Goal: Task Accomplishment & Management: Manage account settings

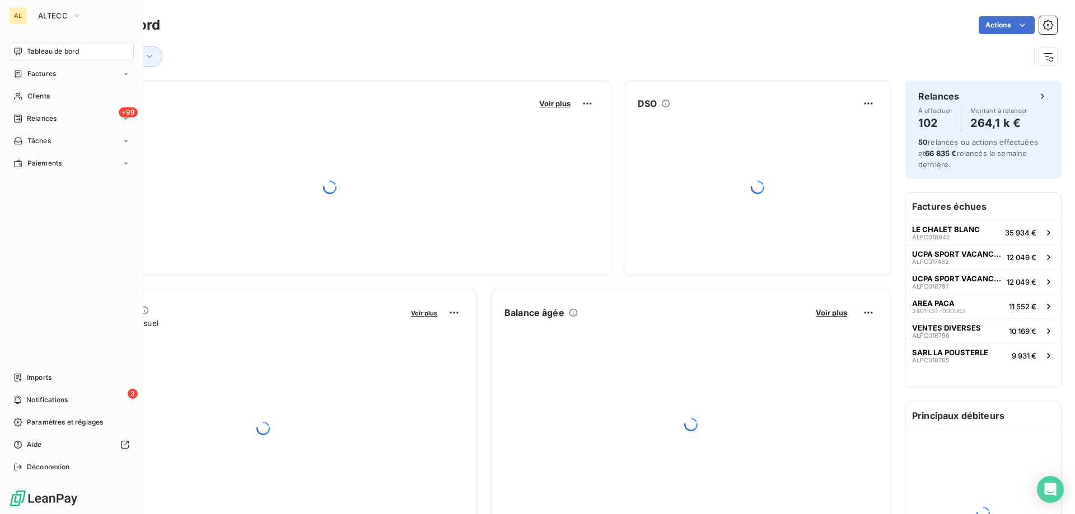
click at [25, 16] on div "AL" at bounding box center [18, 16] width 18 height 18
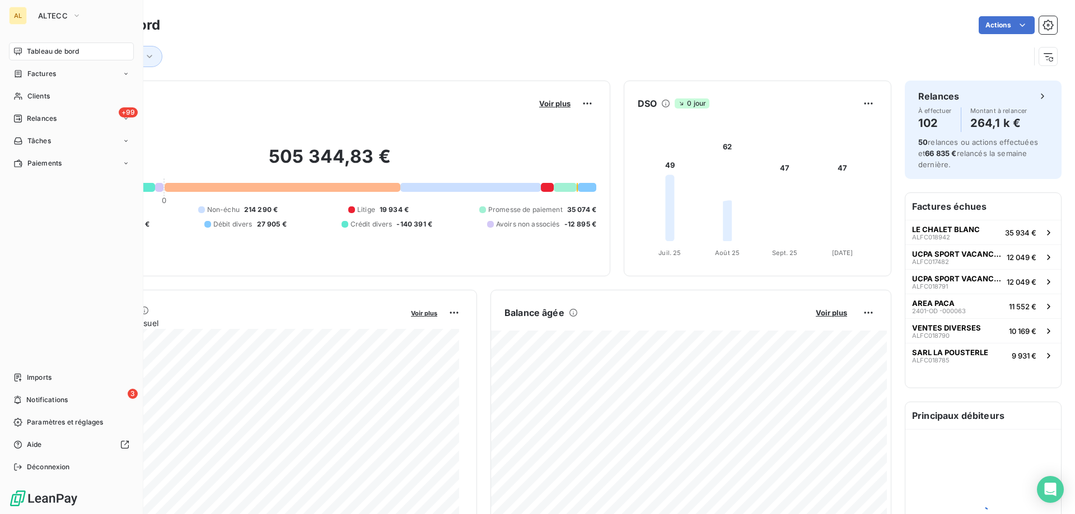
click at [45, 17] on span "ALTECC" at bounding box center [53, 15] width 30 height 9
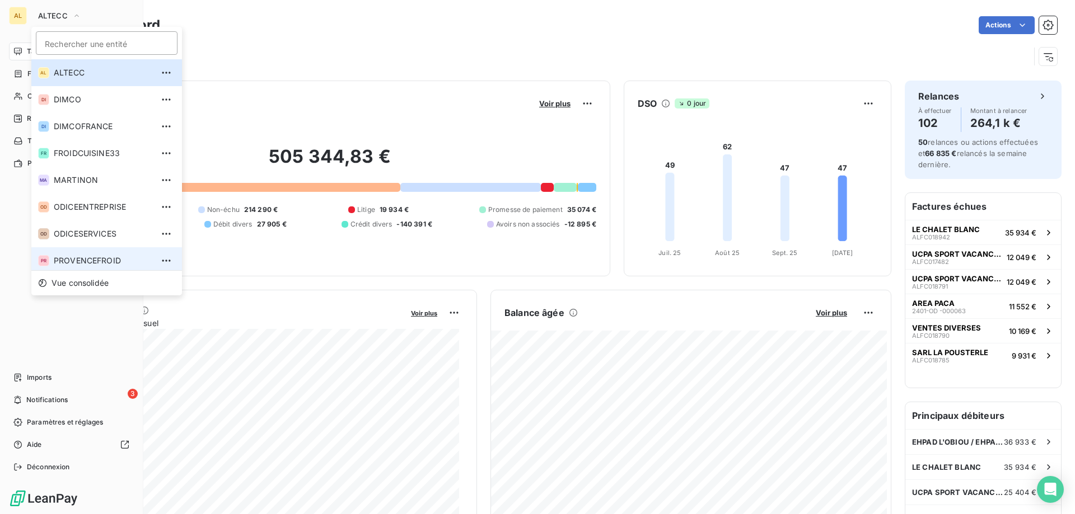
click at [91, 258] on span "PROVENCEFROID" at bounding box center [103, 260] width 99 height 11
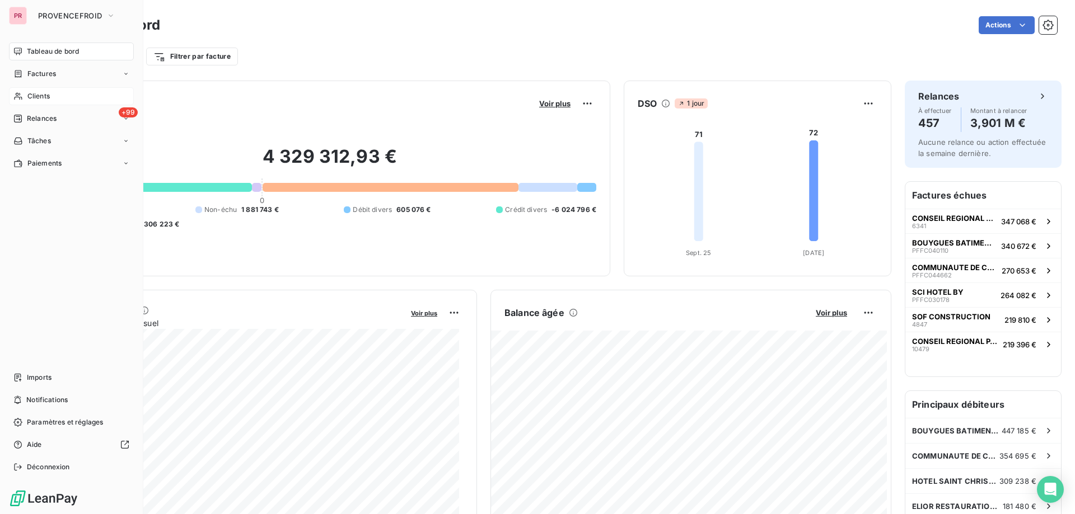
click at [41, 100] on span "Clients" at bounding box center [38, 96] width 22 height 10
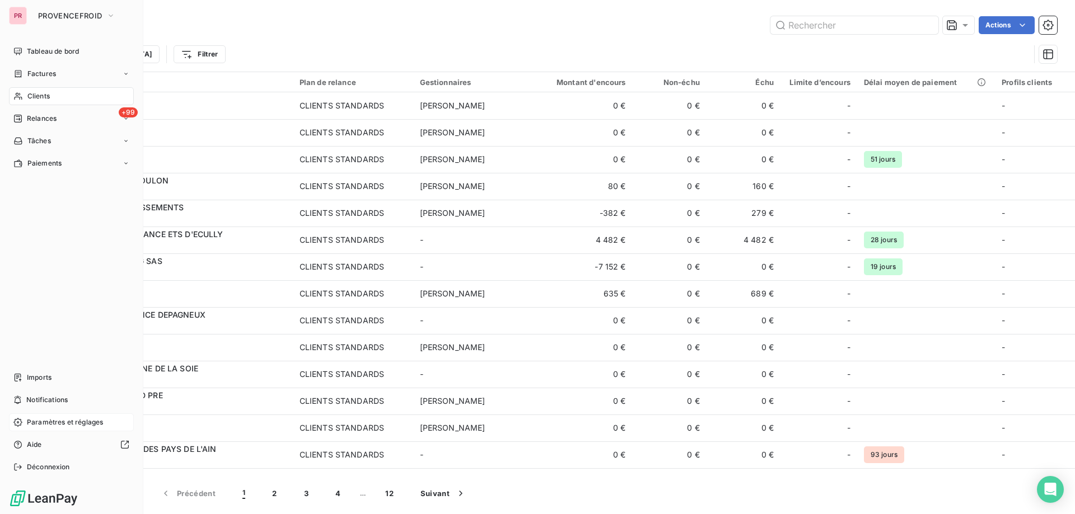
click at [34, 421] on span "Paramètres et réglages" at bounding box center [65, 423] width 76 height 10
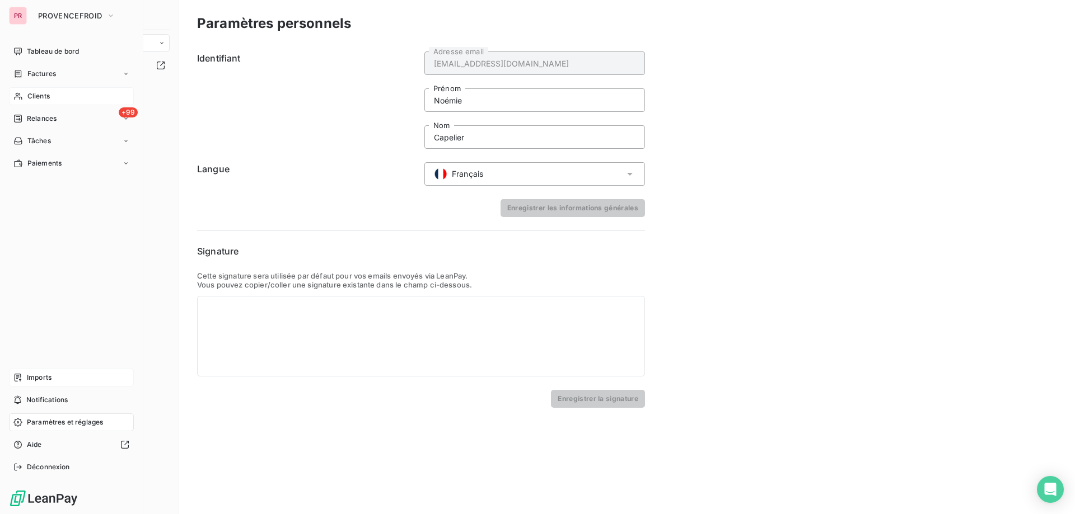
click at [31, 376] on span "Imports" at bounding box center [39, 378] width 25 height 10
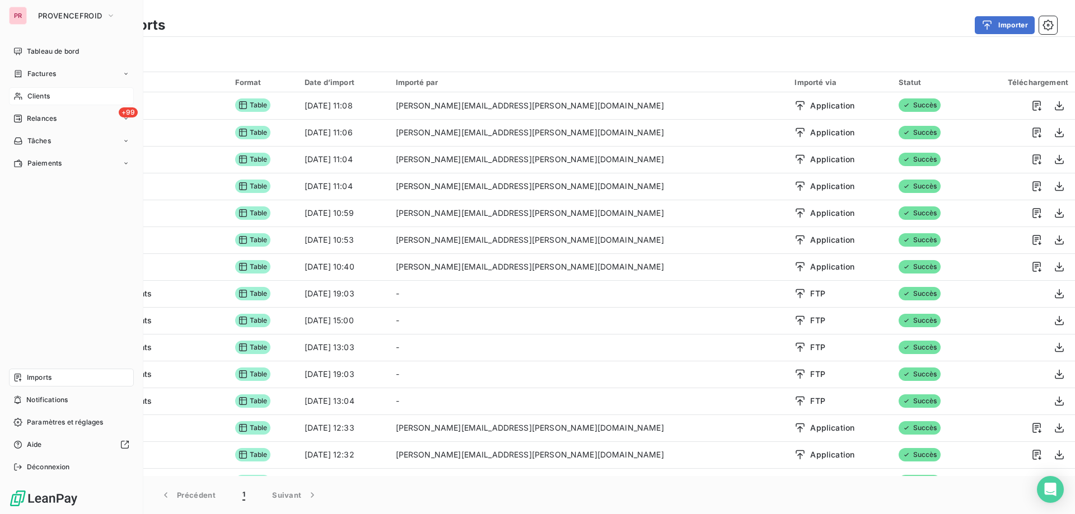
click at [30, 93] on span "Clients" at bounding box center [38, 96] width 22 height 10
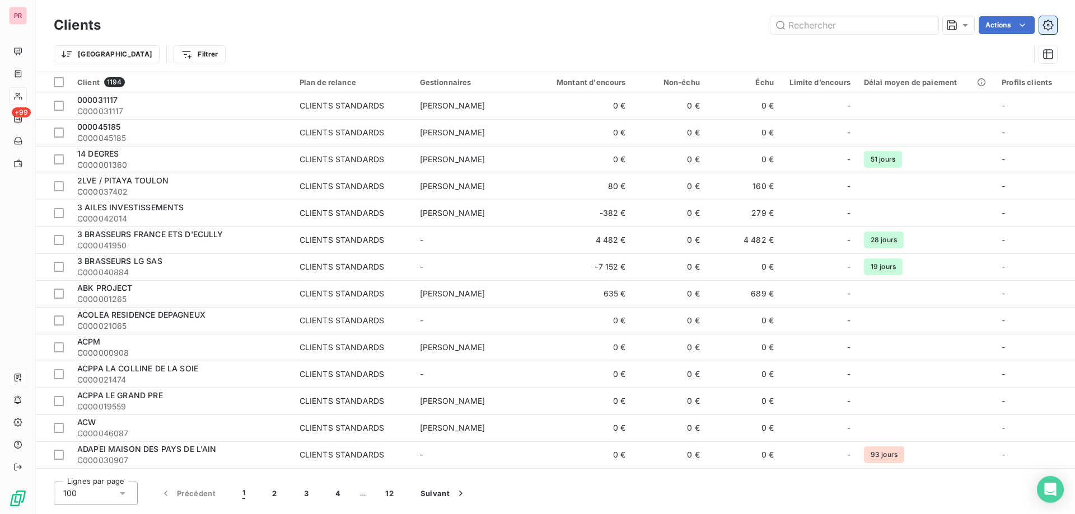
click at [1056, 22] on button "button" at bounding box center [1048, 25] width 18 height 18
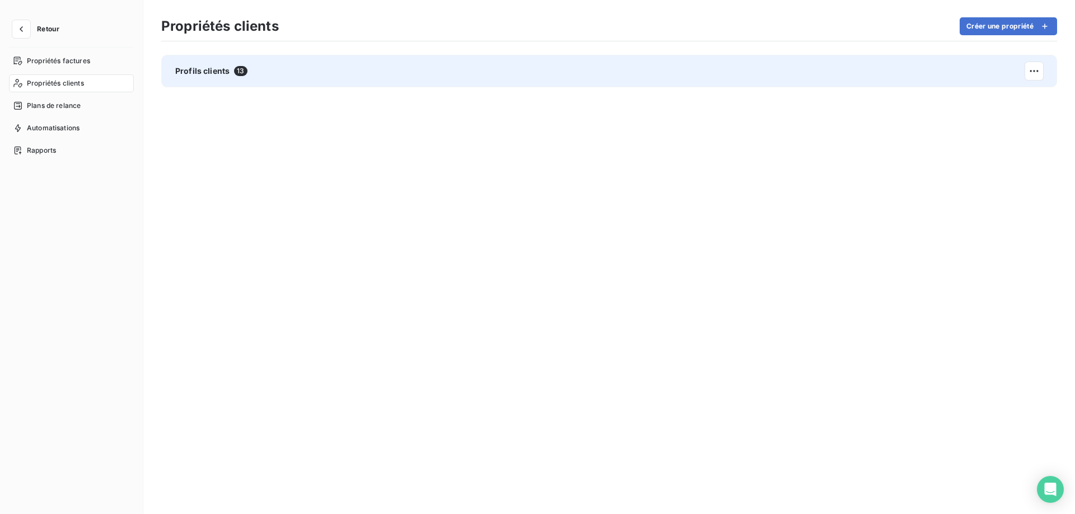
click at [568, 77] on div "Profils clients 13" at bounding box center [609, 71] width 896 height 32
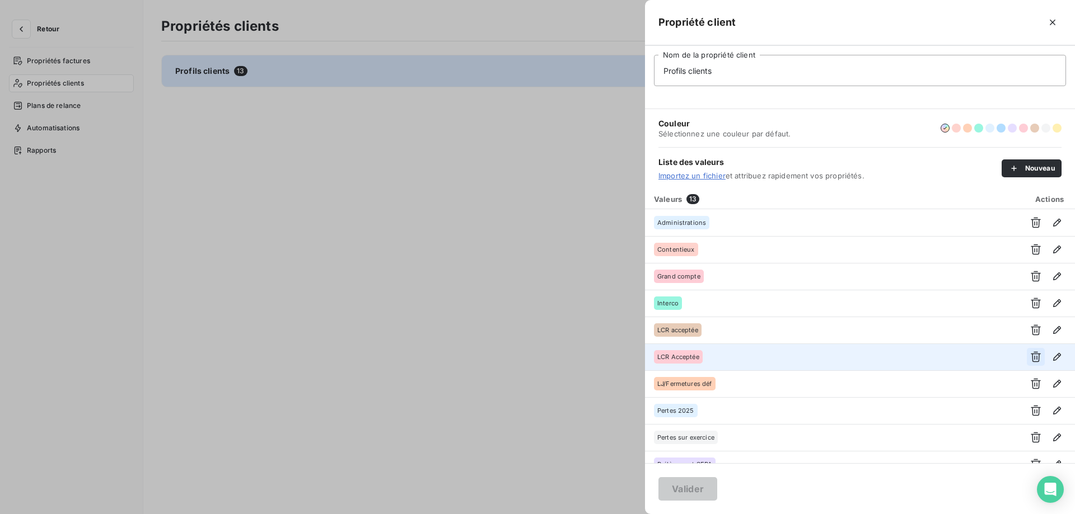
click at [1030, 353] on icon "button" at bounding box center [1035, 356] width 11 height 11
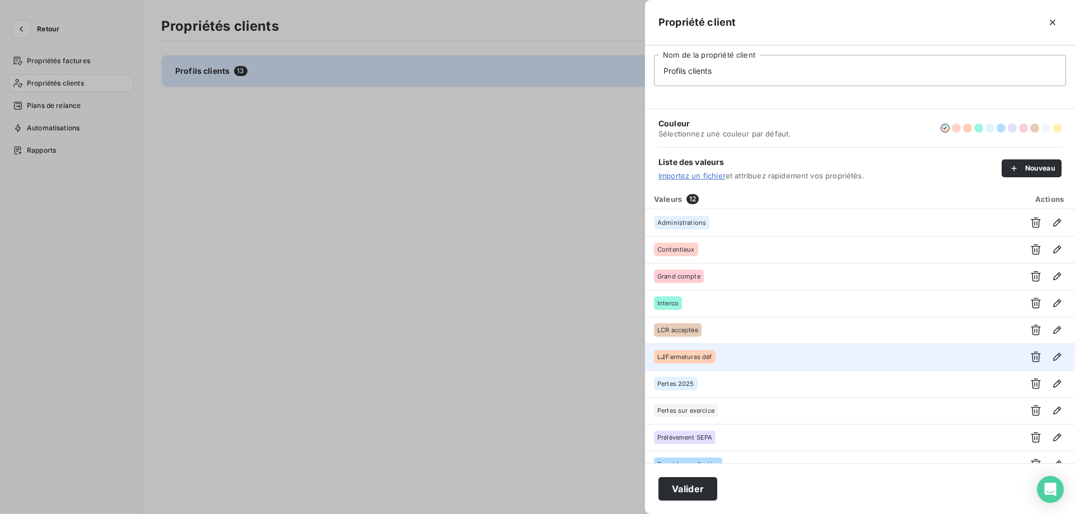
click at [501, 324] on div at bounding box center [537, 257] width 1075 height 514
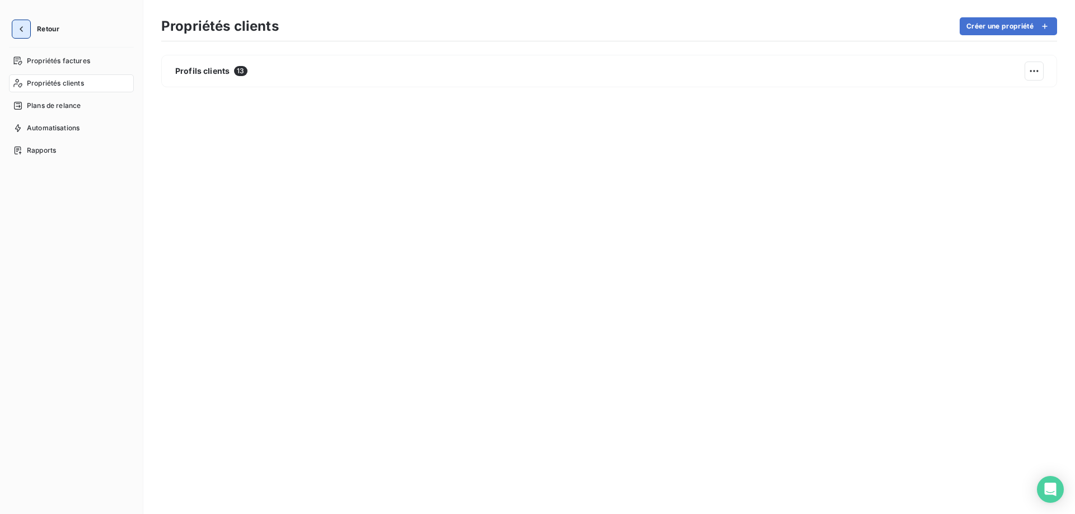
click at [22, 24] on icon "button" at bounding box center [21, 29] width 11 height 11
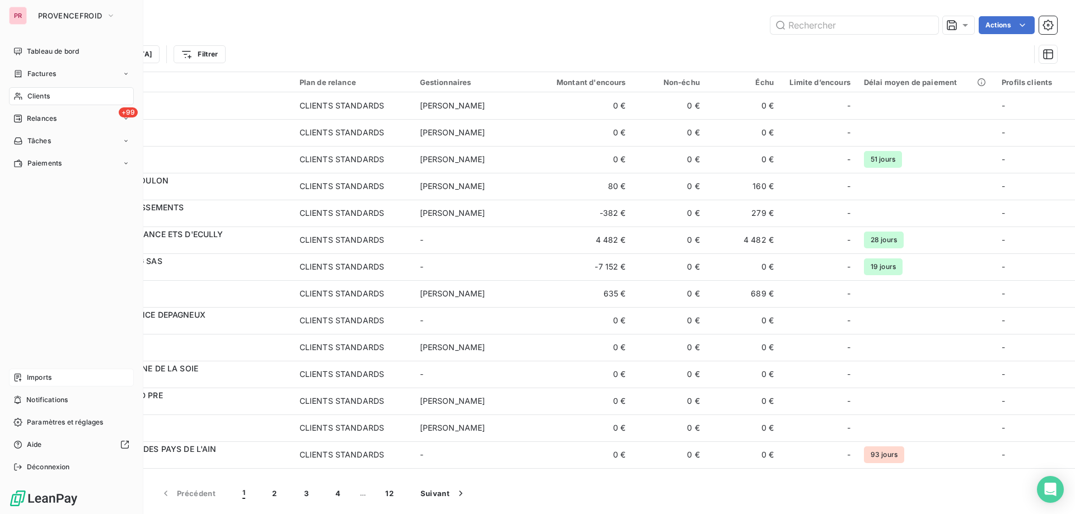
click at [51, 378] on span "Imports" at bounding box center [39, 378] width 25 height 10
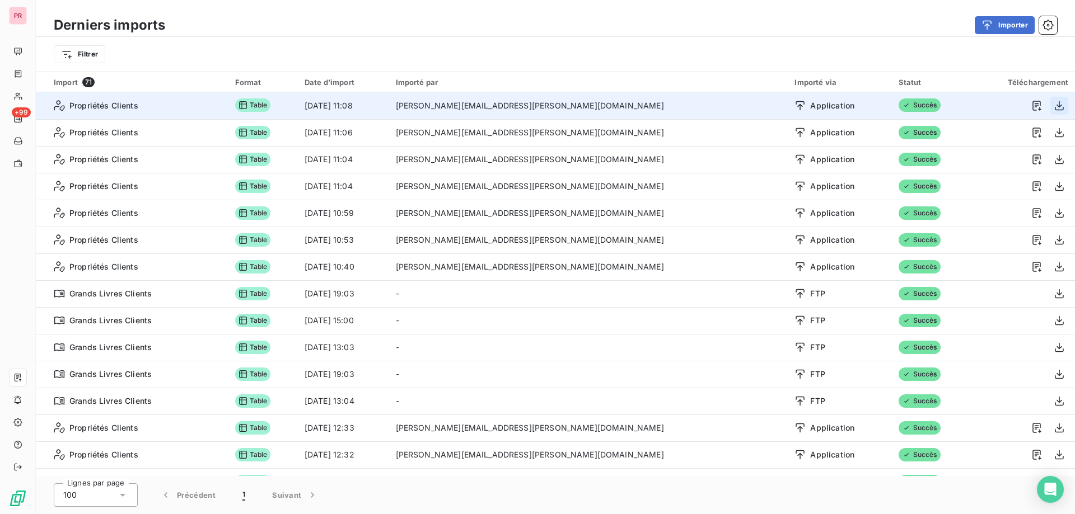
click at [1055, 102] on icon "button" at bounding box center [1058, 105] width 11 height 11
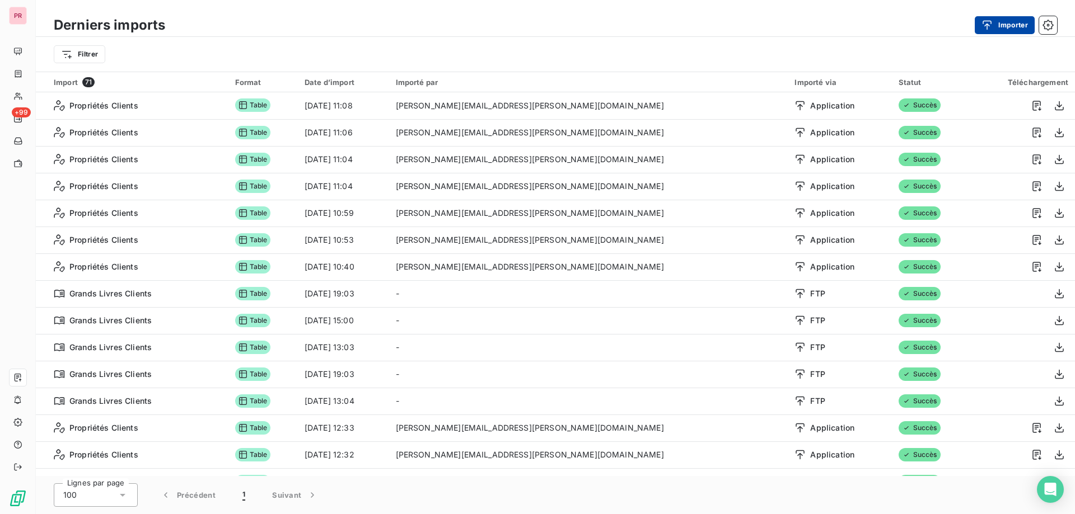
click at [1017, 21] on button "Importer" at bounding box center [1004, 25] width 60 height 18
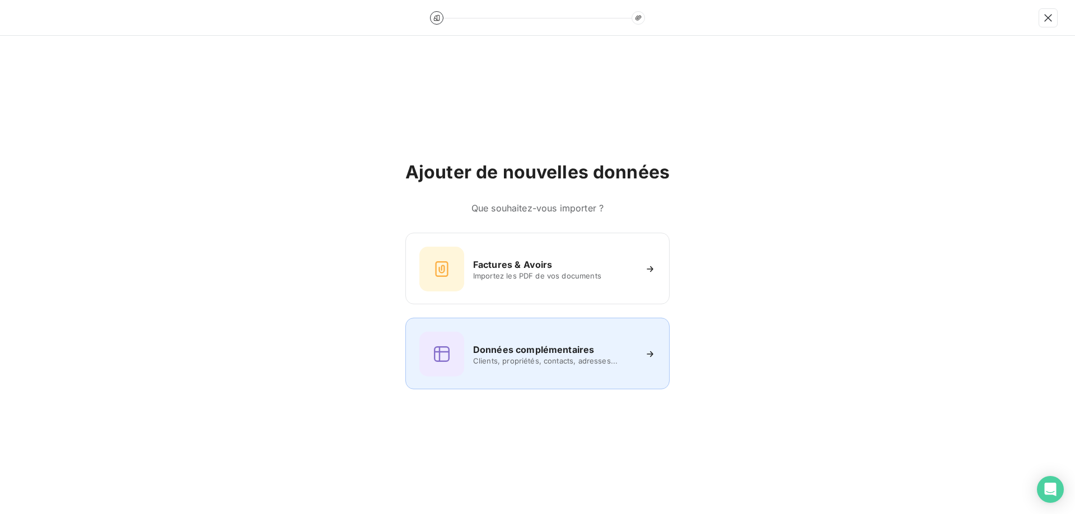
click at [507, 359] on span "Clients, propriétés, contacts, adresses..." at bounding box center [554, 361] width 162 height 9
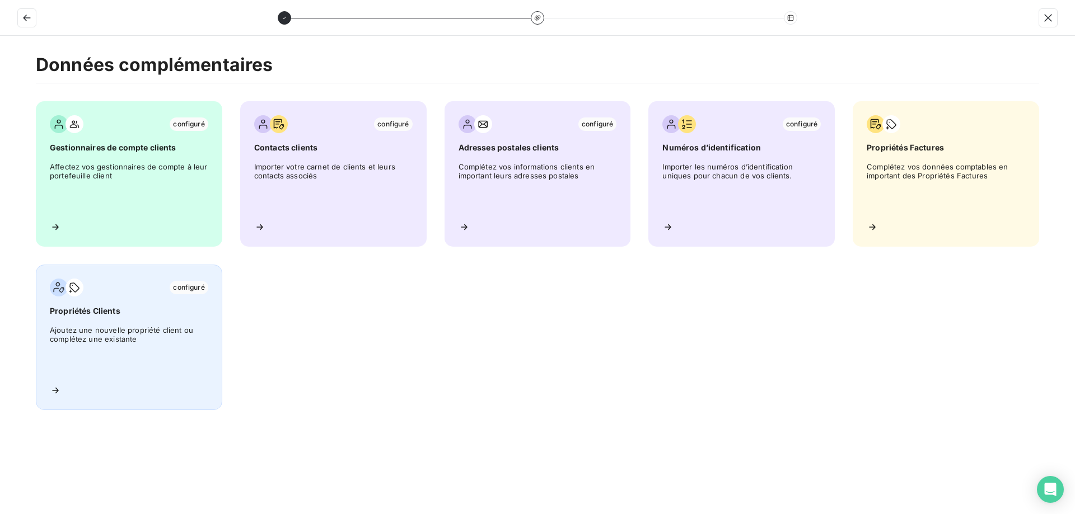
click at [152, 317] on div "configuré Propriétés Clients Ajoutez une nouvelle propriété client ou complétez…" at bounding box center [129, 338] width 186 height 146
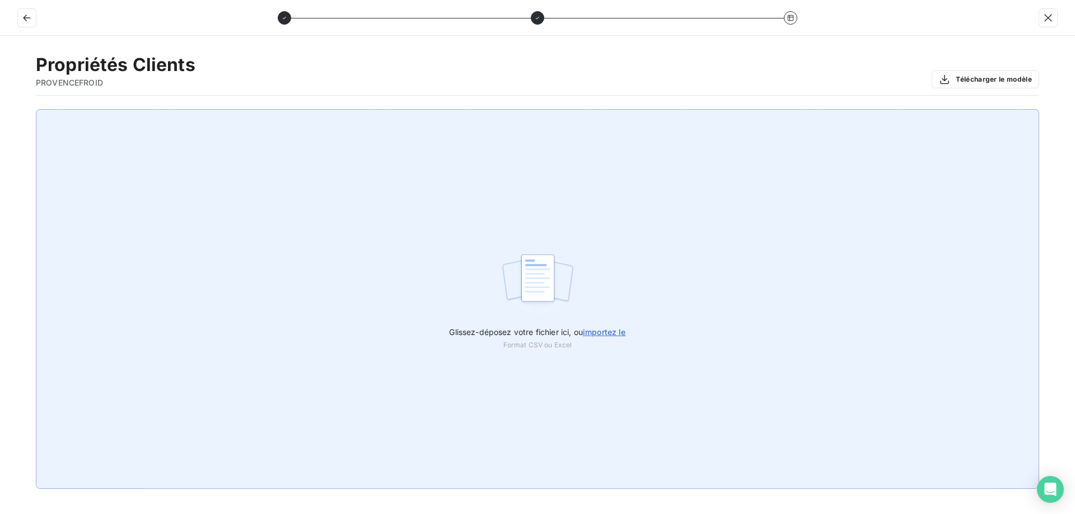
click at [613, 327] on span "importez le" at bounding box center [604, 332] width 43 height 10
click at [1, 110] on input "Glissez-déposez votre fichier ici, ou importez le" at bounding box center [0, 109] width 1 height 1
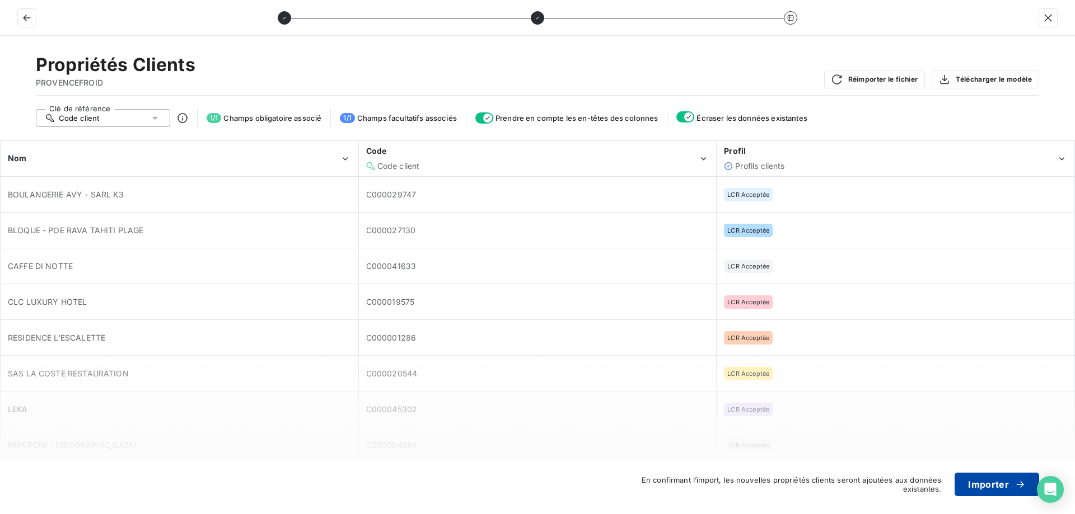
click at [1010, 486] on div "button" at bounding box center [1017, 484] width 17 height 11
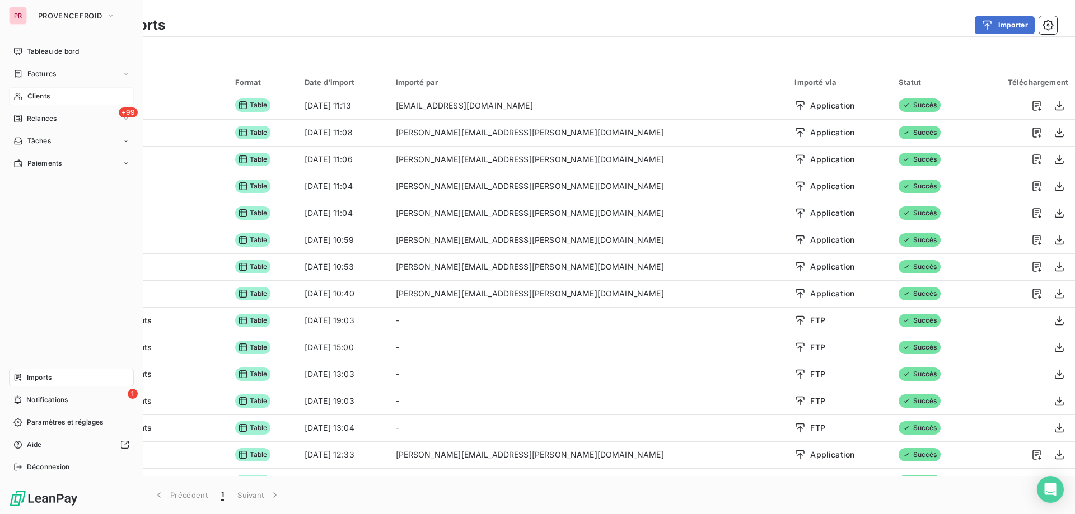
click at [48, 97] on span "Clients" at bounding box center [38, 96] width 22 height 10
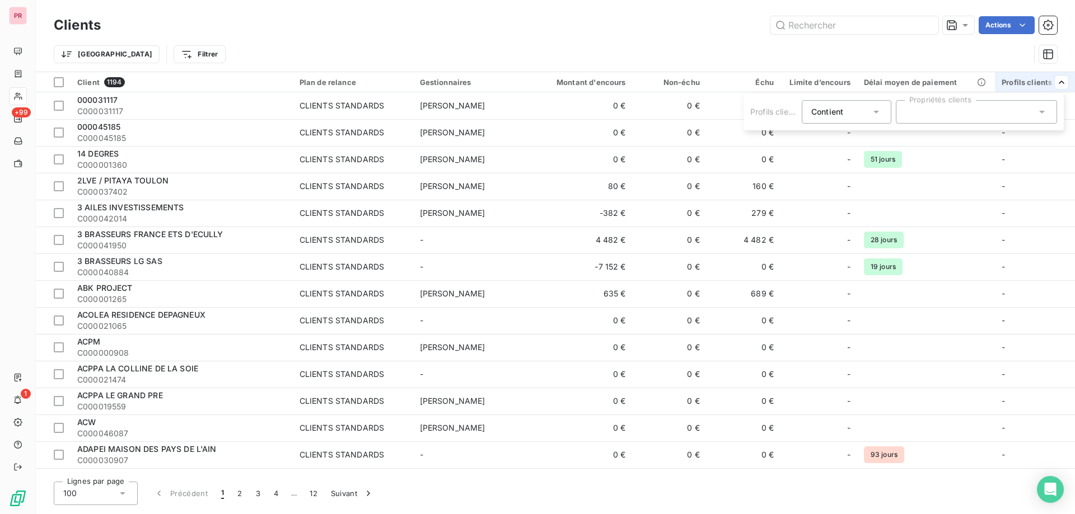
drag, startPoint x: 988, startPoint y: 110, endPoint x: 987, endPoint y: 120, distance: 10.1
click at [988, 110] on div at bounding box center [976, 112] width 161 height 24
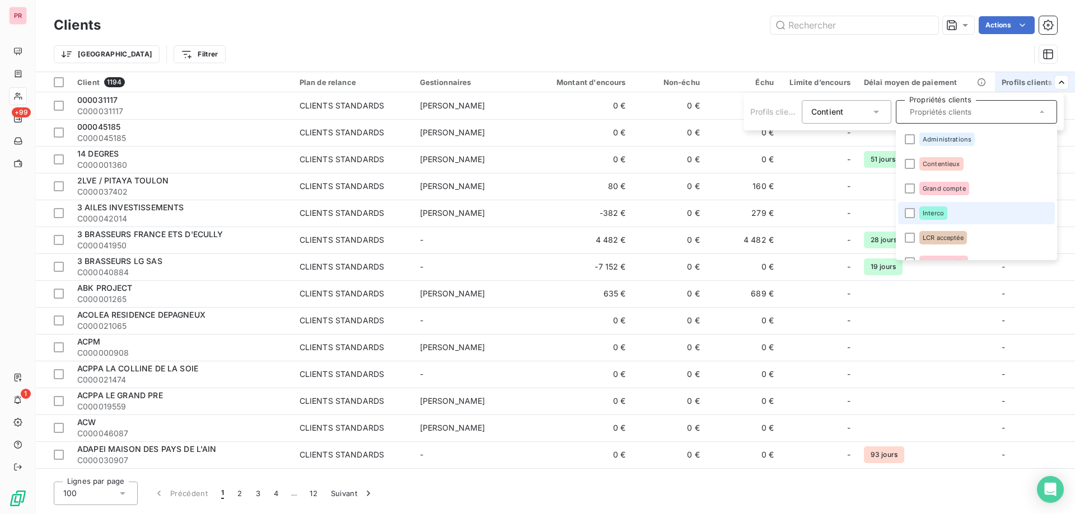
scroll to position [56, 0]
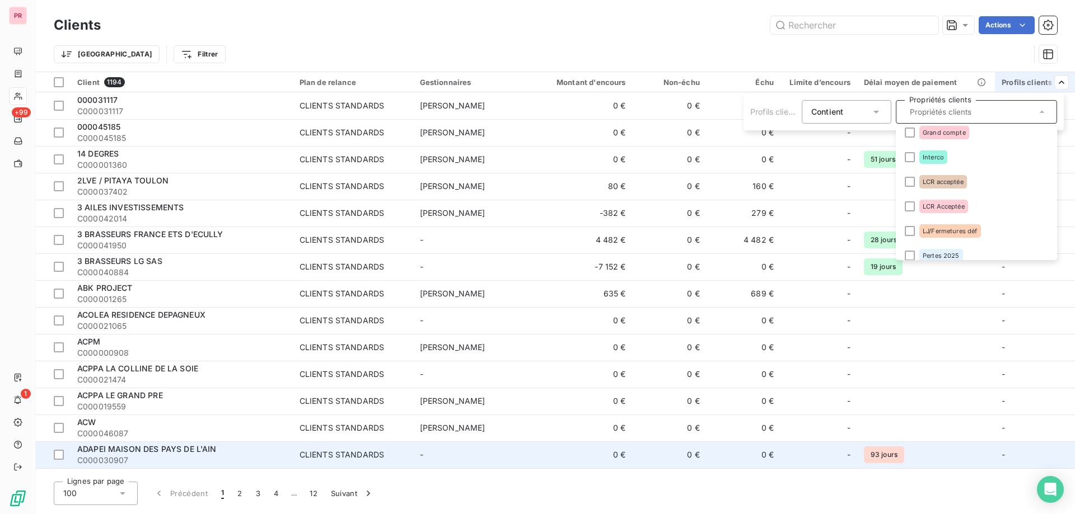
drag, startPoint x: 594, startPoint y: 32, endPoint x: 77, endPoint y: 452, distance: 665.7
click at [583, 32] on html "PR +99 1 Clients Actions Trier Filtrer Client 1194 Plan de relance Gestionnaire…" at bounding box center [537, 257] width 1075 height 514
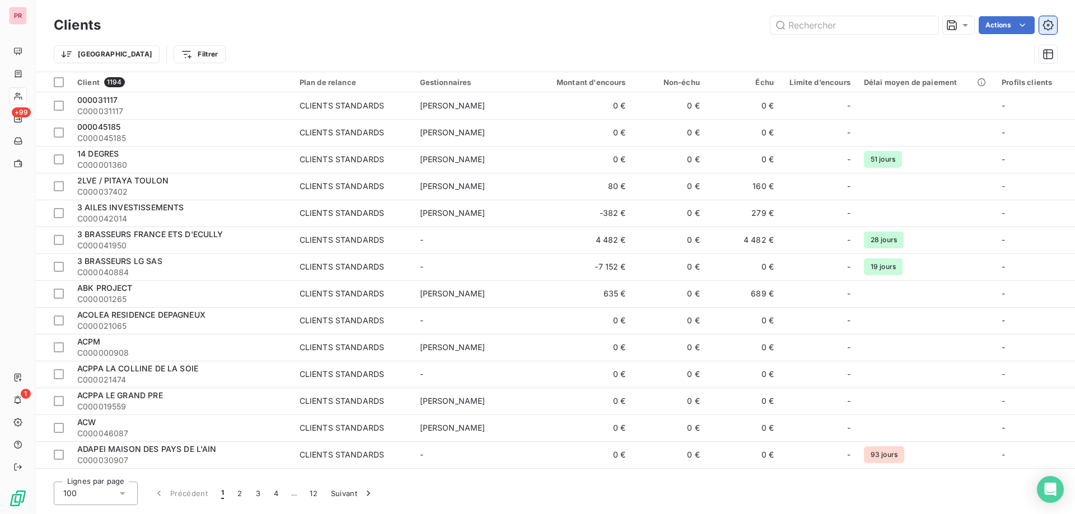
click at [1049, 24] on icon "button" at bounding box center [1047, 25] width 11 height 11
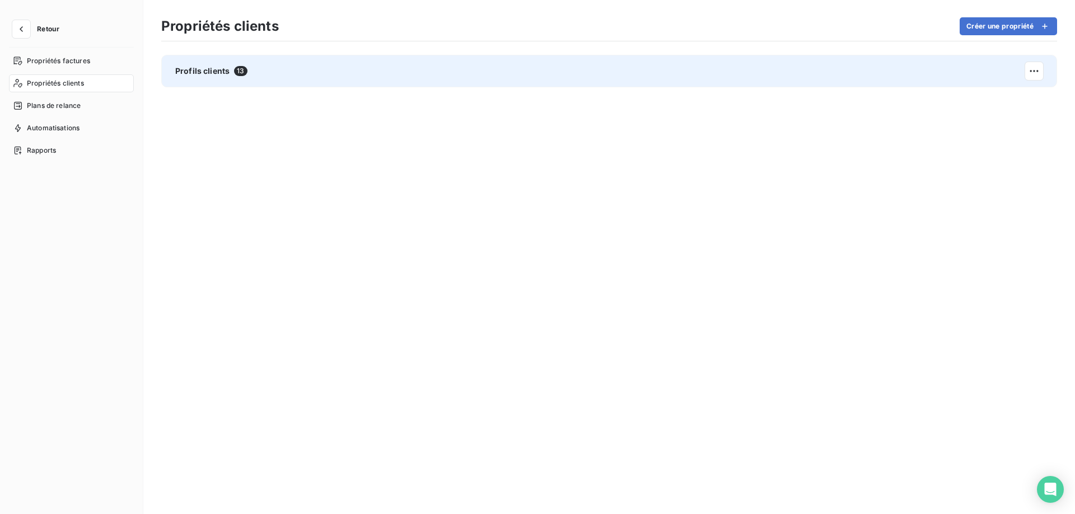
click at [432, 75] on div "Profils clients 13" at bounding box center [609, 71] width 896 height 32
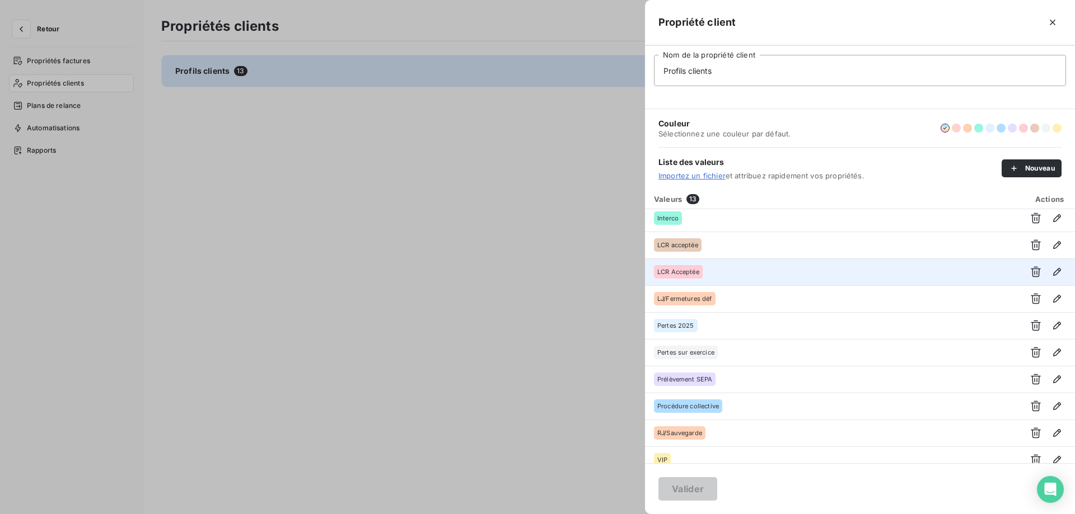
scroll to position [96, 0]
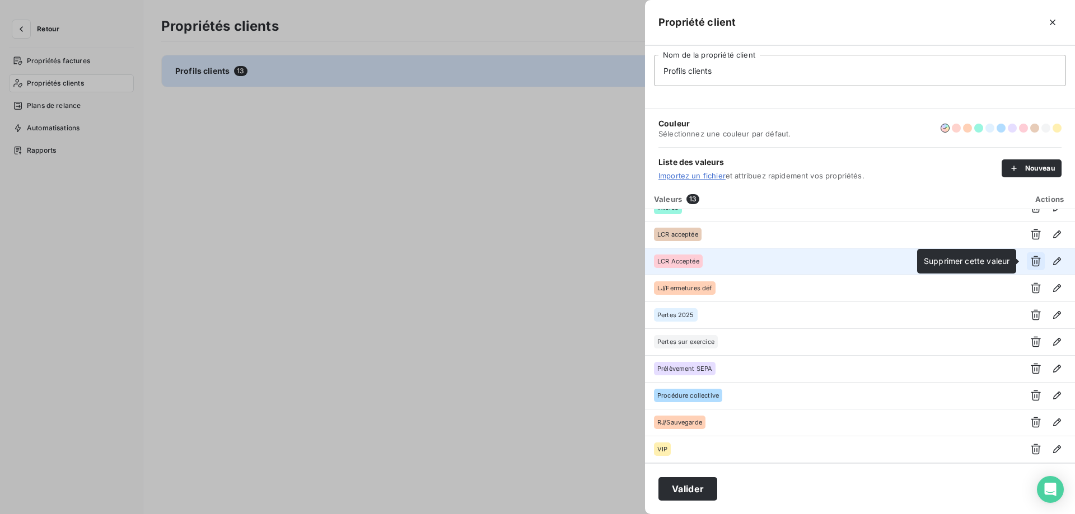
type input "Profils clients"
click at [1030, 262] on icon "button" at bounding box center [1035, 261] width 10 height 11
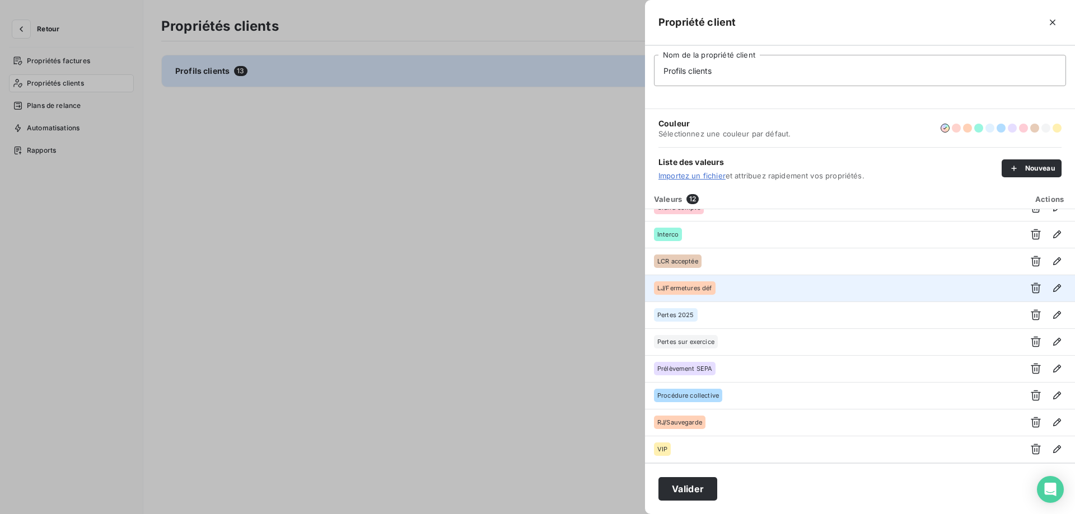
scroll to position [69, 0]
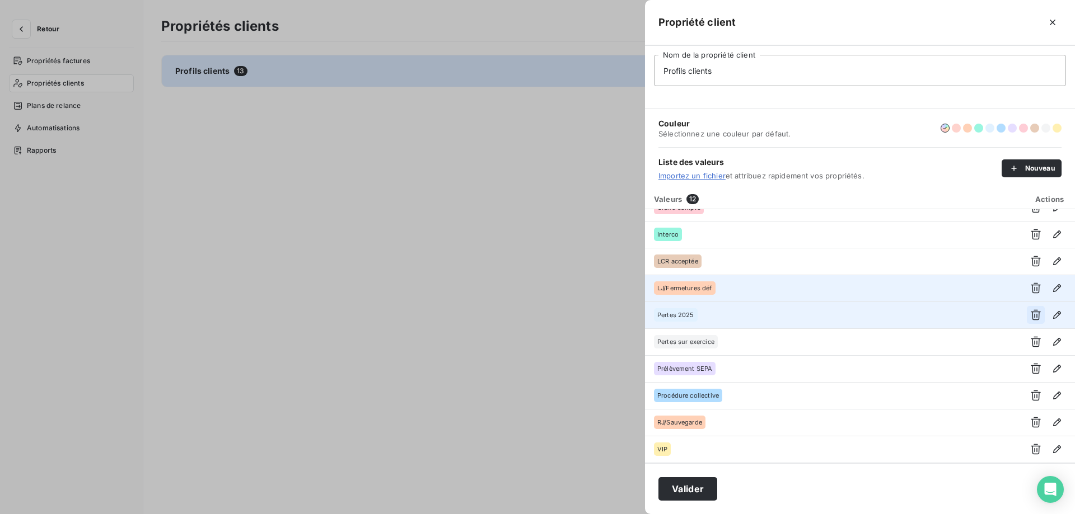
click at [1030, 315] on icon "button" at bounding box center [1035, 315] width 10 height 11
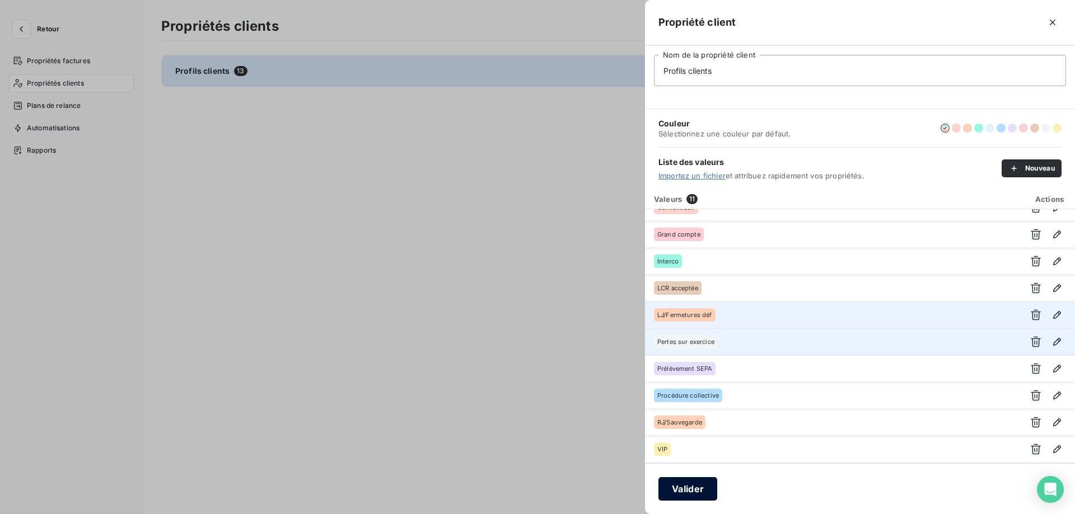
click at [684, 491] on button "Valider" at bounding box center [687, 489] width 59 height 24
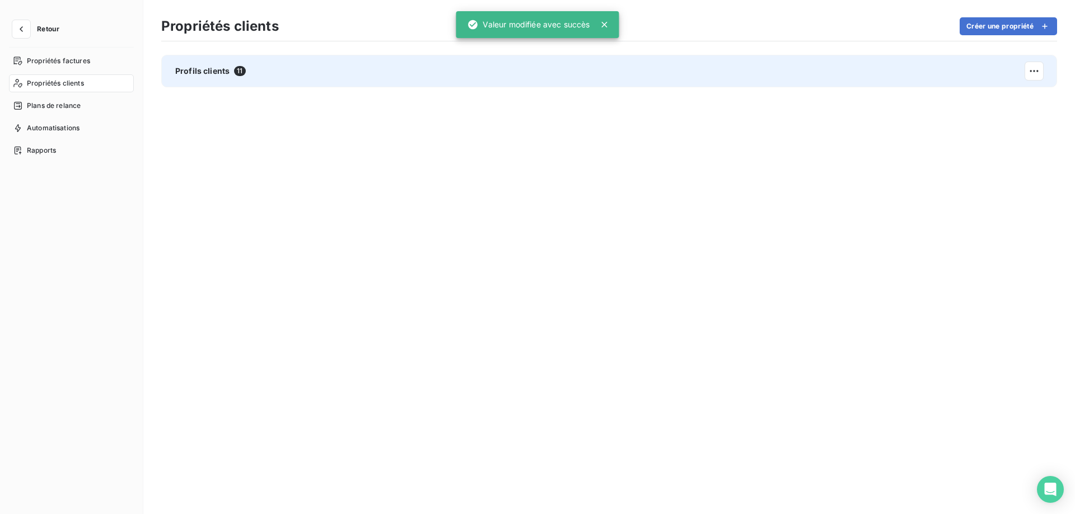
click at [290, 76] on div "Profils clients 11" at bounding box center [609, 71] width 896 height 32
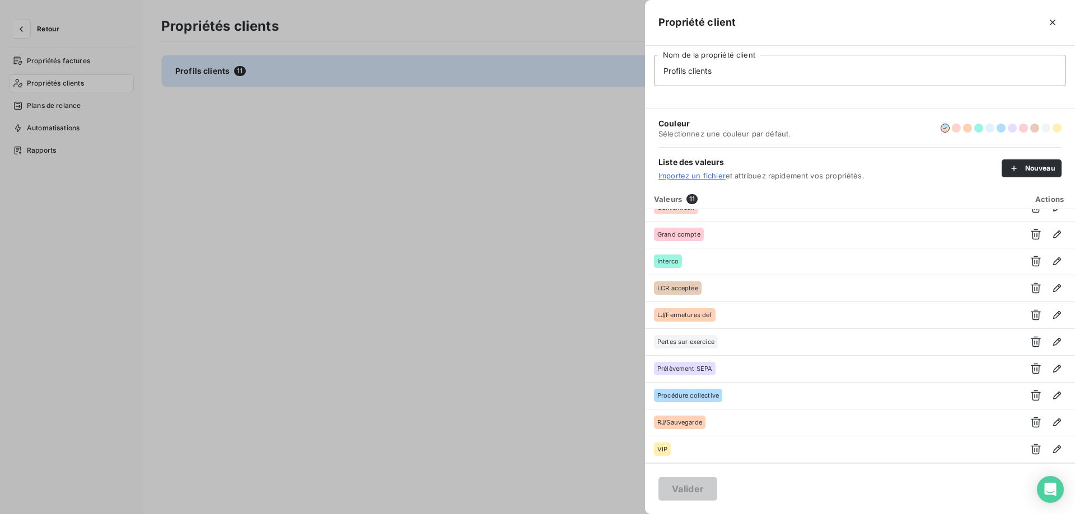
drag, startPoint x: 316, startPoint y: 247, endPoint x: 281, endPoint y: 225, distance: 41.8
click at [317, 247] on div at bounding box center [537, 257] width 1075 height 514
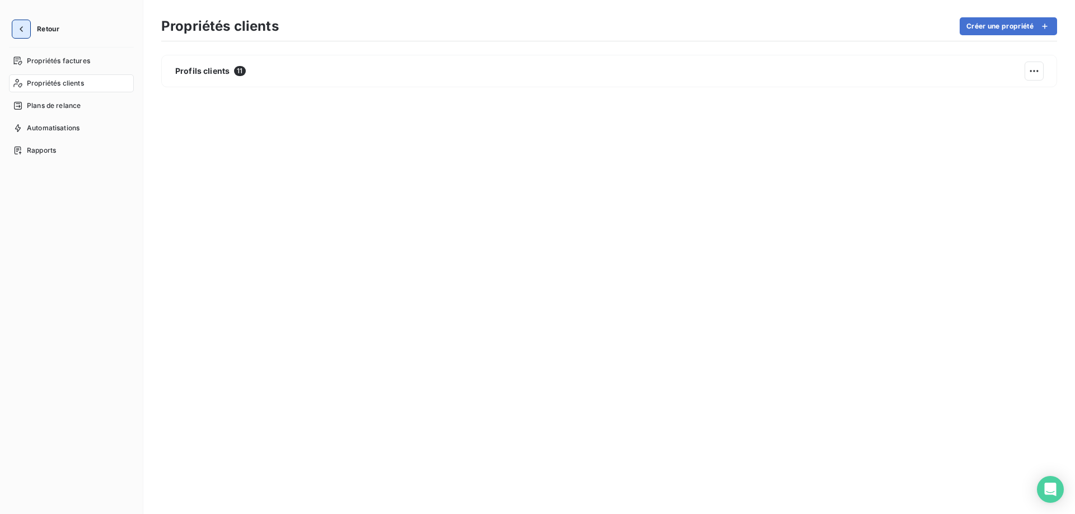
click at [18, 24] on icon "button" at bounding box center [21, 29] width 11 height 11
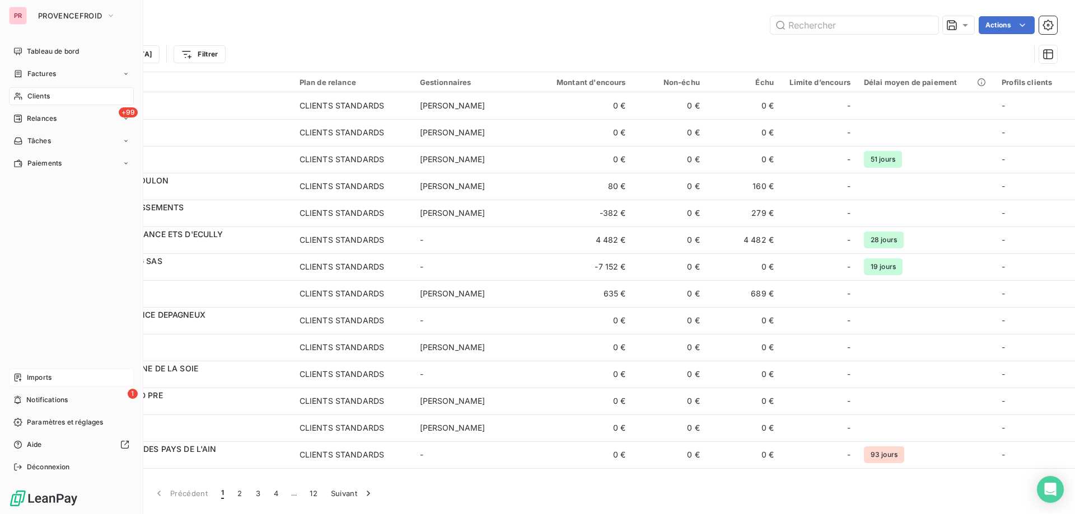
click at [35, 379] on span "Imports" at bounding box center [39, 378] width 25 height 10
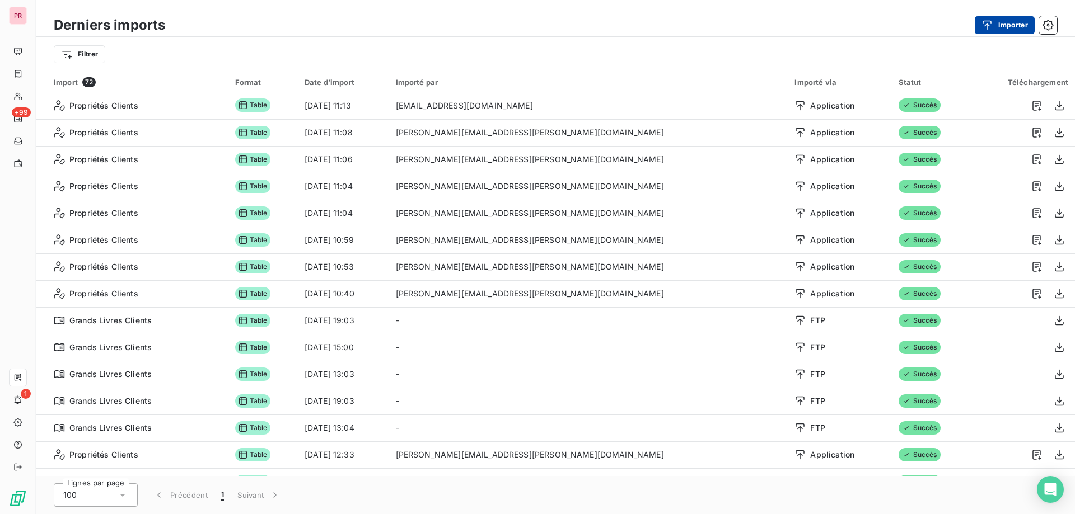
click at [1005, 21] on button "Importer" at bounding box center [1004, 25] width 60 height 18
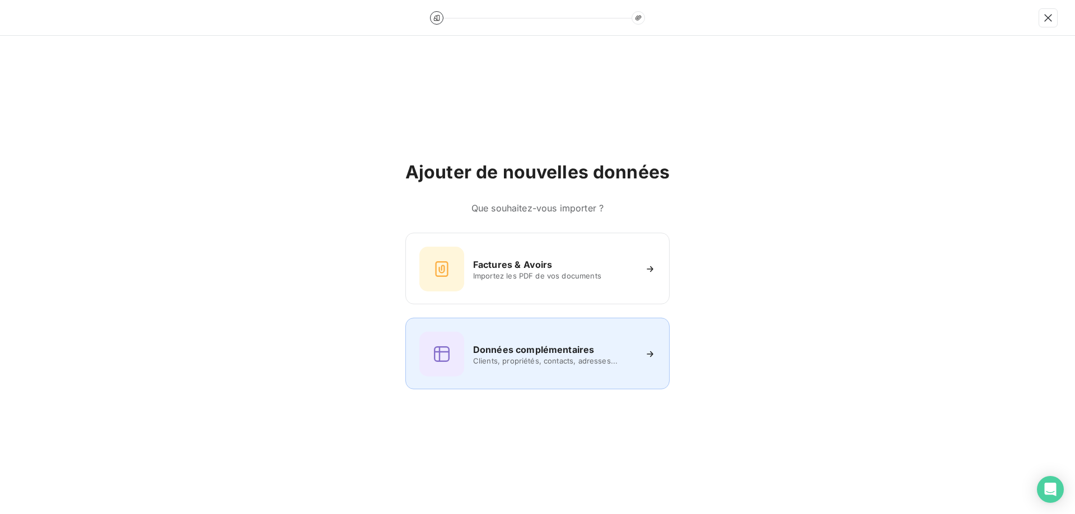
click at [433, 347] on icon at bounding box center [442, 354] width 18 height 18
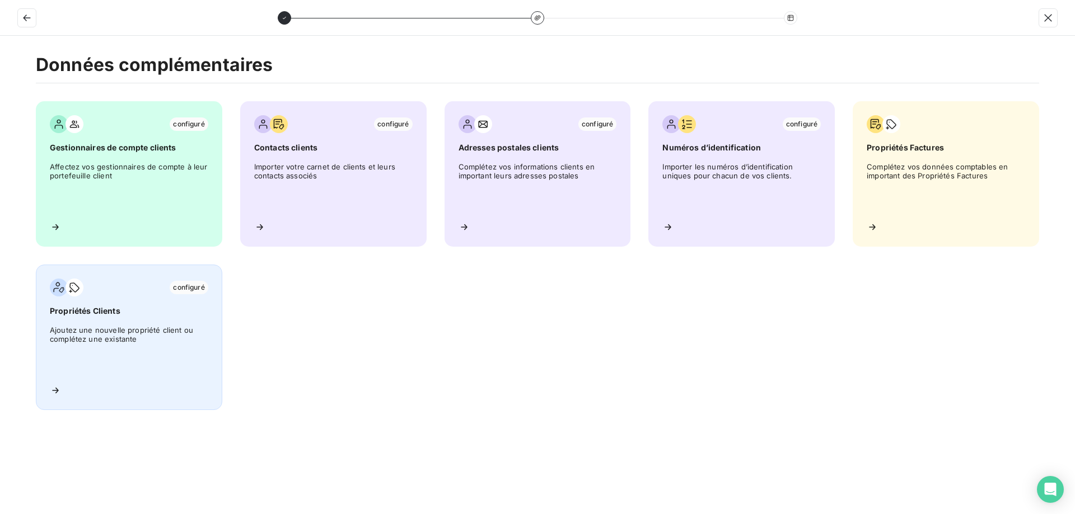
click at [179, 330] on span "Ajoutez une nouvelle propriété client ou complétez une existante" at bounding box center [129, 351] width 158 height 50
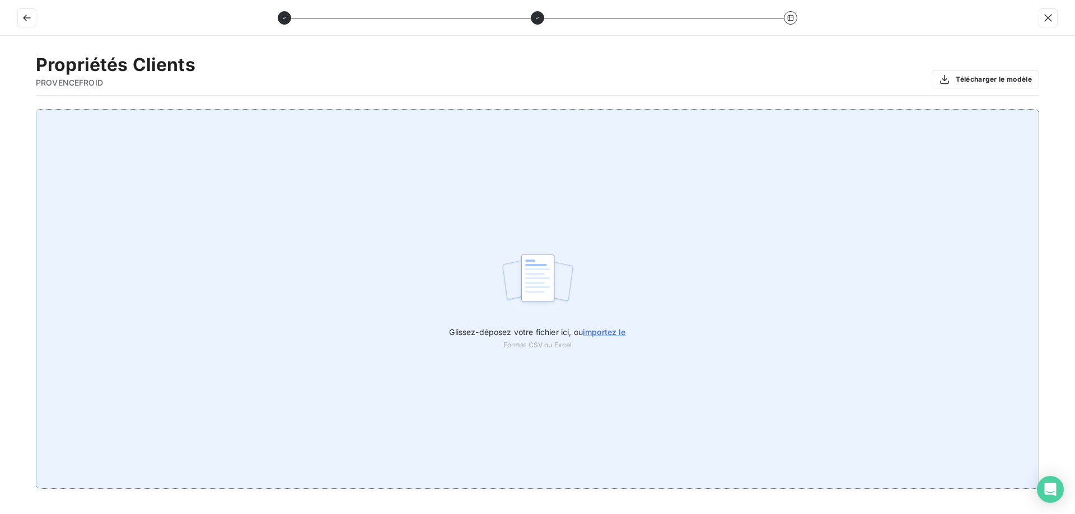
click at [564, 278] on img at bounding box center [537, 284] width 74 height 72
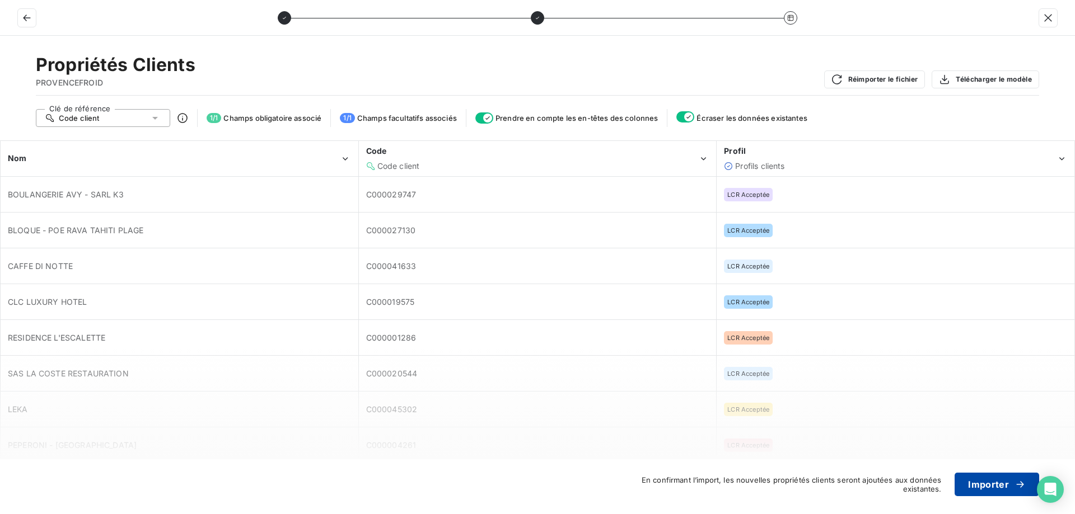
click at [993, 486] on button "Importer" at bounding box center [996, 485] width 85 height 24
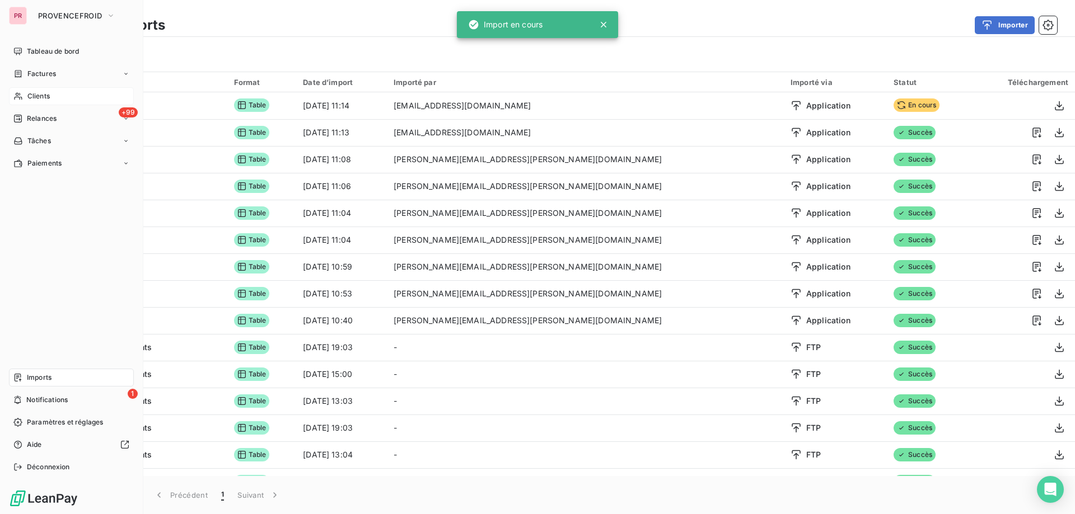
click at [56, 97] on div "Clients" at bounding box center [71, 96] width 125 height 18
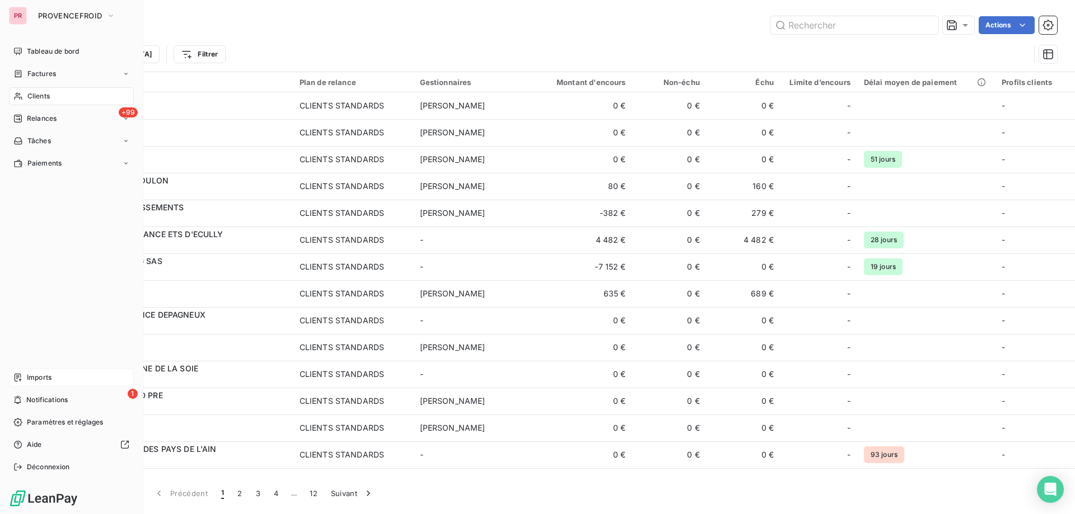
click at [72, 376] on div "Imports" at bounding box center [71, 378] width 125 height 18
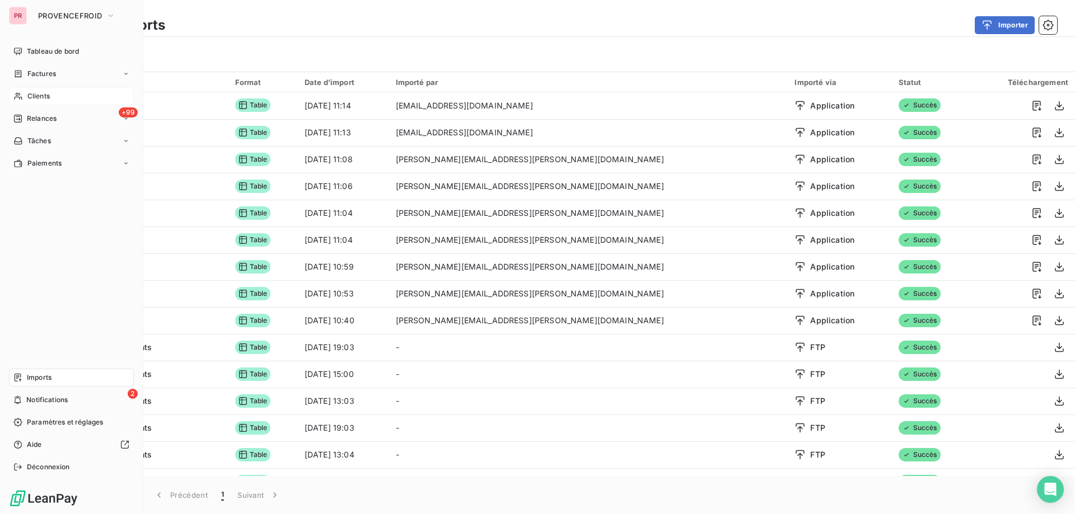
click at [27, 91] on span "Clients" at bounding box center [38, 96] width 22 height 10
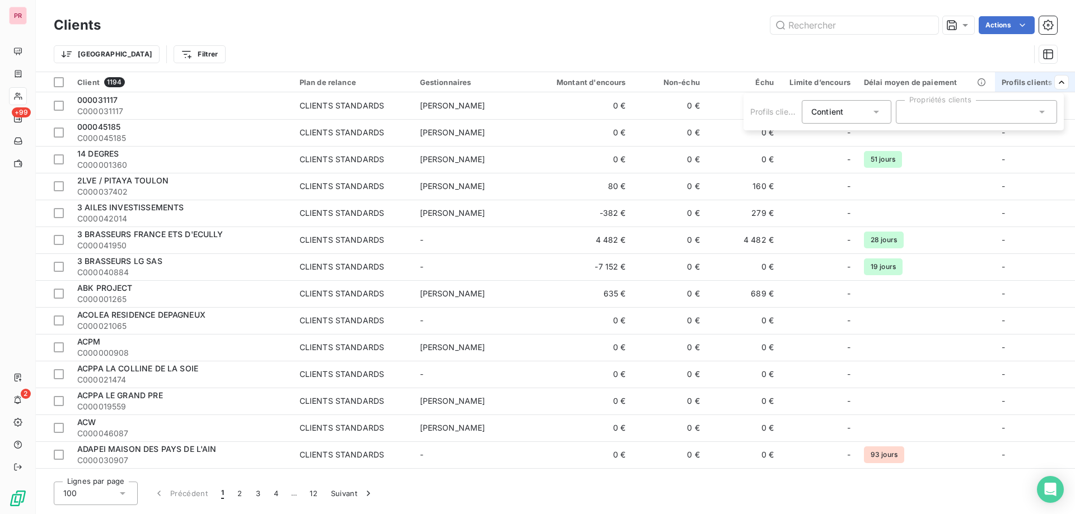
click at [993, 119] on div at bounding box center [976, 112] width 161 height 24
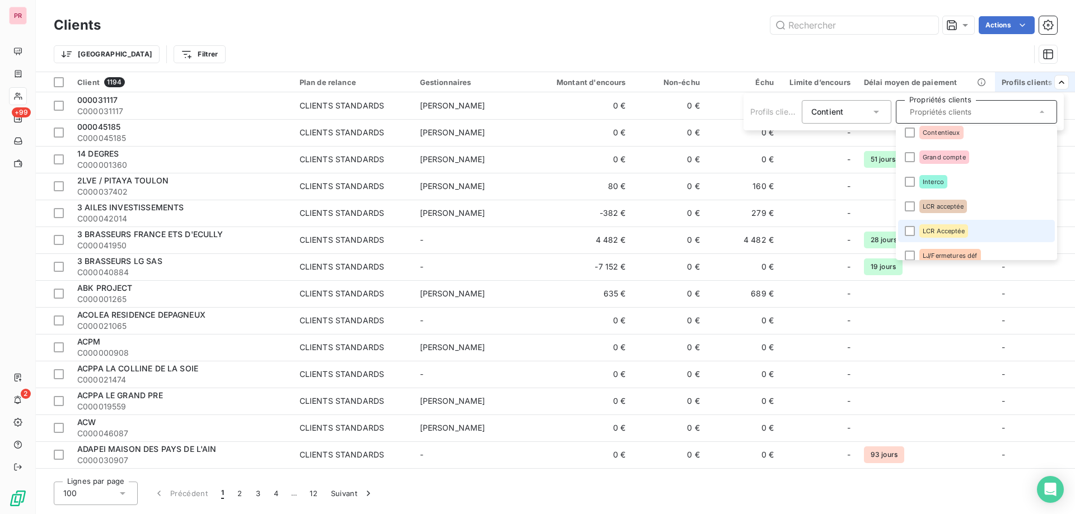
scroll to position [56, 0]
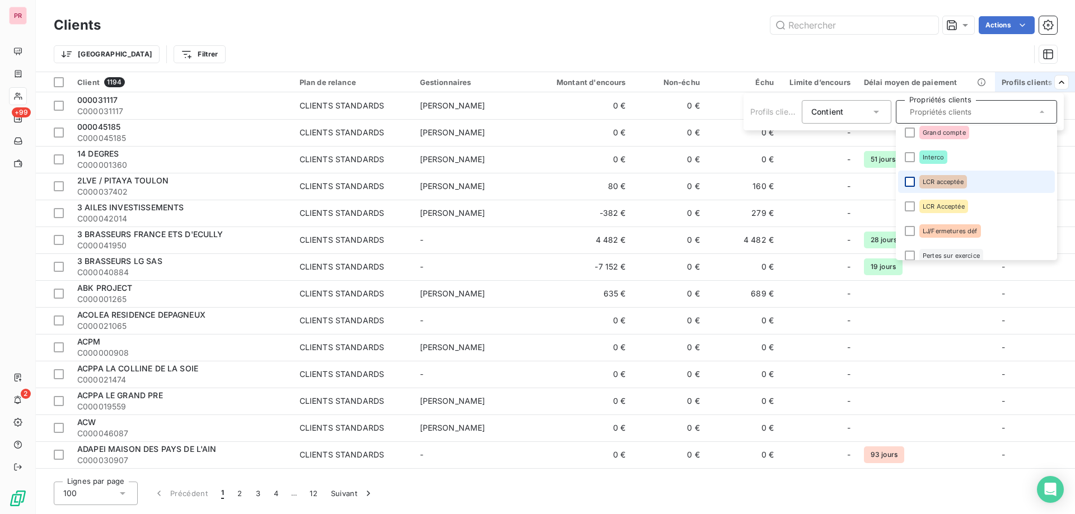
click at [907, 184] on div at bounding box center [909, 182] width 10 height 10
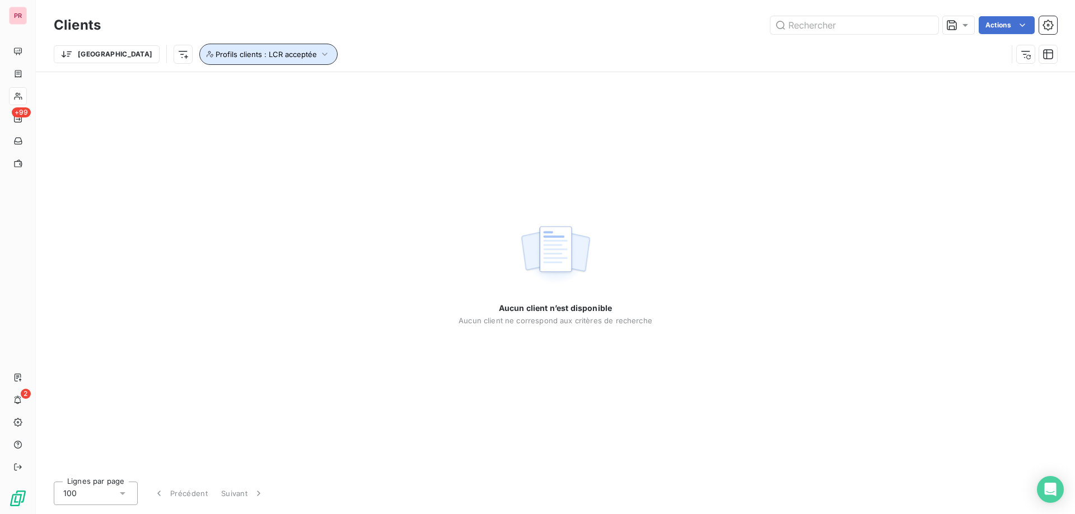
click at [223, 47] on button "Profils clients : LCR acceptée" at bounding box center [268, 54] width 138 height 21
click at [388, 85] on div "LCR acceptée" at bounding box center [373, 84] width 161 height 24
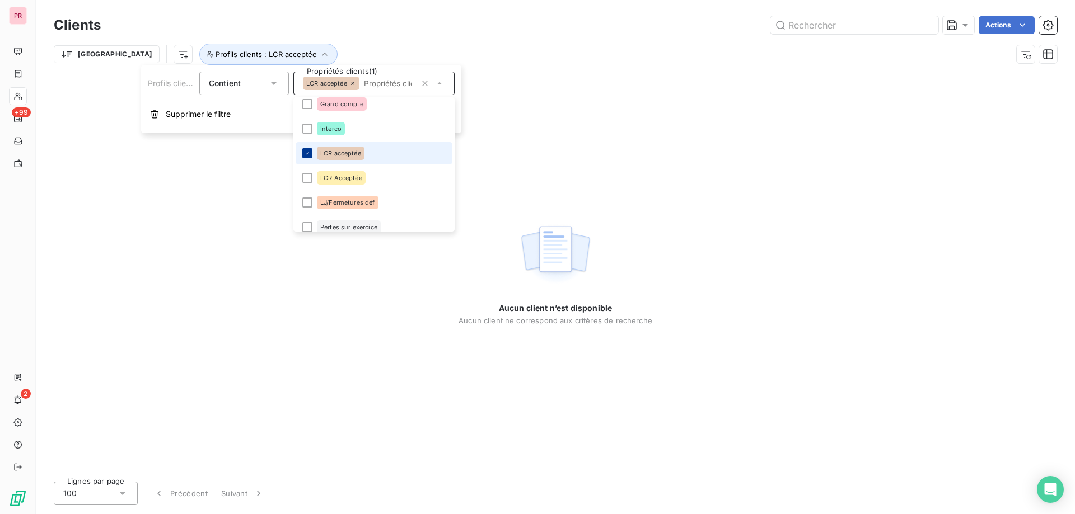
click at [308, 152] on icon at bounding box center [307, 153] width 7 height 7
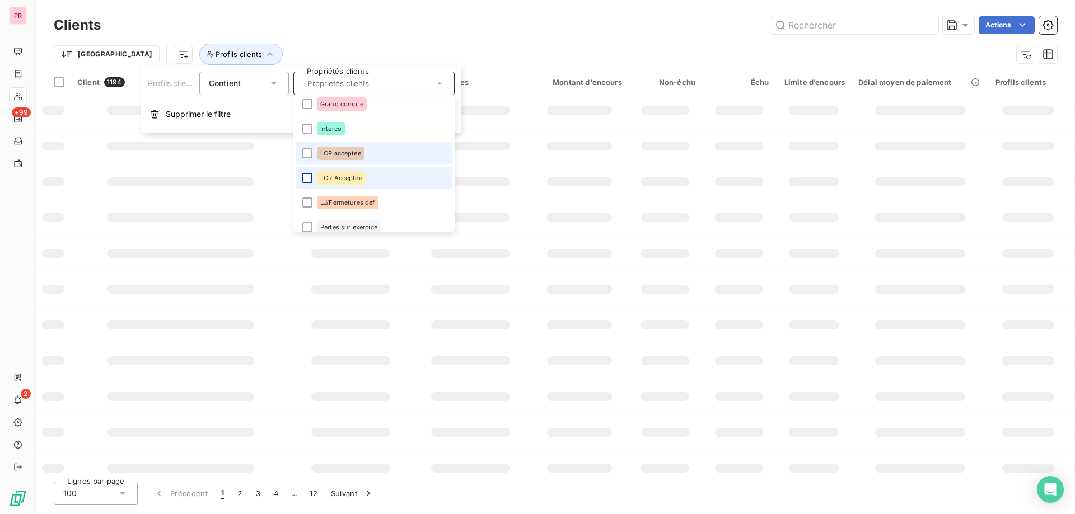
click at [306, 175] on div at bounding box center [307, 178] width 10 height 10
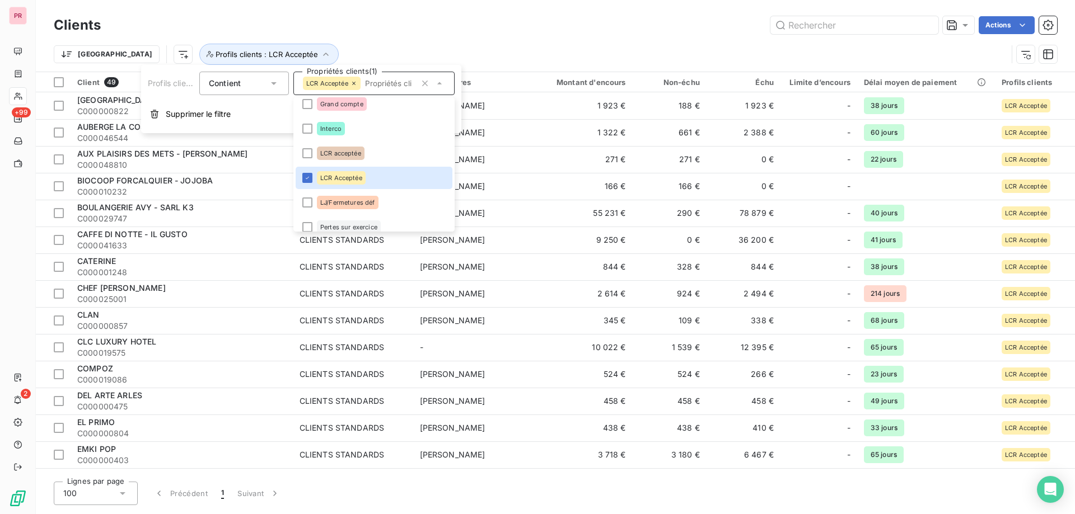
click at [623, 42] on div "Trier Profils clients : LCR Acceptée" at bounding box center [555, 54] width 1003 height 35
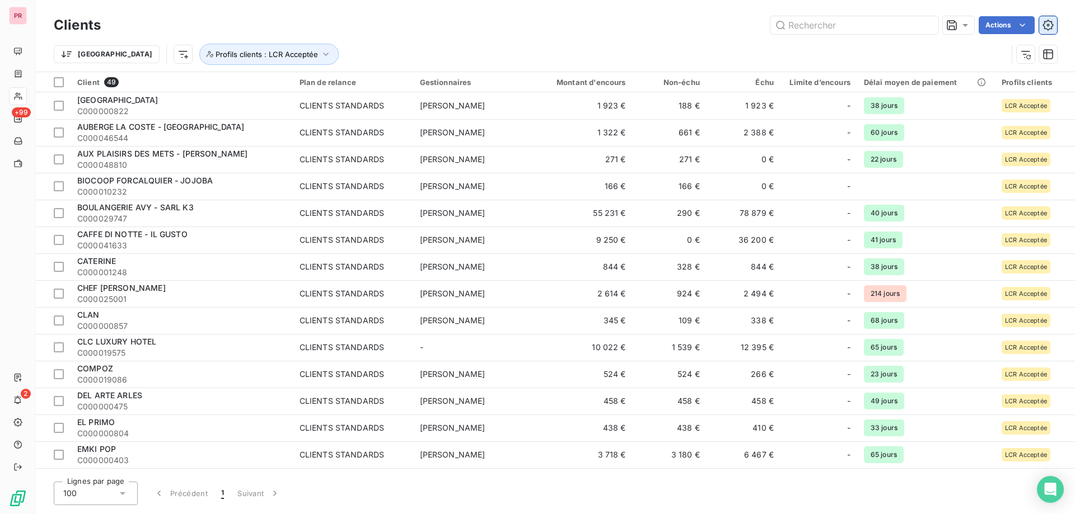
click at [1048, 22] on icon "button" at bounding box center [1047, 25] width 11 height 11
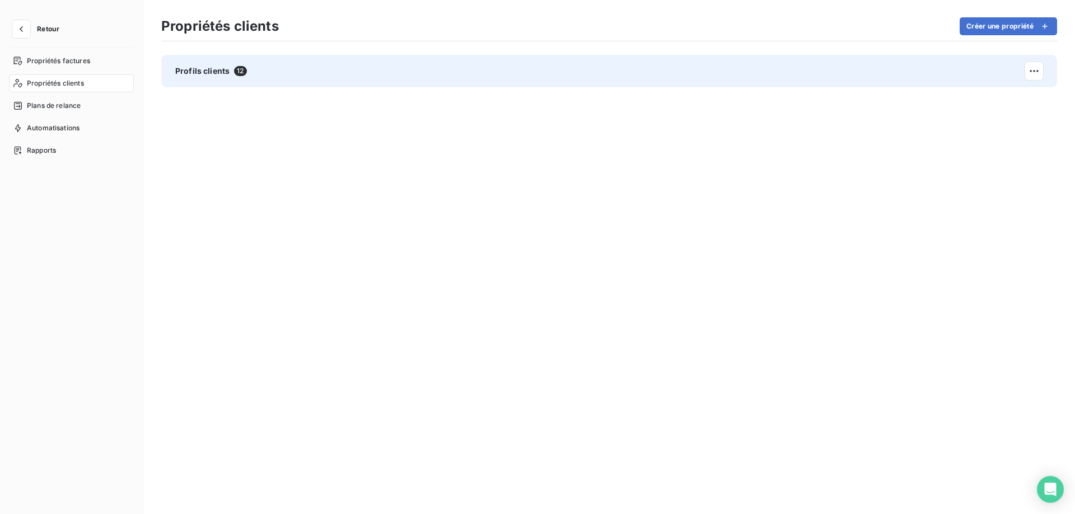
click at [349, 72] on div "Profils clients 12" at bounding box center [609, 71] width 896 height 32
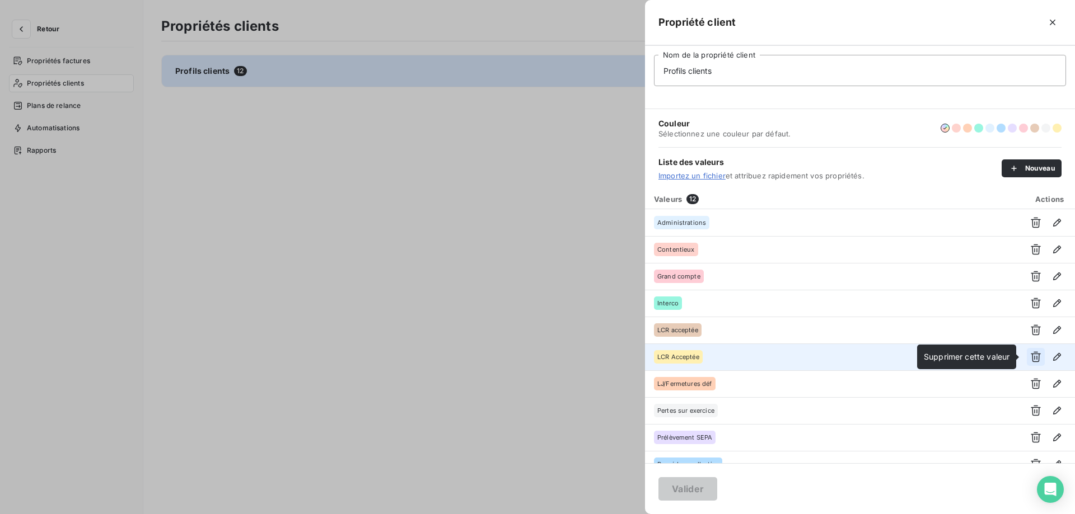
click at [1030, 359] on icon "button" at bounding box center [1035, 357] width 10 height 11
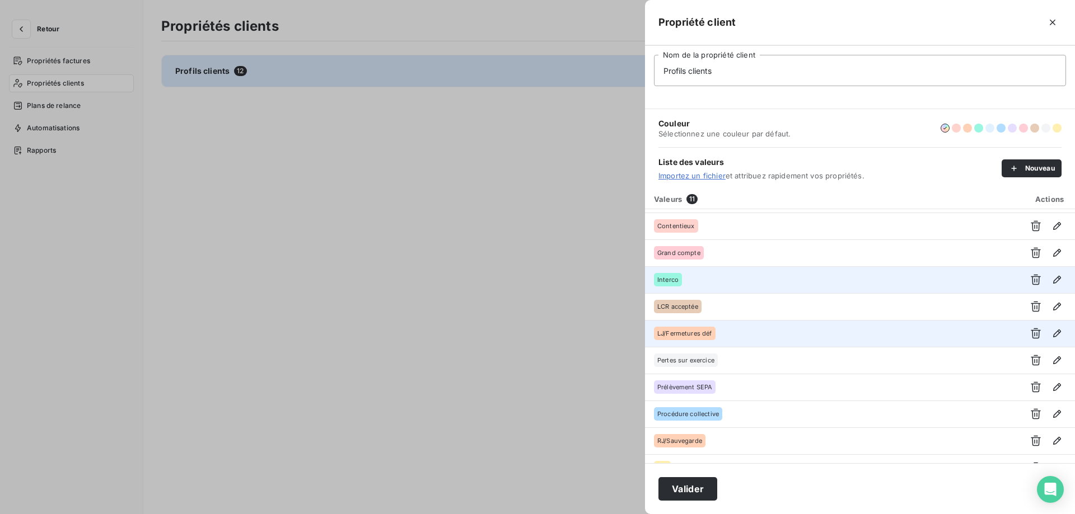
scroll to position [42, 0]
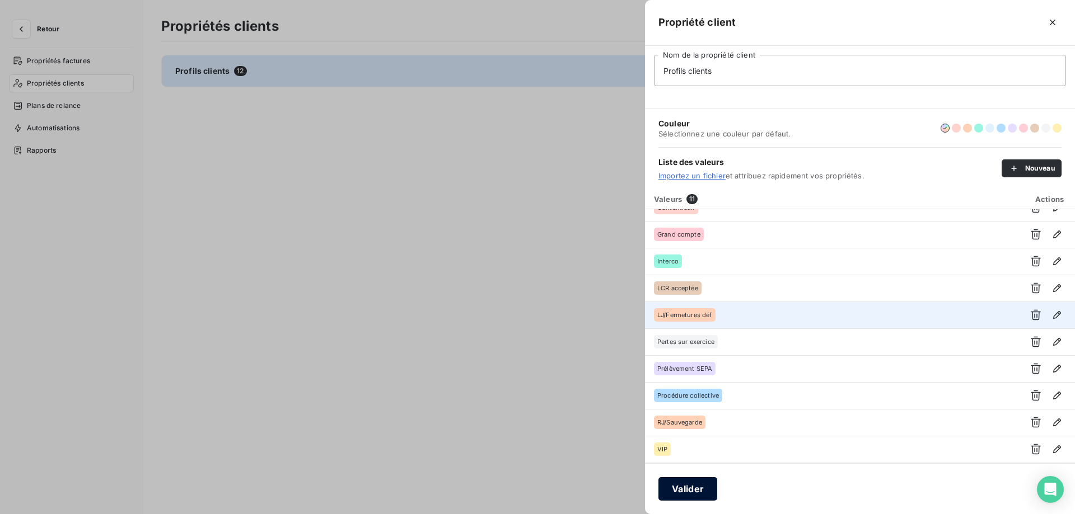
click at [702, 496] on button "Valider" at bounding box center [687, 489] width 59 height 24
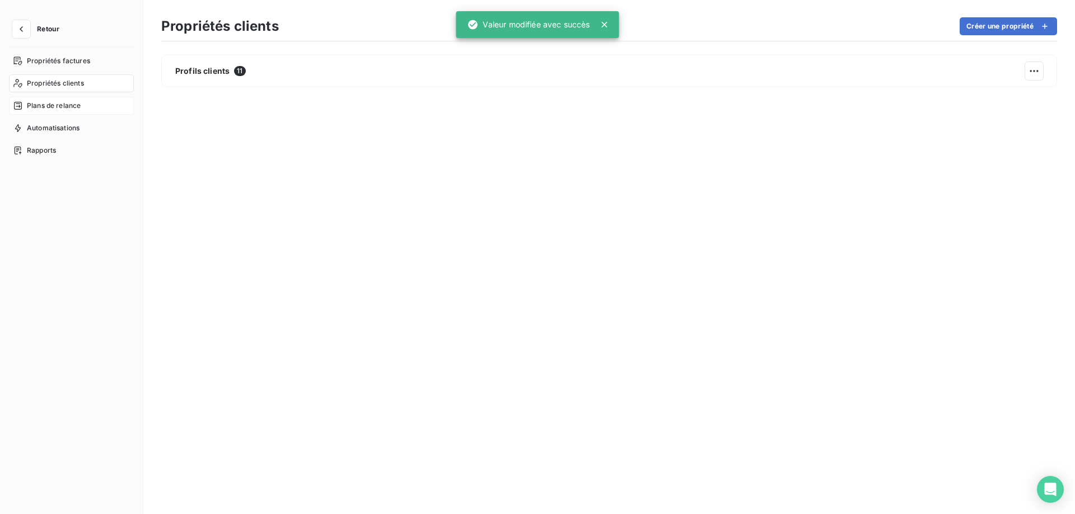
click at [54, 114] on div "Plans de relance" at bounding box center [71, 106] width 125 height 18
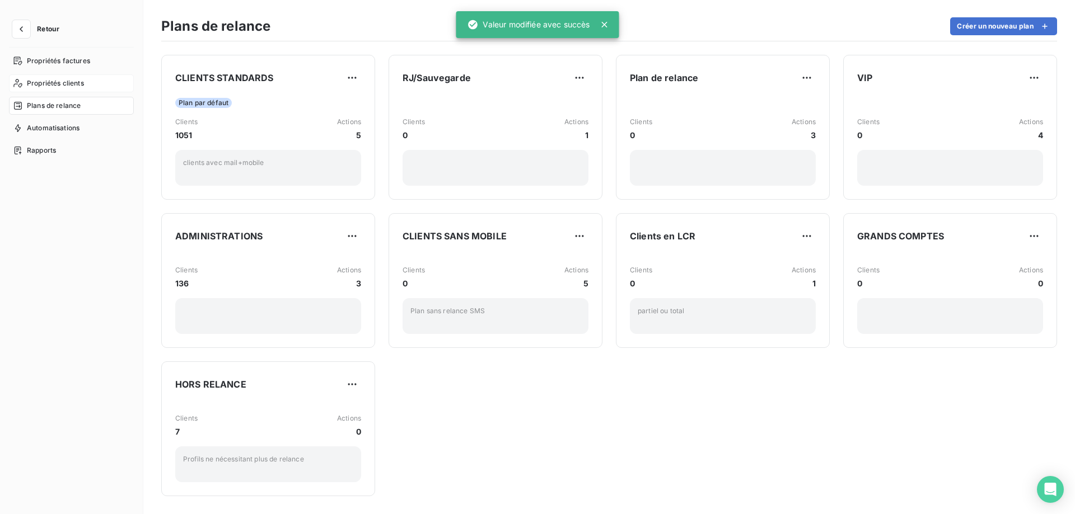
click at [68, 79] on span "Propriétés clients" at bounding box center [55, 83] width 57 height 10
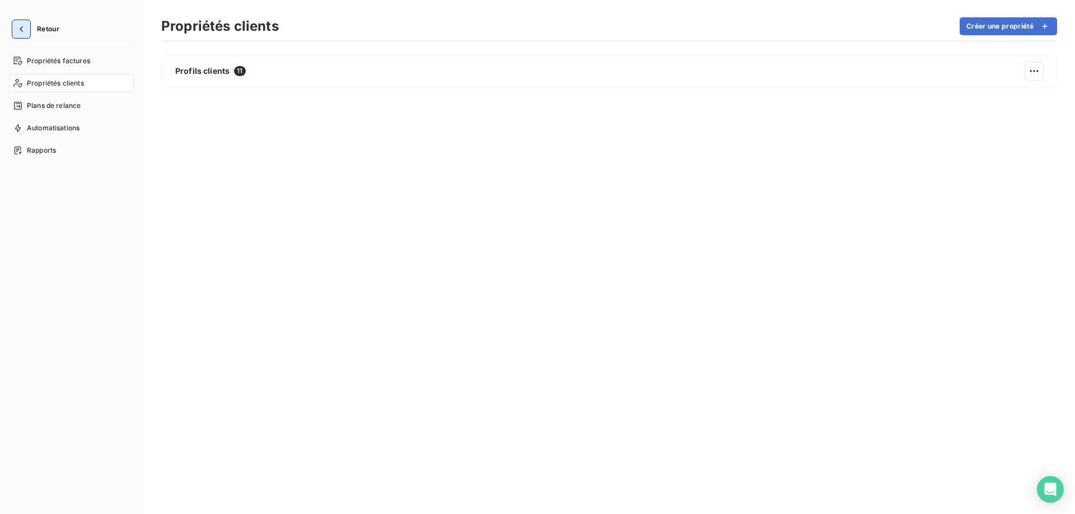
click at [20, 30] on icon "button" at bounding box center [21, 29] width 11 height 11
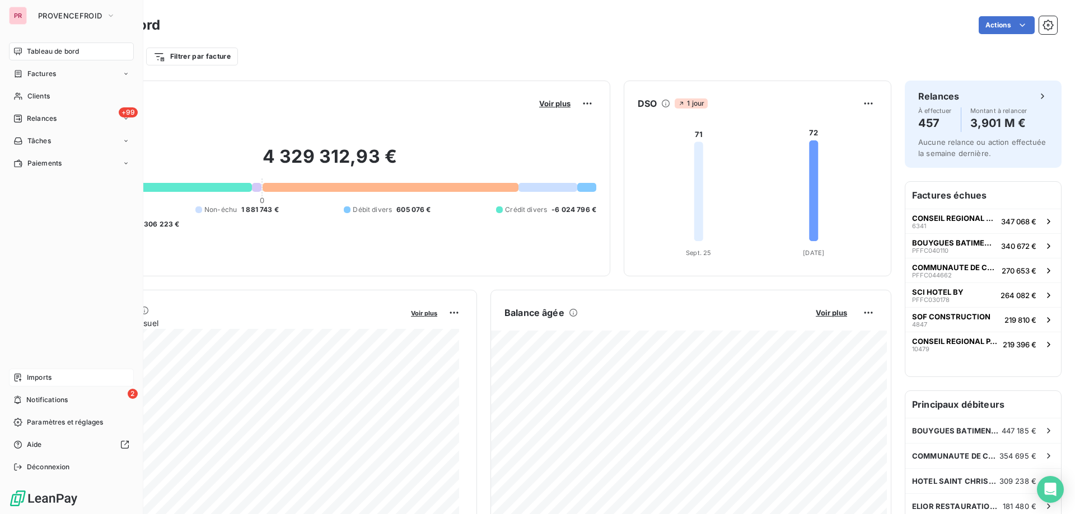
click at [66, 381] on div "Imports" at bounding box center [71, 378] width 125 height 18
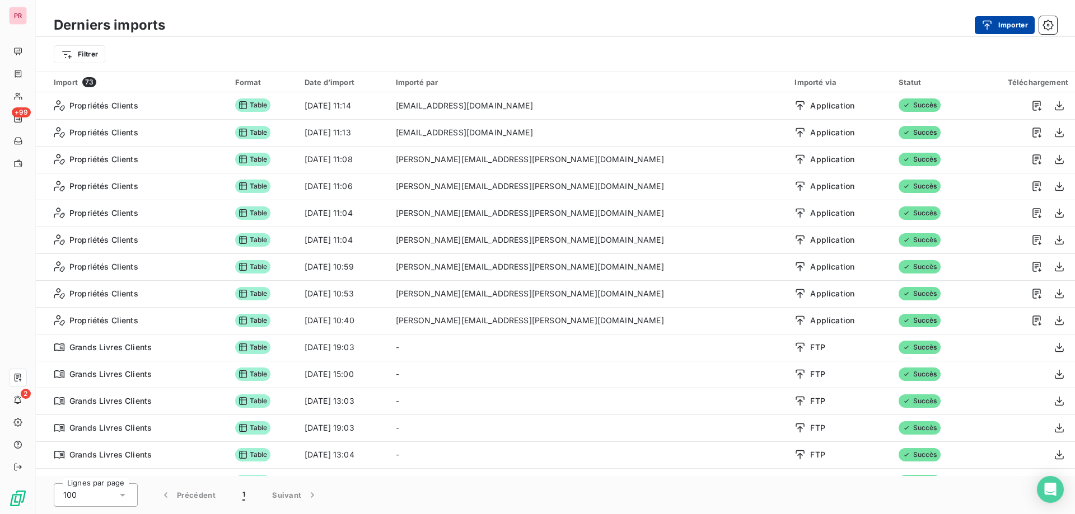
click at [993, 24] on div "button" at bounding box center [989, 25] width 17 height 11
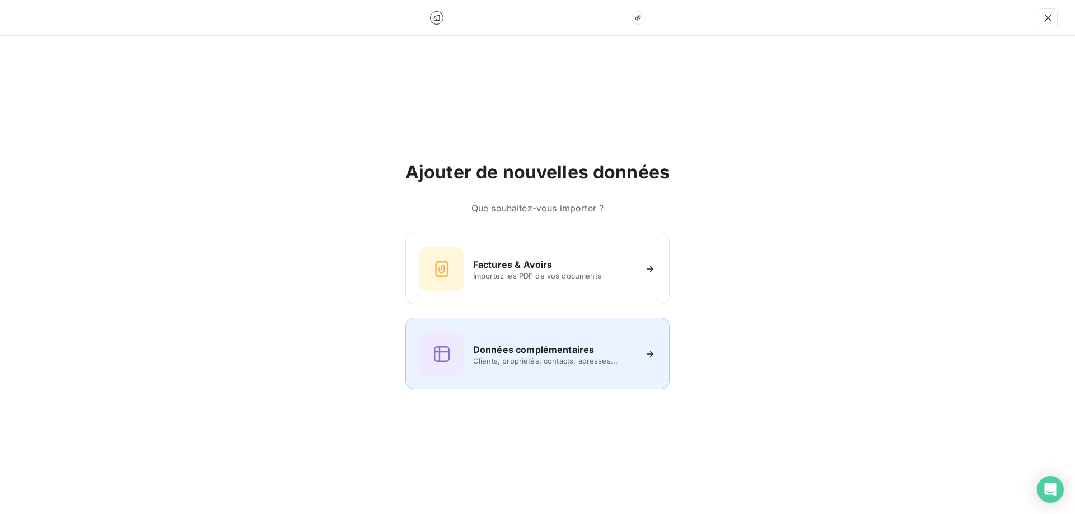
click at [608, 360] on span "Clients, propriétés, contacts, adresses..." at bounding box center [554, 361] width 162 height 9
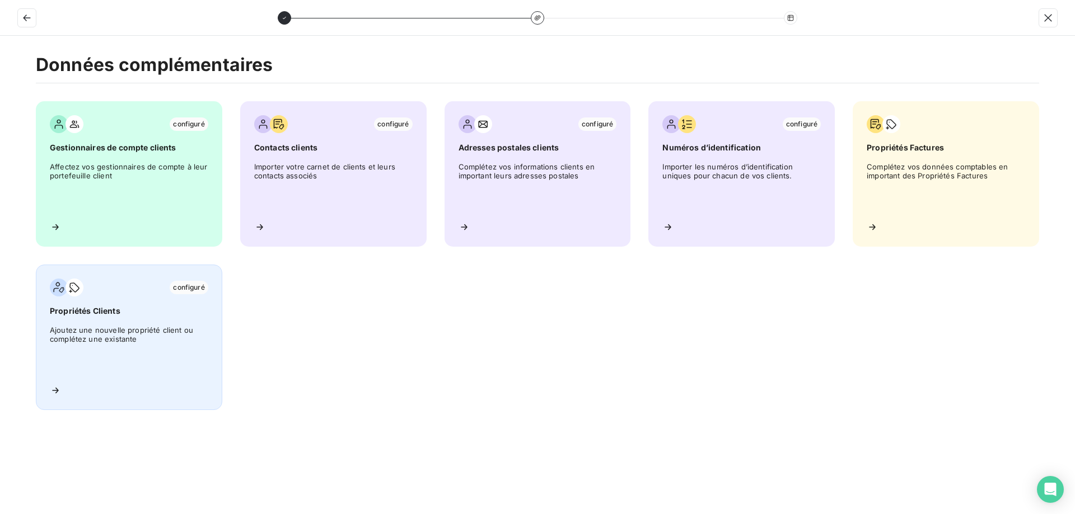
click at [105, 382] on div "configuré Propriétés Clients Ajoutez une nouvelle propriété client ou complétez…" at bounding box center [129, 338] width 186 height 146
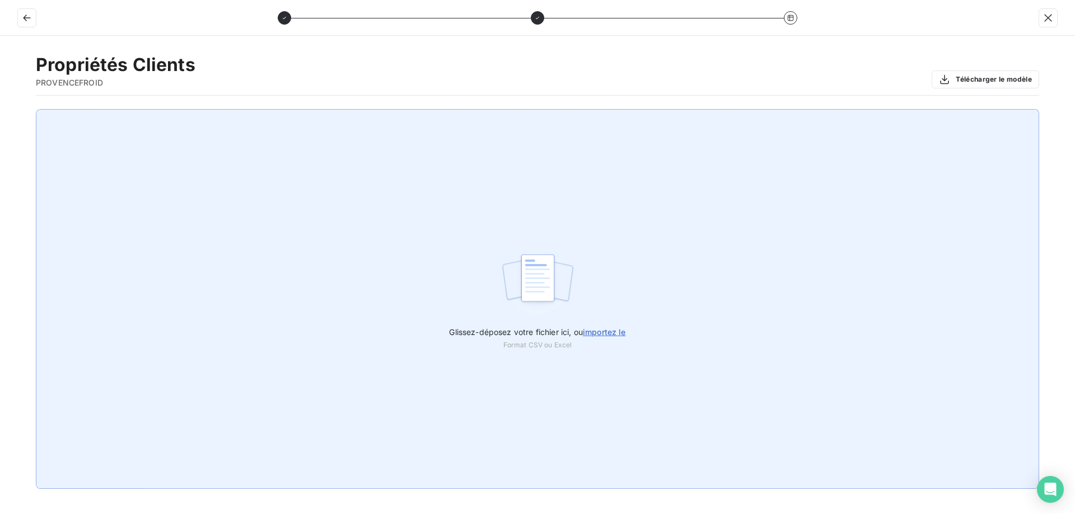
click at [598, 322] on label "Glissez-déposez votre fichier ici, ou importez le" at bounding box center [537, 330] width 176 height 21
click at [1, 110] on input "Glissez-déposez votre fichier ici, ou importez le" at bounding box center [0, 109] width 1 height 1
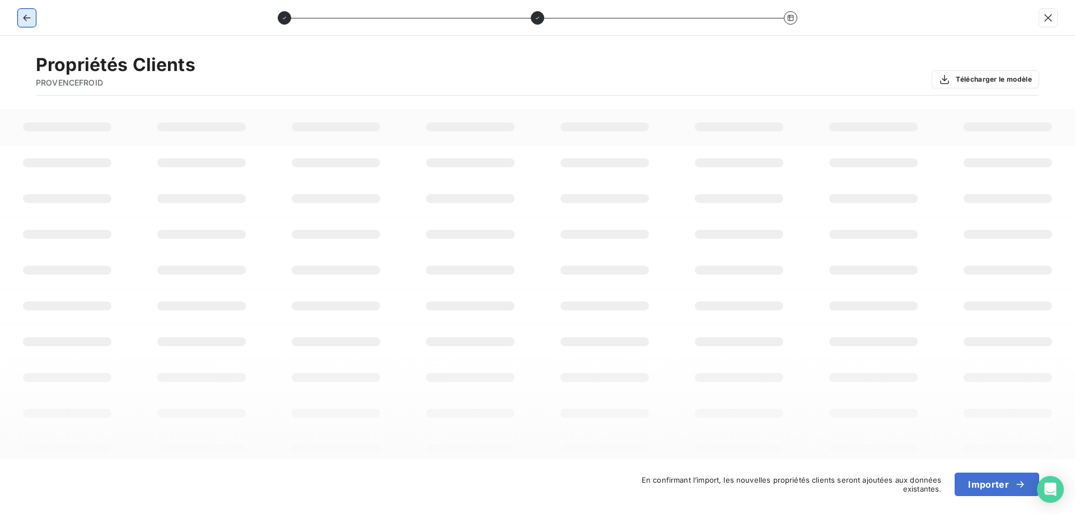
click at [24, 15] on icon "button" at bounding box center [26, 17] width 11 height 11
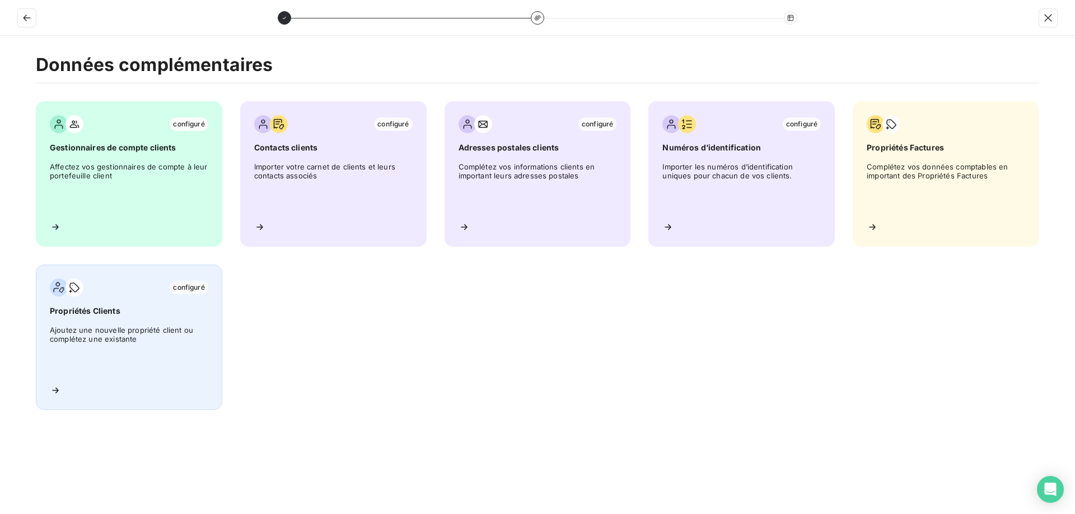
click at [73, 368] on span "Ajoutez une nouvelle propriété client ou complétez une existante" at bounding box center [129, 351] width 158 height 50
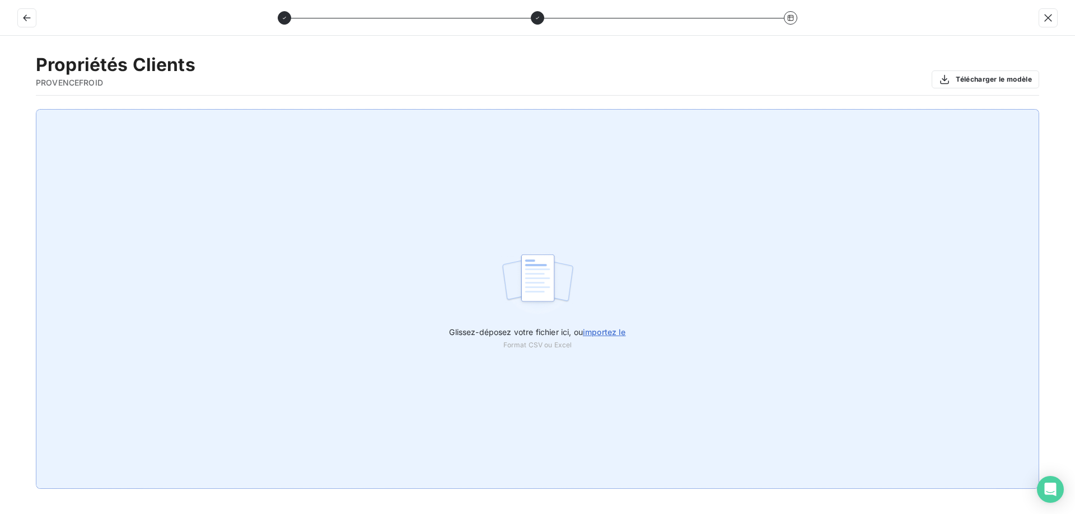
click at [568, 326] on label "Glissez-déposez votre fichier ici, ou importez le" at bounding box center [537, 330] width 176 height 21
click at [1, 110] on input "Glissez-déposez votre fichier ici, ou importez le" at bounding box center [0, 109] width 1 height 1
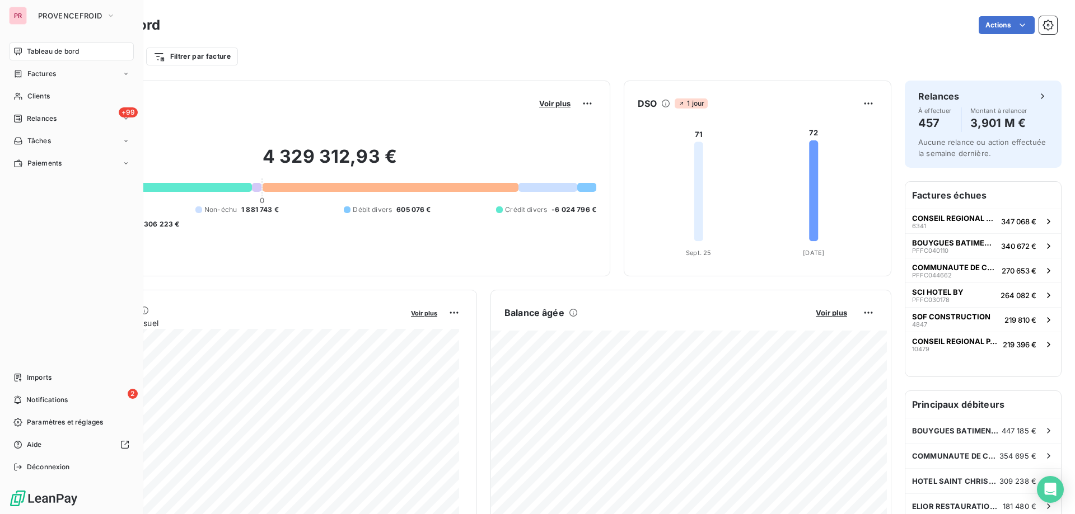
click at [26, 15] on div "PR" at bounding box center [18, 16] width 18 height 18
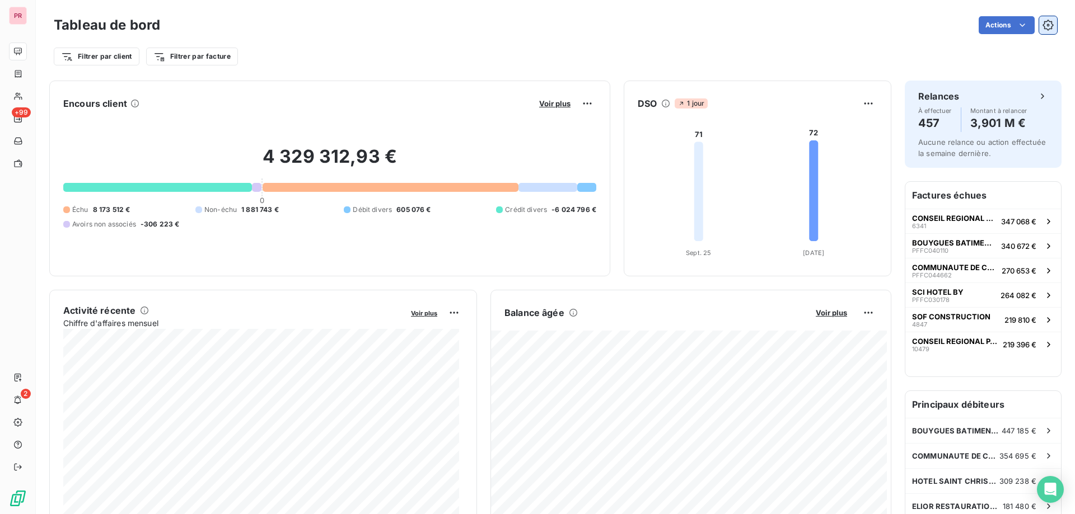
click at [1044, 27] on icon "button" at bounding box center [1047, 25] width 11 height 11
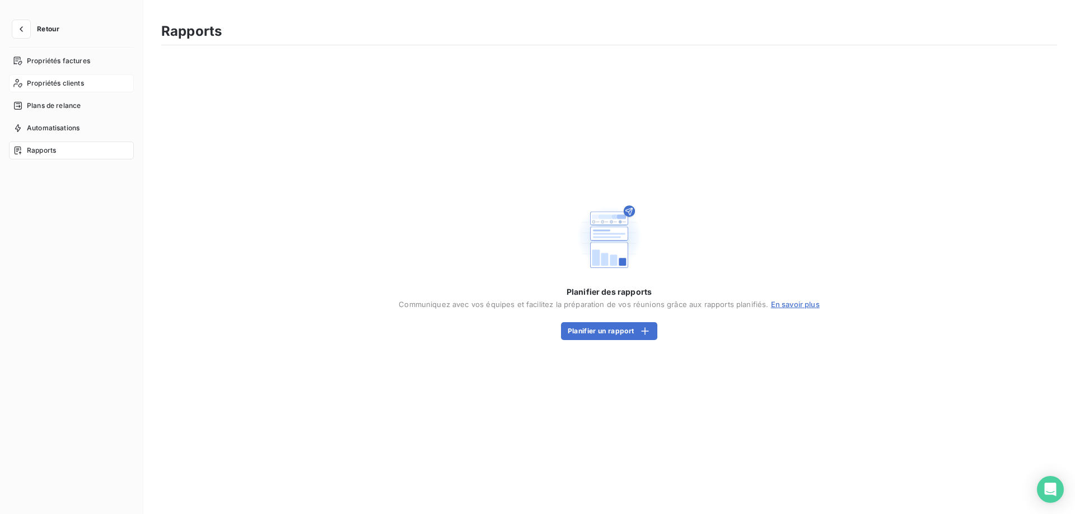
click at [72, 84] on span "Propriétés clients" at bounding box center [55, 83] width 57 height 10
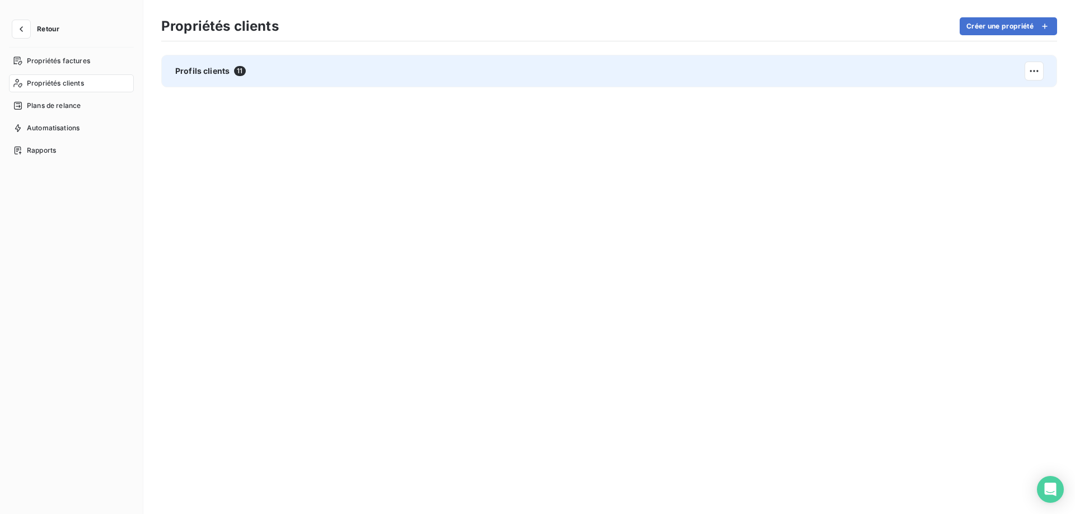
click at [328, 80] on div "Profils clients 11" at bounding box center [609, 71] width 896 height 32
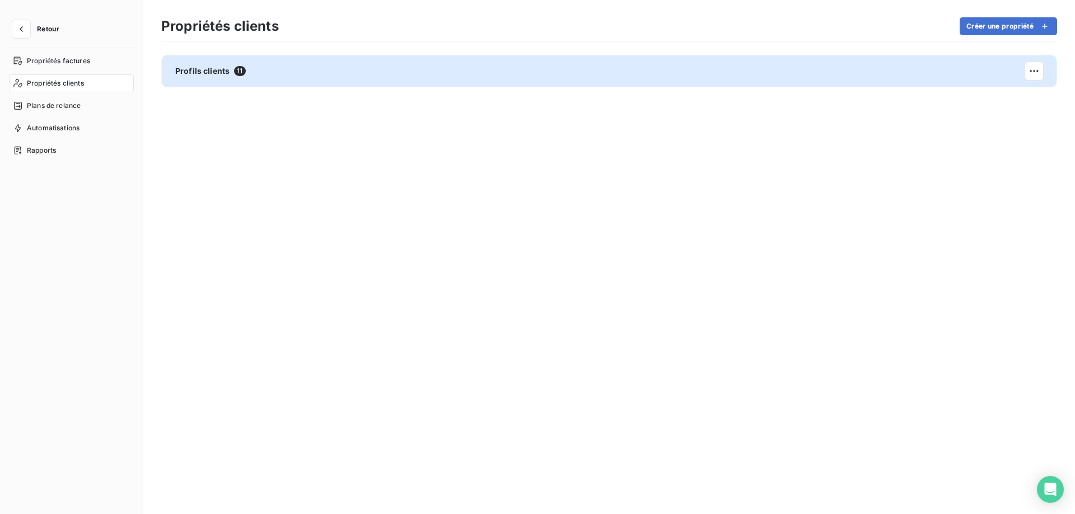
click at [328, 80] on div at bounding box center [537, 257] width 1075 height 514
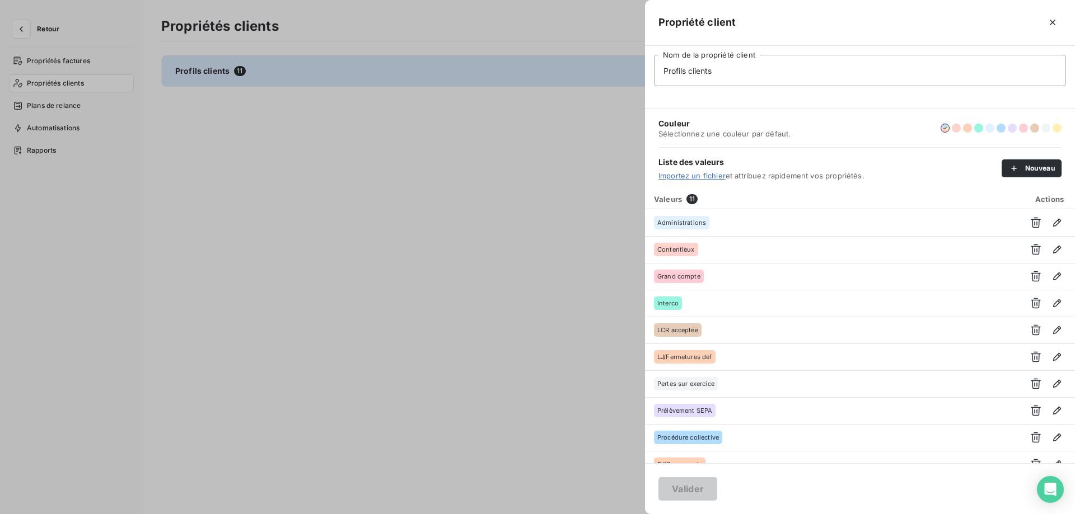
click at [447, 235] on div at bounding box center [537, 257] width 1075 height 514
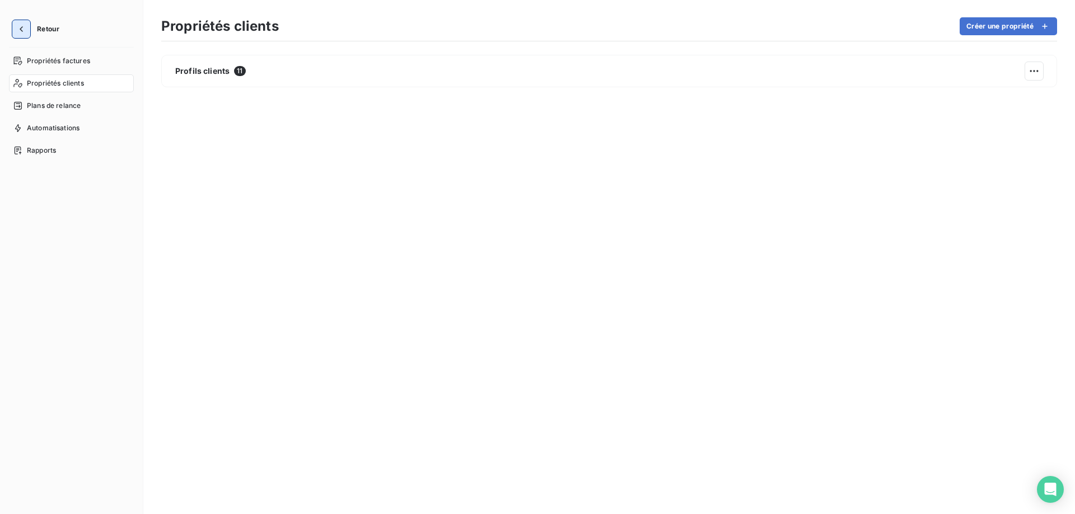
click at [29, 26] on button "button" at bounding box center [21, 29] width 18 height 18
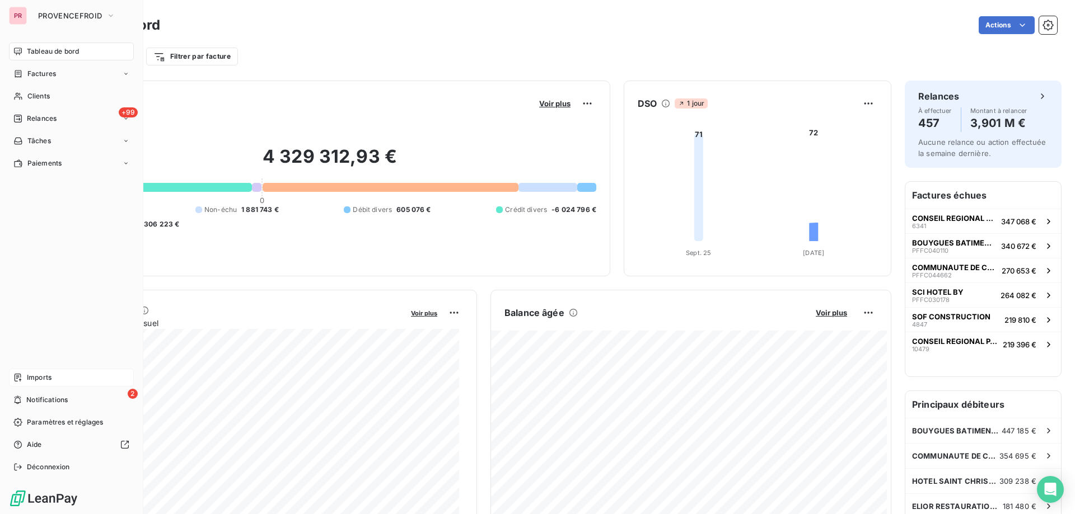
click at [54, 382] on div "Imports" at bounding box center [71, 378] width 125 height 18
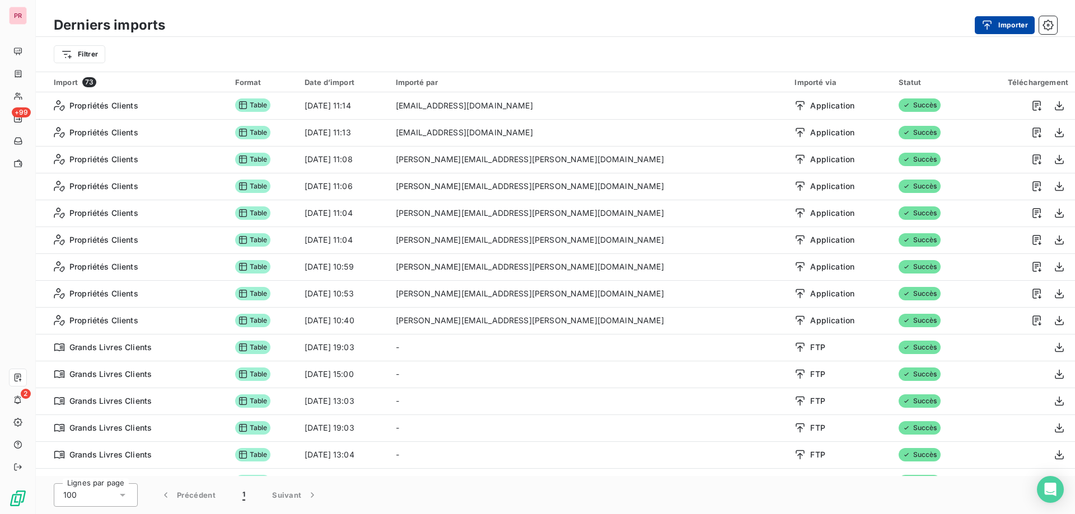
click at [1019, 26] on button "Importer" at bounding box center [1004, 25] width 60 height 18
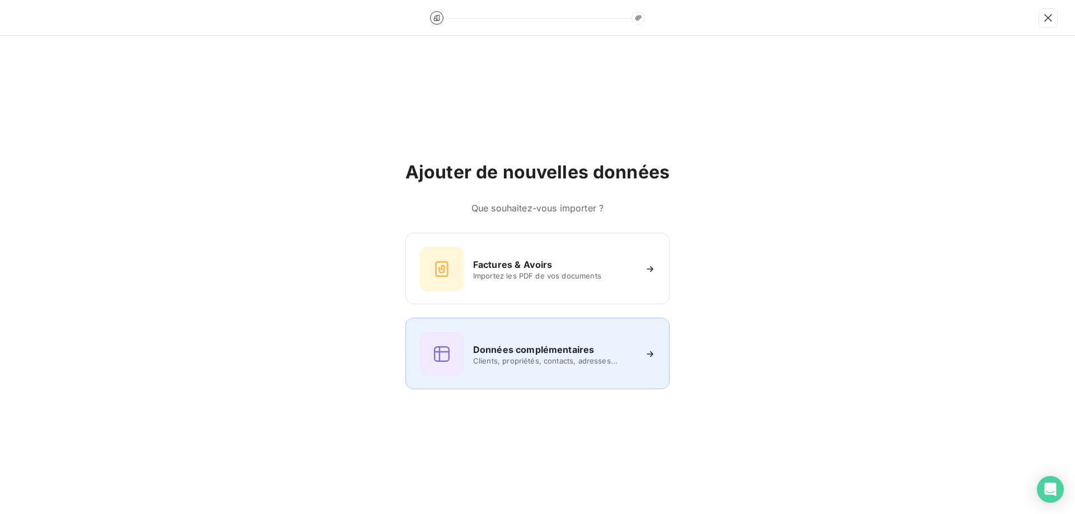
click at [487, 377] on div "Données complémentaires Clients, propriétés, contacts, adresses..." at bounding box center [537, 354] width 264 height 72
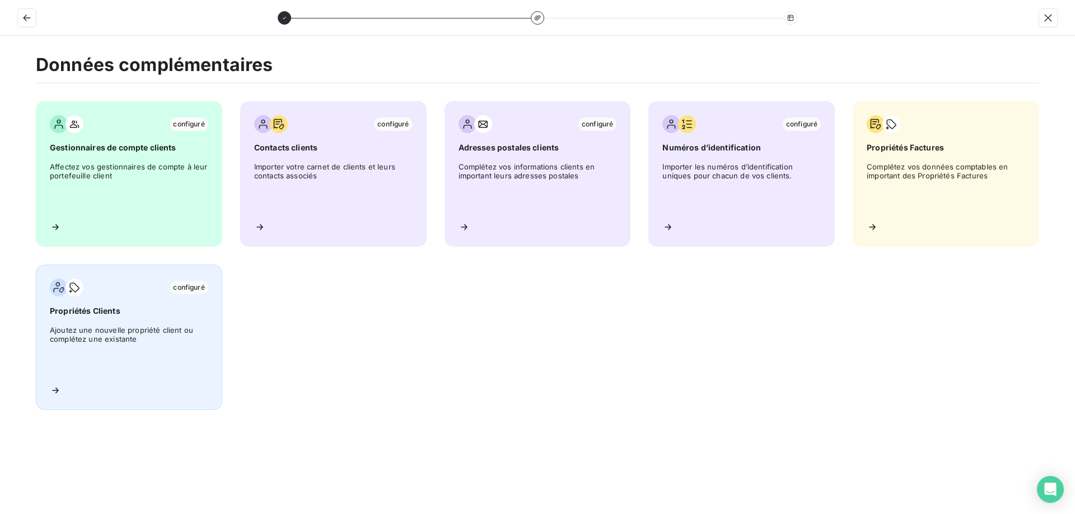
click at [79, 312] on span "Propriétés Clients" at bounding box center [129, 311] width 158 height 11
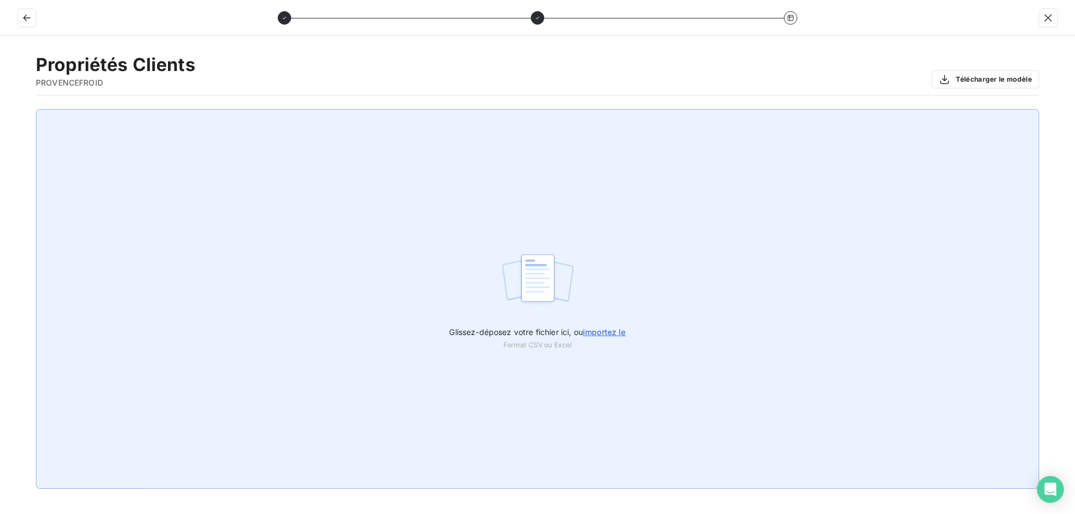
click at [596, 328] on span "importez le" at bounding box center [604, 332] width 43 height 10
click at [1, 110] on input "Glissez-déposez votre fichier ici, ou importez le" at bounding box center [0, 109] width 1 height 1
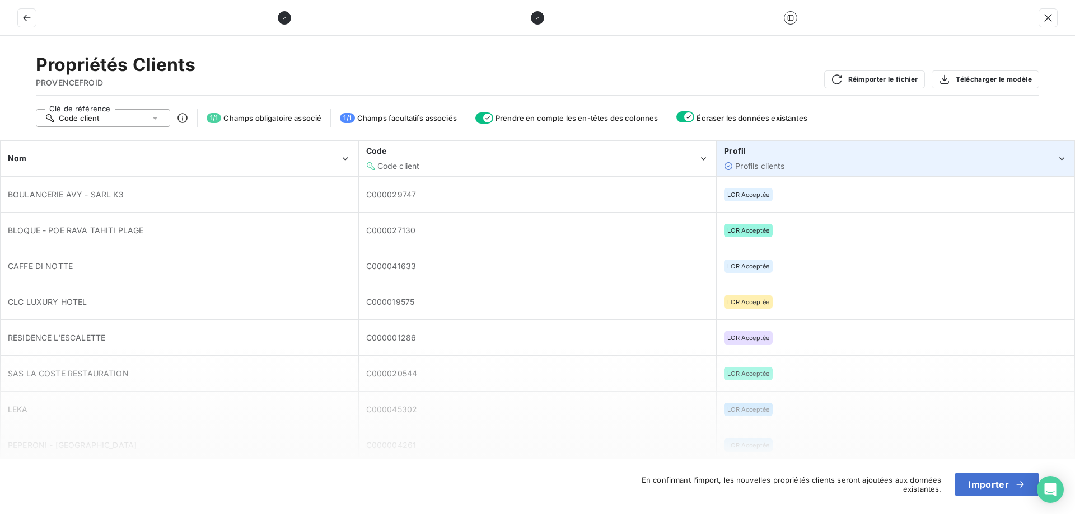
click at [831, 154] on div "Profil" at bounding box center [890, 151] width 332 height 11
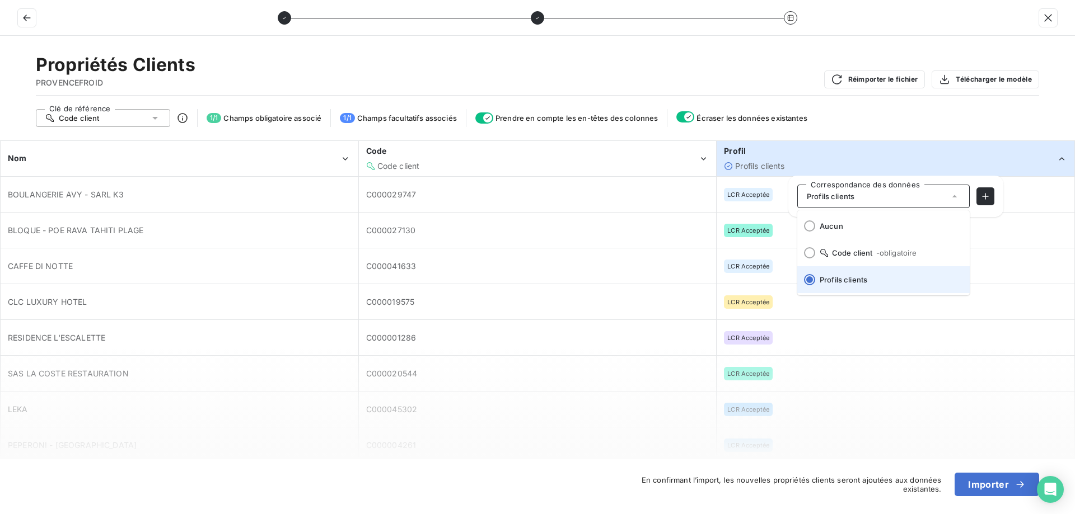
click at [835, 287] on li "Profils clients" at bounding box center [883, 279] width 172 height 27
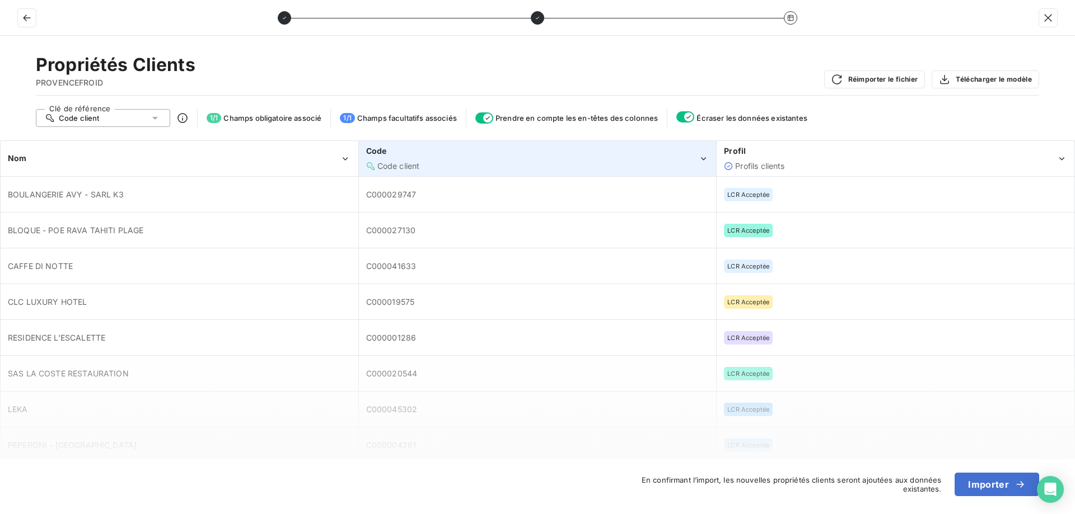
click at [565, 166] on div "Code client" at bounding box center [532, 166] width 332 height 11
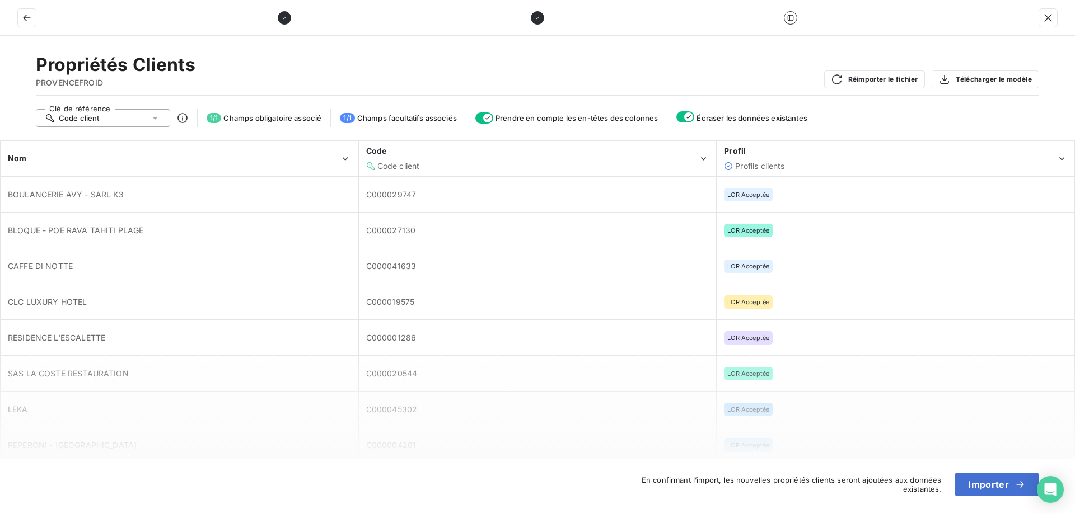
click at [682, 72] on div "Propriétés Clients PROVENCEFROID Réimporter le fichier Télécharger le modèle" at bounding box center [537, 75] width 1003 height 42
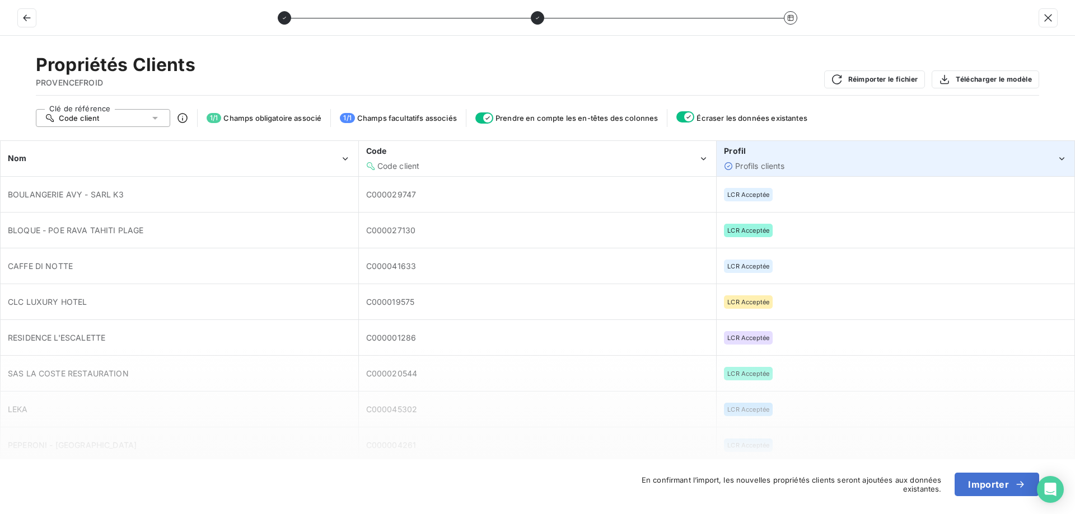
click at [840, 157] on div "Profil" at bounding box center [890, 151] width 332 height 11
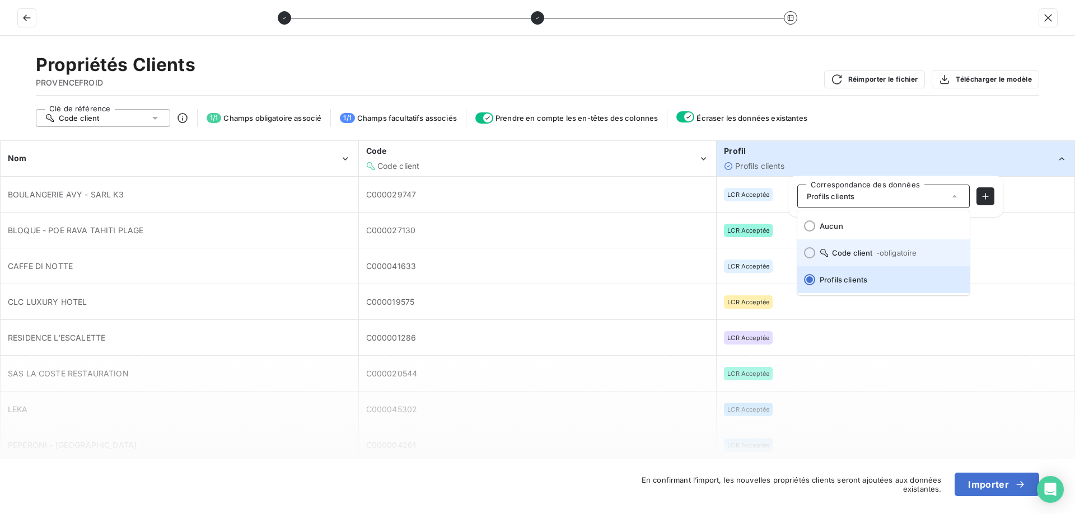
click at [833, 254] on span "Code client - obligatoire" at bounding box center [889, 253] width 141 height 9
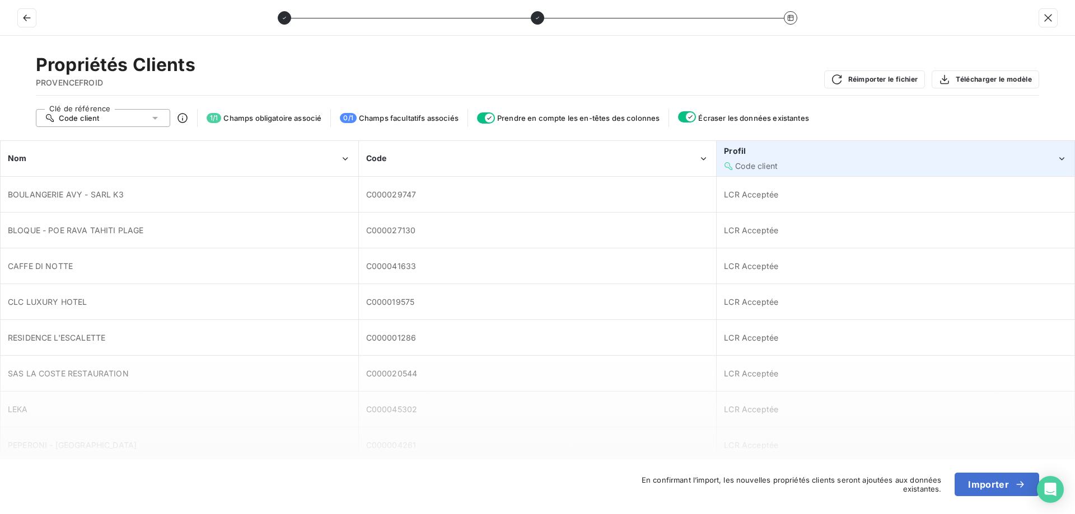
click at [832, 162] on div "Code client" at bounding box center [890, 166] width 332 height 11
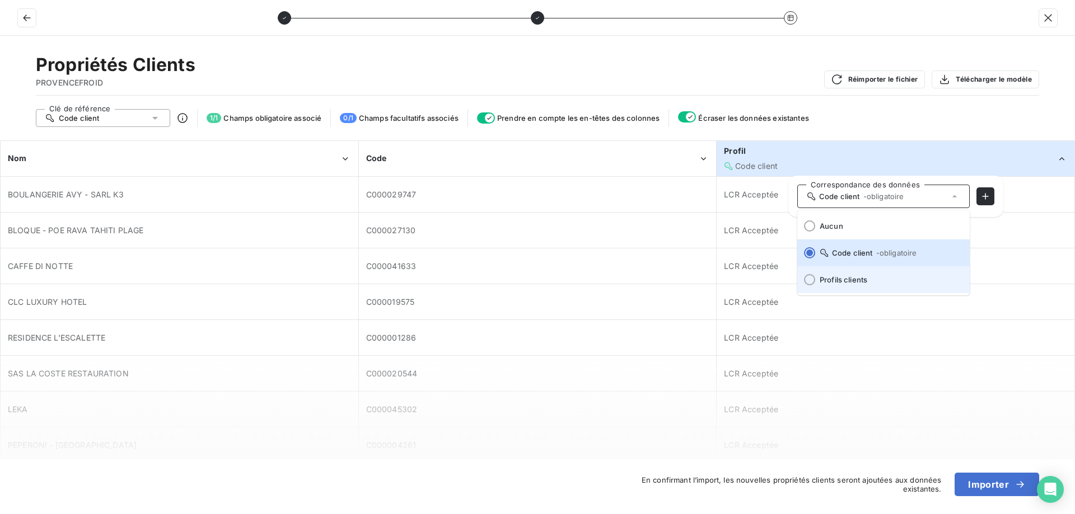
click at [828, 274] on li "Profils clients" at bounding box center [883, 279] width 172 height 27
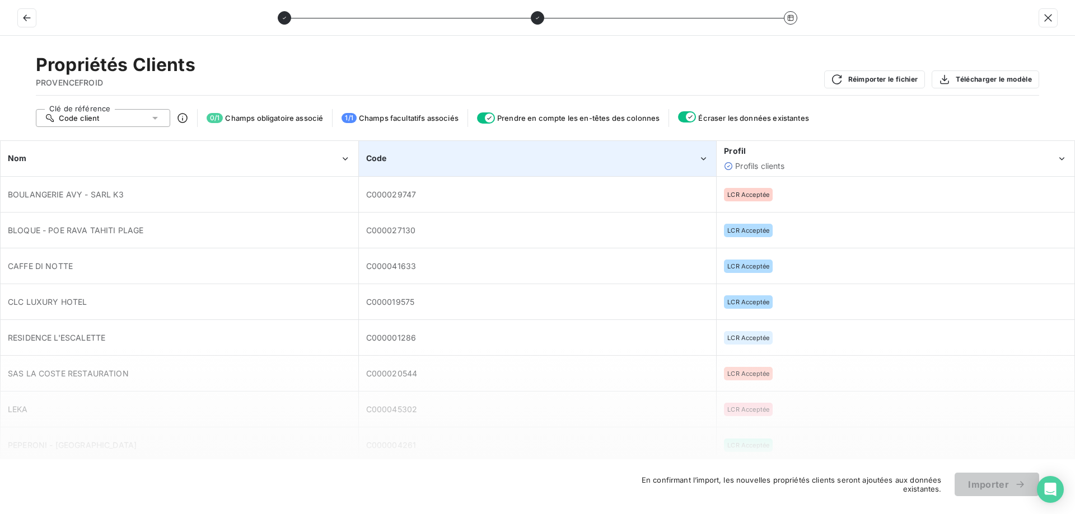
click at [479, 170] on div "Code" at bounding box center [537, 159] width 357 height 34
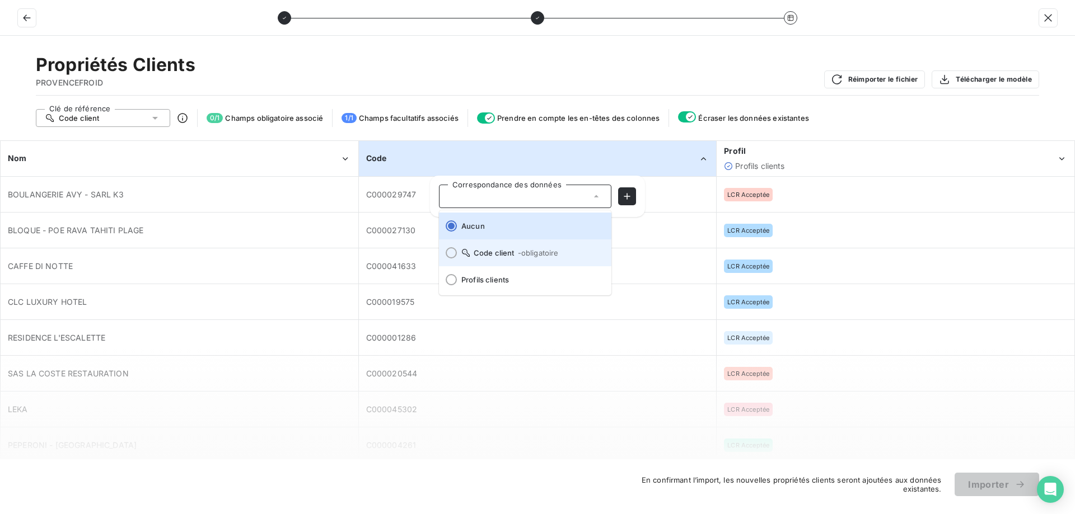
click at [480, 254] on span "Code client - obligatoire" at bounding box center [531, 253] width 141 height 9
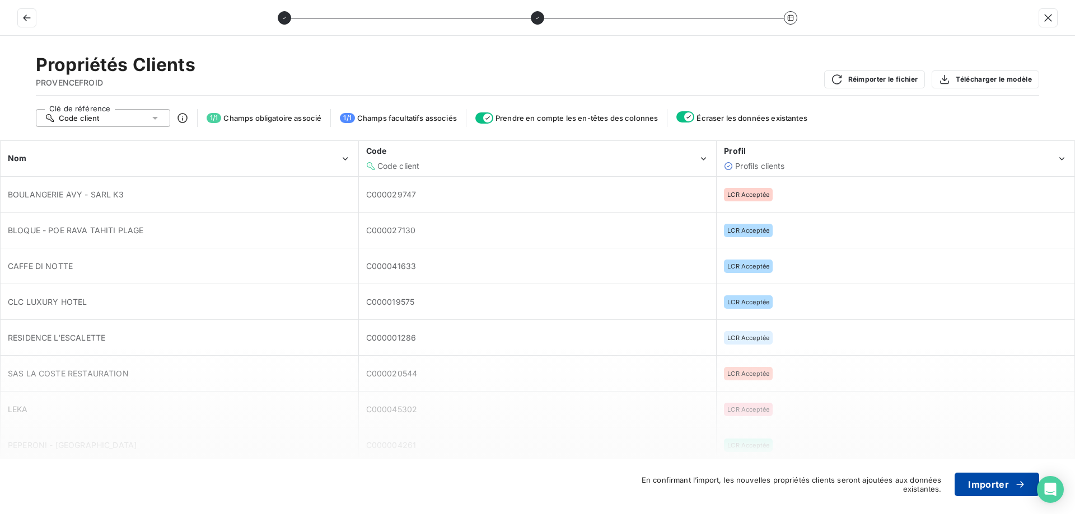
click at [1008, 489] on button "Importer" at bounding box center [996, 485] width 85 height 24
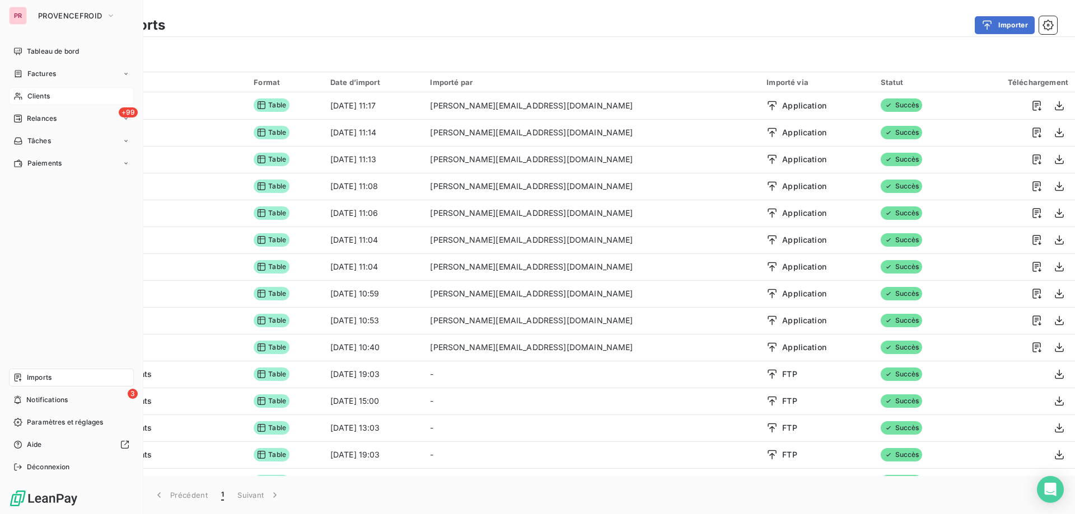
click at [27, 98] on span "Clients" at bounding box center [38, 96] width 22 height 10
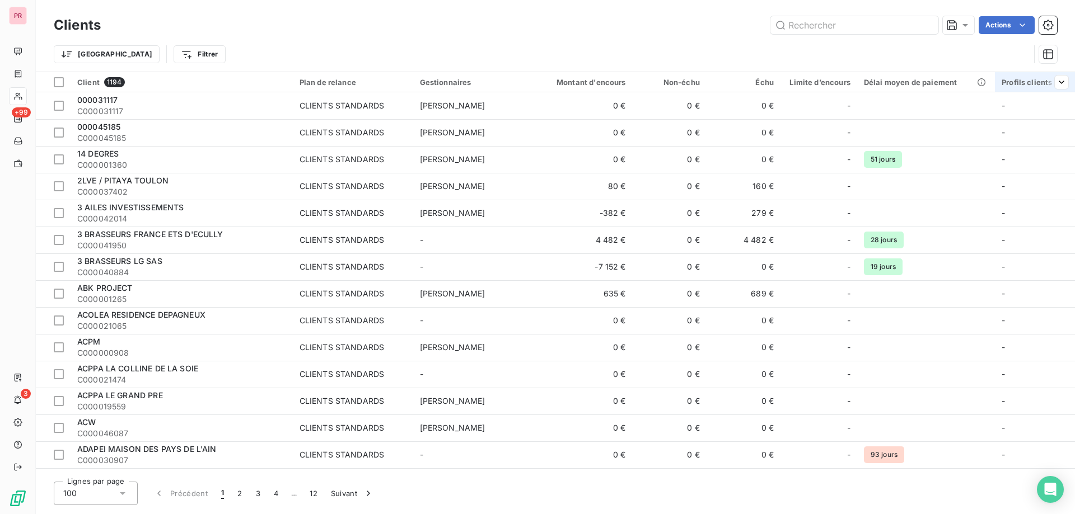
click at [1030, 82] on div "Profils clients" at bounding box center [1034, 82] width 67 height 9
click at [1014, 118] on div at bounding box center [976, 112] width 161 height 24
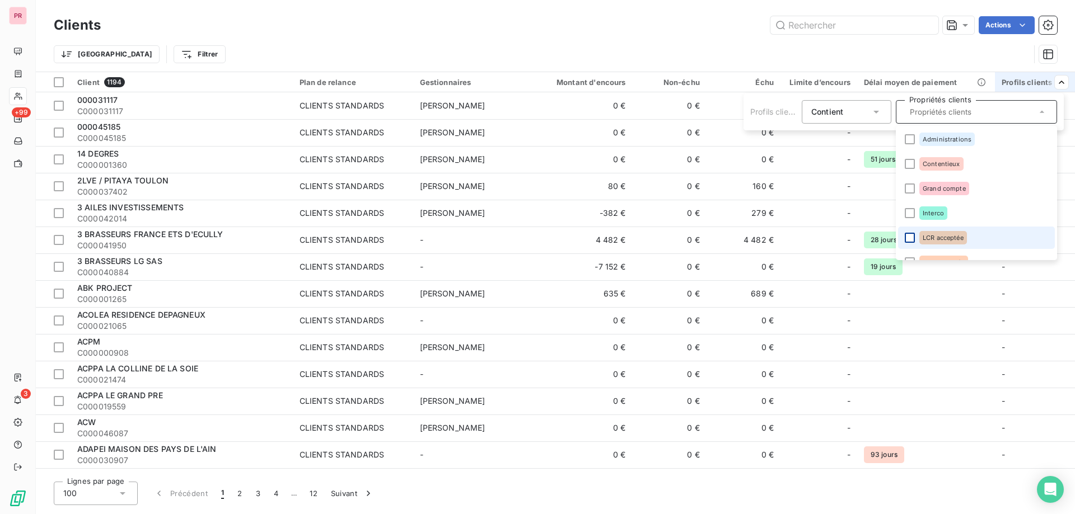
click at [909, 235] on div at bounding box center [909, 238] width 10 height 10
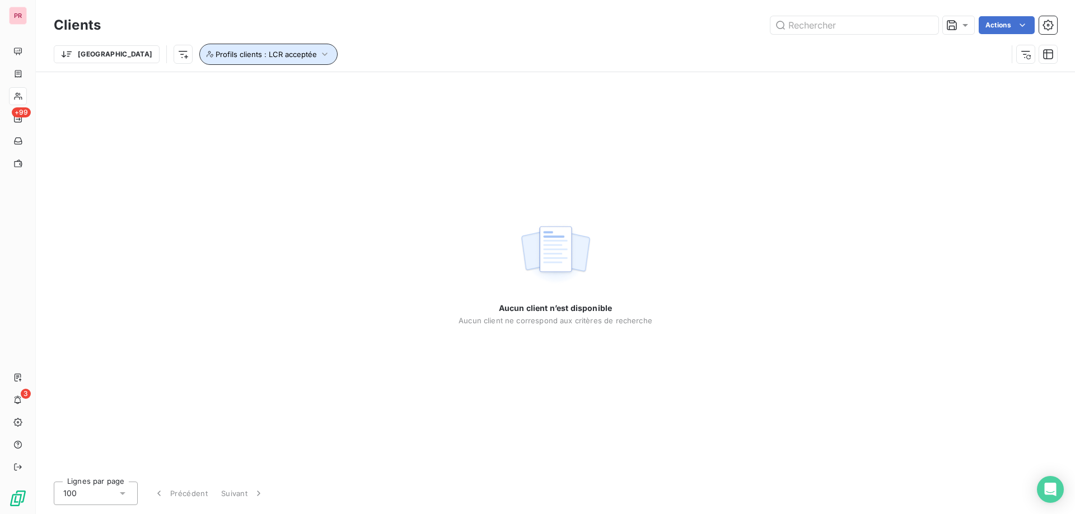
click at [242, 49] on button "Profils clients : LCR acceptée" at bounding box center [268, 54] width 138 height 21
click at [385, 82] on div "LCR acceptée" at bounding box center [373, 84] width 161 height 24
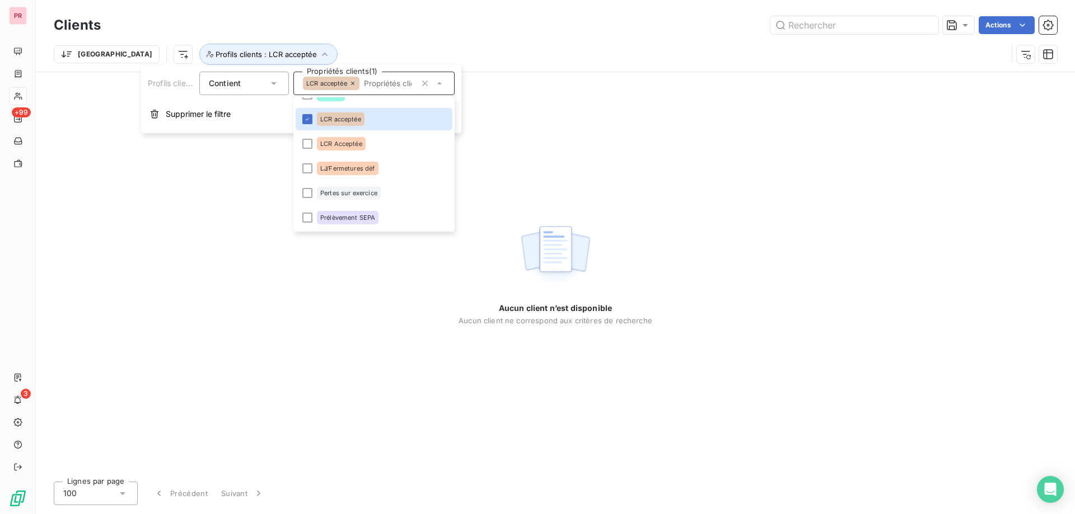
scroll to position [112, 0]
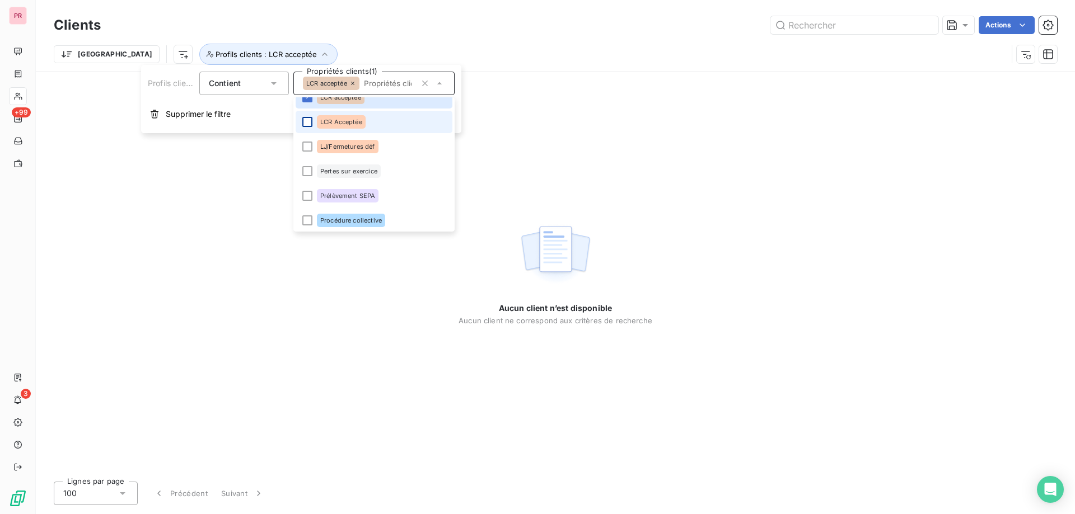
click at [307, 123] on div at bounding box center [307, 122] width 10 height 10
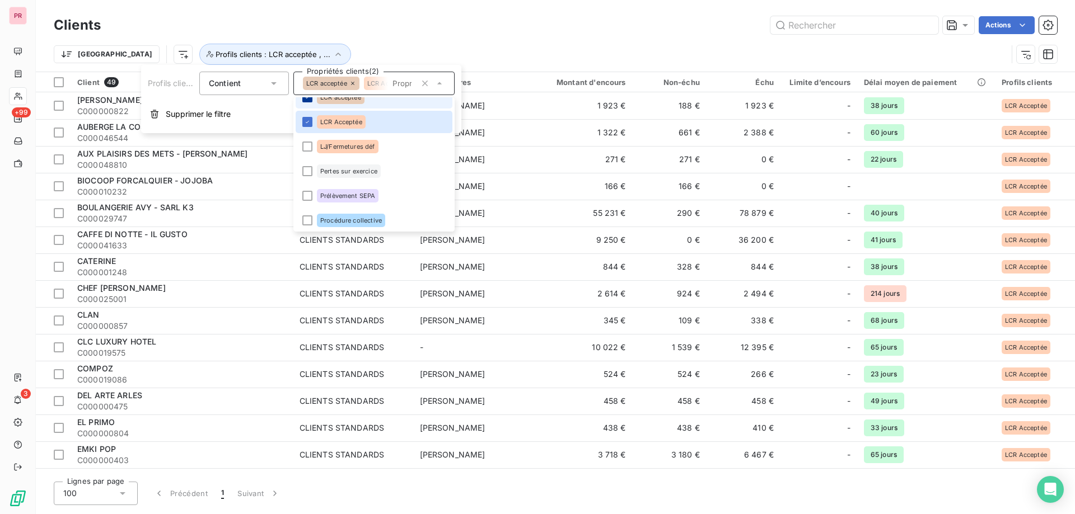
scroll to position [101, 0]
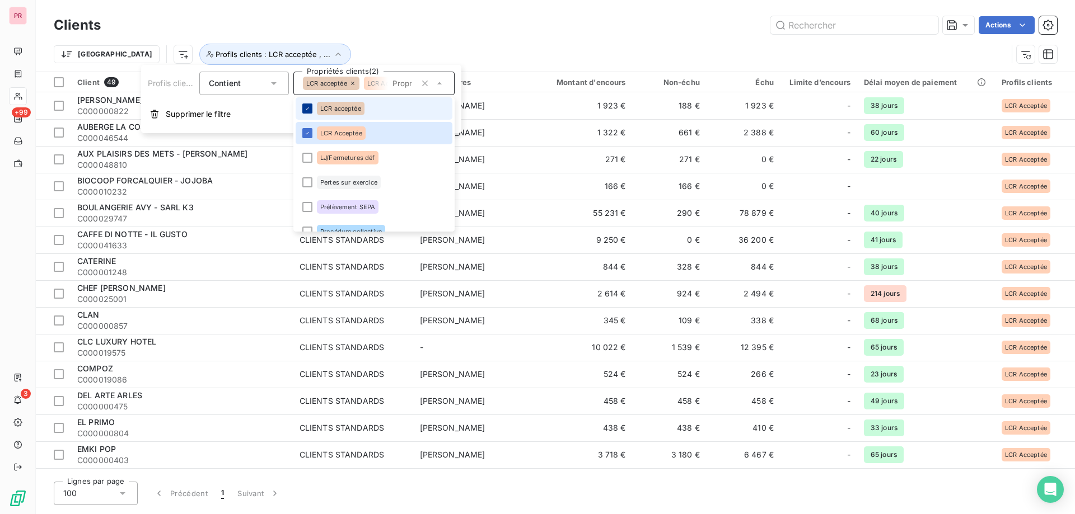
click at [305, 99] on li "LCR acceptée" at bounding box center [374, 108] width 157 height 22
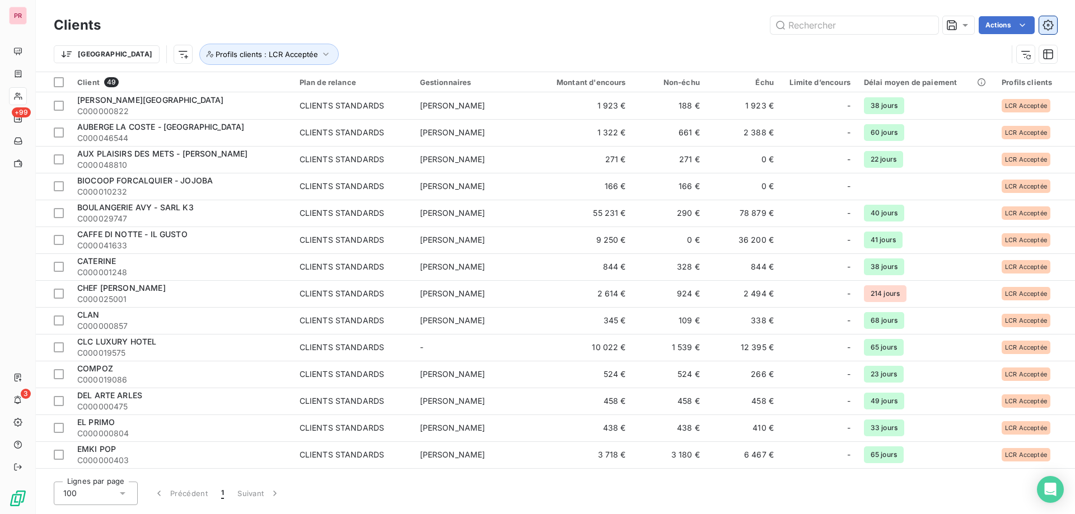
click at [1049, 21] on icon "button" at bounding box center [1047, 25] width 11 height 11
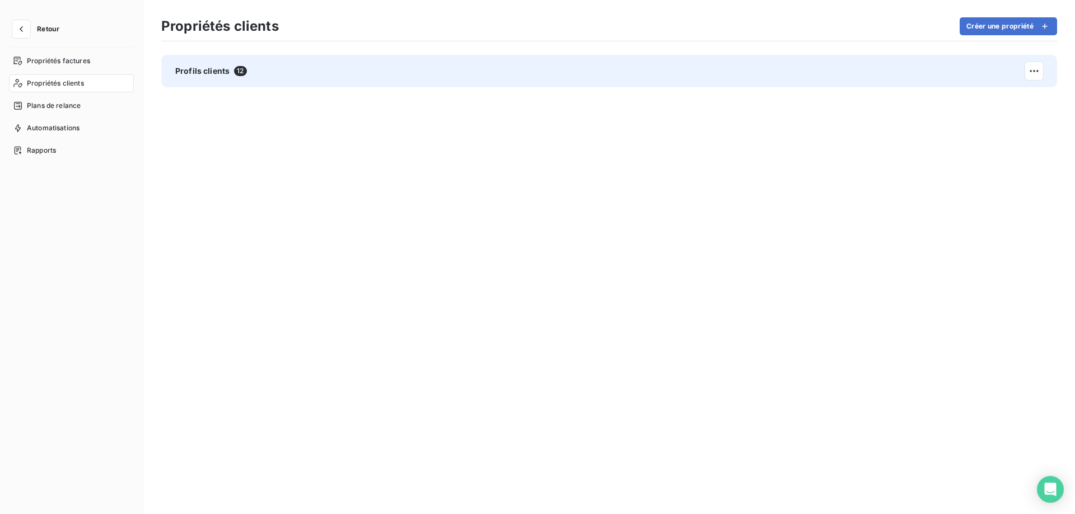
click at [326, 73] on div "Profils clients 12" at bounding box center [609, 71] width 896 height 32
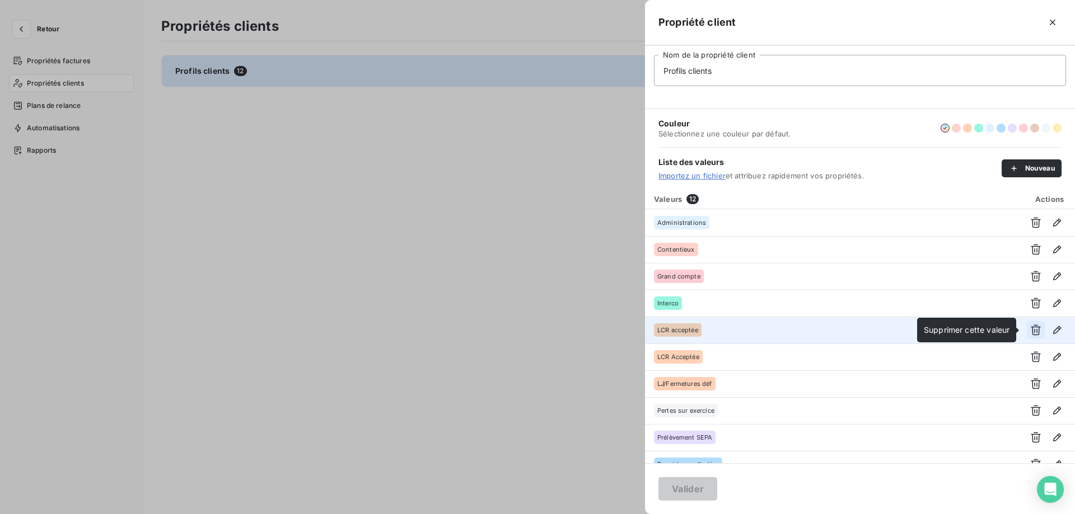
click at [1030, 330] on icon "button" at bounding box center [1035, 330] width 10 height 11
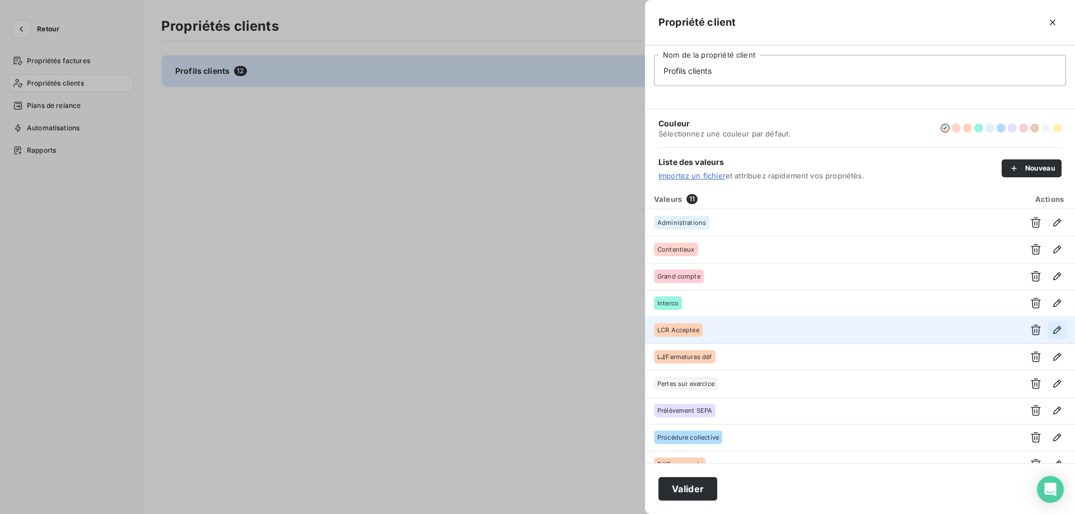
click at [1051, 327] on icon "button" at bounding box center [1056, 330] width 11 height 11
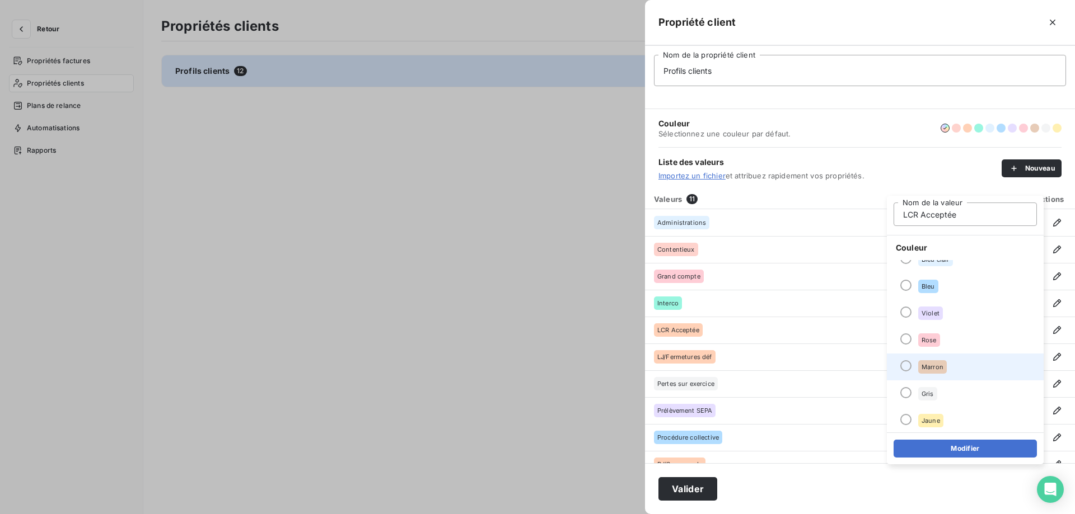
scroll to position [96, 0]
click at [908, 362] on div at bounding box center [905, 364] width 11 height 11
click at [949, 447] on button "Modifier" at bounding box center [964, 449] width 143 height 18
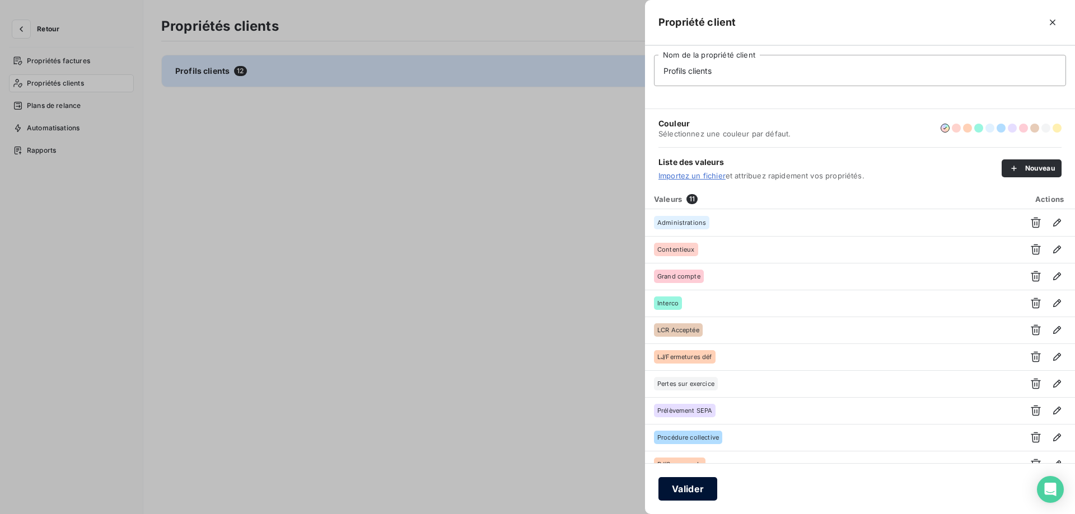
click at [701, 493] on button "Valider" at bounding box center [687, 489] width 59 height 24
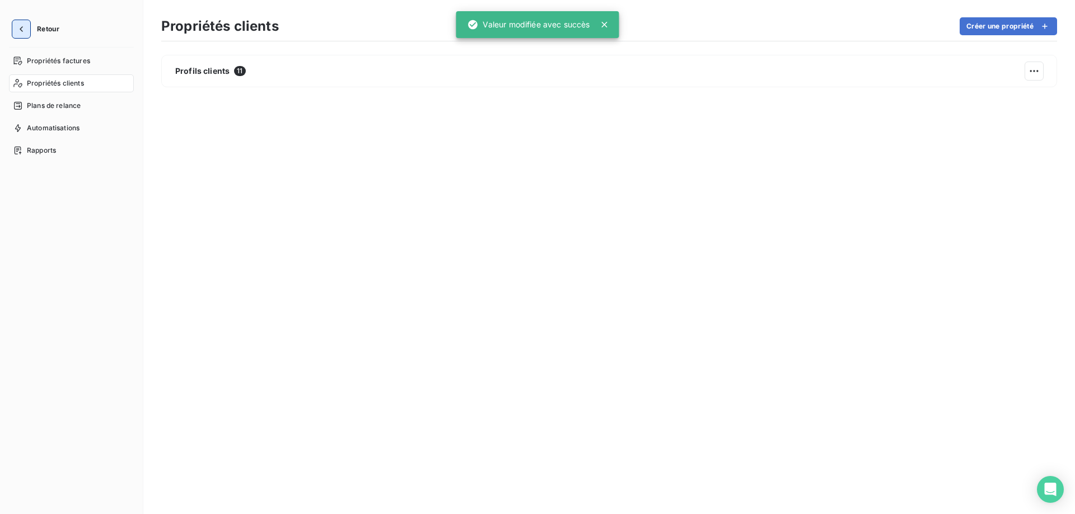
click at [20, 26] on icon "button" at bounding box center [21, 29] width 11 height 11
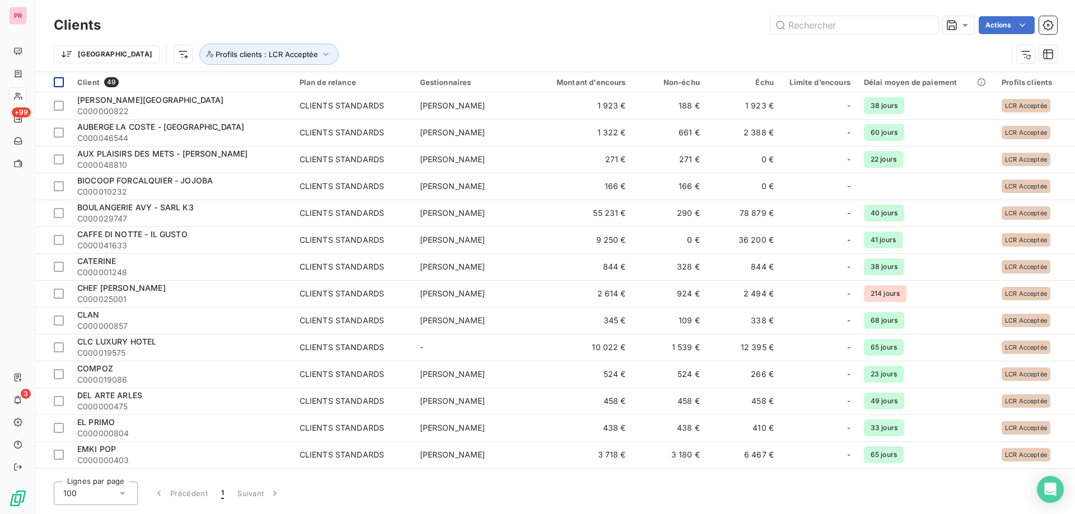
click at [61, 81] on div at bounding box center [59, 82] width 10 height 10
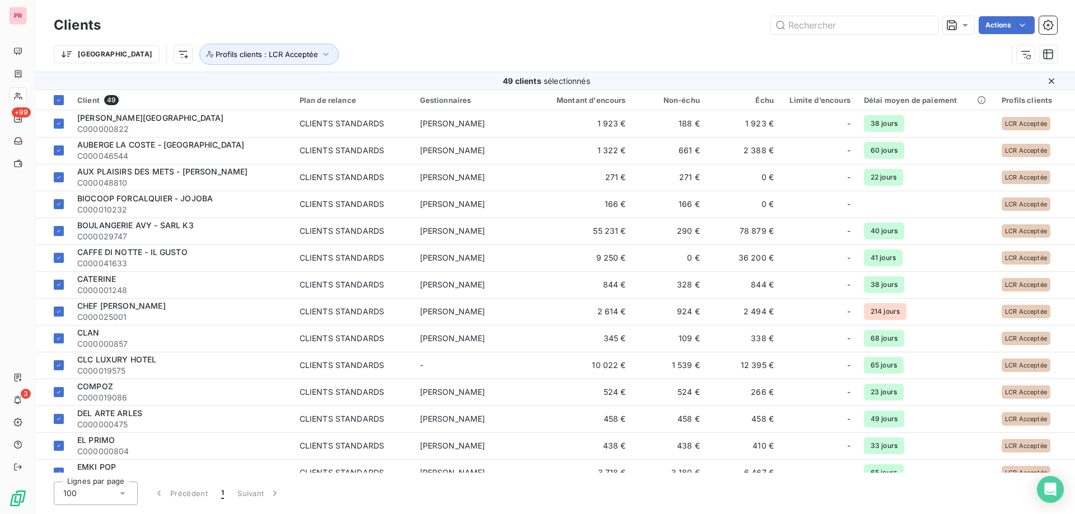
click at [1016, 21] on html "PR +99 3 Clients Actions Trier Profils clients : LCR Acceptée 49 clients sélect…" at bounding box center [537, 257] width 1075 height 514
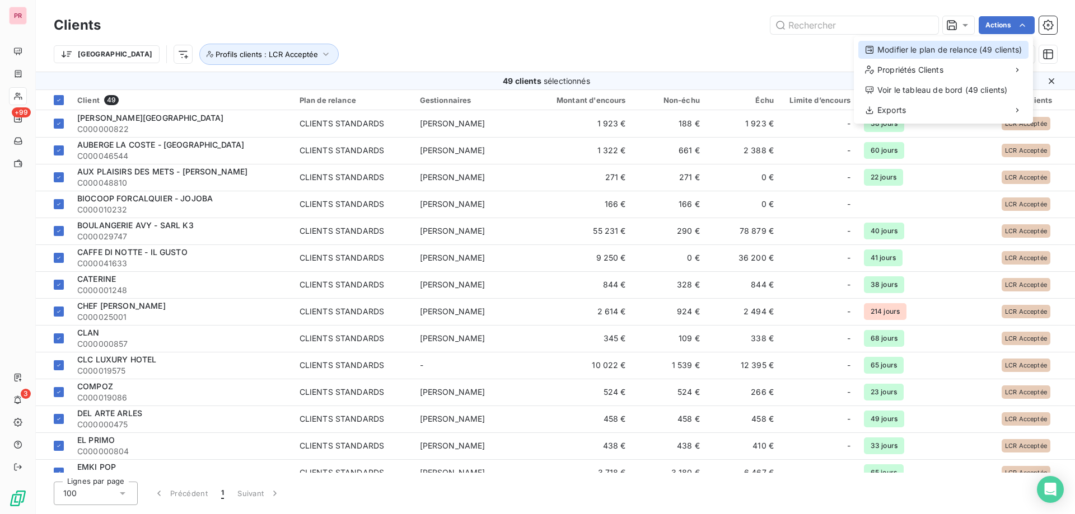
click at [991, 53] on div "Modifier le plan de relance (49 clients)" at bounding box center [943, 50] width 170 height 18
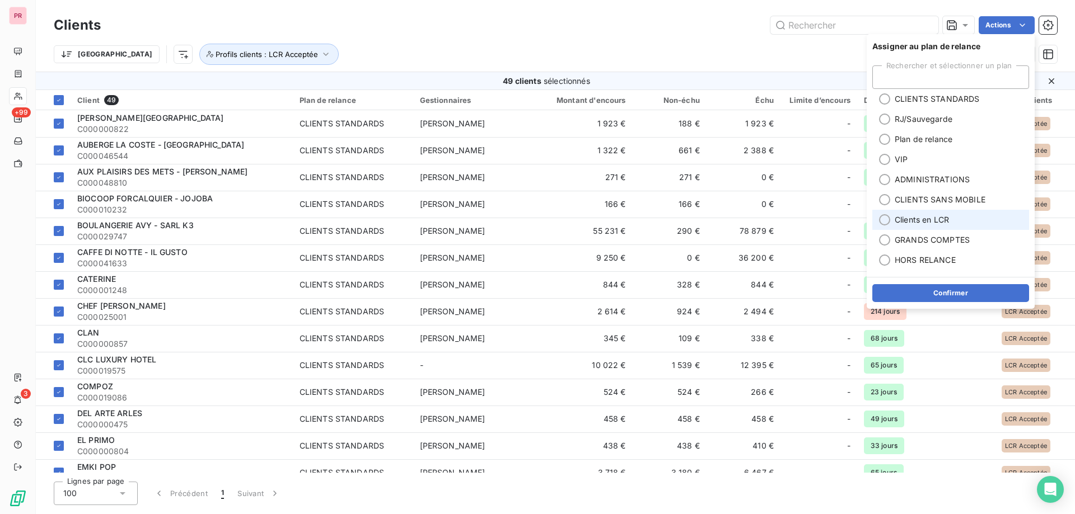
click at [881, 217] on div at bounding box center [884, 219] width 11 height 11
click at [981, 290] on button "Confirmer" at bounding box center [950, 293] width 157 height 18
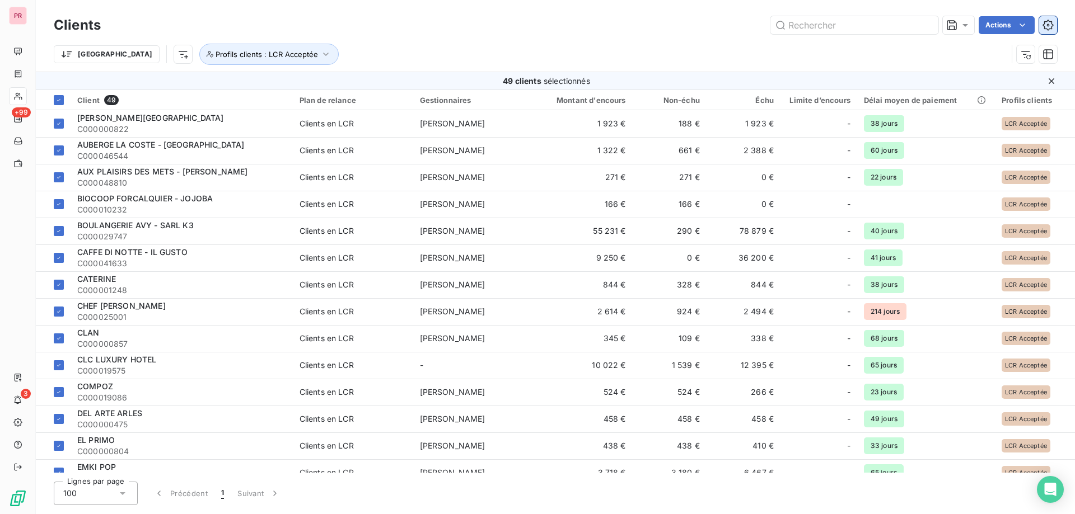
click at [1043, 24] on icon "button" at bounding box center [1047, 25] width 11 height 11
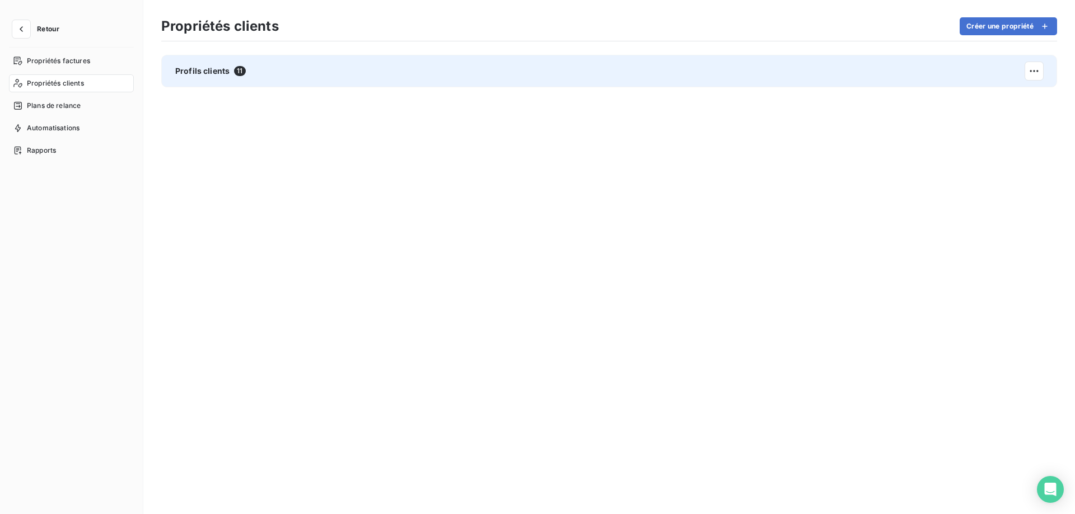
click at [313, 72] on div "Profils clients 11" at bounding box center [609, 71] width 896 height 32
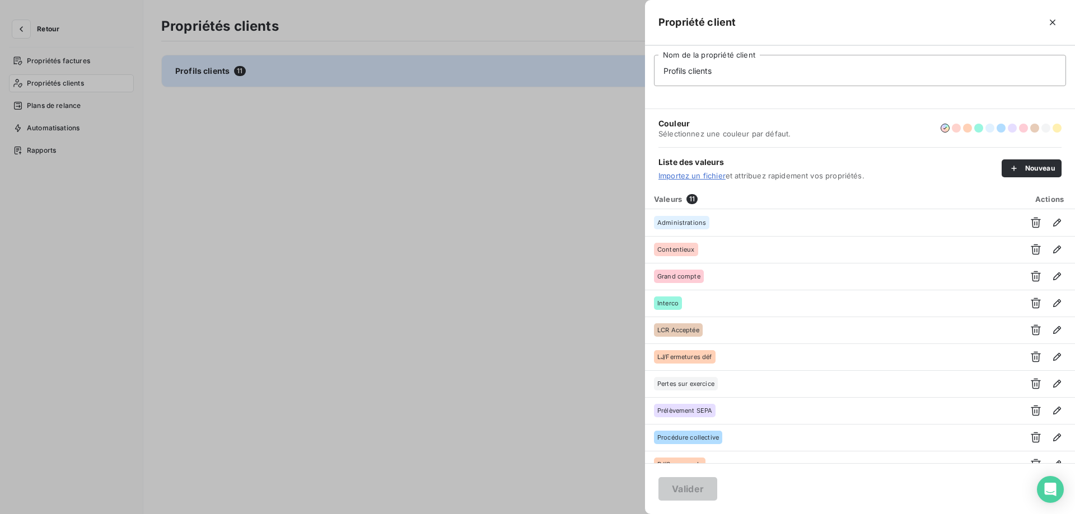
click at [512, 242] on div at bounding box center [537, 257] width 1075 height 514
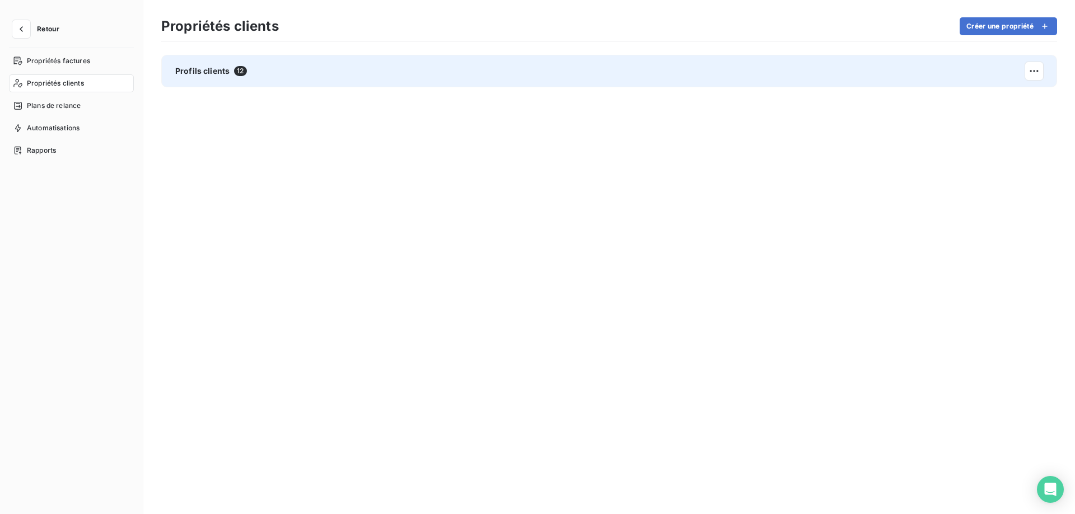
click at [260, 68] on div "Profils clients 12" at bounding box center [609, 71] width 896 height 32
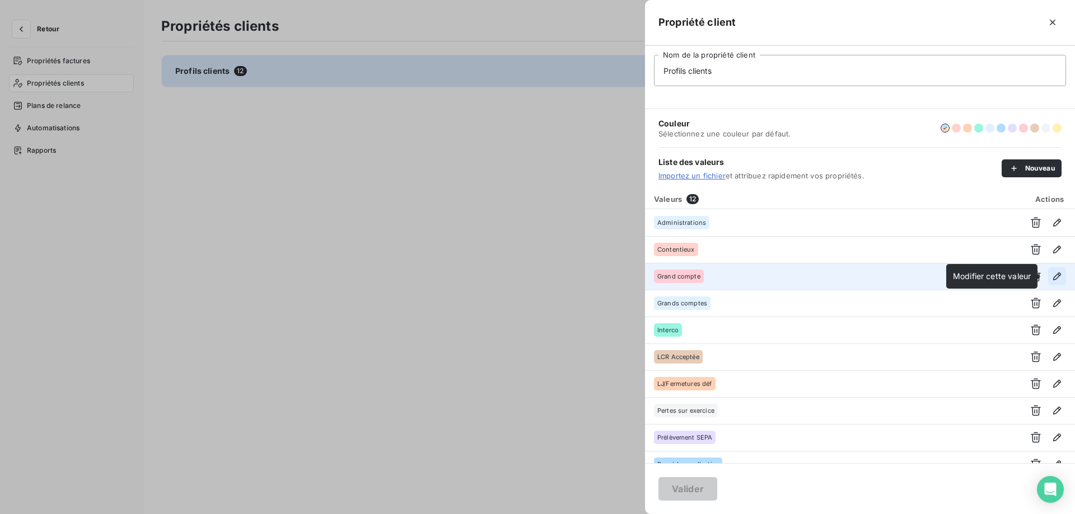
click at [1051, 277] on icon "button" at bounding box center [1056, 276] width 11 height 11
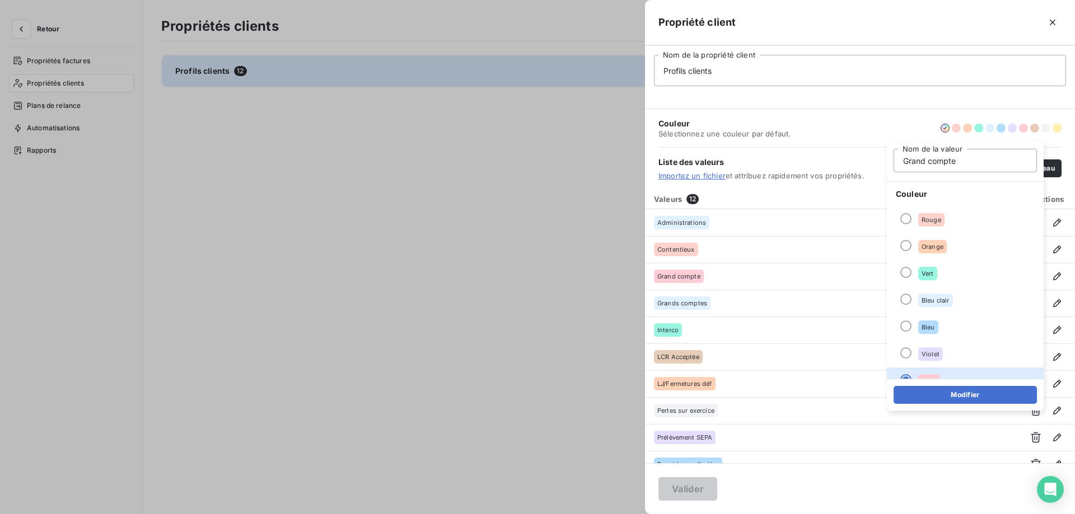
click at [927, 164] on input "Grand compte" at bounding box center [964, 161] width 143 height 24
click at [965, 162] on input "Grands compte" at bounding box center [964, 161] width 143 height 24
type input "Grands comptes"
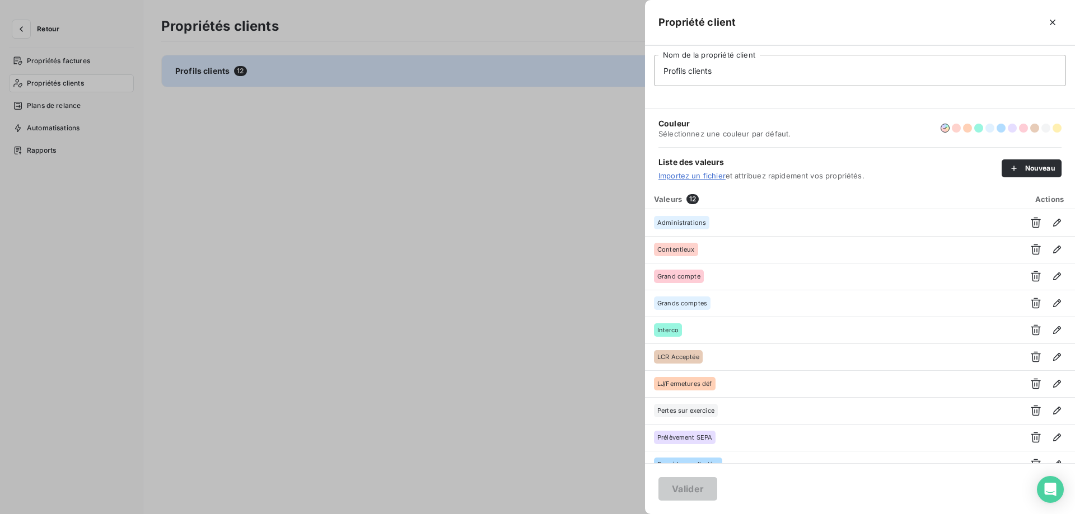
click at [906, 126] on div "Couleur Sélectionnez une couleur par défaut." at bounding box center [859, 128] width 403 height 38
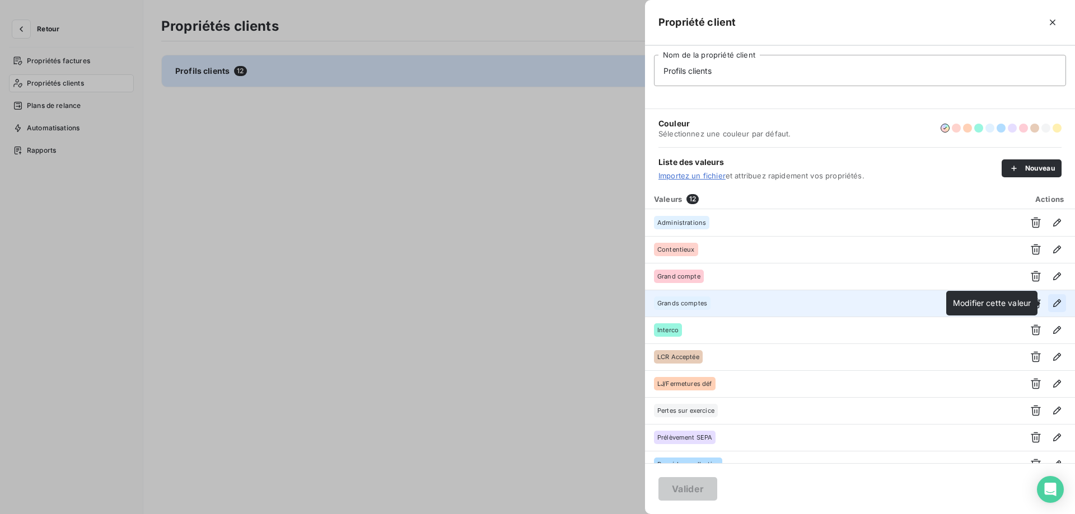
click at [1054, 304] on icon "button" at bounding box center [1056, 303] width 11 height 11
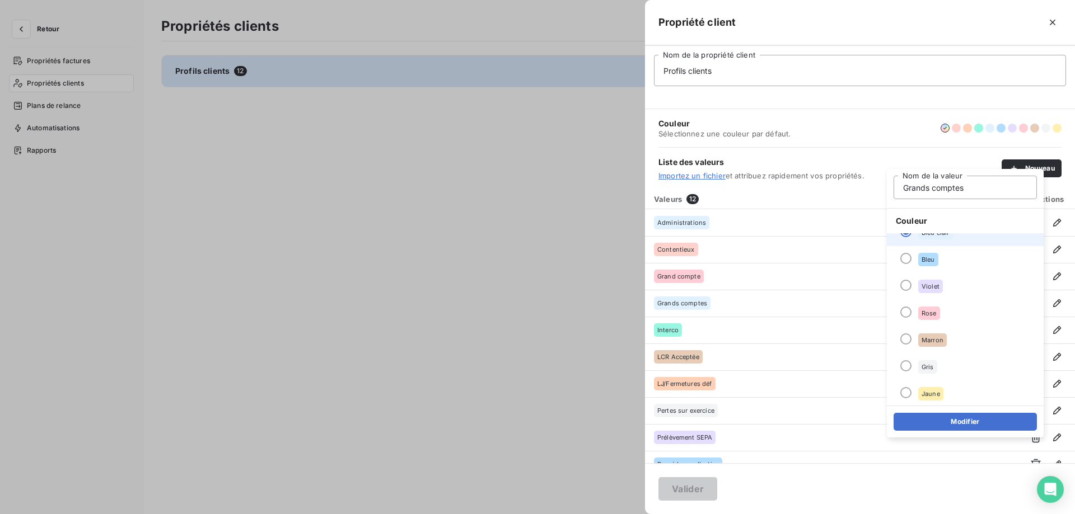
scroll to position [96, 0]
click at [906, 310] on div at bounding box center [905, 310] width 11 height 11
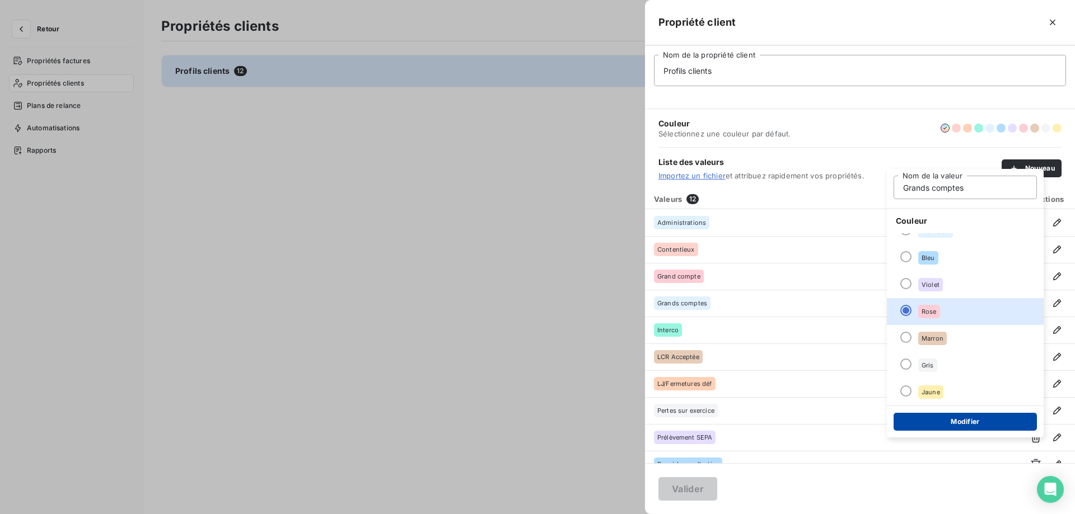
click at [944, 428] on button "Modifier" at bounding box center [964, 422] width 143 height 18
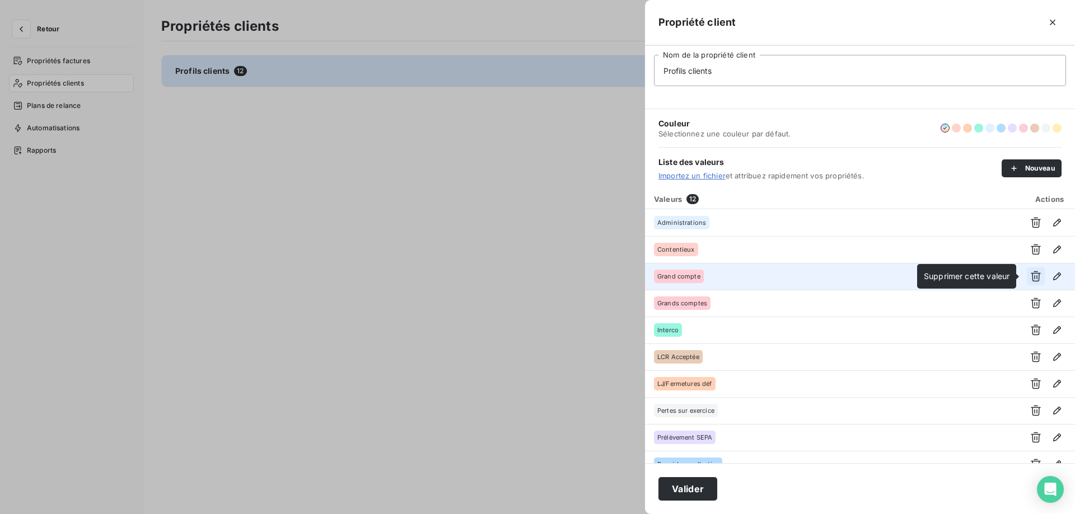
click at [1030, 278] on icon "button" at bounding box center [1035, 276] width 11 height 11
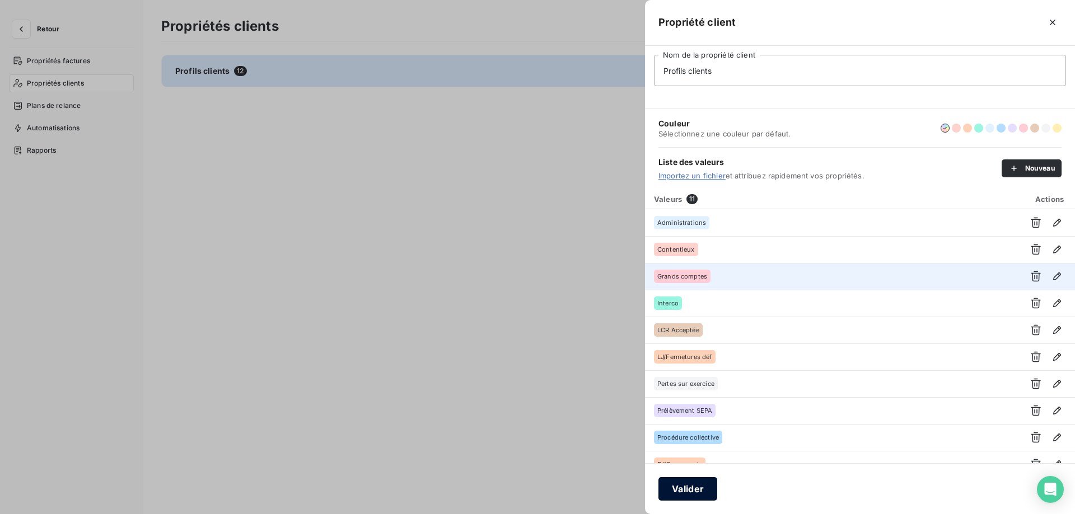
click at [679, 495] on button "Valider" at bounding box center [687, 489] width 59 height 24
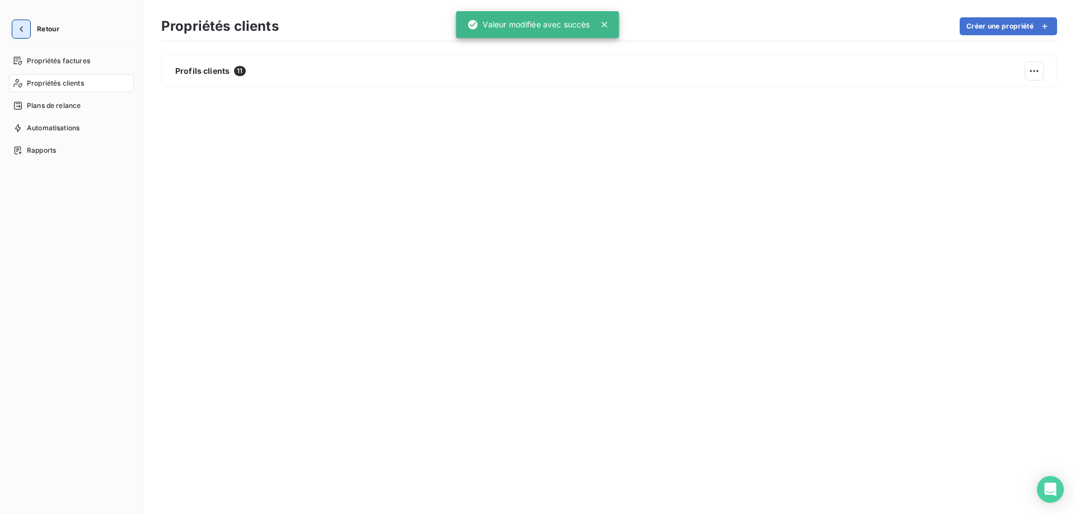
click at [24, 28] on icon "button" at bounding box center [21, 29] width 11 height 11
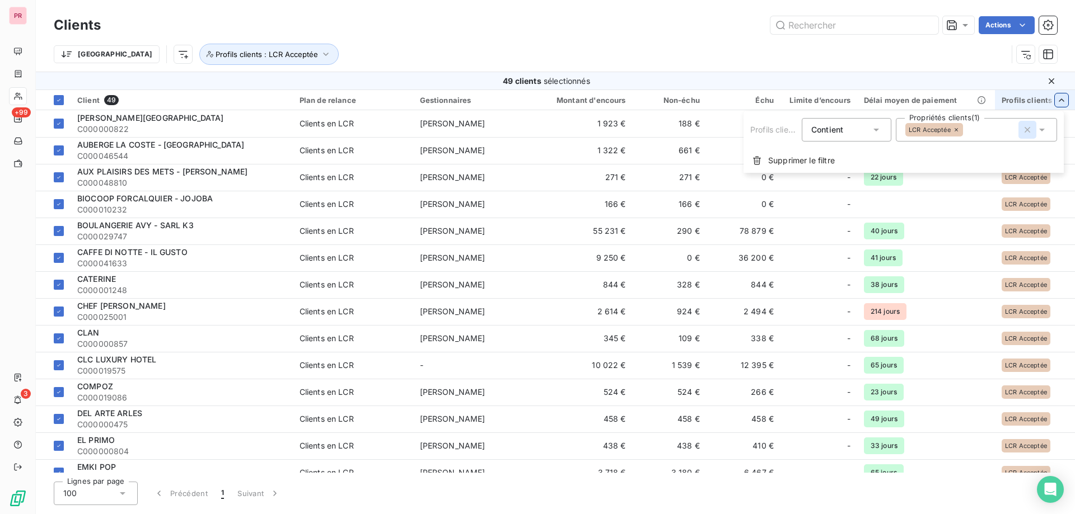
click at [1023, 131] on icon "button" at bounding box center [1026, 129] width 11 height 11
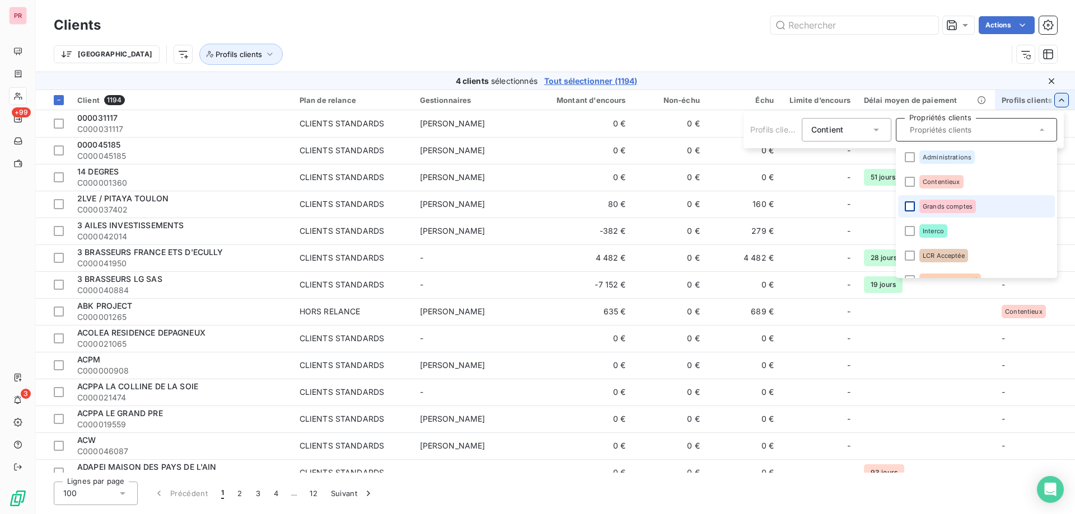
click at [911, 204] on div at bounding box center [909, 206] width 10 height 10
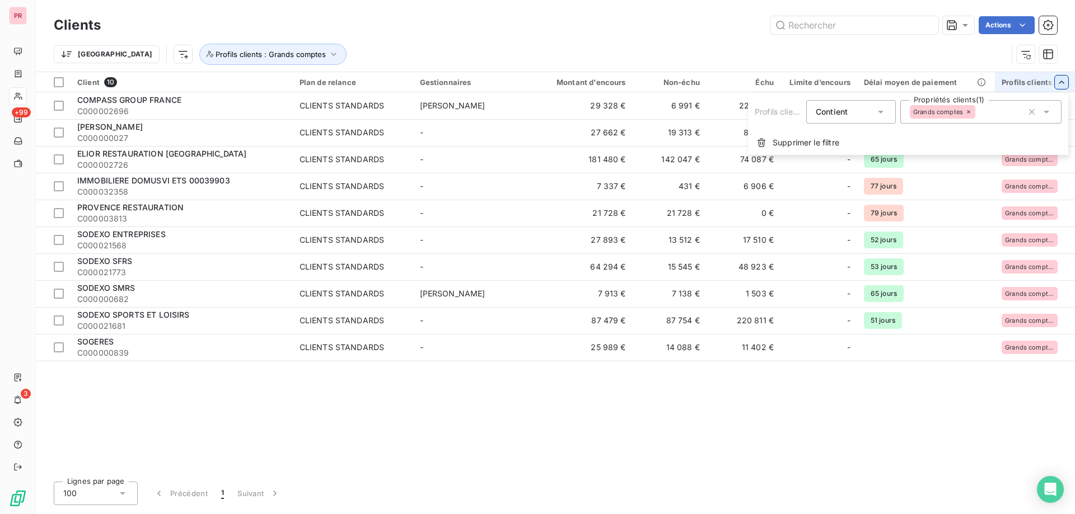
drag, startPoint x: 739, startPoint y: 48, endPoint x: 742, endPoint y: 25, distance: 23.2
click at [739, 47] on html "PR +99 3 Clients Actions Trier Profils clients : Grands comptes Client 10 Plan …" at bounding box center [537, 257] width 1075 height 514
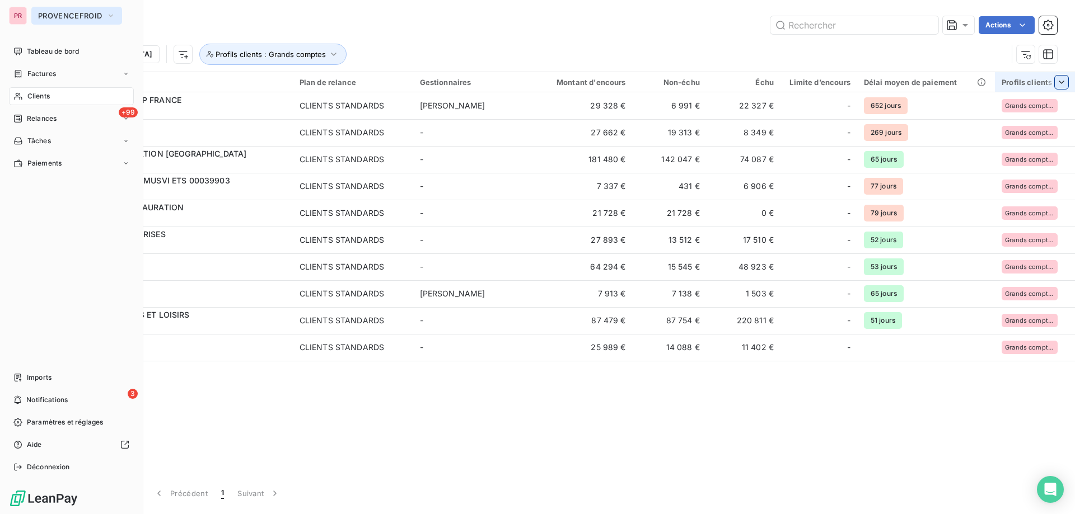
click at [83, 11] on span "PROVENCEFROID" at bounding box center [70, 15] width 64 height 9
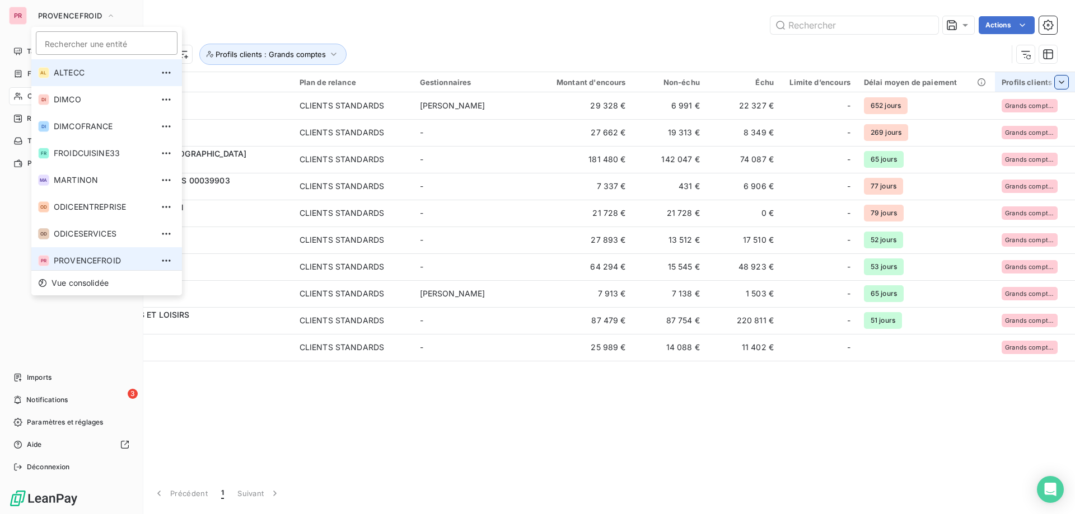
scroll to position [4, 0]
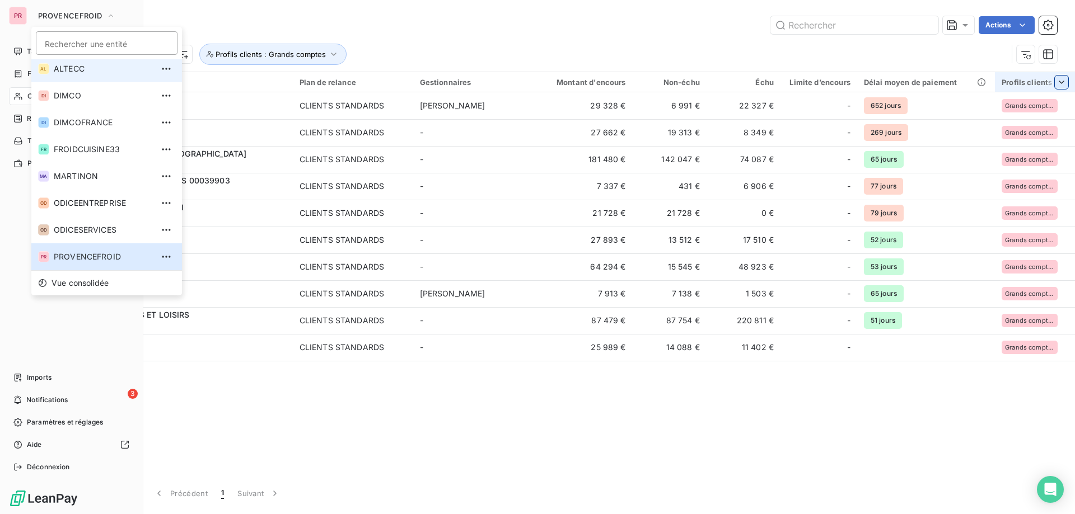
click at [71, 68] on span "ALTECC" at bounding box center [103, 68] width 99 height 11
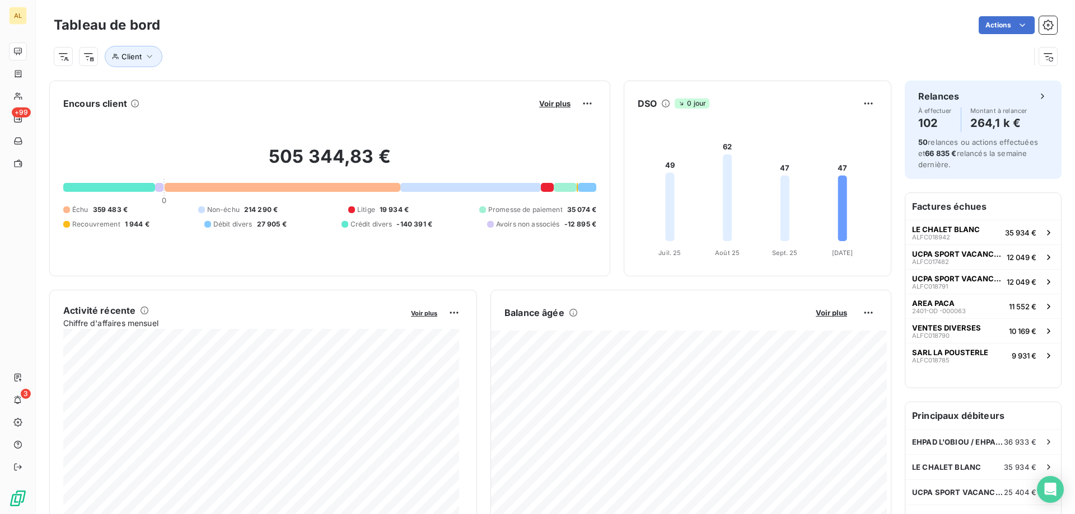
click at [294, 25] on div "Actions" at bounding box center [615, 25] width 883 height 18
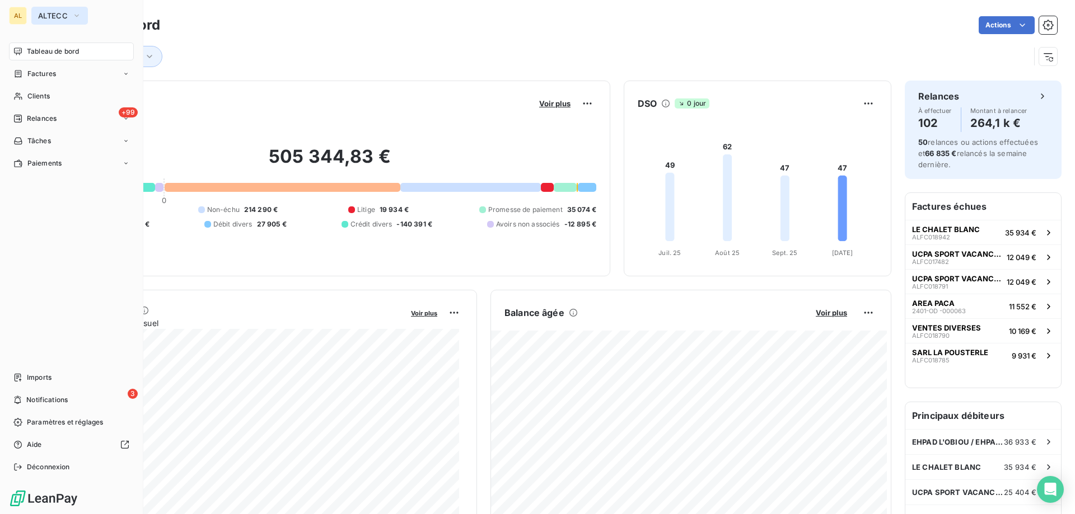
click at [39, 18] on span "ALTECC" at bounding box center [53, 15] width 30 height 9
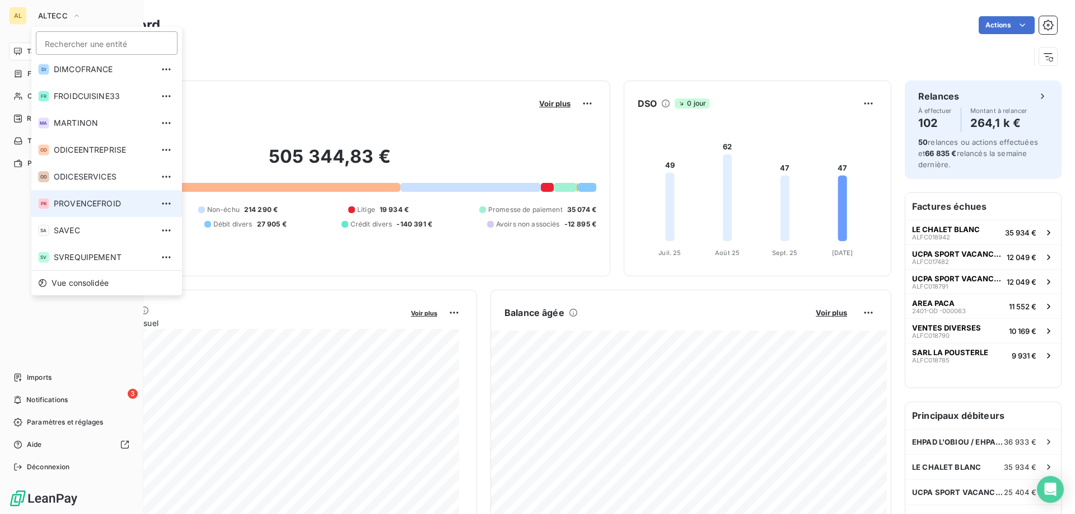
scroll to position [58, 0]
click at [83, 228] on span "SAVEC" at bounding box center [103, 229] width 99 height 11
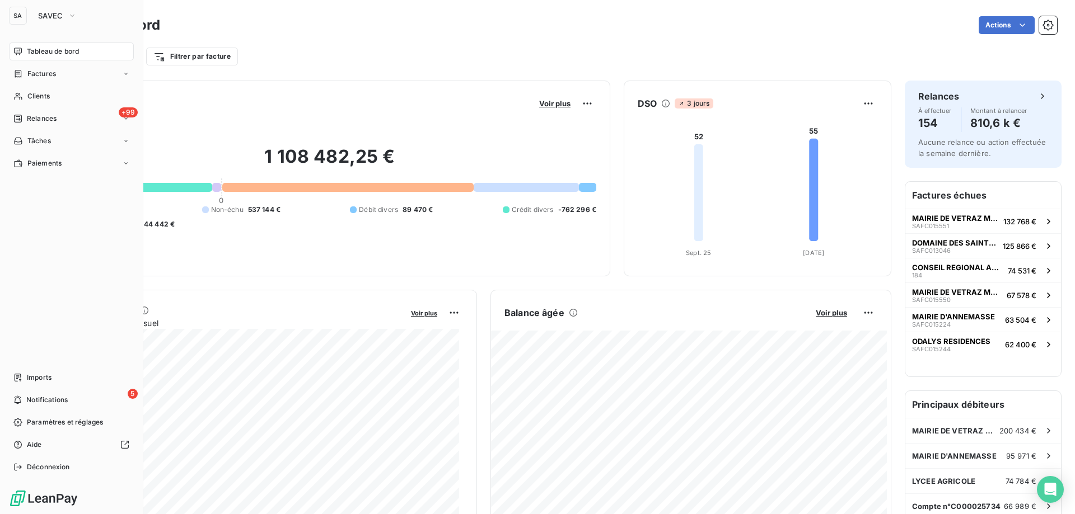
click at [406, 44] on div "Filtrer par client Filtrer par facture" at bounding box center [555, 52] width 1003 height 30
click at [332, 26] on div "Actions" at bounding box center [615, 25] width 883 height 18
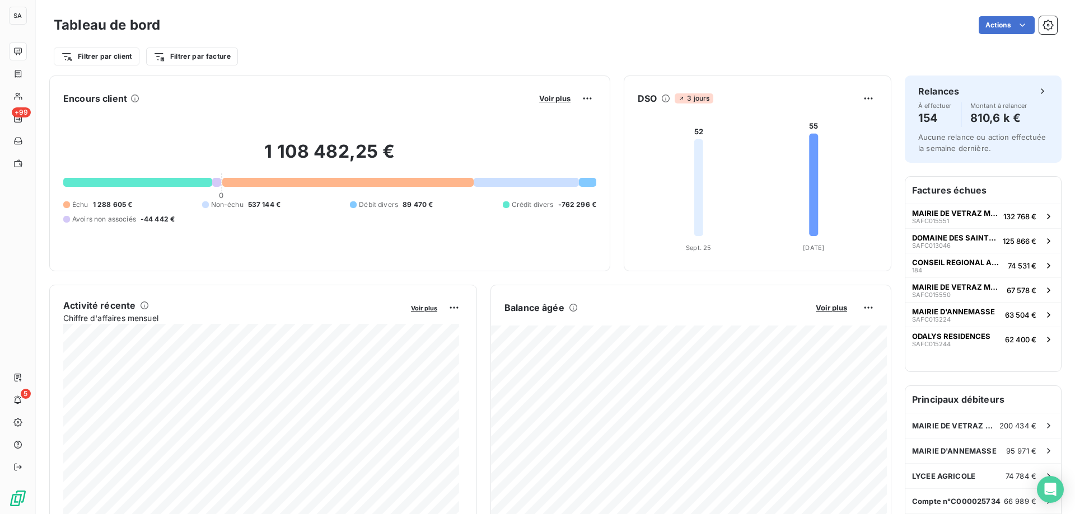
scroll to position [0, 0]
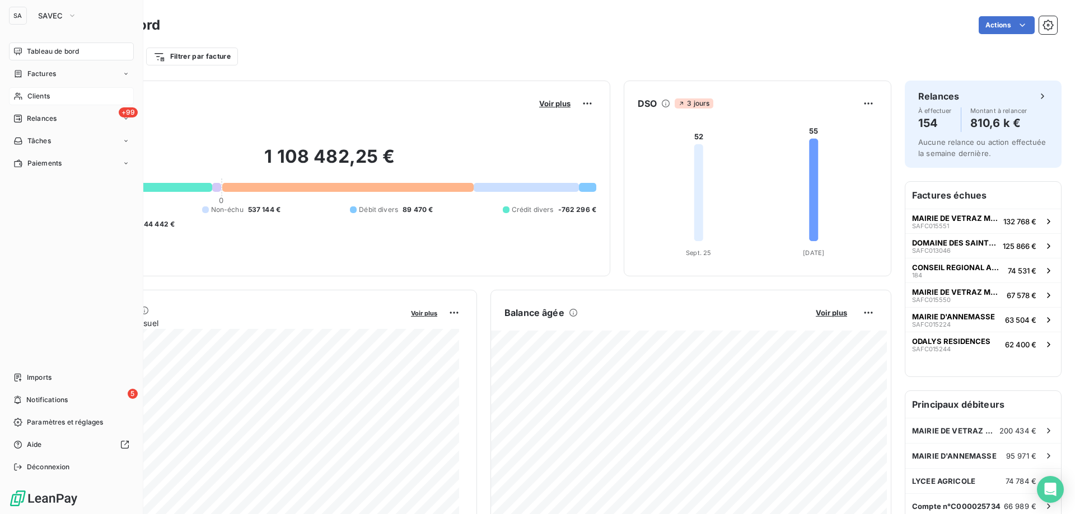
drag, startPoint x: 31, startPoint y: 91, endPoint x: 77, endPoint y: 104, distance: 47.3
click at [31, 91] on div "Clients" at bounding box center [71, 96] width 125 height 18
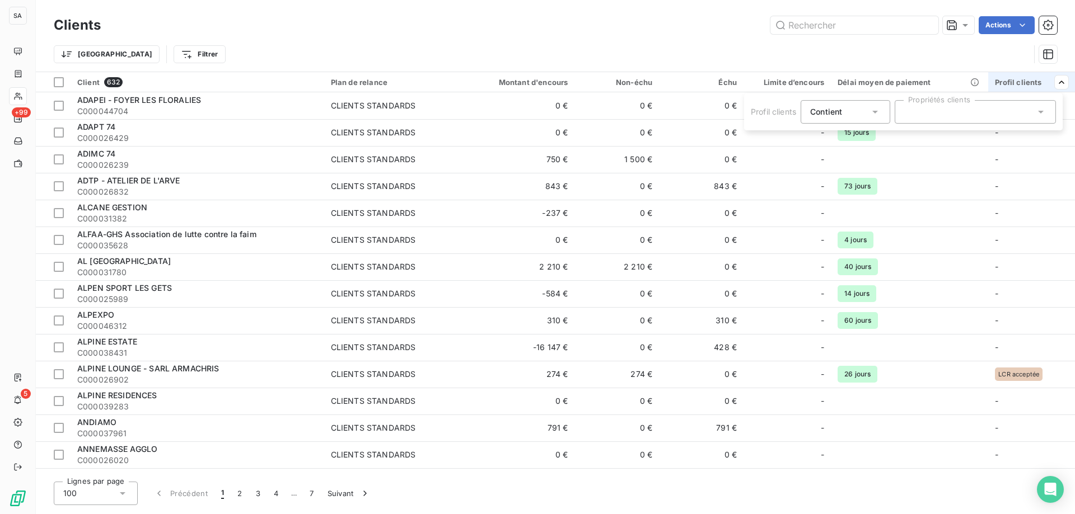
click at [917, 106] on div at bounding box center [974, 112] width 161 height 24
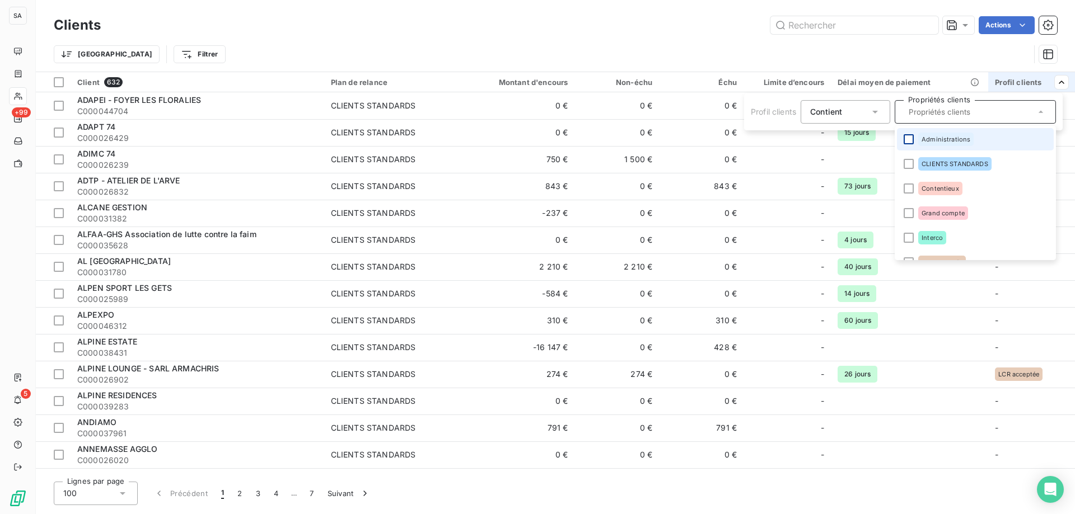
click at [906, 137] on div at bounding box center [908, 139] width 10 height 10
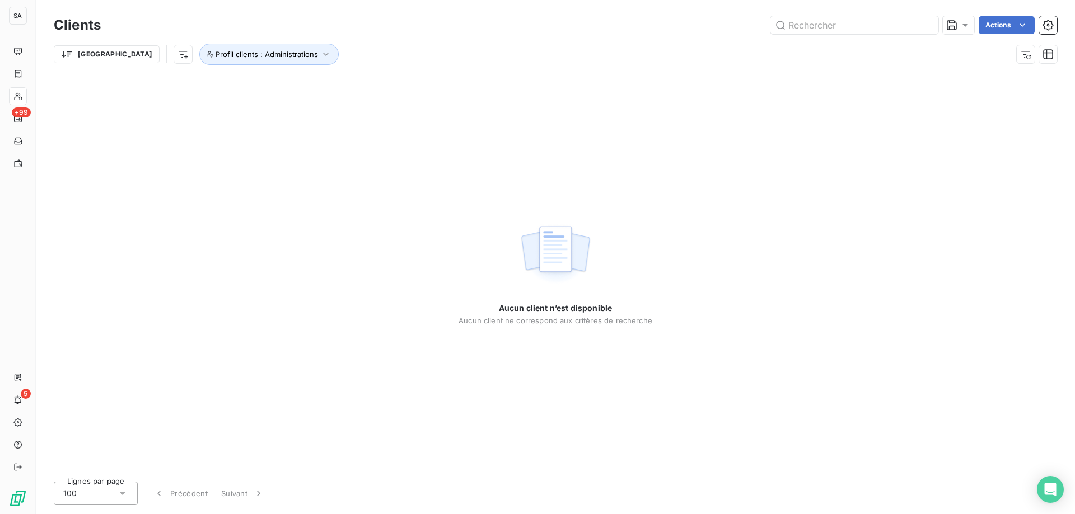
click at [546, 45] on div "Trier Profil clients : Administrations" at bounding box center [530, 54] width 953 height 21
click at [229, 51] on span "Profil clients : Administrations" at bounding box center [266, 54] width 102 height 9
click at [424, 79] on icon "button" at bounding box center [423, 83] width 11 height 11
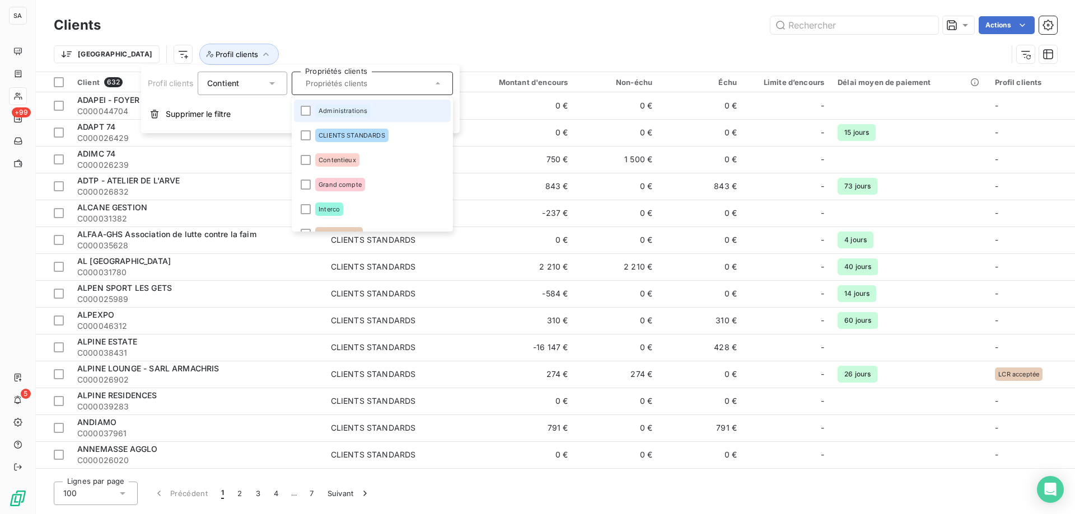
click at [469, 42] on div "Trier Profil clients" at bounding box center [555, 54] width 1003 height 35
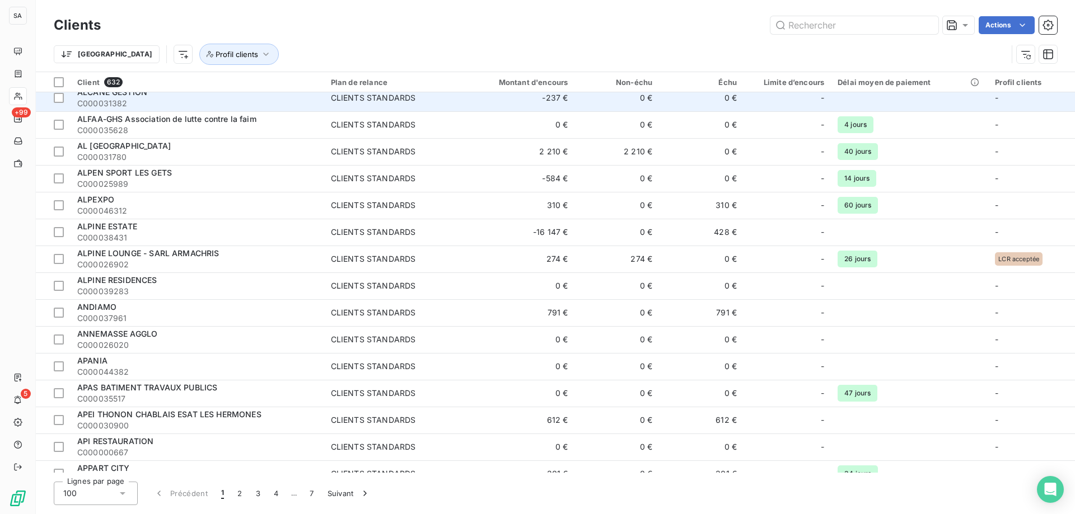
scroll to position [56, 0]
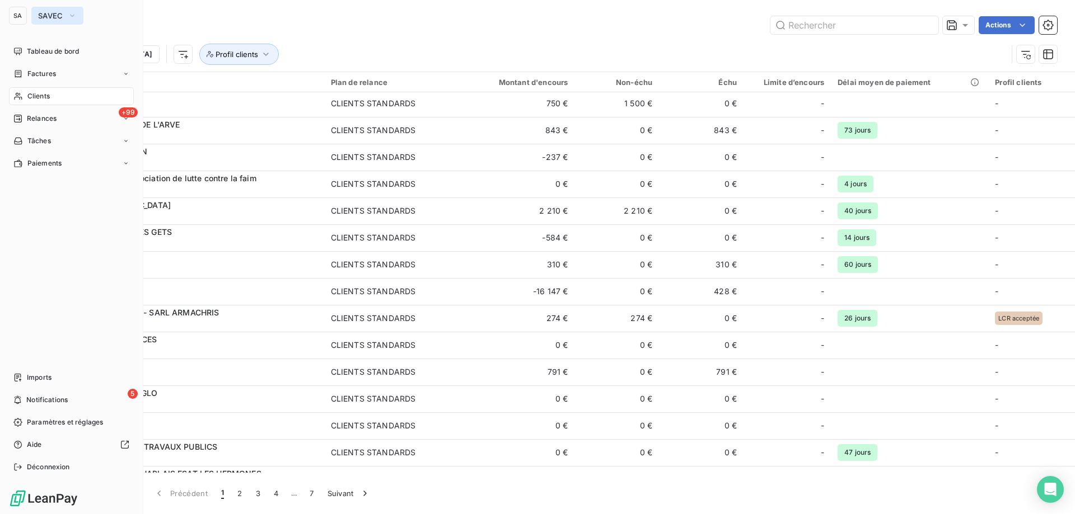
click at [57, 16] on span "SAVEC" at bounding box center [50, 15] width 25 height 9
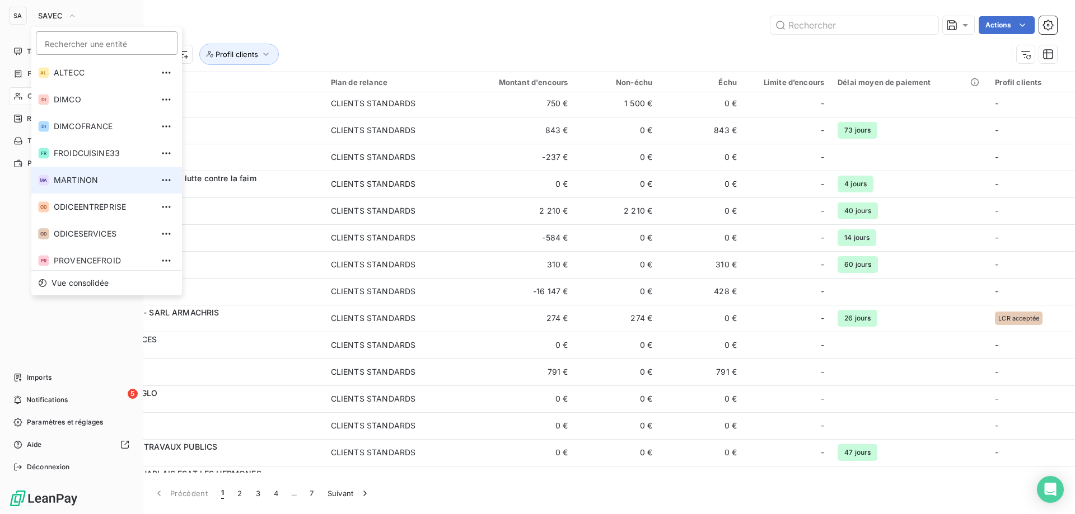
scroll to position [31, 0]
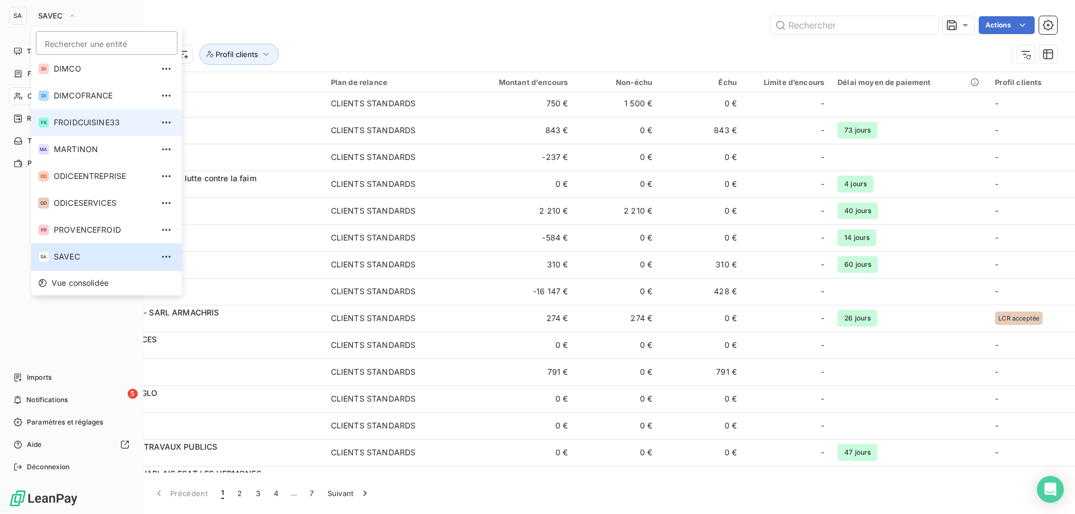
click at [91, 122] on span "FROIDCUISINE33" at bounding box center [103, 122] width 99 height 11
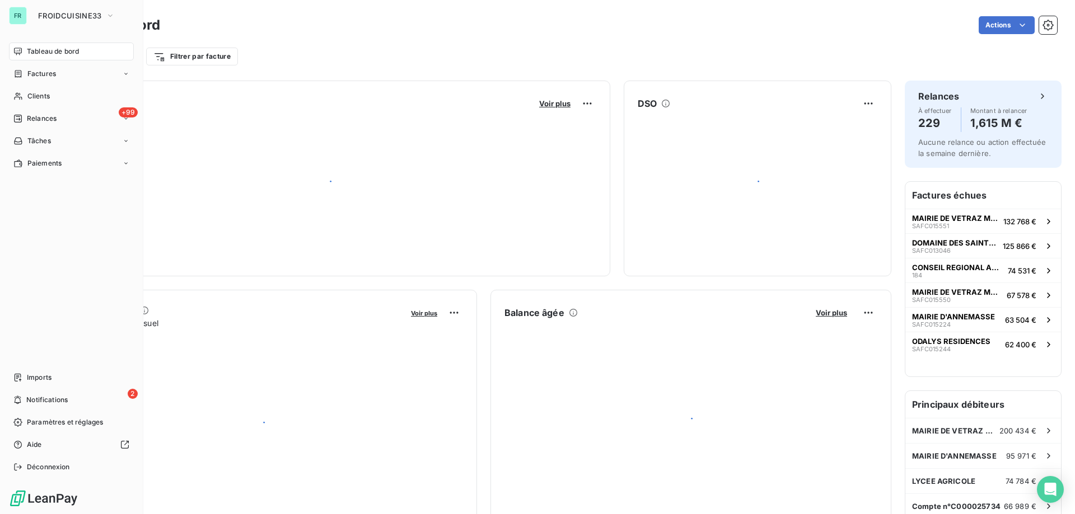
click at [469, 39] on div "Filtrer par client Filtrer par facture" at bounding box center [555, 52] width 1003 height 30
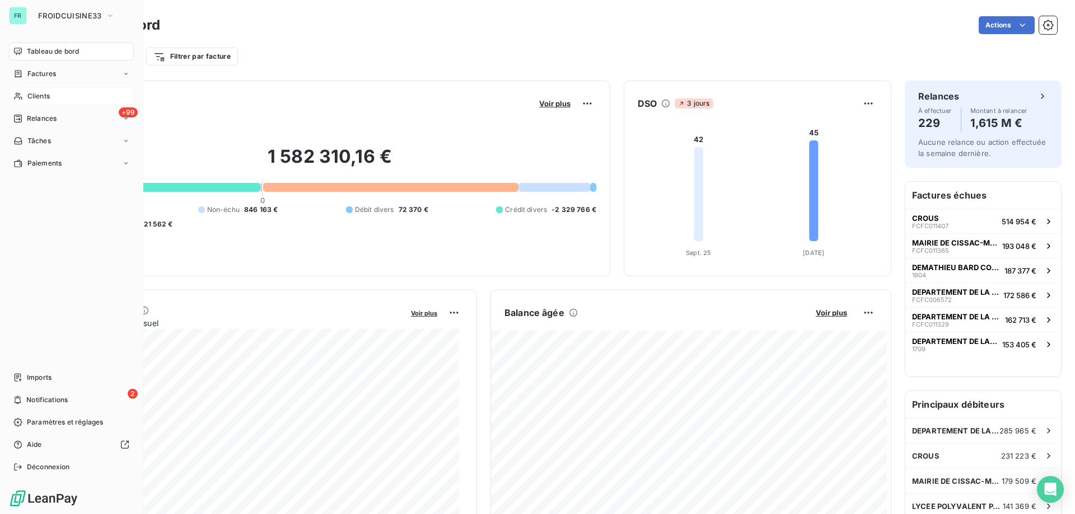
click at [53, 93] on div "Clients" at bounding box center [71, 96] width 125 height 18
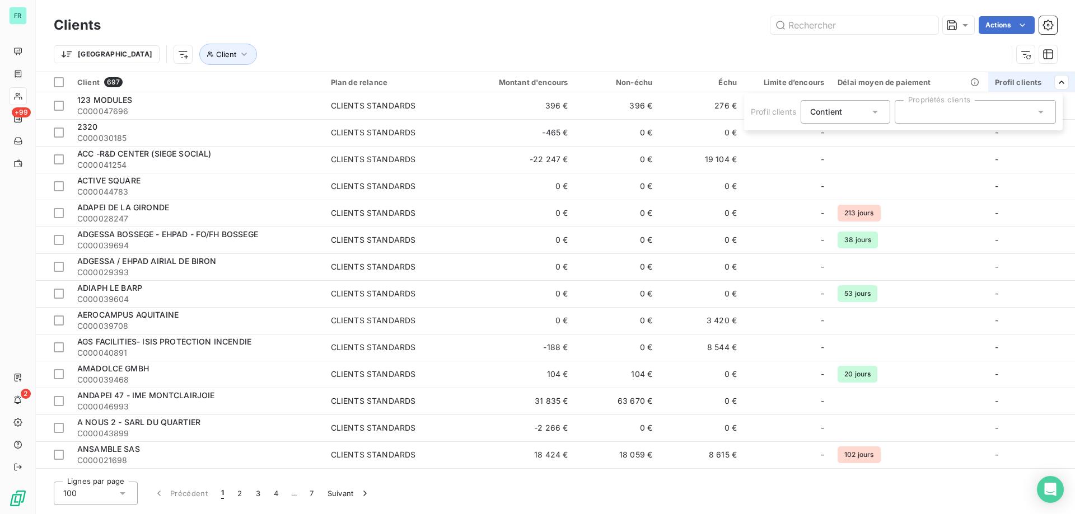
click at [974, 110] on div at bounding box center [974, 112] width 161 height 24
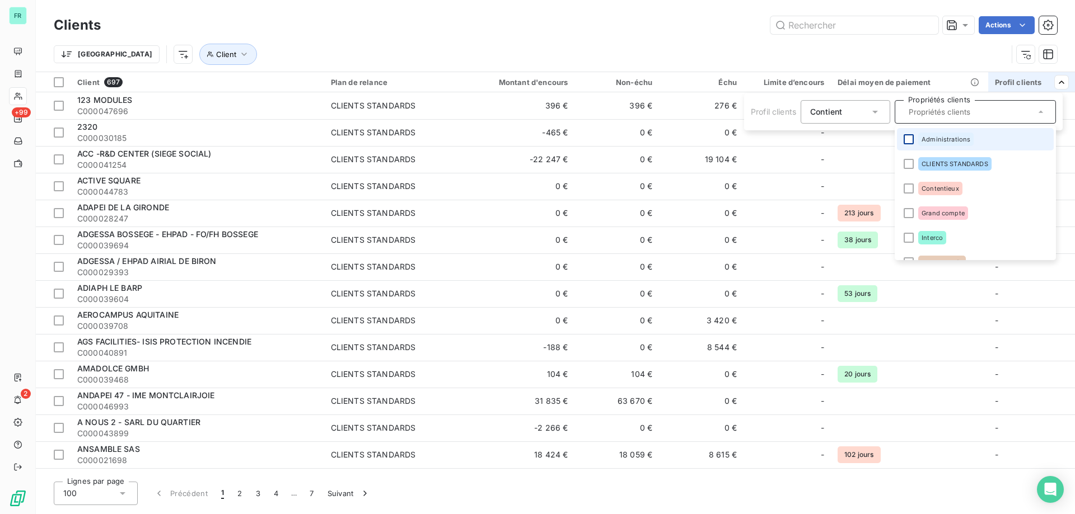
click at [909, 135] on div at bounding box center [908, 139] width 10 height 10
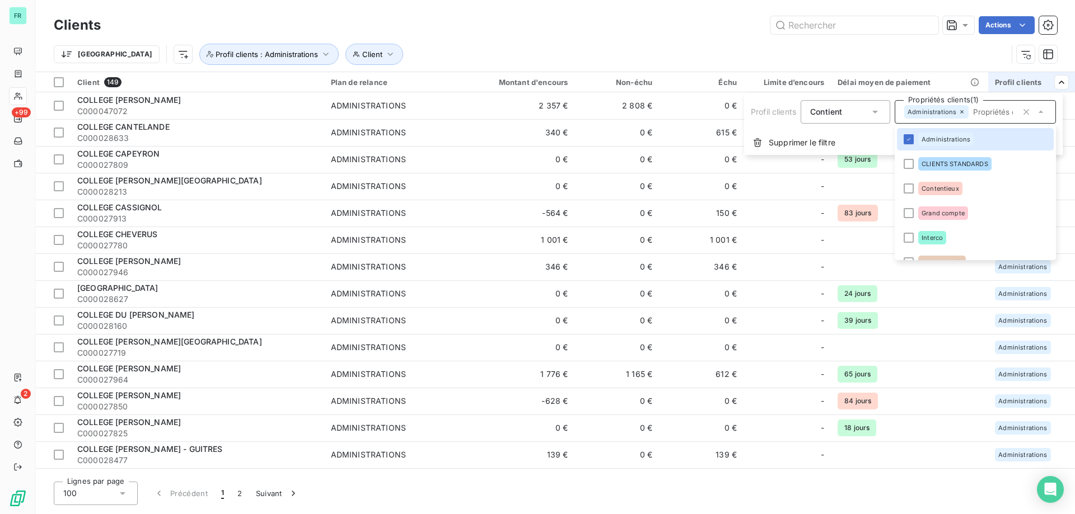
click at [849, 50] on html "FR +99 2 Clients Actions Trier Client Profil clients : Administrations Client 1…" at bounding box center [537, 257] width 1075 height 514
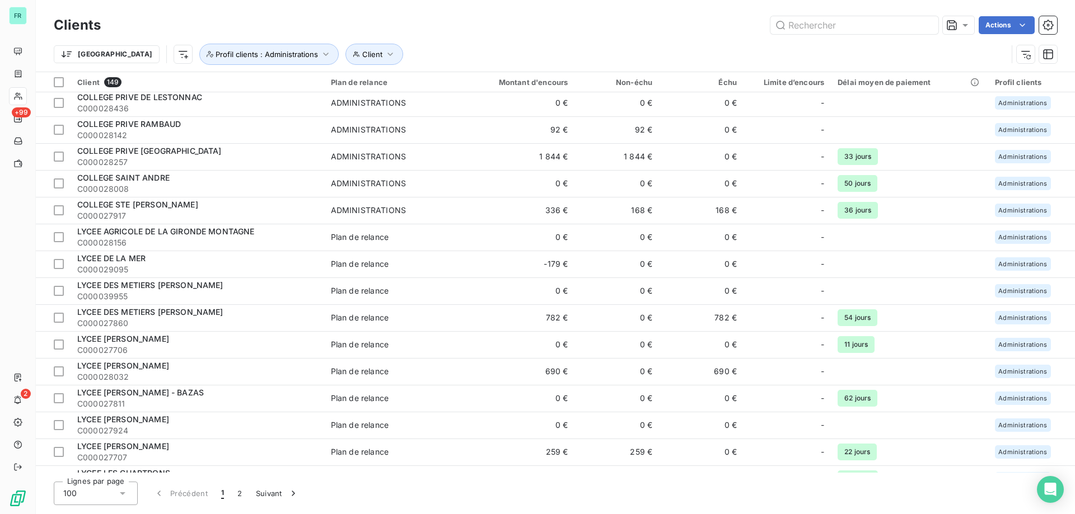
scroll to position [739, 0]
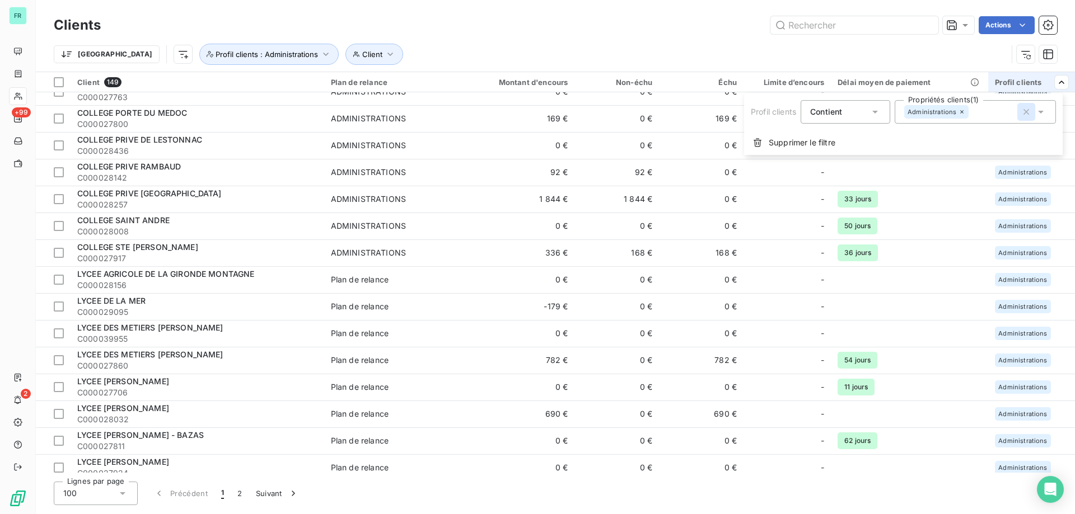
click at [1028, 113] on icon "button" at bounding box center [1025, 111] width 11 height 11
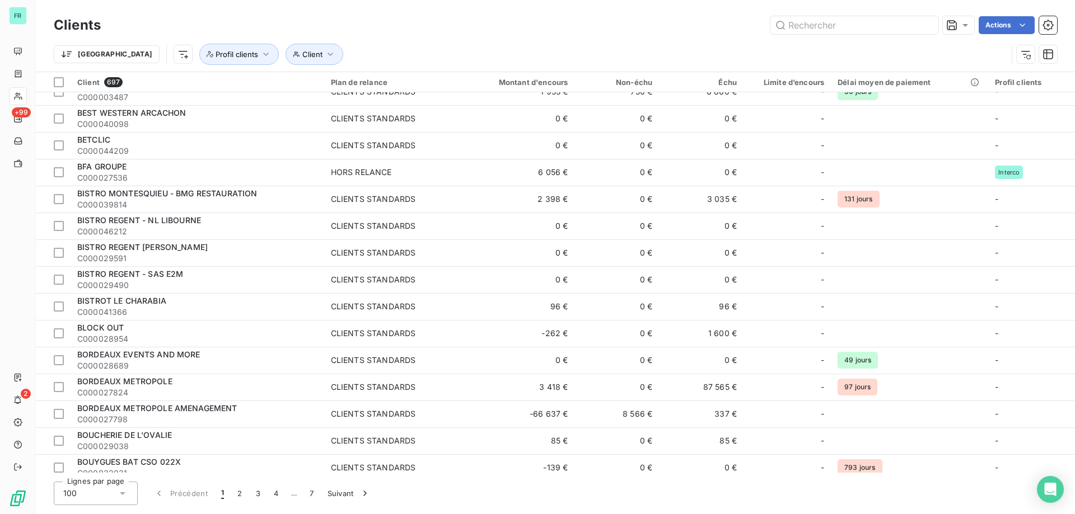
click at [1054, 81] on html "FR +99 2 Clients Actions Trier Client Profil clients Client 697 Plan de relance…" at bounding box center [537, 257] width 1075 height 514
click at [1005, 115] on div at bounding box center [974, 112] width 161 height 24
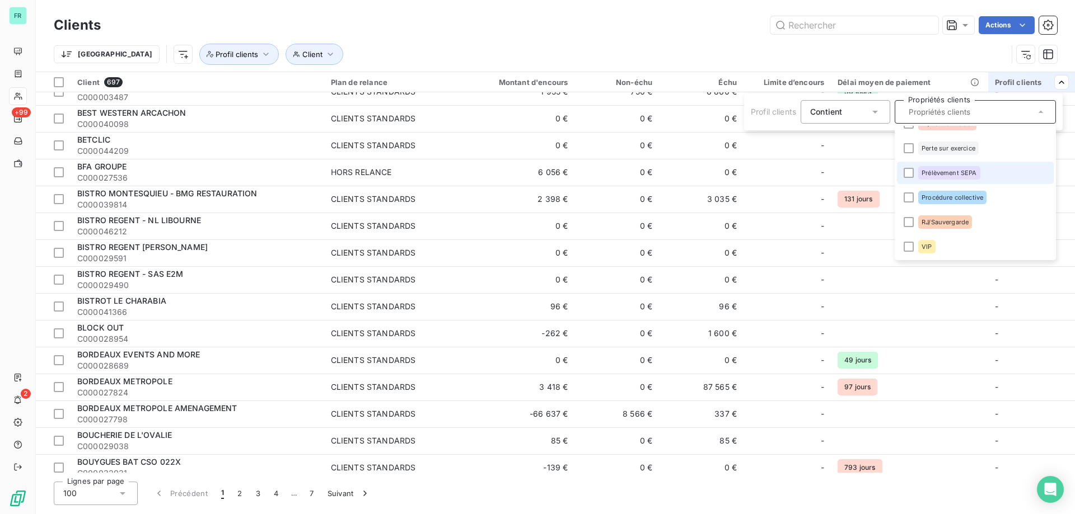
scroll to position [0, 0]
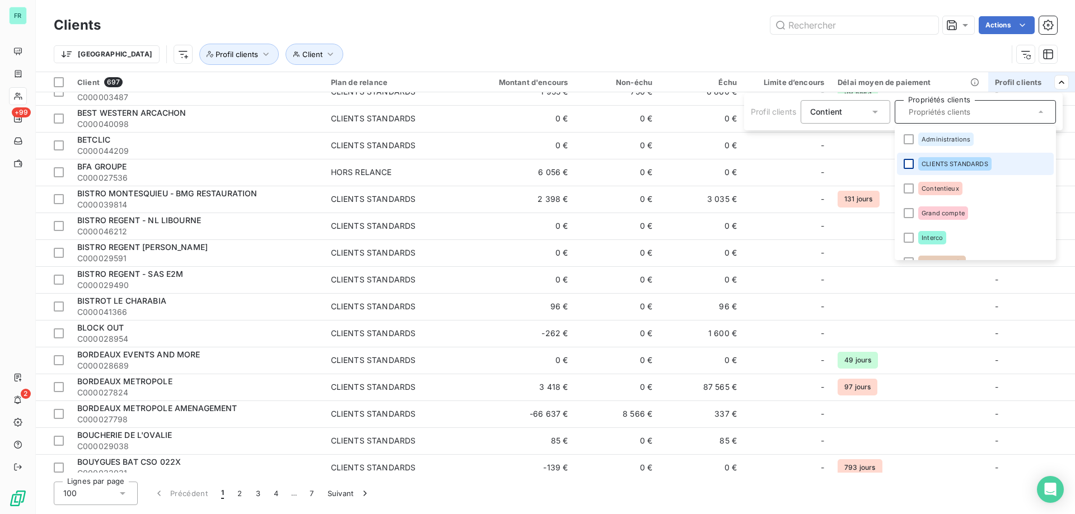
click at [912, 160] on div at bounding box center [908, 164] width 10 height 10
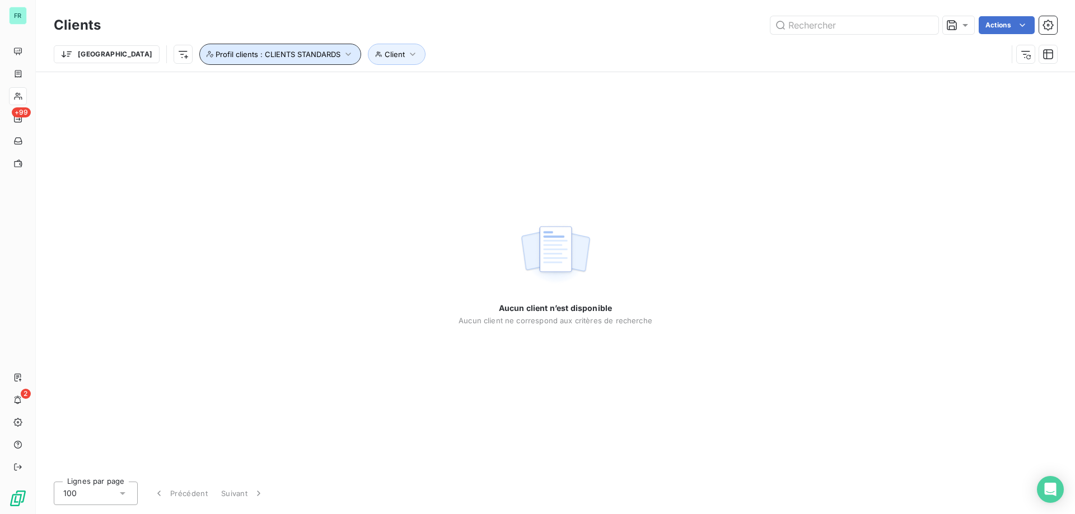
click at [284, 51] on button "Profil clients : CLIENTS STANDARDS" at bounding box center [280, 54] width 162 height 21
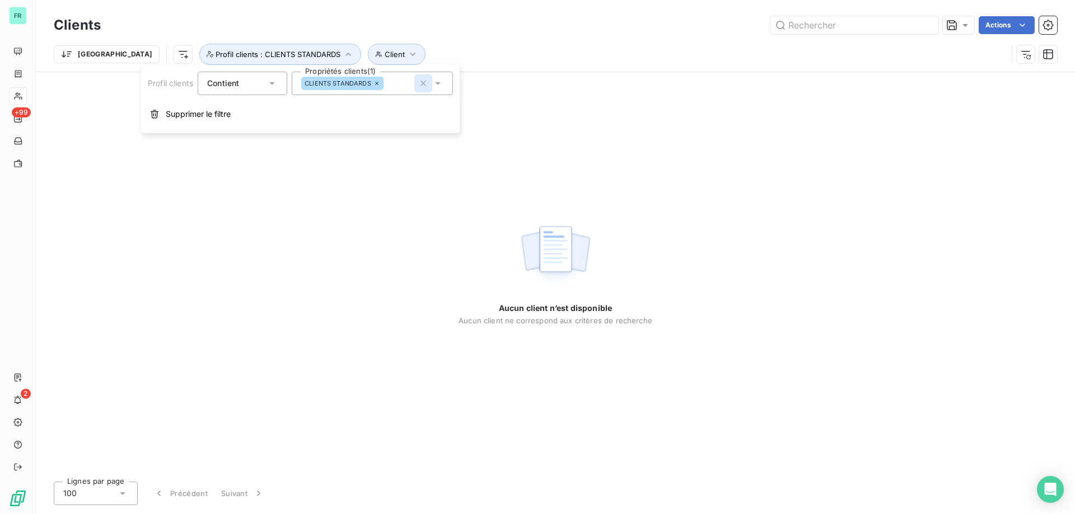
click at [426, 82] on icon "button" at bounding box center [423, 84] width 6 height 6
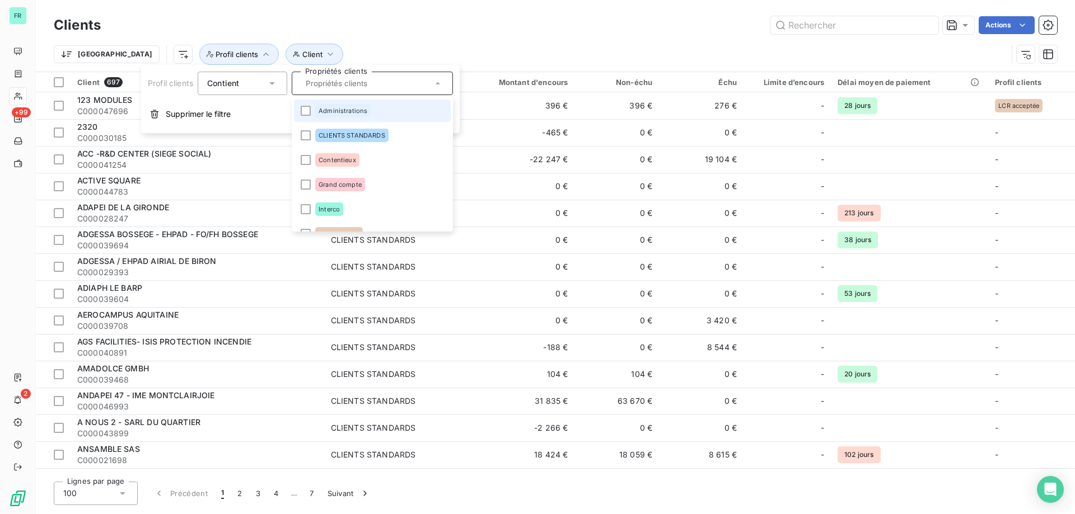
click at [424, 35] on div "Clients Actions" at bounding box center [555, 25] width 1003 height 24
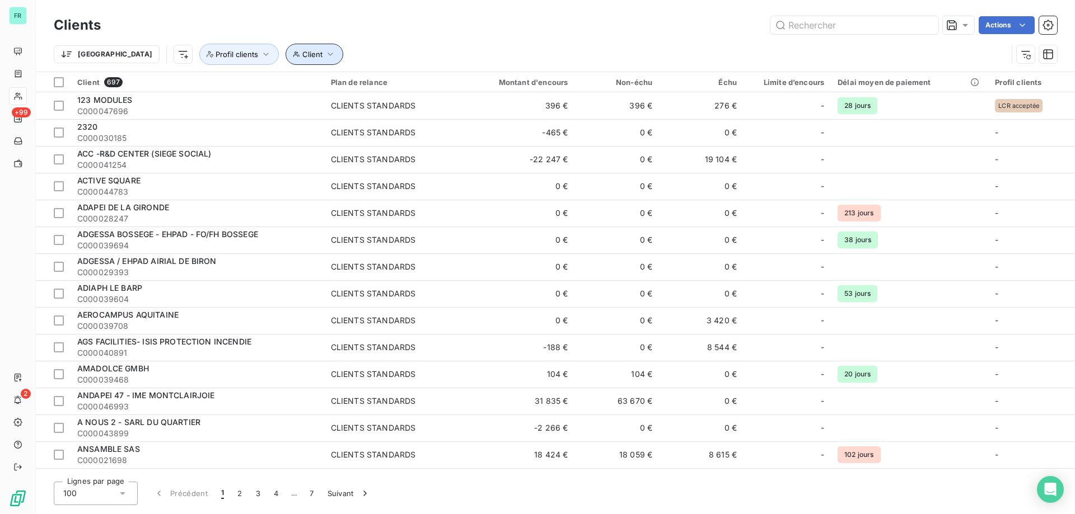
click at [325, 50] on icon "button" at bounding box center [330, 54] width 11 height 11
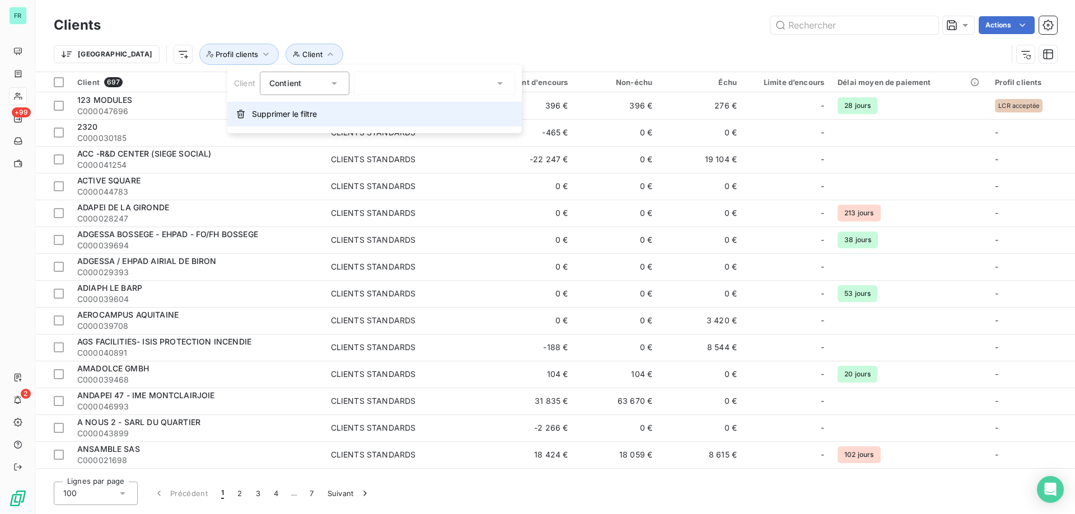
click at [279, 114] on span "Supprimer le filtre" at bounding box center [284, 114] width 65 height 11
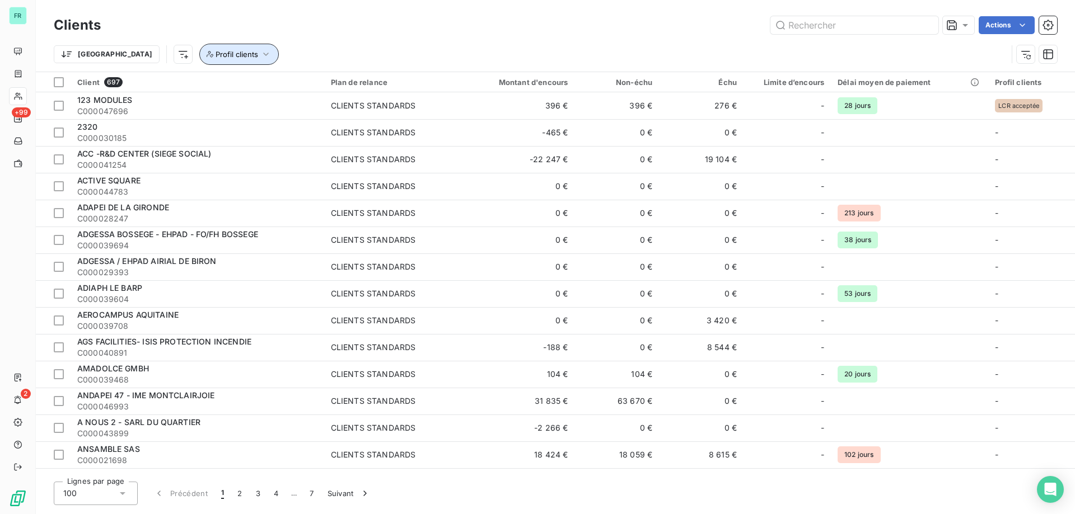
click at [260, 51] on icon "button" at bounding box center [265, 54] width 11 height 11
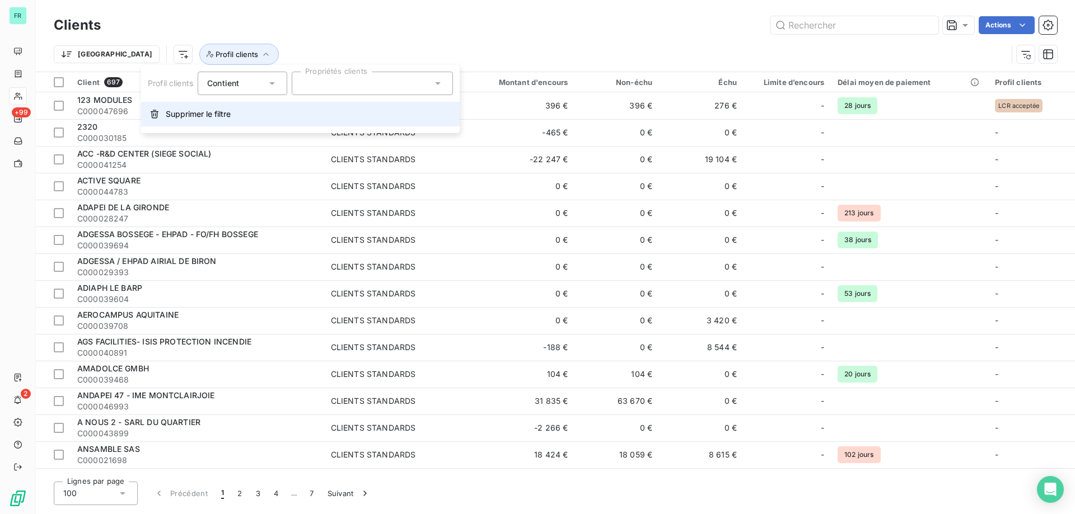
click at [189, 123] on button "Supprimer le filtre" at bounding box center [300, 114] width 318 height 25
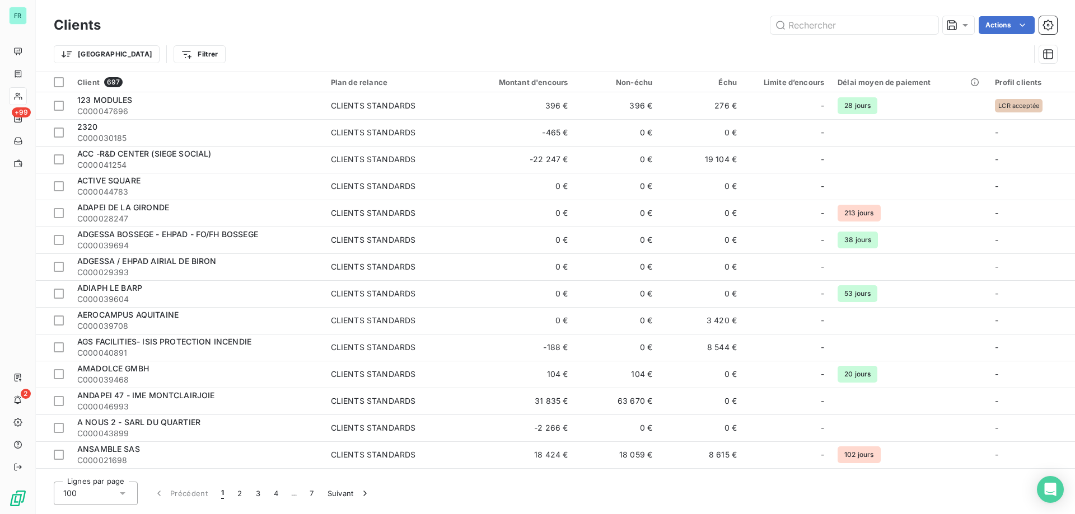
click at [465, 16] on div "Clients Actions" at bounding box center [555, 25] width 1003 height 24
click at [374, 117] on div at bounding box center [391, 112] width 112 height 24
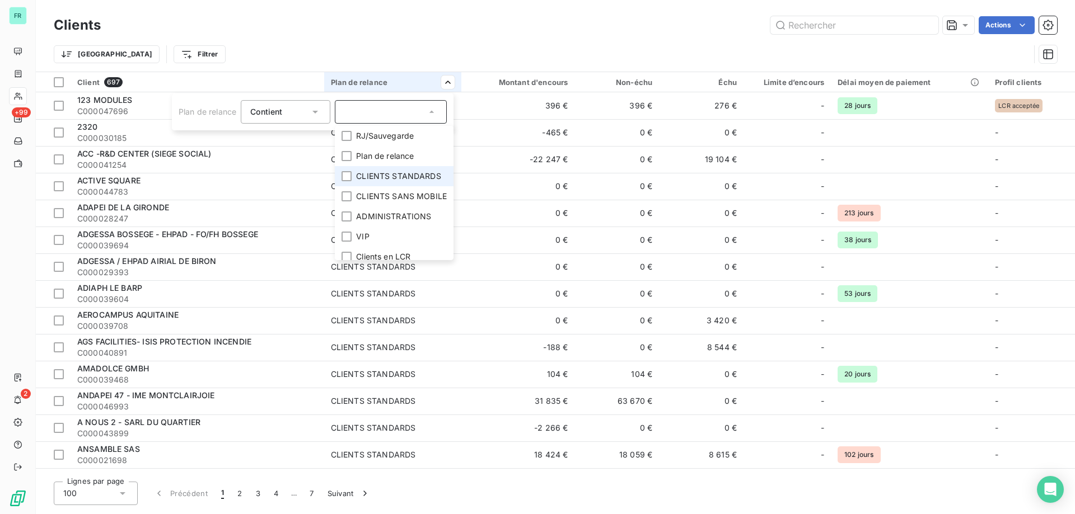
click at [341, 177] on li "CLIENTS STANDARDS" at bounding box center [394, 176] width 119 height 20
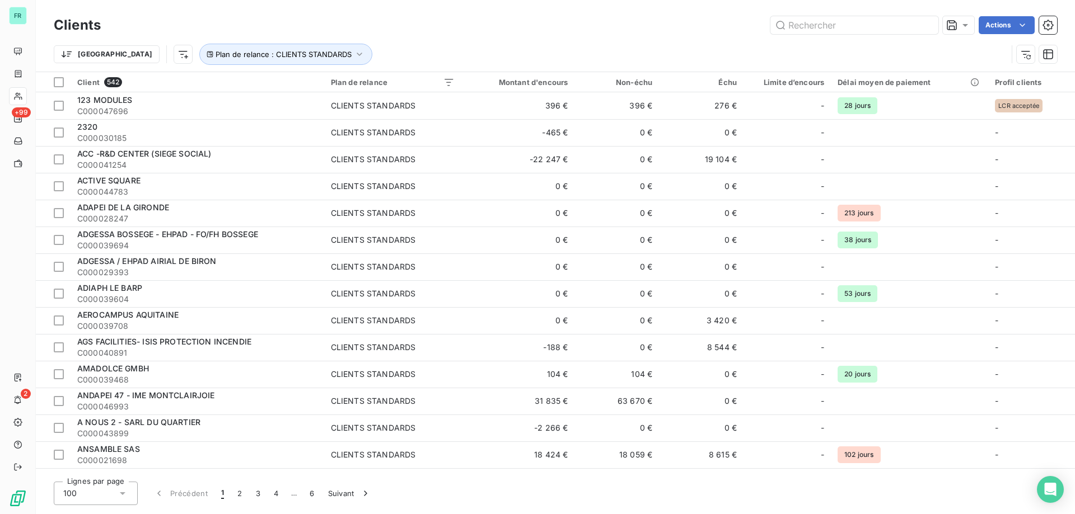
click at [465, 29] on html "FR +99 2 Clients Actions Trier Plan de relance : CLIENTS STANDARDS Client 542 P…" at bounding box center [537, 257] width 1075 height 514
click at [997, 111] on div at bounding box center [974, 112] width 161 height 24
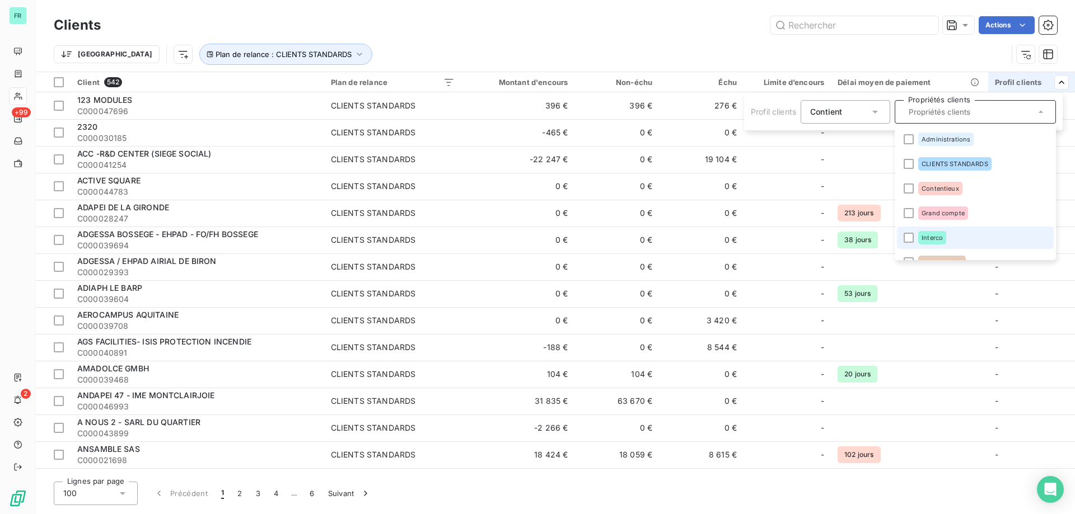
scroll to position [56, 0]
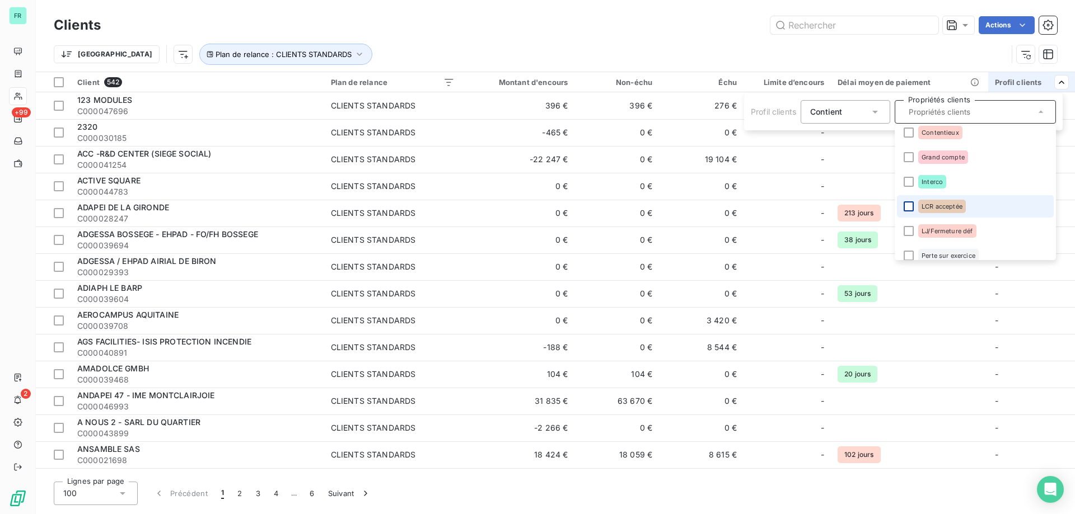
click at [905, 207] on div at bounding box center [908, 206] width 10 height 10
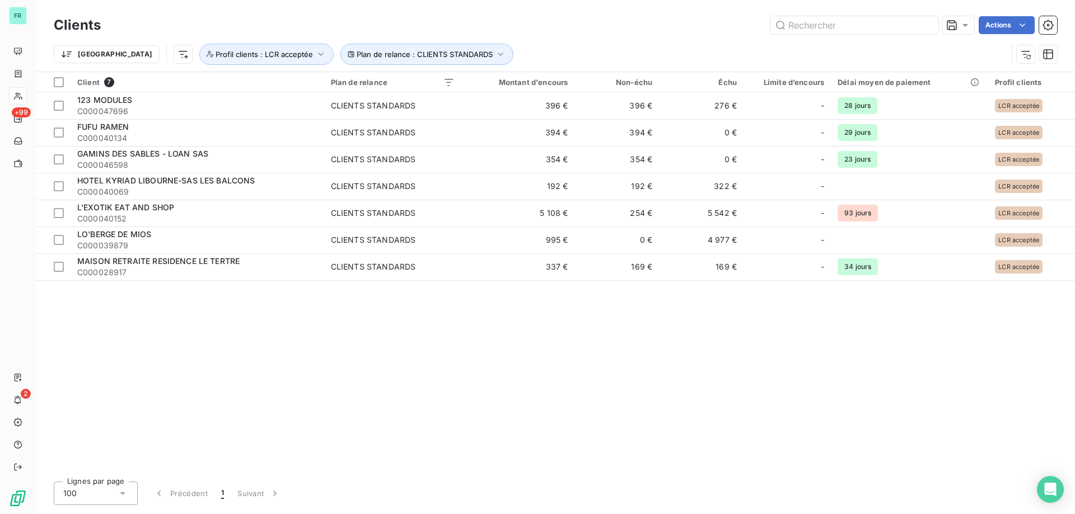
drag, startPoint x: 574, startPoint y: 50, endPoint x: 329, endPoint y: 96, distance: 249.5
click at [561, 51] on html "FR +99 2 Clients Actions Trier Plan de relance : CLIENTS STANDARDS Profil clien…" at bounding box center [537, 257] width 1075 height 514
click at [59, 81] on div at bounding box center [59, 82] width 10 height 10
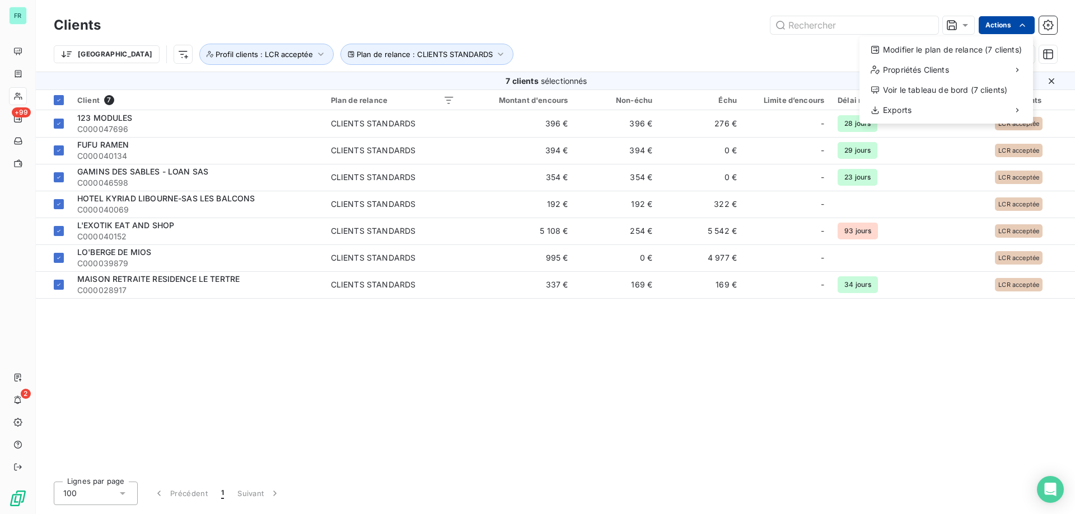
click at [1028, 22] on html "FR +99 2 Clients Actions Modifier le plan de relance (7 clients) Propriétés Cli…" at bounding box center [537, 257] width 1075 height 514
click at [977, 54] on div "Modifier le plan de relance (7 clients)" at bounding box center [946, 50] width 165 height 18
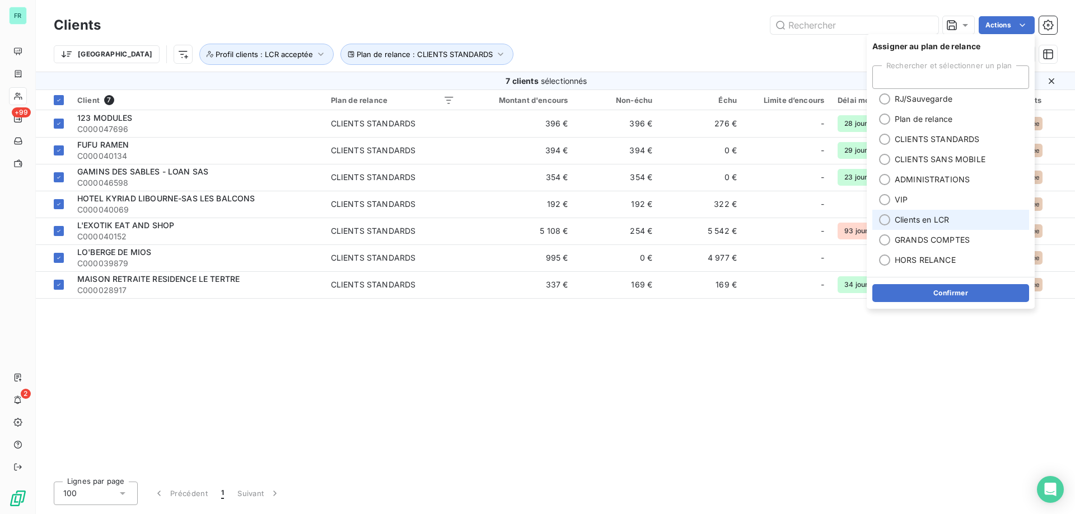
click at [883, 223] on div at bounding box center [884, 219] width 11 height 11
click at [965, 300] on button "Confirmer" at bounding box center [950, 293] width 157 height 18
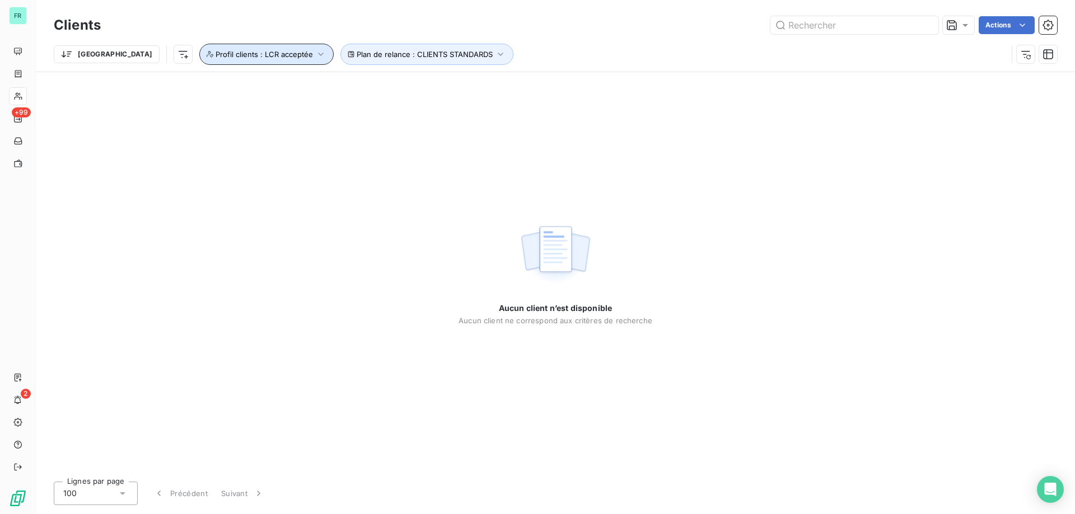
click at [241, 48] on button "Profil clients : LCR acceptée" at bounding box center [266, 54] width 134 height 21
click at [436, 83] on icon at bounding box center [437, 83] width 11 height 11
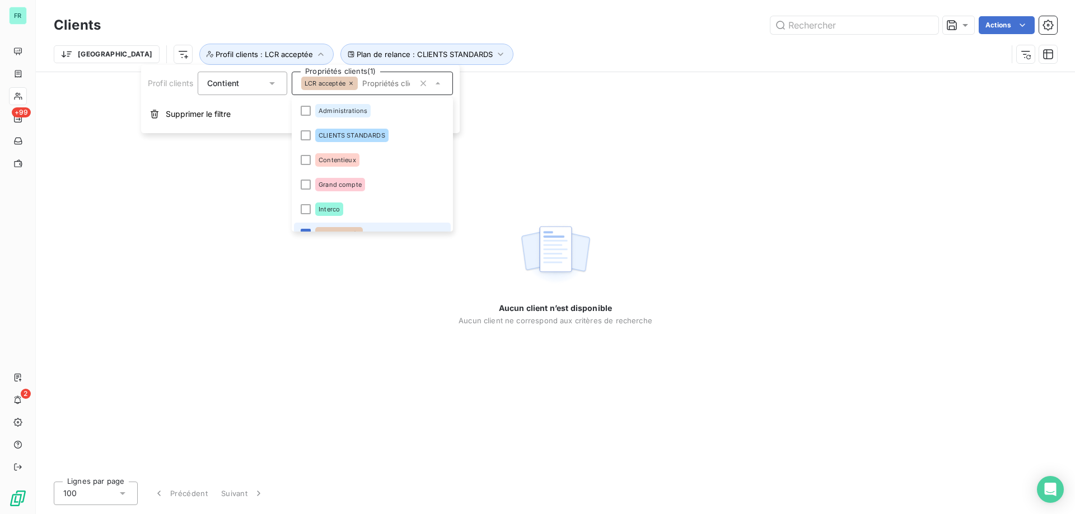
scroll to position [13, 0]
click at [300, 216] on li "LCR acceptée" at bounding box center [372, 220] width 157 height 22
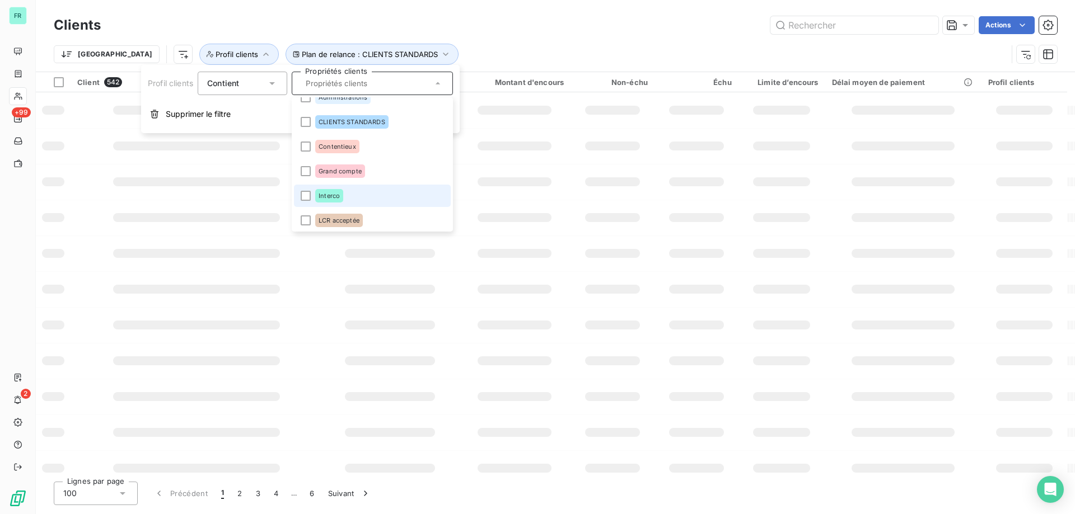
click at [304, 197] on div at bounding box center [306, 196] width 10 height 10
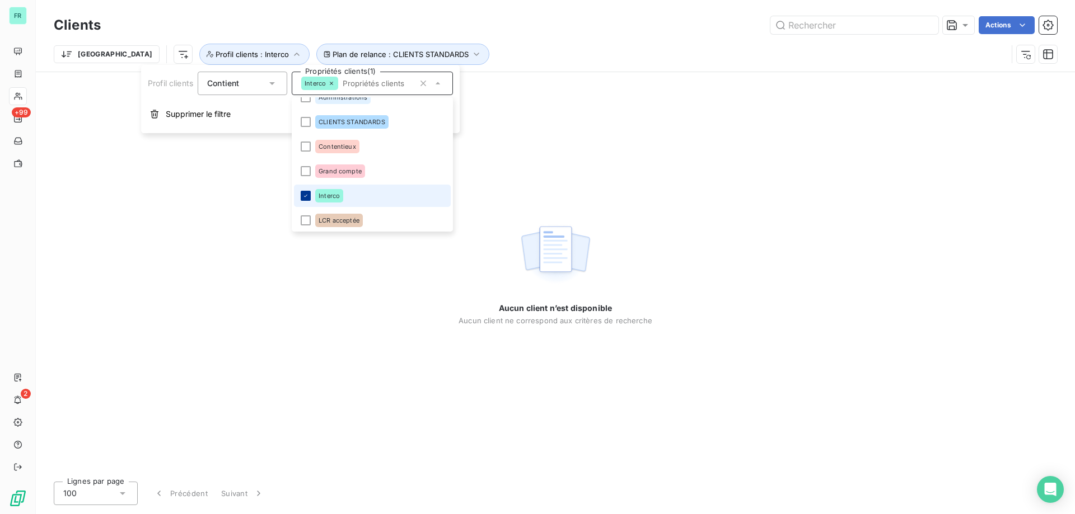
click at [303, 193] on div at bounding box center [306, 196] width 10 height 10
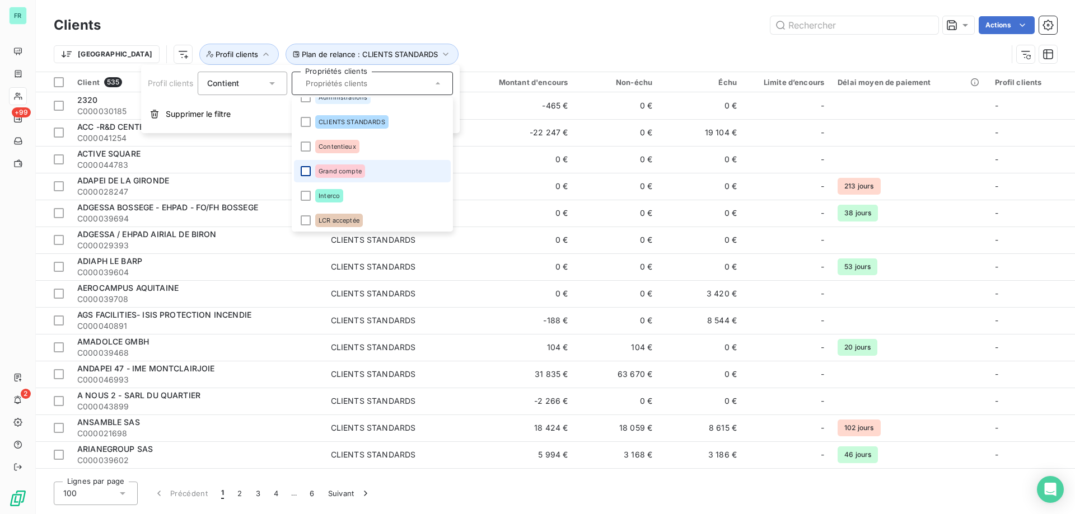
click at [306, 167] on div at bounding box center [306, 171] width 10 height 10
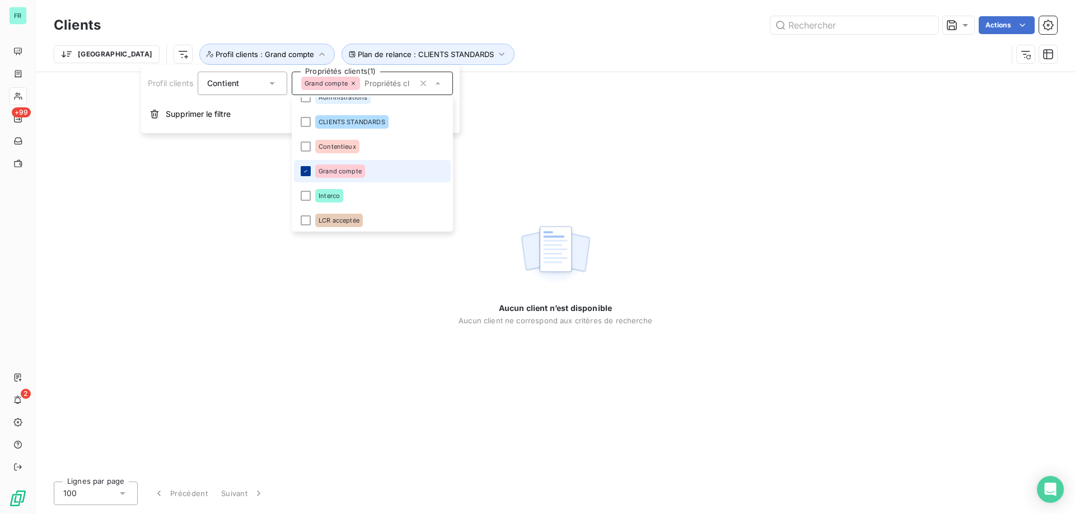
click at [306, 170] on icon at bounding box center [305, 171] width 7 height 7
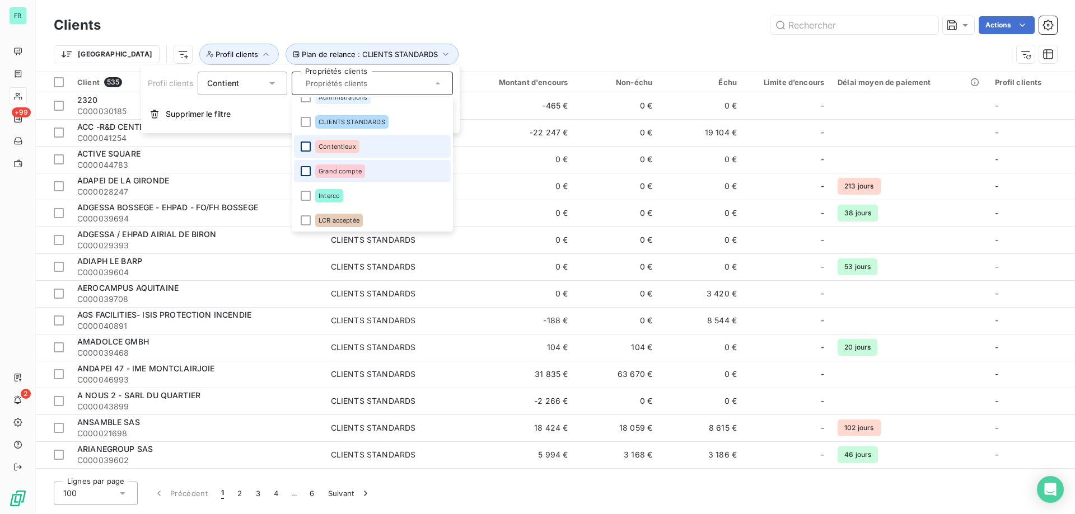
click at [304, 144] on div at bounding box center [306, 147] width 10 height 10
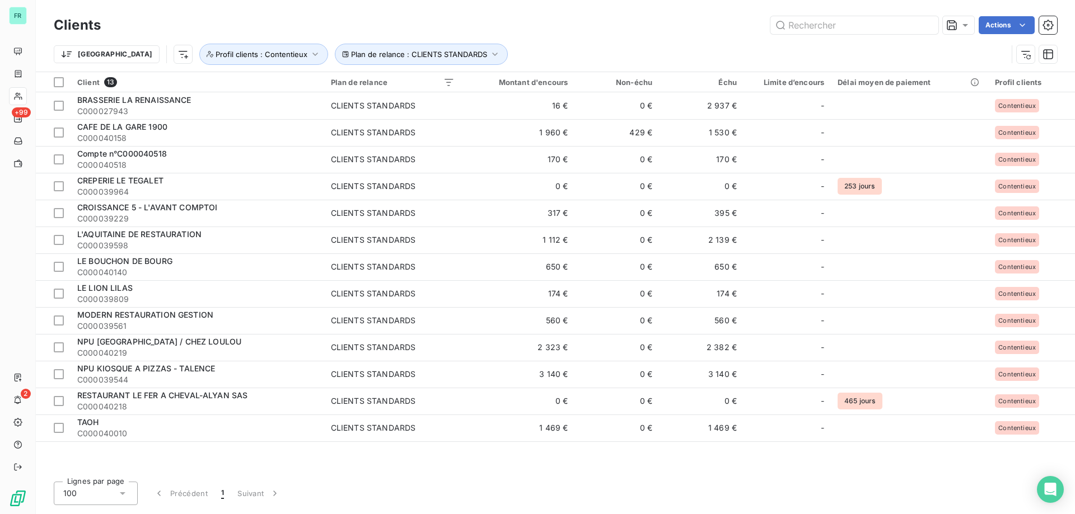
click at [651, 22] on div "Actions" at bounding box center [585, 25] width 943 height 18
click at [56, 79] on div at bounding box center [59, 82] width 10 height 10
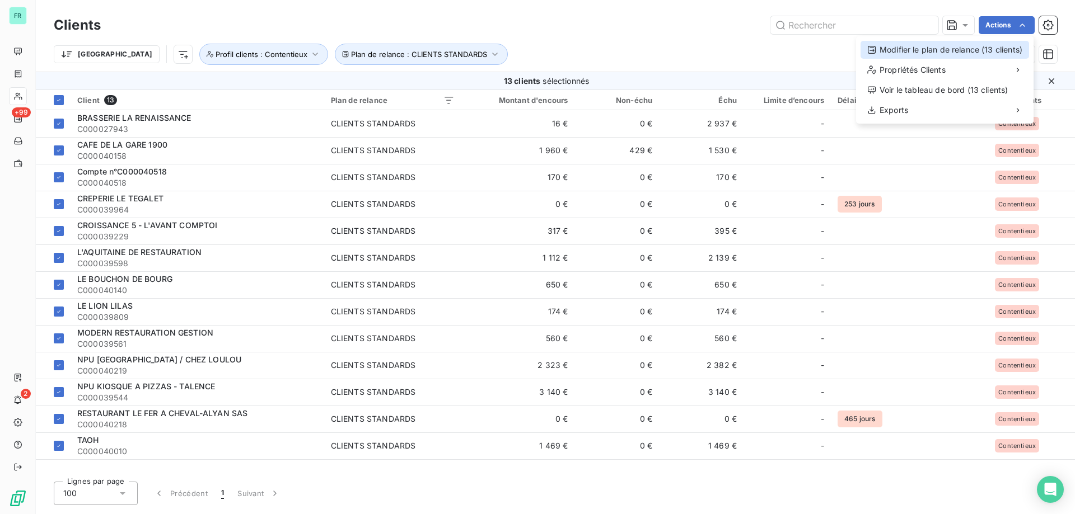
click at [930, 48] on div "Modifier le plan de relance (13 clients)" at bounding box center [944, 50] width 168 height 18
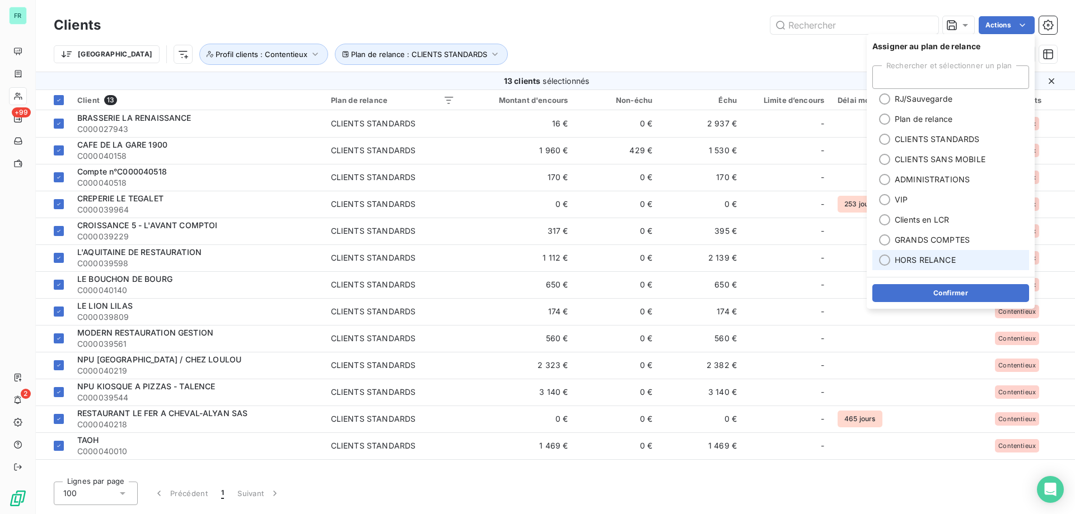
click at [880, 256] on div at bounding box center [884, 260] width 11 height 11
click at [929, 289] on button "Confirmer" at bounding box center [950, 293] width 157 height 18
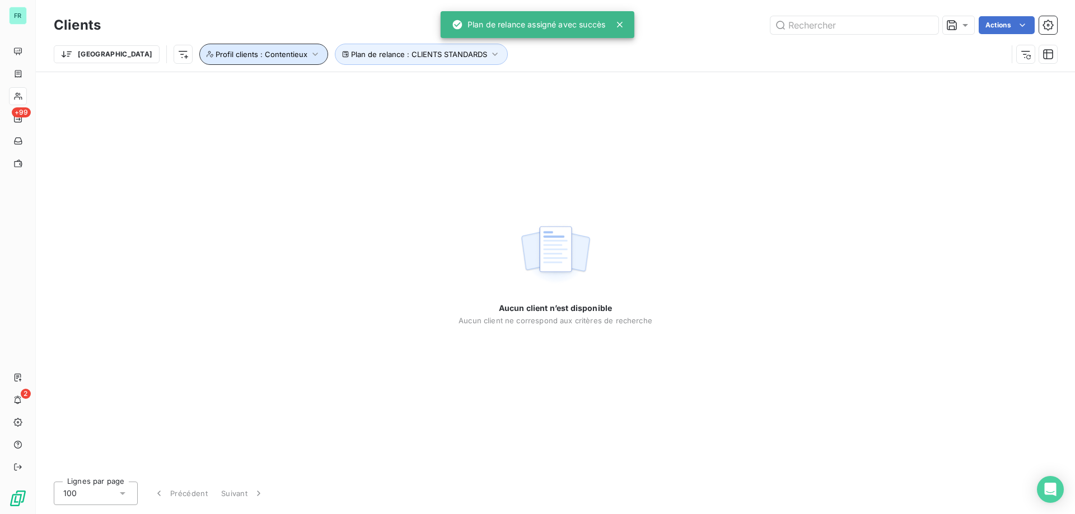
click at [229, 51] on span "Profil clients : Contentieux" at bounding box center [261, 54] width 92 height 9
click at [366, 91] on div "Contentieux" at bounding box center [372, 84] width 161 height 24
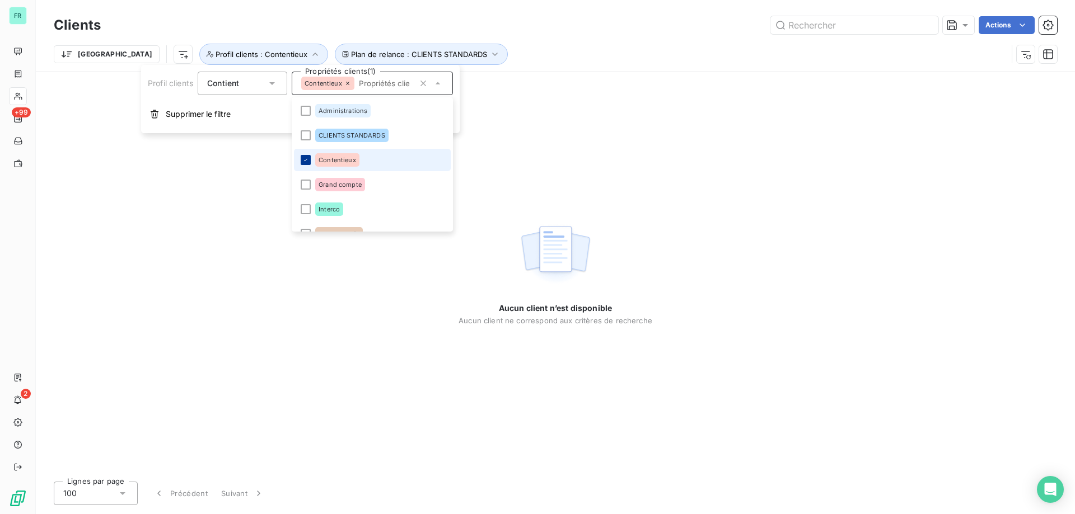
click at [307, 160] on icon at bounding box center [305, 160] width 7 height 7
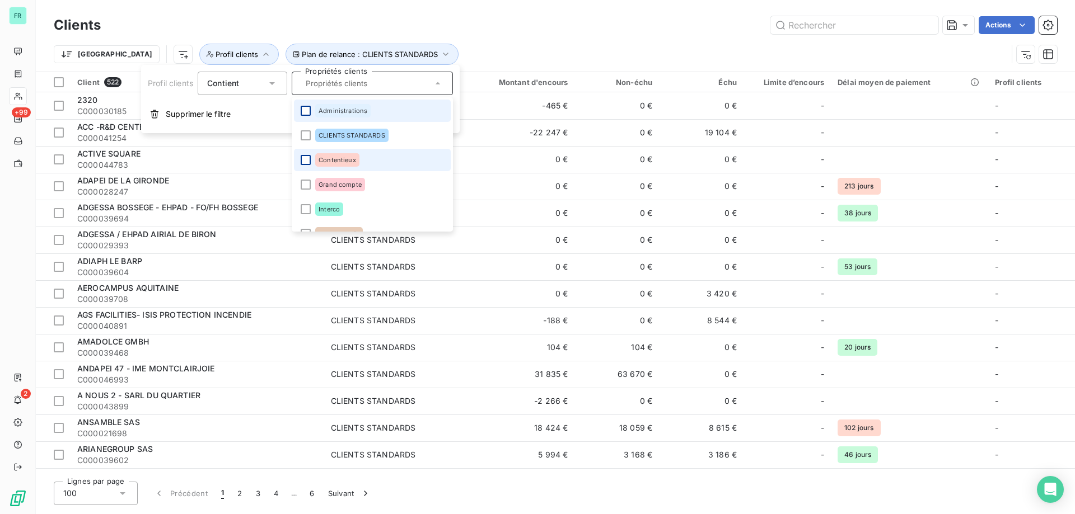
click at [303, 107] on div at bounding box center [306, 111] width 10 height 10
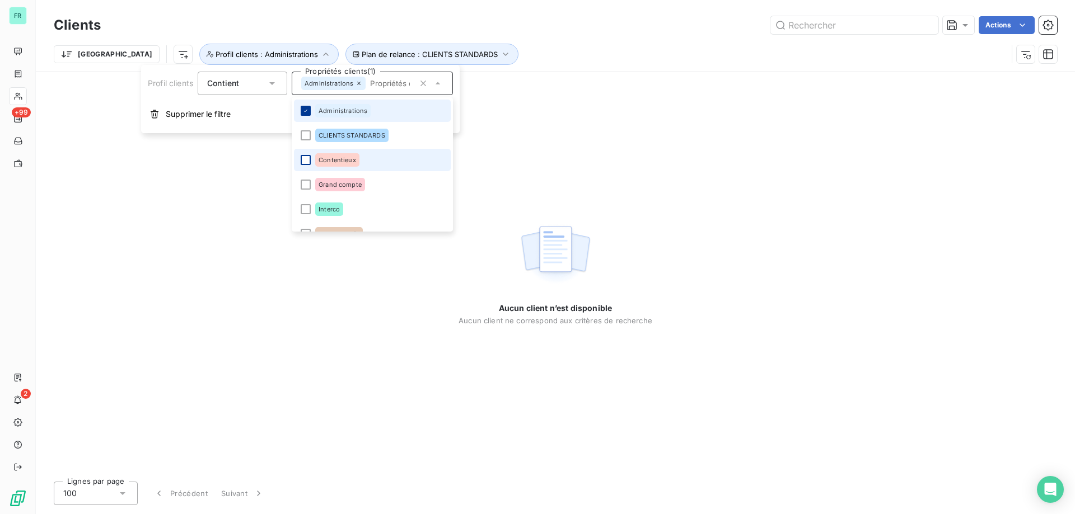
click at [303, 107] on div at bounding box center [306, 111] width 10 height 10
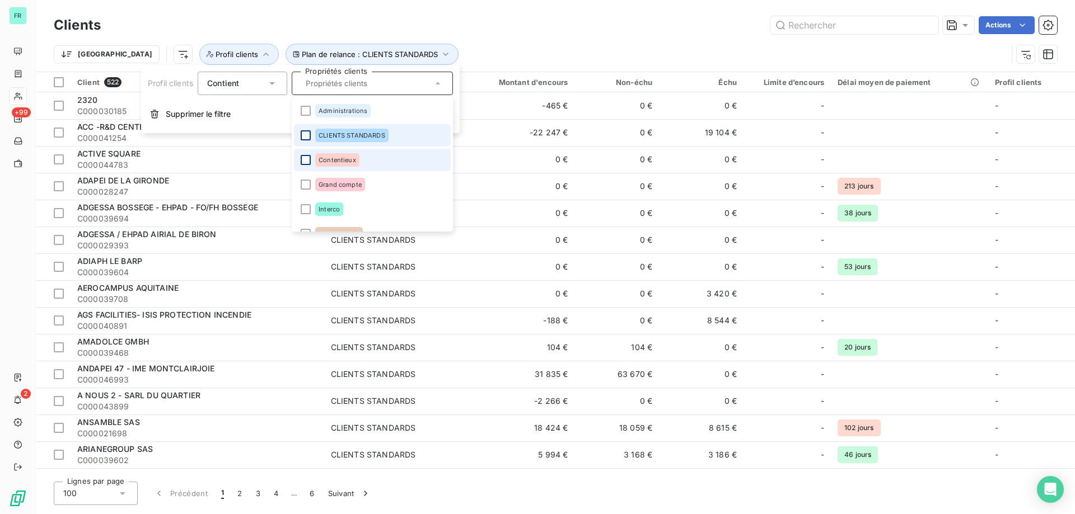
click at [304, 133] on div at bounding box center [306, 135] width 10 height 10
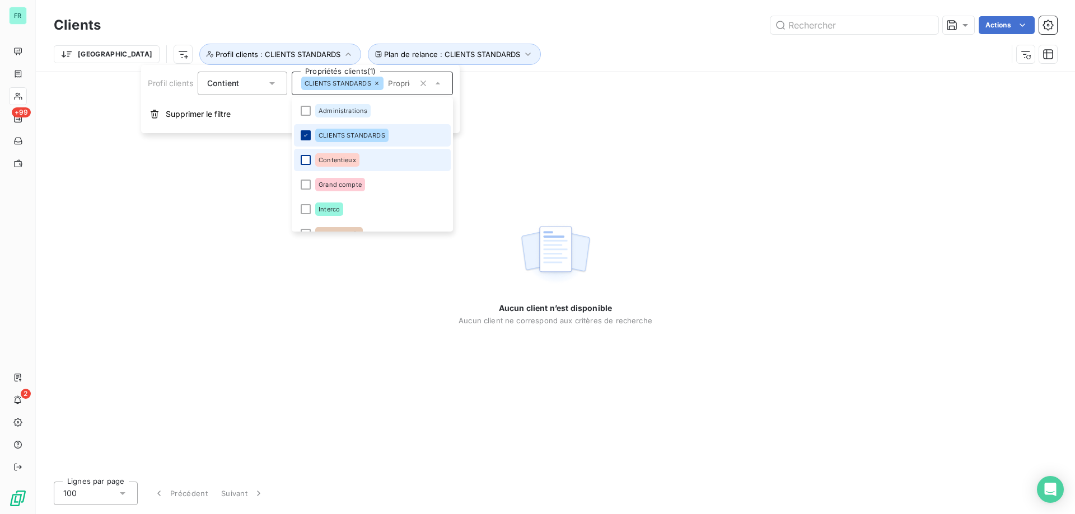
click at [303, 135] on icon at bounding box center [305, 135] width 7 height 7
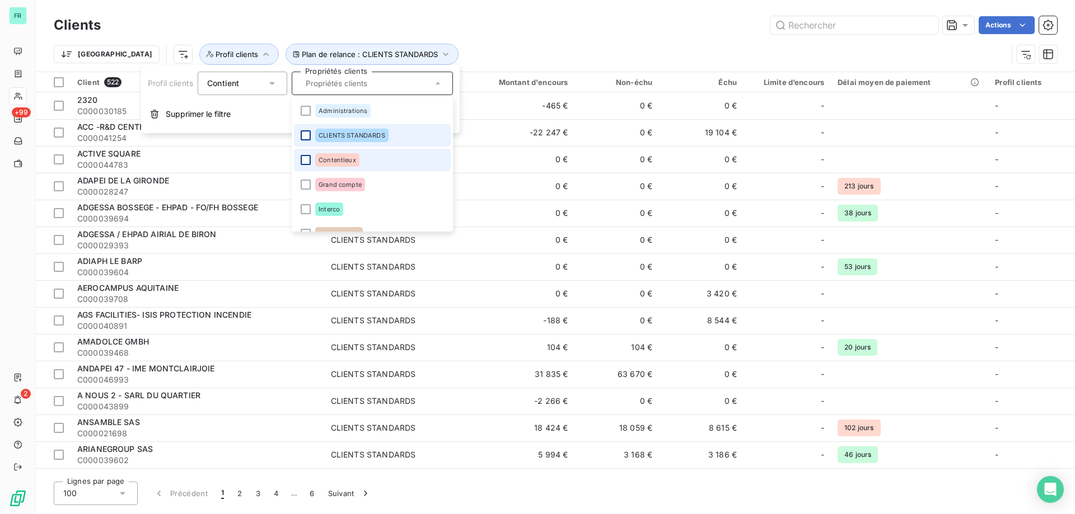
click at [519, 35] on div "Clients Actions" at bounding box center [555, 25] width 1003 height 24
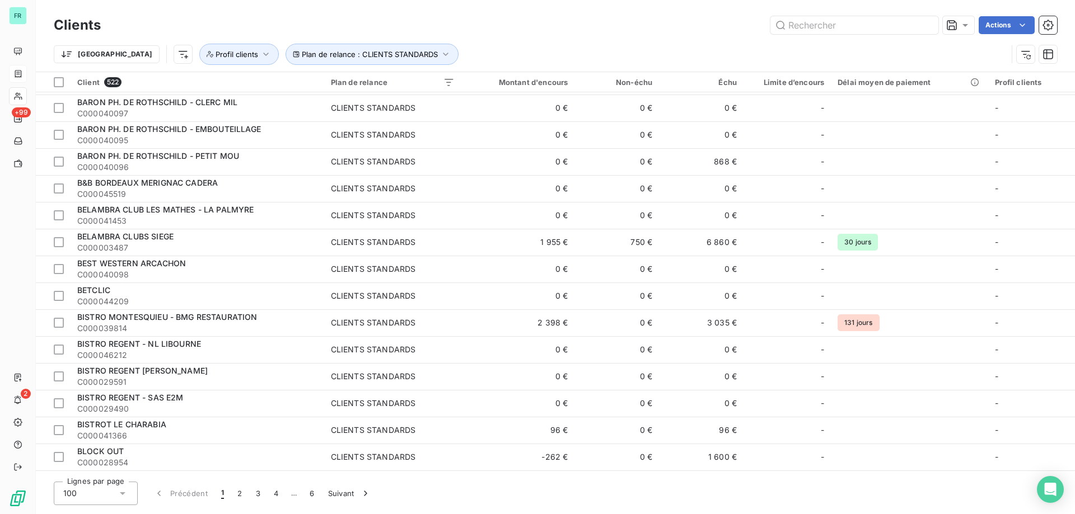
scroll to position [515, 0]
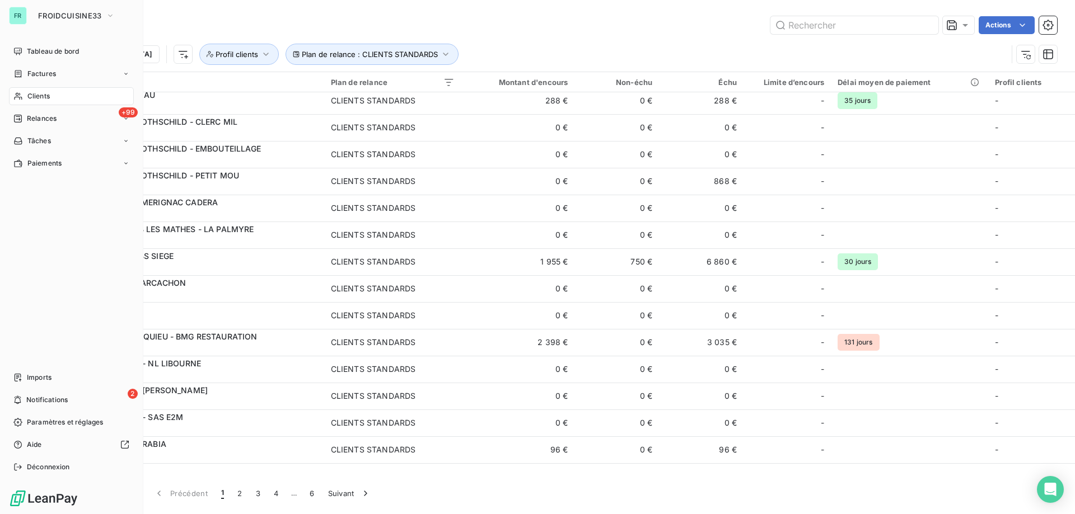
click at [63, 97] on div "Clients" at bounding box center [71, 96] width 125 height 18
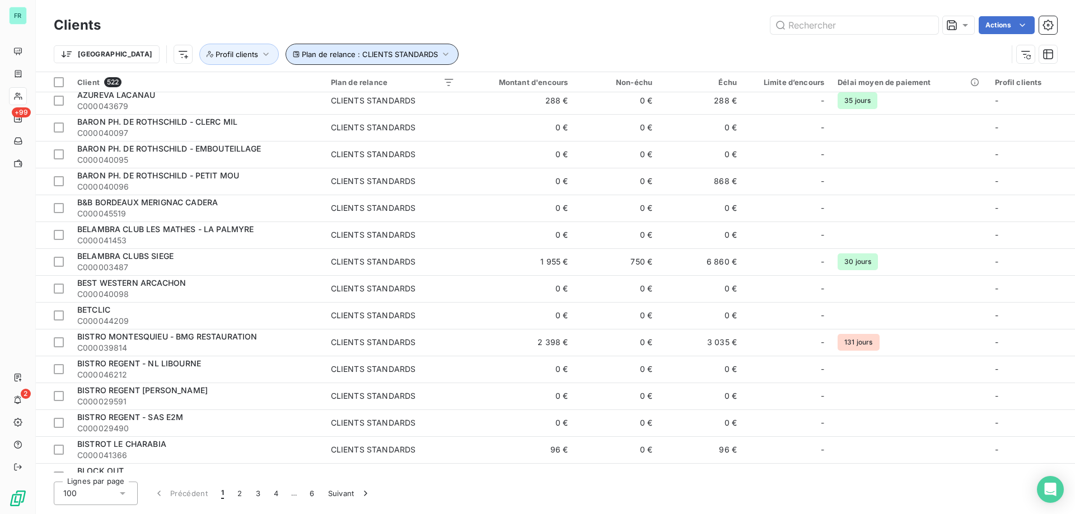
click at [302, 53] on span "Plan de relance : CLIENTS STANDARDS" at bounding box center [370, 54] width 136 height 9
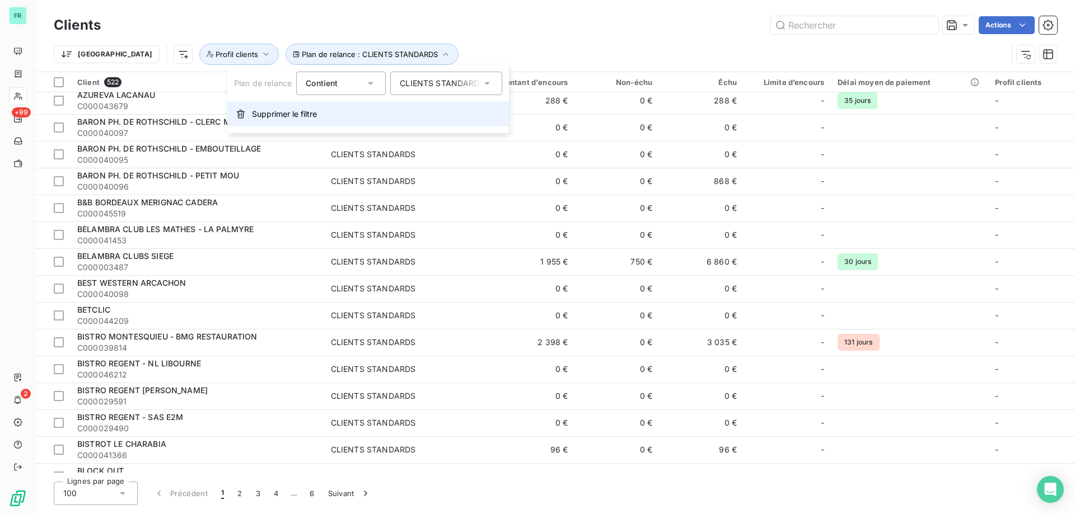
click at [275, 119] on span "Supprimer le filtre" at bounding box center [284, 114] width 65 height 11
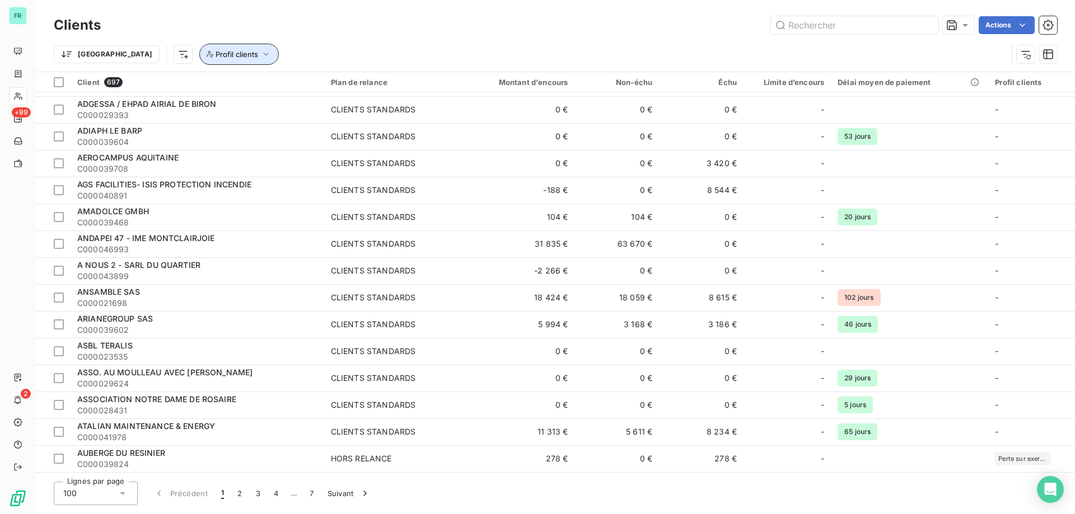
click at [199, 59] on button "Profil clients" at bounding box center [238, 54] width 79 height 21
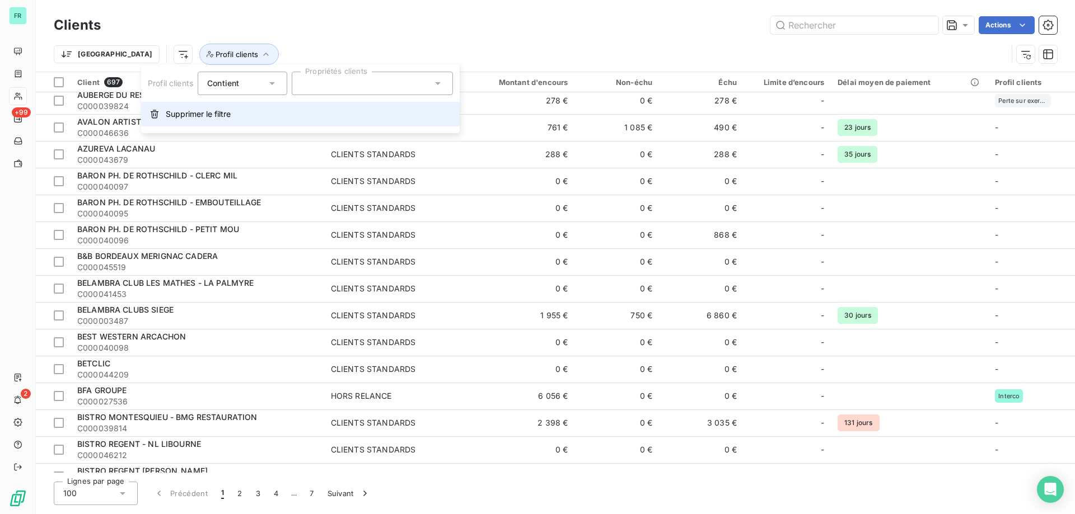
click at [199, 114] on span "Supprimer le filtre" at bounding box center [198, 114] width 65 height 11
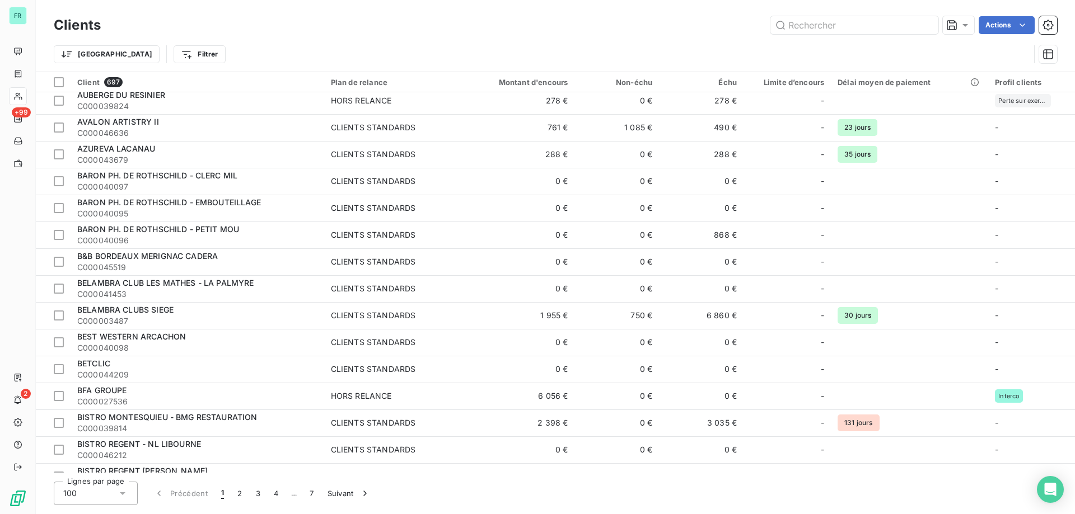
click at [170, 55] on div "Trier Filtrer" at bounding box center [542, 54] width 976 height 21
click at [133, 50] on html "FR +99 2 Clients Actions Trier Filtrer Client 697 Plan de relance Montant d'enc…" at bounding box center [537, 257] width 1075 height 514
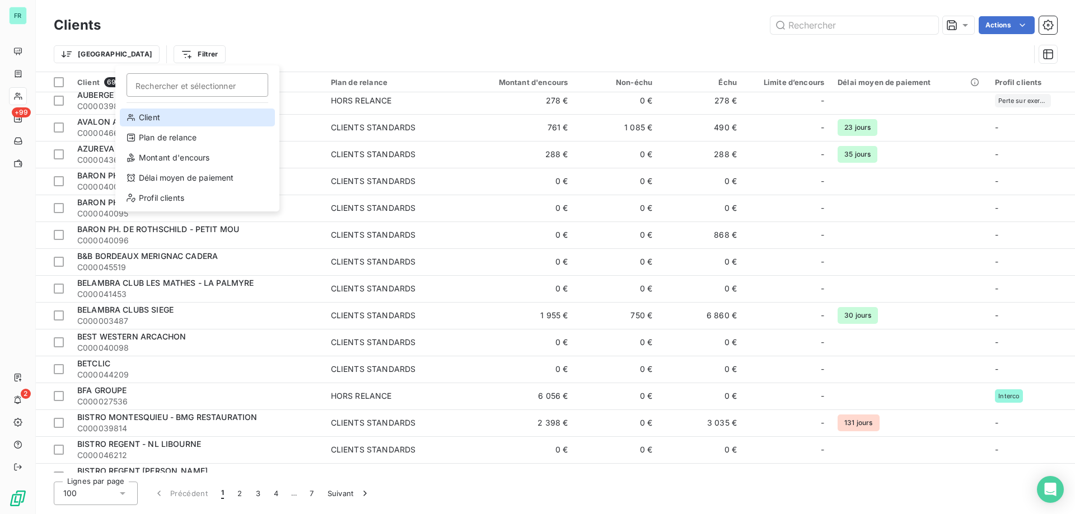
click at [218, 115] on div "Client" at bounding box center [197, 118] width 155 height 18
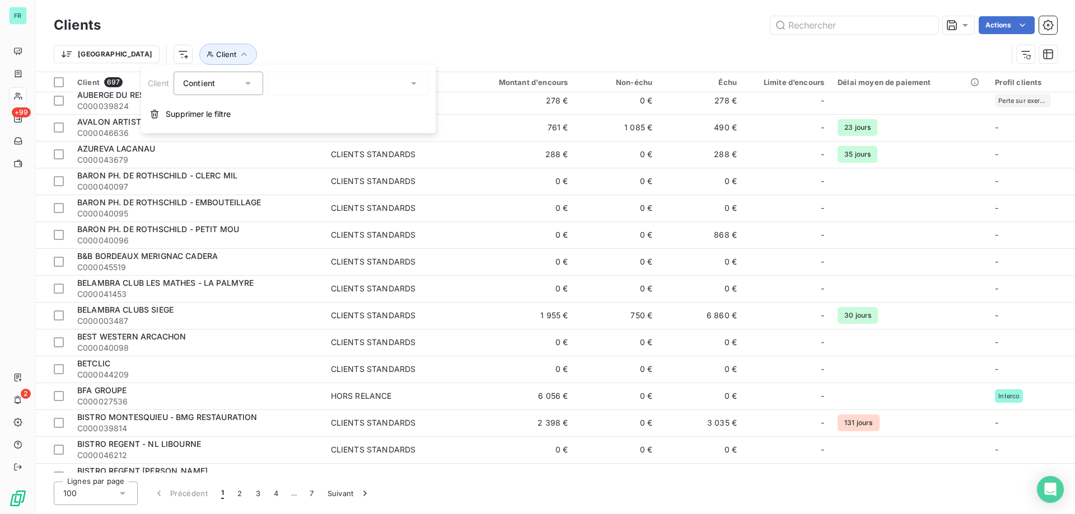
click at [321, 79] on div at bounding box center [348, 84] width 161 height 24
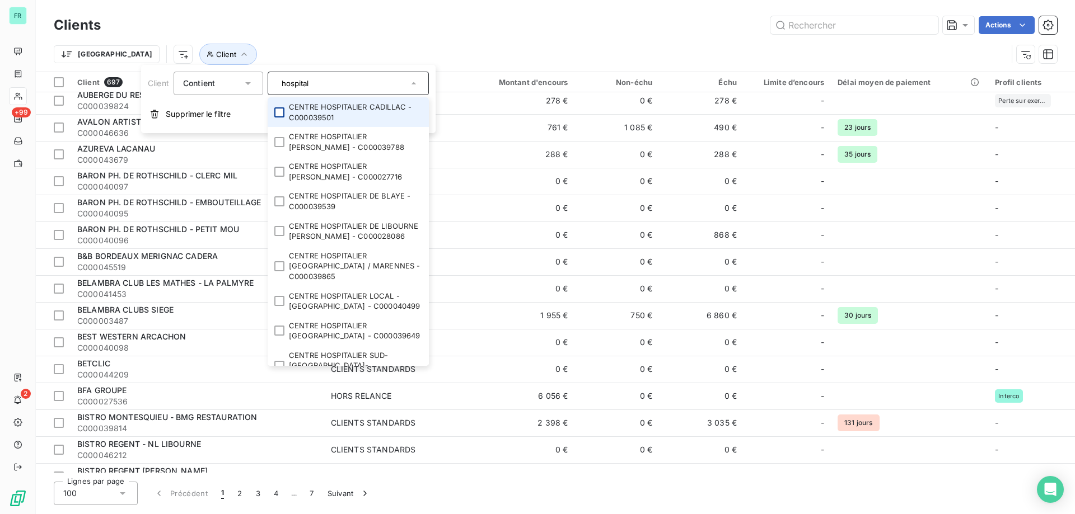
type input "hospital"
drag, startPoint x: 280, startPoint y: 115, endPoint x: 274, endPoint y: 143, distance: 28.1
click at [278, 118] on li "CENTRE HOSPITALIER CADILLAC - C000039501" at bounding box center [348, 112] width 161 height 30
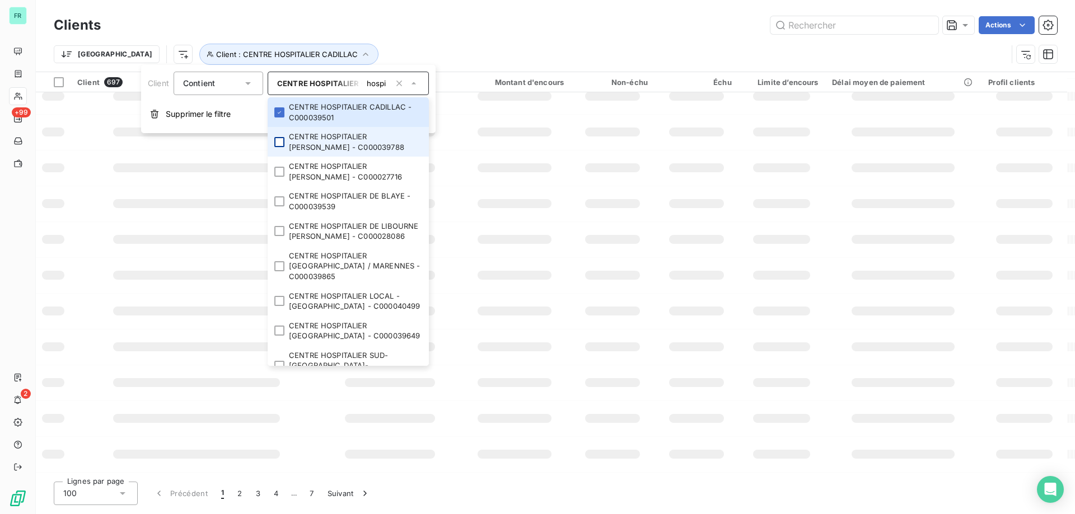
click at [276, 144] on div at bounding box center [279, 142] width 10 height 10
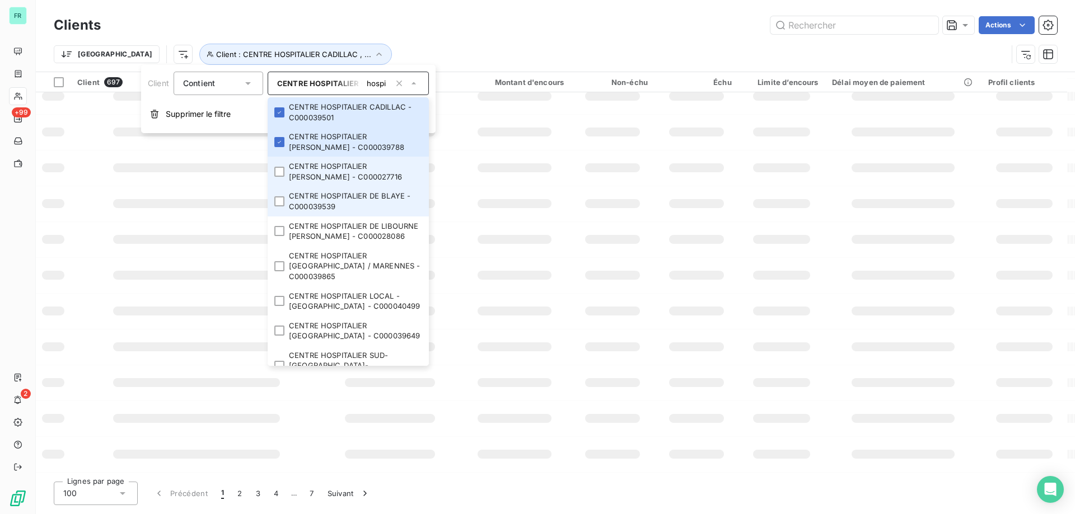
drag, startPoint x: 280, startPoint y: 172, endPoint x: 280, endPoint y: 191, distance: 19.0
click at [280, 174] on div at bounding box center [279, 172] width 10 height 10
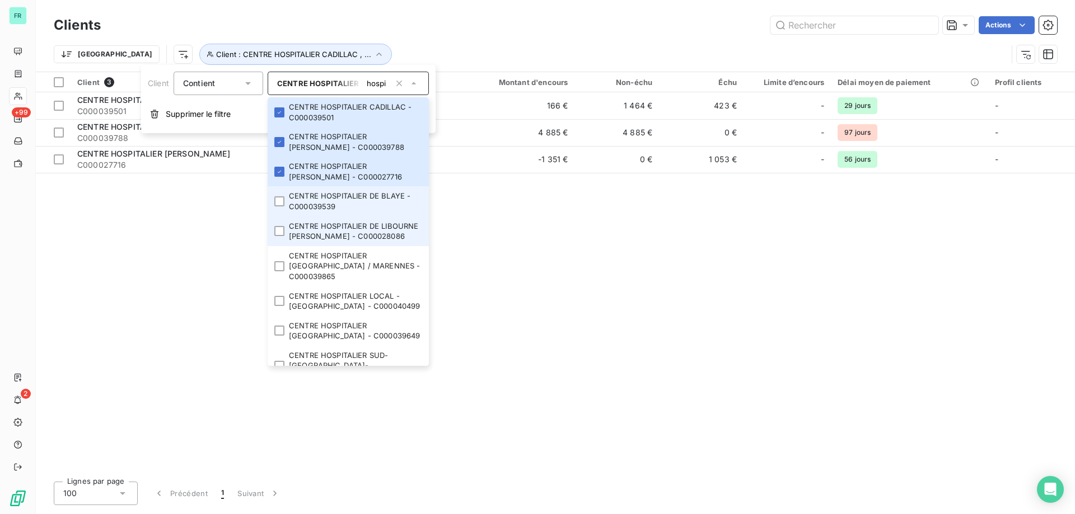
drag, startPoint x: 282, startPoint y: 204, endPoint x: 281, endPoint y: 218, distance: 14.0
click at [282, 206] on div at bounding box center [279, 201] width 10 height 10
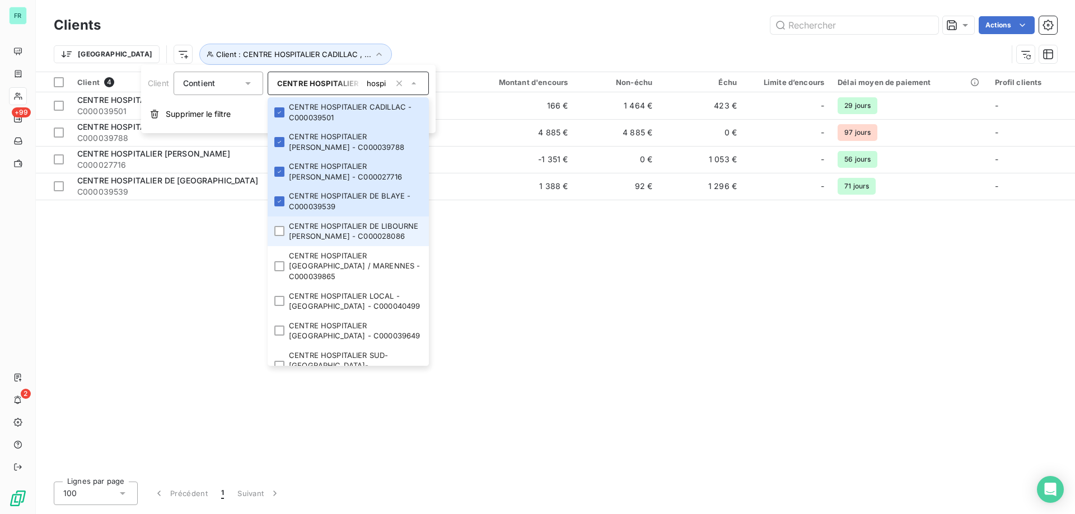
drag, startPoint x: 280, startPoint y: 233, endPoint x: 280, endPoint y: 247, distance: 13.4
click at [280, 235] on div at bounding box center [279, 231] width 10 height 10
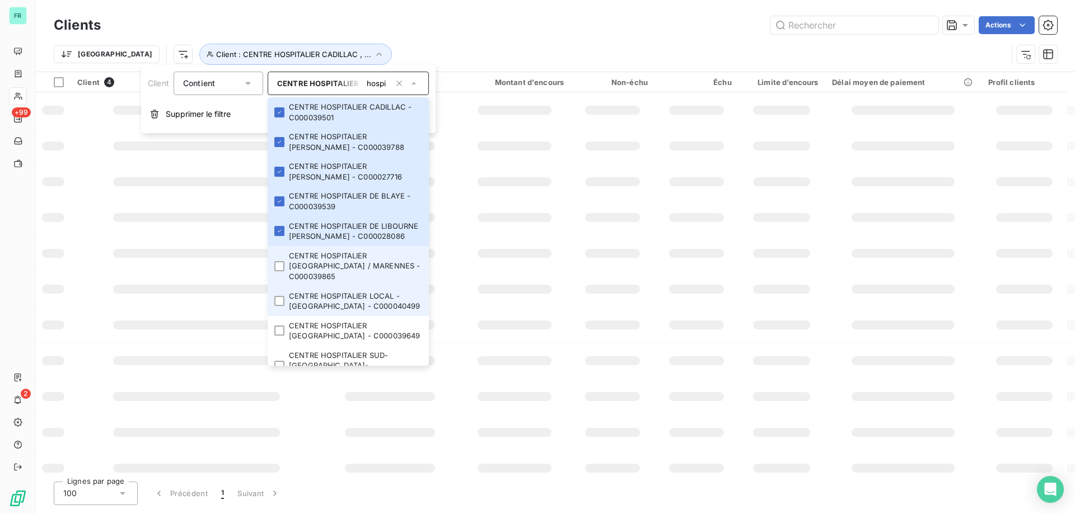
drag, startPoint x: 277, startPoint y: 273, endPoint x: 281, endPoint y: 299, distance: 26.6
click at [277, 271] on div at bounding box center [279, 266] width 10 height 10
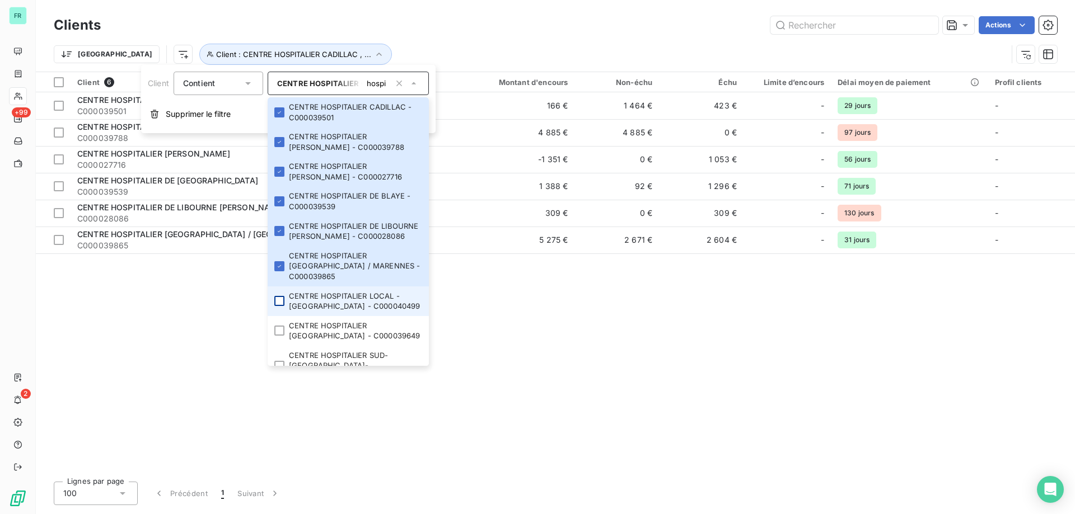
click at [283, 306] on div at bounding box center [279, 301] width 10 height 10
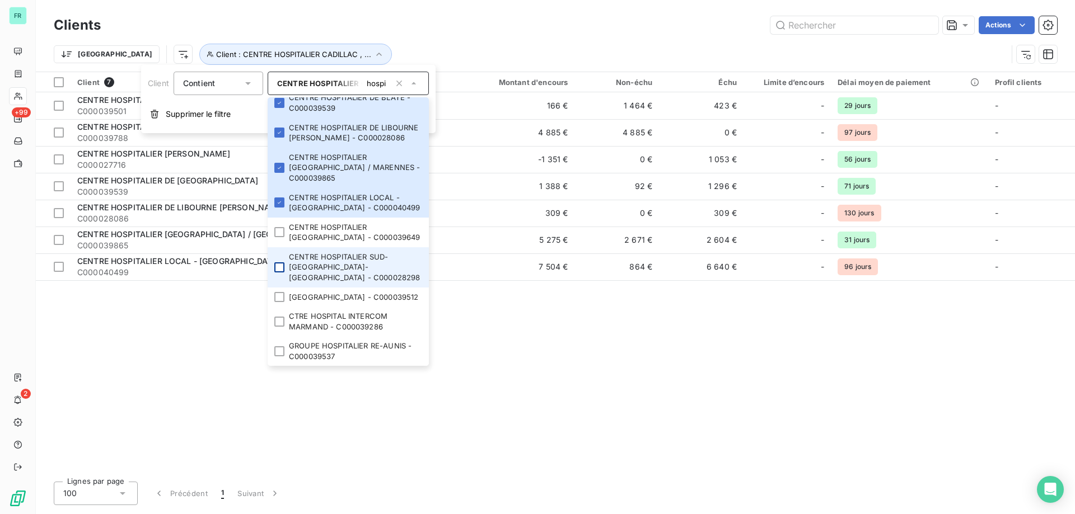
scroll to position [140, 0]
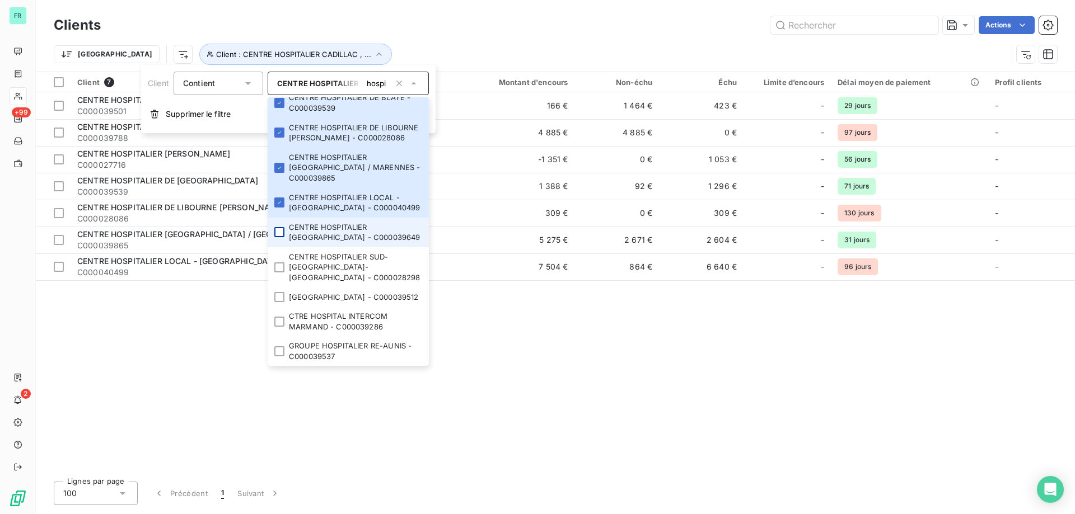
click at [279, 227] on div at bounding box center [279, 232] width 10 height 10
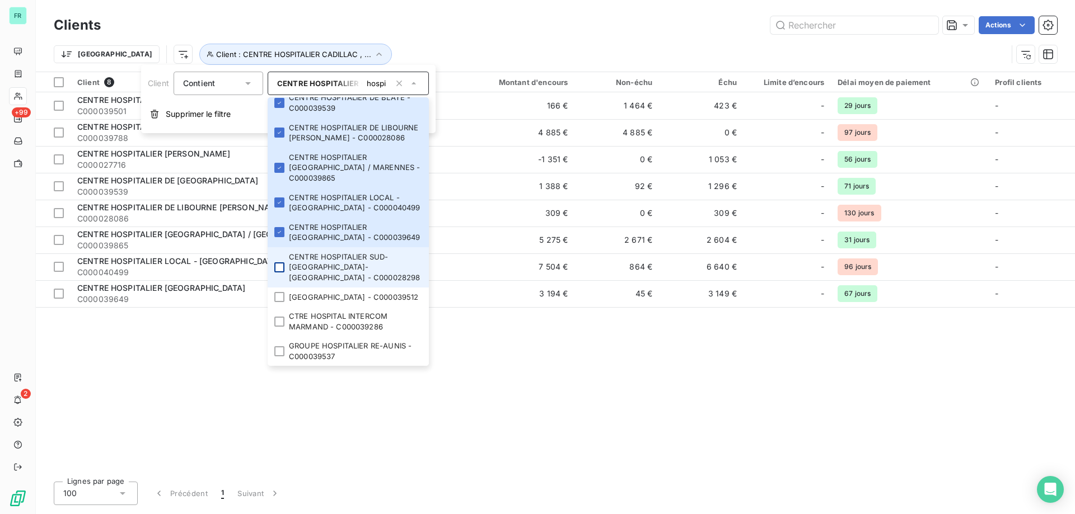
click at [276, 247] on li "CENTRE HOSPITALIER SUD-GIRONDE LANGON-LA REOLE - C000028298" at bounding box center [348, 267] width 161 height 40
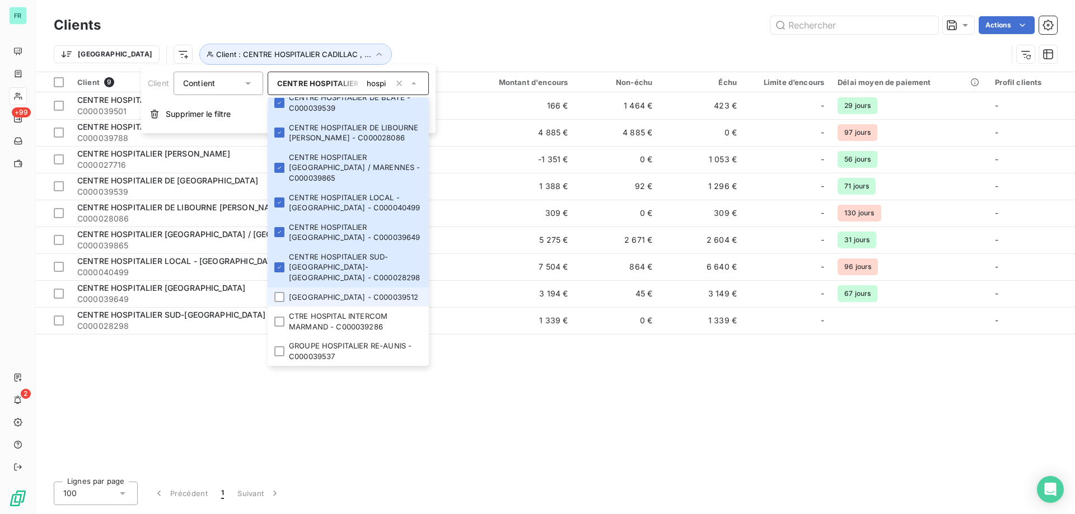
drag, startPoint x: 280, startPoint y: 285, endPoint x: 282, endPoint y: 295, distance: 9.8
click at [280, 292] on div at bounding box center [279, 297] width 10 height 10
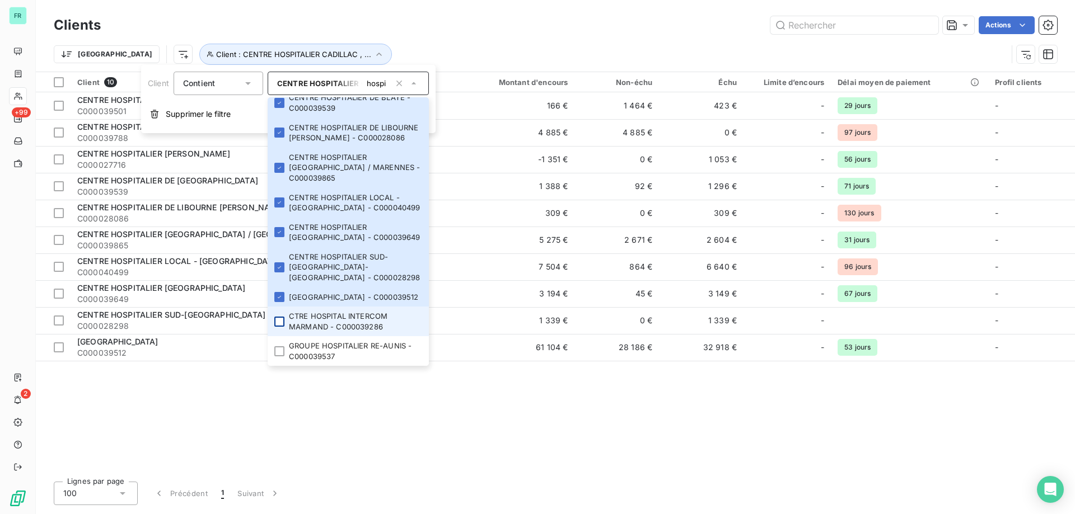
click at [280, 322] on div at bounding box center [279, 322] width 10 height 10
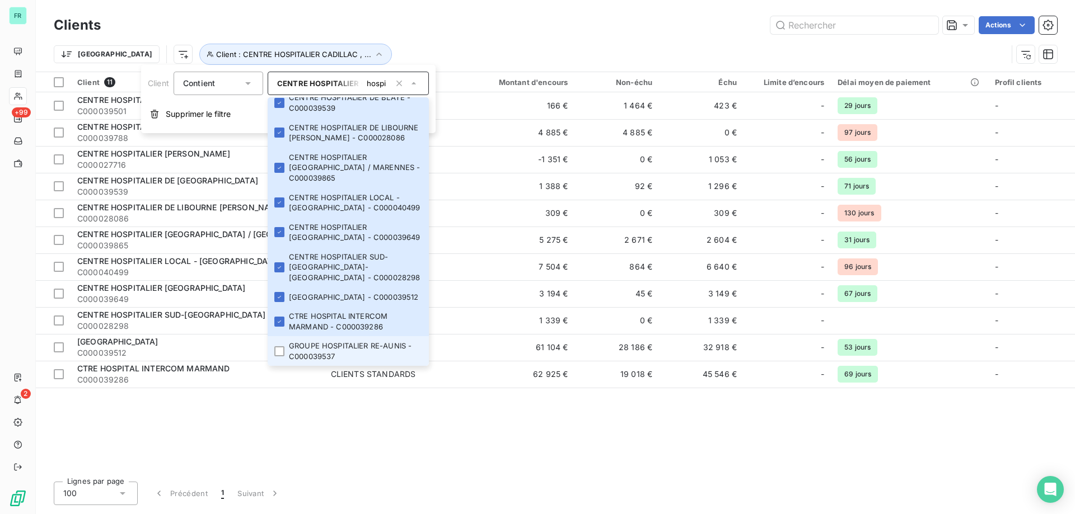
click at [285, 353] on li "GROUPE HOSPITALIER RE-AUNIS - C000039537" at bounding box center [348, 351] width 161 height 30
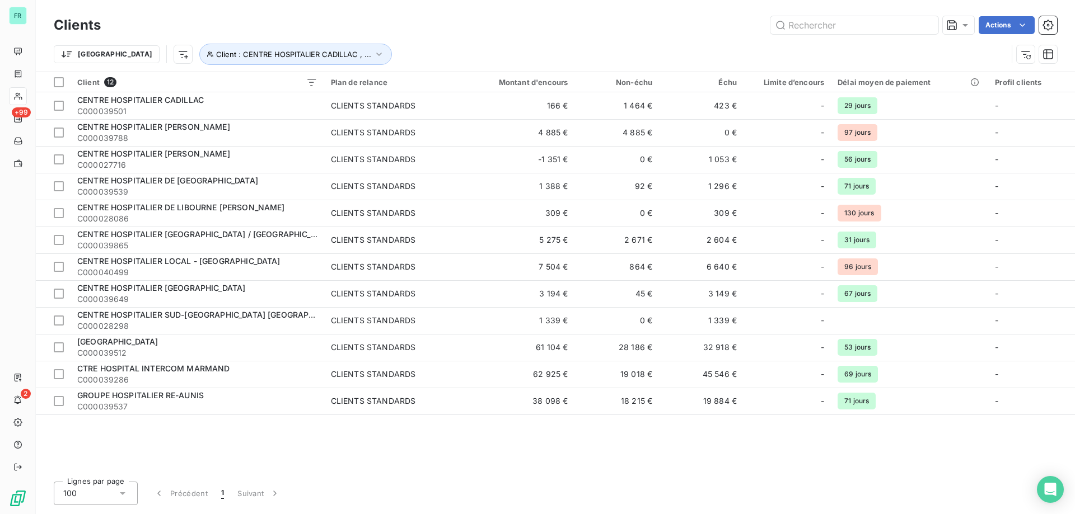
click at [490, 7] on div "Clients Actions Trier Client : CENTRE HOSPITALIER CADILLAC , ..." at bounding box center [555, 36] width 1039 height 72
click at [57, 80] on div at bounding box center [59, 82] width 10 height 10
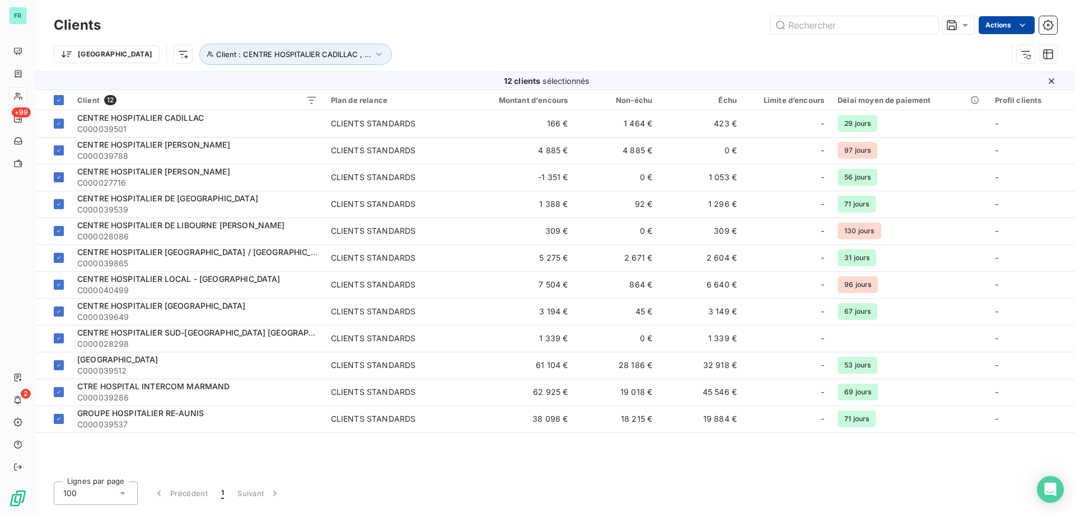
click at [1007, 20] on html "FR +99 2 Clients Actions Trier Client : CENTRE HOSPITALIER CADILLAC , ... 12 cl…" at bounding box center [537, 257] width 1075 height 514
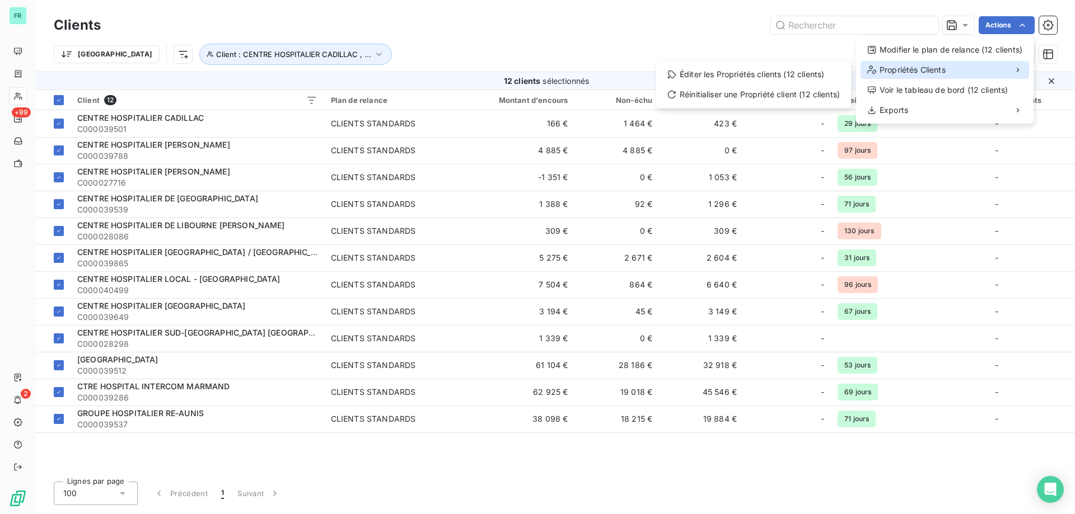
click at [1004, 68] on div "Propriétés Clients" at bounding box center [944, 70] width 168 height 18
click at [757, 73] on div "Éditer les Propriétés clients (12 clients)" at bounding box center [753, 74] width 186 height 18
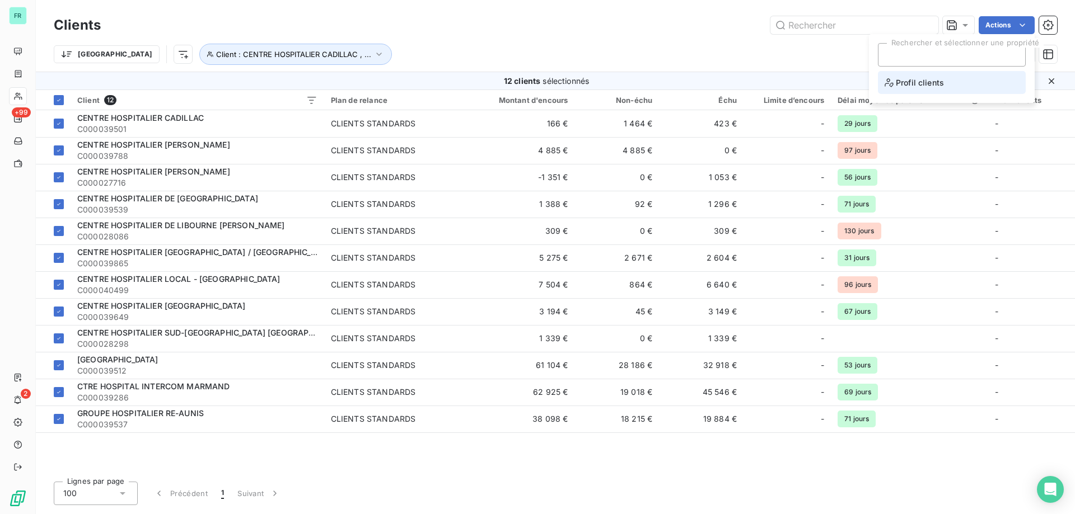
click at [904, 80] on span "Profil clients" at bounding box center [913, 83] width 59 height 14
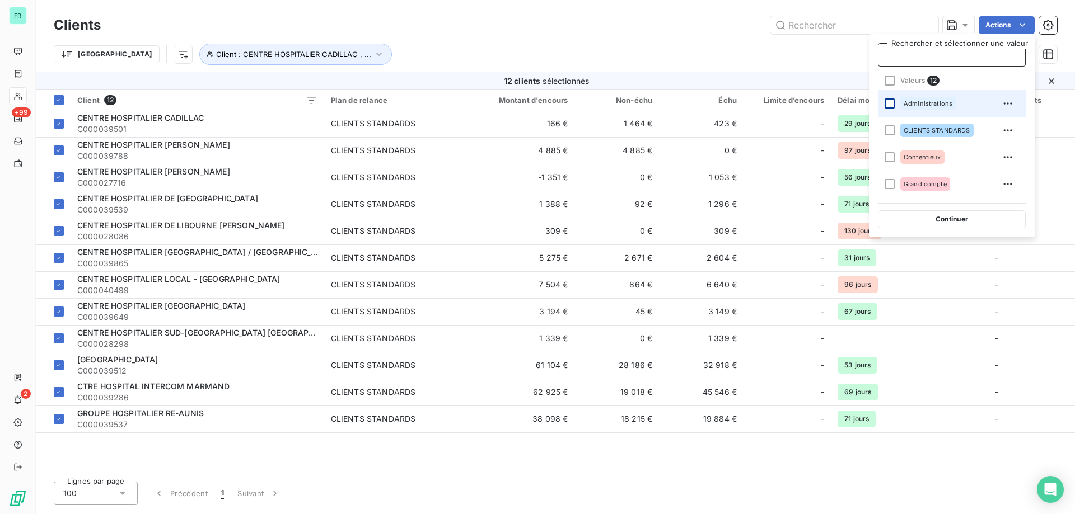
drag, startPoint x: 891, startPoint y: 102, endPoint x: 890, endPoint y: 119, distance: 17.4
click at [890, 102] on div at bounding box center [889, 104] width 10 height 10
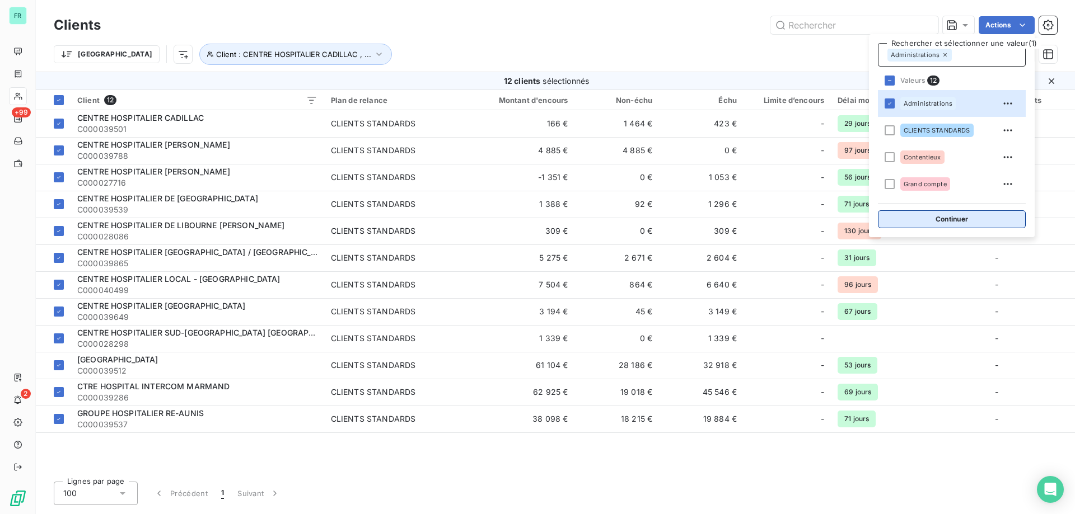
click at [911, 222] on button "Continuer" at bounding box center [952, 219] width 148 height 18
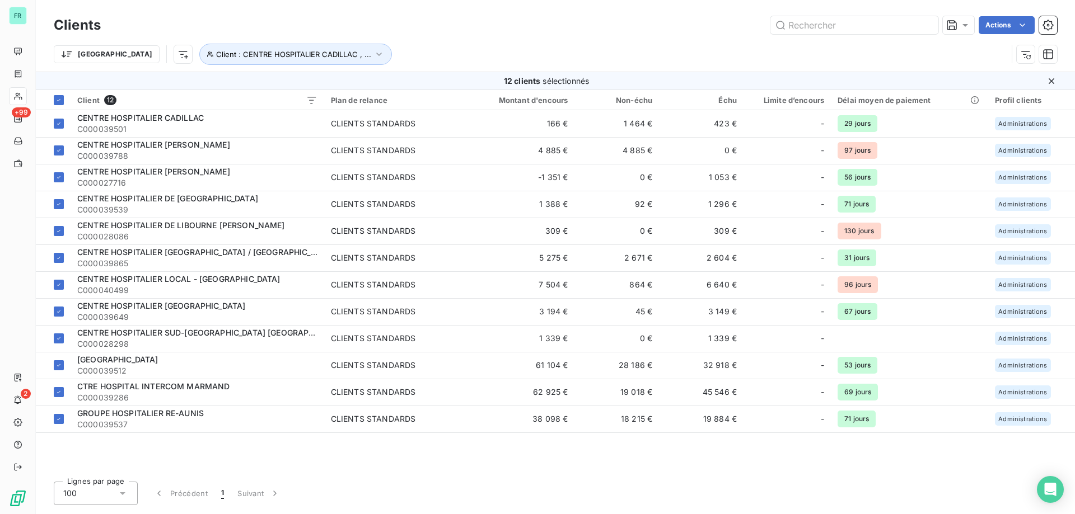
click at [987, 26] on html "FR +99 2 Clients Actions Trier Client : CENTRE HOSPITALIER CADILLAC , ... 12 cl…" at bounding box center [537, 257] width 1075 height 514
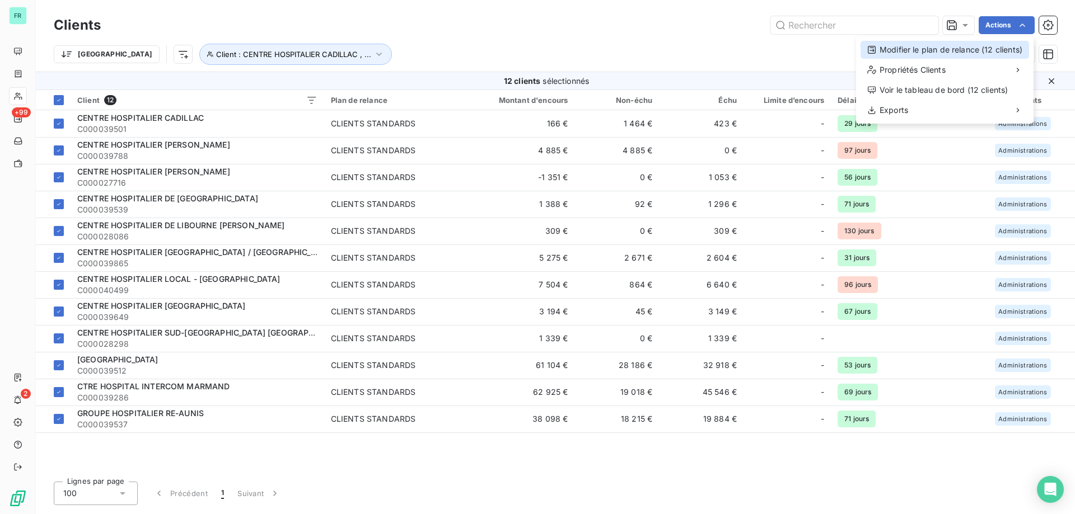
click at [960, 48] on div "Modifier le plan de relance (12 clients)" at bounding box center [944, 50] width 168 height 18
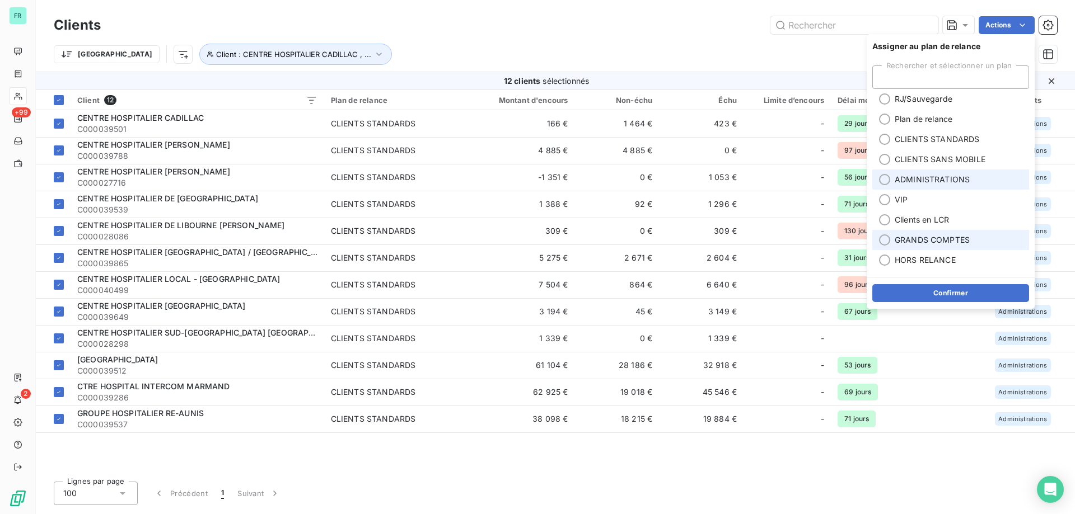
drag, startPoint x: 883, startPoint y: 177, endPoint x: 906, endPoint y: 243, distance: 69.6
click at [884, 177] on div at bounding box center [884, 179] width 11 height 11
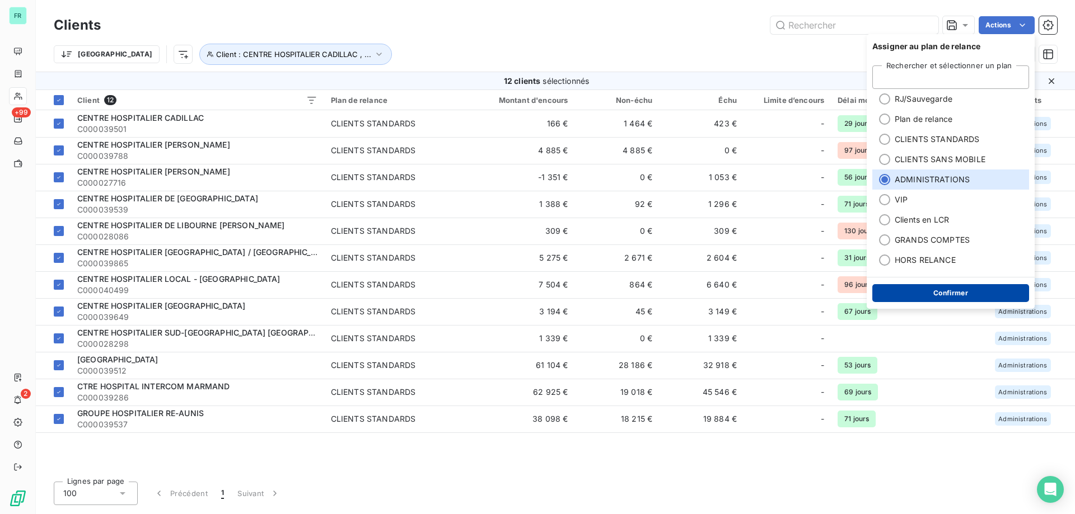
click at [927, 288] on button "Confirmer" at bounding box center [950, 293] width 157 height 18
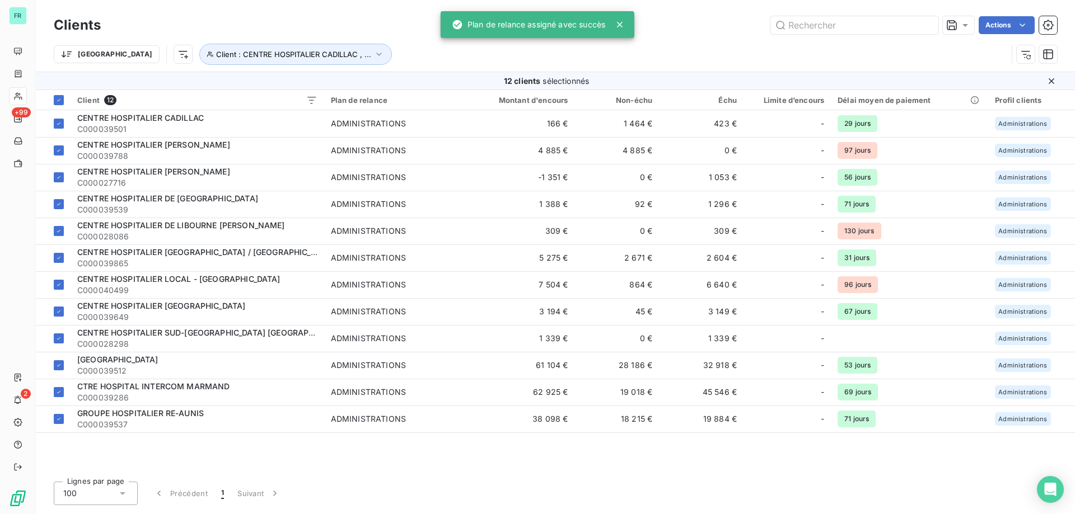
drag, startPoint x: 443, startPoint y: 25, endPoint x: 398, endPoint y: 49, distance: 50.3
click at [440, 26] on div "Plan de relance assigné avec succès" at bounding box center [537, 24] width 194 height 27
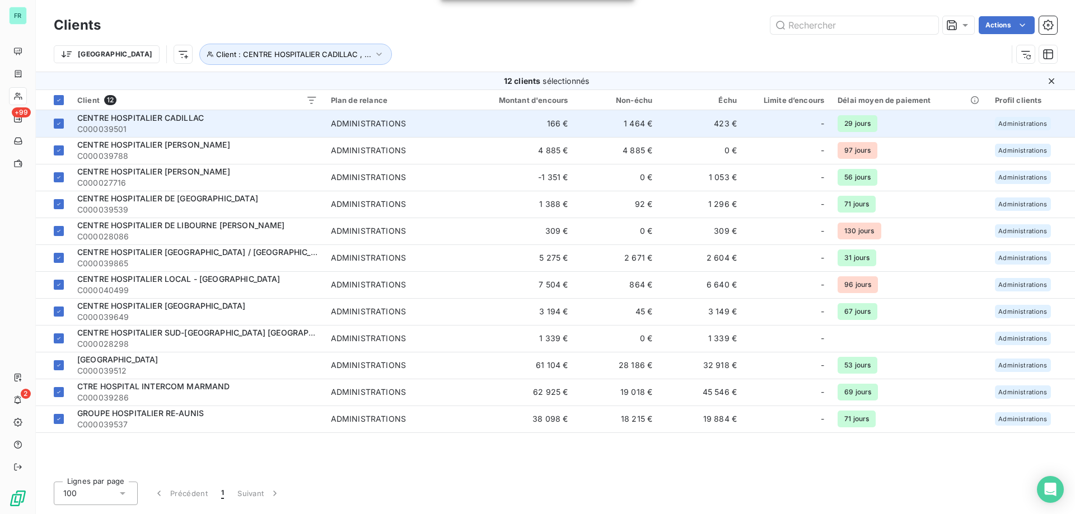
click at [180, 118] on span "CENTRE HOSPITALIER CADILLAC" at bounding box center [140, 118] width 126 height 10
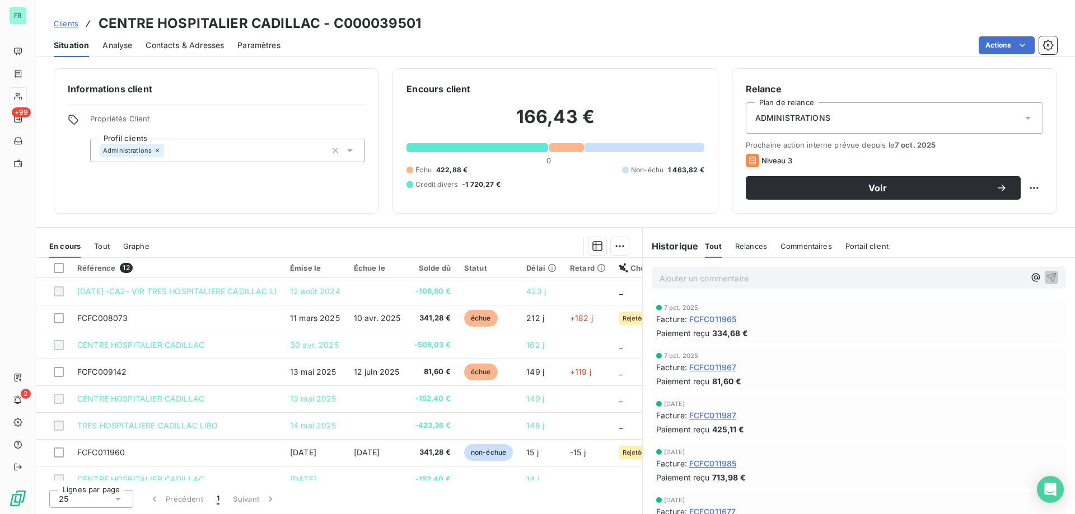
drag, startPoint x: 479, startPoint y: 481, endPoint x: 547, endPoint y: 482, distance: 68.3
click at [547, 482] on div "Lignes par page 25 Précédent 1 Suivant" at bounding box center [339, 498] width 606 height 34
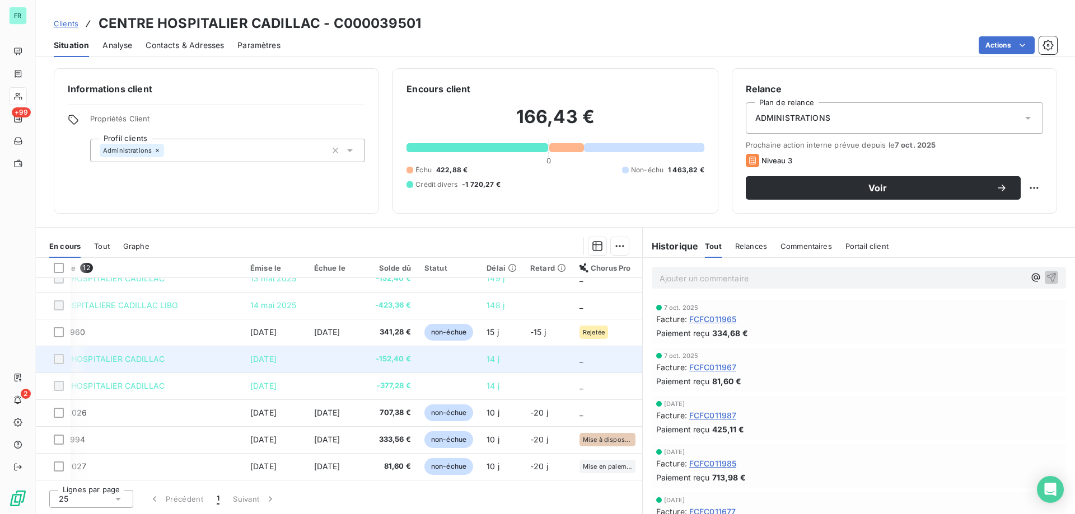
scroll to position [125, 49]
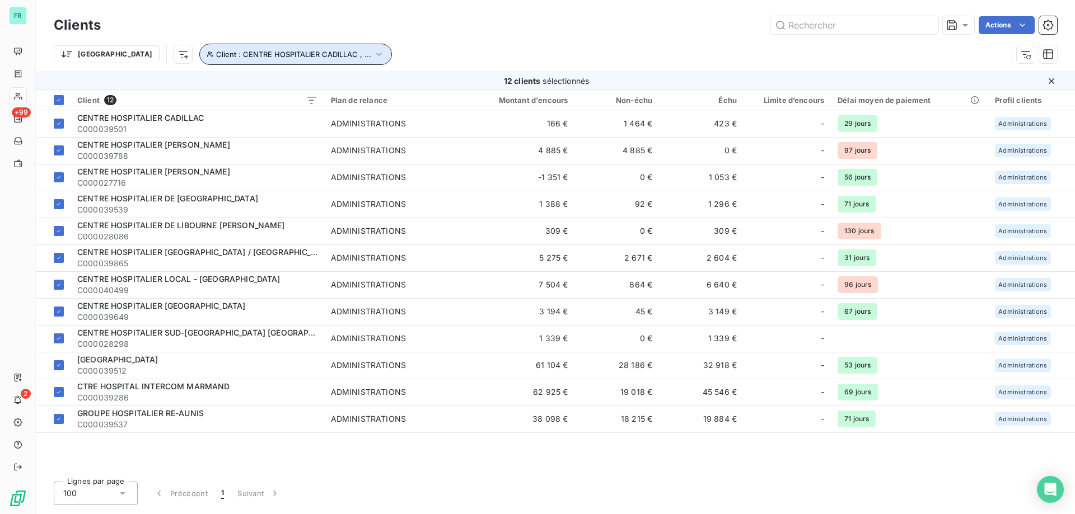
click at [289, 52] on span "Client : CENTRE HOSPITALIER CADILLAC , ..." at bounding box center [293, 54] width 155 height 9
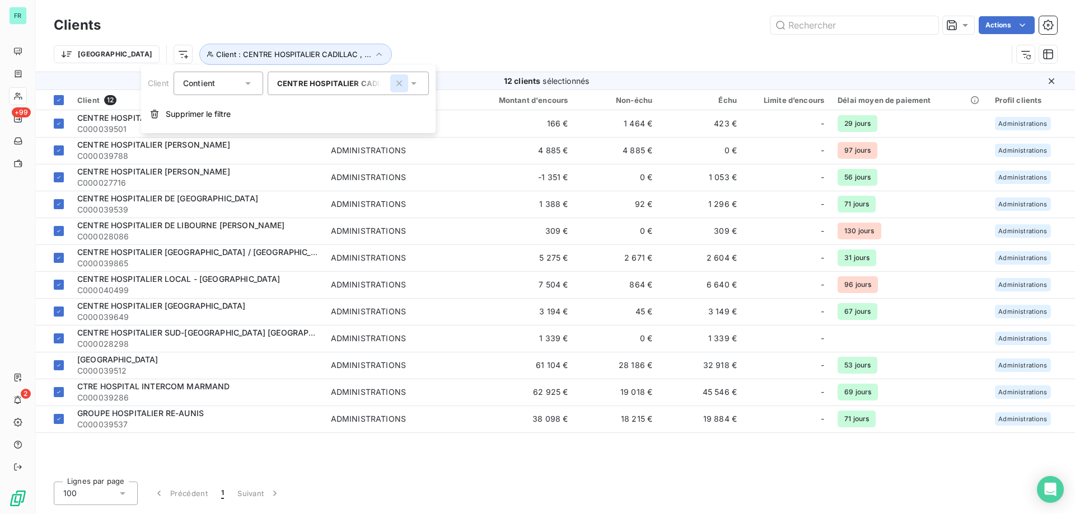
click at [399, 84] on icon "button" at bounding box center [399, 84] width 6 height 6
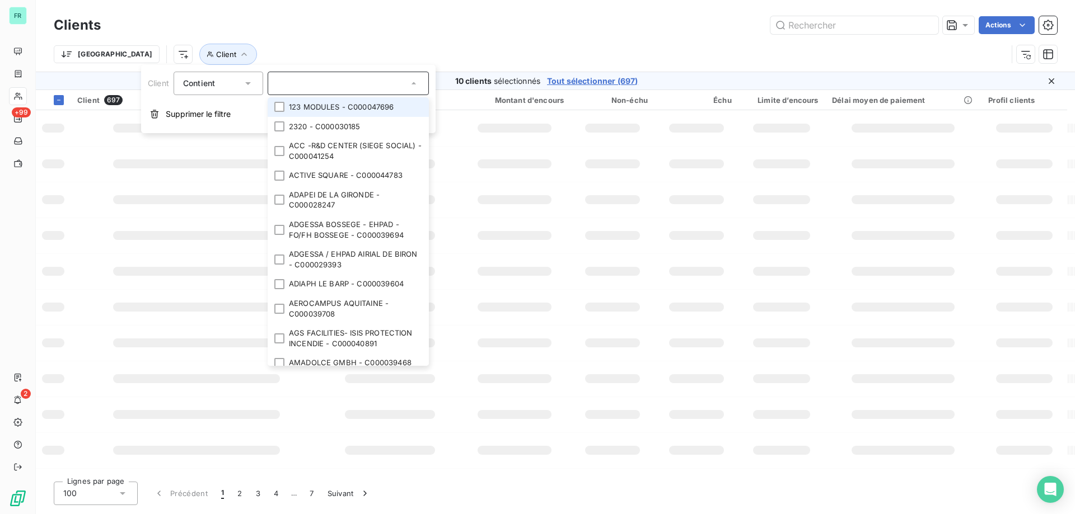
click at [350, 84] on input "text" at bounding box center [342, 83] width 131 height 10
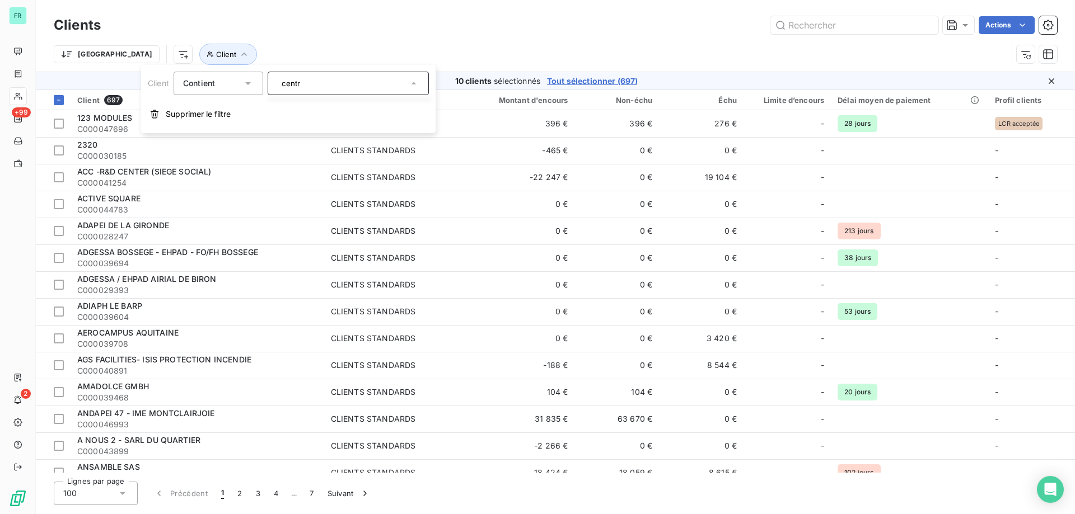
type input "centre"
drag, startPoint x: 317, startPoint y: 86, endPoint x: 290, endPoint y: 73, distance: 29.8
click at [223, 86] on div "Client Contient centre" at bounding box center [288, 84] width 281 height 24
click at [419, 22] on div "Actions" at bounding box center [585, 25] width 943 height 18
click at [216, 57] on span "Client" at bounding box center [226, 54] width 20 height 9
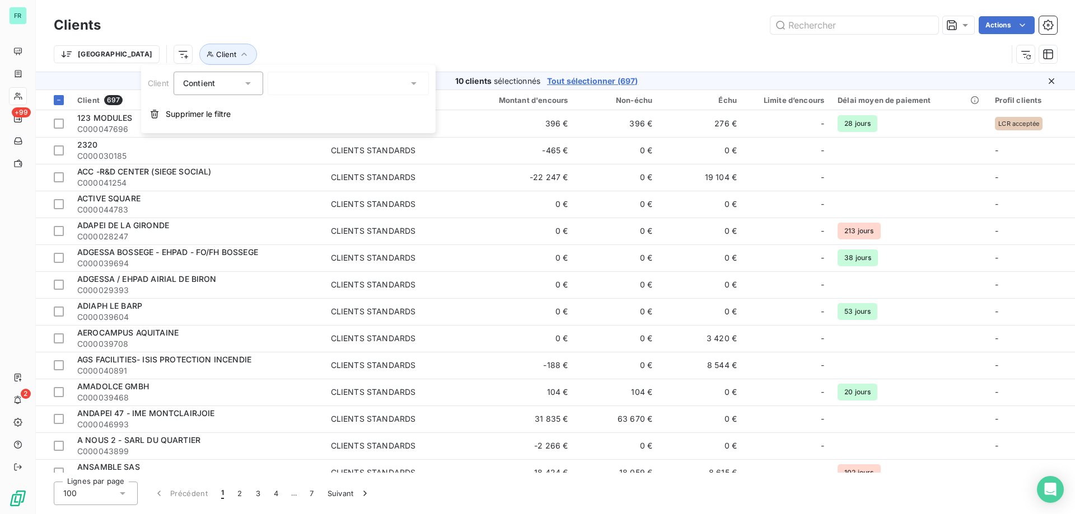
click at [340, 90] on div at bounding box center [348, 84] width 161 height 24
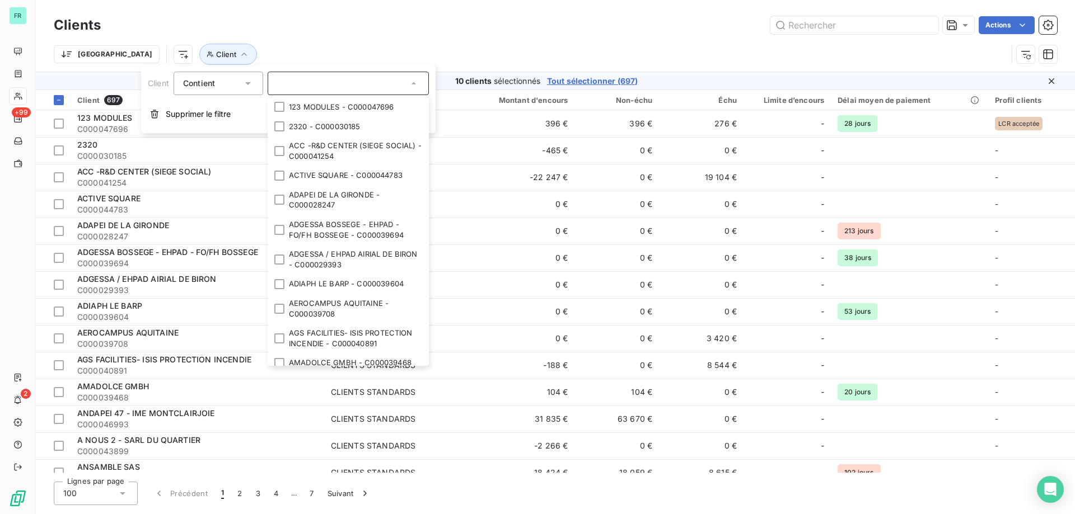
click at [328, 23] on div "Actions" at bounding box center [585, 25] width 943 height 18
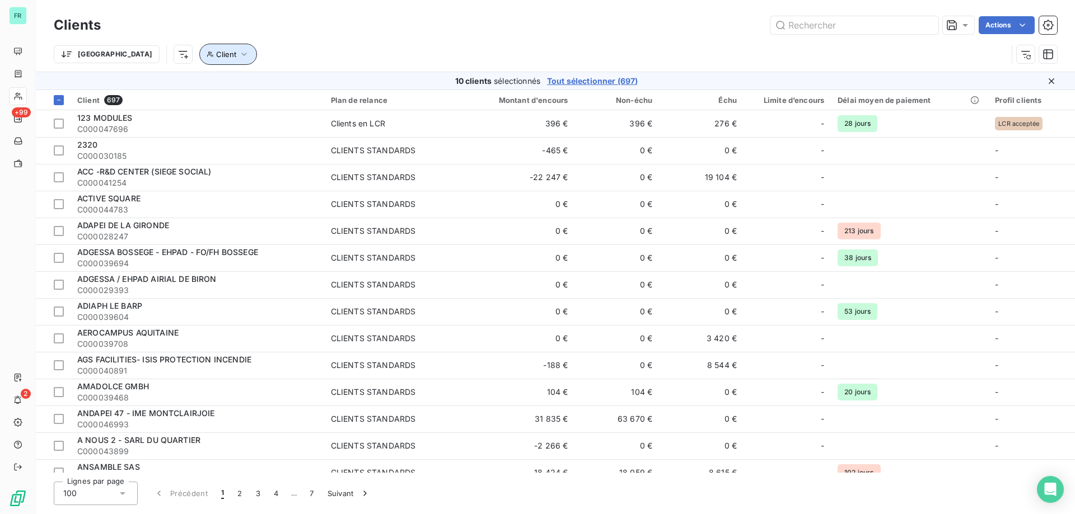
click at [199, 46] on button "Client" at bounding box center [228, 54] width 58 height 21
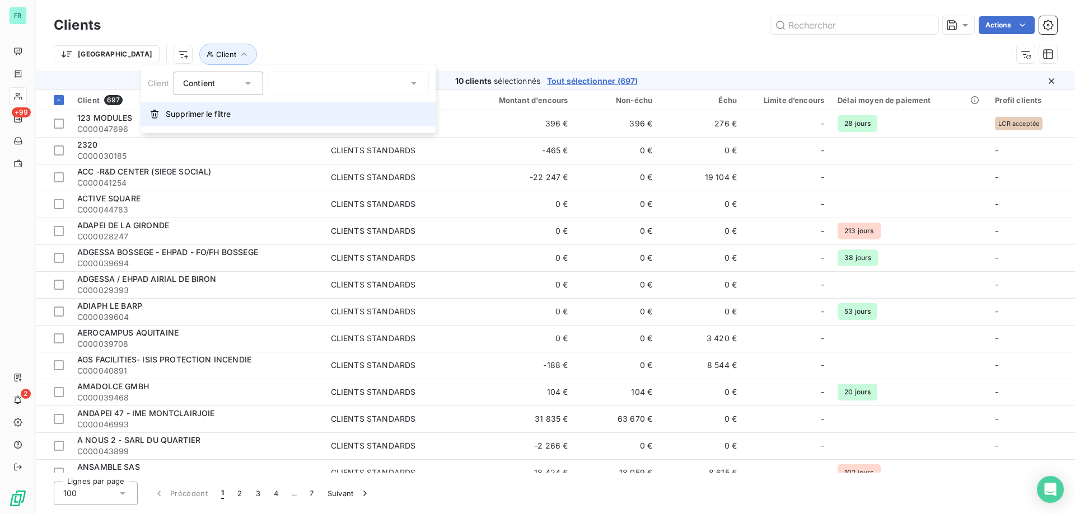
click at [182, 112] on span "Supprimer le filtre" at bounding box center [198, 114] width 65 height 11
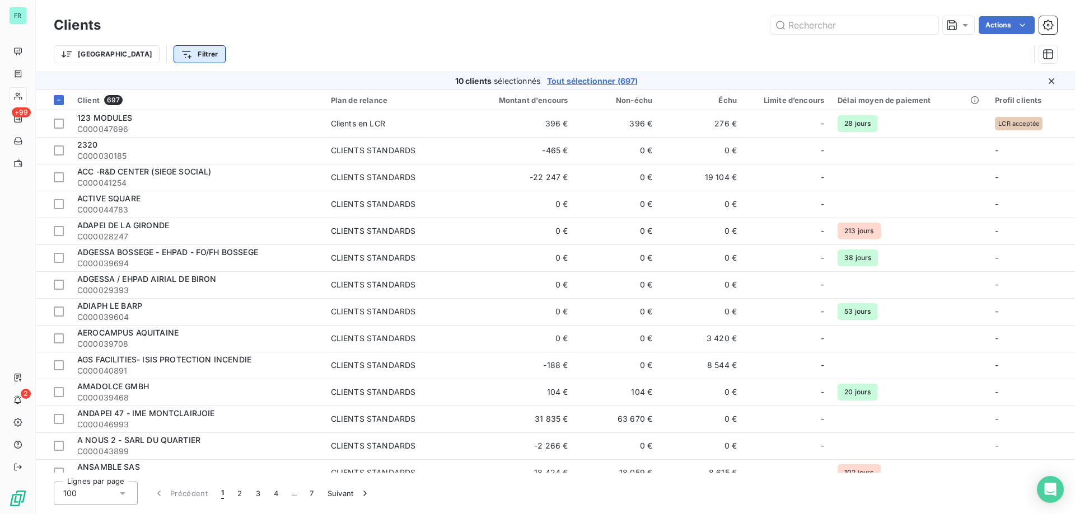
click at [148, 45] on html "FR +99 2 Clients Actions Trier Filtrer 10 clients sélectionnés Tout sélectionne…" at bounding box center [537, 257] width 1075 height 514
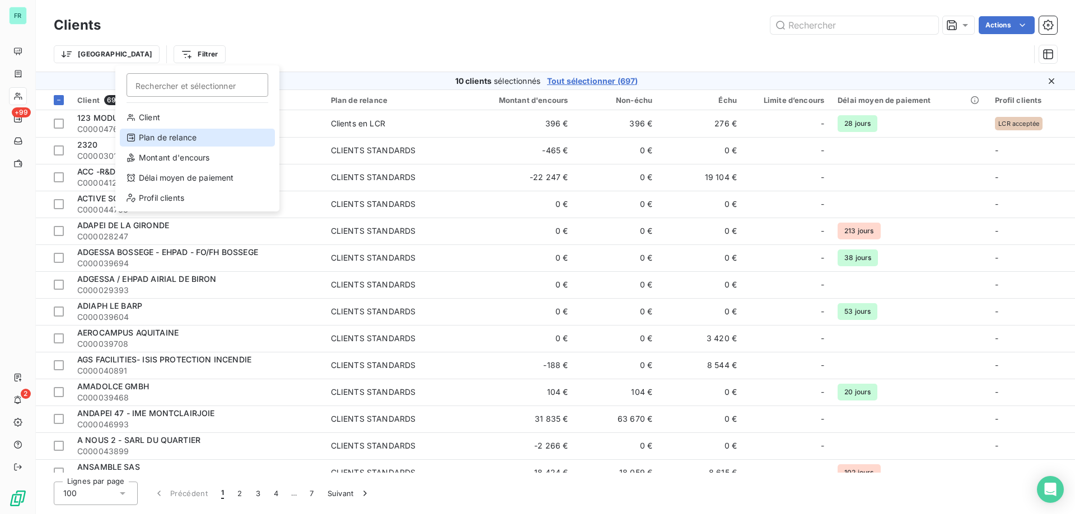
click at [160, 135] on div "Plan de relance" at bounding box center [197, 138] width 155 height 18
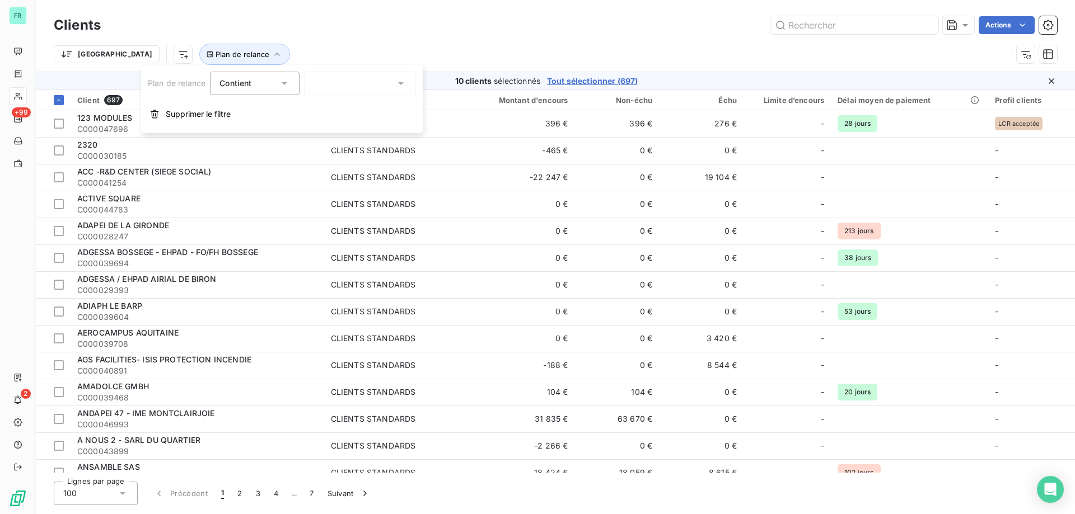
click at [344, 82] on div at bounding box center [360, 84] width 112 height 24
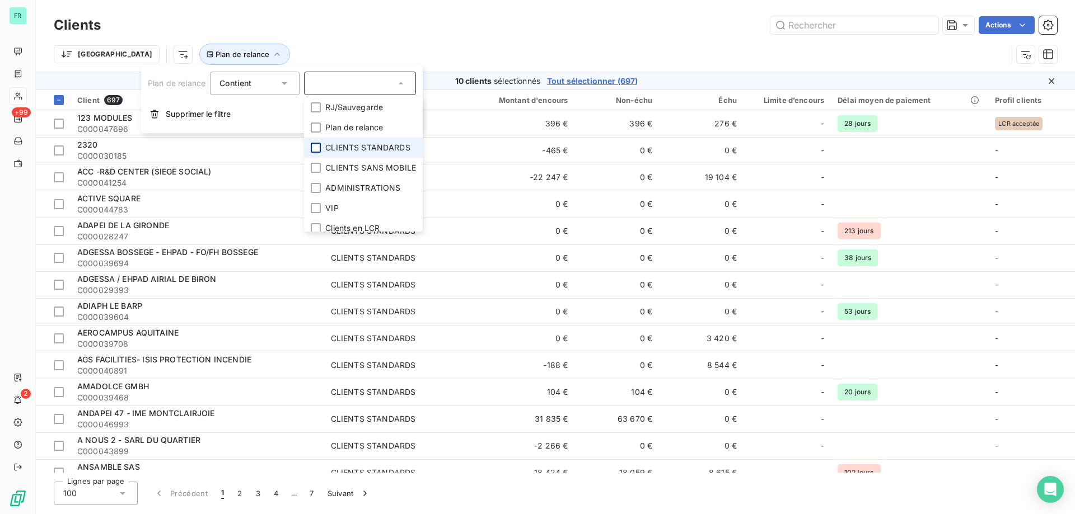
click at [316, 150] on div at bounding box center [316, 148] width 10 height 10
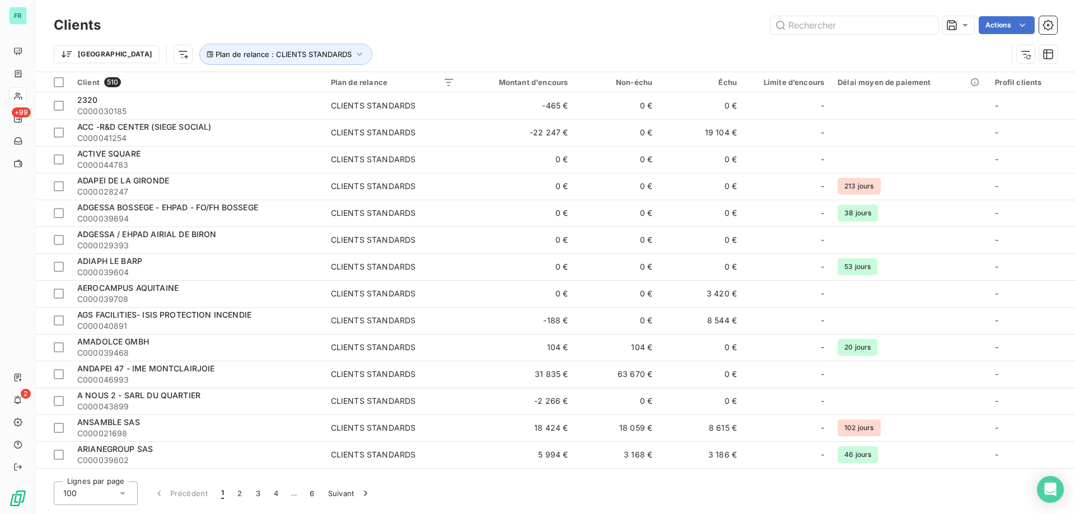
click at [416, 36] on div "Clients Actions" at bounding box center [555, 25] width 1003 height 24
click at [61, 85] on div at bounding box center [59, 82] width 10 height 10
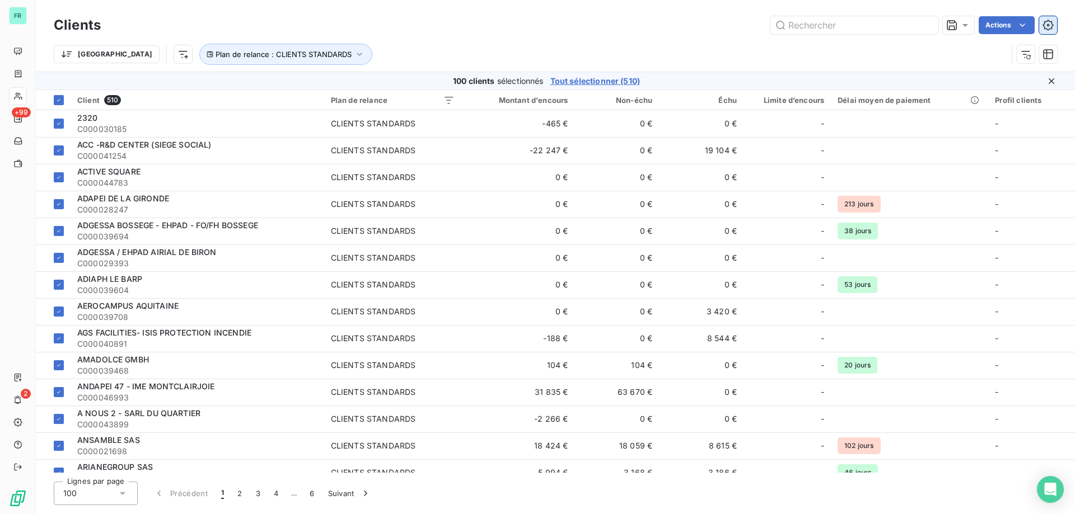
click at [1045, 24] on icon "button" at bounding box center [1047, 25] width 11 height 11
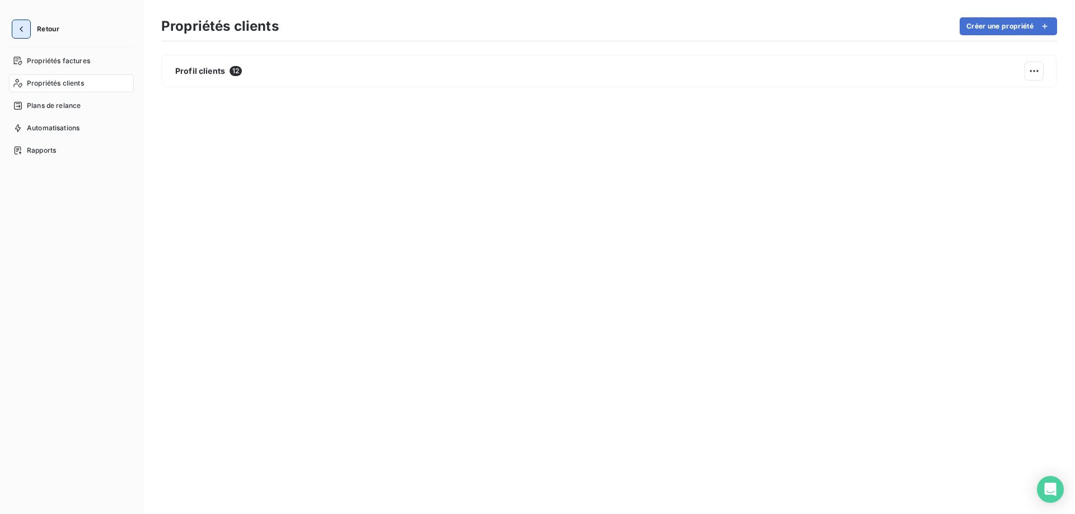
click at [21, 23] on button "button" at bounding box center [21, 29] width 18 height 18
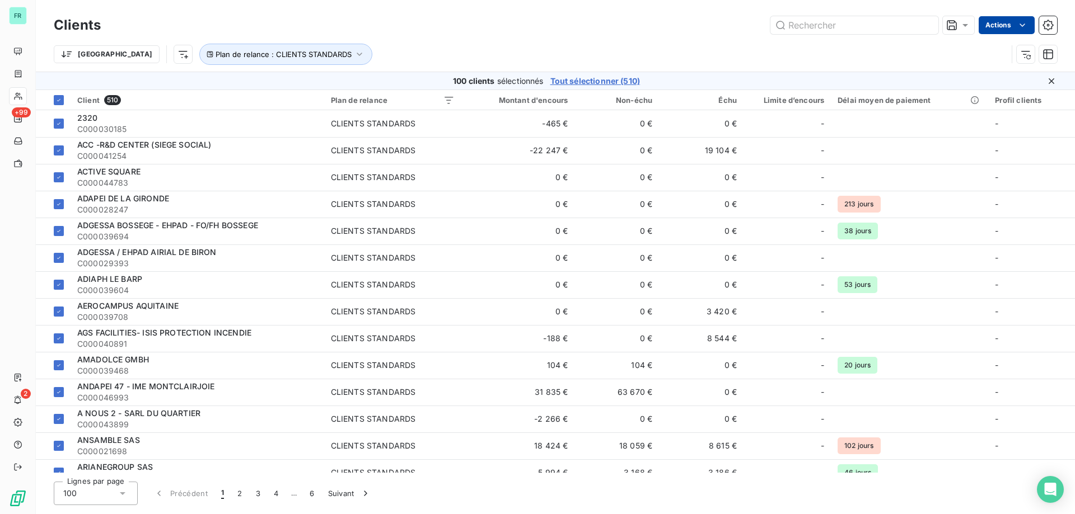
click at [1006, 26] on html "FR +99 2 Clients Actions Trier Plan de relance : CLIENTS STANDARDS 100 clients …" at bounding box center [537, 257] width 1075 height 514
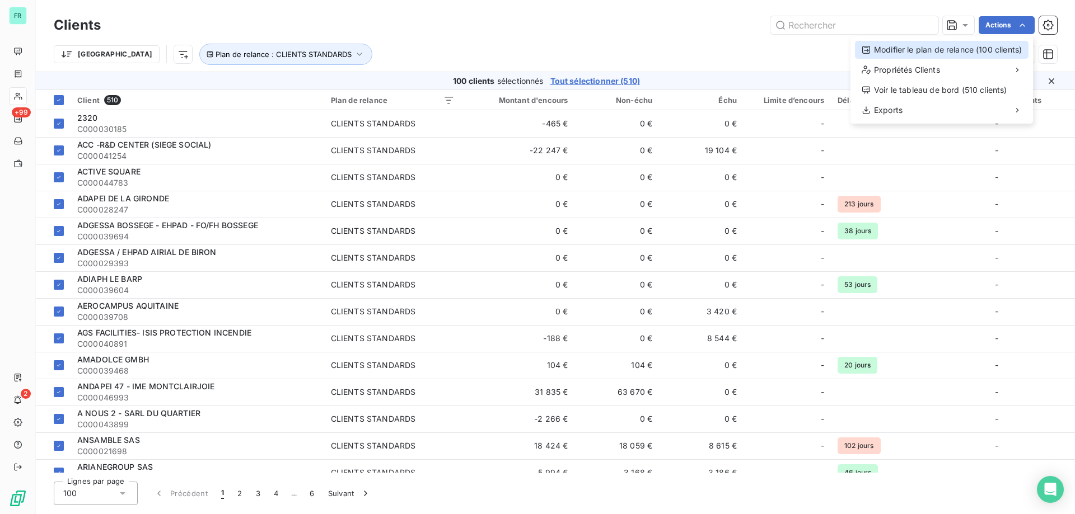
click at [957, 50] on div "Modifier le plan de relance (100 clients)" at bounding box center [942, 50] width 174 height 18
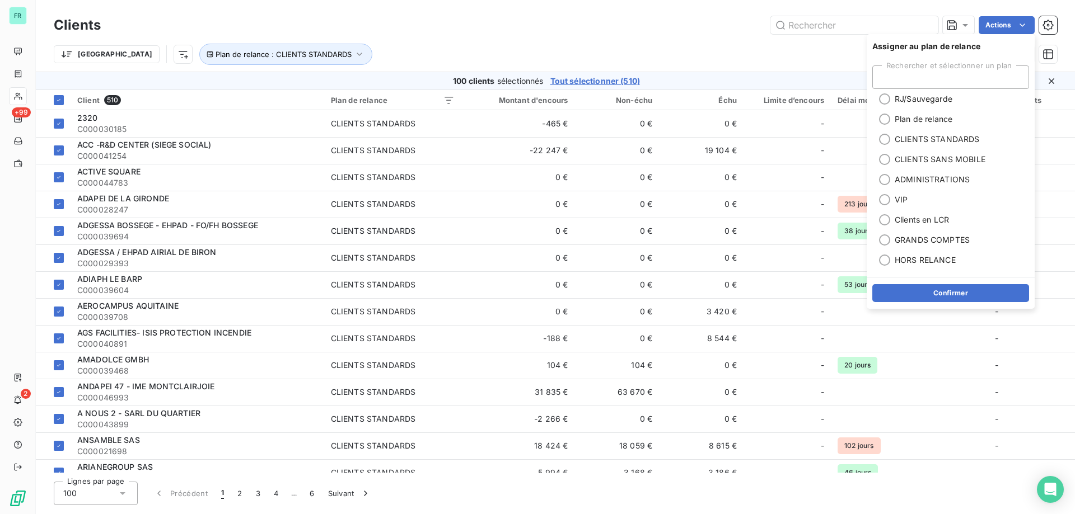
click at [720, 37] on div "Trier Plan de relance : CLIENTS STANDARDS" at bounding box center [555, 54] width 1003 height 35
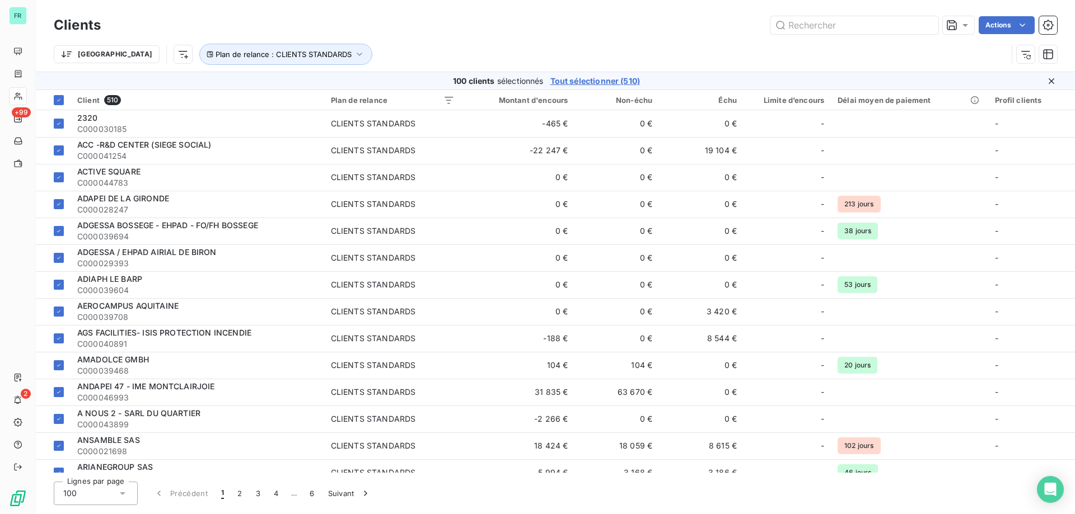
click at [997, 20] on html "FR +99 2 Clients Actions Trier Plan de relance : CLIENTS STANDARDS 100 clients …" at bounding box center [537, 257] width 1075 height 514
click at [623, 76] on html "FR +99 2 Clients Actions Modifier le plan de relance (100 clients) Propriétés C…" at bounding box center [537, 257] width 1075 height 514
click at [622, 79] on span "Tout sélectionner (510)" at bounding box center [595, 81] width 90 height 11
click at [998, 25] on html "FR +99 2 Clients Actions Trier Plan de relance : CLIENTS STANDARDS 510 clients …" at bounding box center [537, 257] width 1075 height 514
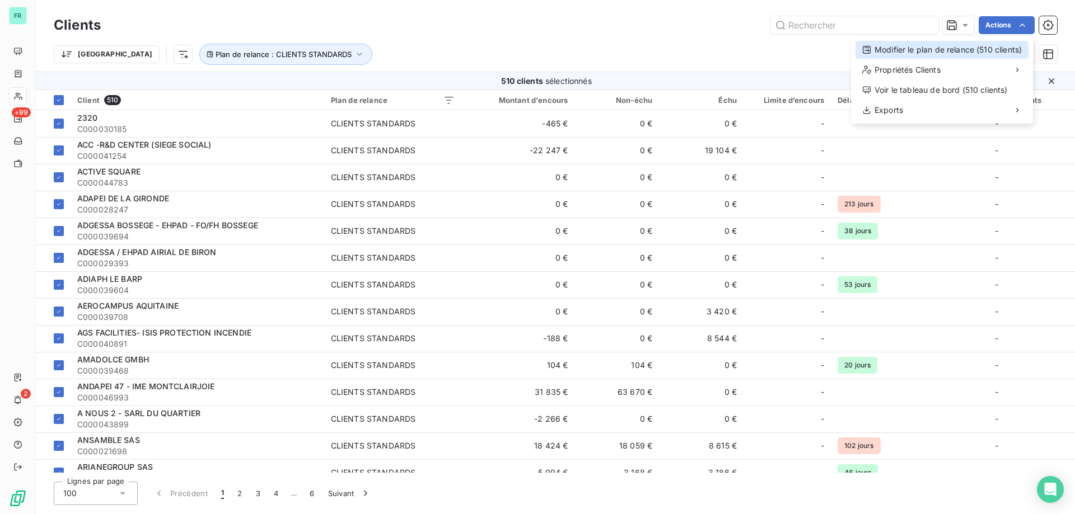
click at [984, 44] on div "Modifier le plan de relance (510 clients)" at bounding box center [941, 50] width 173 height 18
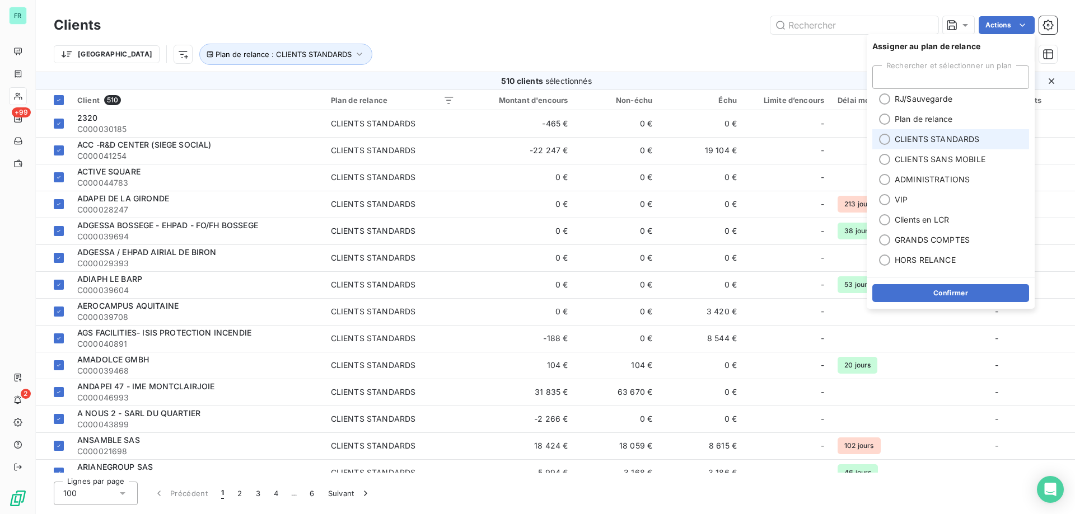
click at [887, 139] on div at bounding box center [884, 139] width 11 height 11
click at [924, 292] on button "Confirmer" at bounding box center [950, 293] width 157 height 18
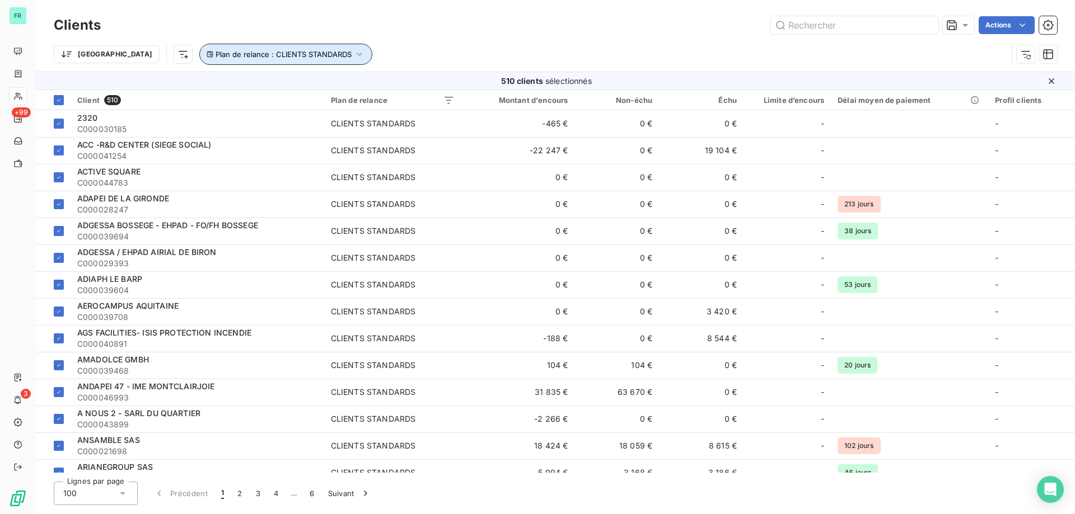
click at [255, 56] on span "Plan de relance : CLIENTS STANDARDS" at bounding box center [283, 54] width 136 height 9
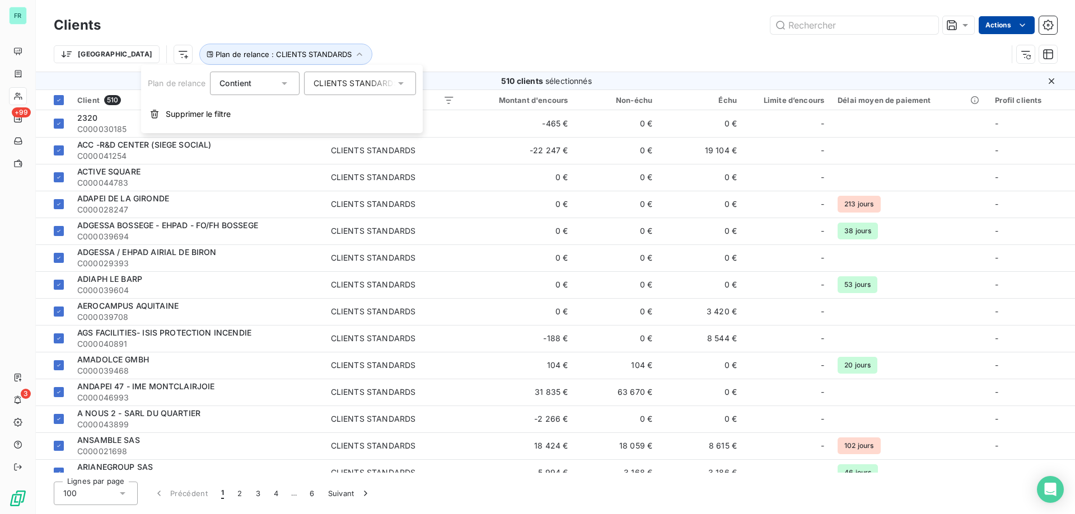
click at [1015, 27] on html "FR +99 3 Clients Actions Trier Plan de relance : CLIENTS STANDARDS 510 clients …" at bounding box center [537, 257] width 1075 height 514
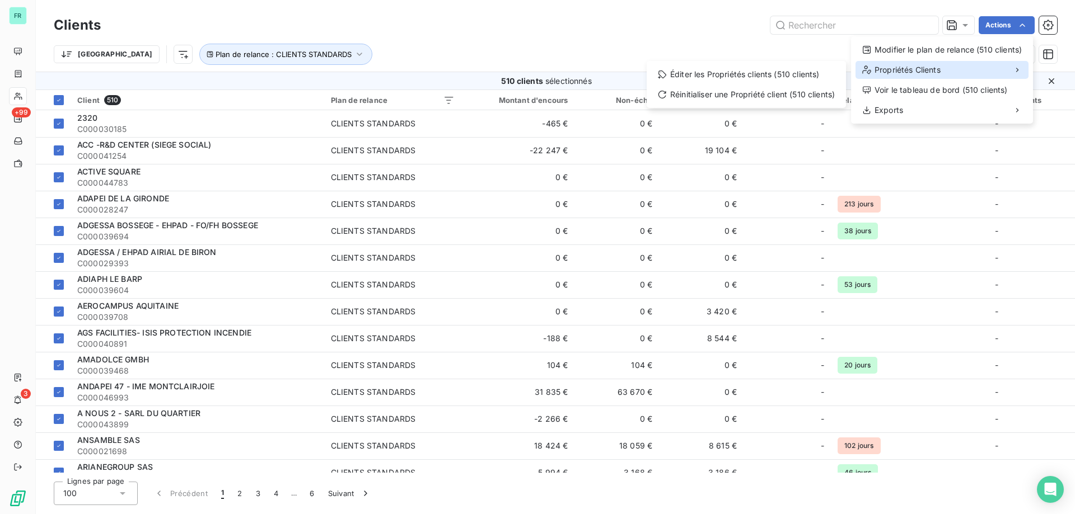
click at [953, 65] on div "Propriétés Clients" at bounding box center [941, 70] width 173 height 18
click at [759, 72] on div "Éditer les Propriétés clients (510 clients)" at bounding box center [746, 74] width 190 height 18
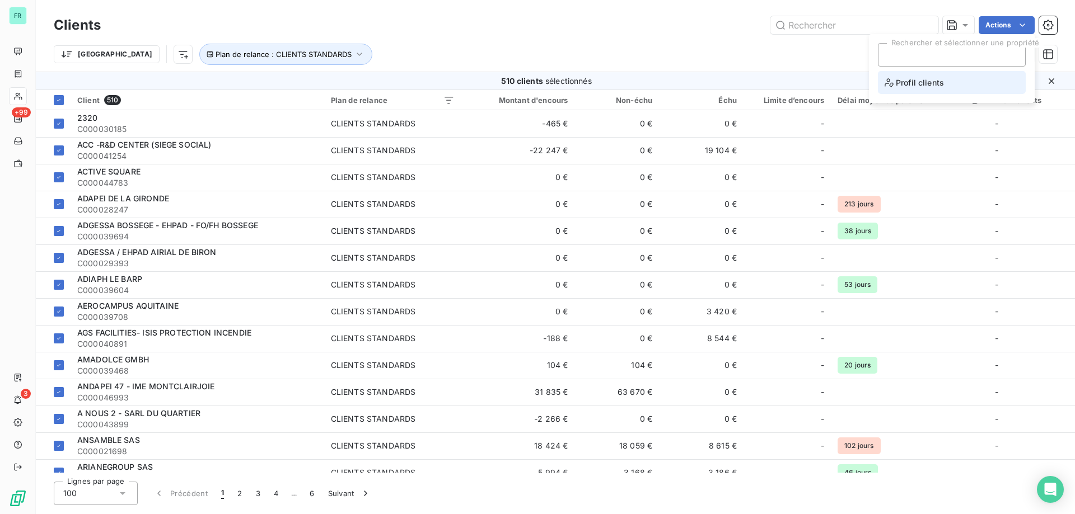
click at [911, 79] on span "Profil clients" at bounding box center [913, 83] width 59 height 14
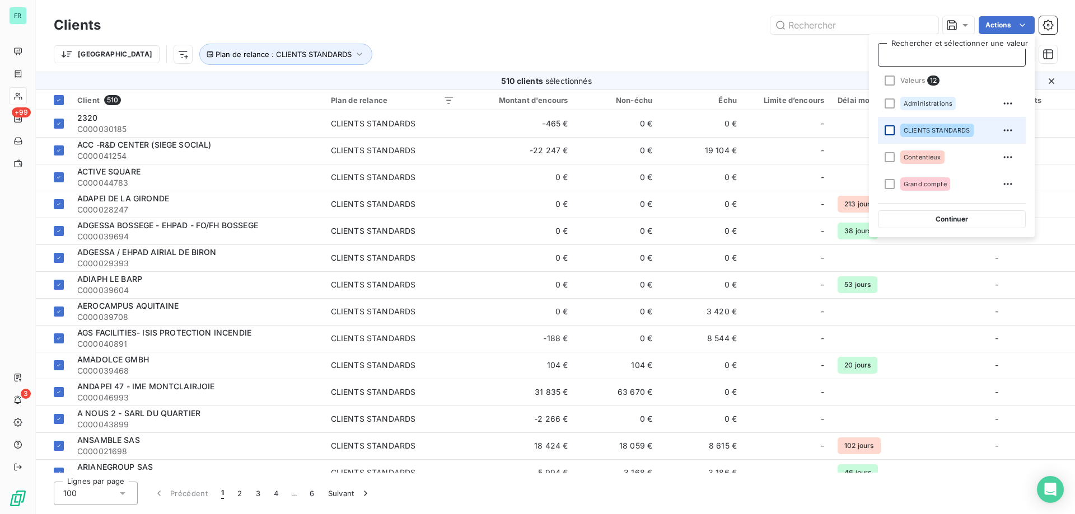
click at [890, 127] on div at bounding box center [889, 130] width 10 height 10
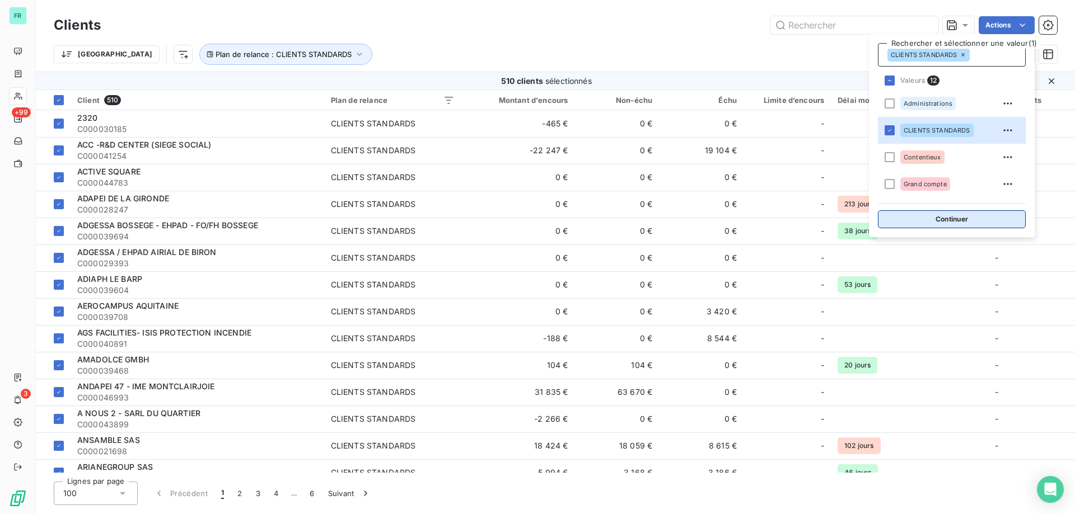
click at [920, 222] on button "Continuer" at bounding box center [952, 219] width 148 height 18
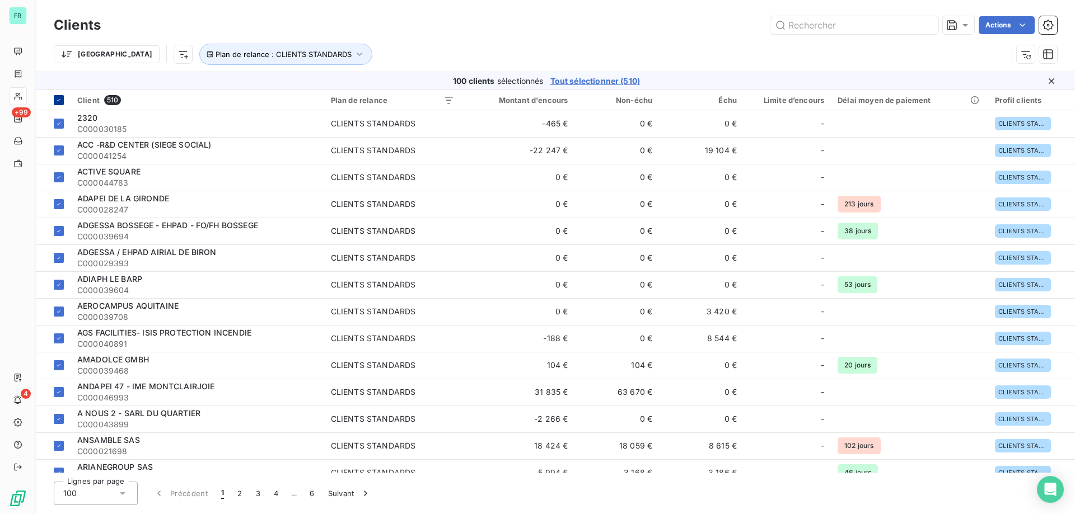
click at [62, 102] on icon at bounding box center [58, 100] width 7 height 7
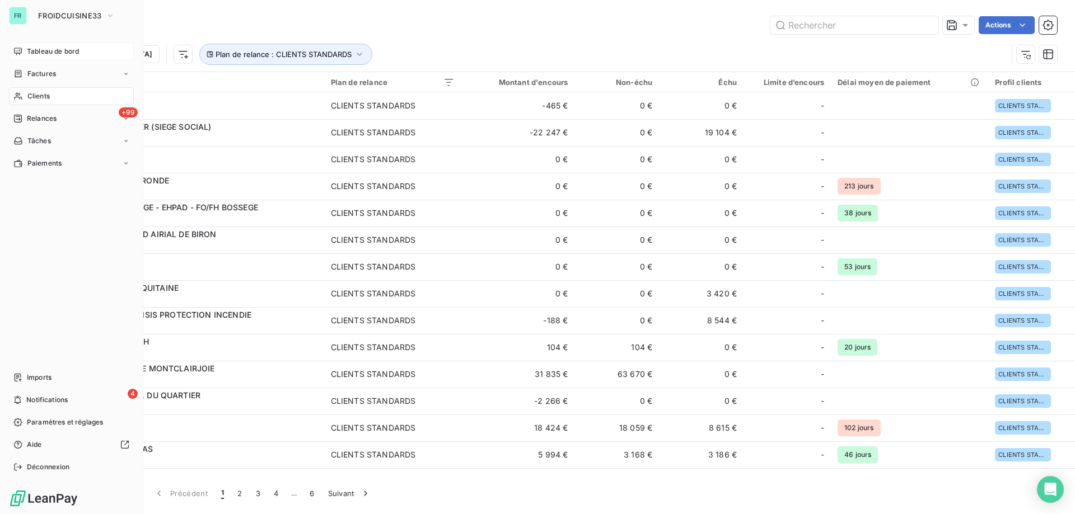
click at [91, 53] on div "Tableau de bord" at bounding box center [71, 52] width 125 height 18
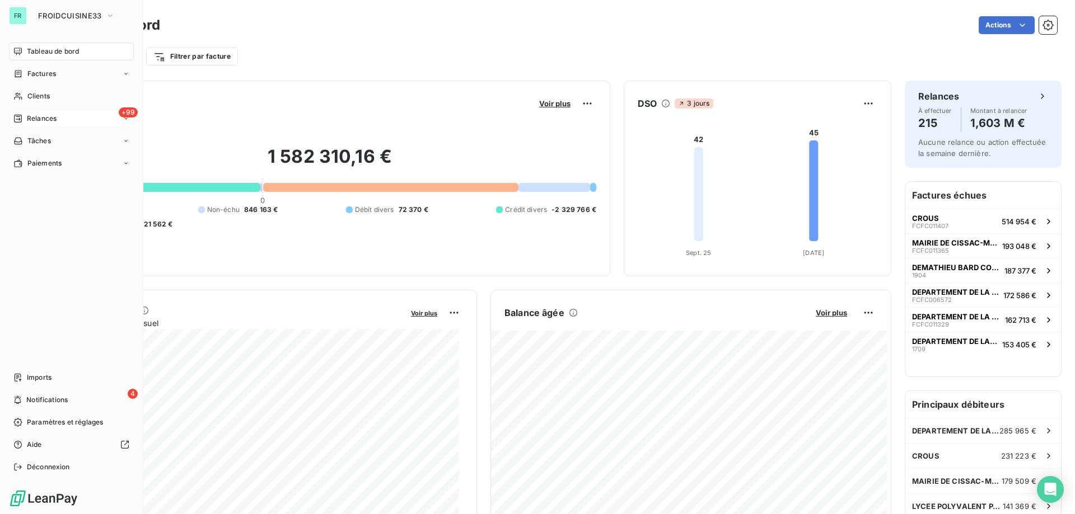
click at [31, 119] on span "Relances" at bounding box center [42, 119] width 30 height 10
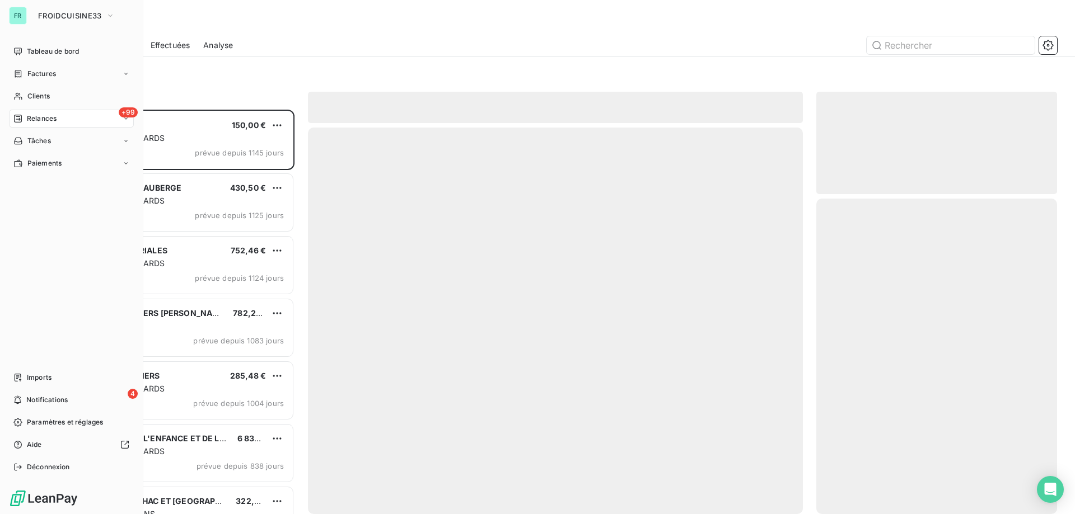
scroll to position [396, 232]
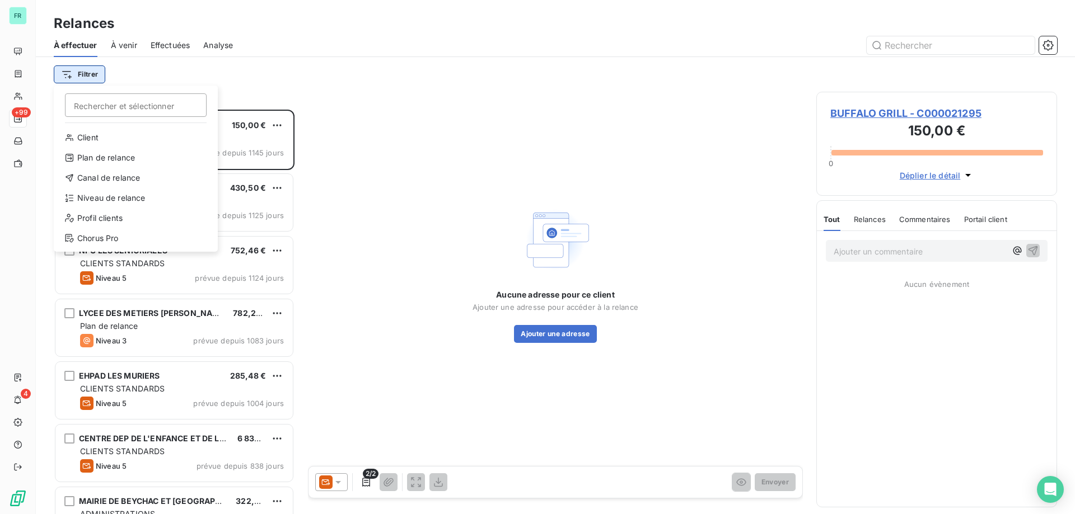
click at [83, 67] on html "FR +99 4 Relances À effectuer À venir Effectuées Analyse Filtrer Rechercher et …" at bounding box center [537, 257] width 1075 height 514
click at [116, 135] on div "Client" at bounding box center [135, 138] width 155 height 18
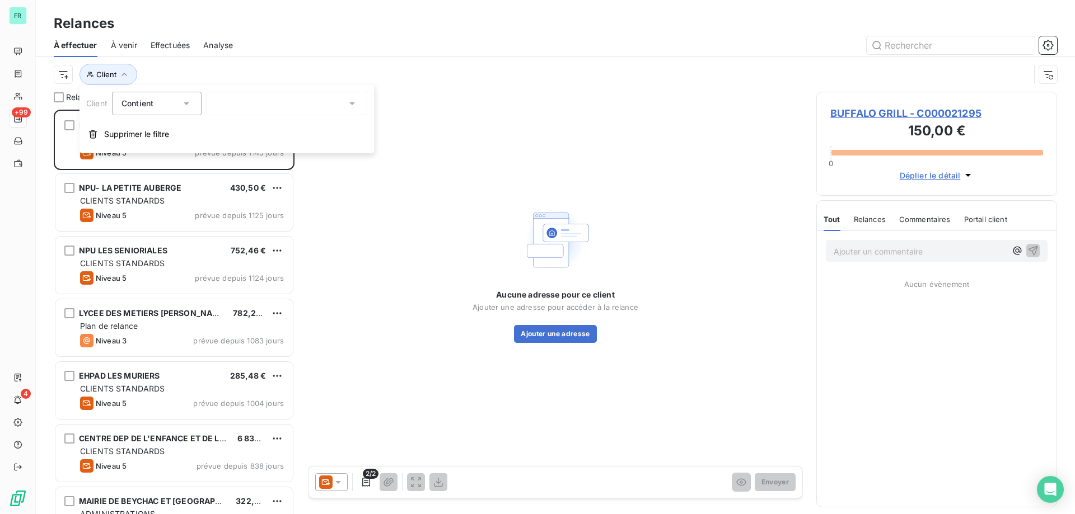
click at [262, 107] on div at bounding box center [286, 104] width 161 height 24
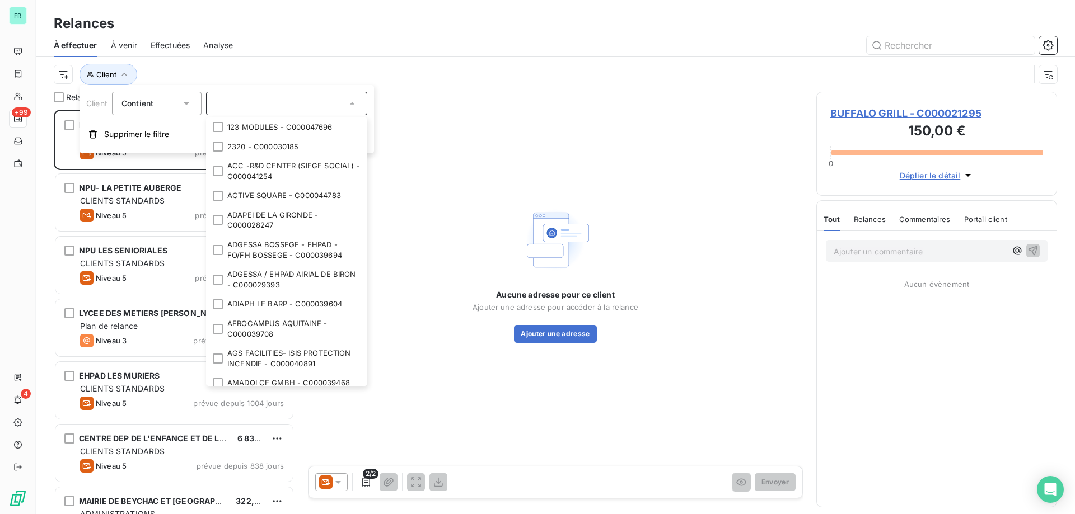
click at [207, 74] on div "Client" at bounding box center [542, 74] width 976 height 21
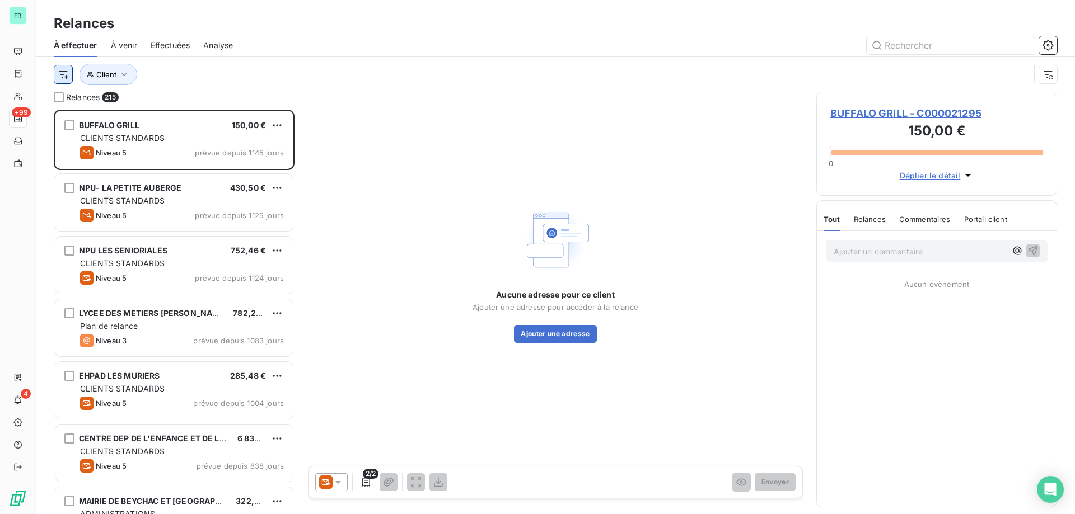
click at [62, 75] on html "FR +99 4 Relances À effectuer À venir Effectuées Analyse Client Relances 215 BU…" at bounding box center [537, 257] width 1075 height 514
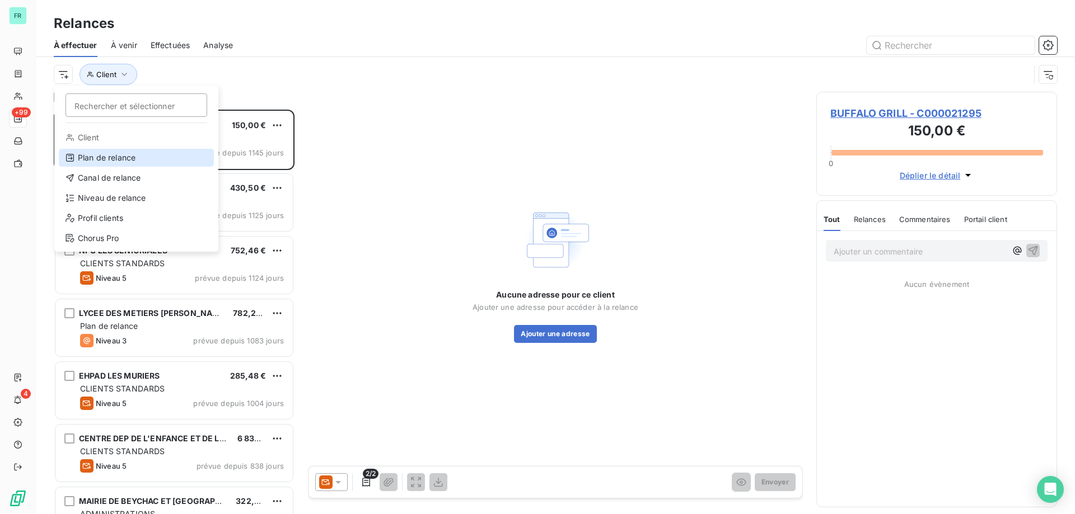
click at [107, 152] on div "Plan de relance" at bounding box center [136, 158] width 155 height 18
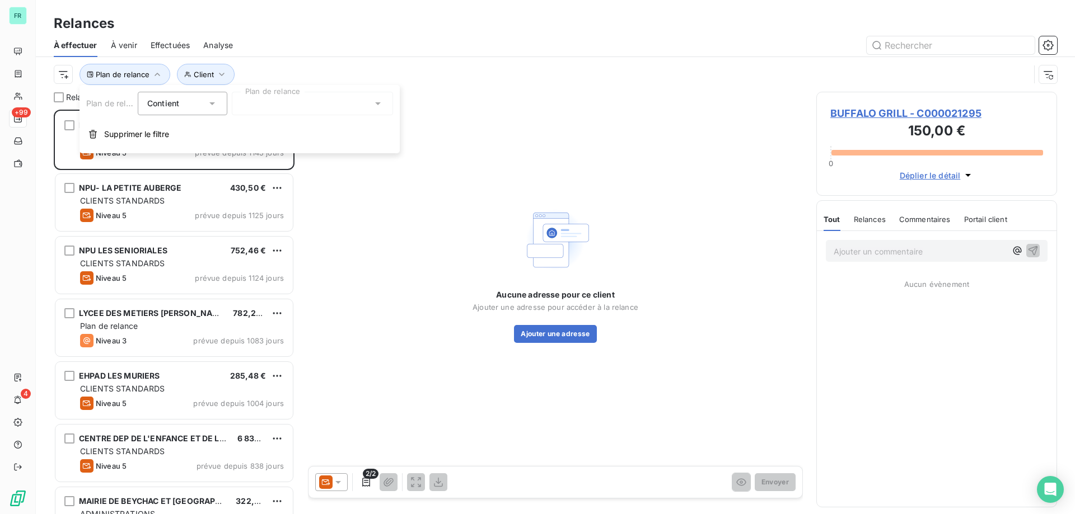
click at [276, 106] on div at bounding box center [312, 104] width 161 height 24
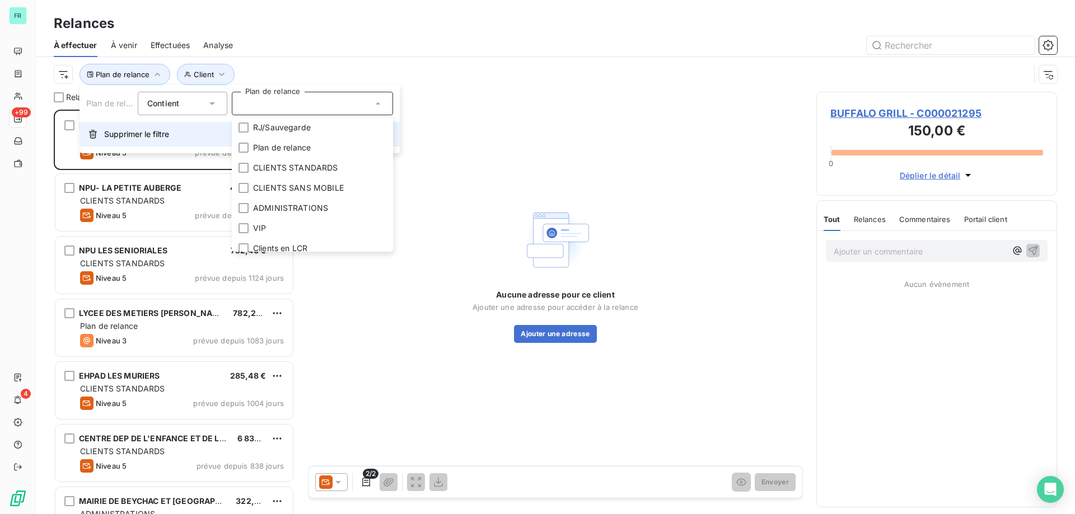
click at [140, 135] on span "Supprimer le filtre" at bounding box center [136, 134] width 65 height 11
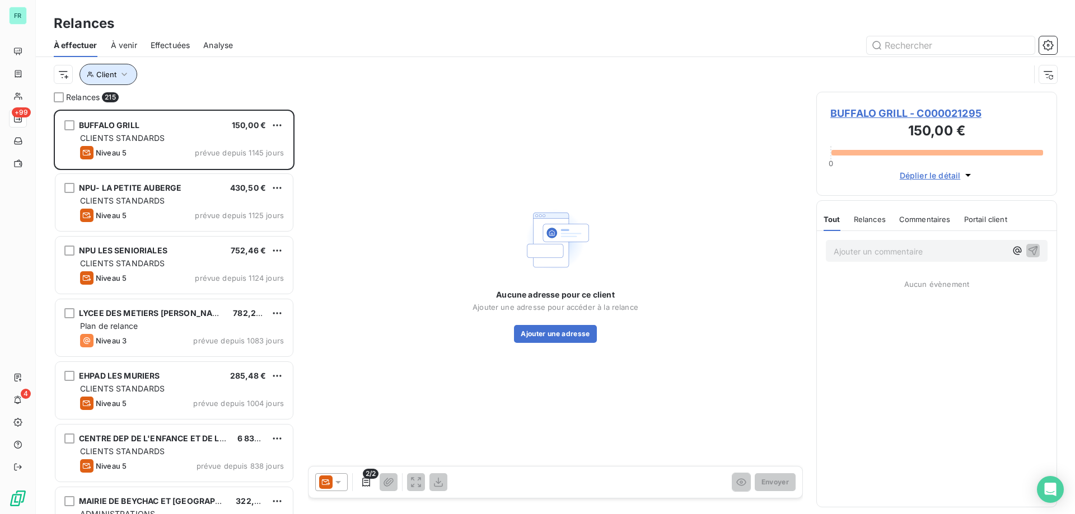
click at [114, 77] on span "Client" at bounding box center [106, 74] width 20 height 9
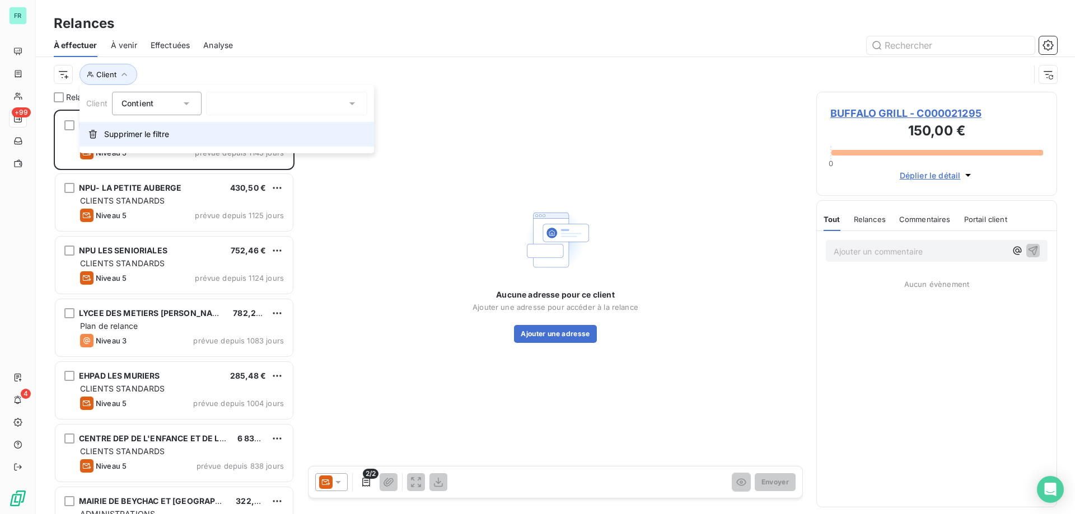
click at [120, 140] on button "Supprimer le filtre" at bounding box center [226, 134] width 294 height 25
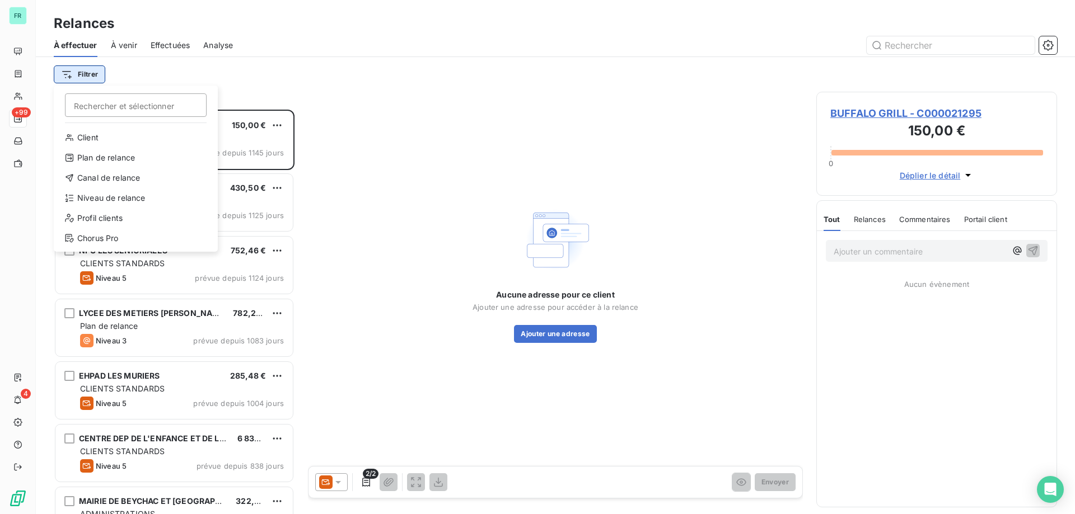
click at [83, 73] on html "FR +99 4 Relances À effectuer À venir Effectuées Analyse Filtrer Rechercher et …" at bounding box center [537, 257] width 1075 height 514
click at [120, 195] on div "Niveau de relance" at bounding box center [135, 198] width 155 height 18
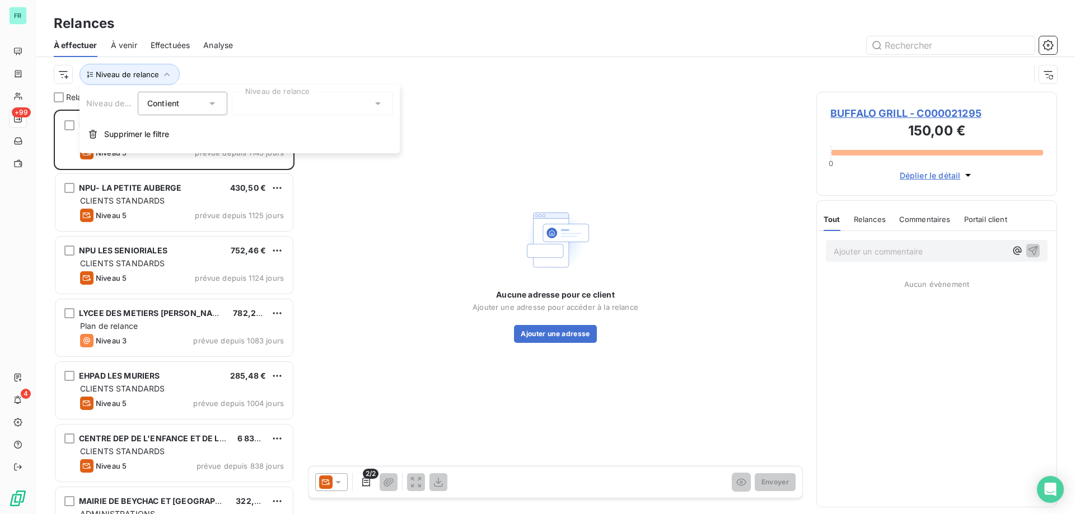
click at [254, 100] on div at bounding box center [312, 104] width 161 height 24
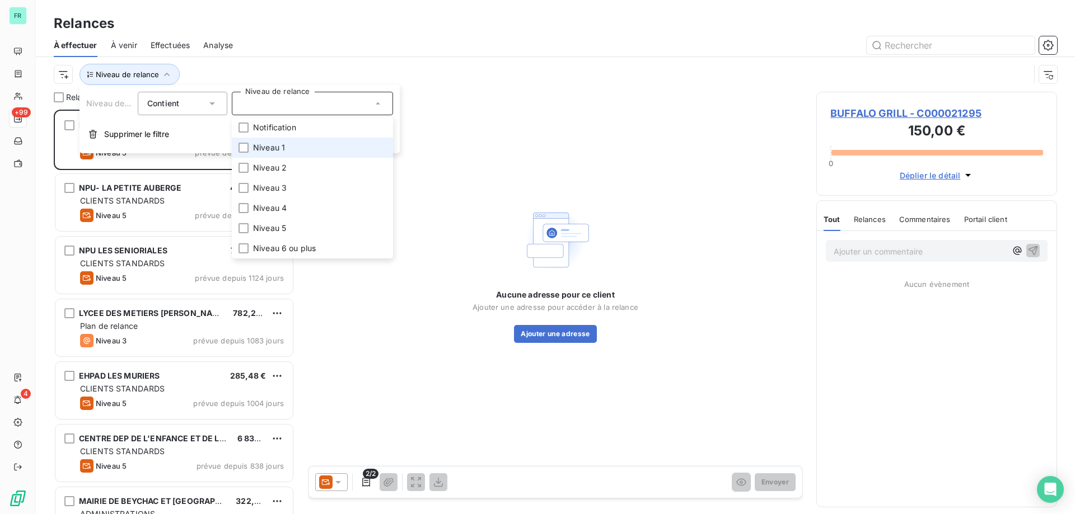
click at [261, 142] on li "Niveau 1" at bounding box center [312, 148] width 161 height 20
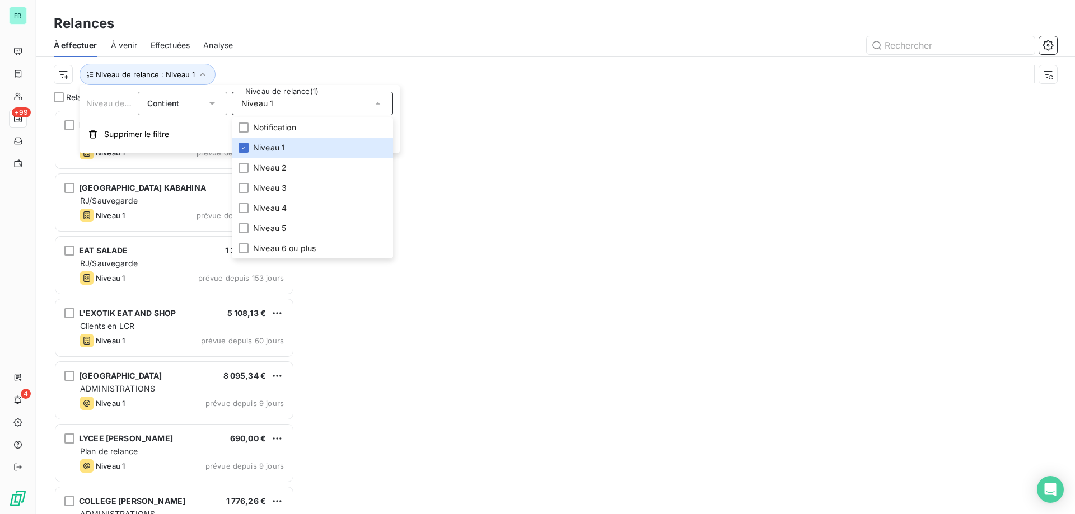
scroll to position [396, 232]
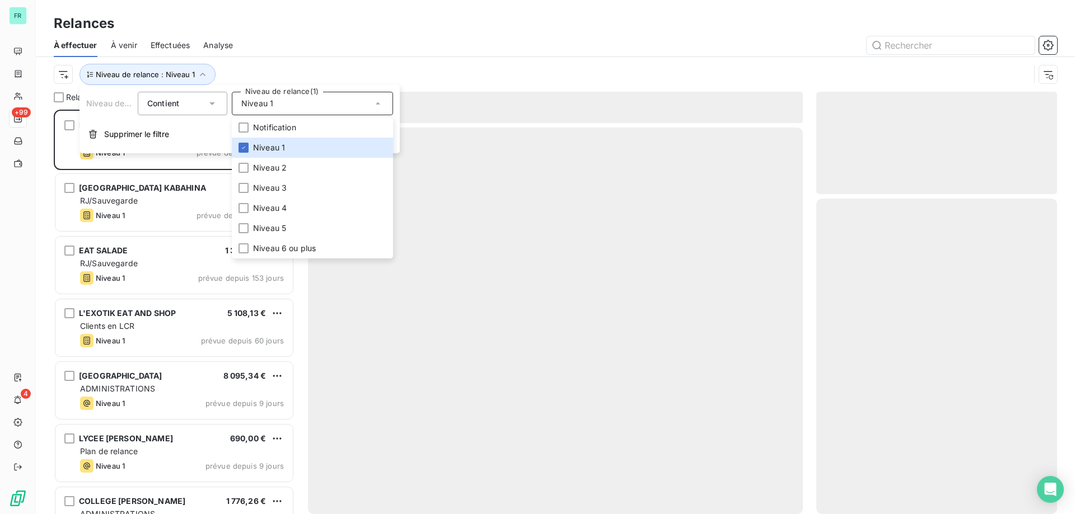
click at [337, 59] on div "Niveau de relance : Niveau 1" at bounding box center [555, 74] width 1003 height 35
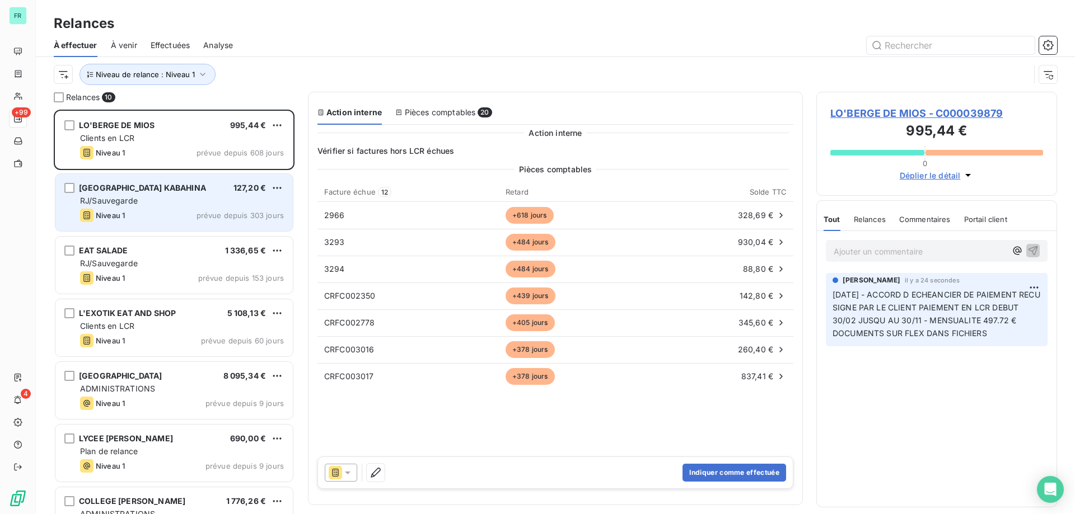
click at [167, 198] on div "RJ/Sauvegarde" at bounding box center [182, 200] width 204 height 11
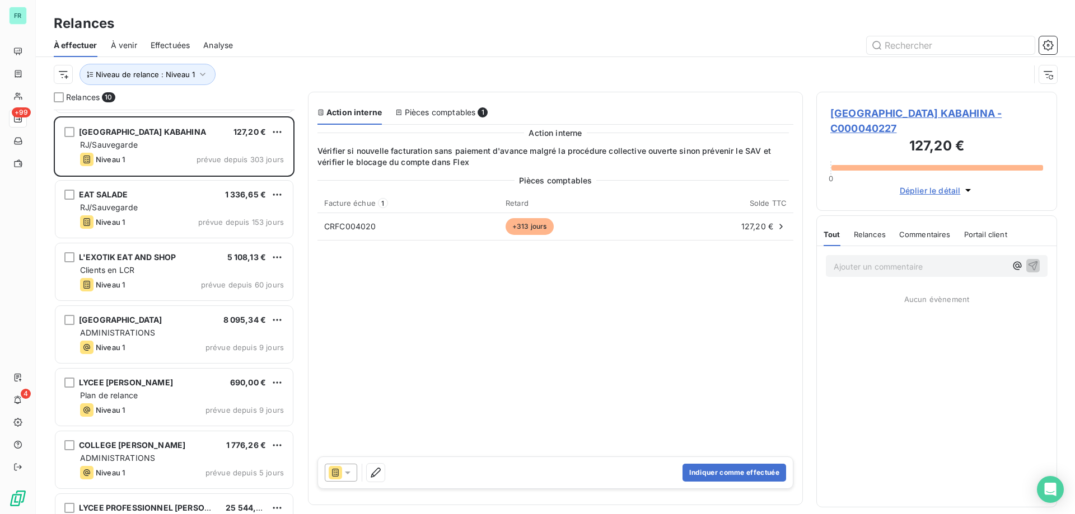
scroll to position [112, 0]
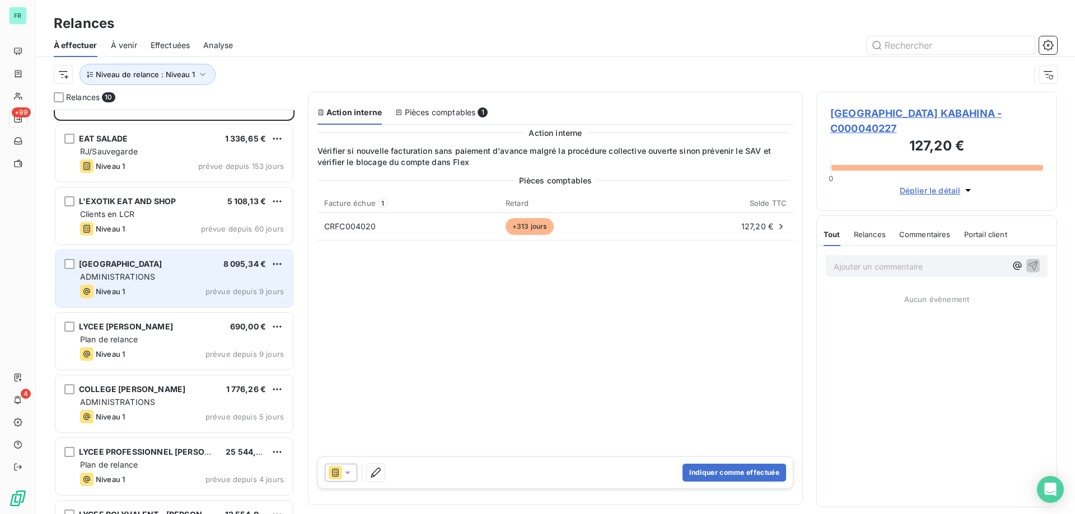
click at [170, 270] on div "MAIRIE DE LIBOURNE 8 095,34 € ADMINISTRATIONS Niveau 1 prévue depuis 9 jours" at bounding box center [173, 278] width 237 height 57
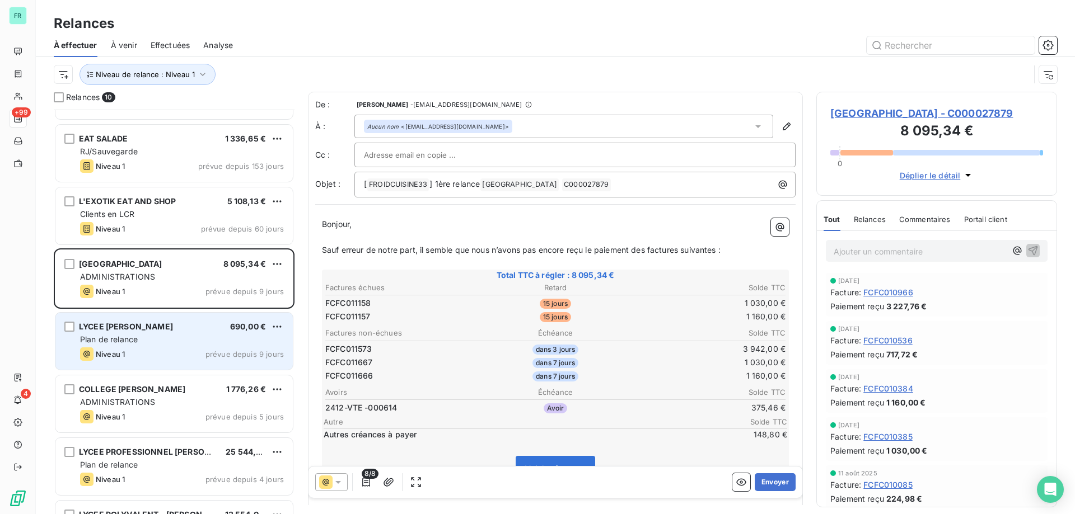
click at [161, 335] on div "Plan de relance" at bounding box center [182, 339] width 204 height 11
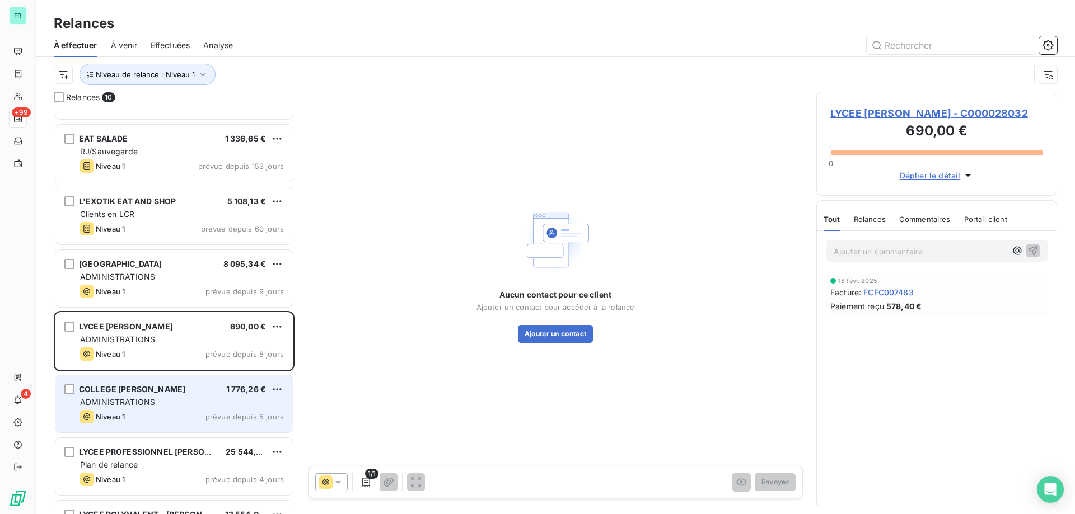
click at [177, 397] on div "ADMINISTRATIONS" at bounding box center [182, 402] width 204 height 11
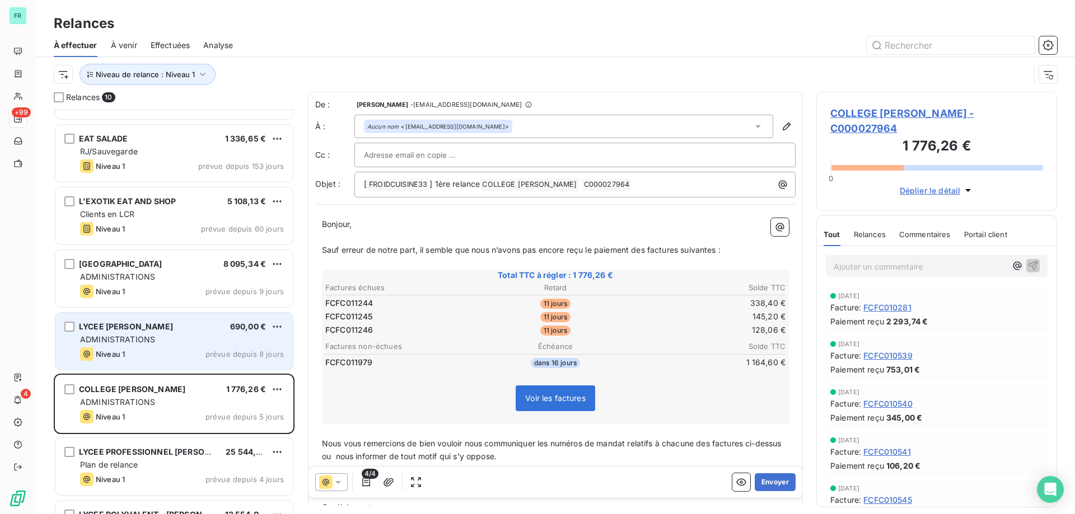
scroll to position [223, 0]
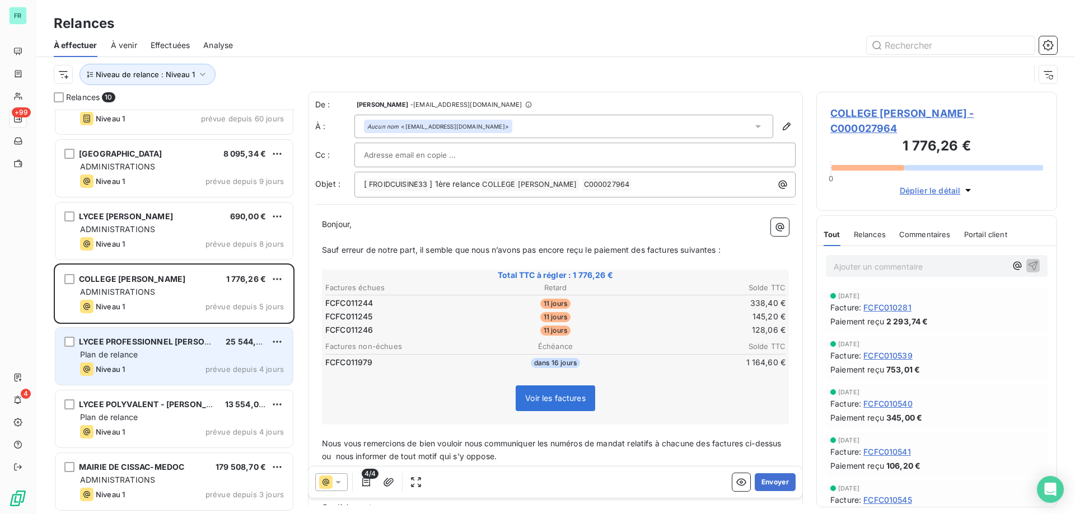
click at [155, 363] on div "Niveau 1 prévue depuis 4 jours" at bounding box center [182, 369] width 204 height 13
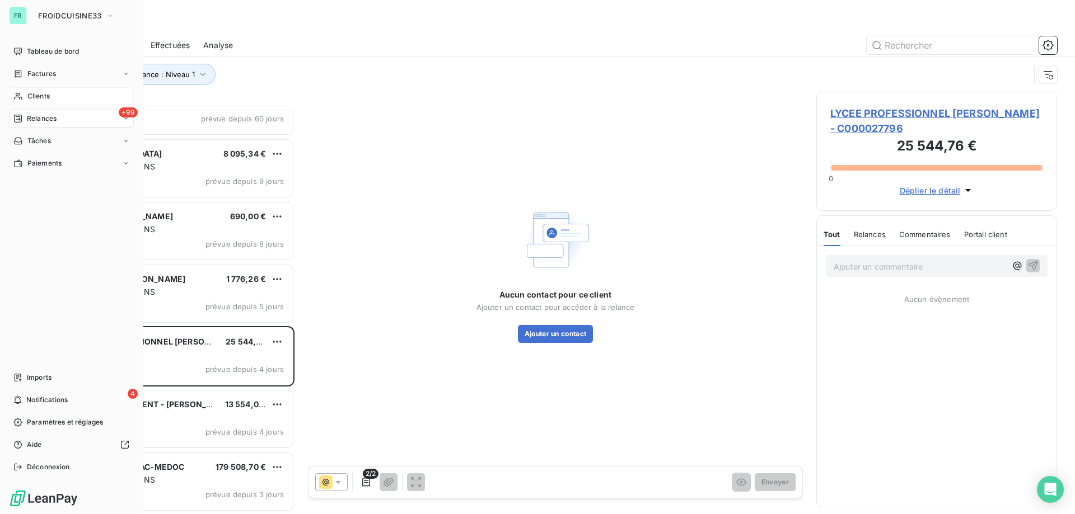
click at [31, 93] on span "Clients" at bounding box center [38, 96] width 22 height 10
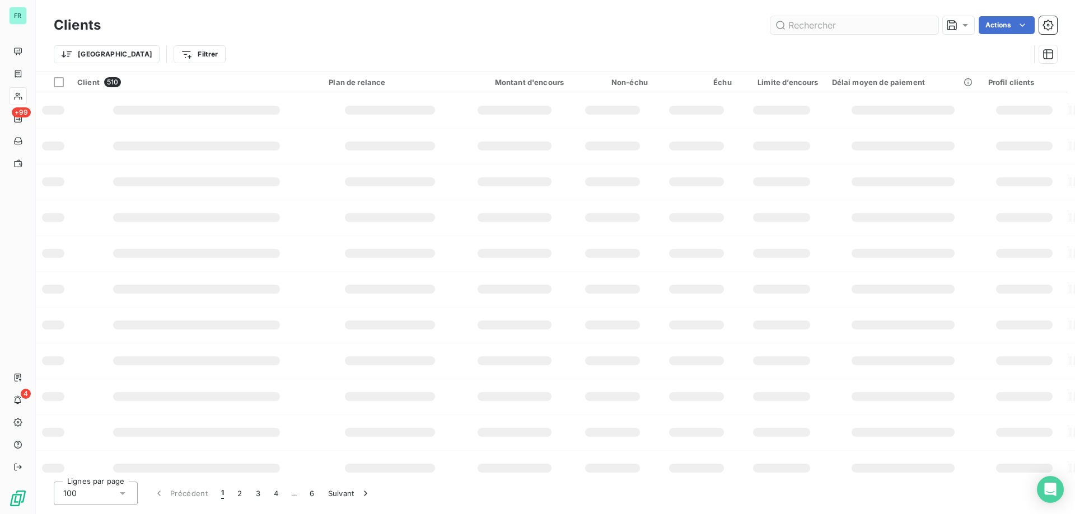
click at [834, 26] on input "text" at bounding box center [854, 25] width 168 height 18
click at [124, 48] on html "FR +99 4 Clients Actions Trier Filtrer Client 510 Plan de relance Montant d'enc…" at bounding box center [537, 257] width 1075 height 514
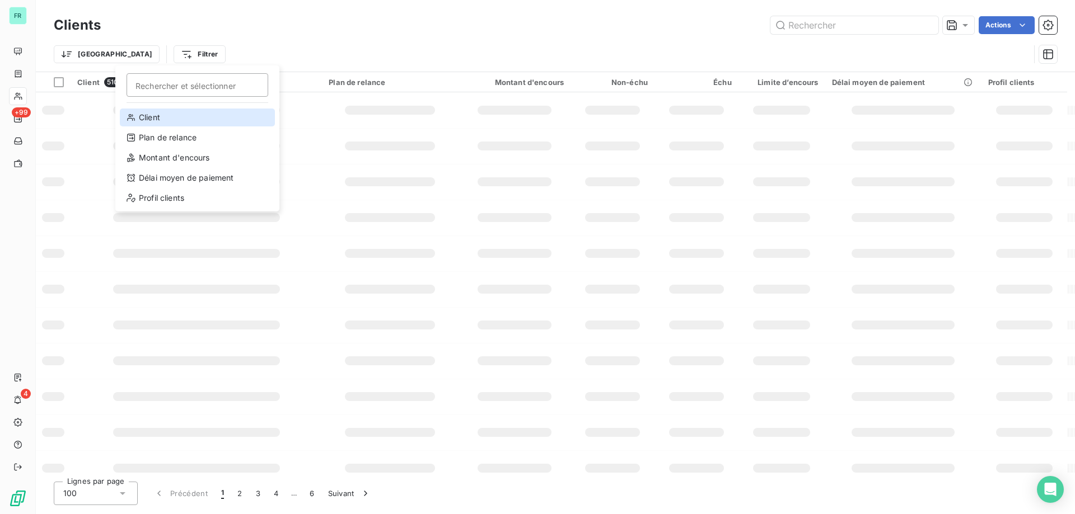
click at [173, 115] on div "Client" at bounding box center [197, 118] width 155 height 18
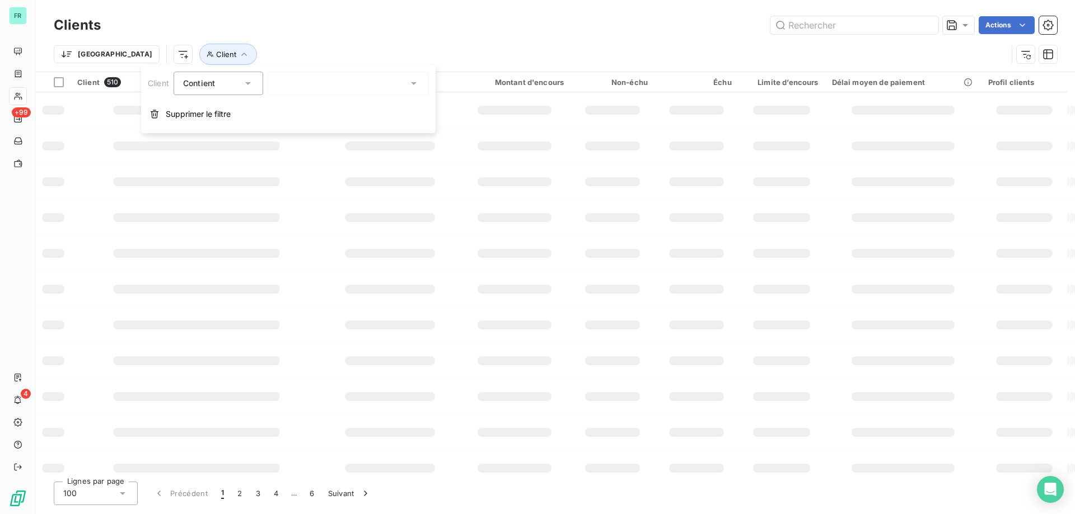
click at [304, 83] on div at bounding box center [348, 84] width 161 height 24
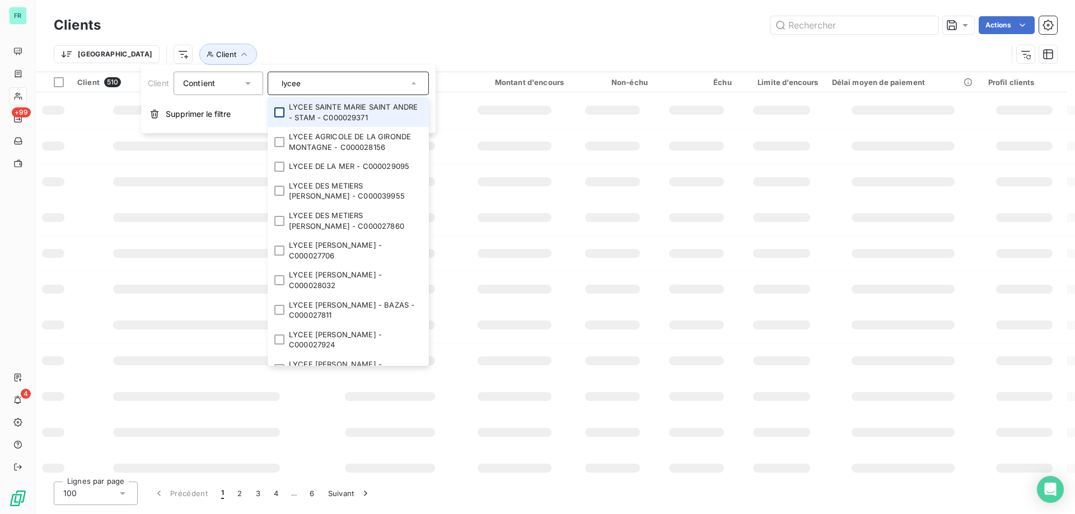
type input "lycee"
click at [284, 112] on div at bounding box center [279, 112] width 10 height 10
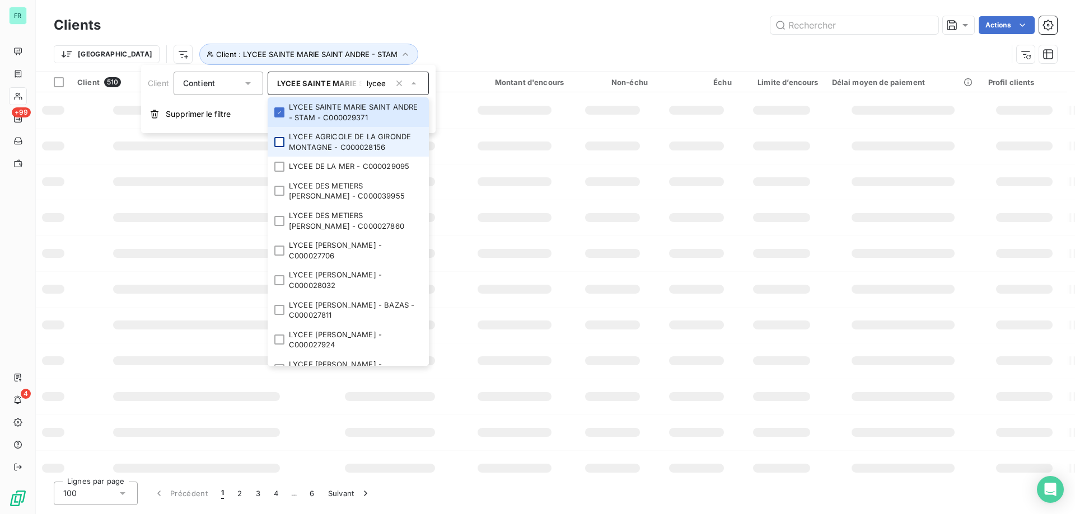
click at [279, 138] on div at bounding box center [279, 142] width 10 height 10
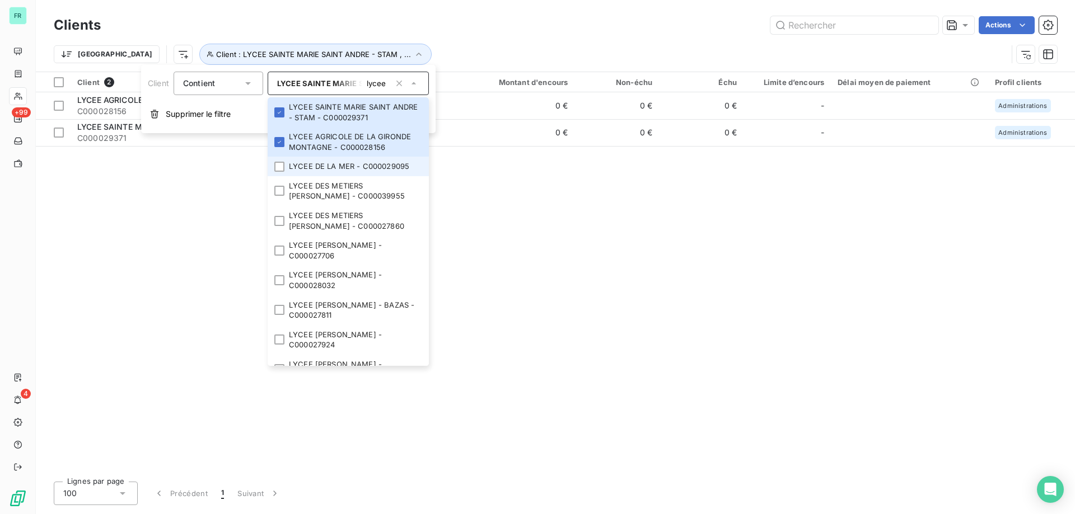
click at [280, 160] on li "LYCEE DE LA MER - C000029095" at bounding box center [348, 167] width 161 height 20
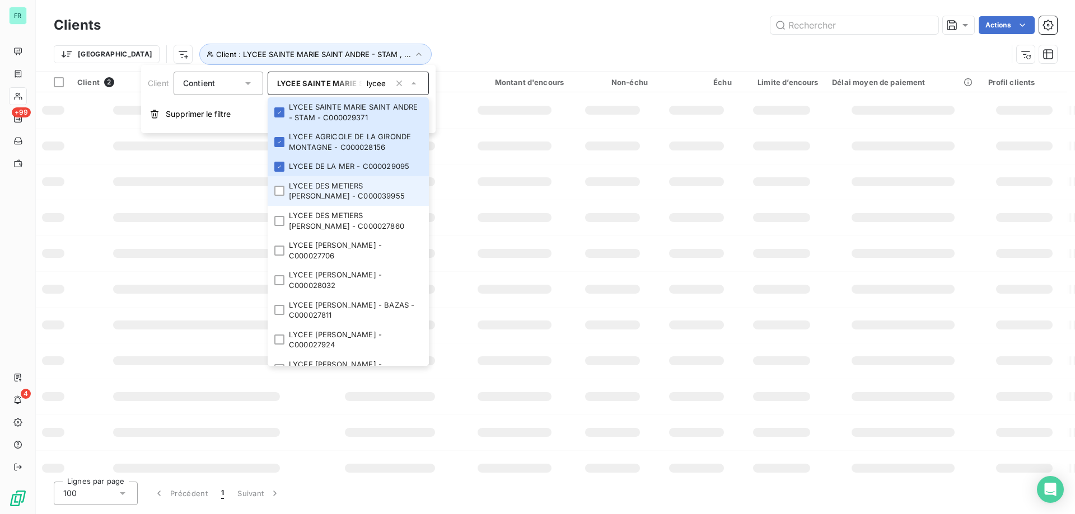
click at [279, 185] on li "LYCEE DES METIERS JACQUES DE ROMAS - C000039955" at bounding box center [348, 191] width 161 height 30
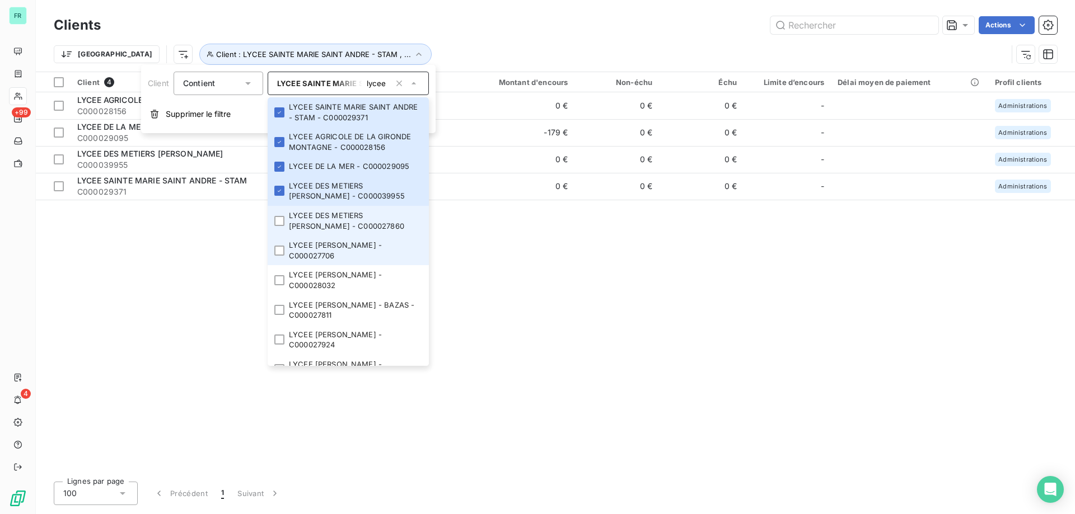
drag, startPoint x: 279, startPoint y: 222, endPoint x: 279, endPoint y: 242, distance: 20.1
click at [279, 223] on div at bounding box center [279, 221] width 10 height 10
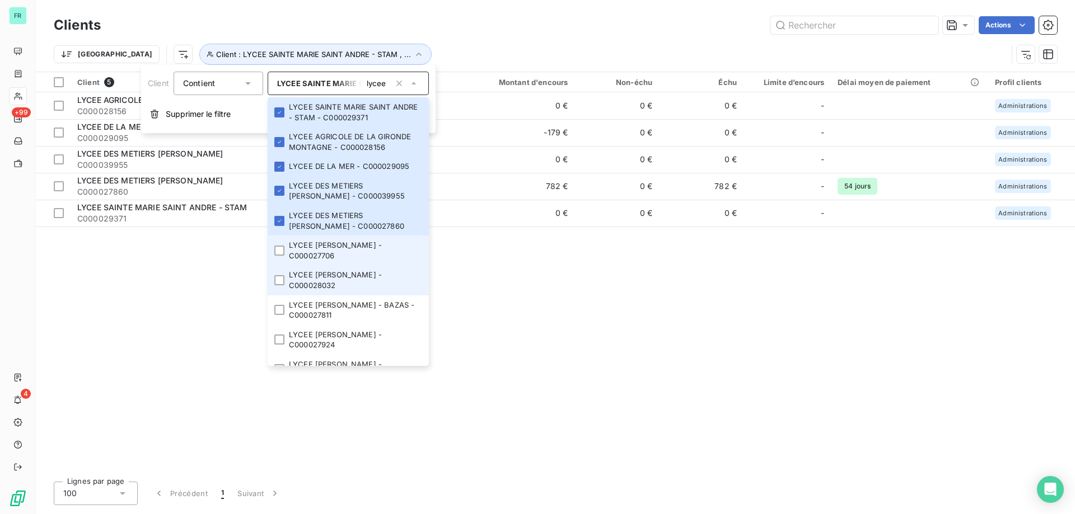
drag, startPoint x: 281, startPoint y: 259, endPoint x: 320, endPoint y: 273, distance: 41.1
click at [282, 261] on li "LYCEE FERNAND DAGUIN - C000027706" at bounding box center [348, 251] width 161 height 30
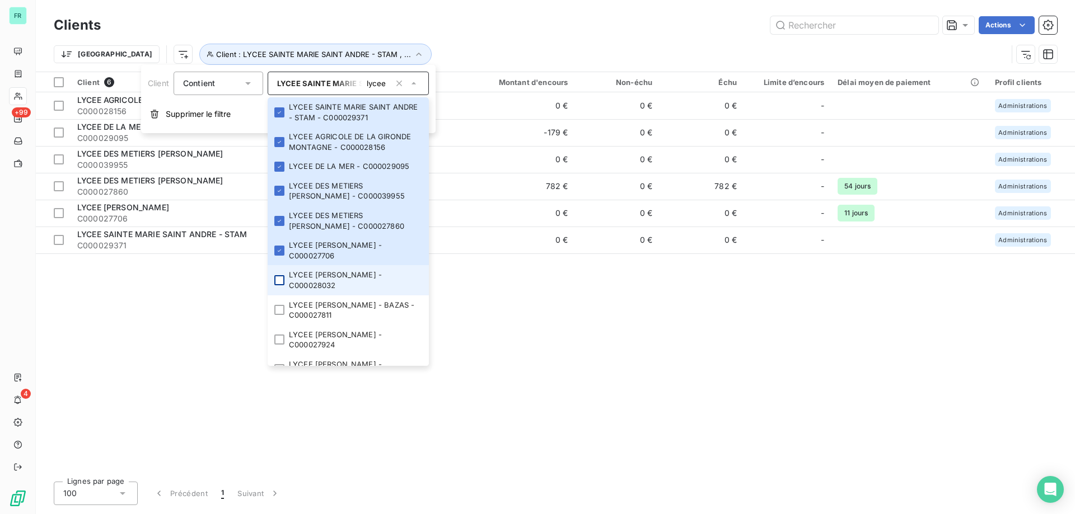
click at [282, 281] on div at bounding box center [279, 280] width 10 height 10
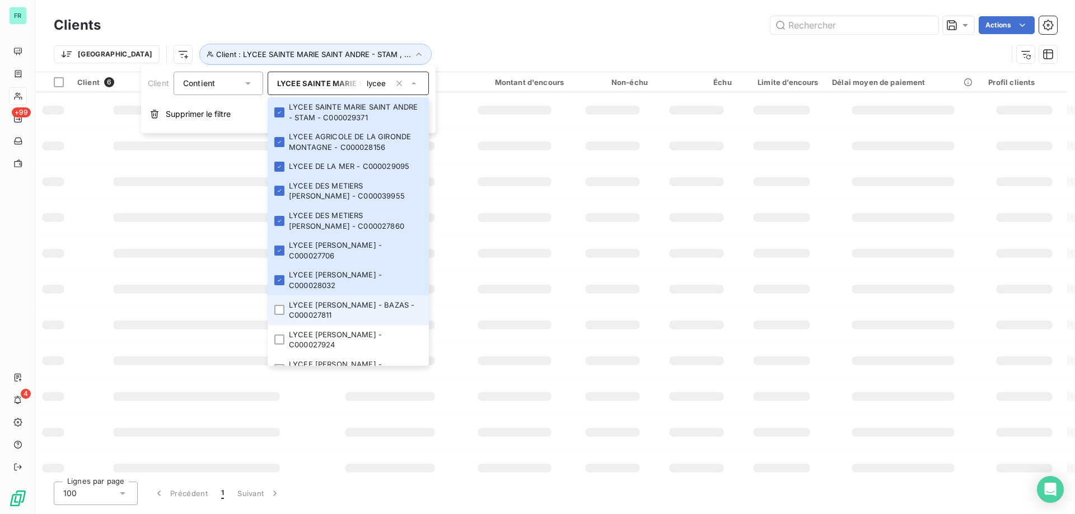
click at [283, 317] on li "LYCEE GISELE HALIMI - BAZAS - C000027811" at bounding box center [348, 311] width 161 height 30
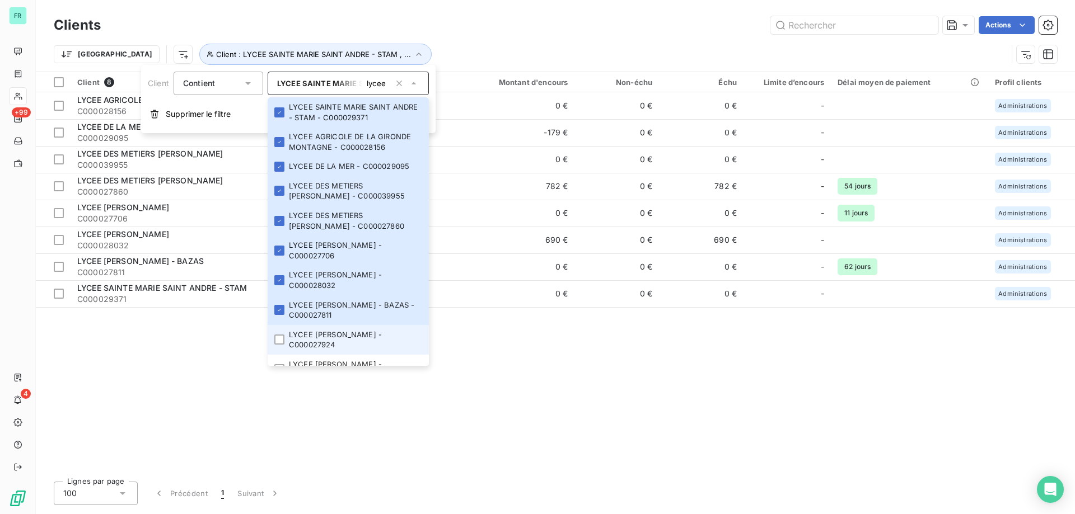
click at [282, 347] on li "LYCEE GUSTAVE EIFFEL - C000027924" at bounding box center [348, 340] width 161 height 30
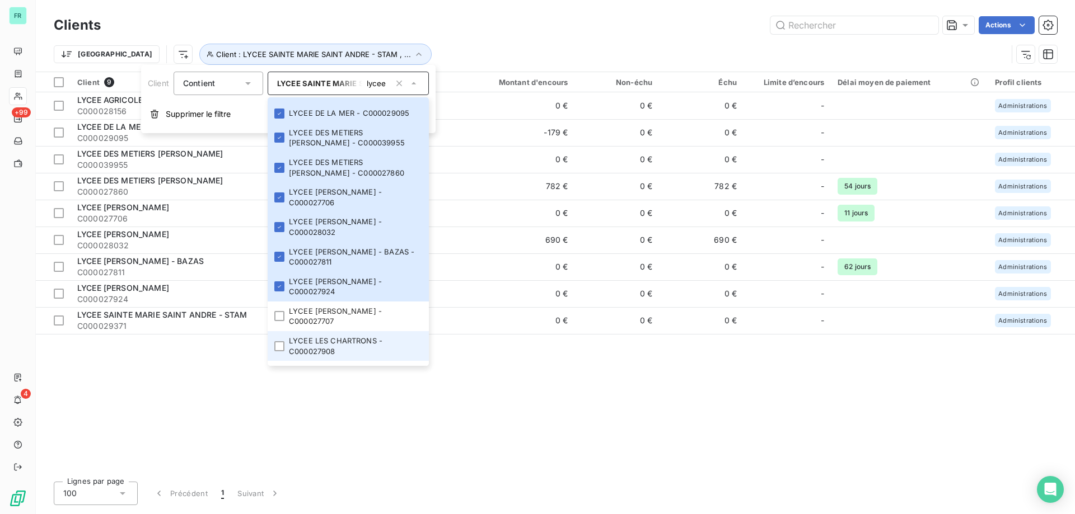
scroll to position [112, 0]
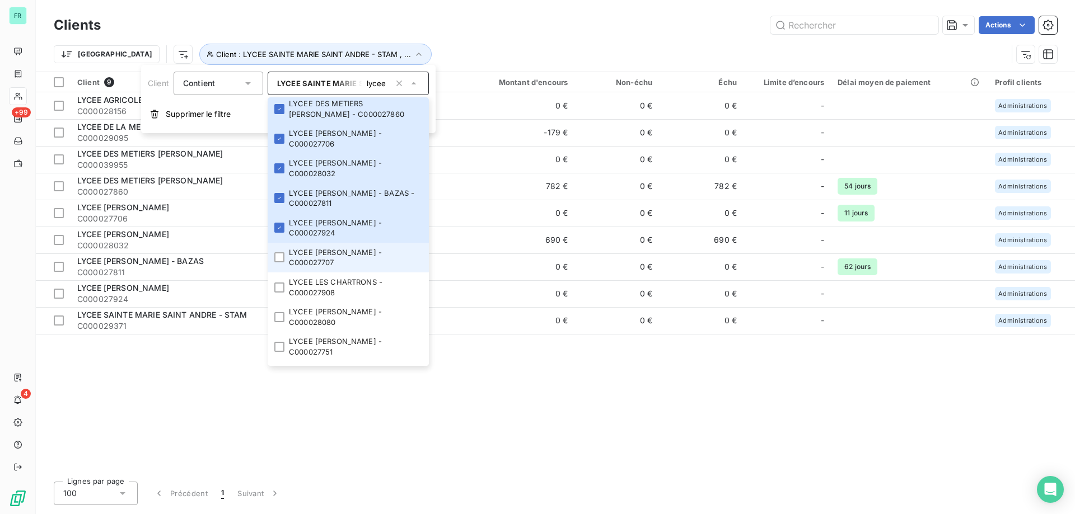
click at [282, 252] on li "LYCEE JEHAN DUPERIER - C000027707" at bounding box center [348, 258] width 161 height 30
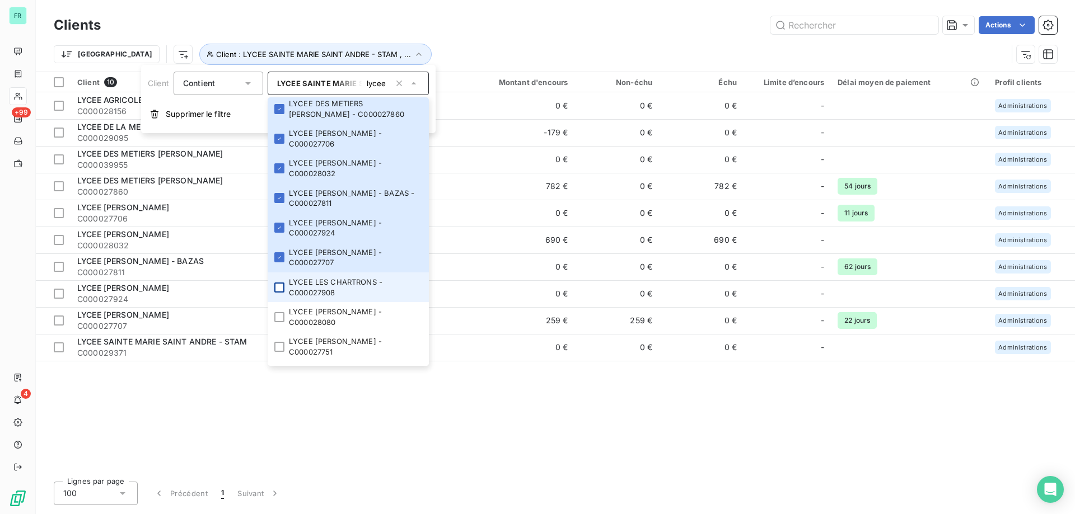
click at [282, 290] on div at bounding box center [279, 288] width 10 height 10
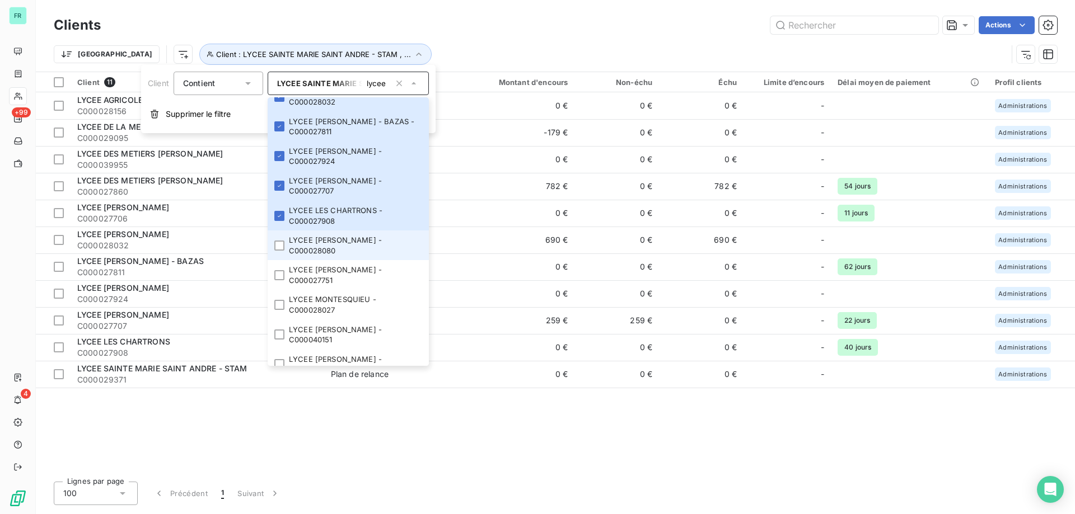
scroll to position [280, 0]
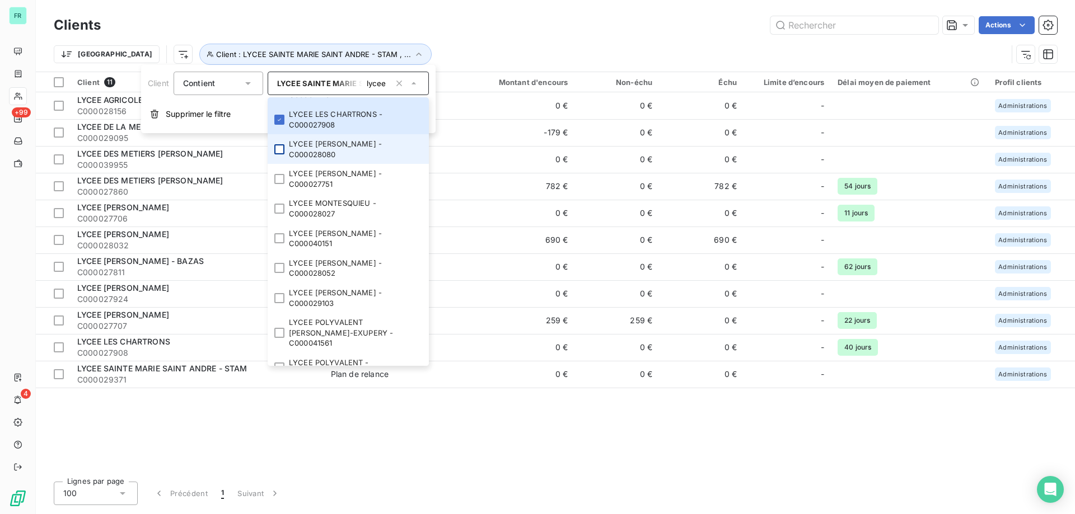
click at [278, 151] on div at bounding box center [279, 149] width 10 height 10
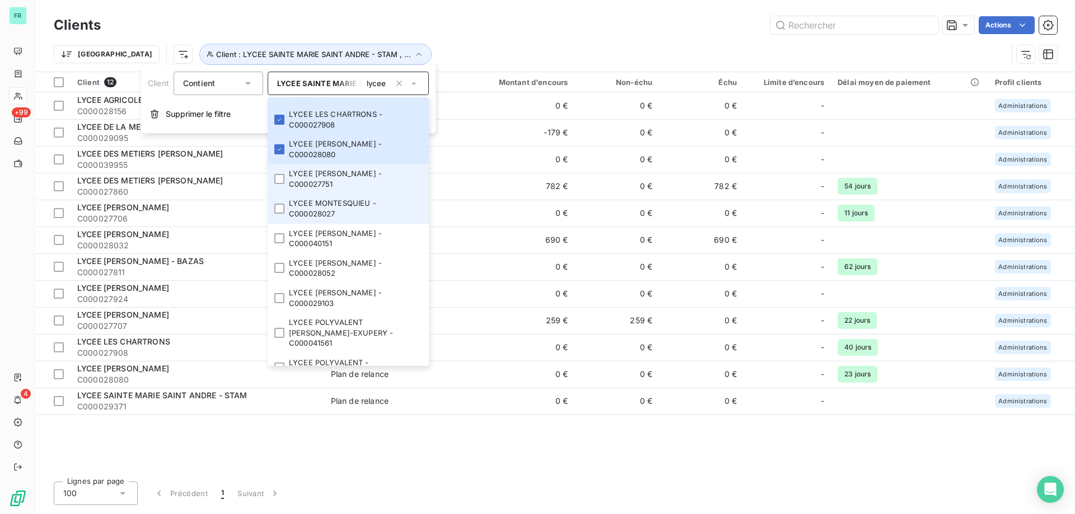
drag, startPoint x: 276, startPoint y: 181, endPoint x: 276, endPoint y: 200, distance: 19.6
click at [276, 182] on div at bounding box center [279, 179] width 10 height 10
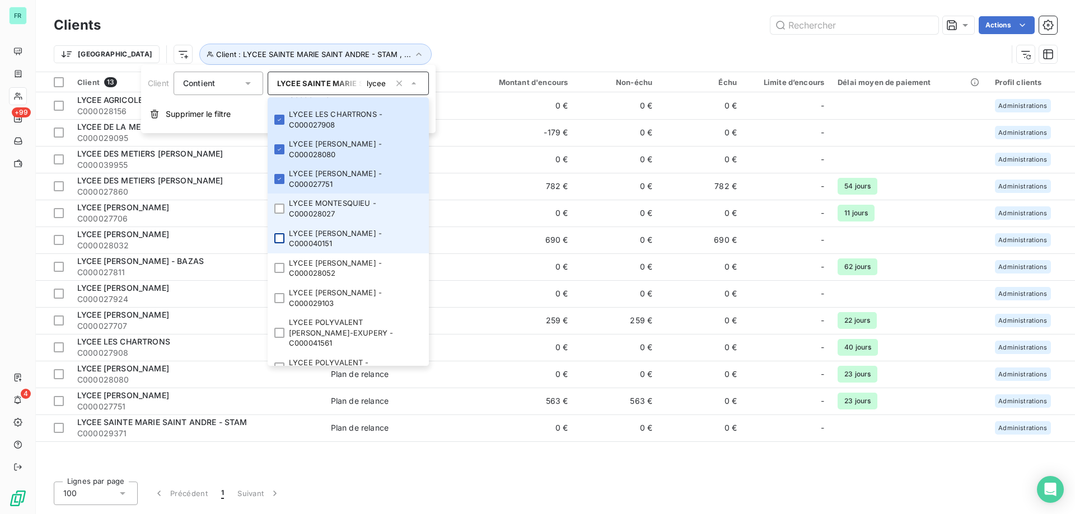
drag, startPoint x: 280, startPoint y: 213, endPoint x: 276, endPoint y: 243, distance: 31.1
click at [280, 215] on li "LYCEE MONTESQUIEU - C000028027" at bounding box center [348, 209] width 161 height 30
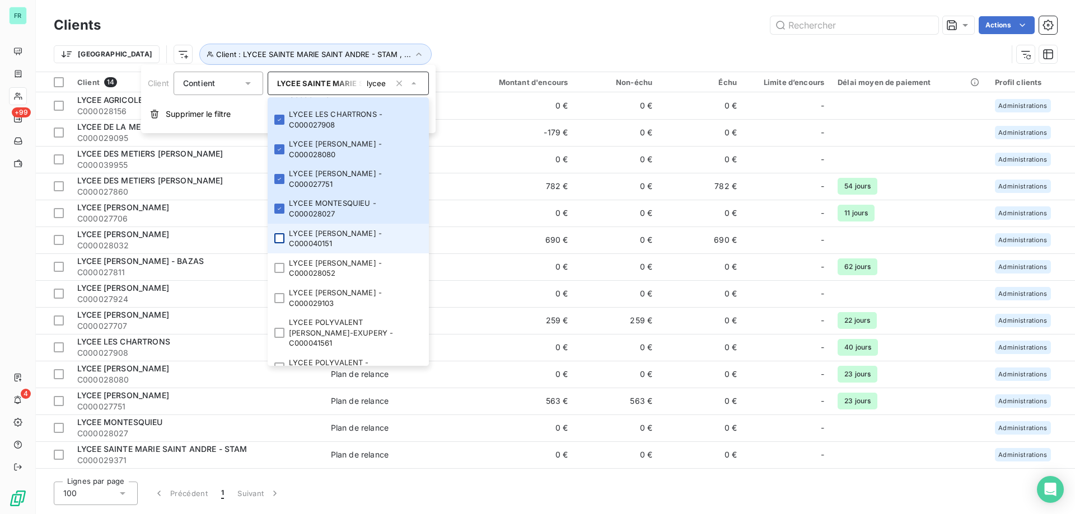
click at [276, 243] on div at bounding box center [279, 238] width 10 height 10
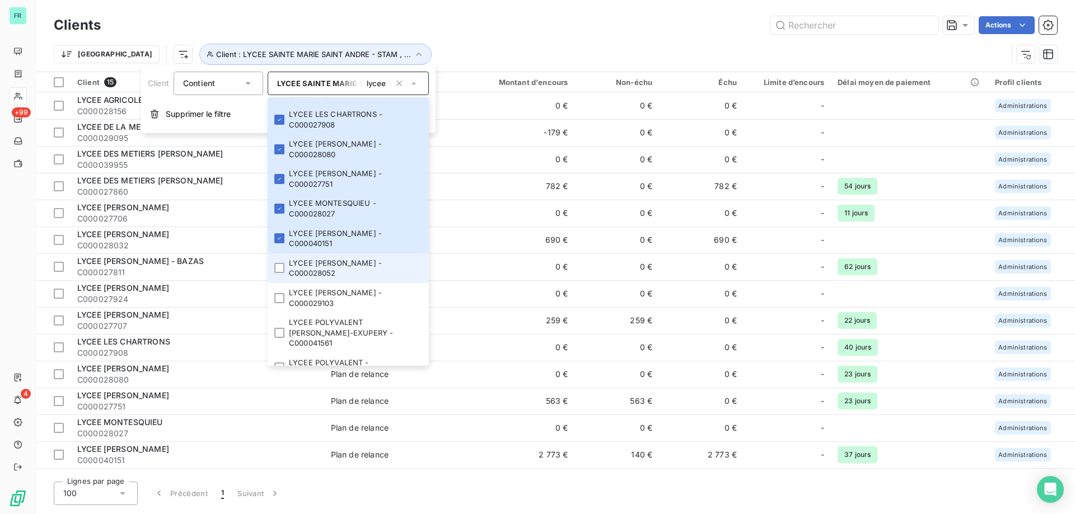
drag, startPoint x: 278, startPoint y: 267, endPoint x: 280, endPoint y: 278, distance: 11.3
click at [278, 268] on div at bounding box center [279, 268] width 10 height 10
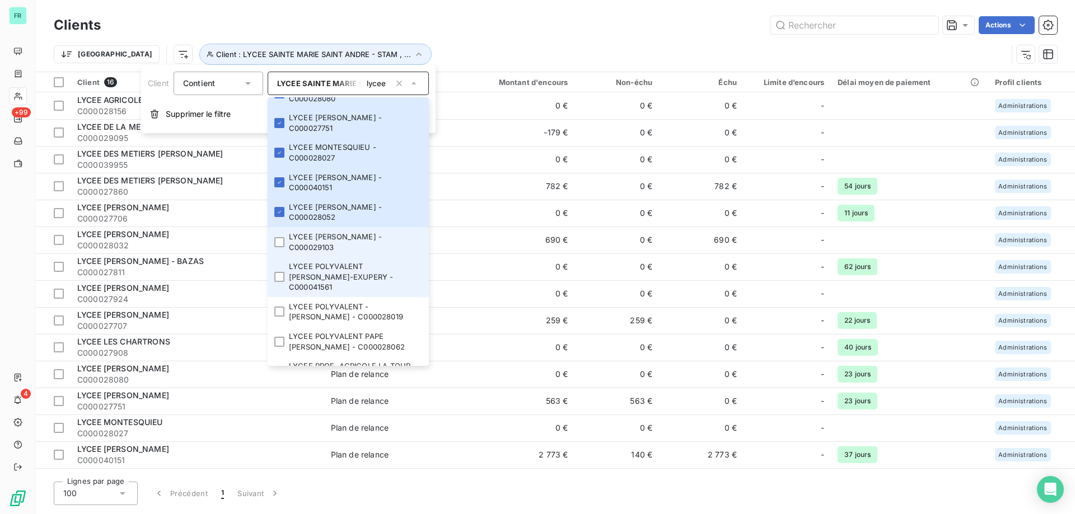
drag, startPoint x: 278, startPoint y: 239, endPoint x: 276, endPoint y: 259, distance: 19.6
click at [278, 238] on div at bounding box center [279, 242] width 10 height 10
drag, startPoint x: 275, startPoint y: 268, endPoint x: 275, endPoint y: 283, distance: 14.6
click at [275, 272] on div at bounding box center [279, 277] width 10 height 10
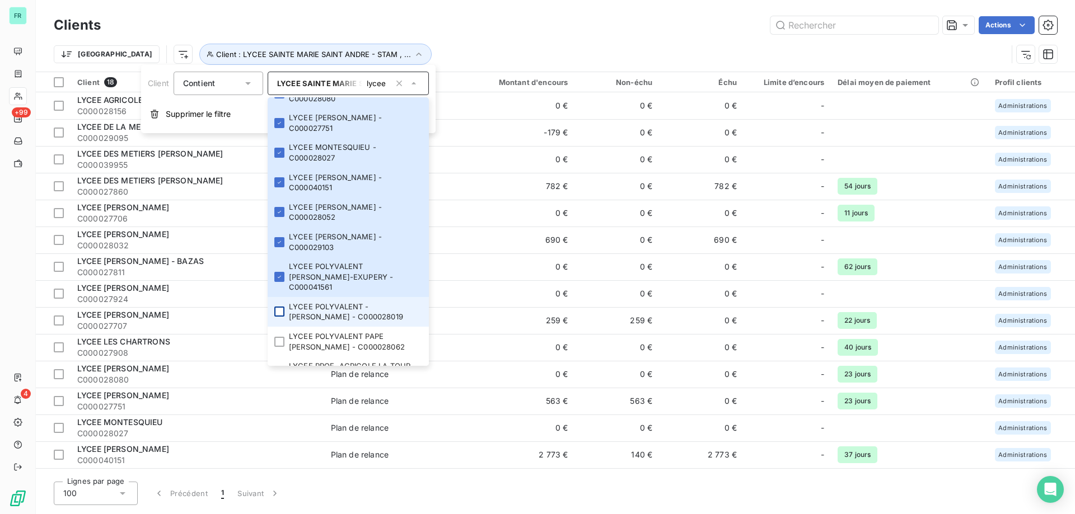
click at [276, 307] on div at bounding box center [279, 312] width 10 height 10
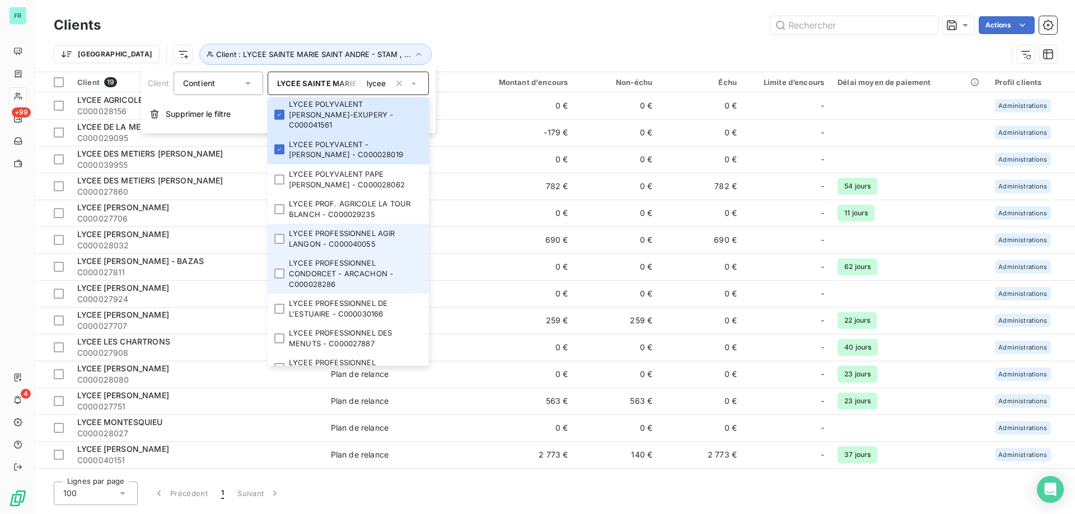
scroll to position [504, 0]
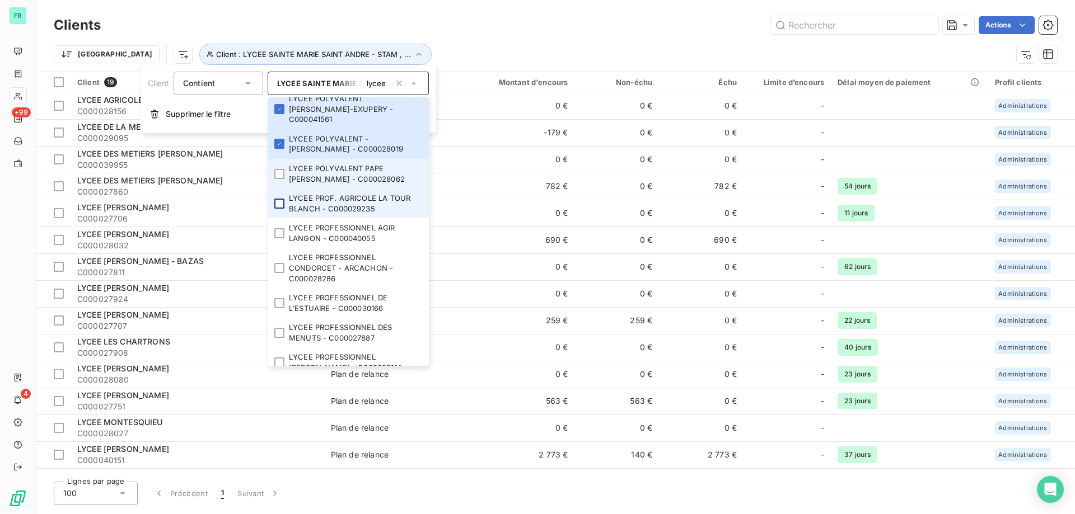
drag, startPoint x: 286, startPoint y: 165, endPoint x: 283, endPoint y: 189, distance: 24.8
click at [283, 166] on li "LYCEE POLYVALENT PAPE CLEMENT - C000028062" at bounding box center [348, 174] width 161 height 30
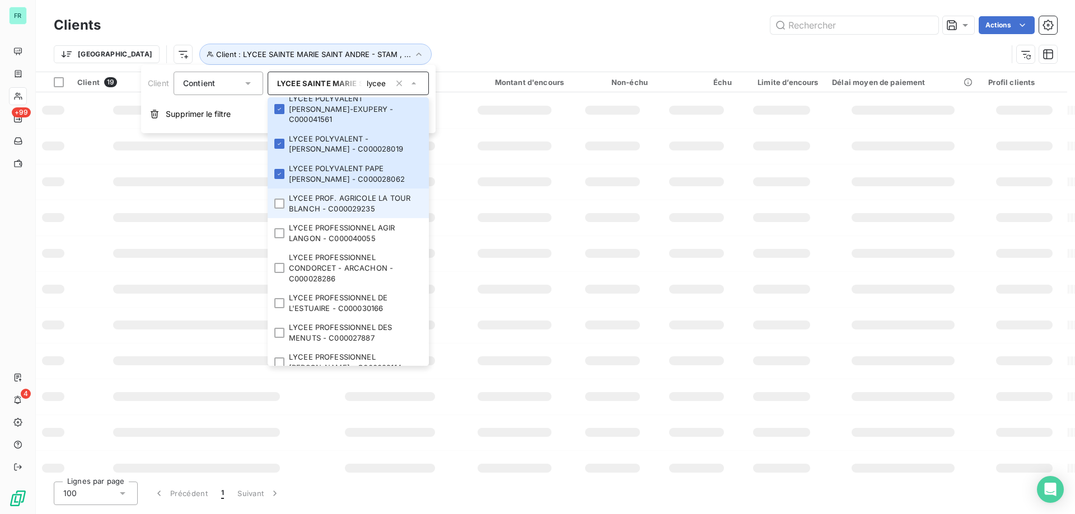
click at [282, 199] on li "LYCEE PROF. AGRICOLE LA TOUR BLANCH - C000029235" at bounding box center [348, 204] width 161 height 30
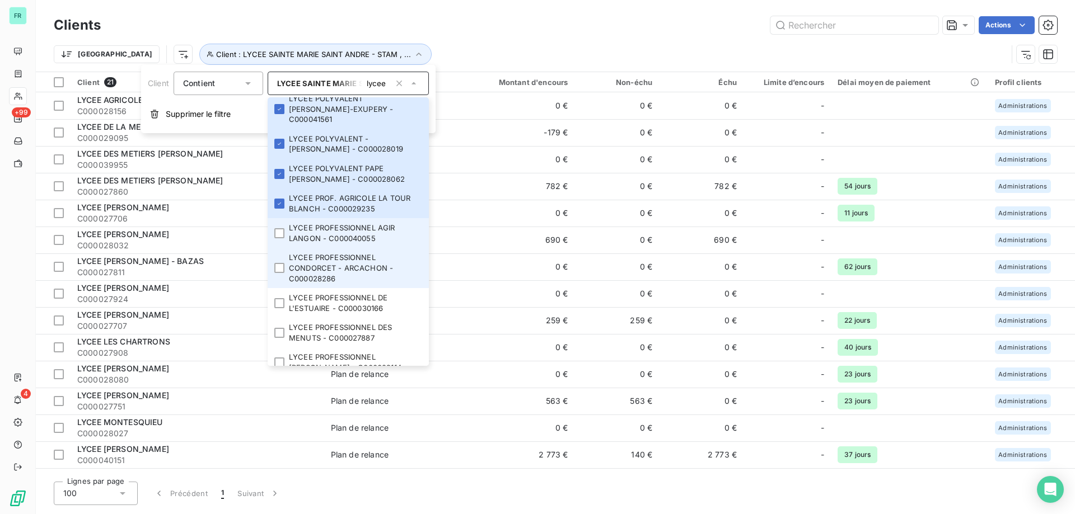
drag, startPoint x: 277, startPoint y: 228, endPoint x: 277, endPoint y: 248, distance: 19.6
click at [277, 232] on li "LYCEE PROFESSIONNEL AGIR LANGON - C000040055" at bounding box center [348, 233] width 161 height 30
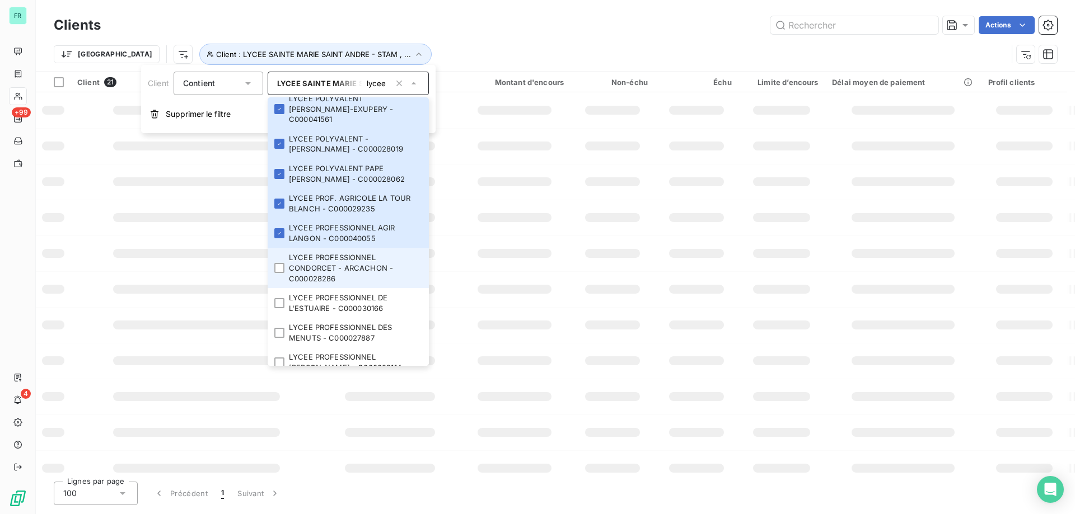
drag, startPoint x: 277, startPoint y: 257, endPoint x: 278, endPoint y: 273, distance: 15.7
click at [277, 263] on div at bounding box center [279, 268] width 10 height 10
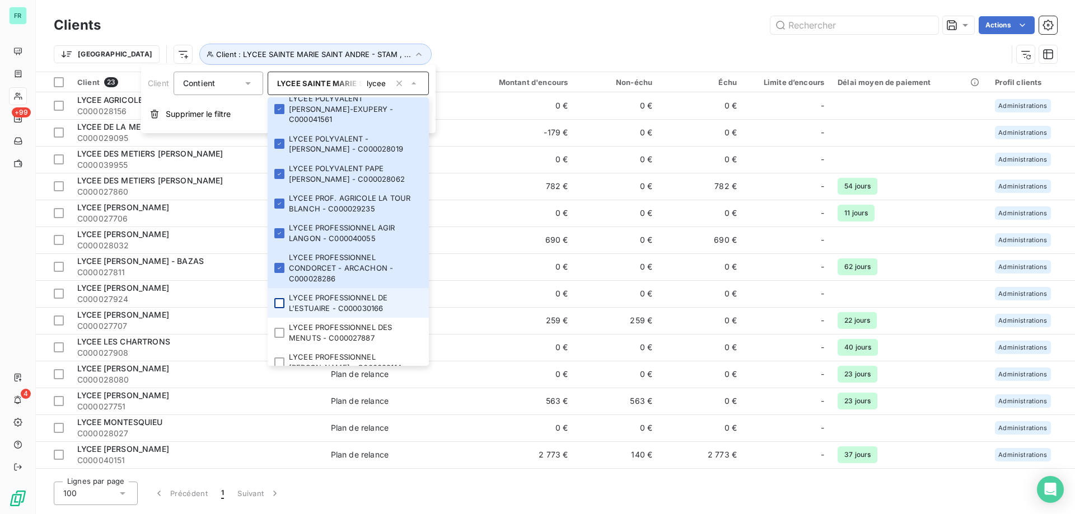
click at [280, 298] on div at bounding box center [279, 303] width 10 height 10
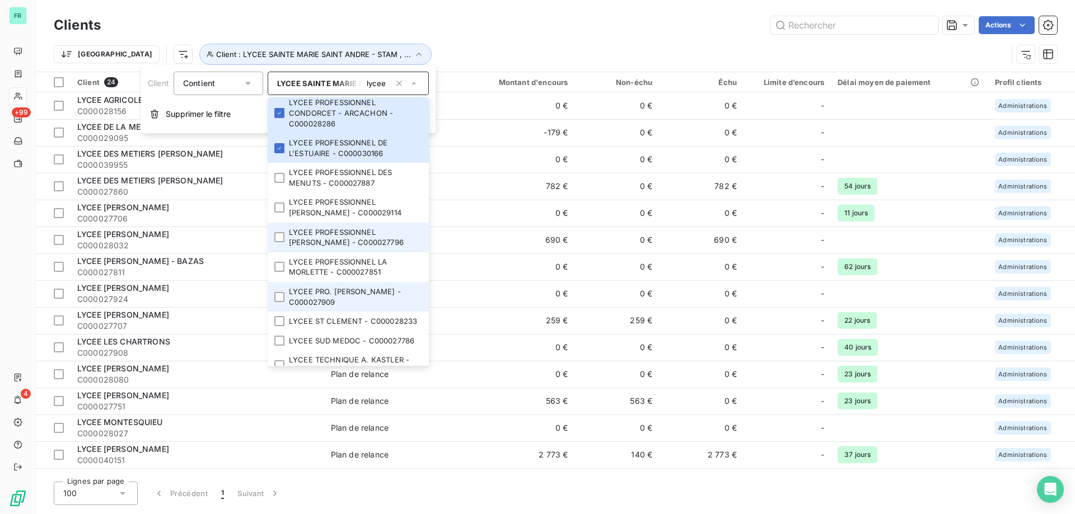
scroll to position [672, 0]
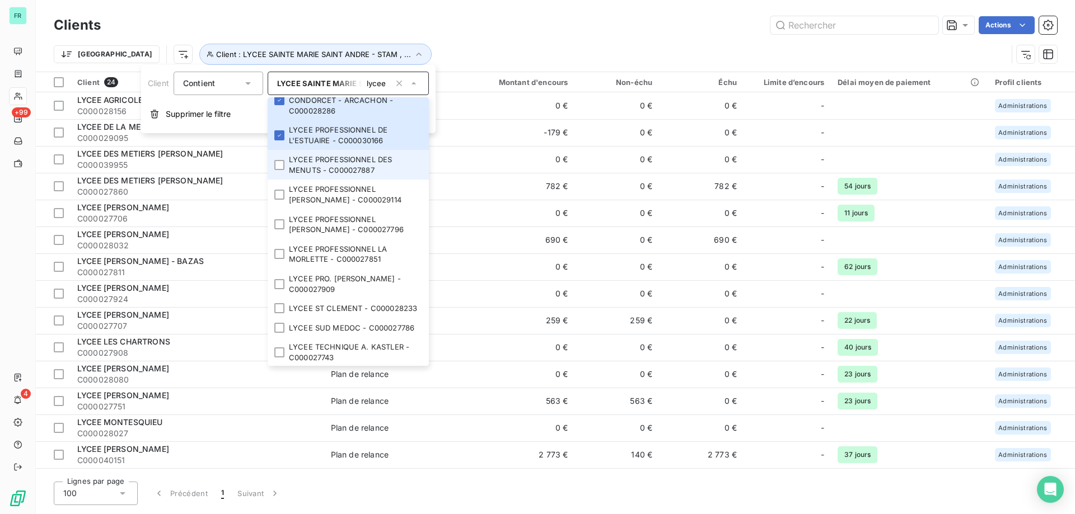
click at [278, 160] on div at bounding box center [279, 165] width 10 height 10
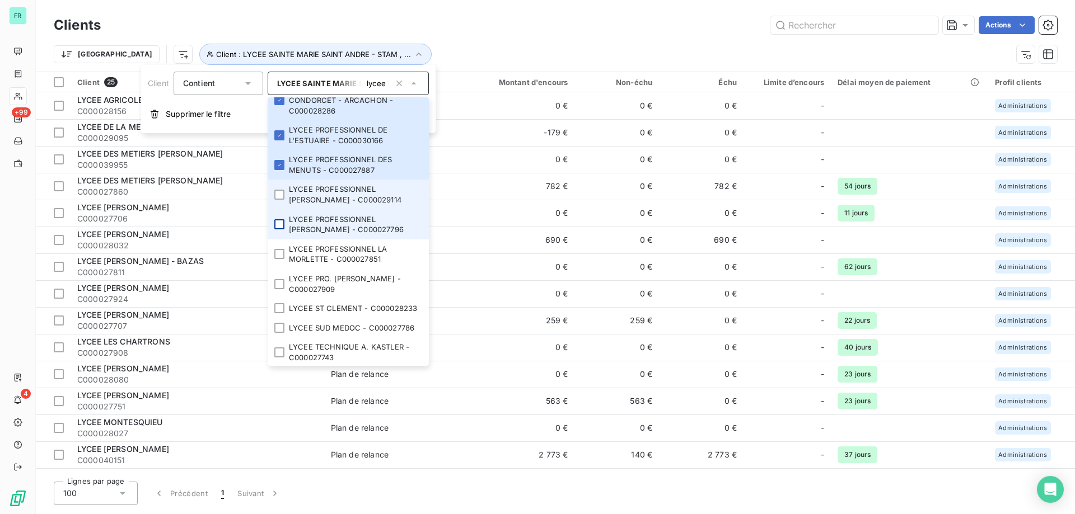
drag, startPoint x: 278, startPoint y: 178, endPoint x: 274, endPoint y: 213, distance: 34.9
click at [277, 181] on li "LYCEE PROFESSIONNEL HENRI BRULLE - C000029114" at bounding box center [348, 195] width 161 height 30
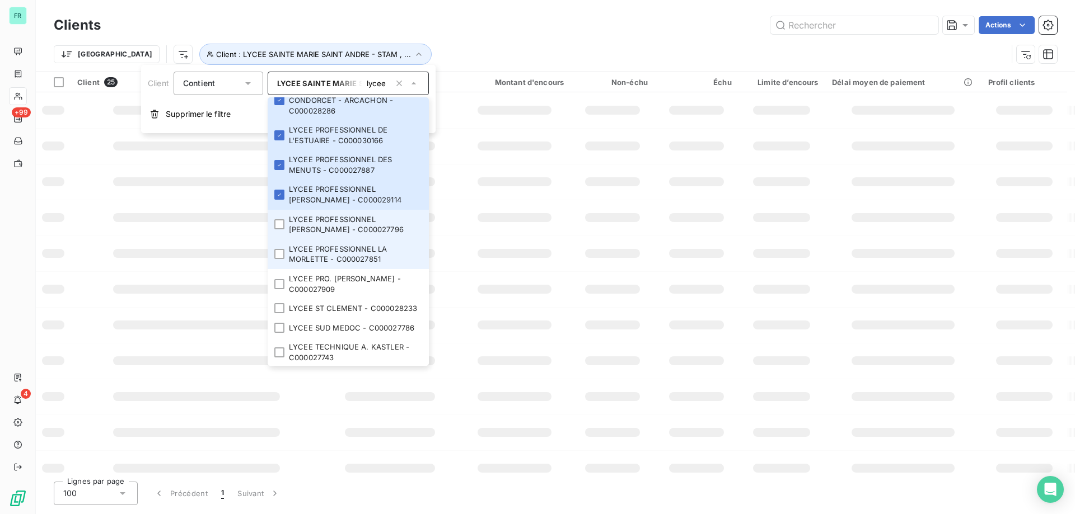
click at [274, 216] on li "LYCEE PROFESSIONNEL JEAN MONNET - C000027796" at bounding box center [348, 225] width 161 height 30
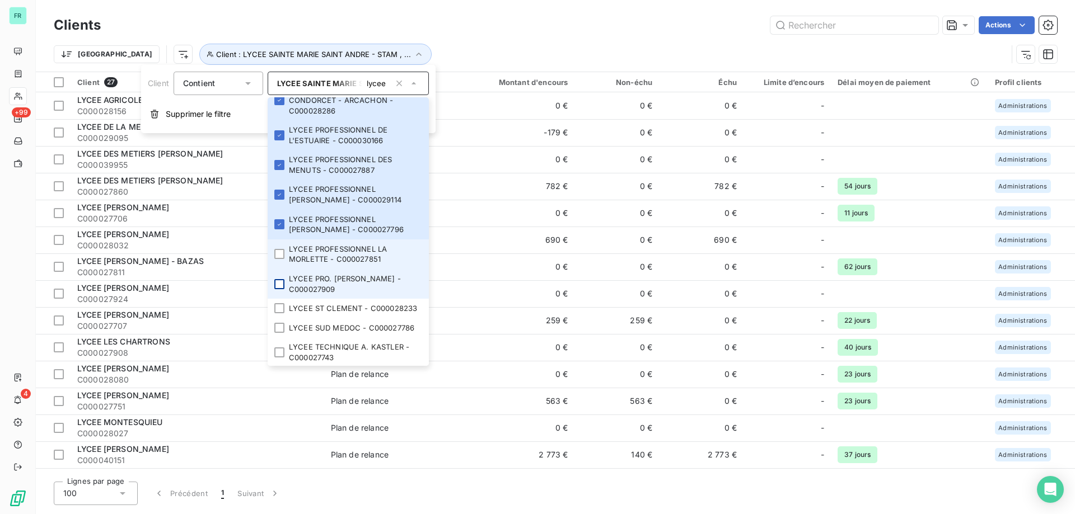
drag, startPoint x: 278, startPoint y: 245, endPoint x: 284, endPoint y: 275, distance: 30.7
click at [278, 249] on li "LYCEE PROFESSIONNEL LA MORLETTE - C000027851" at bounding box center [348, 255] width 161 height 30
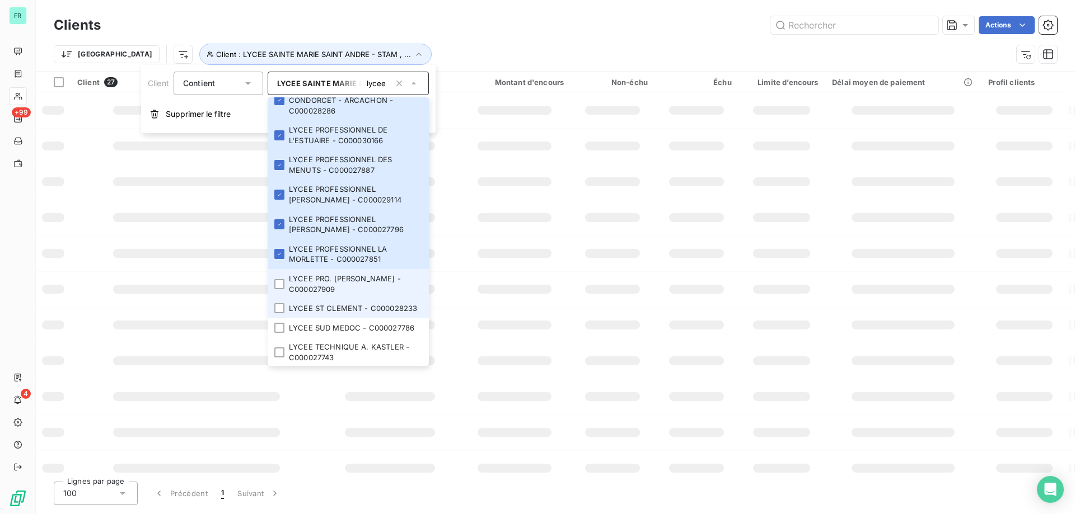
drag, startPoint x: 283, startPoint y: 279, endPoint x: 278, endPoint y: 309, distance: 30.6
click at [282, 281] on li "LYCEE PRO. TOULOUSE LAUTREC - C000027909" at bounding box center [348, 284] width 161 height 30
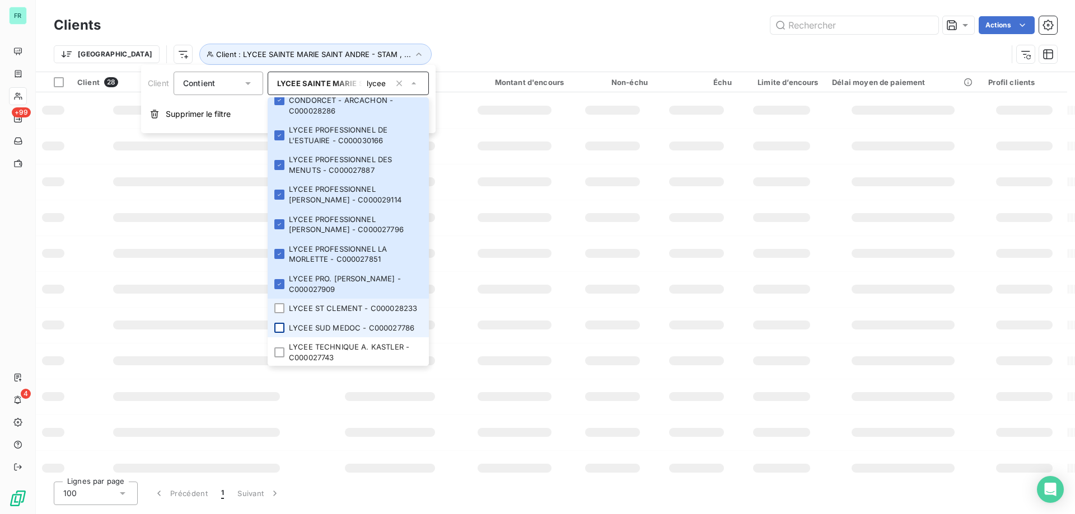
click at [277, 313] on li "LYCEE ST CLEMENT - C000028233" at bounding box center [348, 309] width 161 height 20
click at [275, 329] on div at bounding box center [279, 328] width 10 height 10
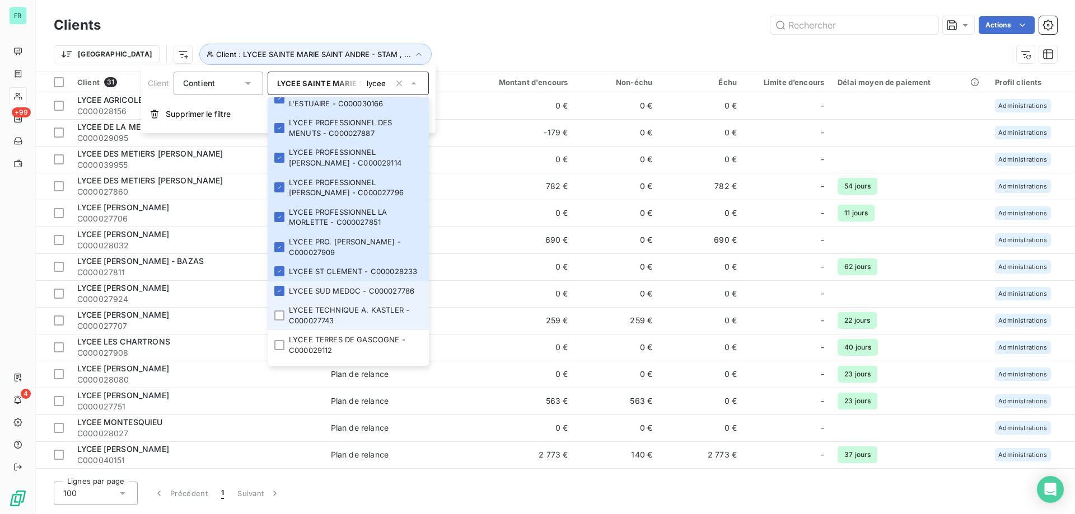
scroll to position [733, 0]
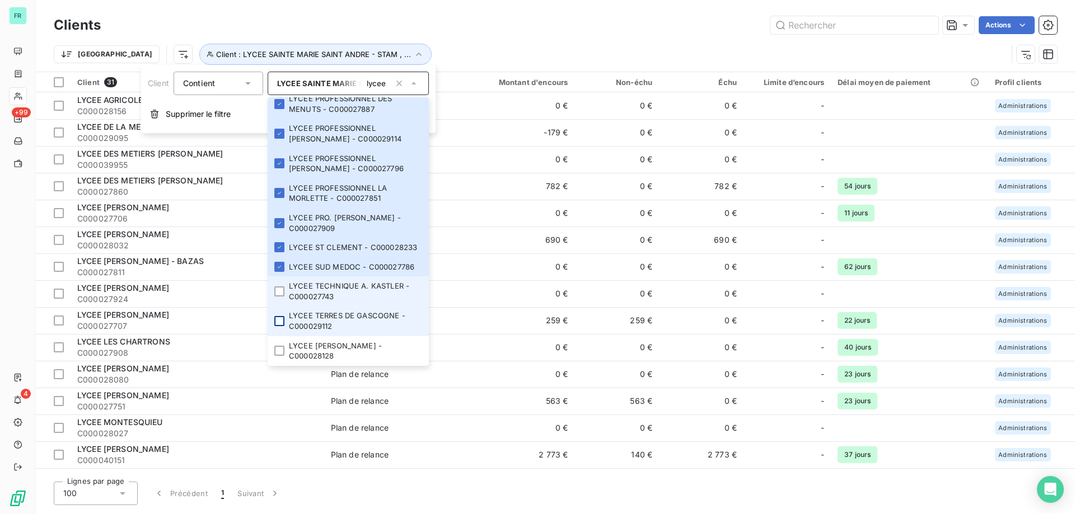
drag, startPoint x: 283, startPoint y: 292, endPoint x: 280, endPoint y: 320, distance: 28.1
click at [281, 295] on div at bounding box center [279, 292] width 10 height 10
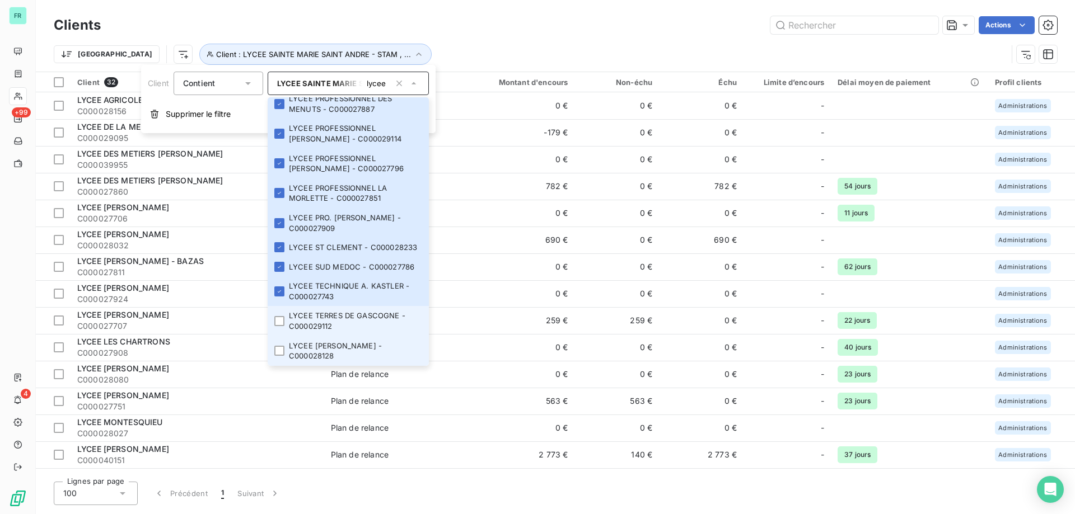
drag, startPoint x: 280, startPoint y: 320, endPoint x: 273, endPoint y: 353, distance: 33.8
click at [278, 324] on div at bounding box center [279, 321] width 10 height 10
click at [277, 351] on div at bounding box center [279, 351] width 10 height 10
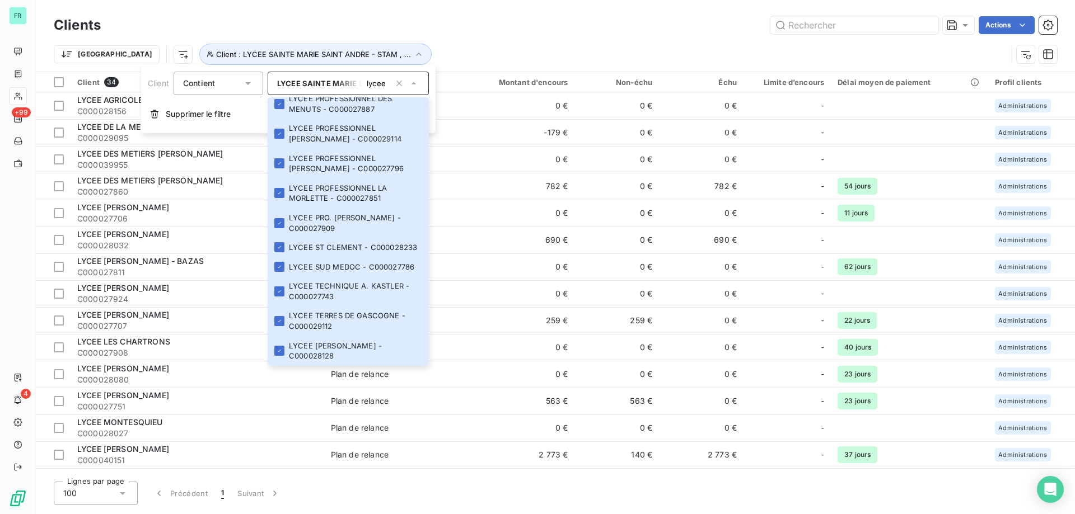
click at [487, 15] on div "Clients Actions" at bounding box center [555, 25] width 1003 height 24
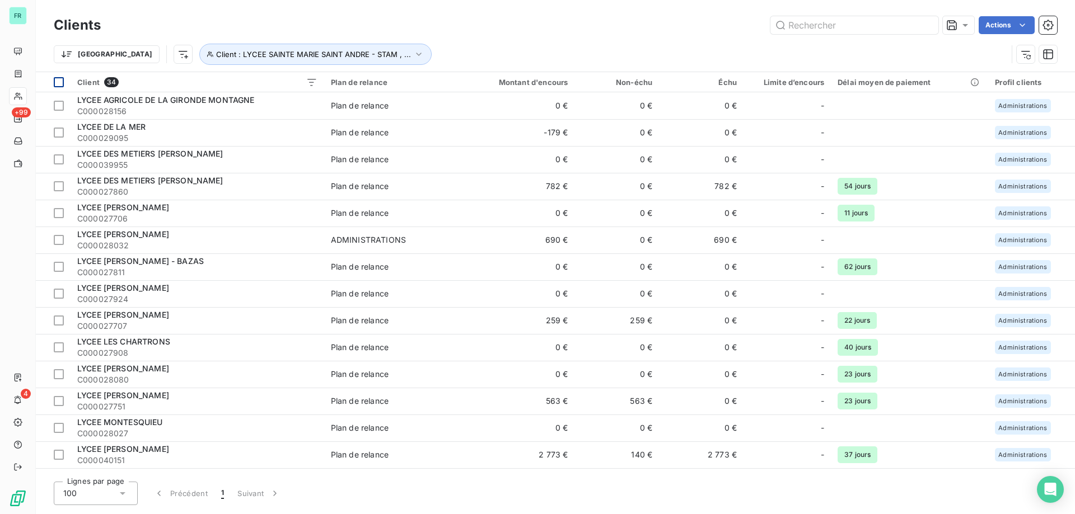
click at [59, 78] on div at bounding box center [59, 82] width 10 height 10
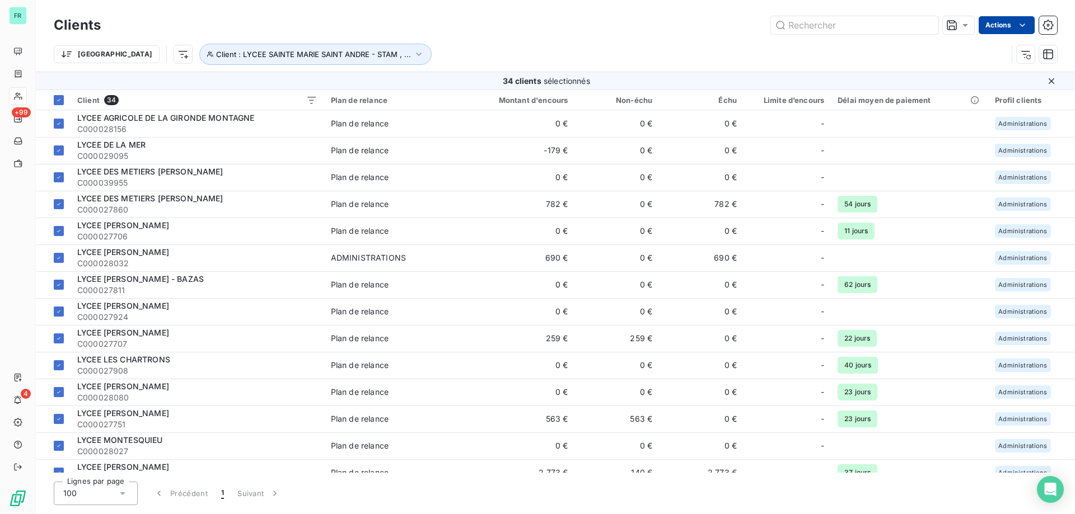
click at [1015, 27] on html "FR +99 4 Clients Actions Trier Client : LYCEE SAINTE MARIE SAINT ANDRE - STAM ,…" at bounding box center [537, 257] width 1075 height 514
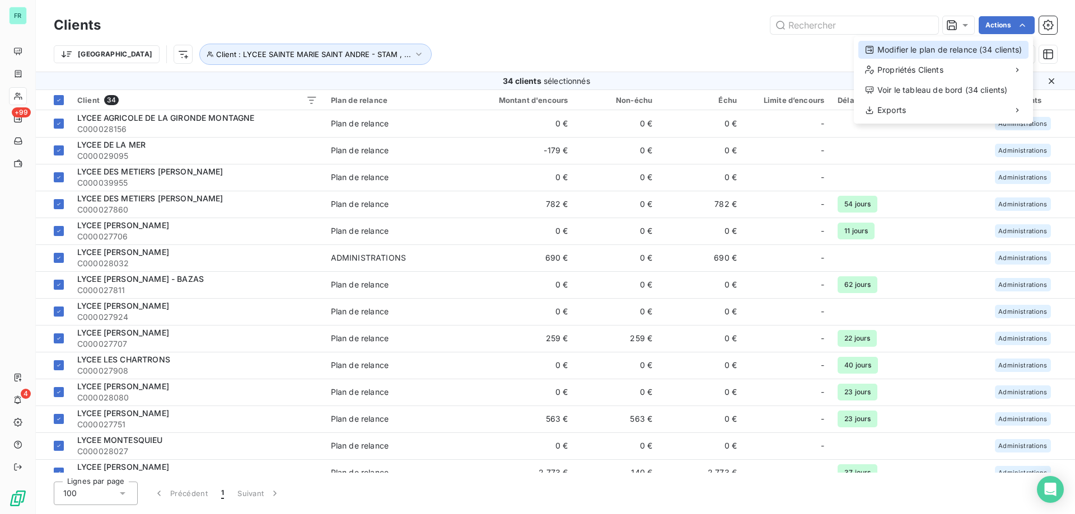
click at [924, 53] on div "Modifier le plan de relance (34 clients)" at bounding box center [943, 50] width 170 height 18
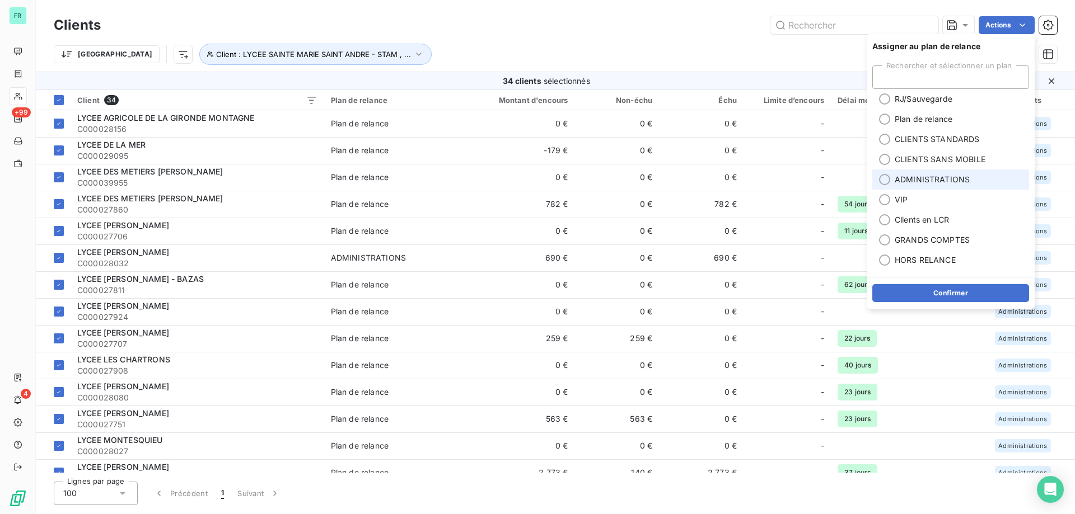
click at [886, 175] on div at bounding box center [884, 179] width 11 height 11
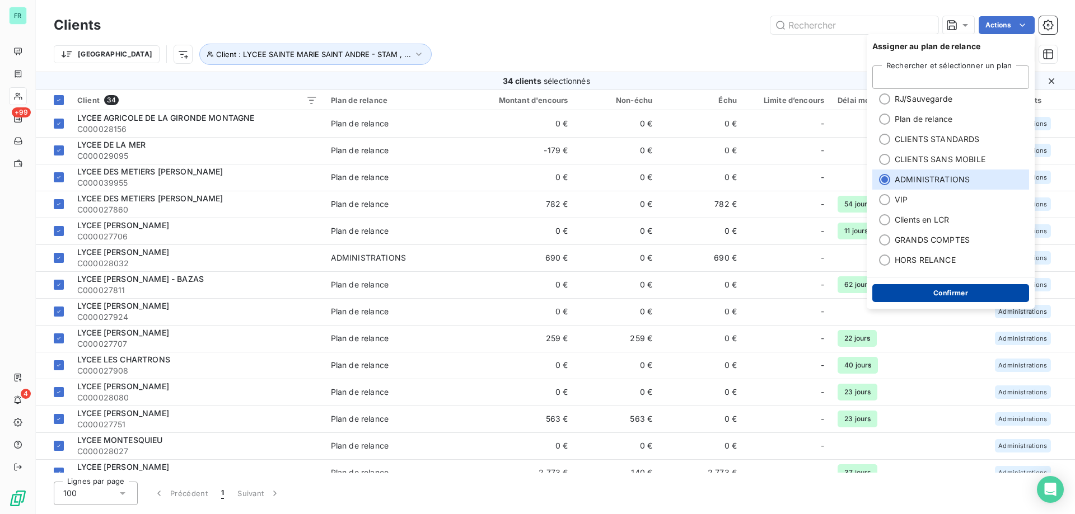
click at [886, 296] on button "Confirmer" at bounding box center [950, 293] width 157 height 18
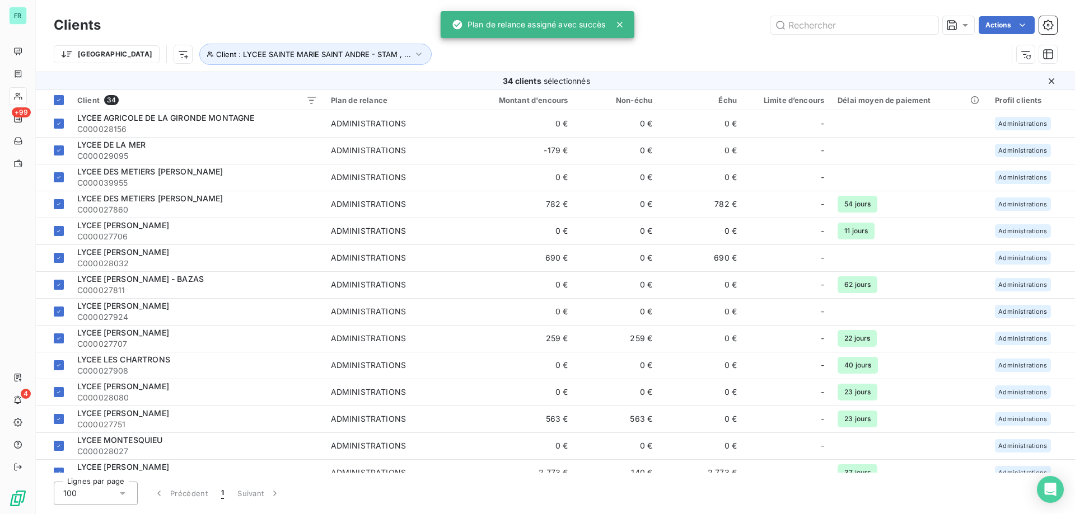
click at [392, 54] on div "Trier Client : LYCEE SAINTE MARIE SAINT ANDRE - STAM , ..." at bounding box center [530, 54] width 953 height 21
click at [332, 57] on span "Client : LYCEE SAINTE MARIE SAINT ANDRE - STAM , ..." at bounding box center [313, 54] width 195 height 9
click at [402, 81] on icon "button" at bounding box center [398, 83] width 11 height 11
click at [381, 87] on input "lycee" at bounding box center [385, 83] width 9 height 10
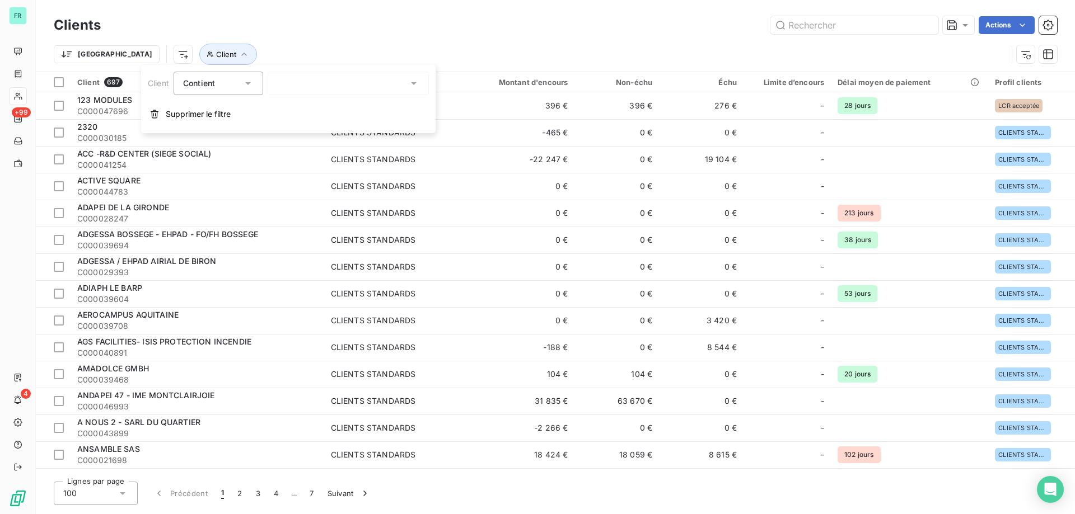
click at [369, 83] on div "lycee" at bounding box center [348, 84] width 161 height 24
type input "lycee"
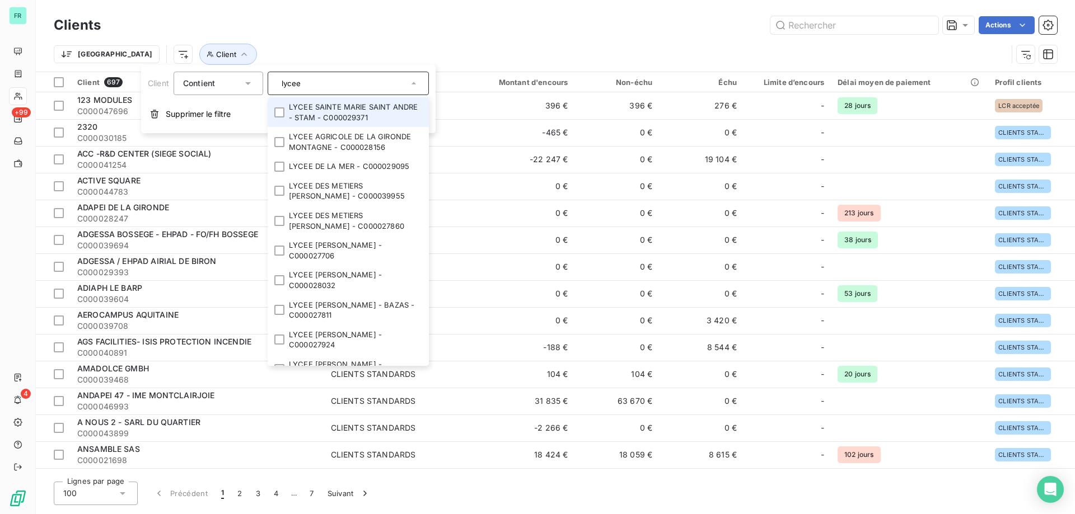
drag, startPoint x: 373, startPoint y: 83, endPoint x: 204, endPoint y: 72, distance: 169.4
click at [206, 72] on div "Client Contient lycee LYCEE SAINTE MARIE SAINT ANDRE - STAM - C000029371 LYCEE …" at bounding box center [288, 84] width 281 height 24
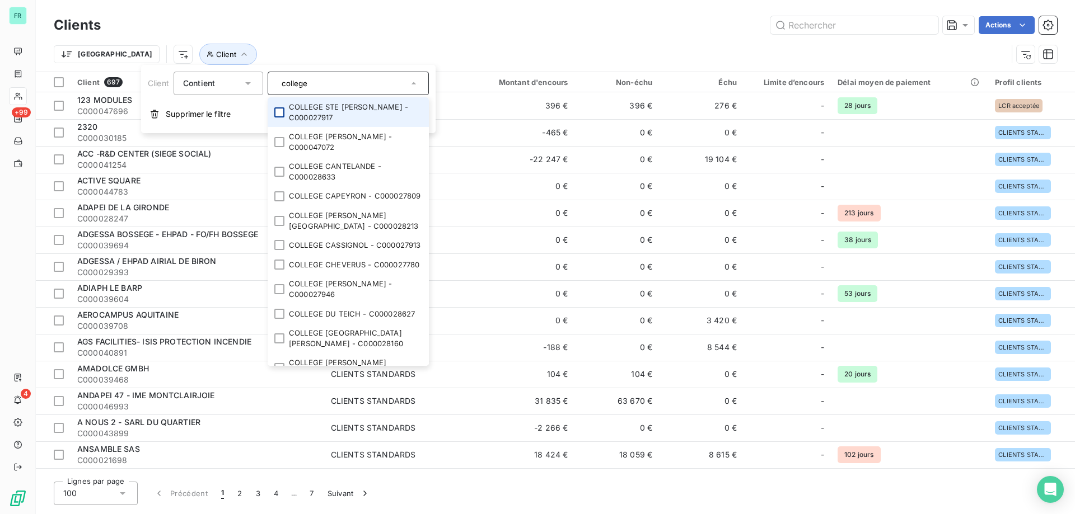
type input "college"
click at [284, 111] on div at bounding box center [279, 112] width 10 height 10
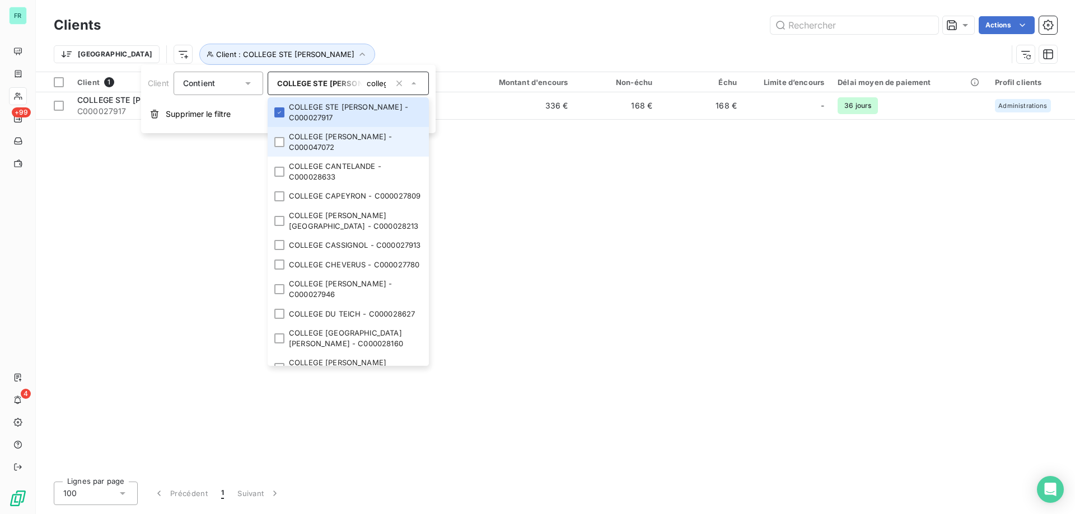
drag, startPoint x: 280, startPoint y: 134, endPoint x: 274, endPoint y: 163, distance: 30.4
click at [279, 137] on li "COLLEGE ANDRE LAHAYE - C000047072" at bounding box center [348, 142] width 161 height 30
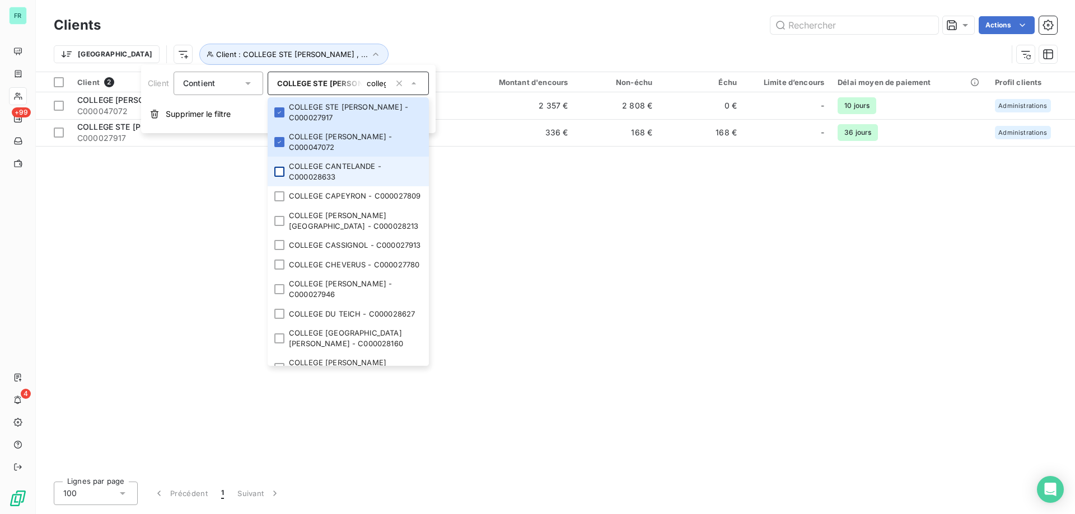
click at [278, 175] on div at bounding box center [279, 172] width 10 height 10
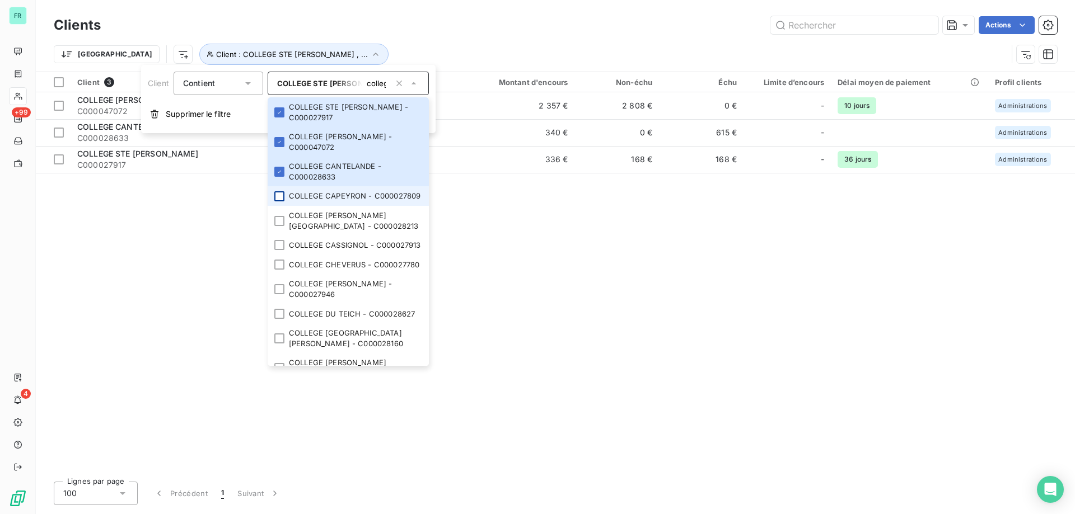
click at [276, 201] on div at bounding box center [279, 196] width 10 height 10
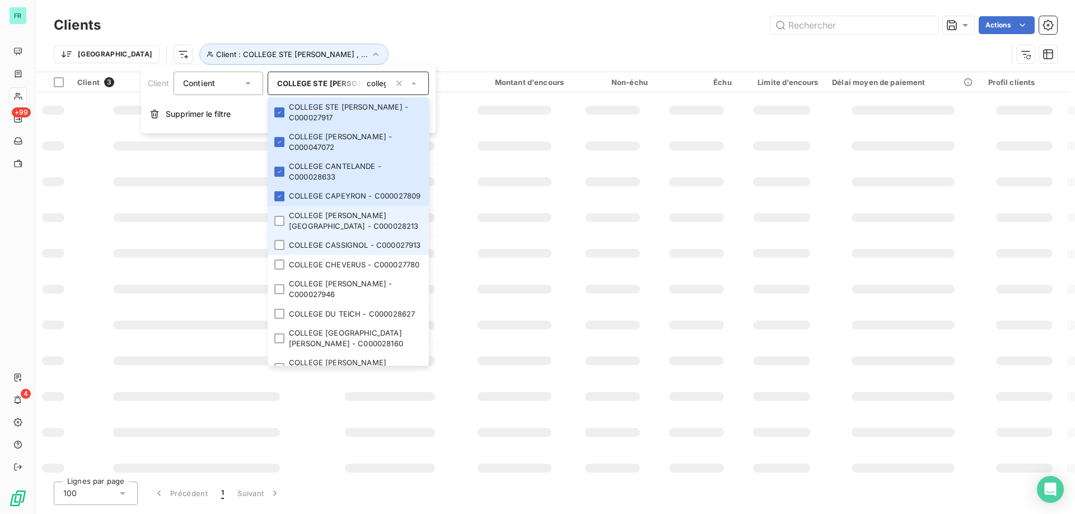
drag, startPoint x: 274, startPoint y: 238, endPoint x: 278, endPoint y: 265, distance: 27.8
click at [274, 236] on li "COLLEGE CASIMIR FIDELE-COLLEGE GRAND PARC - C000028213" at bounding box center [348, 221] width 161 height 30
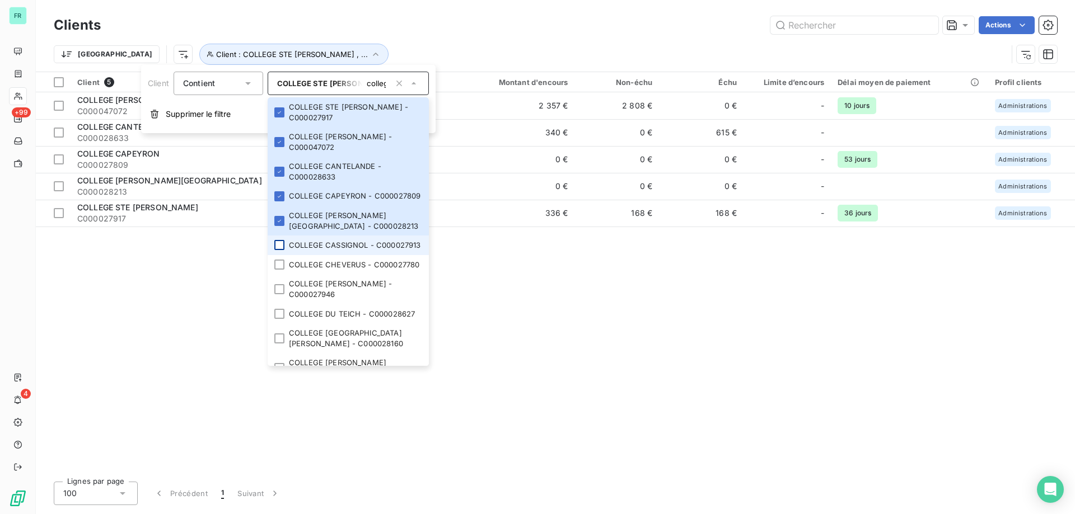
click at [278, 250] on div at bounding box center [279, 245] width 10 height 10
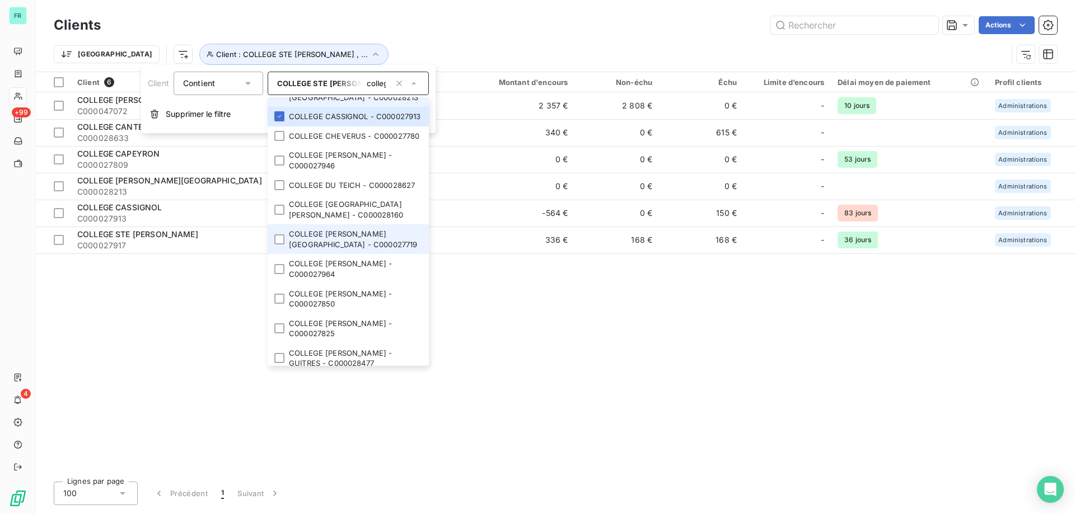
scroll to position [168, 0]
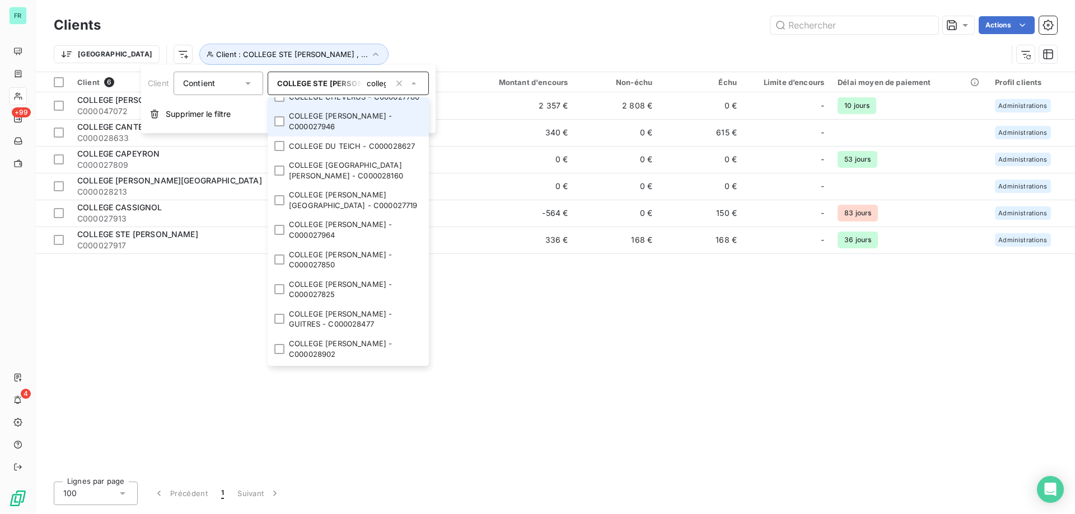
drag, startPoint x: 275, startPoint y: 135, endPoint x: 275, endPoint y: 153, distance: 17.4
click at [275, 107] on li "COLLEGE CHEVERUS - C000027780" at bounding box center [348, 97] width 161 height 20
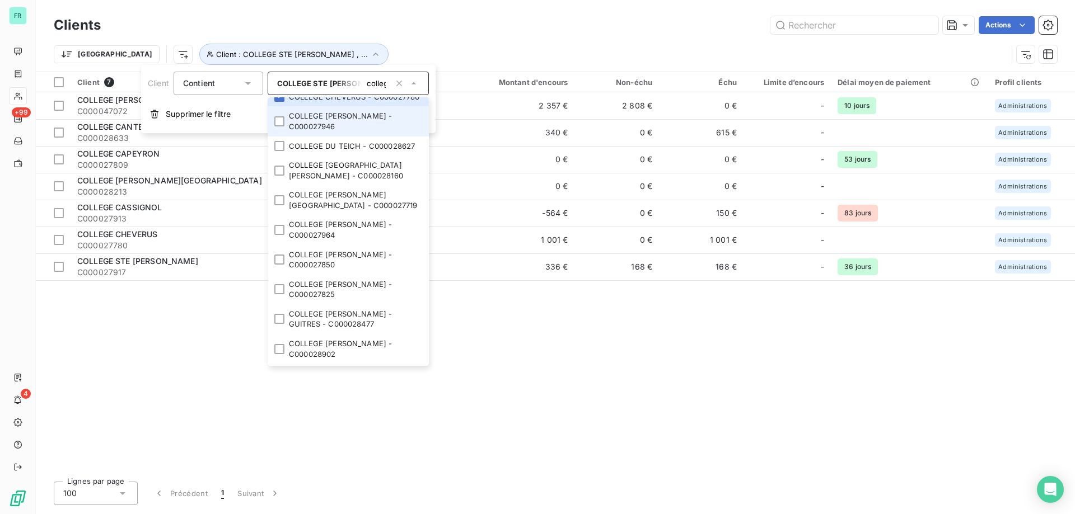
click at [276, 126] on div at bounding box center [279, 121] width 10 height 10
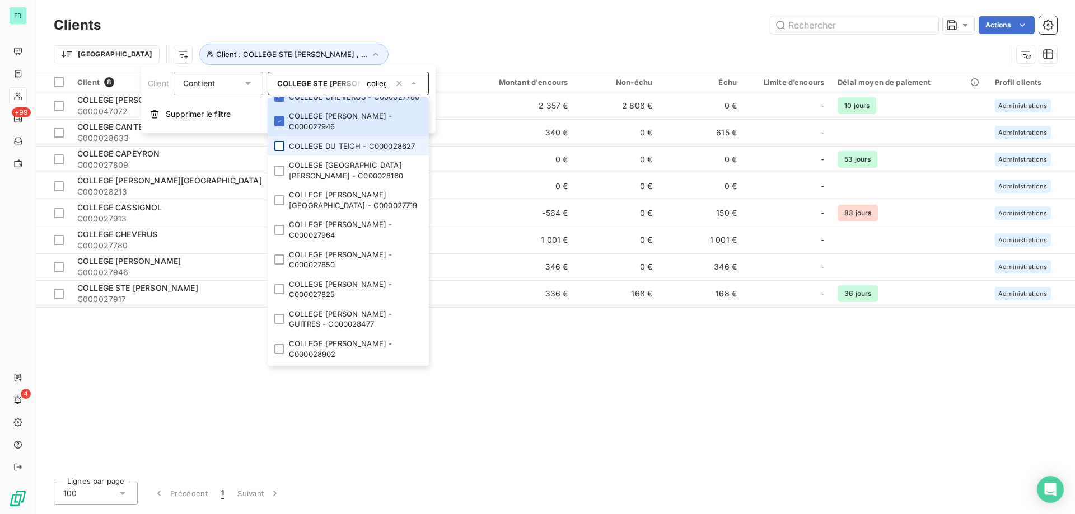
click at [278, 151] on div at bounding box center [279, 146] width 10 height 10
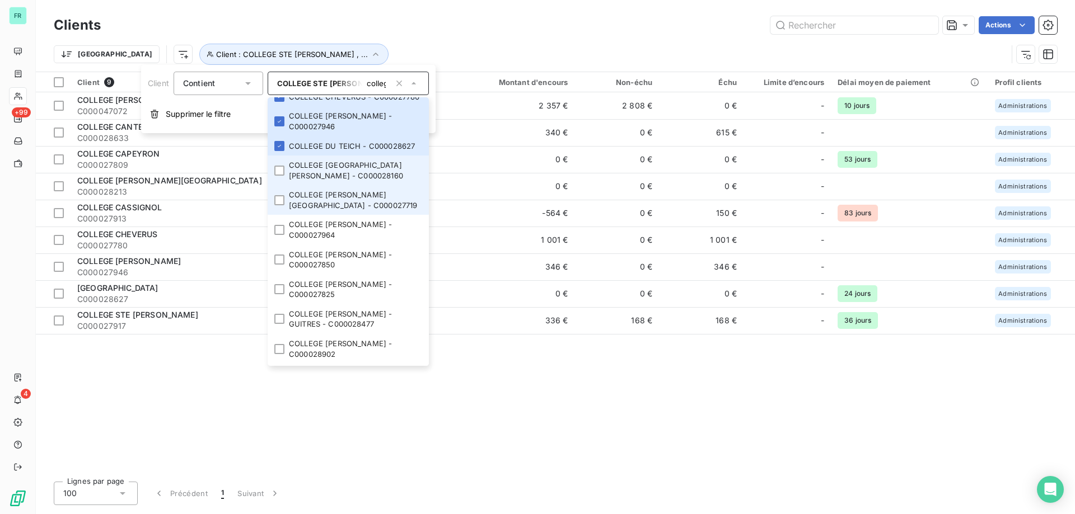
drag, startPoint x: 278, startPoint y: 227, endPoint x: 275, endPoint y: 244, distance: 17.7
click at [278, 185] on li "COLLEGE DU VAL DE SAYE - C000028160" at bounding box center [348, 171] width 161 height 30
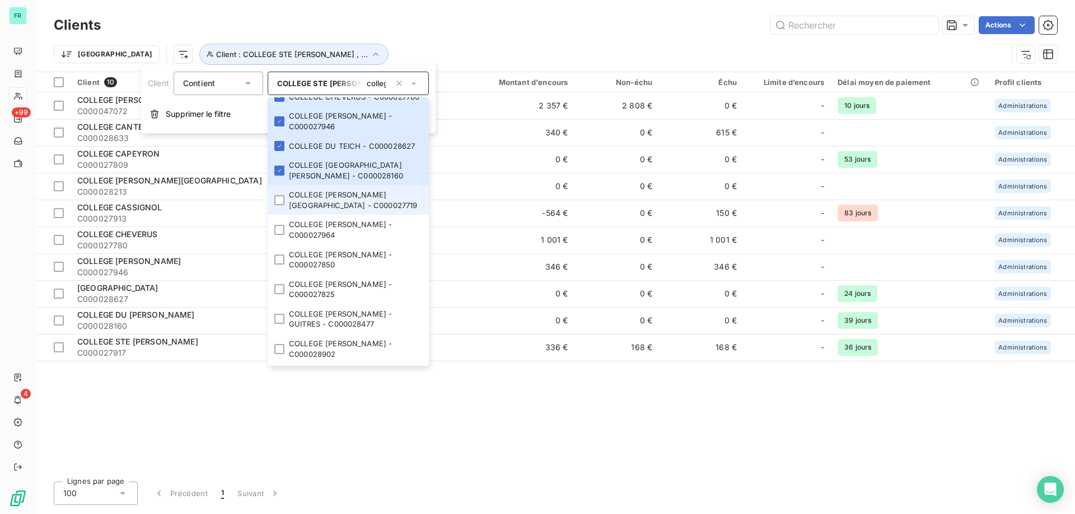
click at [275, 215] on li "COLLEGE EDOUARD VAILLANT - BORDEAUX - C000027719" at bounding box center [348, 200] width 161 height 30
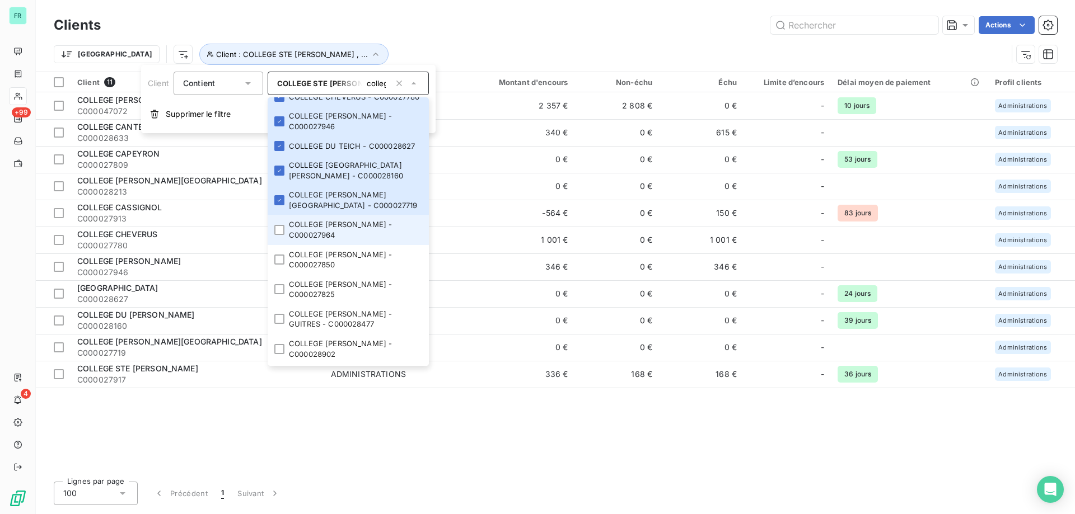
click at [281, 245] on li "COLLEGE [PERSON_NAME] - C000027964" at bounding box center [348, 230] width 161 height 30
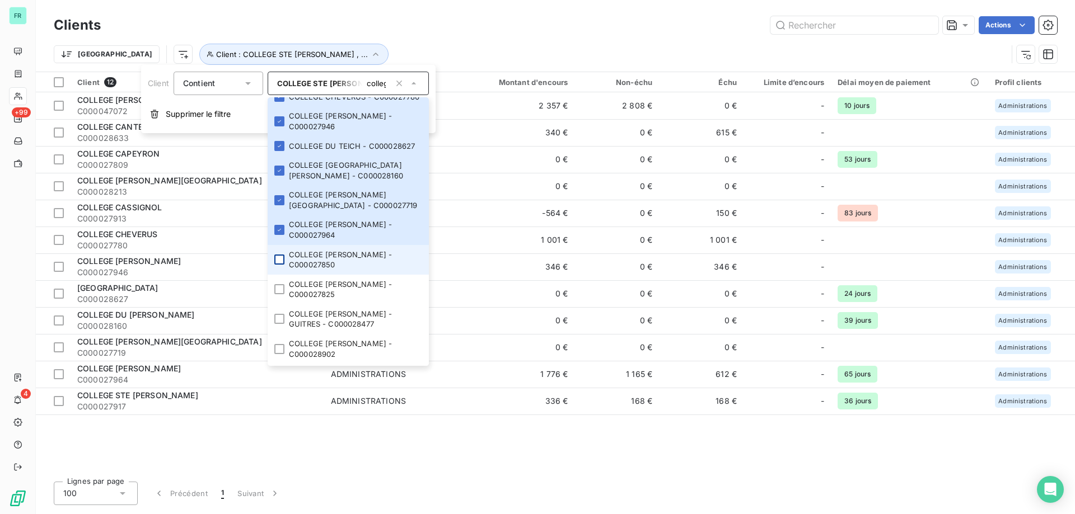
click at [281, 265] on div at bounding box center [279, 260] width 10 height 10
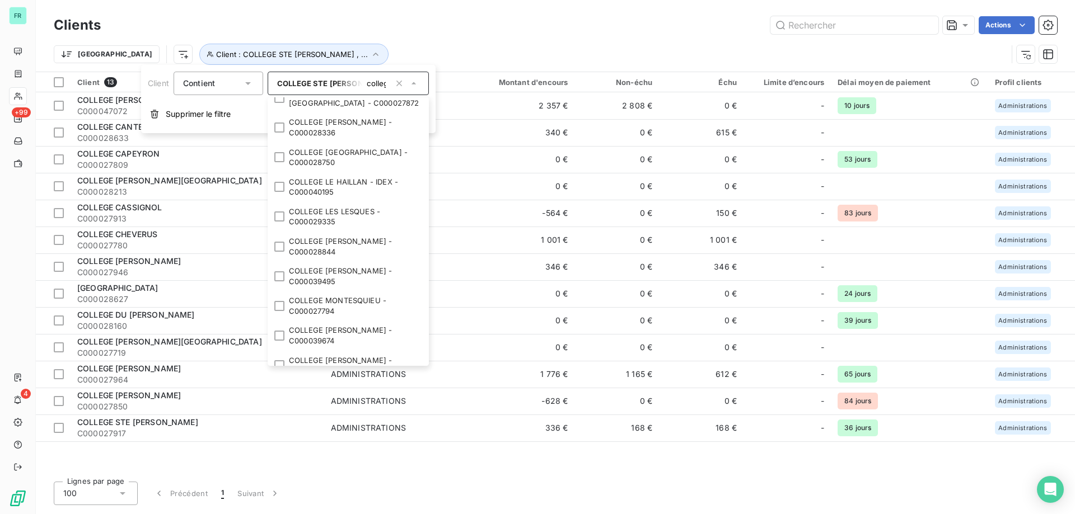
scroll to position [616, 0]
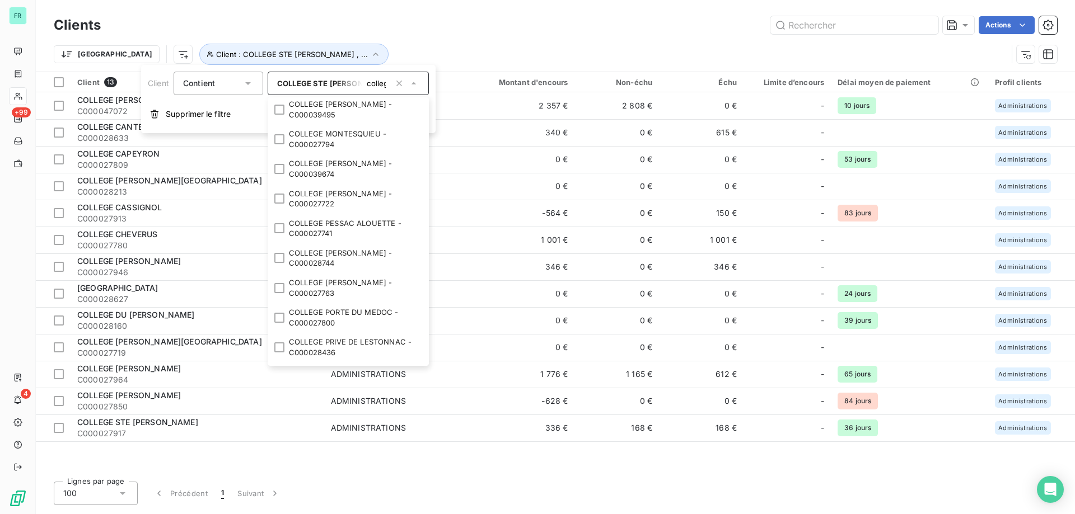
click at [554, 37] on div "Trier Client : COLLEGE STE MARIE JEANNE D ARC , ..." at bounding box center [555, 54] width 1003 height 35
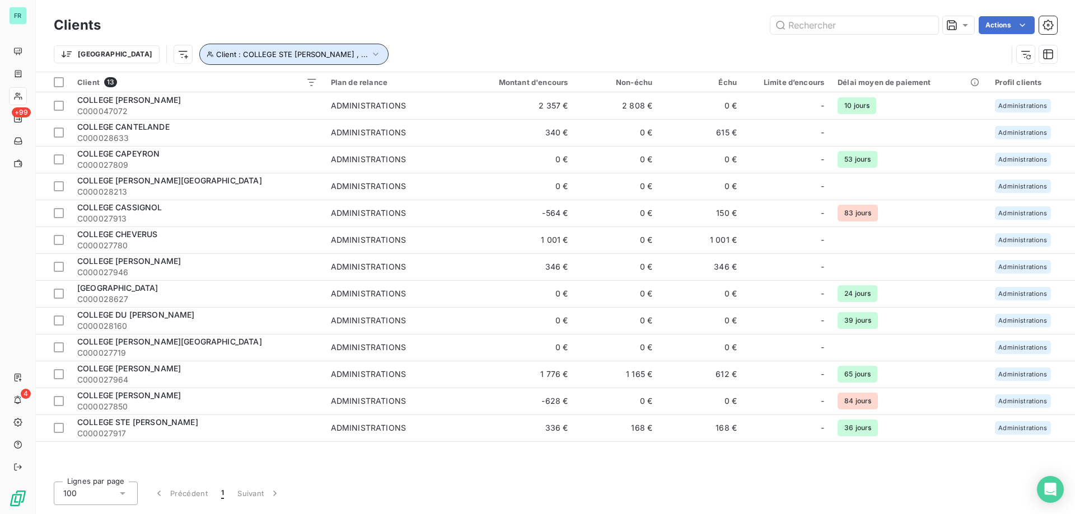
click at [370, 51] on icon "button" at bounding box center [375, 54] width 11 height 11
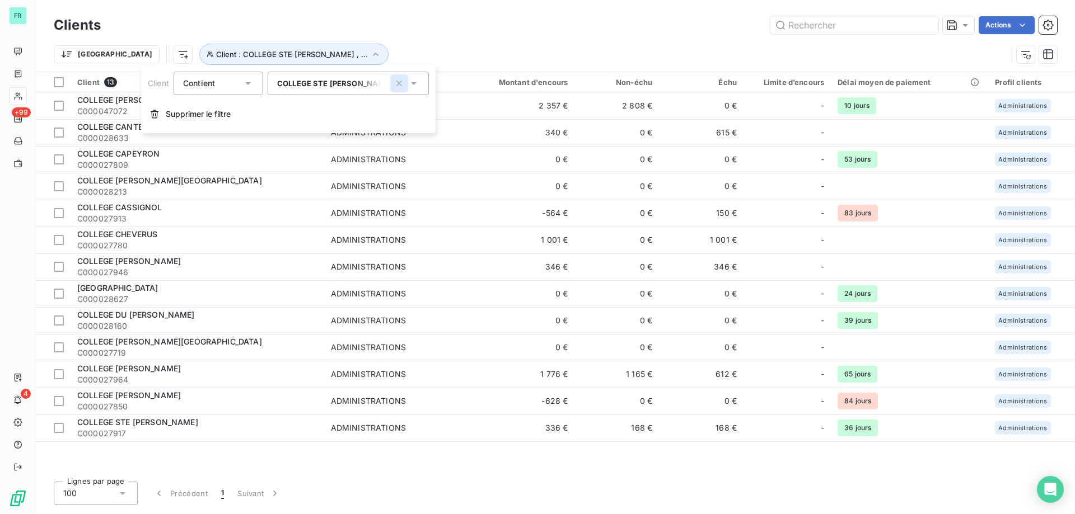
click at [402, 78] on icon "button" at bounding box center [398, 83] width 11 height 11
type input "college"
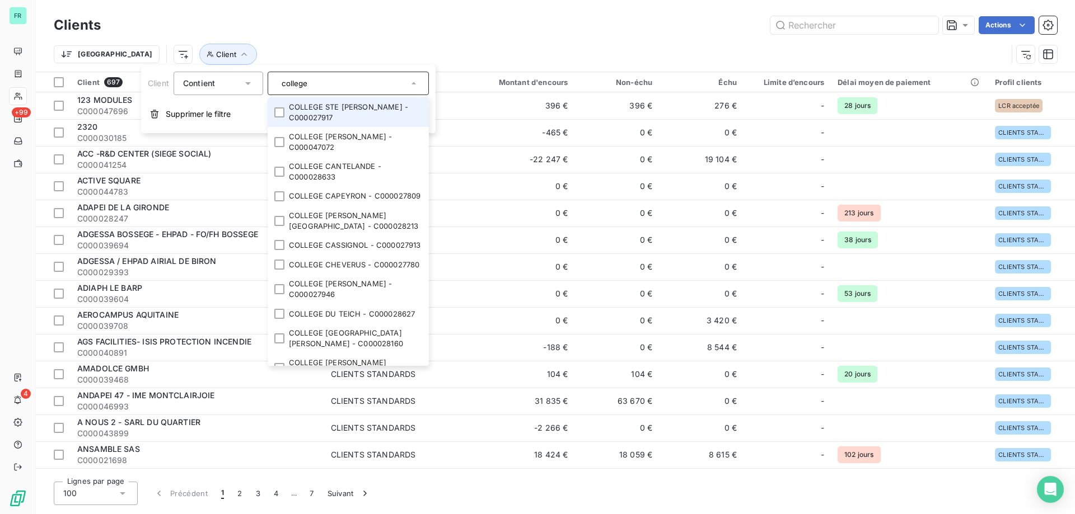
drag, startPoint x: 274, startPoint y: 87, endPoint x: 184, endPoint y: 91, distance: 90.2
click at [186, 90] on div "Client Contient college COLLEGE STE MARIE JEANNE D ARC - C000027917 COLLEGE AND…" at bounding box center [288, 84] width 281 height 24
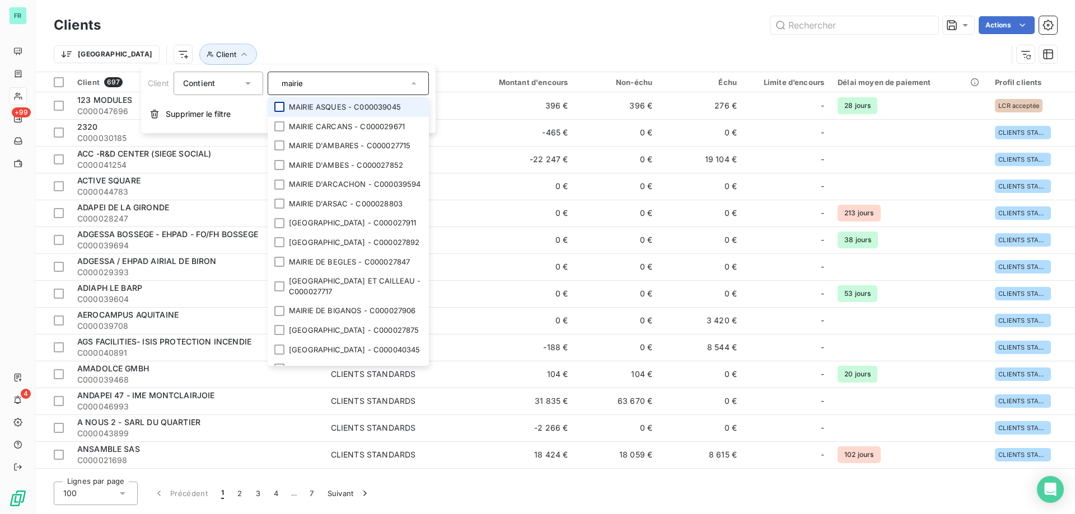
type input "mairie"
drag, startPoint x: 278, startPoint y: 106, endPoint x: 274, endPoint y: 126, distance: 20.5
click at [278, 107] on div at bounding box center [279, 107] width 10 height 10
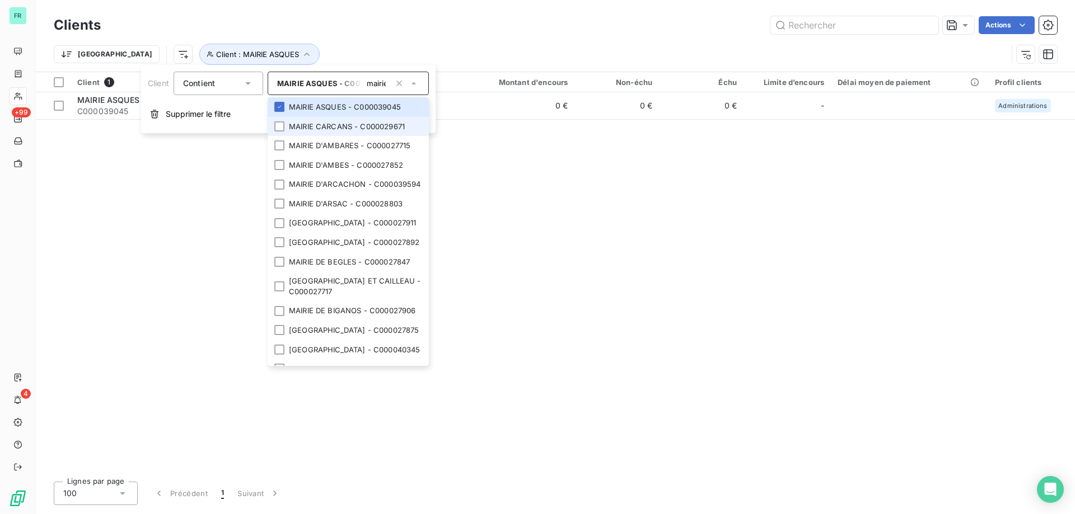
click at [275, 133] on li "MAIRIE CARCANS - C000029671" at bounding box center [348, 127] width 161 height 20
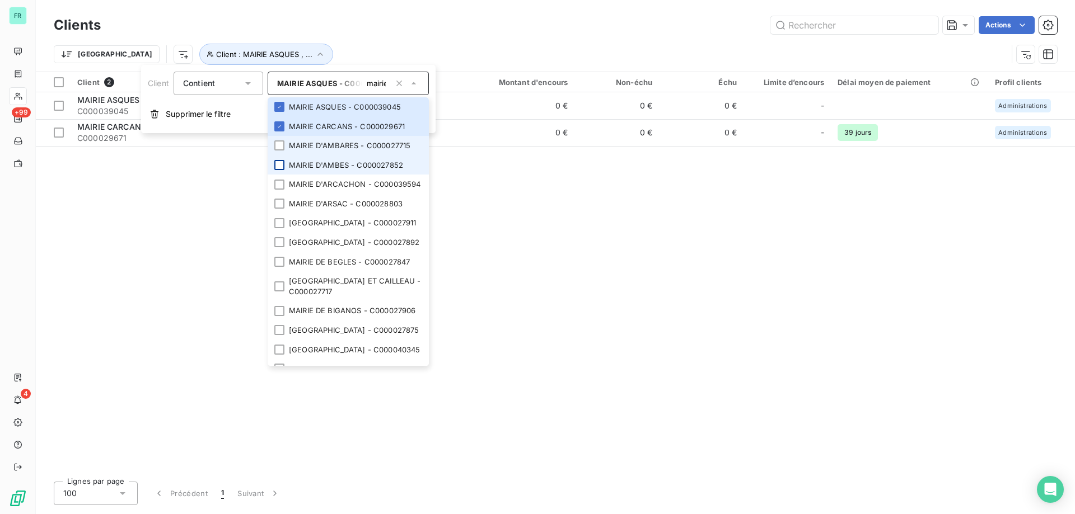
drag, startPoint x: 277, startPoint y: 146, endPoint x: 276, endPoint y: 161, distance: 15.7
click at [278, 148] on div at bounding box center [279, 145] width 10 height 10
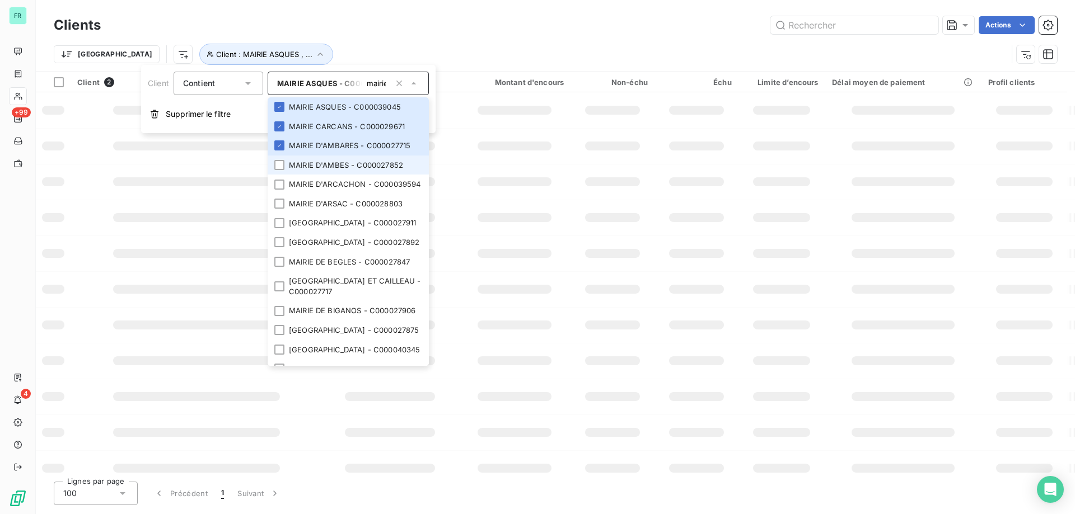
click at [276, 174] on li "MAIRIE D'AMBES - C000027852" at bounding box center [348, 166] width 161 height 20
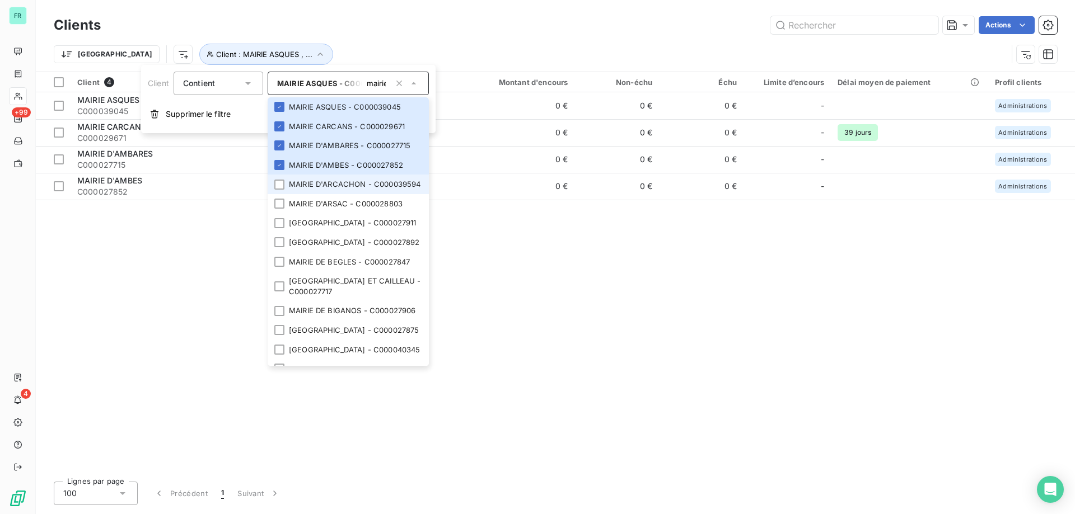
click at [279, 194] on li "MAIRIE D'ARCACHON - C000039594" at bounding box center [348, 185] width 161 height 20
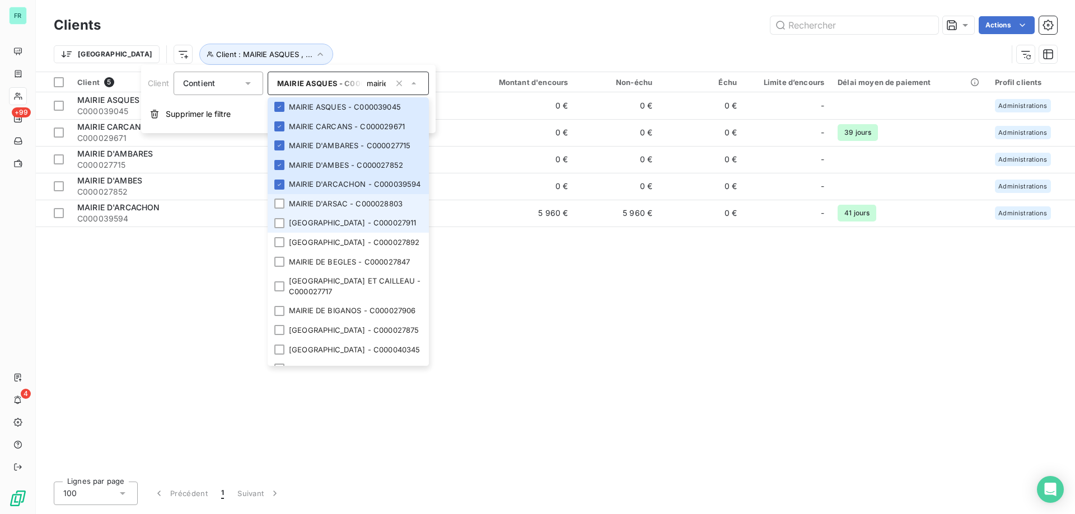
click at [279, 226] on li "MAIRIE D'AVENSAN - C000027911" at bounding box center [348, 223] width 161 height 20
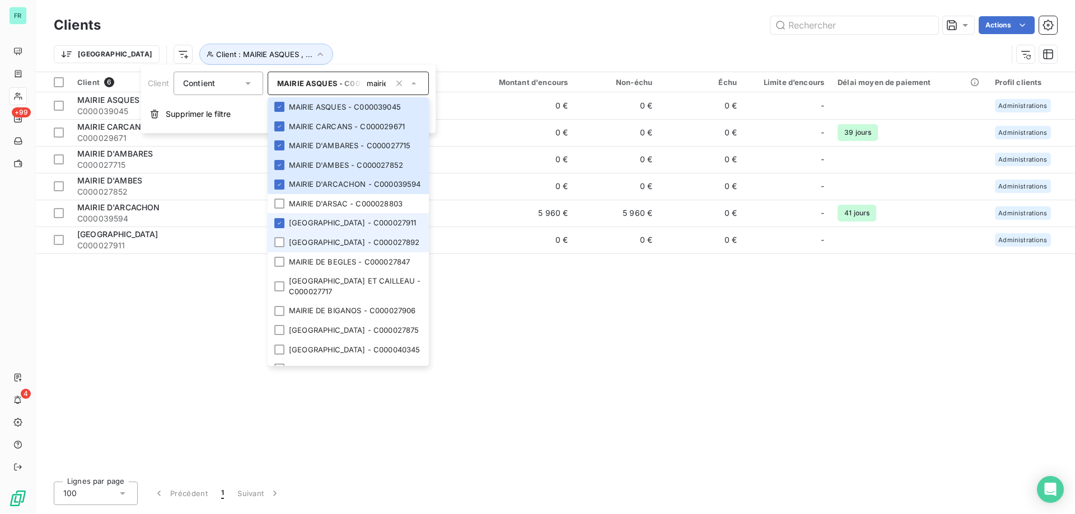
drag, startPoint x: 279, startPoint y: 249, endPoint x: 274, endPoint y: 224, distance: 25.3
click at [279, 249] on li "MAIRIE DE BASSENS - C000027892" at bounding box center [348, 243] width 161 height 20
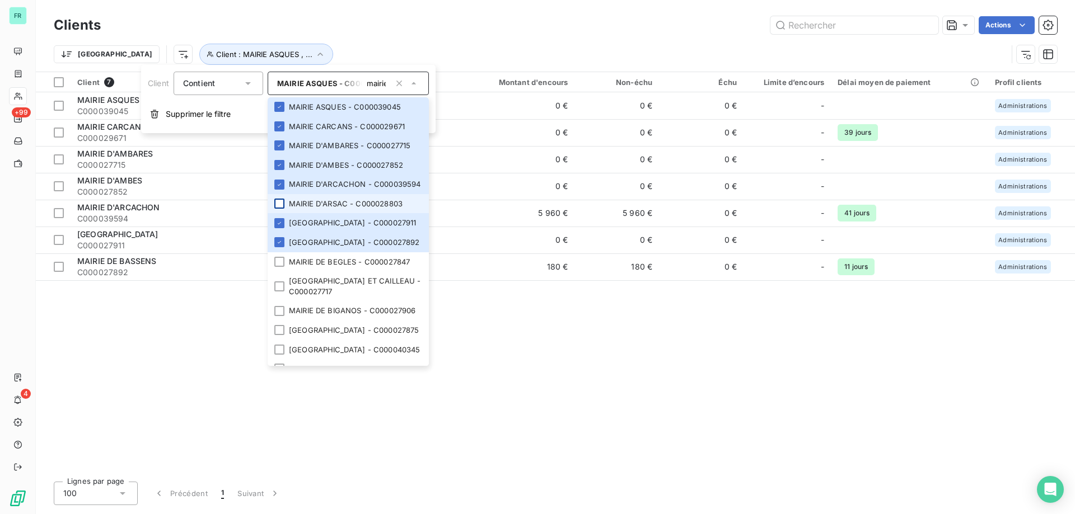
click at [278, 209] on div at bounding box center [279, 204] width 10 height 10
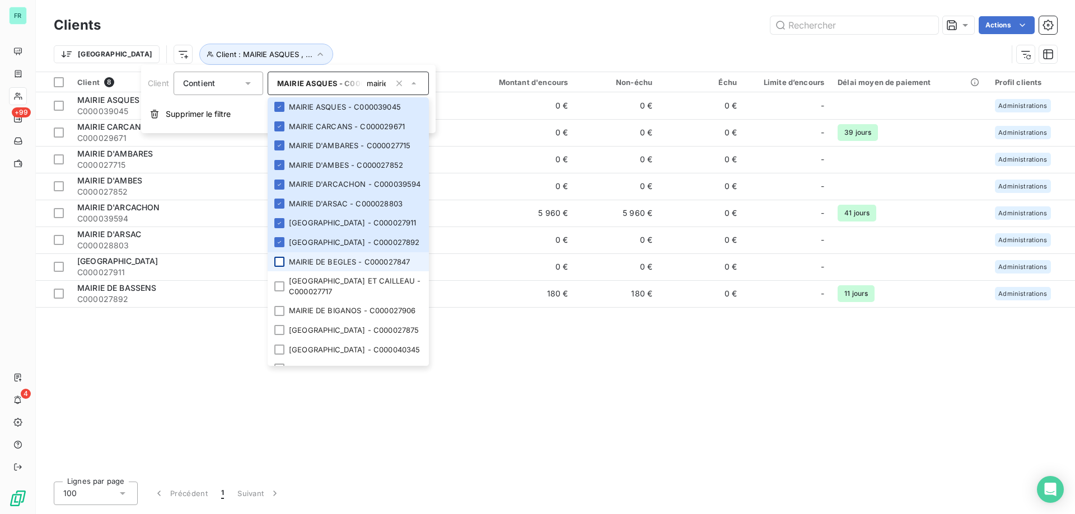
click at [279, 272] on li "MAIRIE DE BEGLES - C000027847" at bounding box center [348, 262] width 161 height 20
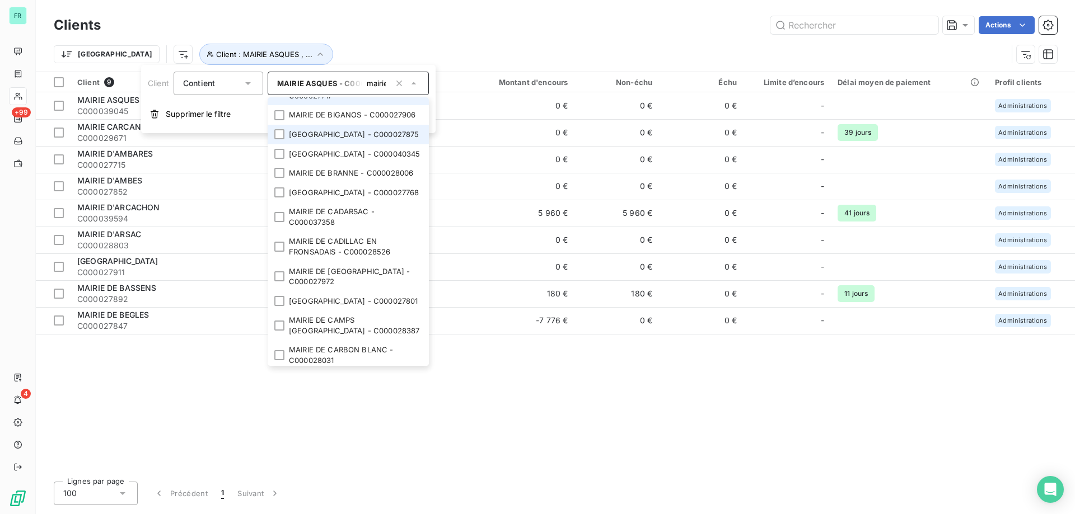
scroll to position [168, 0]
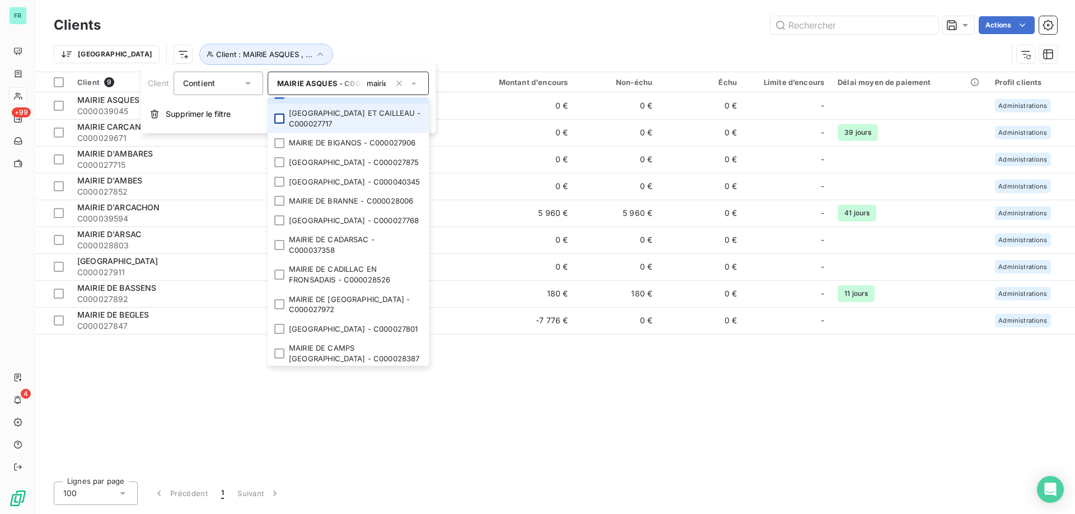
click at [281, 124] on div at bounding box center [279, 119] width 10 height 10
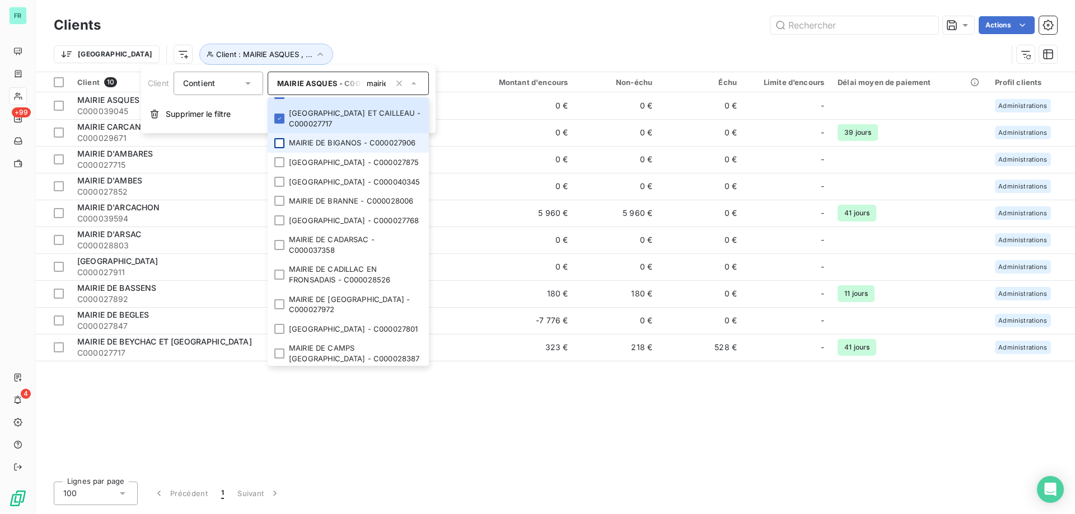
click at [280, 148] on div at bounding box center [279, 143] width 10 height 10
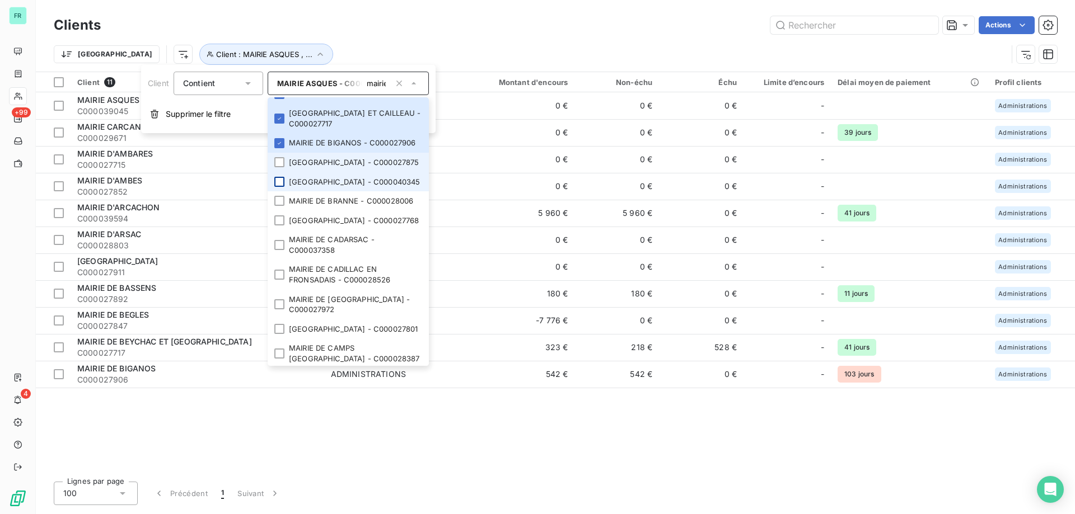
click at [275, 172] on li "MAIRIE DE BORDEAUX - C000027875" at bounding box center [348, 163] width 161 height 20
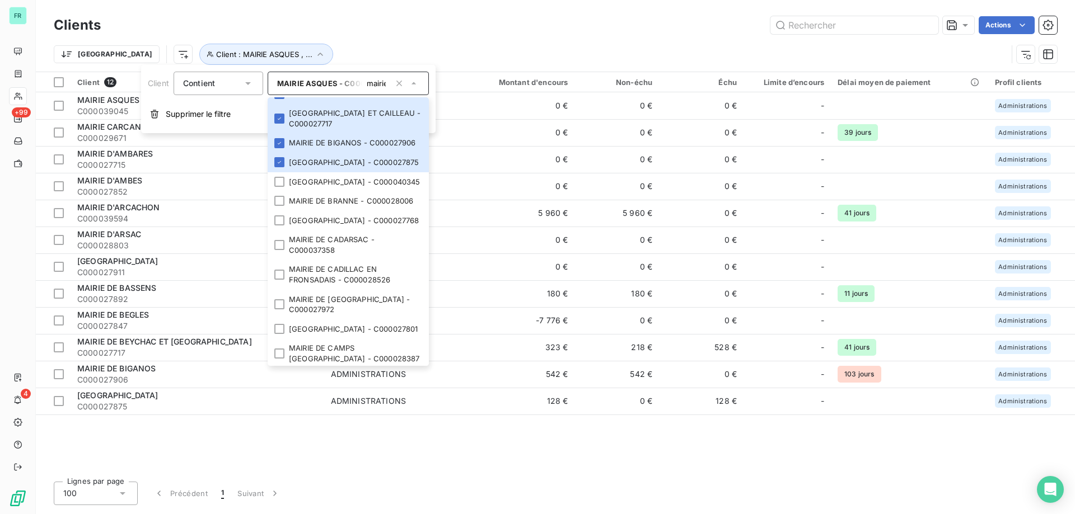
click at [462, 14] on div "Clients Actions" at bounding box center [555, 25] width 1003 height 24
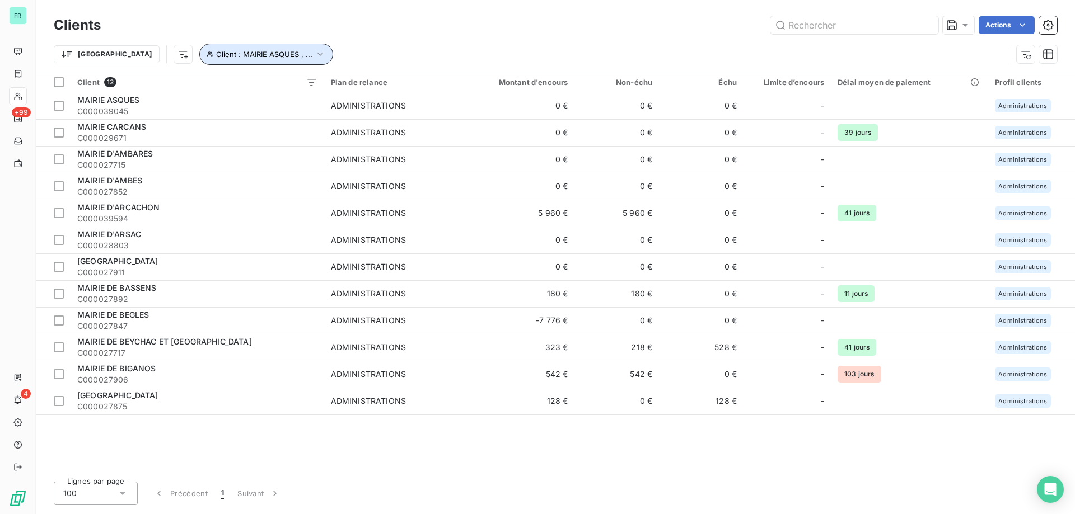
click at [255, 48] on button "Client : MAIRIE ASQUES , ..." at bounding box center [266, 54] width 134 height 21
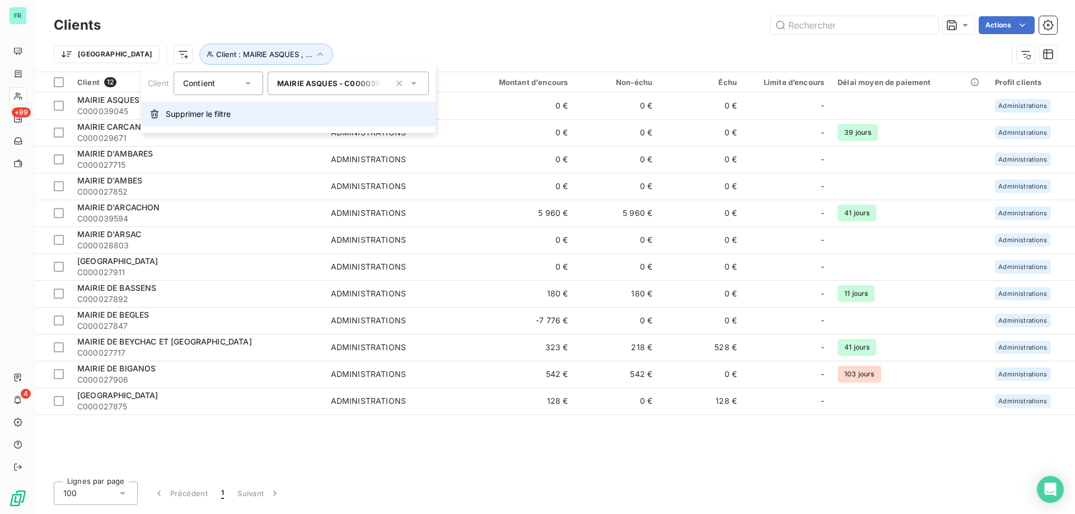
click at [206, 124] on button "Supprimer le filtre" at bounding box center [288, 114] width 294 height 25
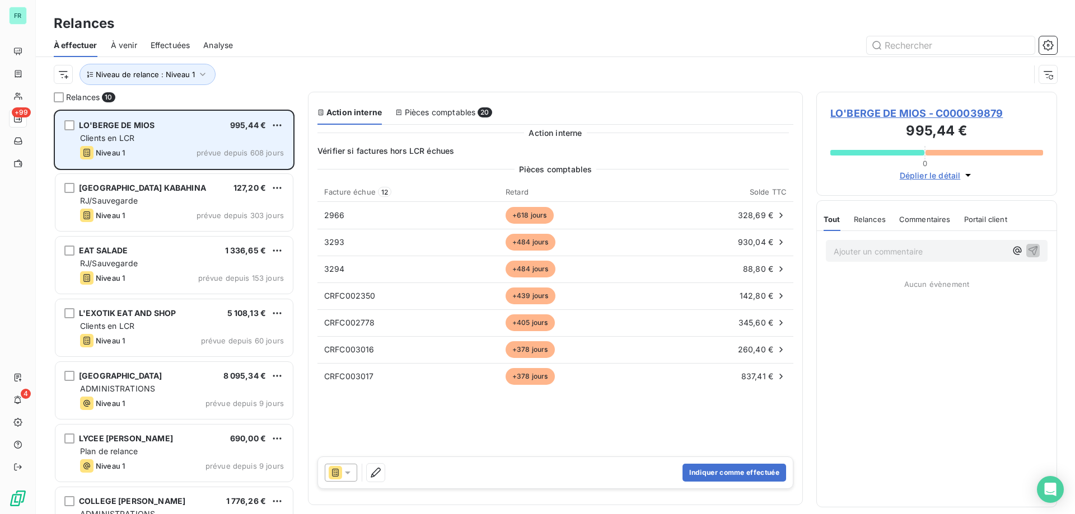
scroll to position [396, 232]
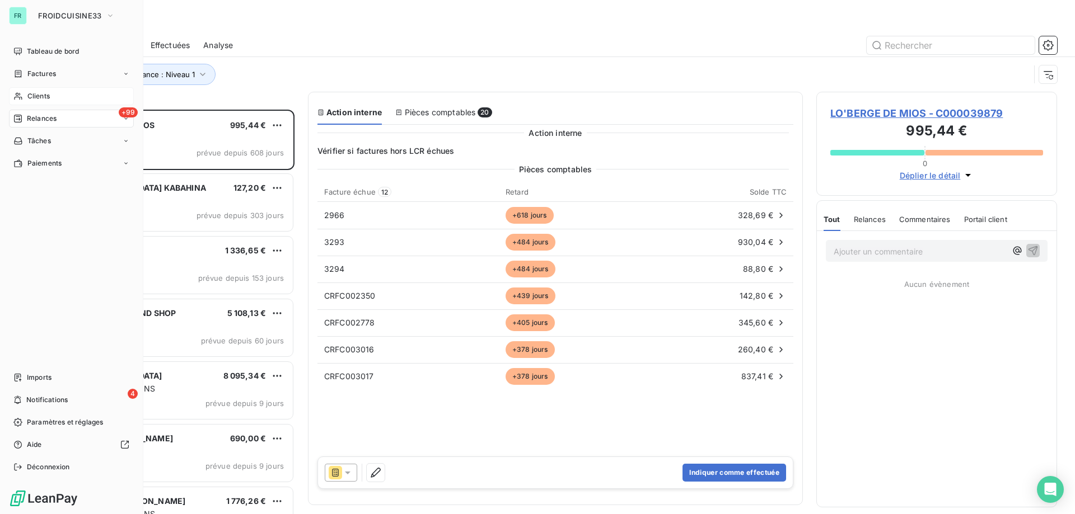
click at [46, 96] on span "Clients" at bounding box center [38, 96] width 22 height 10
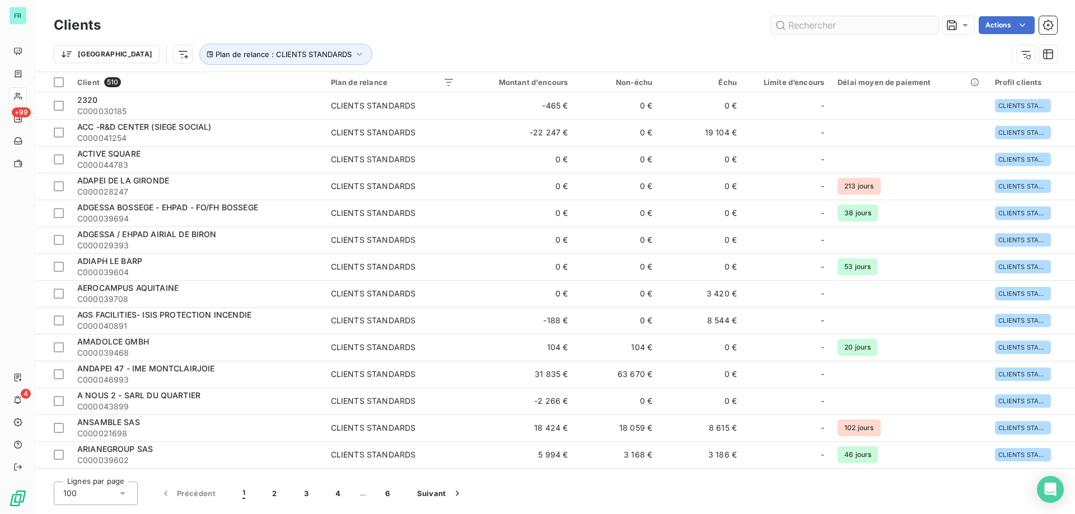
click at [812, 24] on input "text" at bounding box center [854, 25] width 168 height 18
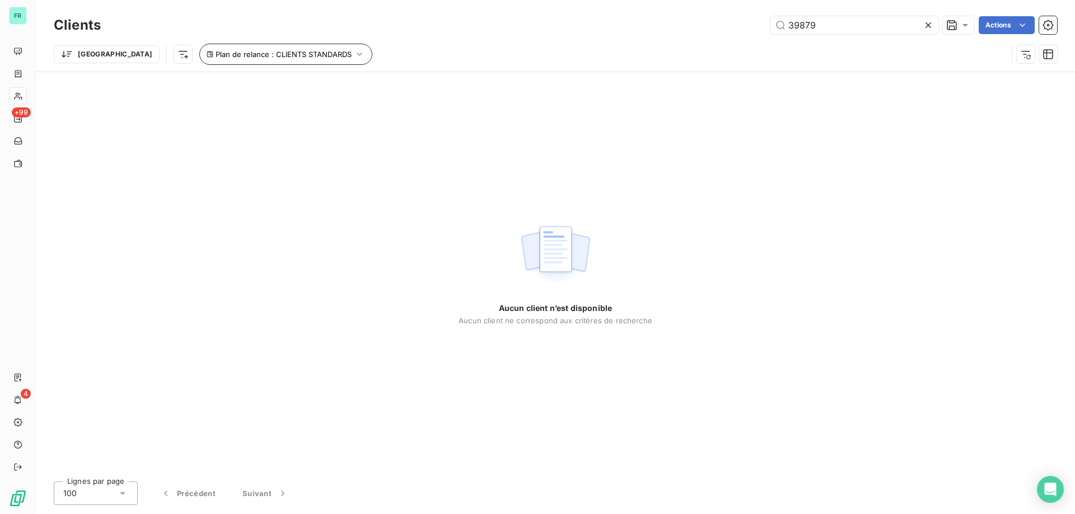
type input "39879"
click at [354, 53] on icon "button" at bounding box center [359, 54] width 11 height 11
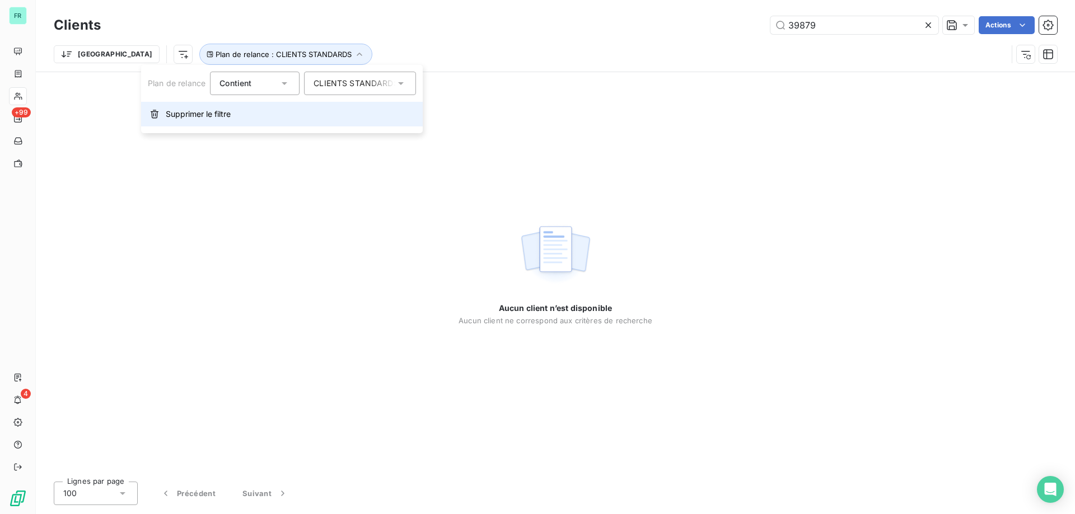
click at [216, 113] on span "Supprimer le filtre" at bounding box center [198, 114] width 65 height 11
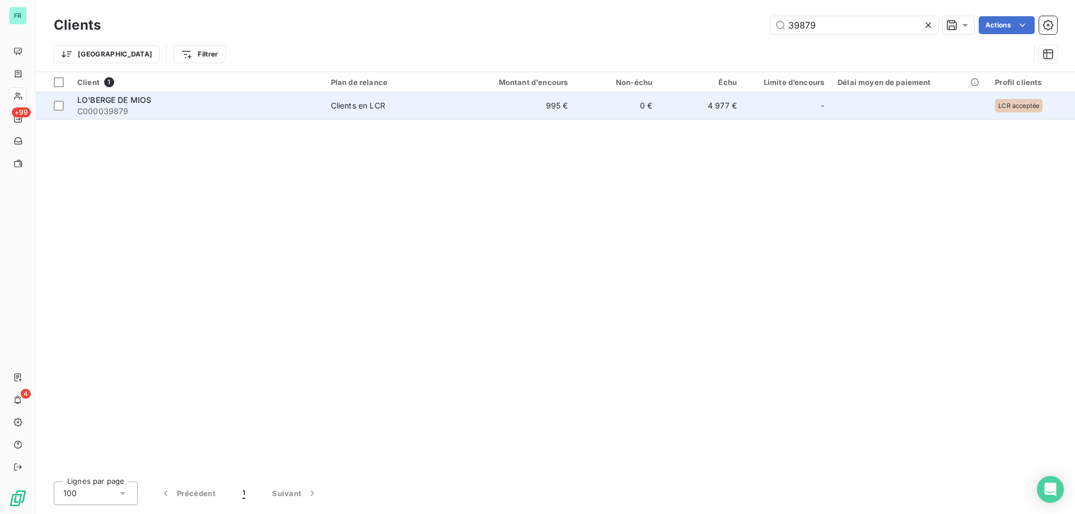
click at [260, 107] on span "C000039879" at bounding box center [197, 111] width 240 height 11
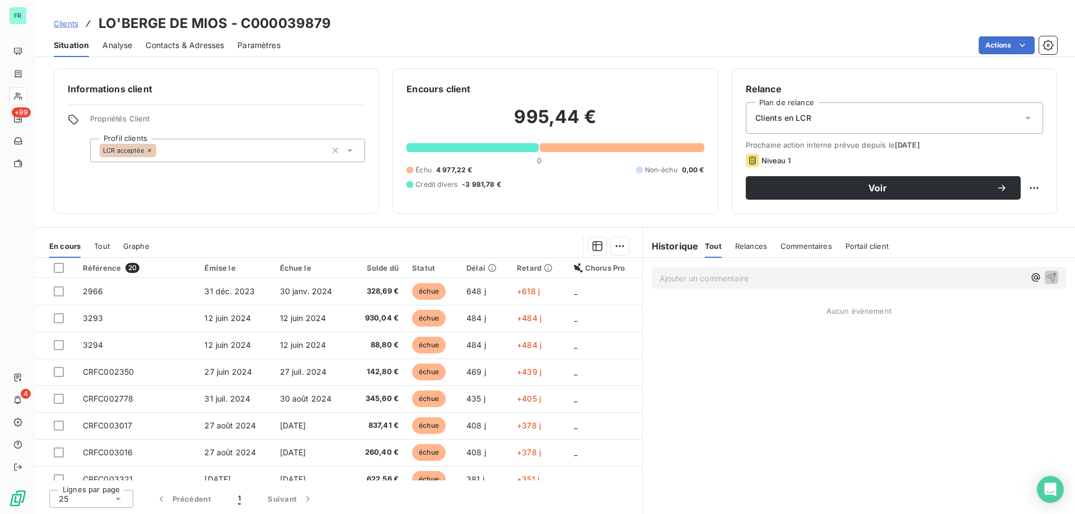
click at [757, 274] on p "Ajouter un commentaire ﻿" at bounding box center [841, 278] width 365 height 14
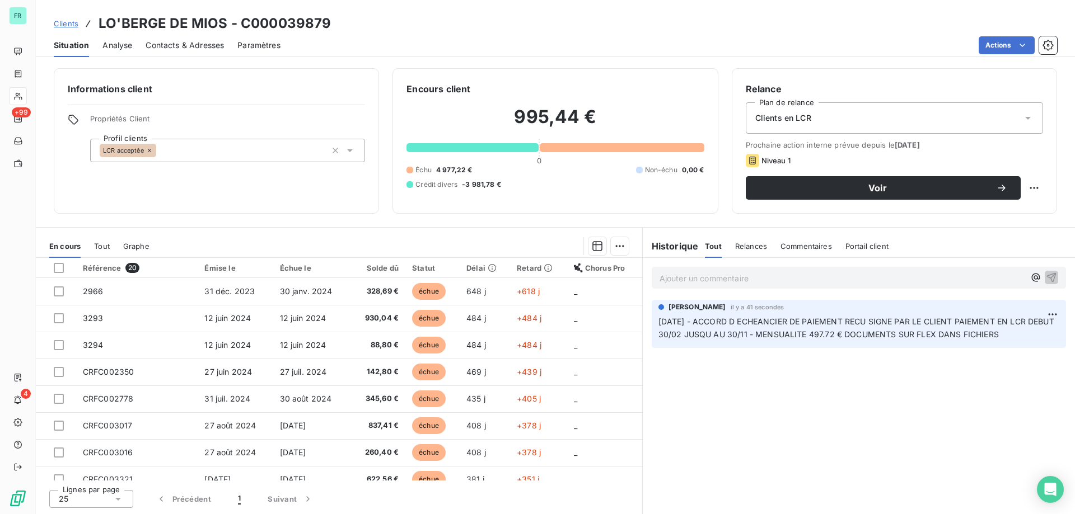
click at [65, 24] on span "Clients" at bounding box center [66, 23] width 25 height 9
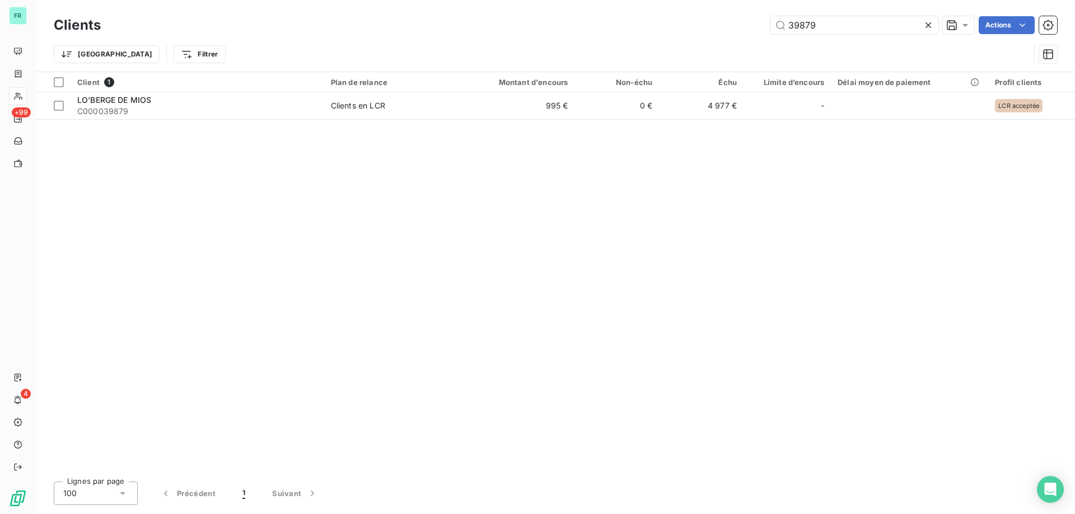
drag, startPoint x: 854, startPoint y: 24, endPoint x: 560, endPoint y: 24, distance: 293.3
click at [560, 24] on div "39879 Actions" at bounding box center [585, 25] width 943 height 18
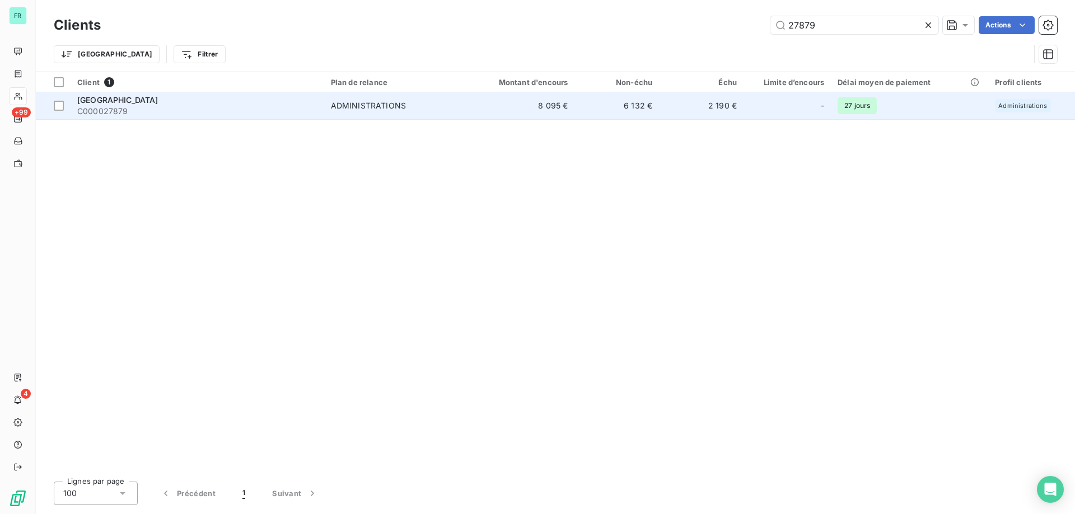
type input "27879"
click at [252, 105] on div "[GEOGRAPHIC_DATA]" at bounding box center [197, 100] width 240 height 11
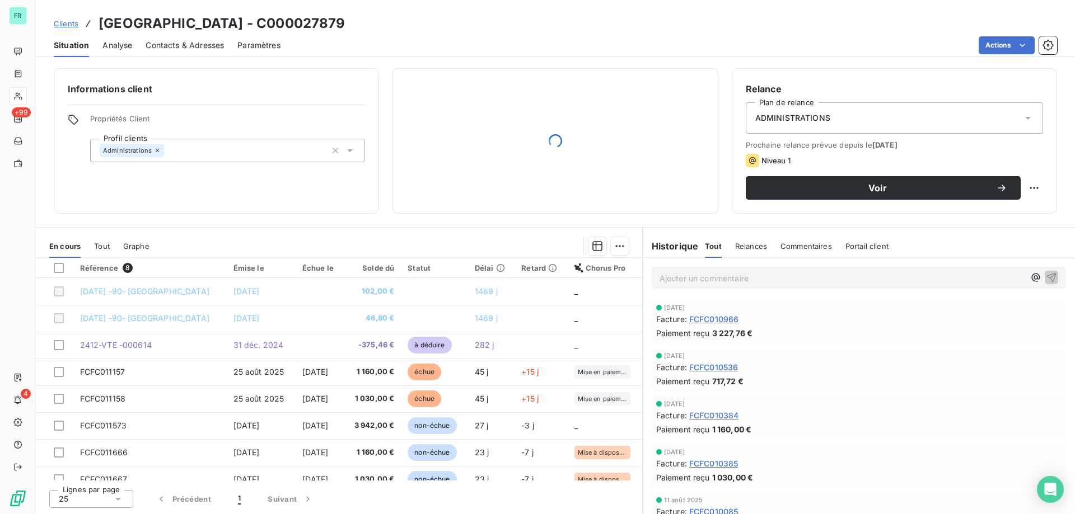
click at [206, 40] on span "Contacts & Adresses" at bounding box center [185, 45] width 78 height 11
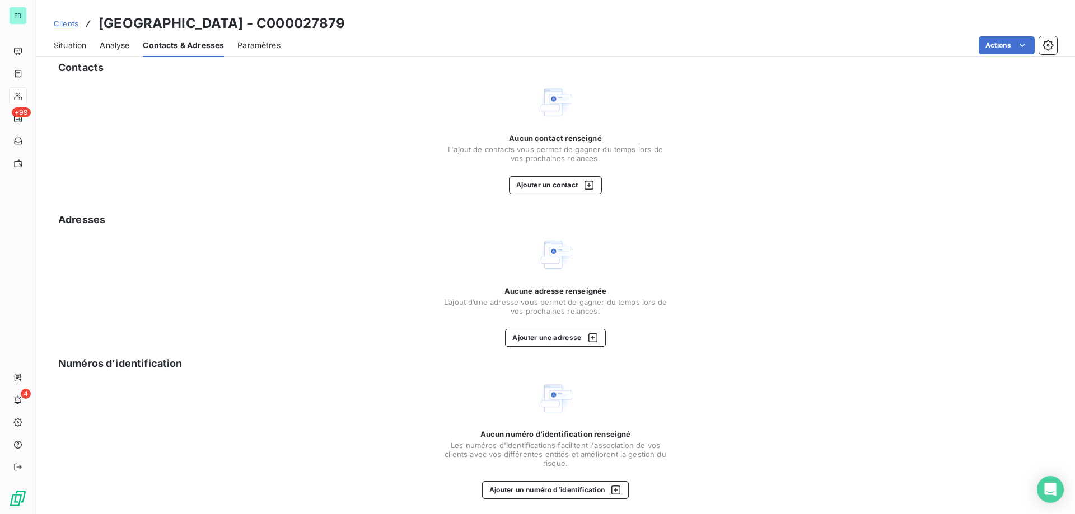
scroll to position [11, 0]
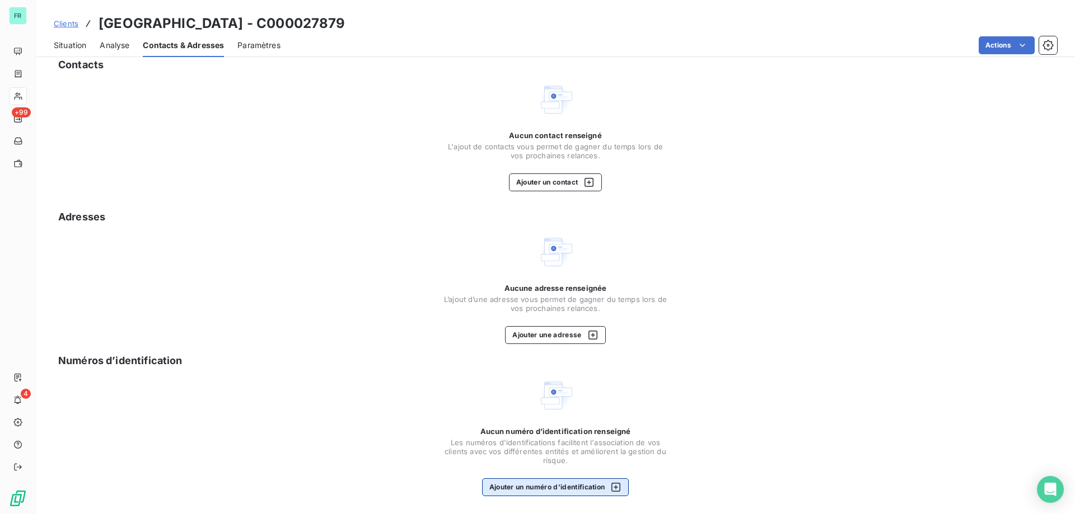
click at [548, 489] on button "Ajouter un numéro d’identification" at bounding box center [555, 488] width 147 height 18
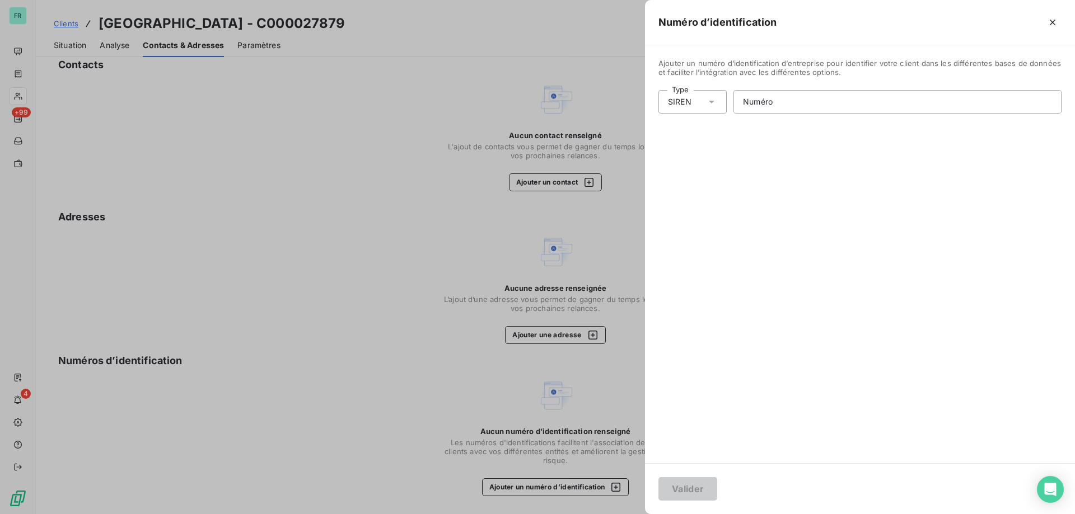
click at [705, 100] on div "SIREN" at bounding box center [692, 102] width 68 height 24
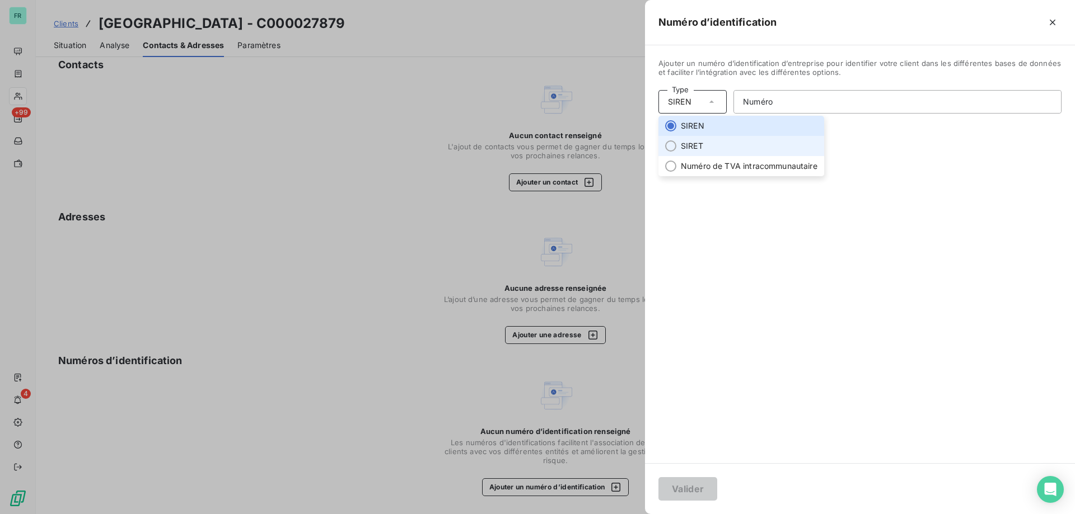
click at [695, 149] on li "SIRET" at bounding box center [741, 146] width 166 height 20
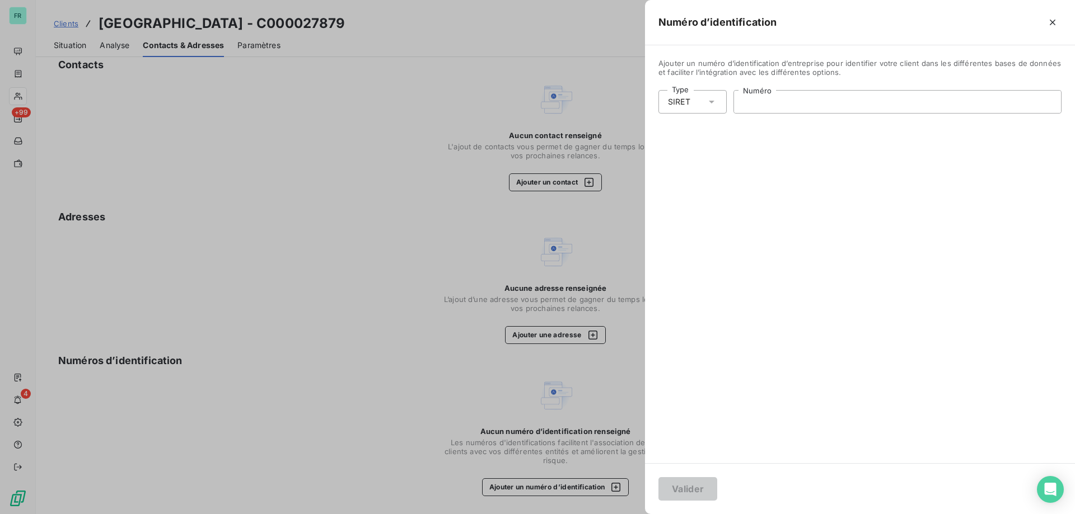
click at [765, 102] on input "Numéro" at bounding box center [897, 102] width 327 height 22
paste input "213 302 433 00015"
click at [759, 99] on input "213 302 433 00015" at bounding box center [897, 102] width 327 height 22
click at [757, 104] on input "213 302 433 00015" at bounding box center [897, 102] width 327 height 22
click at [759, 100] on input "213 302 433 00015" at bounding box center [897, 102] width 327 height 22
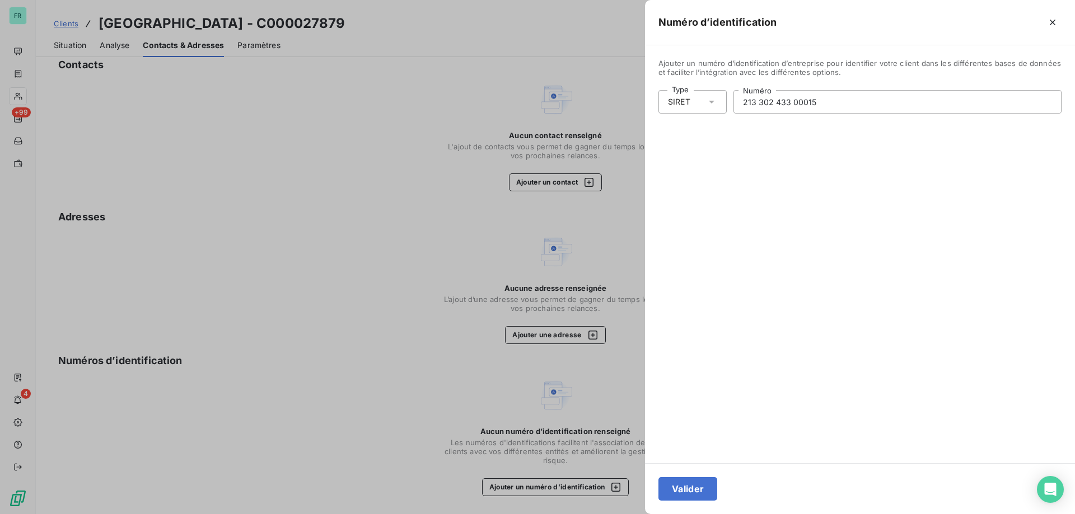
click at [796, 107] on input "213 302 433 00015" at bounding box center [897, 102] width 327 height 22
click at [829, 103] on input "213 302 433 00015" at bounding box center [897, 102] width 327 height 22
type input "213 302 433 00015"
click at [702, 487] on button "Valider" at bounding box center [687, 489] width 59 height 24
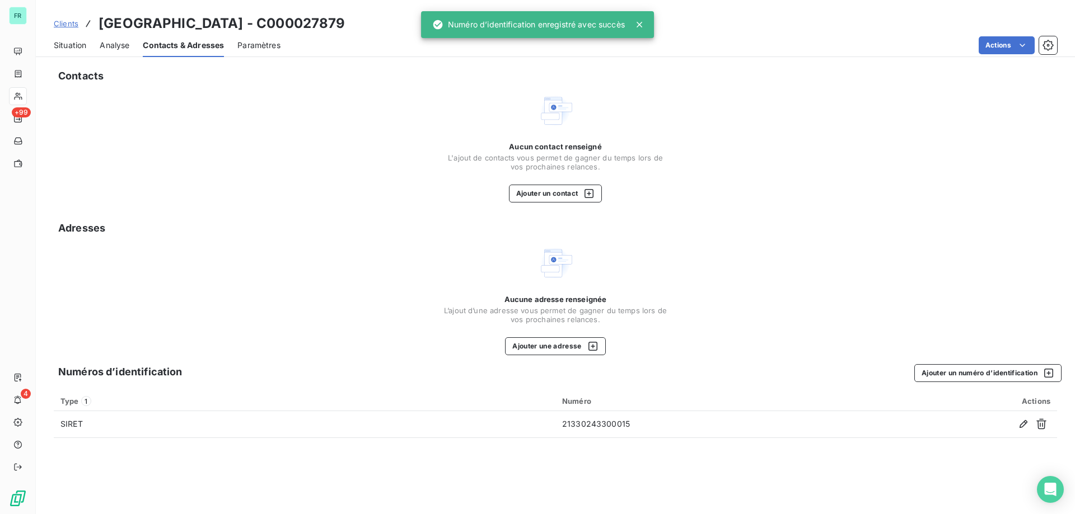
scroll to position [0, 0]
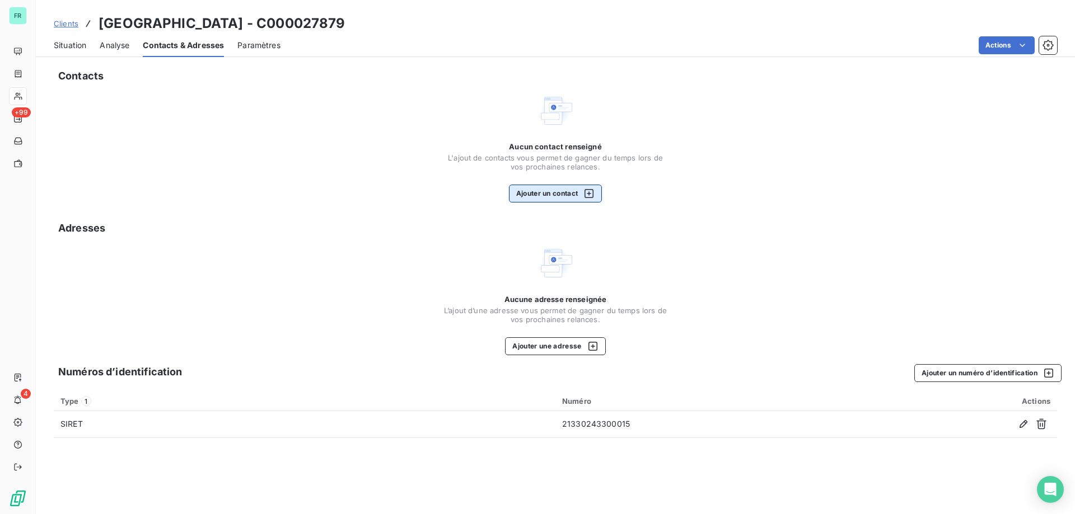
click at [555, 193] on button "Ajouter un contact" at bounding box center [555, 194] width 93 height 18
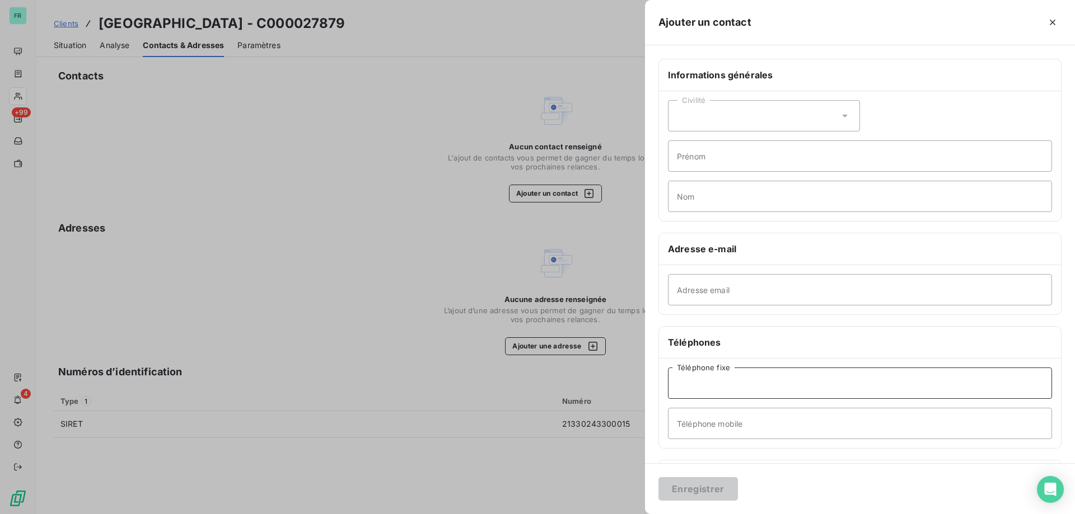
drag, startPoint x: 759, startPoint y: 386, endPoint x: 751, endPoint y: 386, distance: 8.4
click at [759, 386] on input "Téléphone fixe" at bounding box center [860, 383] width 384 height 31
paste input "05 57 55 33 33"
type input "05 57 55 33 33"
click at [711, 301] on input "Adresse email" at bounding box center [860, 289] width 384 height 31
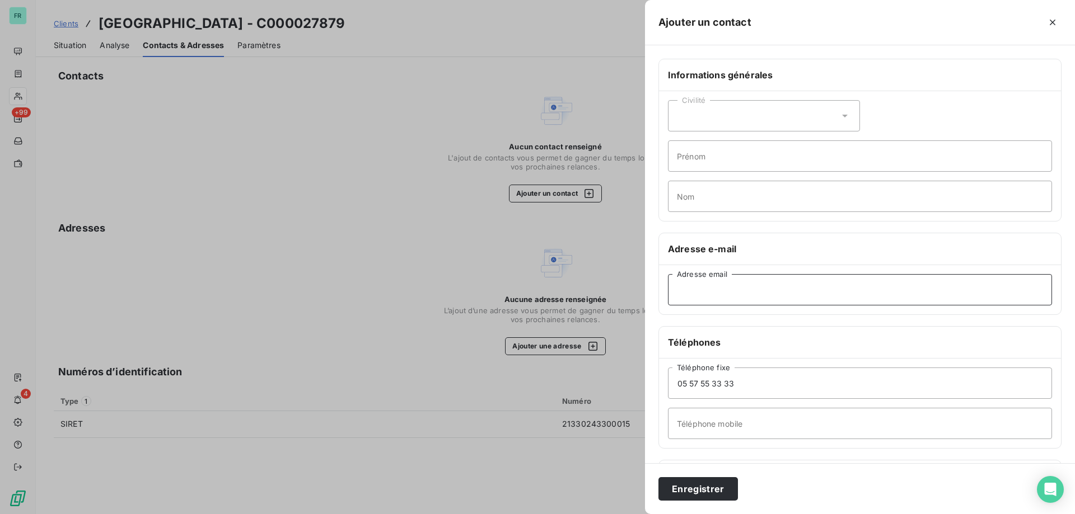
paste input "[EMAIL_ADDRESS][DOMAIN_NAME]"
type input "[EMAIL_ADDRESS][DOMAIN_NAME]"
click at [720, 490] on button "Enregistrer" at bounding box center [697, 489] width 79 height 24
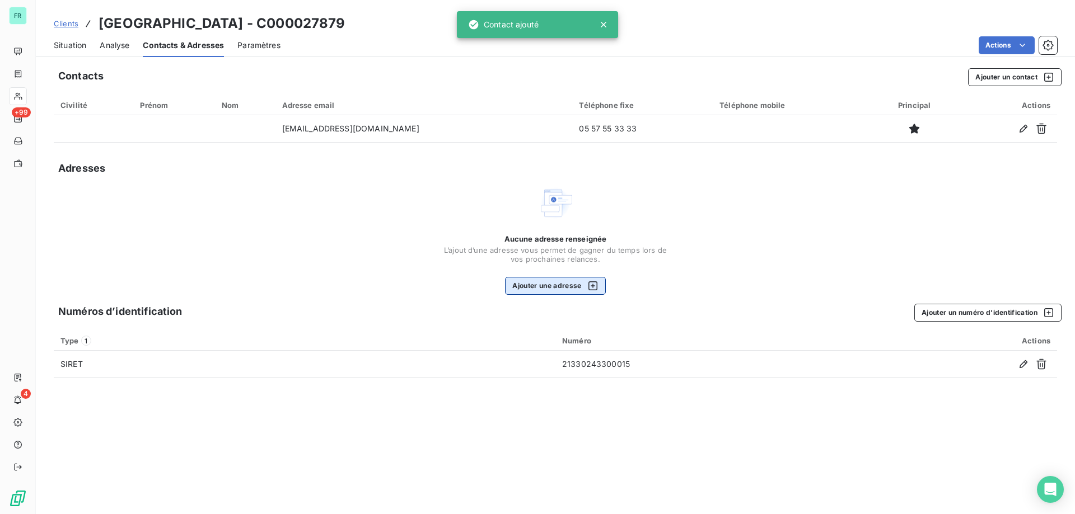
click at [563, 280] on button "Ajouter une adresse" at bounding box center [555, 286] width 100 height 18
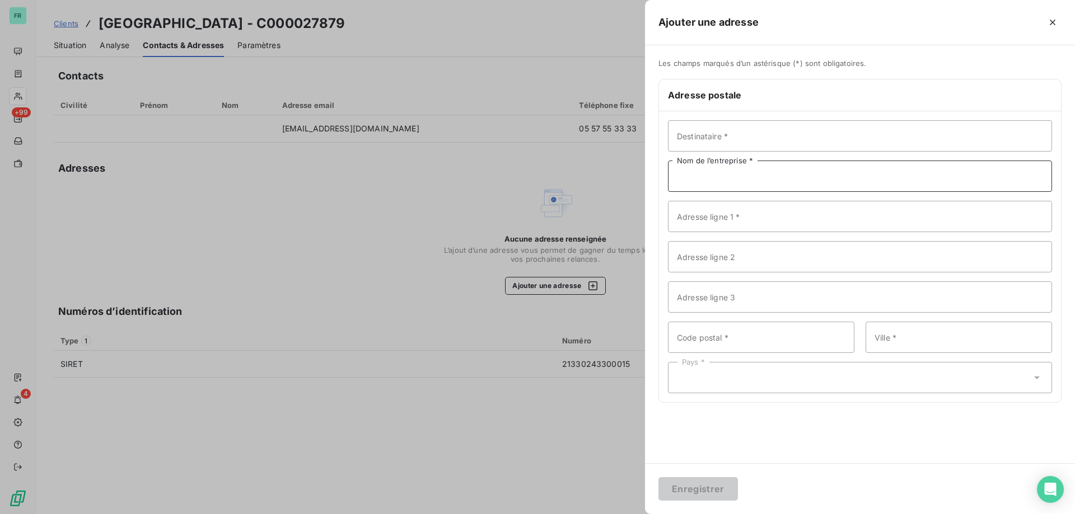
click at [712, 177] on input "Nom de l’entreprise *" at bounding box center [860, 176] width 384 height 31
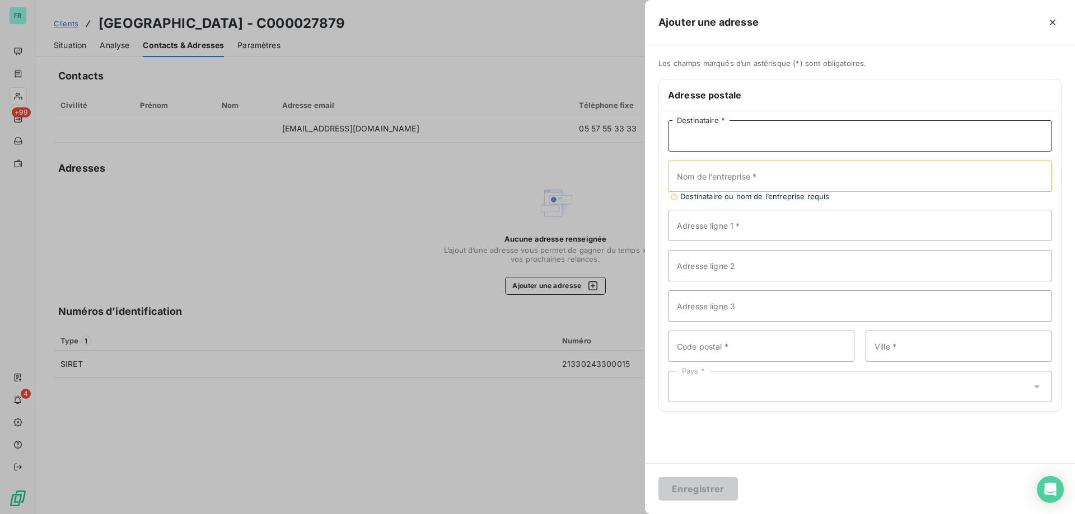
click at [714, 132] on input "Destinataire *" at bounding box center [860, 135] width 384 height 31
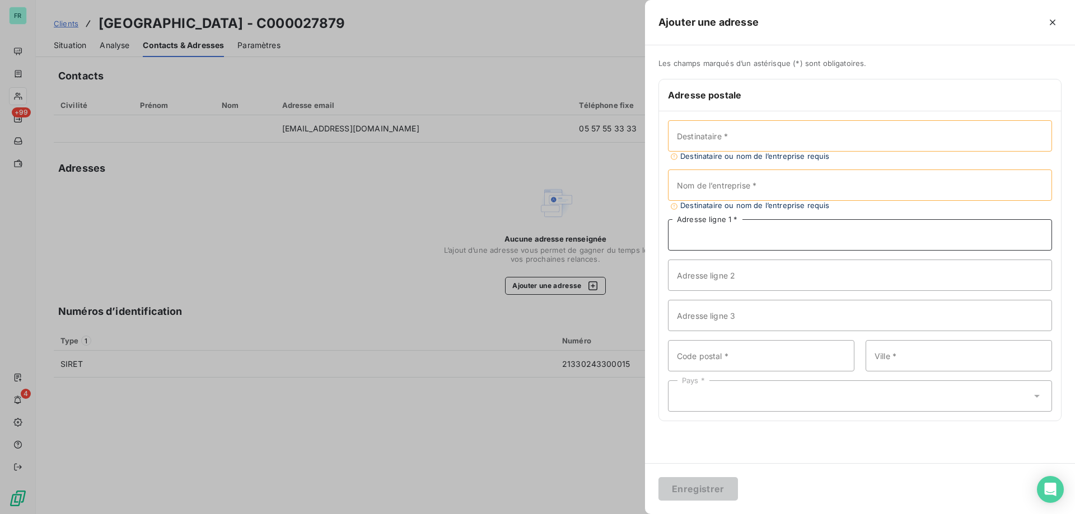
click at [687, 223] on input "Adresse ligne 1 *" at bounding box center [860, 234] width 384 height 31
paste input "[STREET_ADDRESS][PERSON_NAME]"
type input "[STREET_ADDRESS][PERSON_NAME]"
click at [702, 139] on input "Destinataire *" at bounding box center [860, 135] width 384 height 31
paste input "[GEOGRAPHIC_DATA]"
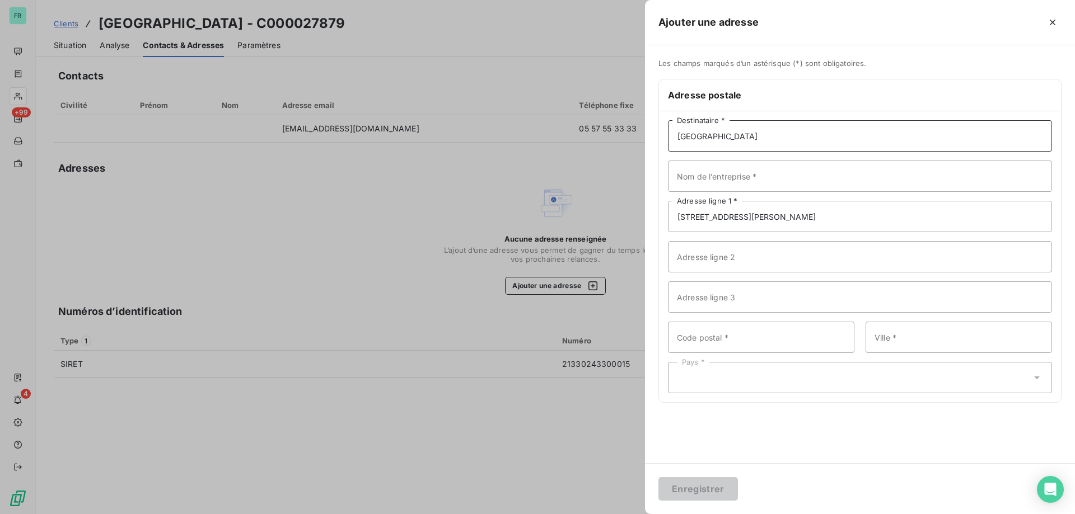
type input "[GEOGRAPHIC_DATA]"
click at [897, 340] on input "Ville *" at bounding box center [958, 337] width 186 height 31
paste input "LIBOURNE Cedex"
type input "LIBOURNE Cedex"
click at [703, 339] on input "Code postal *" at bounding box center [761, 337] width 186 height 31
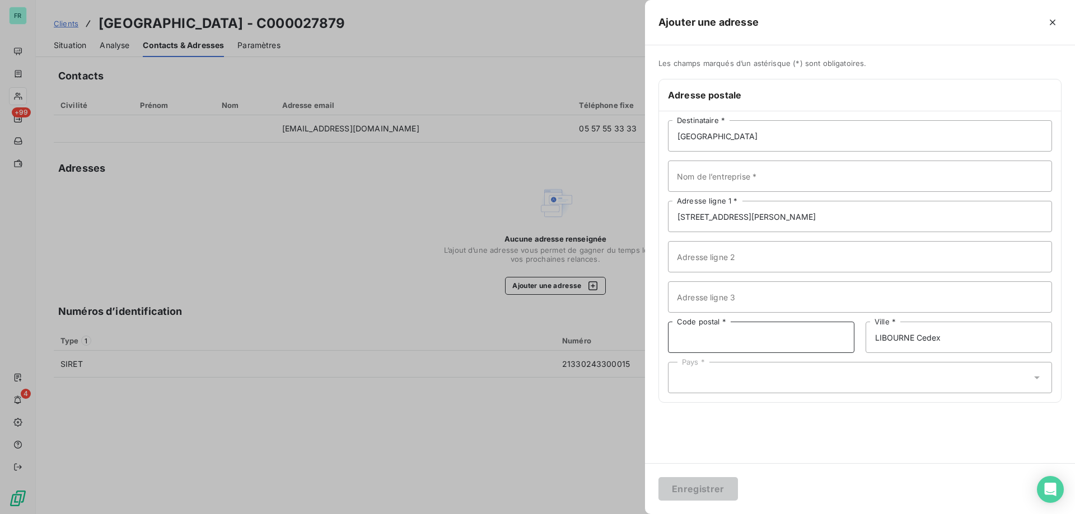
paste input "33505"
type input "33505"
click at [693, 389] on div "Pays *" at bounding box center [860, 377] width 384 height 31
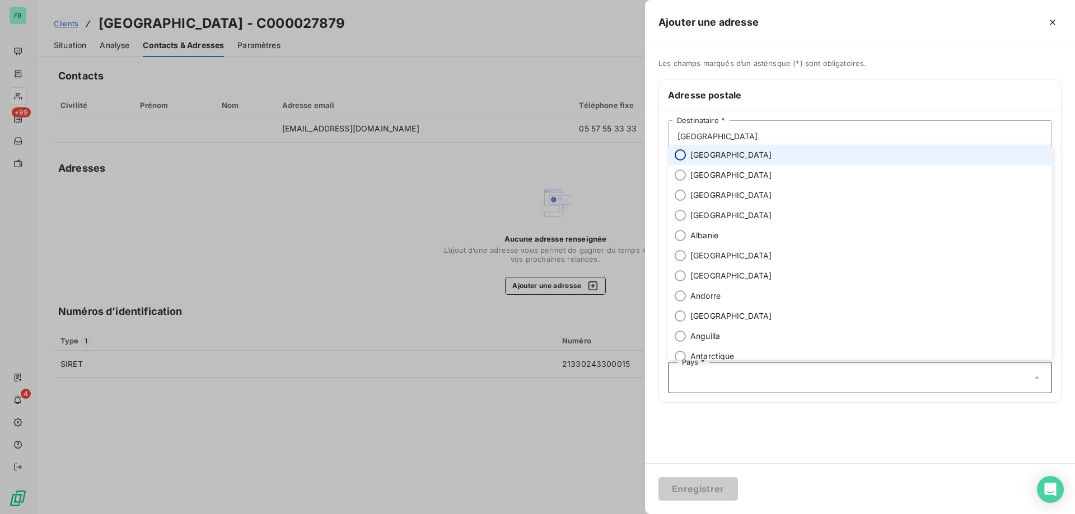
click at [682, 154] on input "radio" at bounding box center [679, 154] width 11 height 11
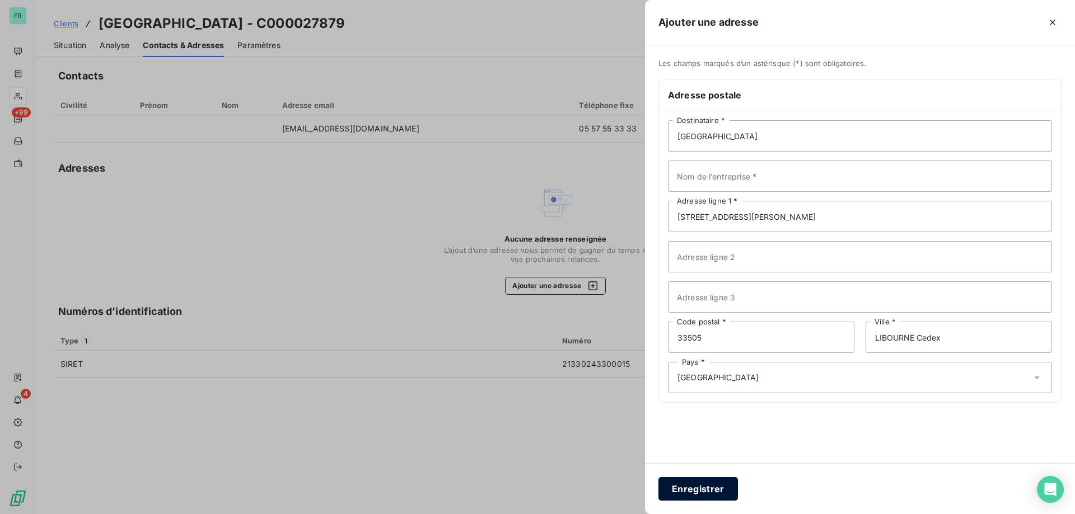
click at [703, 490] on button "Enregistrer" at bounding box center [697, 489] width 79 height 24
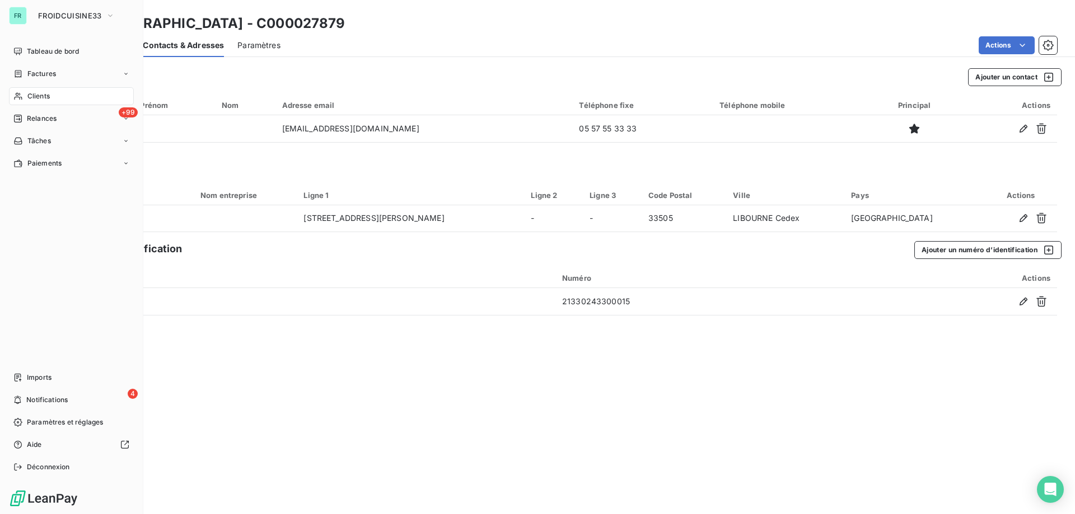
click at [22, 93] on icon at bounding box center [18, 96] width 10 height 9
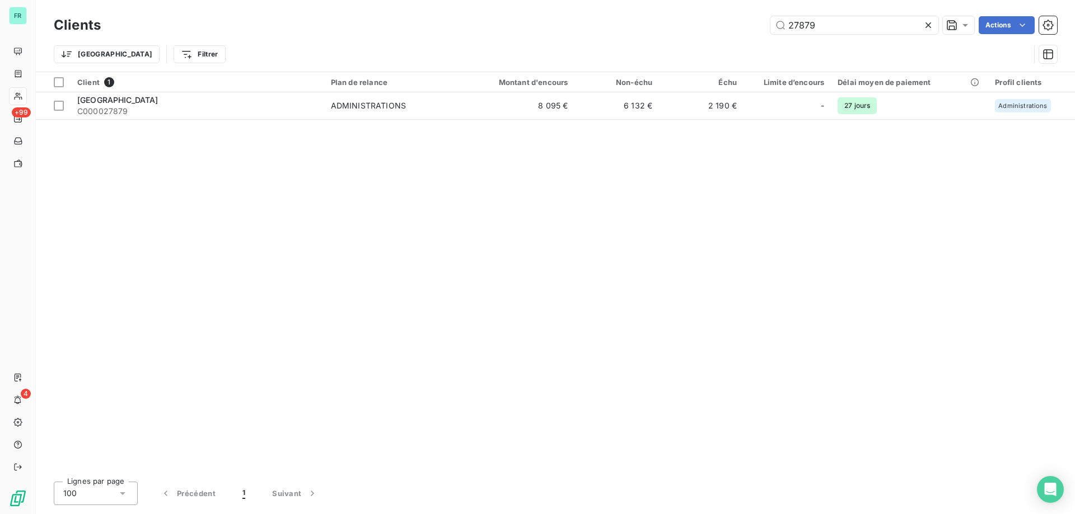
drag, startPoint x: 873, startPoint y: 21, endPoint x: 683, endPoint y: 18, distance: 189.7
click at [695, 18] on div "27879 Actions" at bounding box center [585, 25] width 943 height 18
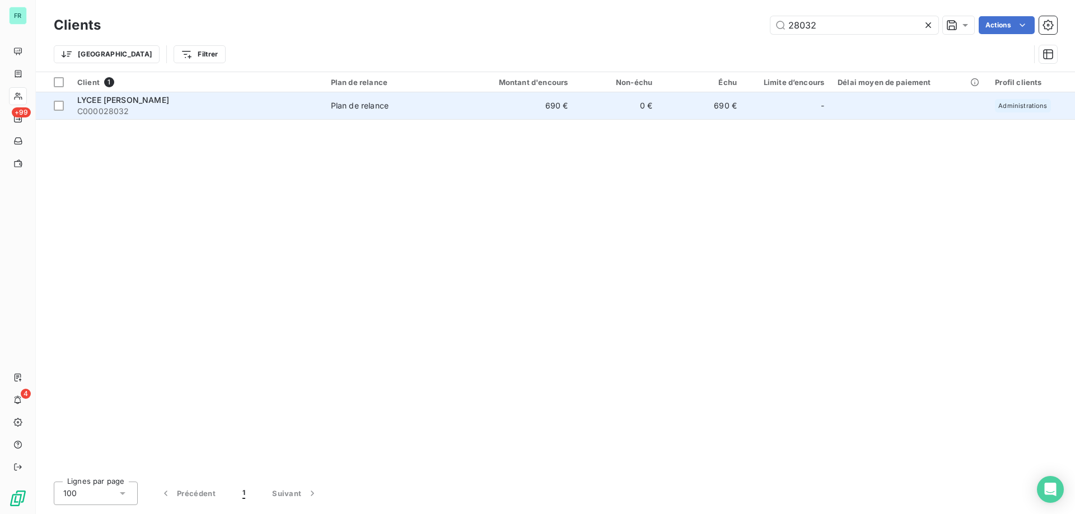
type input "28032"
click at [161, 96] on span "LYCEE [PERSON_NAME]" at bounding box center [123, 100] width 92 height 10
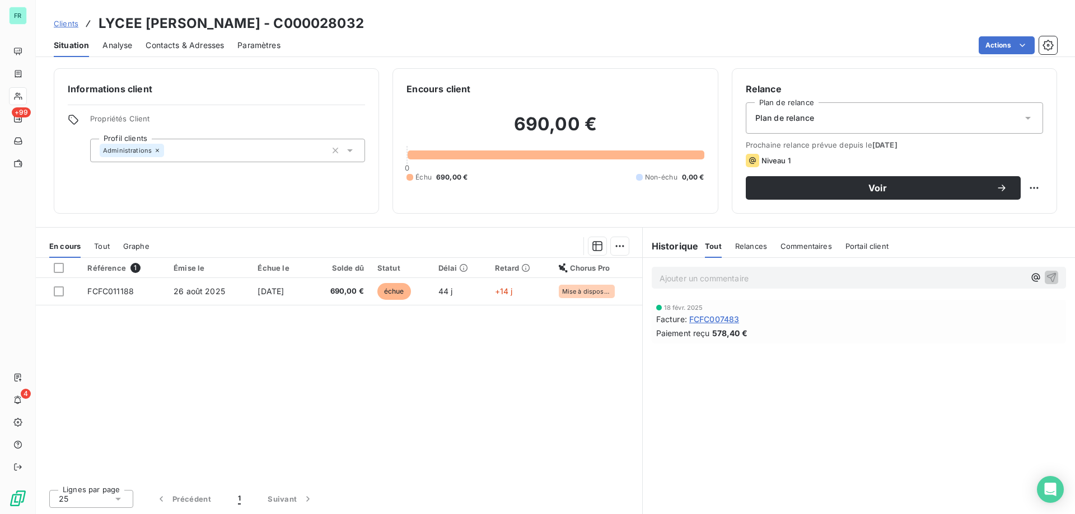
click at [199, 44] on span "Contacts & Adresses" at bounding box center [185, 45] width 78 height 11
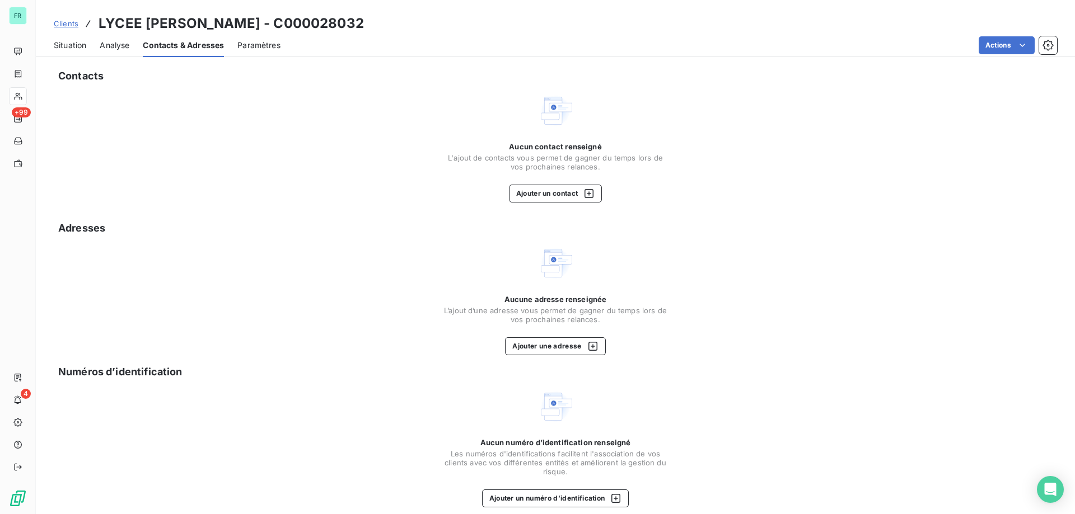
click at [74, 41] on span "Situation" at bounding box center [70, 45] width 32 height 11
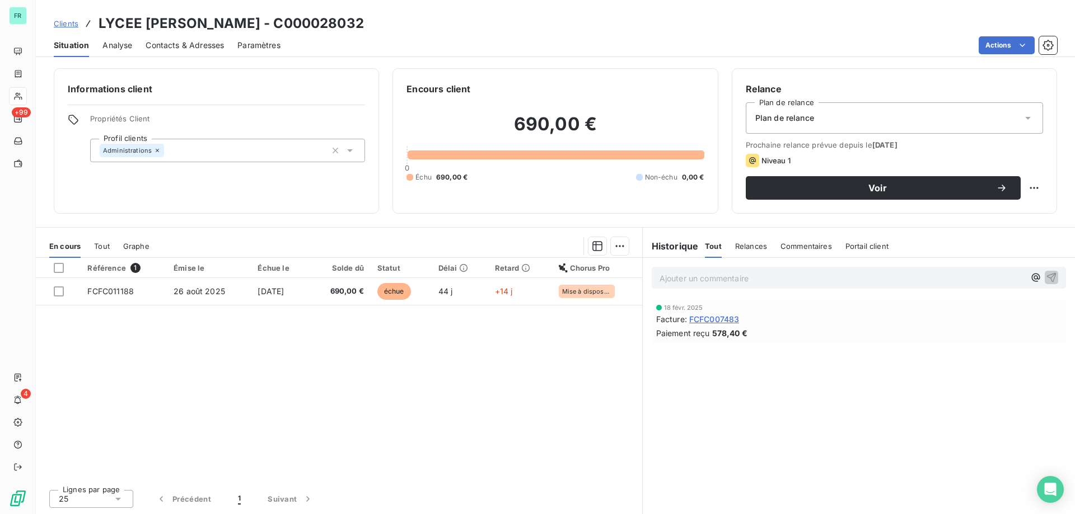
click at [923, 119] on div "Plan de relance" at bounding box center [894, 117] width 297 height 31
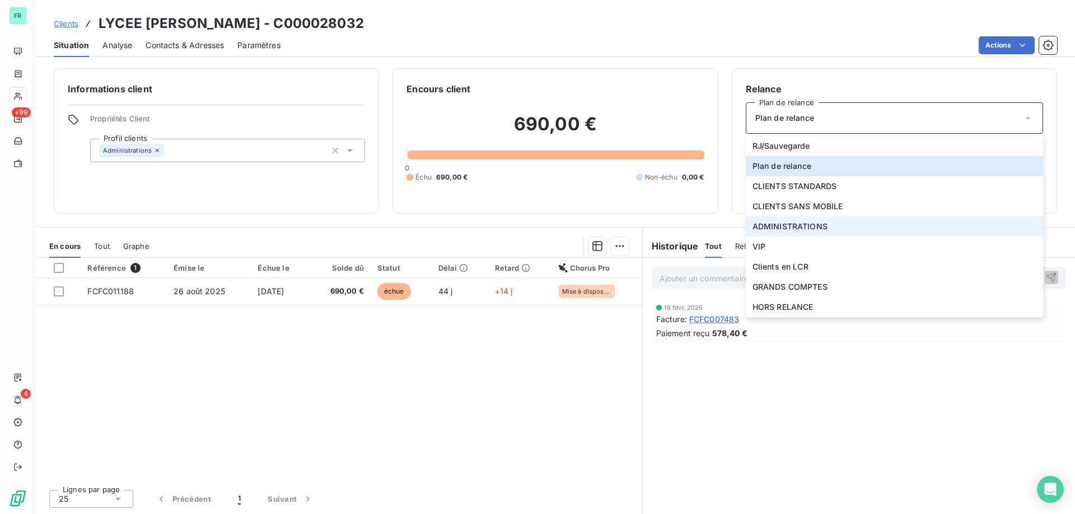
click at [753, 226] on span "ADMINISTRATIONS" at bounding box center [789, 226] width 75 height 11
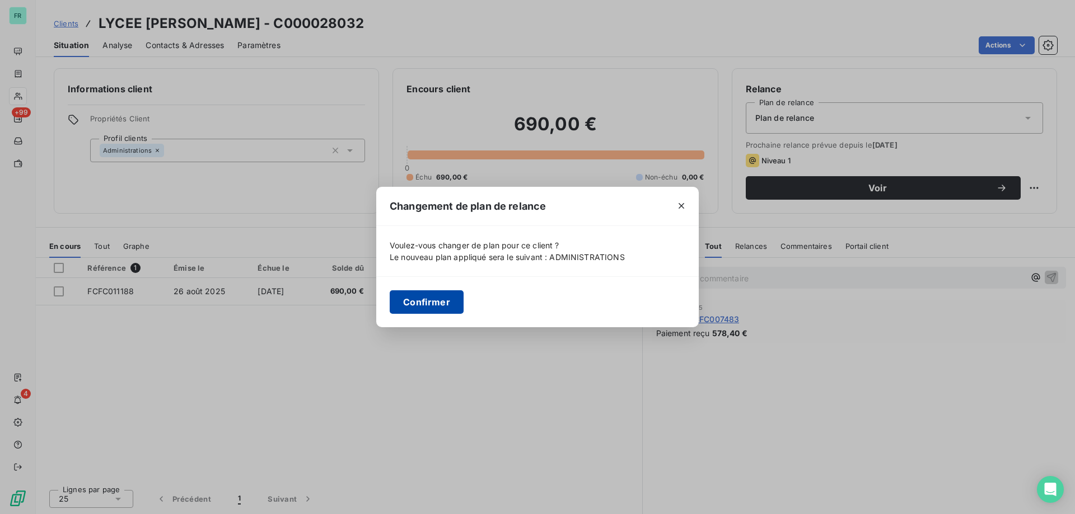
click at [419, 309] on button "Confirmer" at bounding box center [427, 302] width 74 height 24
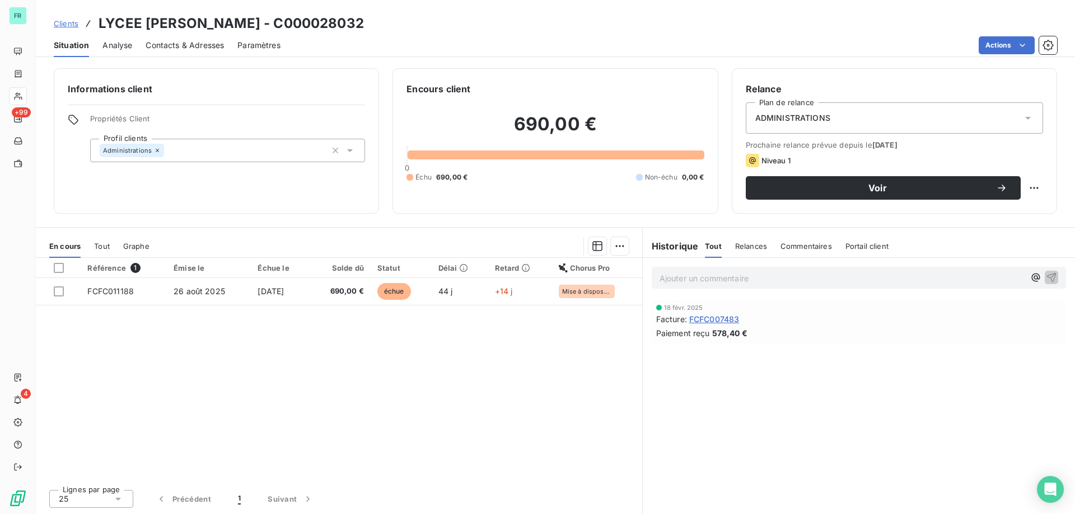
click at [192, 44] on span "Contacts & Adresses" at bounding box center [185, 45] width 78 height 11
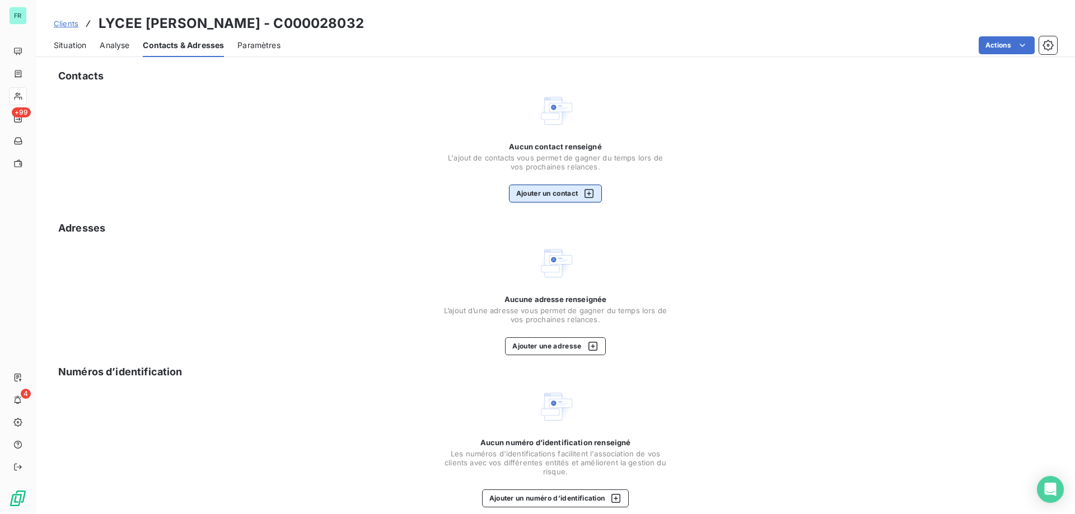
click at [543, 190] on button "Ajouter un contact" at bounding box center [555, 194] width 93 height 18
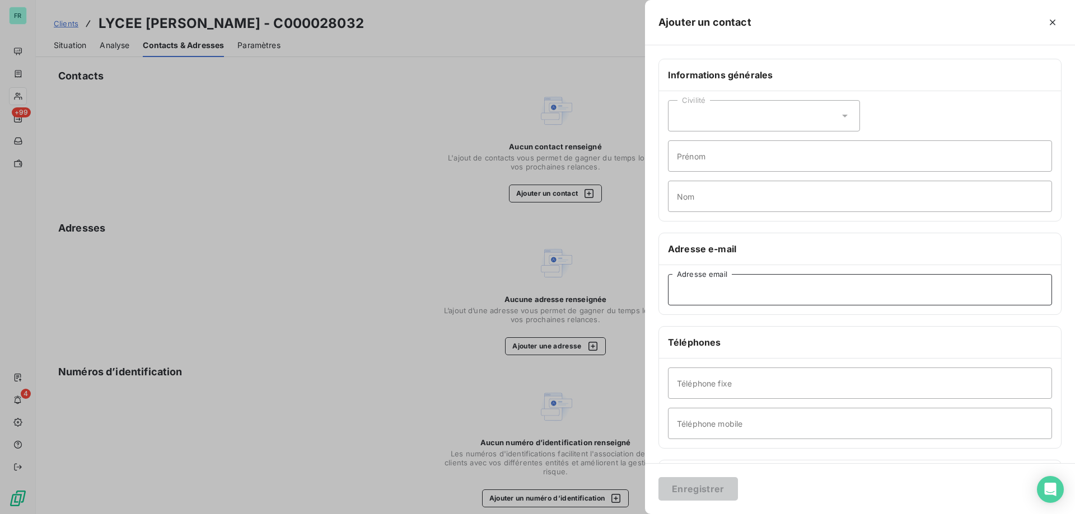
click at [708, 279] on input "Adresse email" at bounding box center [860, 289] width 384 height 31
paste input "[EMAIL_ADDRESS][DOMAIN_NAME]"
type input "[EMAIL_ADDRESS][DOMAIN_NAME]"
drag, startPoint x: 809, startPoint y: 379, endPoint x: 787, endPoint y: 385, distance: 22.1
click at [809, 379] on input "Téléphone fixe" at bounding box center [860, 383] width 384 height 31
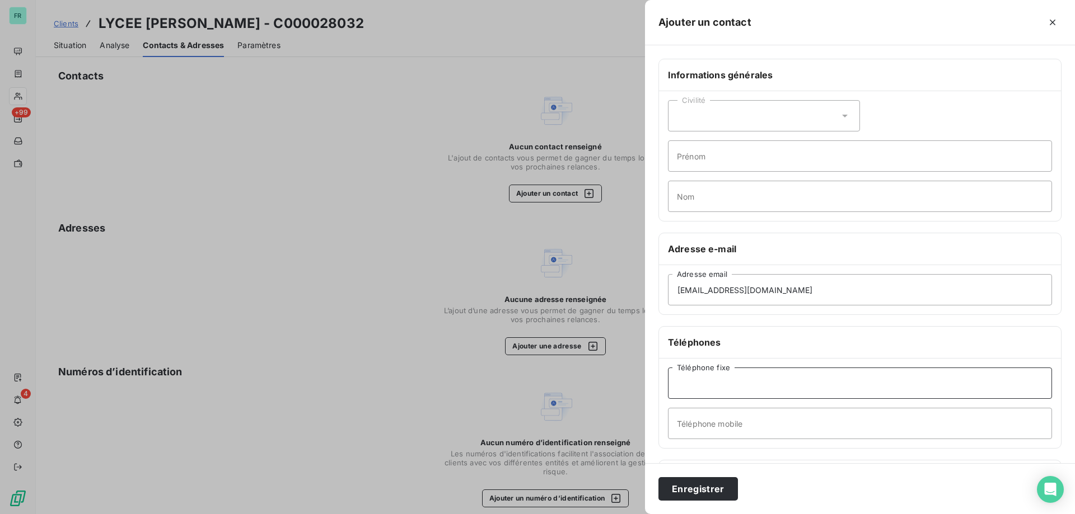
paste input "05 56 38 52 82"
type input "05 56 38 52 82"
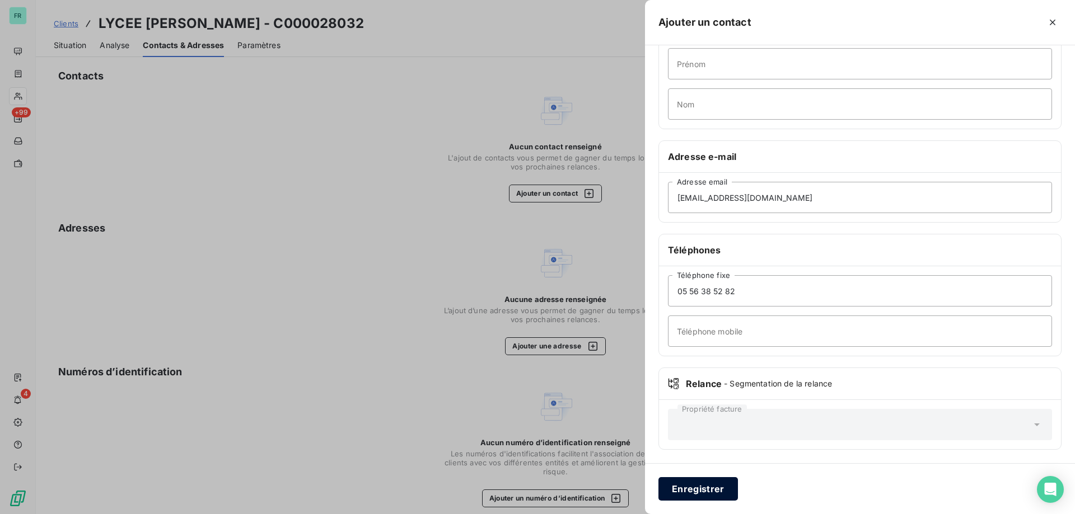
click at [705, 486] on button "Enregistrer" at bounding box center [697, 489] width 79 height 24
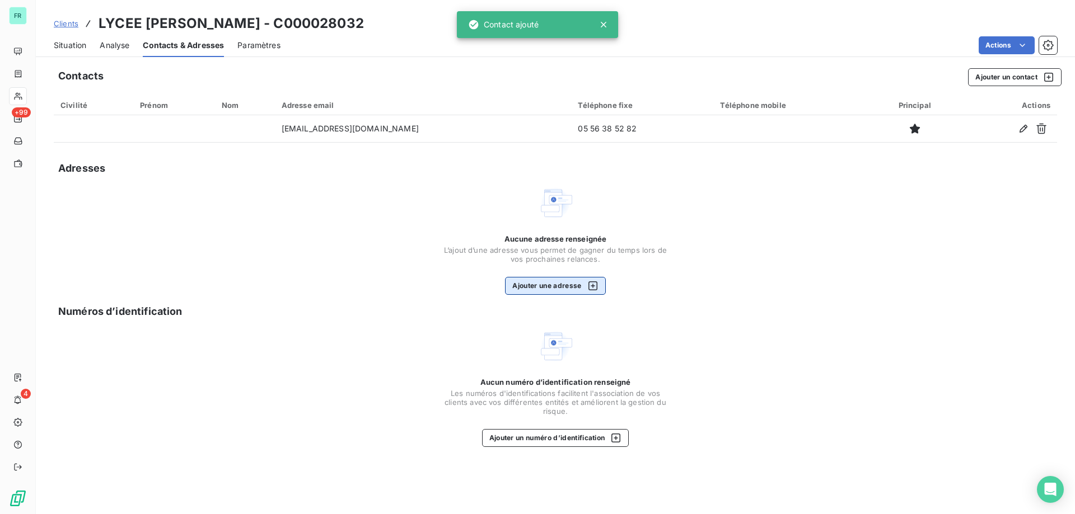
click at [567, 282] on button "Ajouter une adresse" at bounding box center [555, 286] width 100 height 18
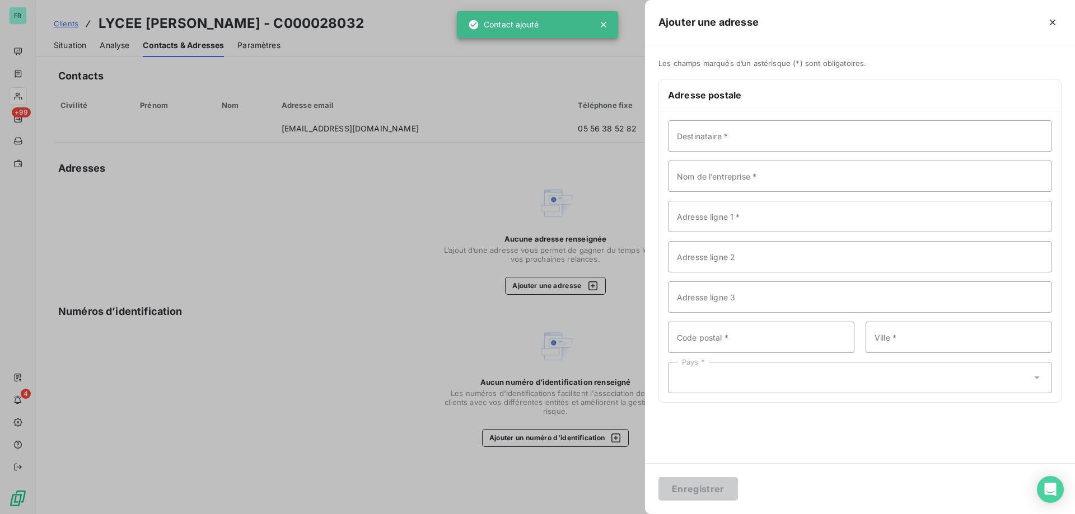
click at [770, 160] on div "Destinataire * Nom de l’entreprise * Adresse ligne 1 * Adresse ligne 2 Adresse …" at bounding box center [860, 256] width 402 height 291
click at [762, 149] on input "Destinataire *" at bounding box center [860, 135] width 384 height 31
paste input "LYCEE [PERSON_NAME]"
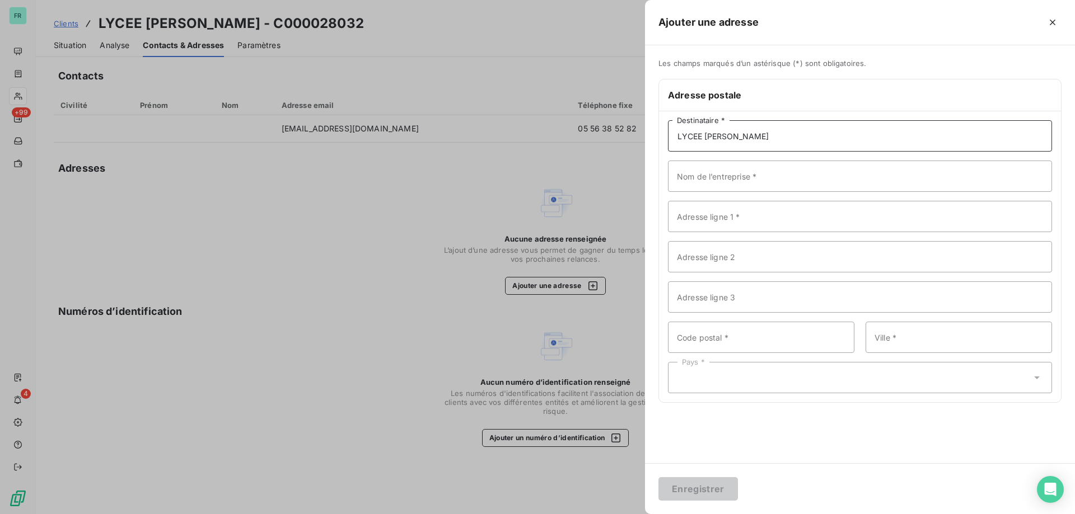
type input "LYCEE [PERSON_NAME]"
click at [694, 225] on input "Adresse ligne 1 *" at bounding box center [860, 216] width 384 height 31
paste input "[STREET_ADDRESS][PERSON_NAME]"
type input "[STREET_ADDRESS][PERSON_NAME]"
click at [954, 337] on input "Ville *" at bounding box center [958, 337] width 186 height 31
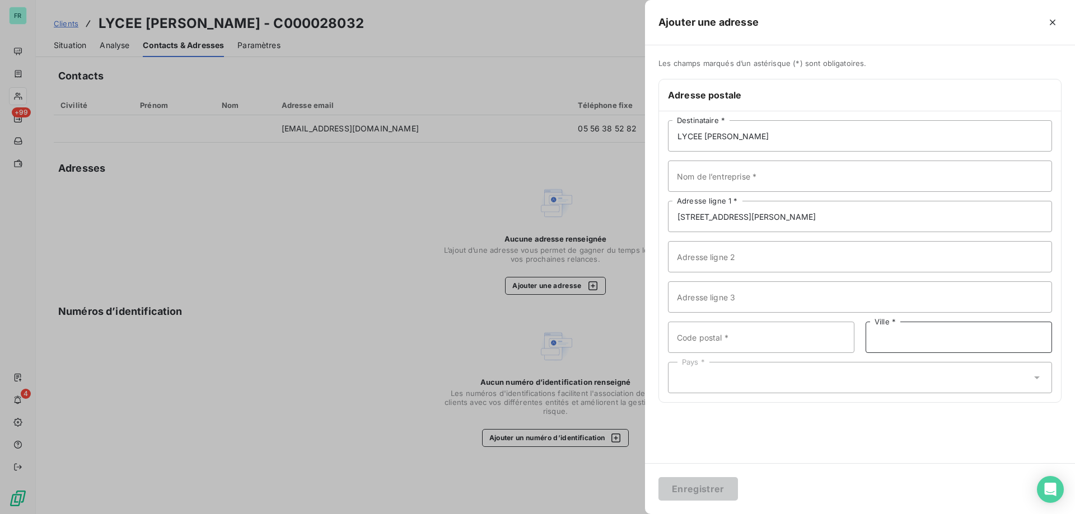
paste input "[GEOGRAPHIC_DATA]"
type input "[GEOGRAPHIC_DATA]"
click at [733, 342] on input "Code postal *" at bounding box center [761, 337] width 186 height 31
paste input "33015"
type input "33015"
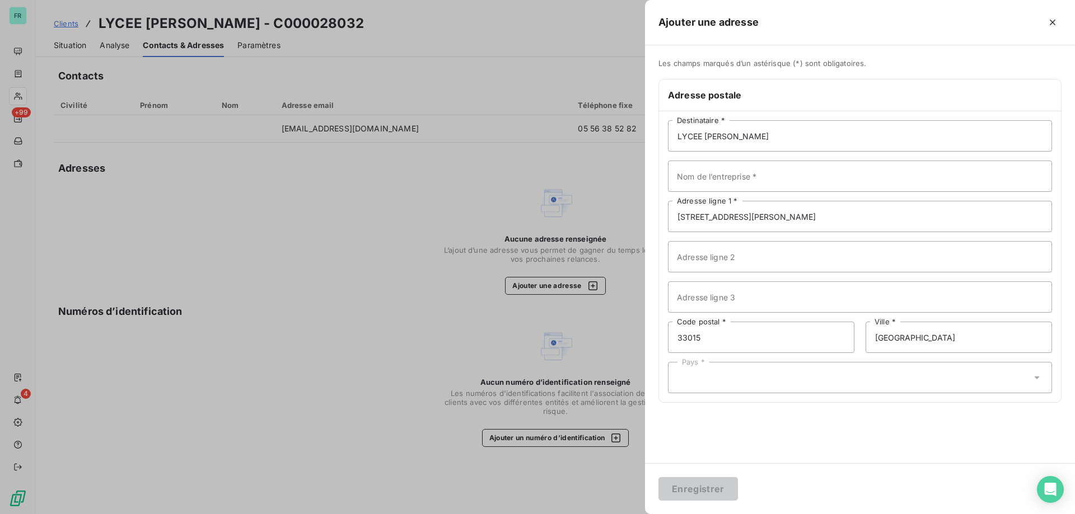
click at [701, 382] on div "Pays *" at bounding box center [860, 377] width 384 height 31
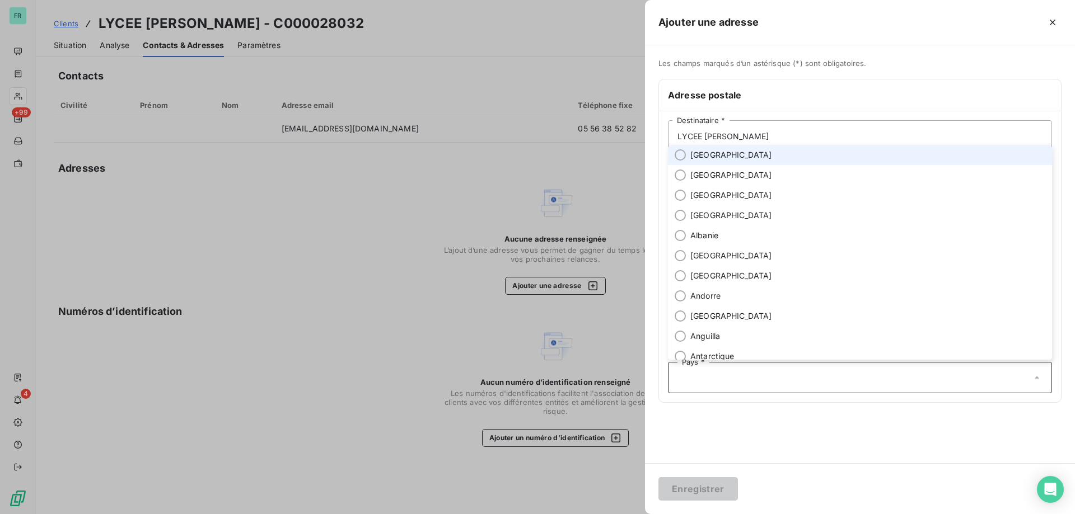
click at [721, 158] on li "[GEOGRAPHIC_DATA]" at bounding box center [860, 155] width 384 height 20
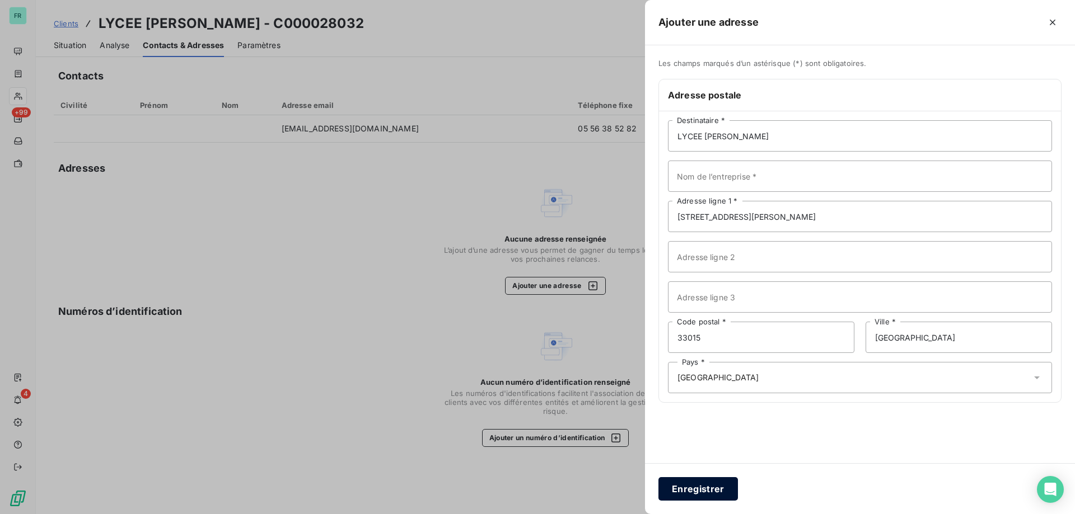
click at [682, 490] on button "Enregistrer" at bounding box center [697, 489] width 79 height 24
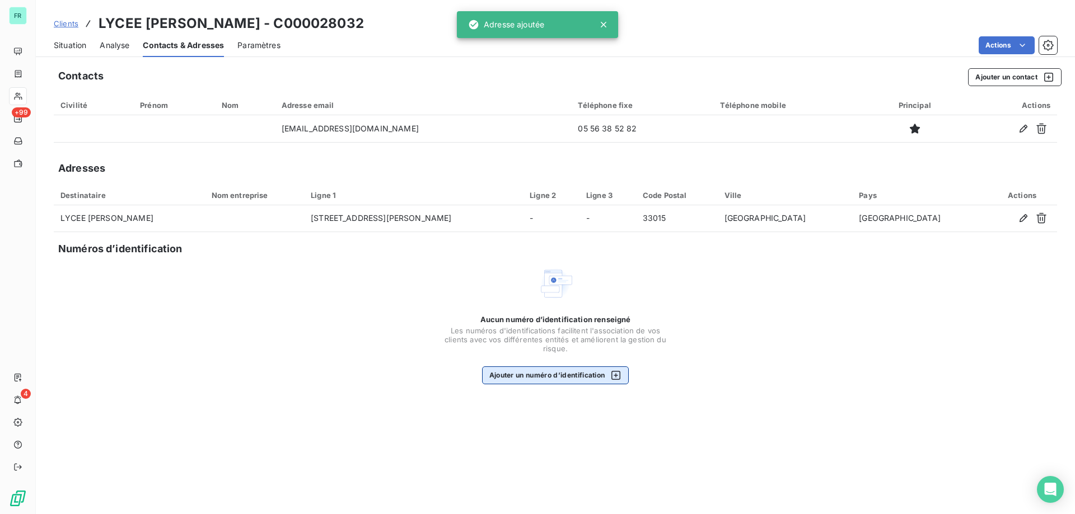
click at [505, 374] on button "Ajouter un numéro d’identification" at bounding box center [555, 376] width 147 height 18
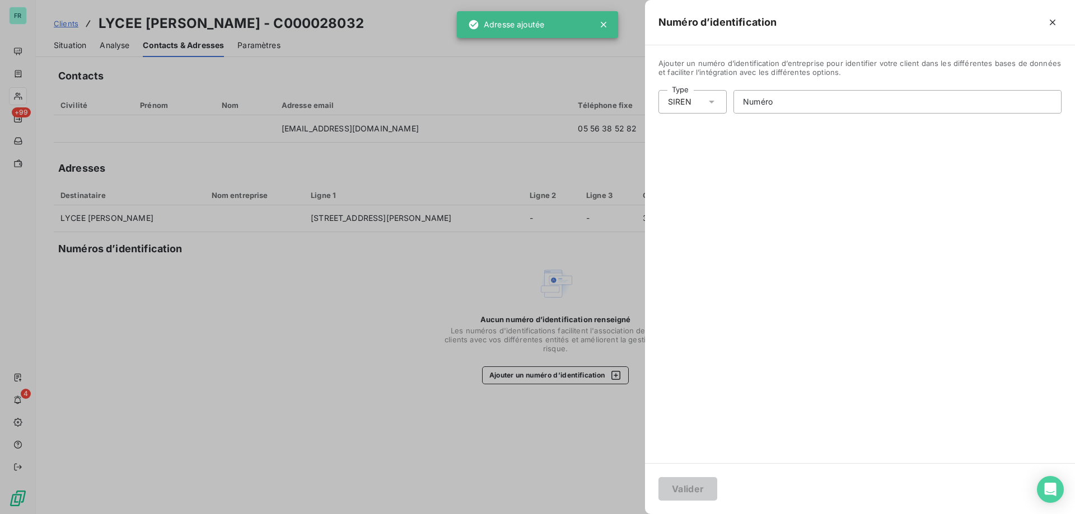
click at [712, 106] on icon at bounding box center [711, 101] width 11 height 11
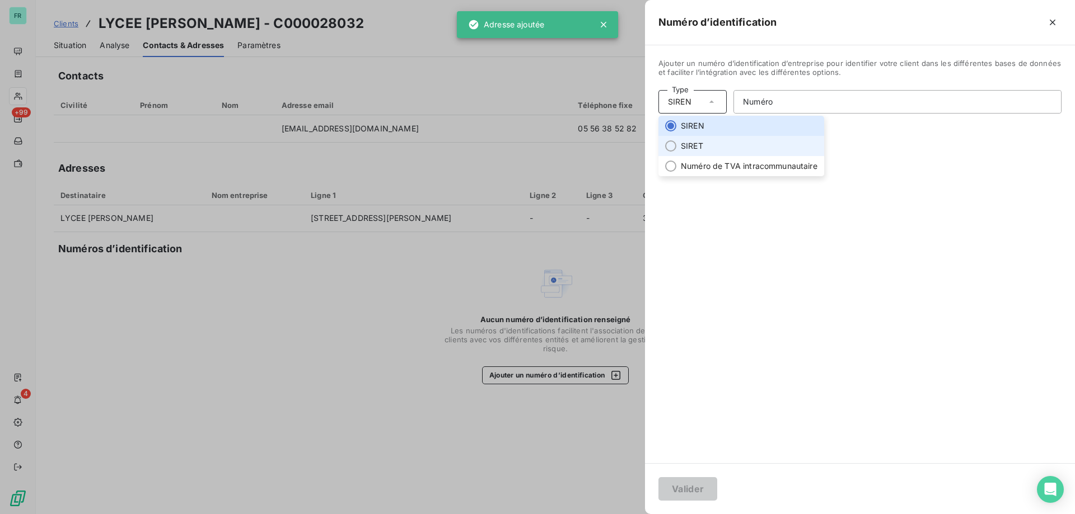
click at [693, 149] on li "SIRET" at bounding box center [741, 146] width 166 height 20
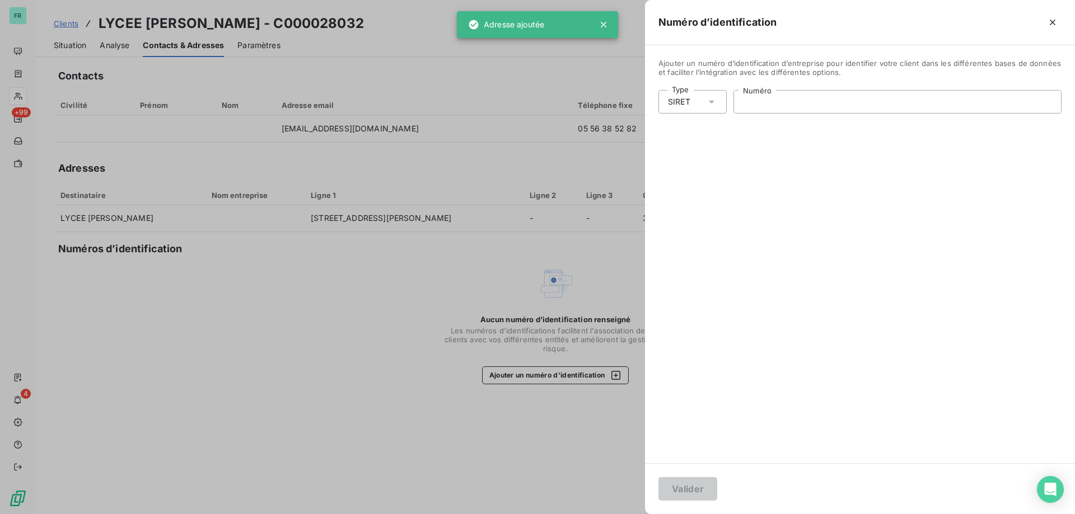
click at [770, 107] on input "Numéro" at bounding box center [897, 102] width 327 height 22
paste input "193 300 274 00019"
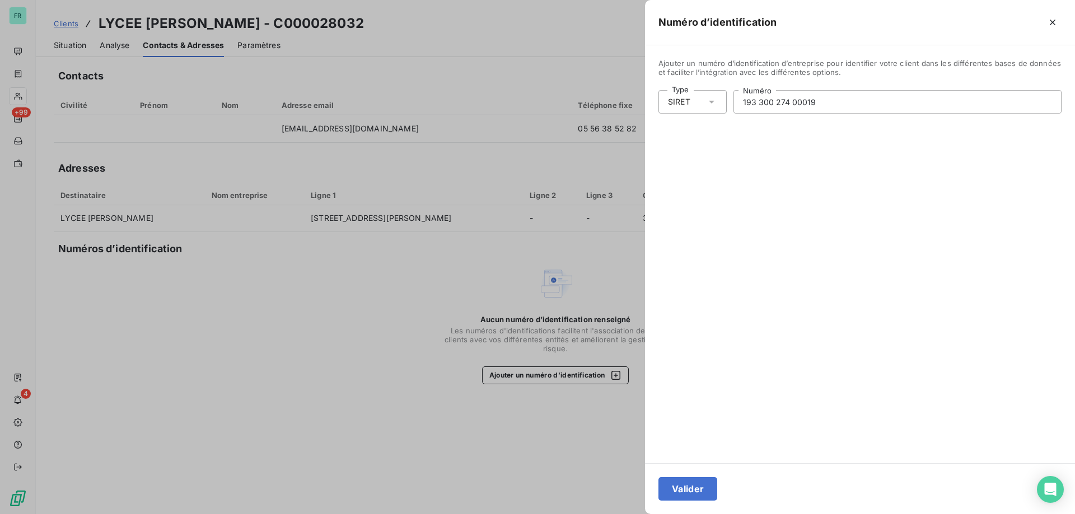
type input "193 300 274 00019"
click at [691, 484] on button "Valider" at bounding box center [687, 489] width 59 height 24
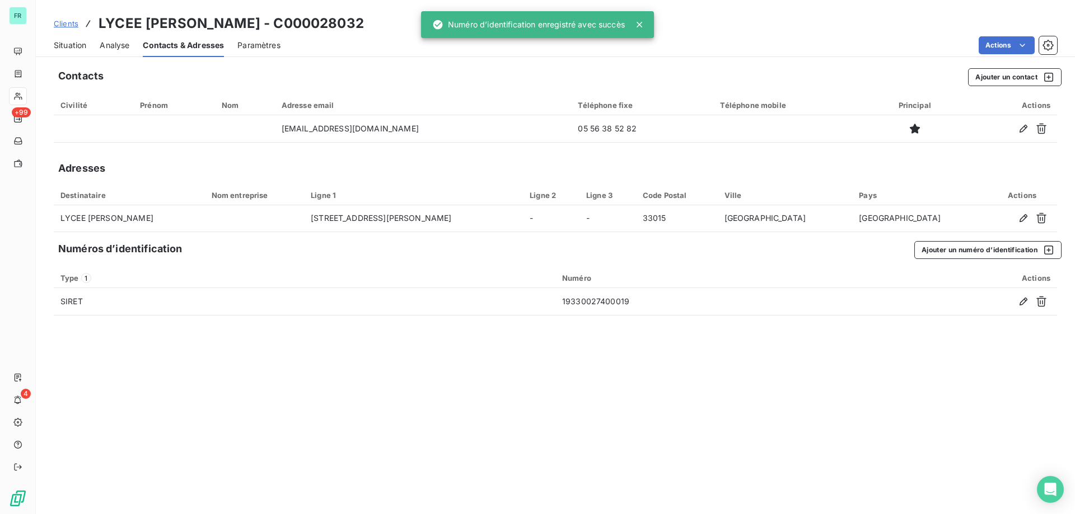
click at [71, 22] on span "Clients" at bounding box center [66, 23] width 25 height 9
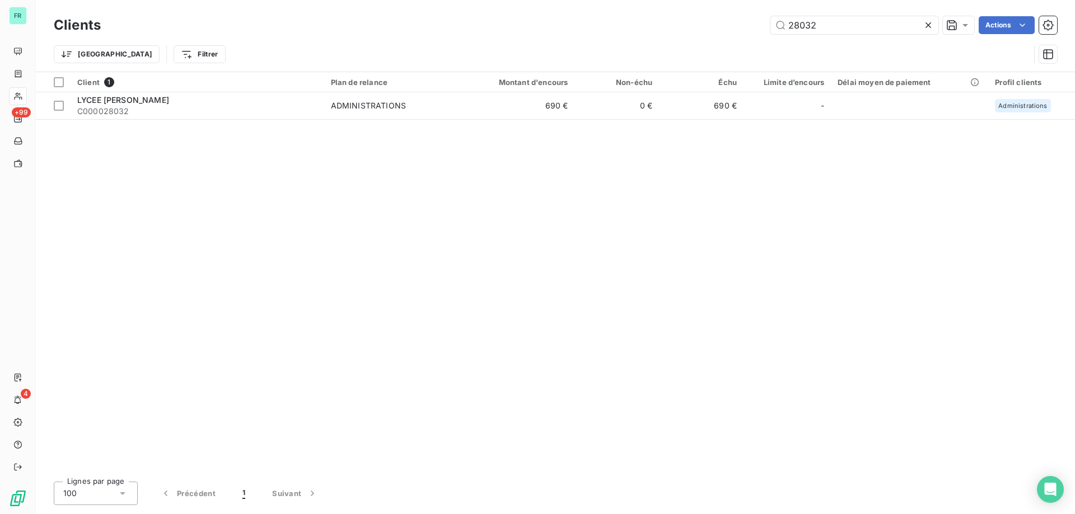
drag, startPoint x: 644, startPoint y: 4, endPoint x: 551, endPoint y: 17, distance: 93.7
click at [554, 15] on div "Clients 28032 Actions" at bounding box center [555, 25] width 1003 height 24
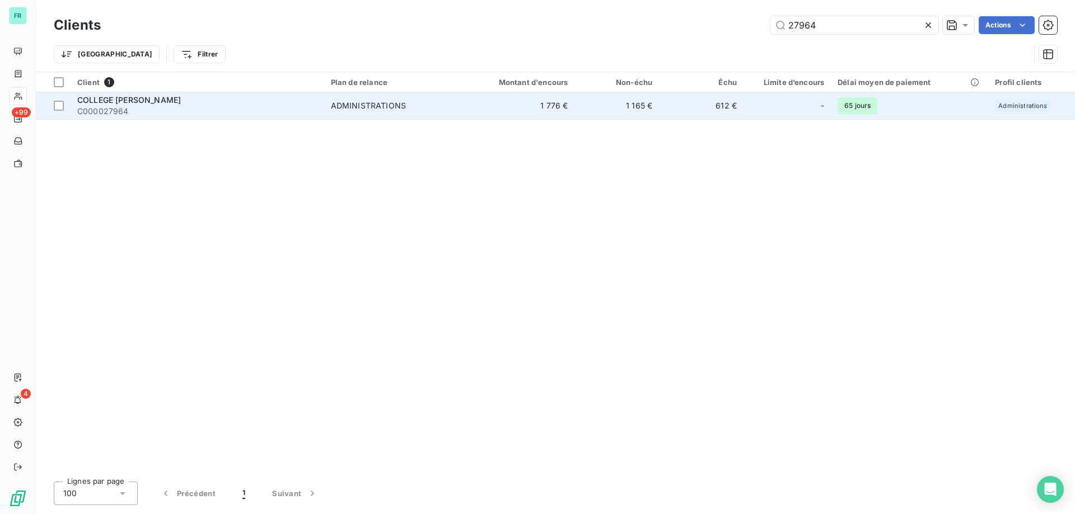
type input "27964"
click at [125, 107] on span "C000027964" at bounding box center [197, 111] width 240 height 11
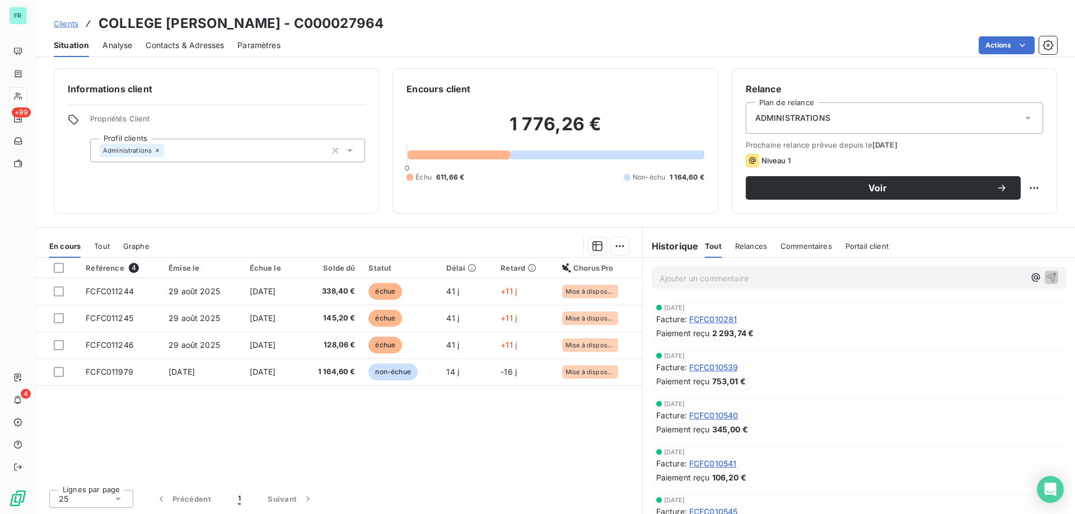
click at [181, 46] on span "Contacts & Adresses" at bounding box center [185, 45] width 78 height 11
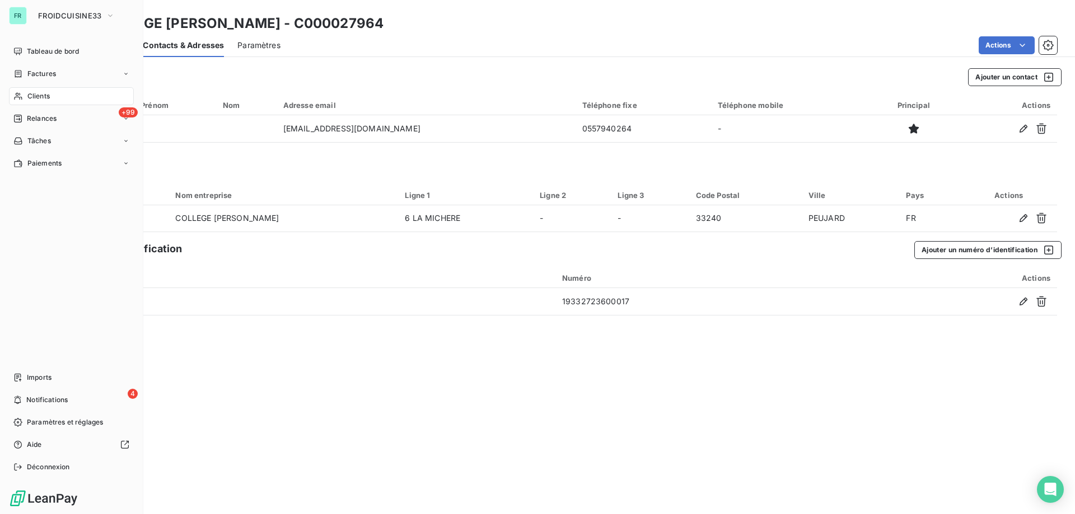
click at [27, 91] on div "Clients" at bounding box center [71, 96] width 125 height 18
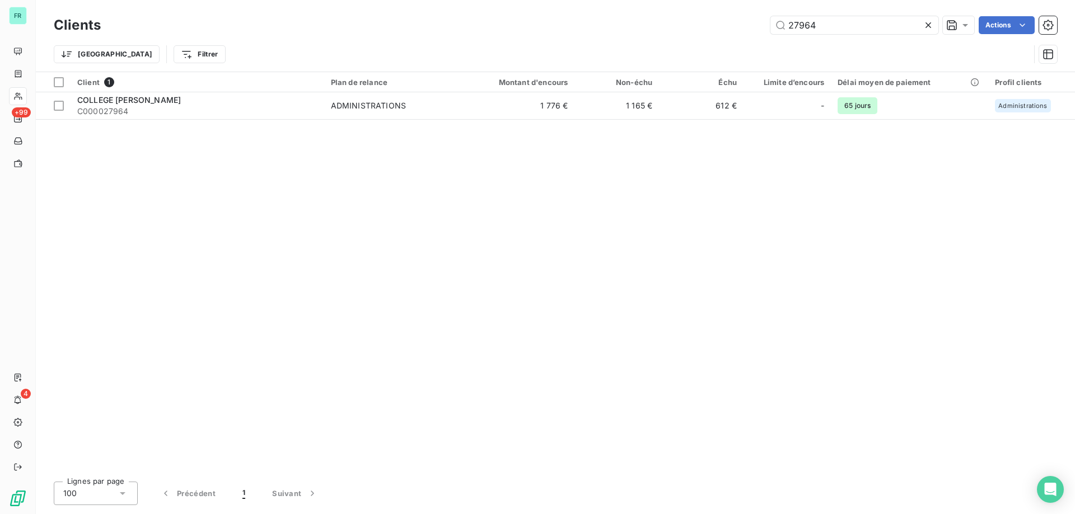
click at [928, 28] on icon at bounding box center [927, 25] width 11 height 11
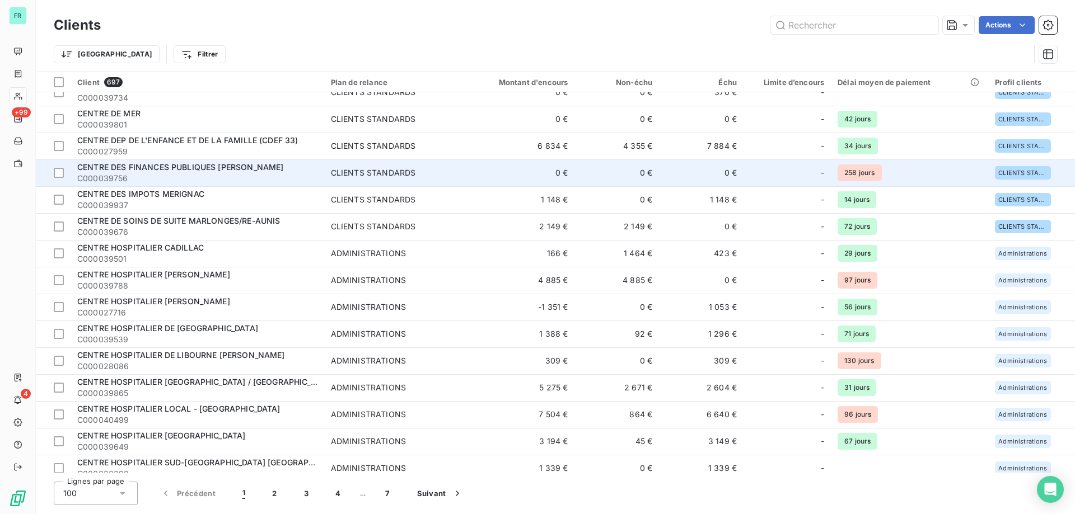
scroll to position [1735, 0]
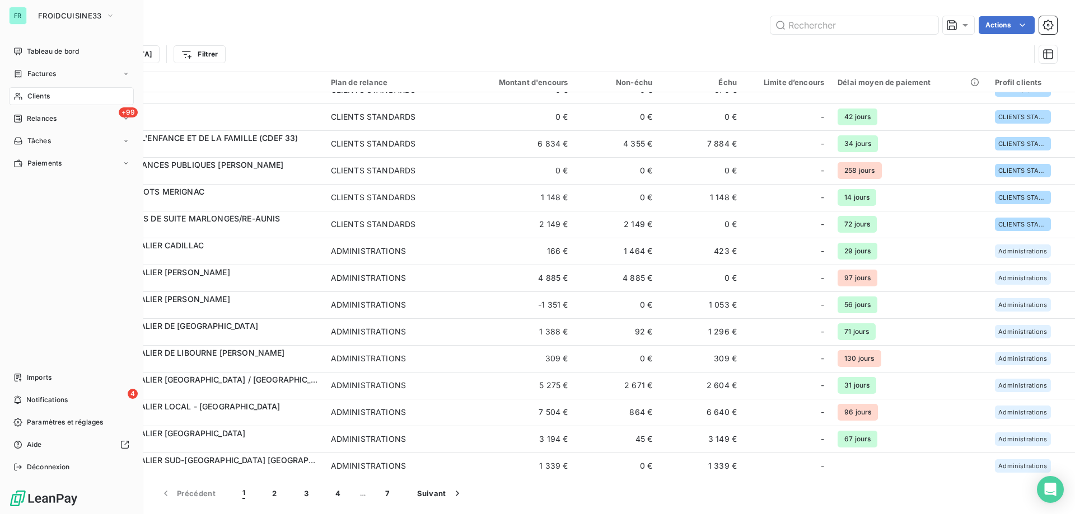
click at [24, 16] on div "FR" at bounding box center [18, 16] width 18 height 18
click at [46, 11] on span "FROIDCUISINE33" at bounding box center [69, 15] width 63 height 9
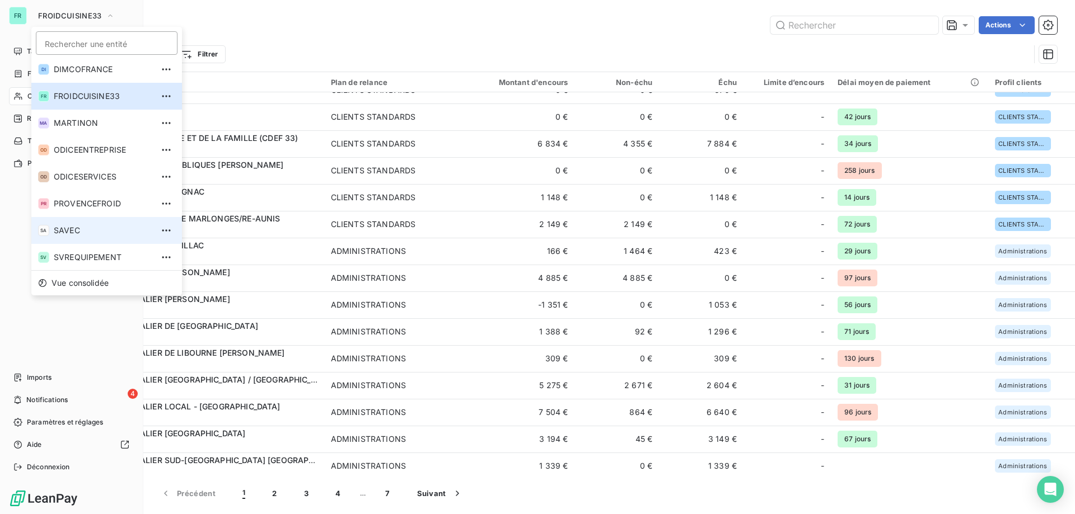
scroll to position [58, 0]
click at [67, 228] on span "SAVEC" at bounding box center [103, 229] width 99 height 11
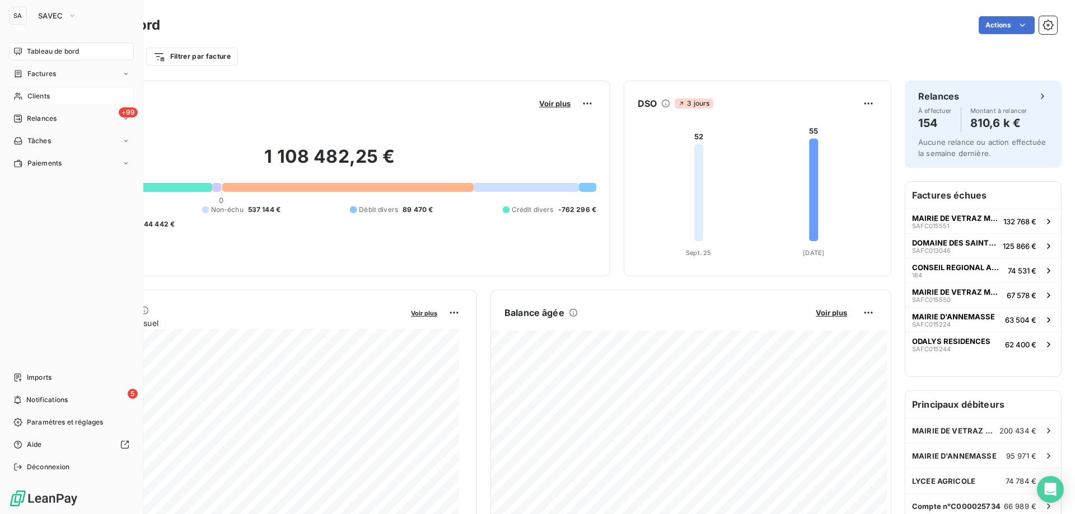
click at [37, 94] on span "Clients" at bounding box center [38, 96] width 22 height 10
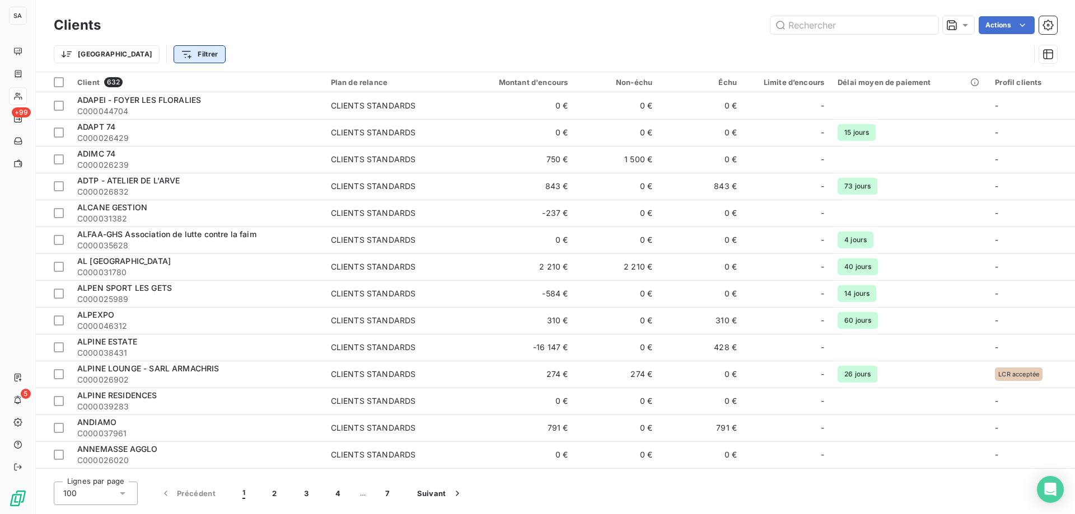
click at [125, 53] on html "SA +99 5 Clients Actions Trier Filtrer Client 632 Plan de relance Montant d'enc…" at bounding box center [537, 257] width 1075 height 514
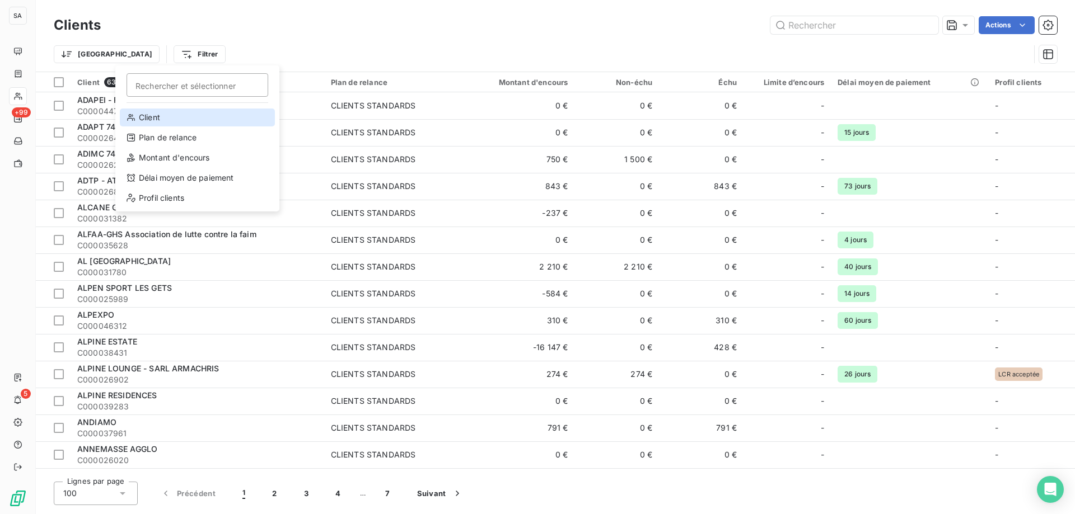
click at [169, 120] on div "Client" at bounding box center [197, 118] width 155 height 18
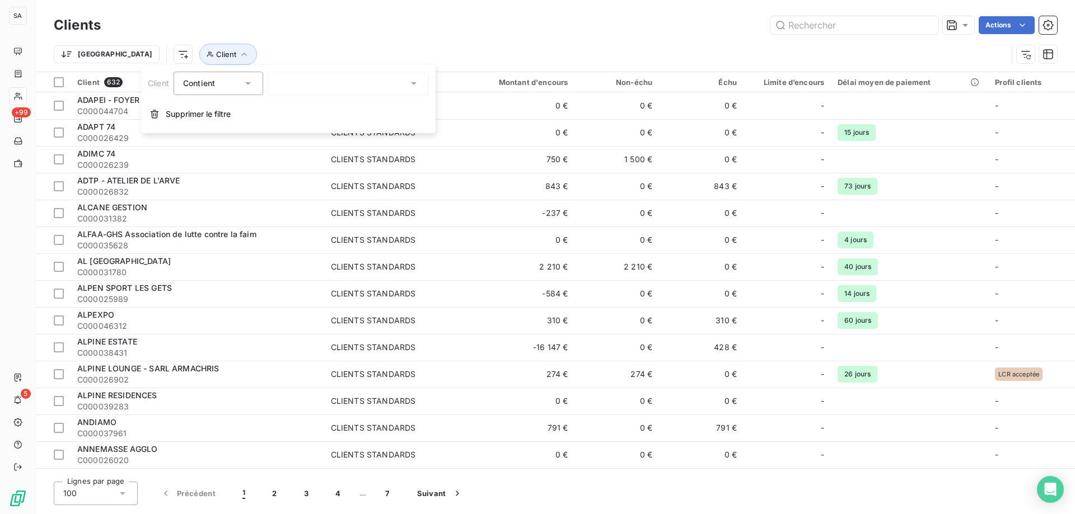
click at [332, 86] on div at bounding box center [348, 84] width 161 height 24
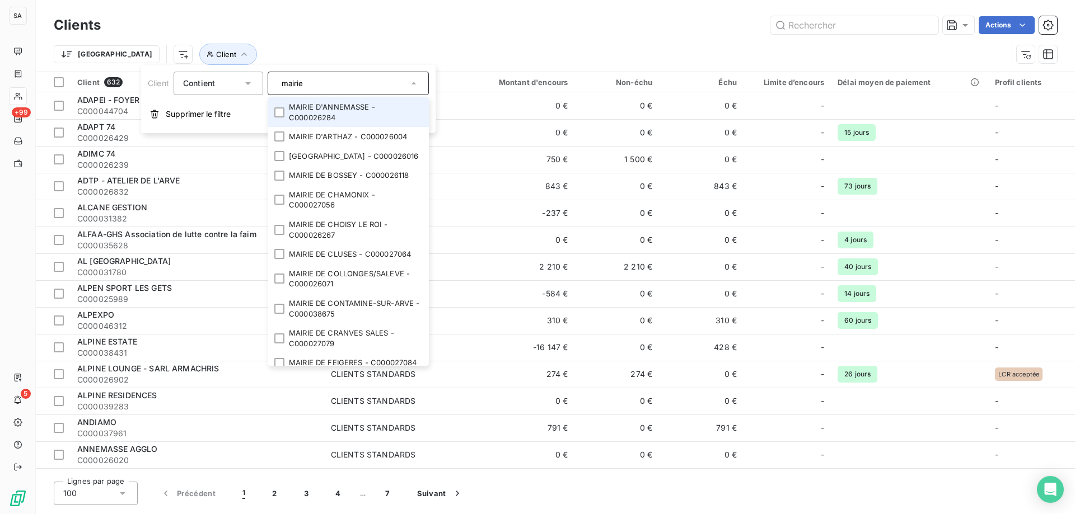
type input "mairie"
click at [279, 118] on li "MAIRIE D'ANNEMASSE - C000026284" at bounding box center [348, 112] width 161 height 30
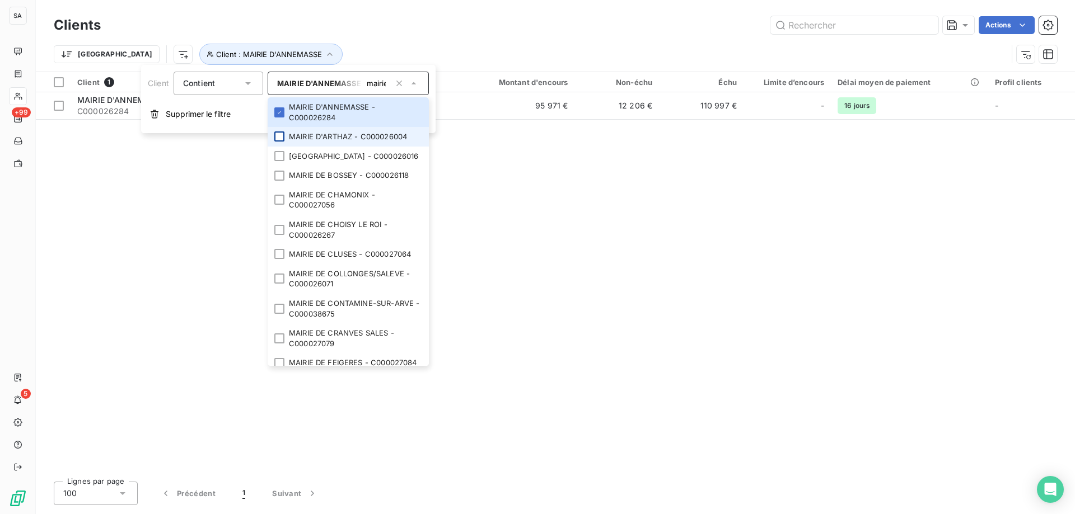
click at [278, 137] on div at bounding box center [279, 137] width 10 height 10
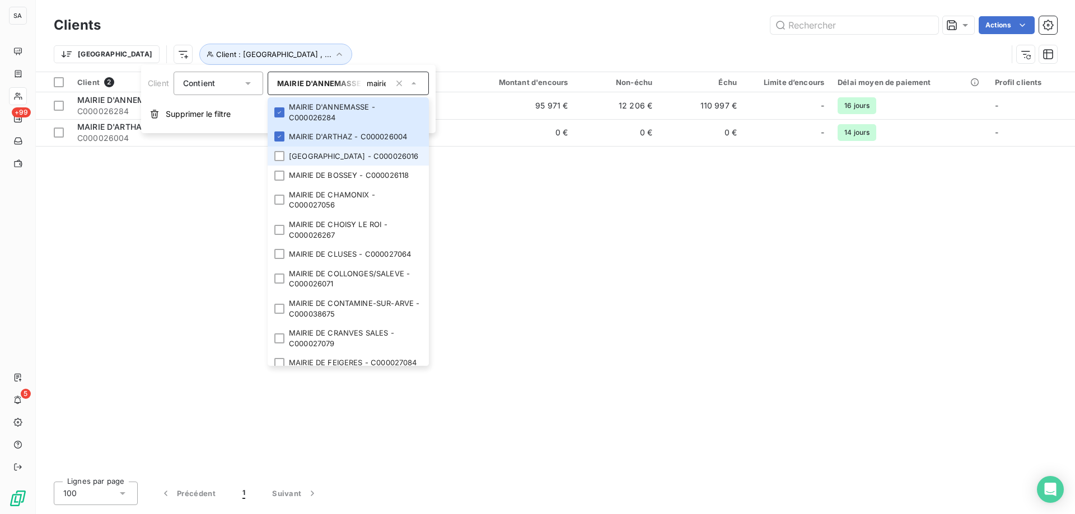
click at [279, 163] on li "[GEOGRAPHIC_DATA] - C000026016" at bounding box center [348, 157] width 161 height 20
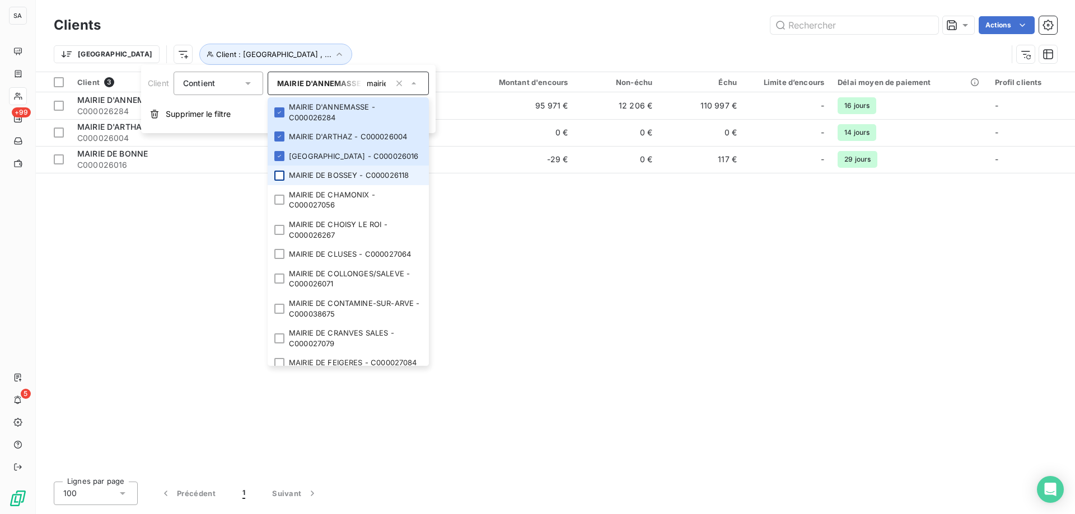
click at [279, 174] on div at bounding box center [279, 176] width 10 height 10
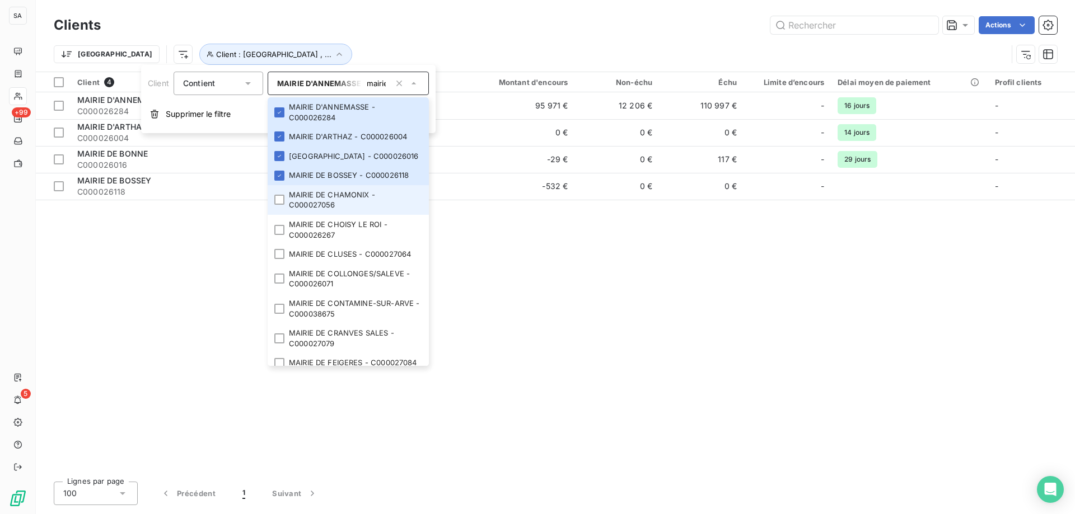
drag, startPoint x: 276, startPoint y: 197, endPoint x: 274, endPoint y: 209, distance: 12.5
click at [275, 200] on div at bounding box center [279, 200] width 10 height 10
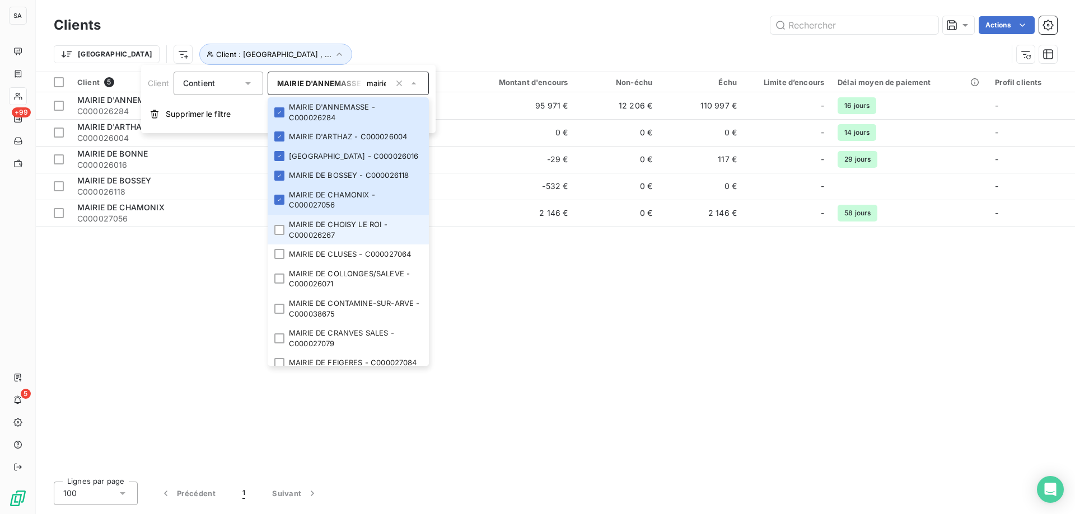
click at [274, 223] on li "MAIRIE DE CHOISY LE ROI - C000026267" at bounding box center [348, 230] width 161 height 30
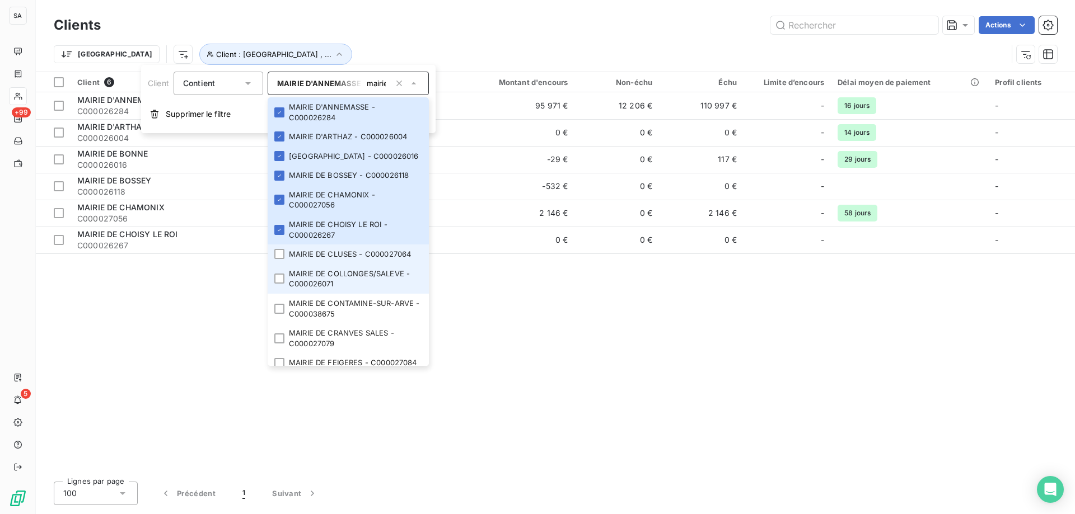
click at [279, 255] on div at bounding box center [279, 254] width 10 height 10
click at [285, 281] on li "MAIRIE DE COLLONGES/SALEVE - C000026071" at bounding box center [348, 279] width 161 height 30
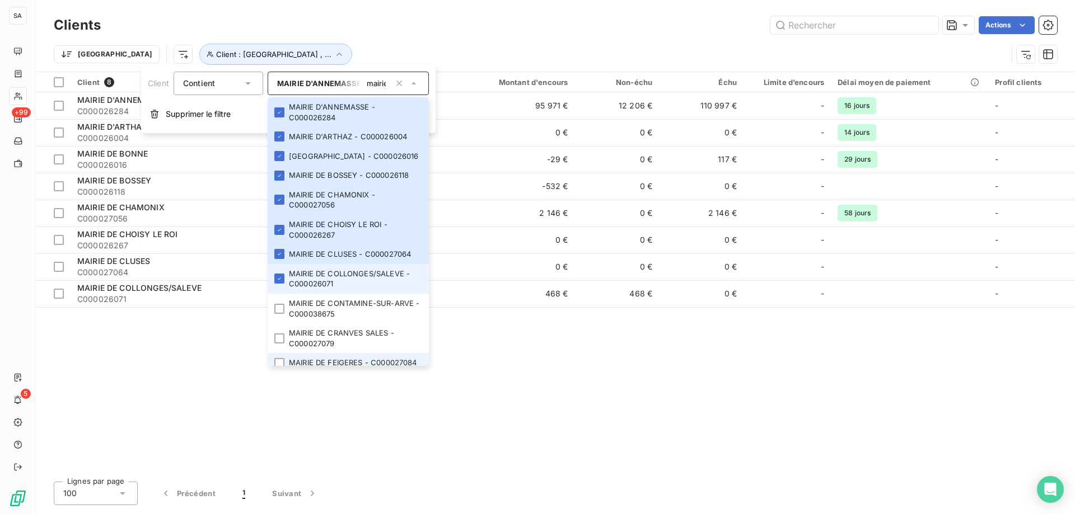
scroll to position [112, 0]
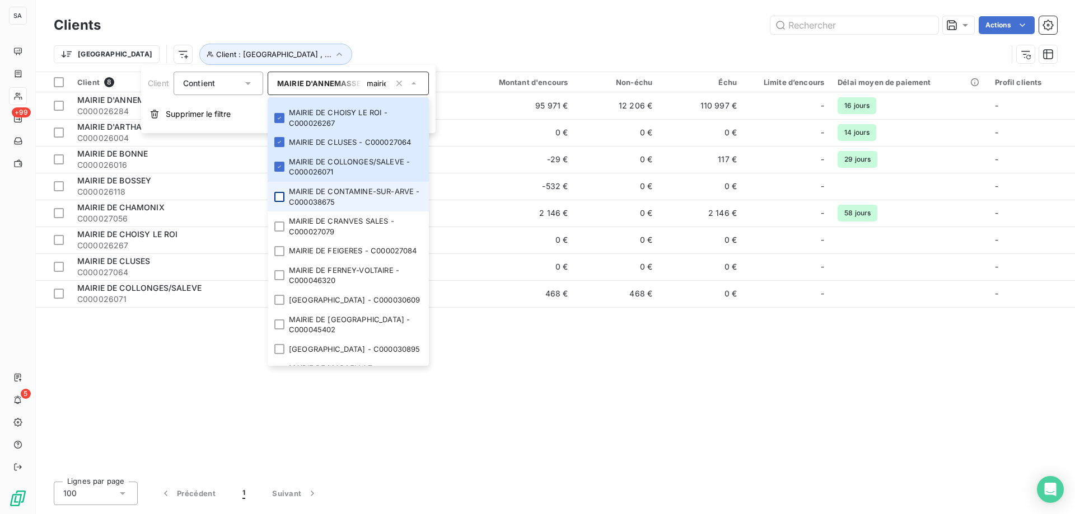
click at [283, 193] on div at bounding box center [279, 197] width 10 height 10
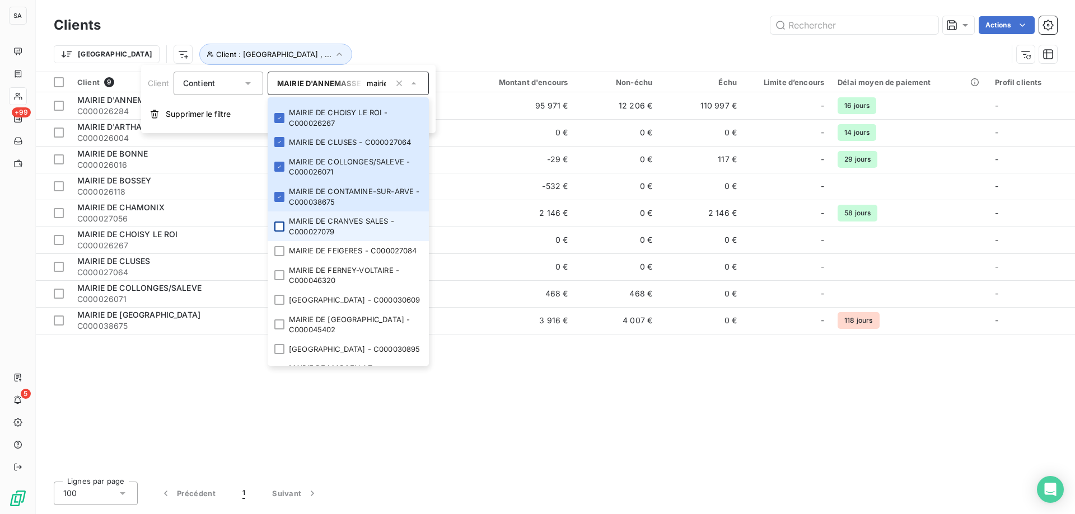
click at [279, 231] on div at bounding box center [279, 227] width 10 height 10
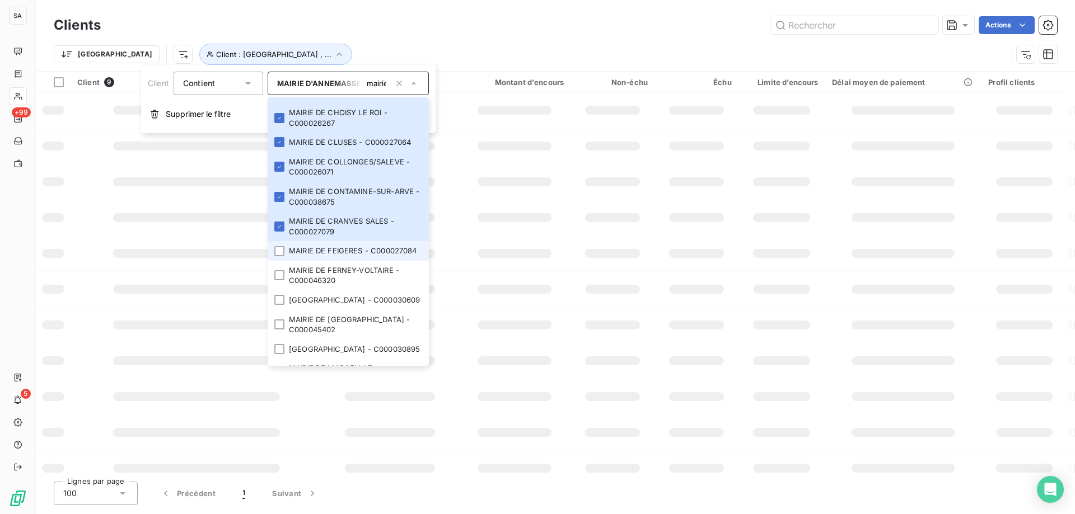
click at [271, 261] on li "MAIRIE DE FEIGERES - C000027084" at bounding box center [348, 251] width 161 height 20
click at [272, 290] on li "MAIRIE DE FERNEY-VOLTAIRE - C000046320" at bounding box center [348, 276] width 161 height 30
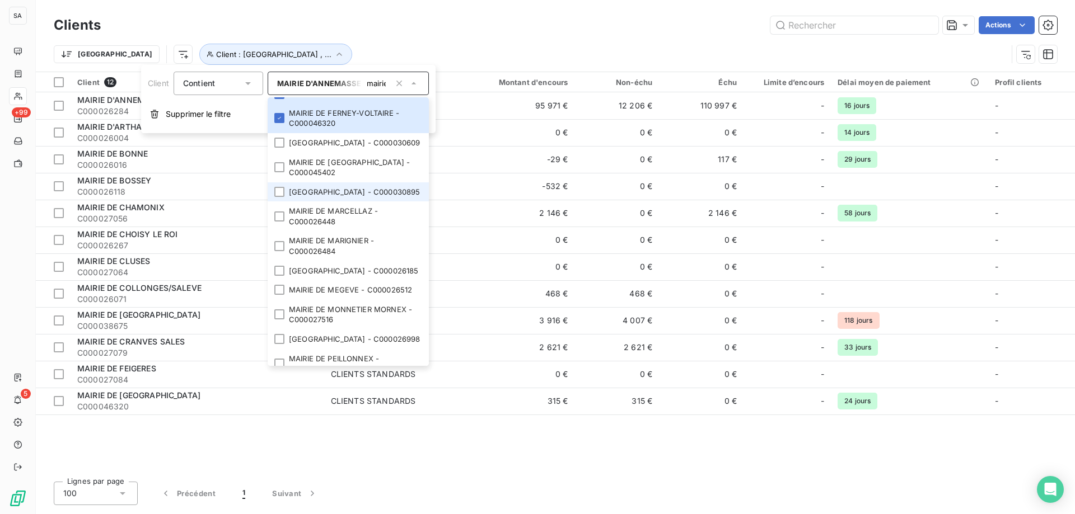
scroll to position [280, 0]
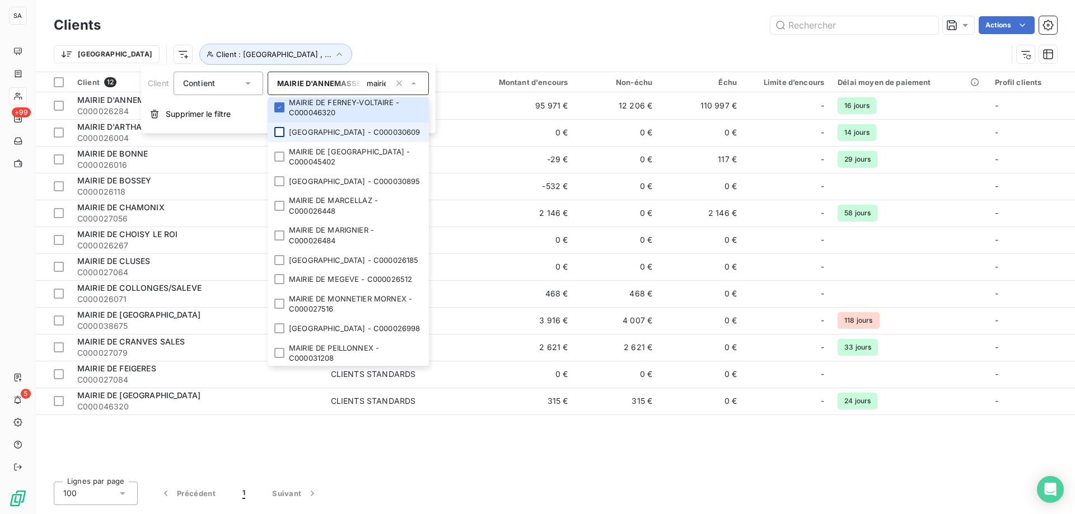
click at [284, 137] on div at bounding box center [279, 132] width 10 height 10
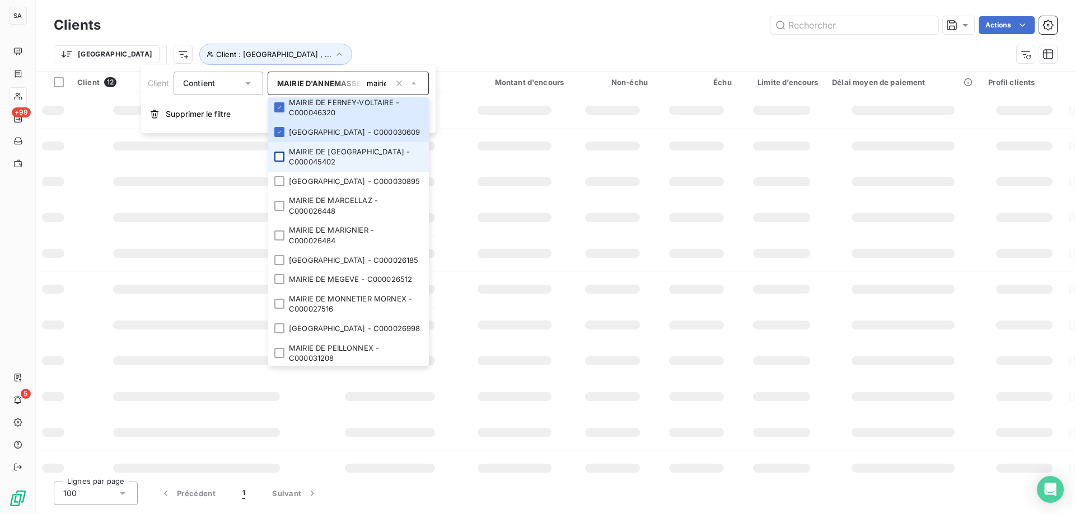
click at [277, 162] on div at bounding box center [279, 157] width 10 height 10
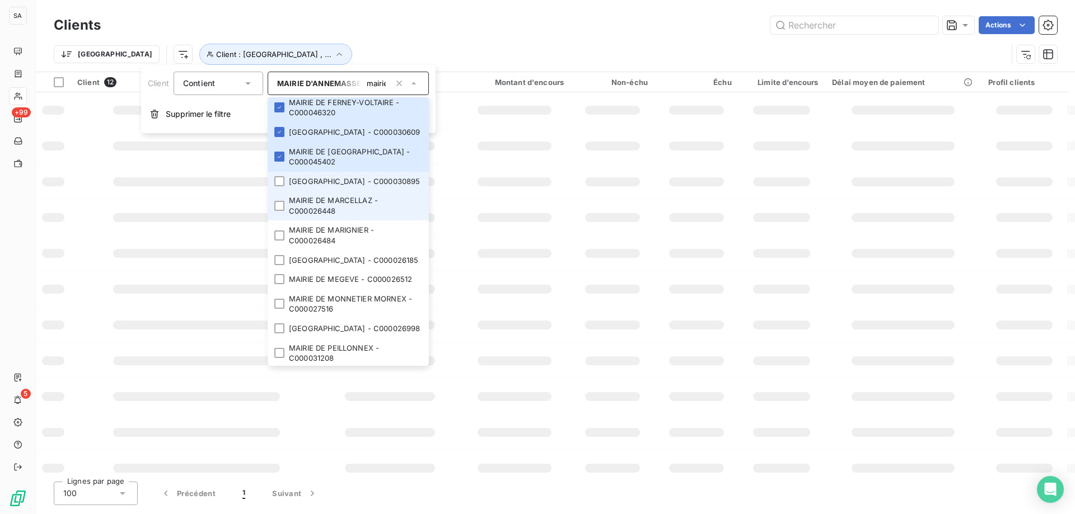
drag, startPoint x: 279, startPoint y: 214, endPoint x: 277, endPoint y: 231, distance: 16.3
click at [279, 191] on li "[GEOGRAPHIC_DATA] - C000030895" at bounding box center [348, 182] width 161 height 20
click at [275, 221] on li "MAIRIE DE MARCELLAZ - C000026448" at bounding box center [348, 206] width 161 height 30
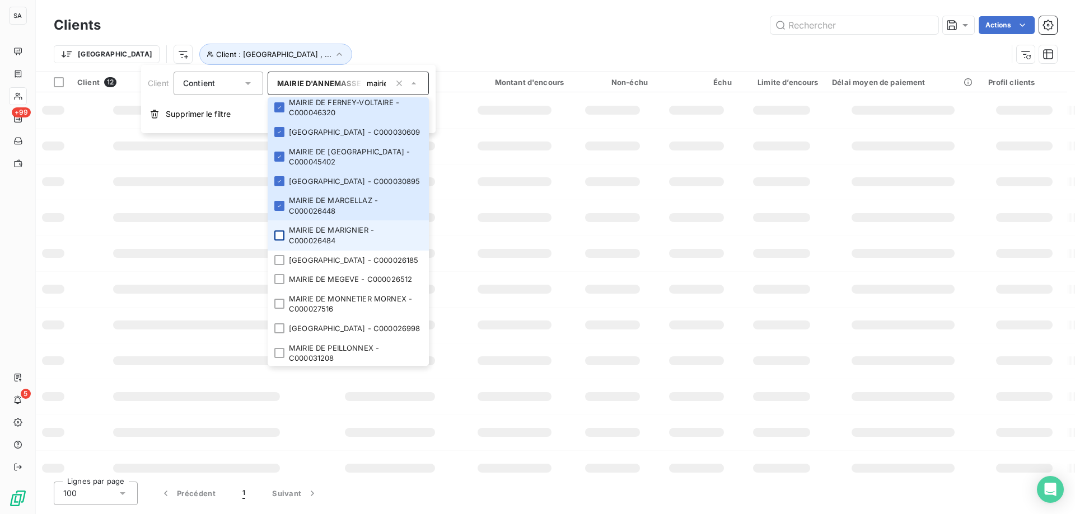
click at [275, 241] on div at bounding box center [279, 236] width 10 height 10
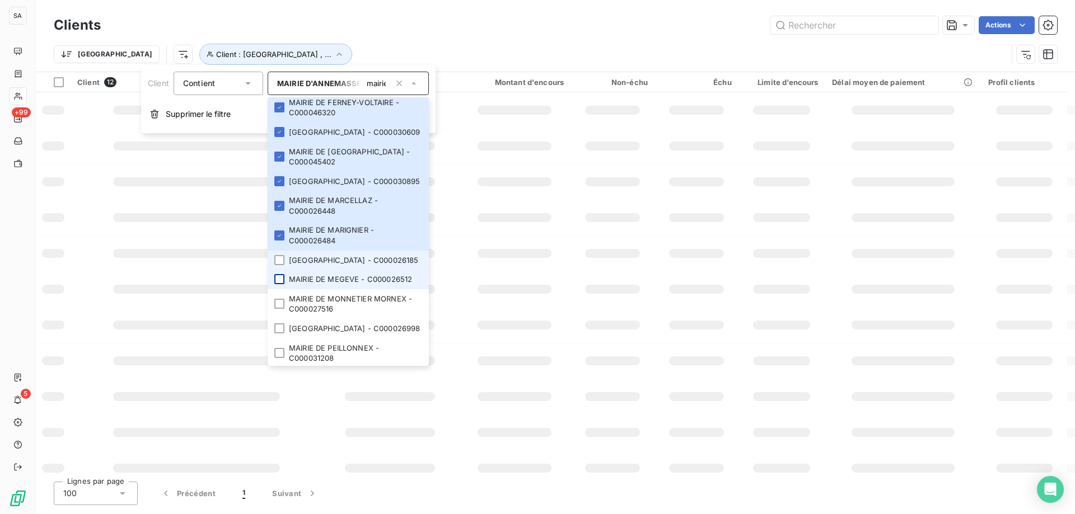
drag, startPoint x: 276, startPoint y: 290, endPoint x: 279, endPoint y: 307, distance: 17.7
click at [276, 265] on div at bounding box center [279, 260] width 10 height 10
click at [279, 289] on li "MAIRIE DE MEGEVE - C000026512" at bounding box center [348, 280] width 161 height 20
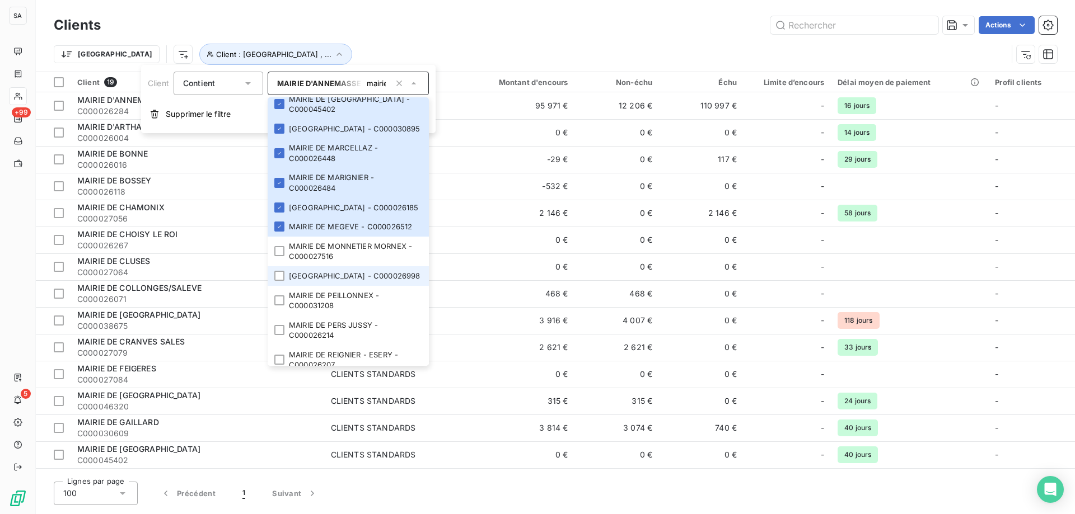
scroll to position [392, 0]
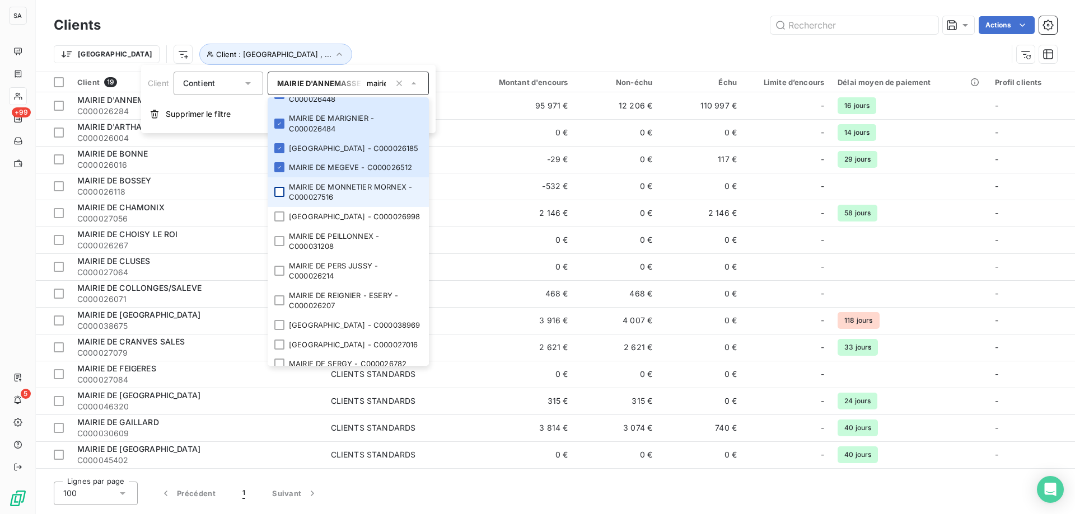
click at [276, 197] on div at bounding box center [279, 192] width 10 height 10
click at [283, 222] on div at bounding box center [279, 217] width 10 height 10
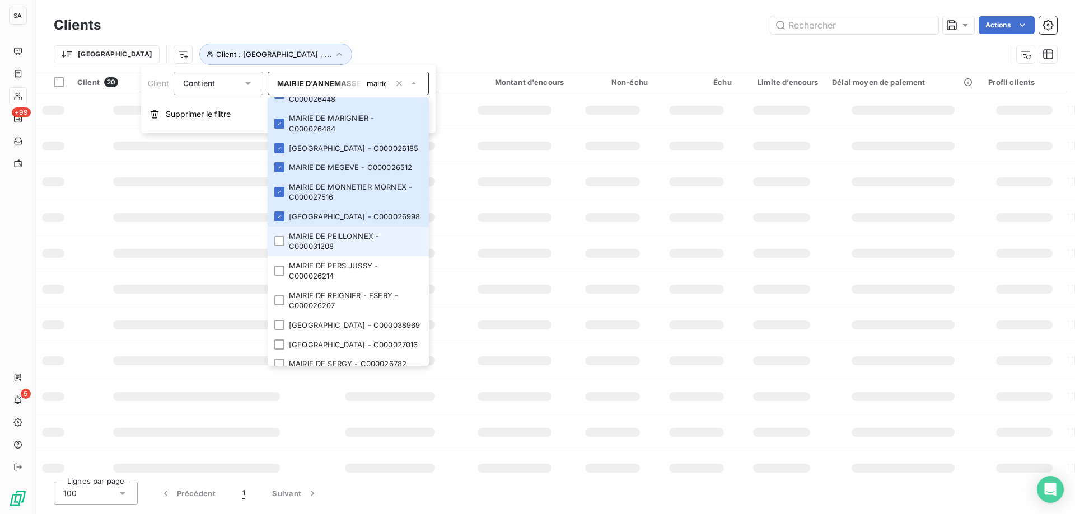
click at [281, 256] on li "MAIRIE DE PEILLONNEX - C000031208" at bounding box center [348, 242] width 161 height 30
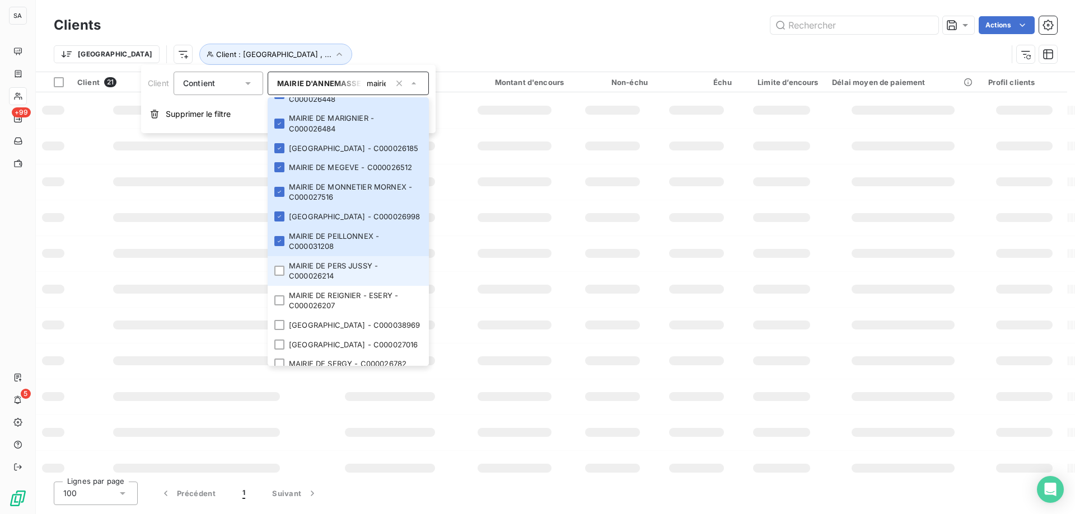
drag, startPoint x: 281, startPoint y: 299, endPoint x: 281, endPoint y: 313, distance: 14.6
click at [281, 276] on div at bounding box center [279, 271] width 10 height 10
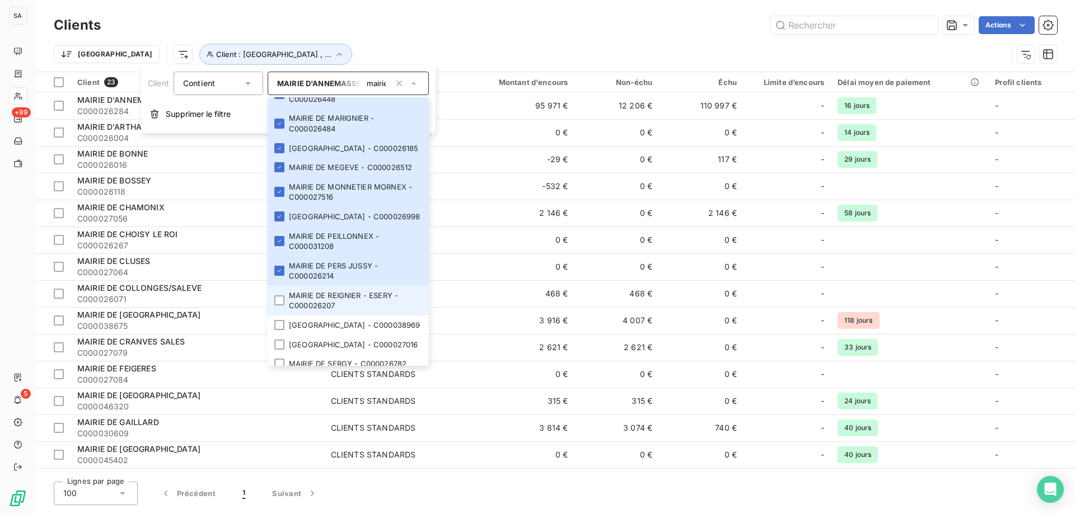
click at [280, 316] on li "MAIRIE DE REIGNIER - ESERY - C000026207" at bounding box center [348, 301] width 161 height 30
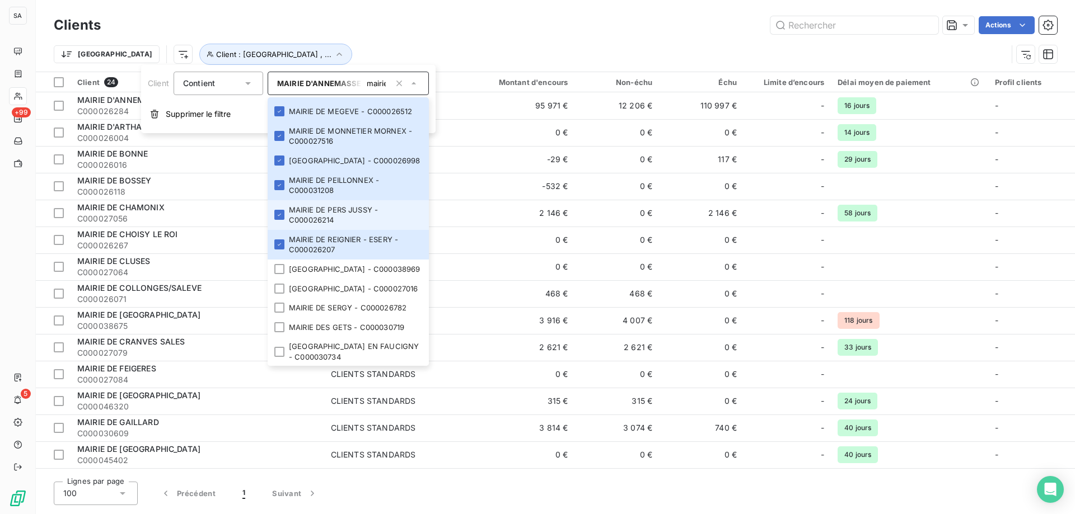
scroll to position [504, 0]
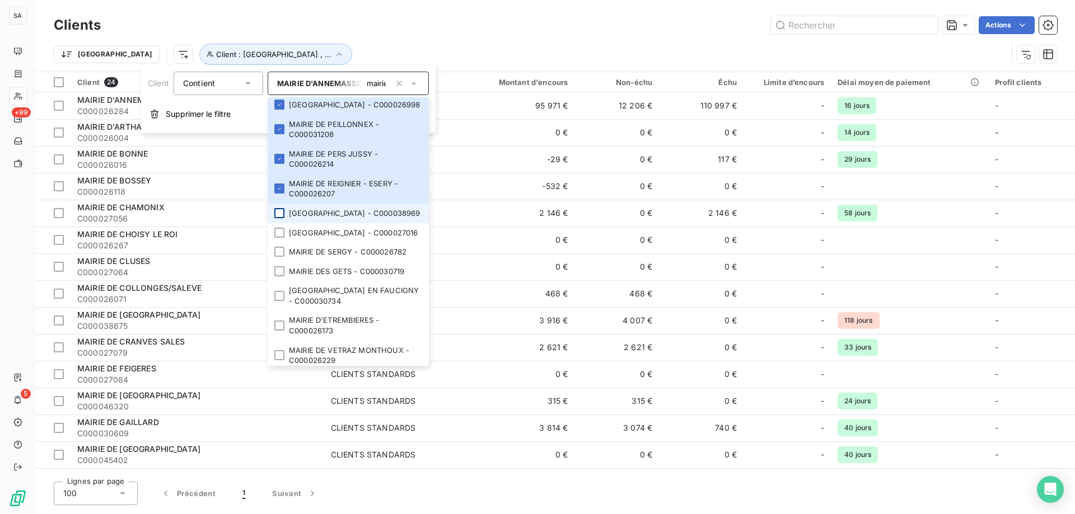
click at [279, 218] on div at bounding box center [279, 213] width 10 height 10
click at [285, 243] on li "[GEOGRAPHIC_DATA] - C000027016" at bounding box center [348, 233] width 161 height 20
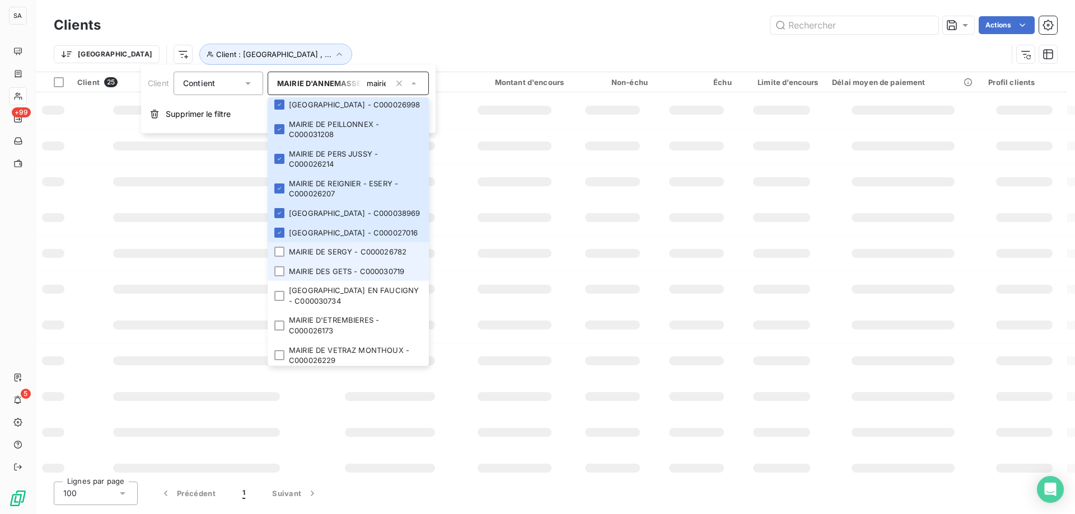
drag, startPoint x: 282, startPoint y: 301, endPoint x: 280, endPoint y: 330, distance: 29.7
click at [282, 257] on div at bounding box center [279, 252] width 10 height 10
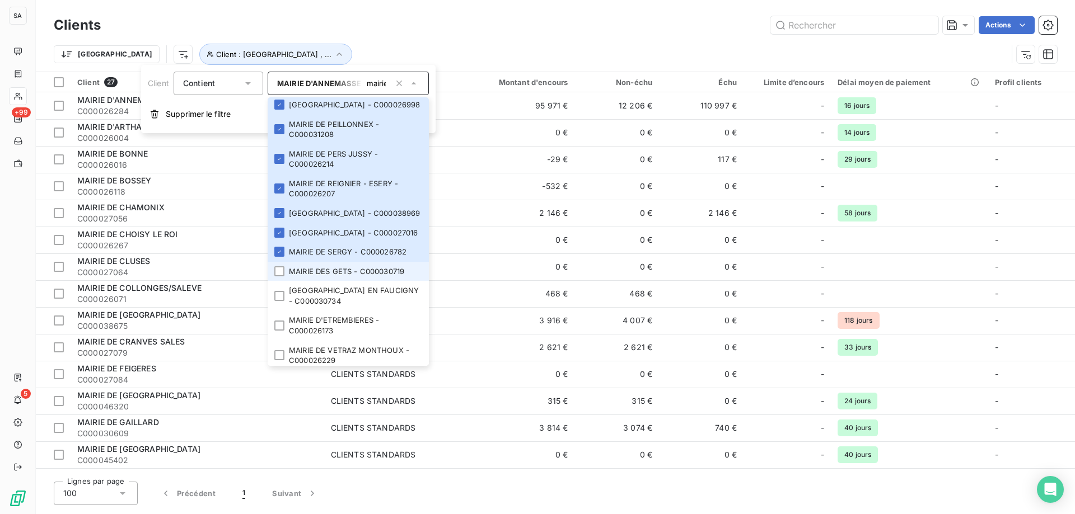
click at [280, 282] on li "MAIRIE DES GETS - C000030719" at bounding box center [348, 272] width 161 height 20
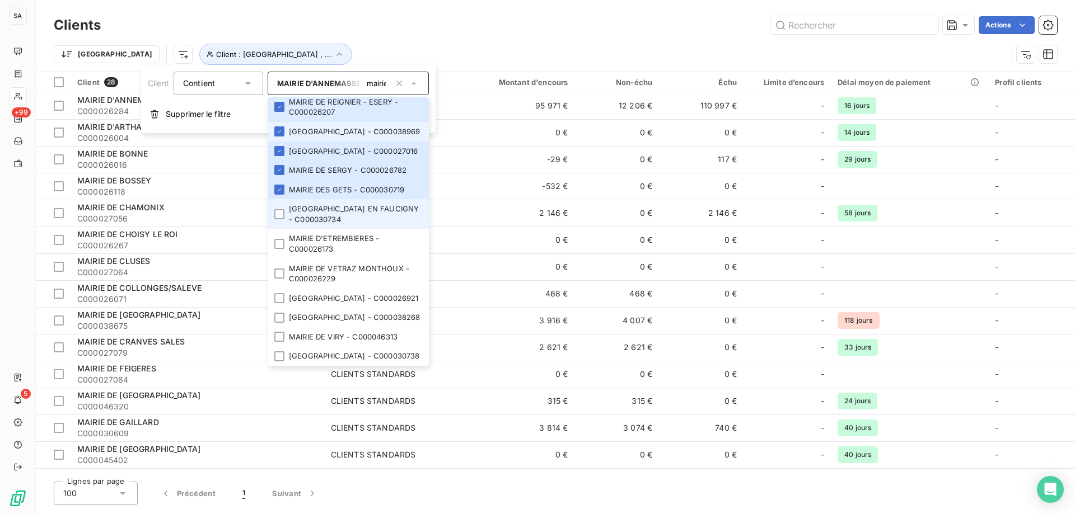
scroll to position [616, 0]
click at [278, 229] on li "[GEOGRAPHIC_DATA] EN FAUCIGNY - C000030734" at bounding box center [348, 214] width 161 height 30
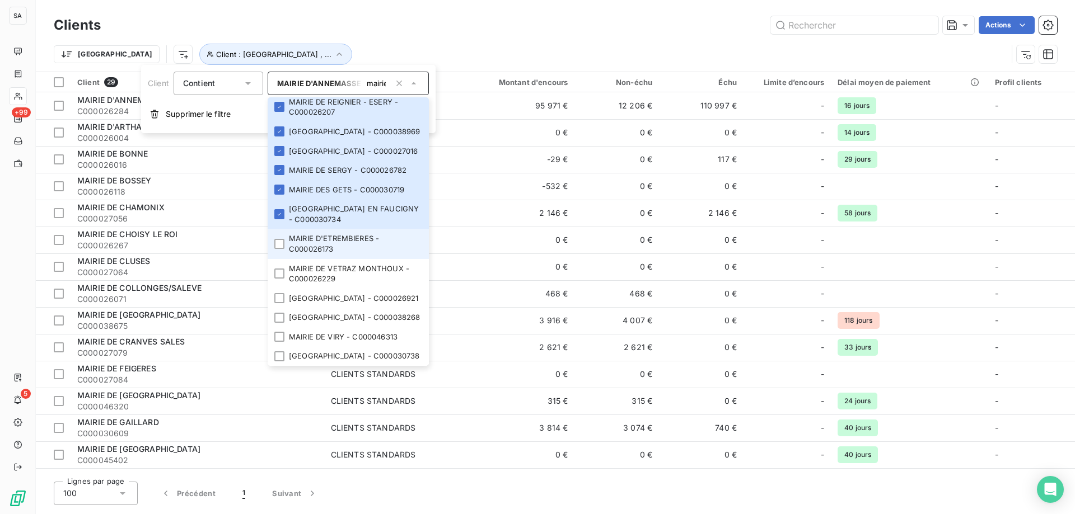
click at [272, 259] on li "MAIRIE D'ETREMBIERES - C000026173" at bounding box center [348, 244] width 161 height 30
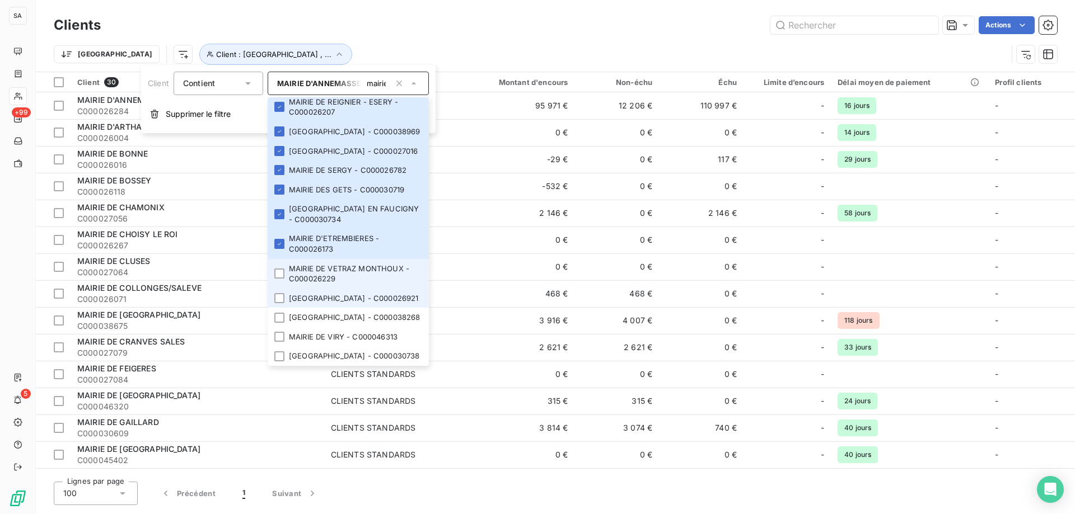
drag, startPoint x: 284, startPoint y: 294, endPoint x: 287, endPoint y: 318, distance: 24.2
click at [284, 279] on div at bounding box center [279, 274] width 10 height 10
click at [284, 303] on div at bounding box center [279, 298] width 10 height 10
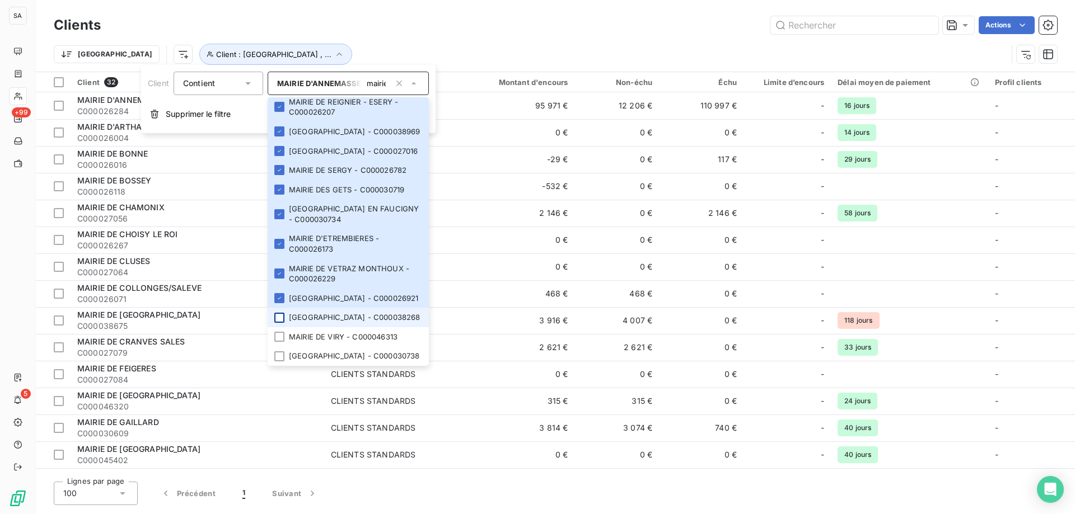
click at [279, 313] on div at bounding box center [279, 318] width 10 height 10
click at [280, 332] on div at bounding box center [279, 337] width 10 height 10
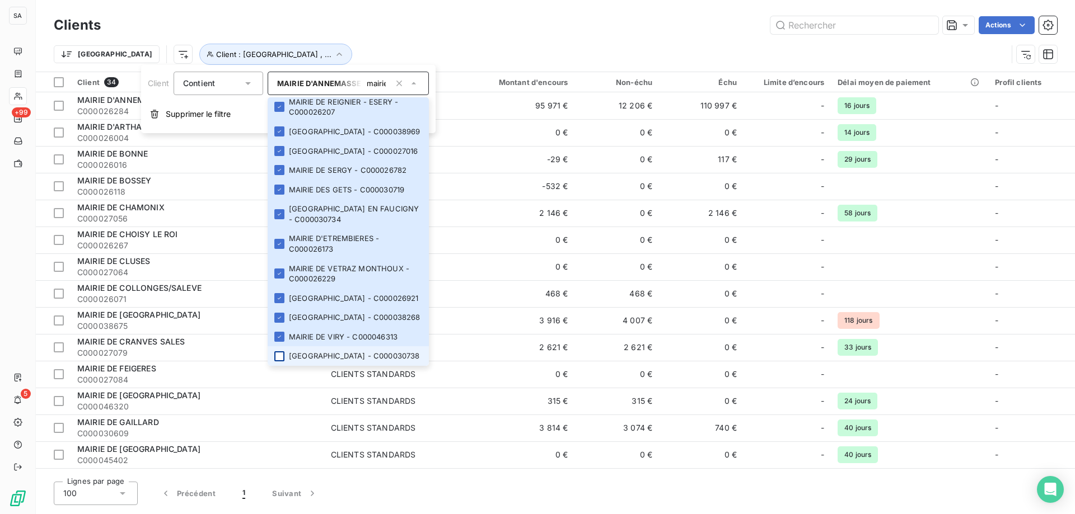
click at [276, 351] on div at bounding box center [279, 356] width 10 height 10
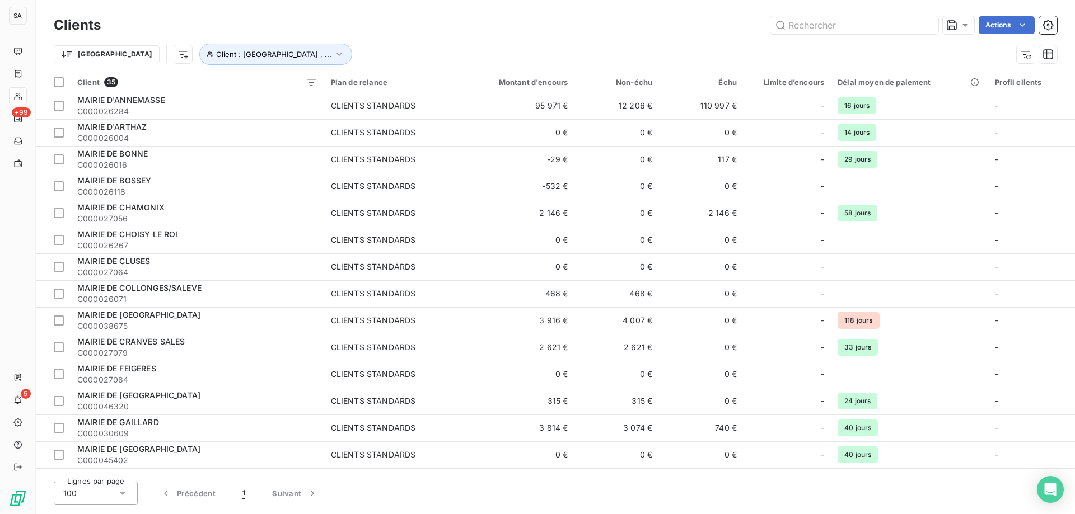
click at [462, 31] on div "Actions" at bounding box center [585, 25] width 943 height 18
click at [55, 83] on div at bounding box center [59, 82] width 10 height 10
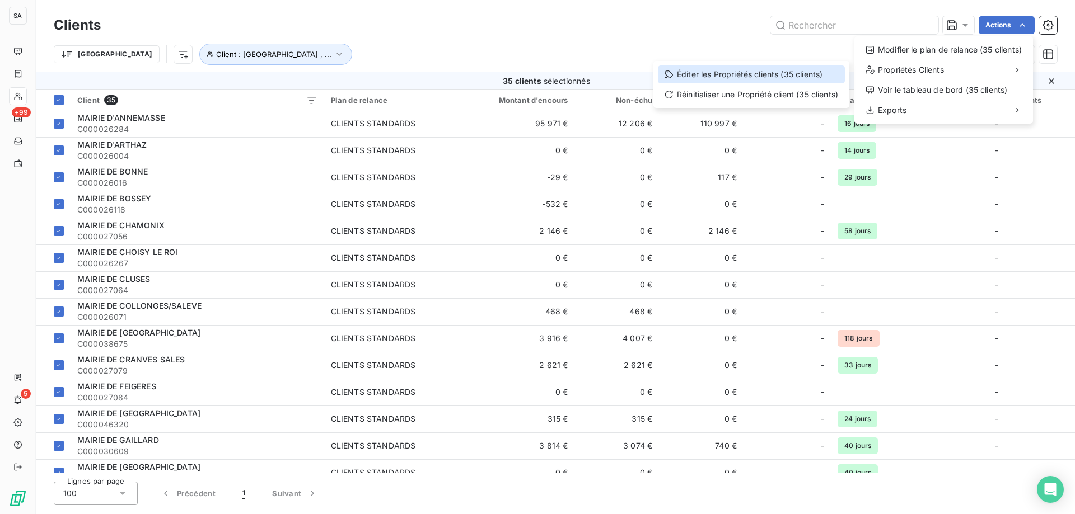
click at [779, 76] on div "Éditer les Propriétés clients (35 clients)" at bounding box center [751, 74] width 187 height 18
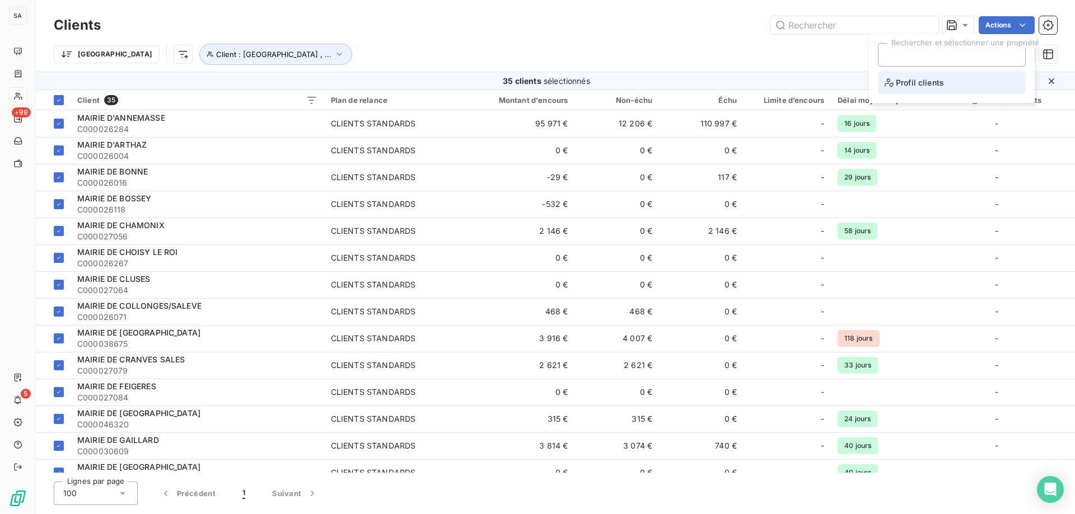
click at [943, 83] on li "Profil clients" at bounding box center [952, 82] width 148 height 23
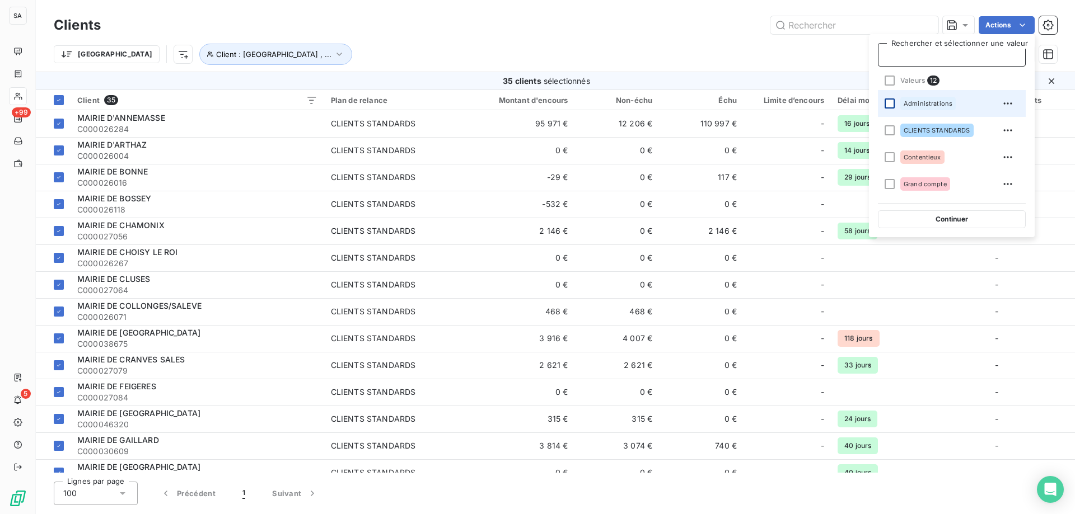
click at [891, 102] on div at bounding box center [889, 104] width 10 height 10
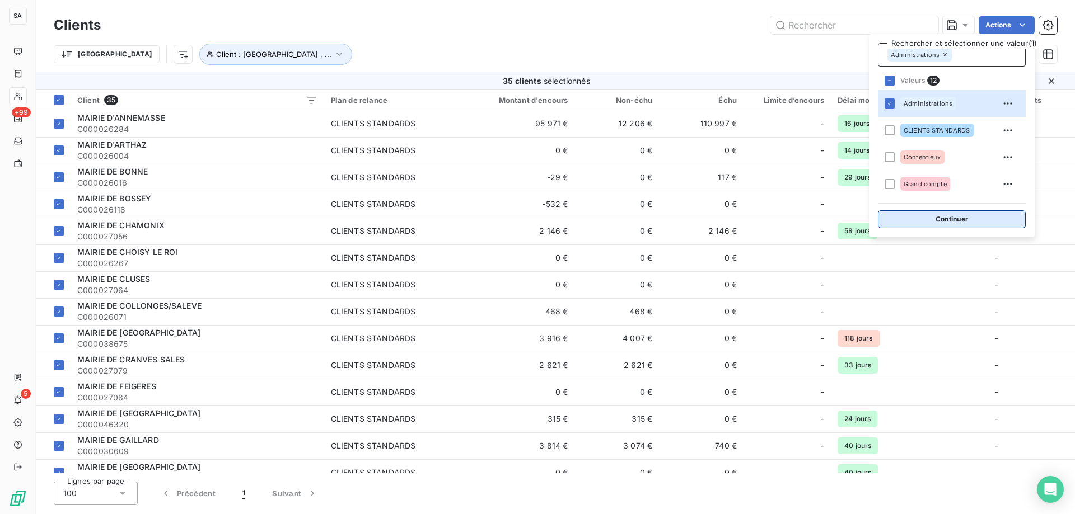
click at [913, 215] on button "Continuer" at bounding box center [952, 219] width 148 height 18
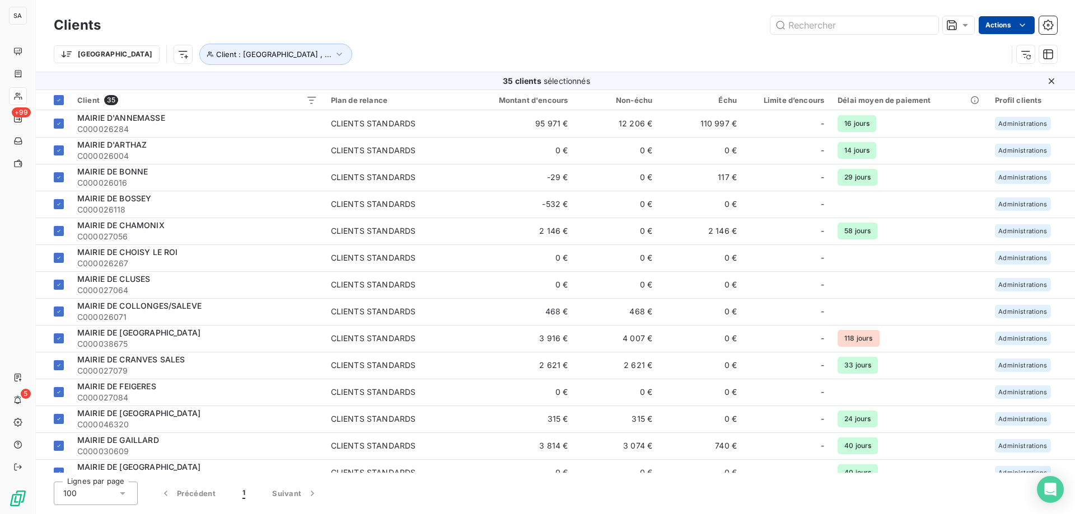
click at [990, 24] on html "SA +99 5 Clients Actions Trier Client : [GEOGRAPHIC_DATA] , ... 35 clients séle…" at bounding box center [537, 257] width 1075 height 514
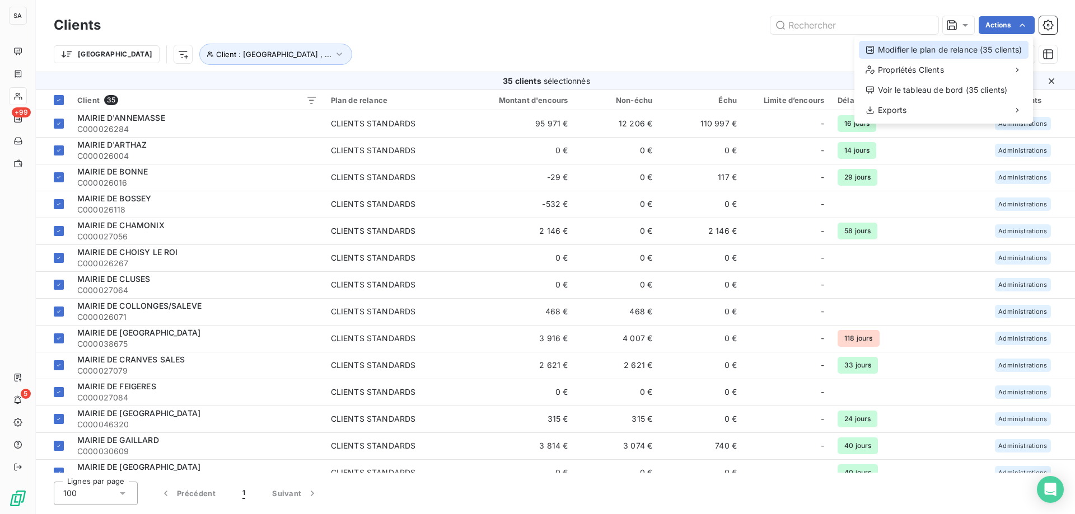
click at [943, 51] on div "Modifier le plan de relance (35 clients)" at bounding box center [944, 50] width 170 height 18
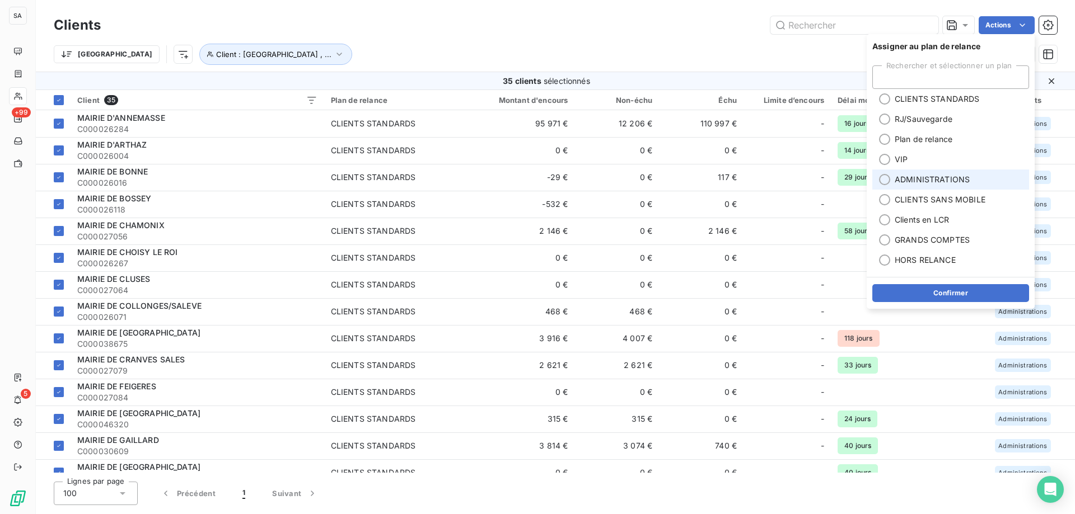
click at [885, 179] on div at bounding box center [884, 179] width 11 height 11
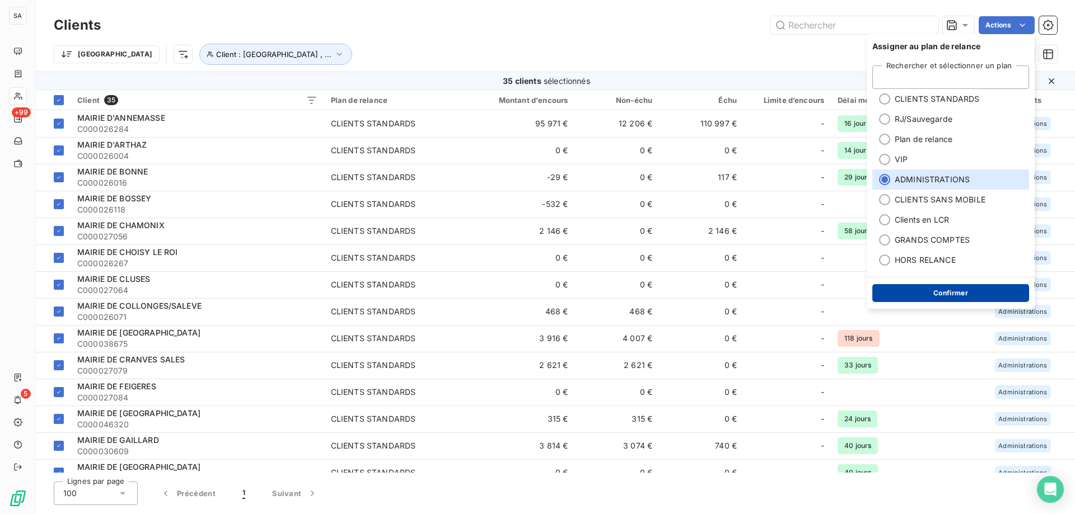
click at [918, 294] on button "Confirmer" at bounding box center [950, 293] width 157 height 18
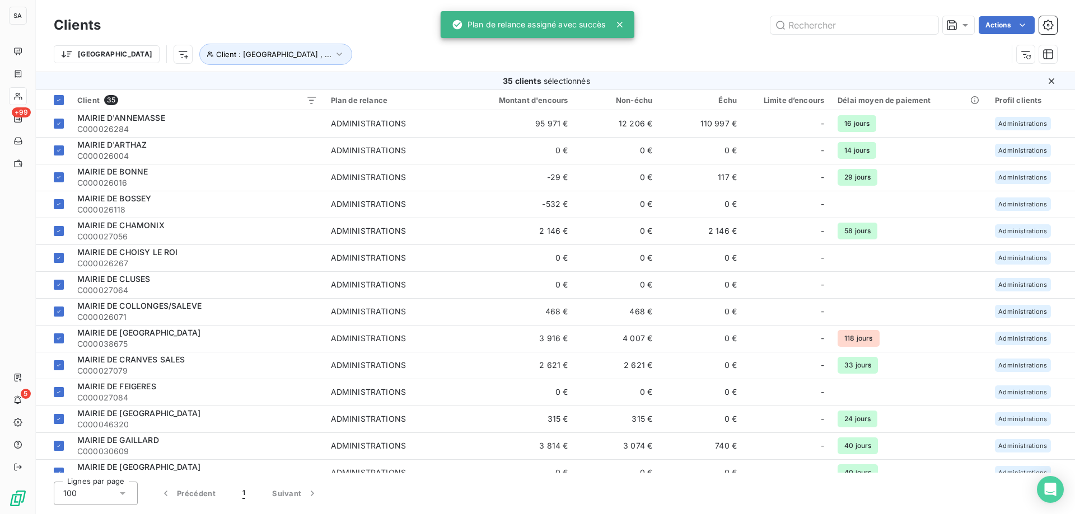
click at [406, 45] on div "Trier Client : [GEOGRAPHIC_DATA] , ..." at bounding box center [530, 54] width 953 height 21
click at [271, 54] on span "Client : [GEOGRAPHIC_DATA] , ..." at bounding box center [273, 54] width 115 height 9
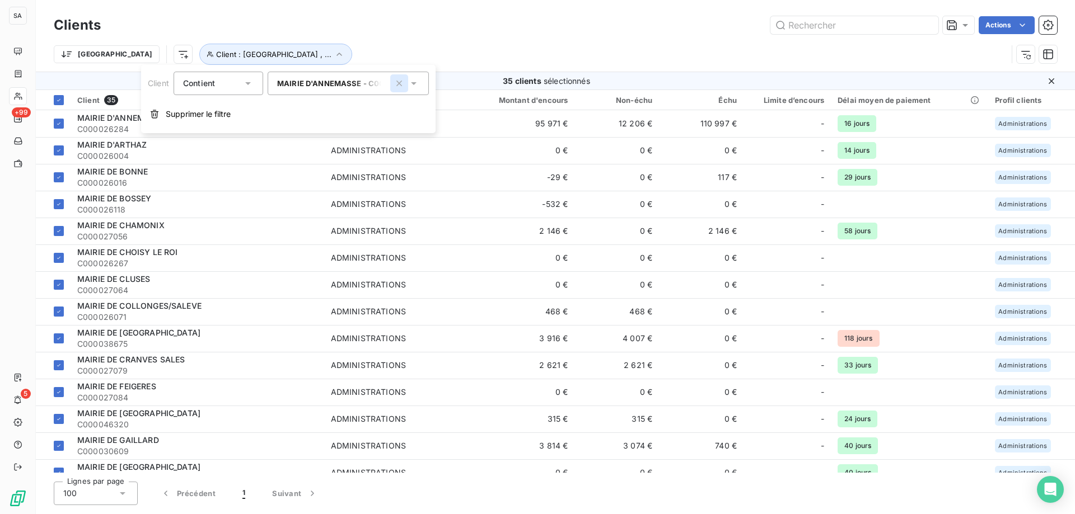
click at [393, 83] on icon "button" at bounding box center [398, 83] width 11 height 11
type input "mairie"
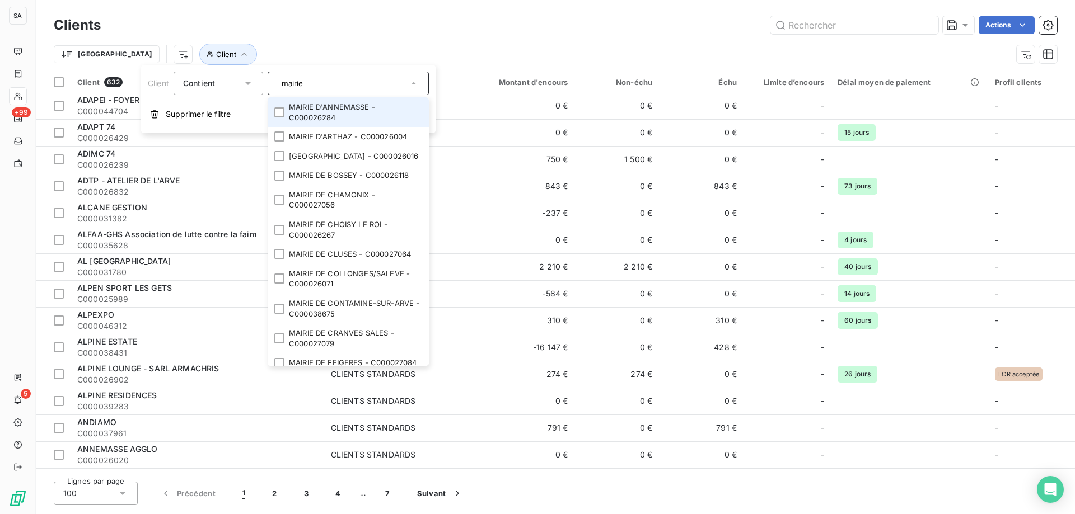
drag, startPoint x: 340, startPoint y: 85, endPoint x: 255, endPoint y: 76, distance: 85.5
click at [255, 76] on div "Client Contient mairie [GEOGRAPHIC_DATA] - C000026284 [GEOGRAPHIC_DATA] - C0000…" at bounding box center [288, 84] width 281 height 24
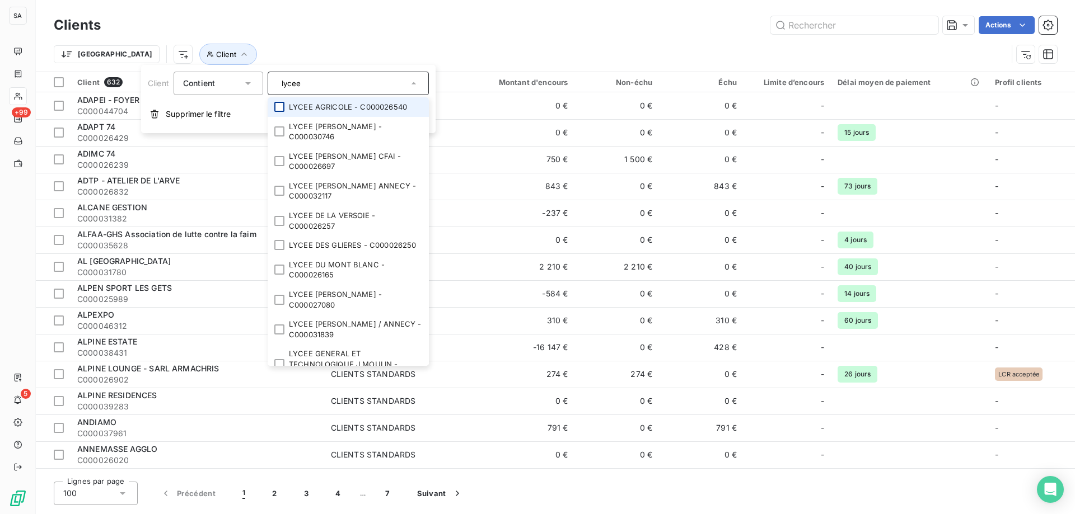
type input "lycee"
click at [282, 110] on div at bounding box center [279, 107] width 10 height 10
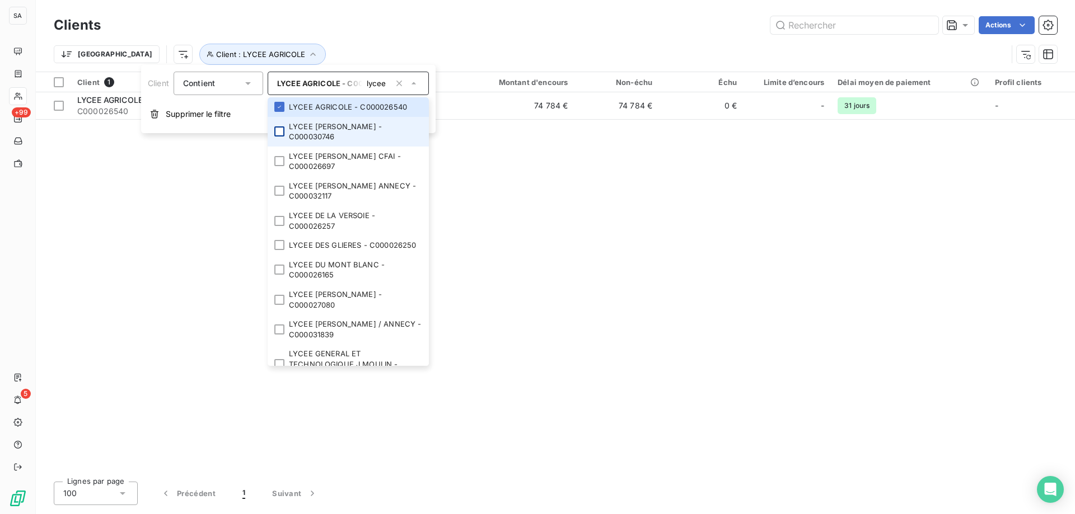
click at [279, 129] on div at bounding box center [279, 131] width 10 height 10
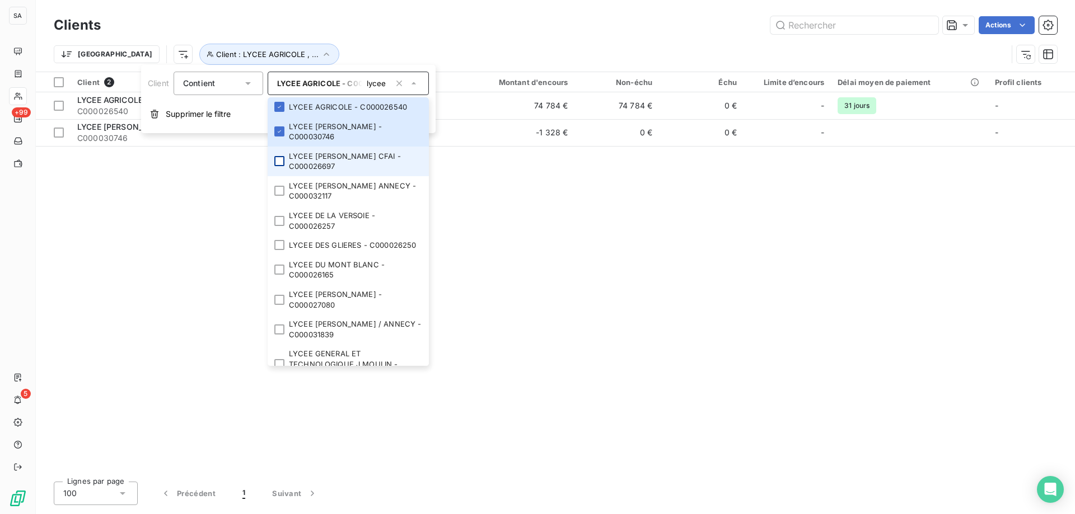
click at [276, 160] on div at bounding box center [279, 161] width 10 height 10
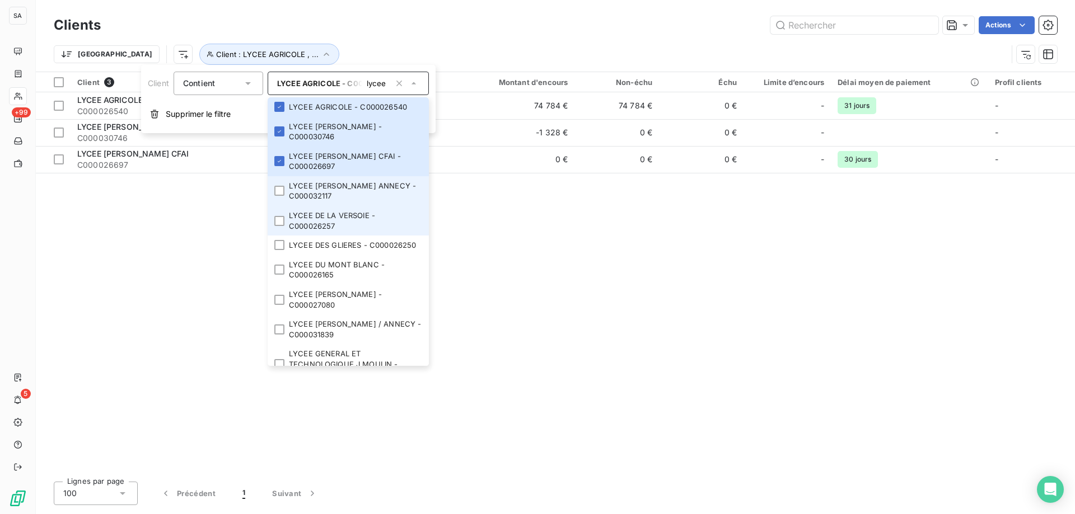
drag, startPoint x: 275, startPoint y: 191, endPoint x: 275, endPoint y: 208, distance: 17.4
click at [275, 191] on div at bounding box center [279, 191] width 10 height 10
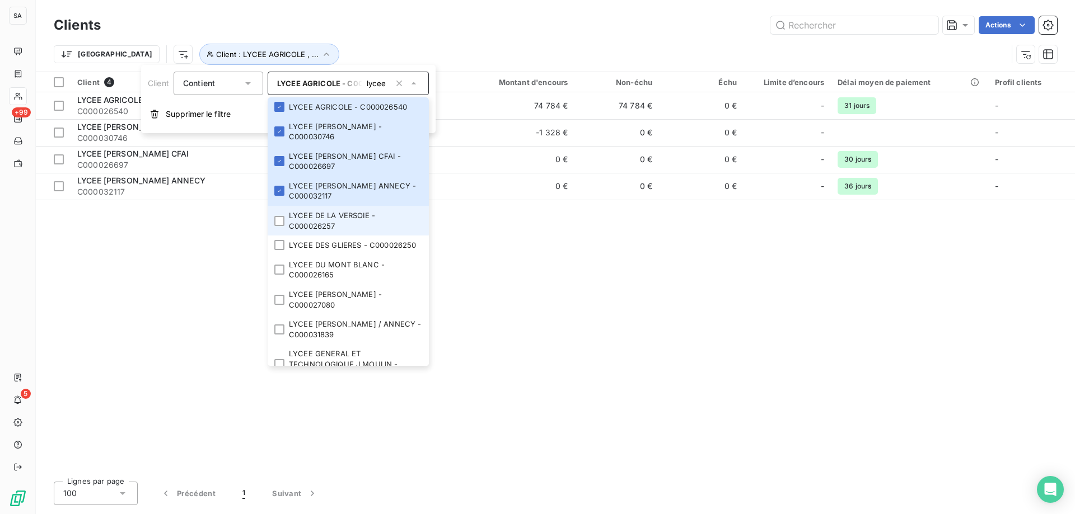
drag, startPoint x: 277, startPoint y: 218, endPoint x: 278, endPoint y: 226, distance: 7.9
click at [278, 221] on div at bounding box center [279, 221] width 10 height 10
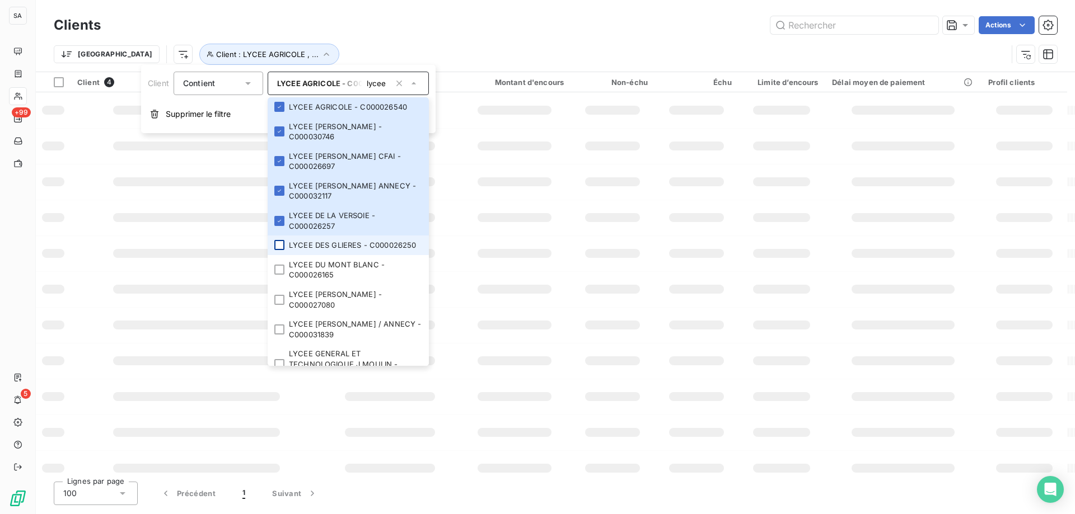
click at [278, 249] on div at bounding box center [279, 245] width 10 height 10
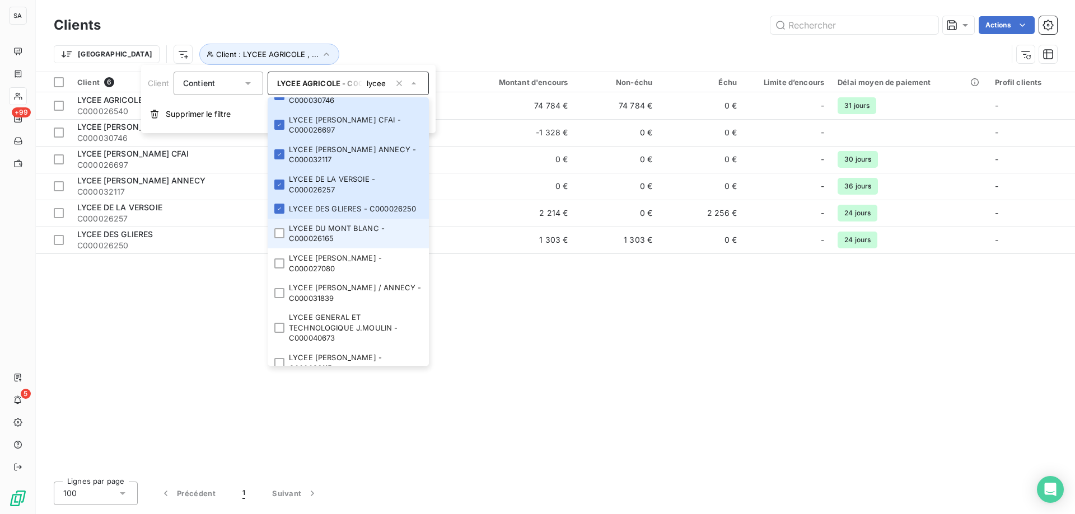
scroll to position [56, 0]
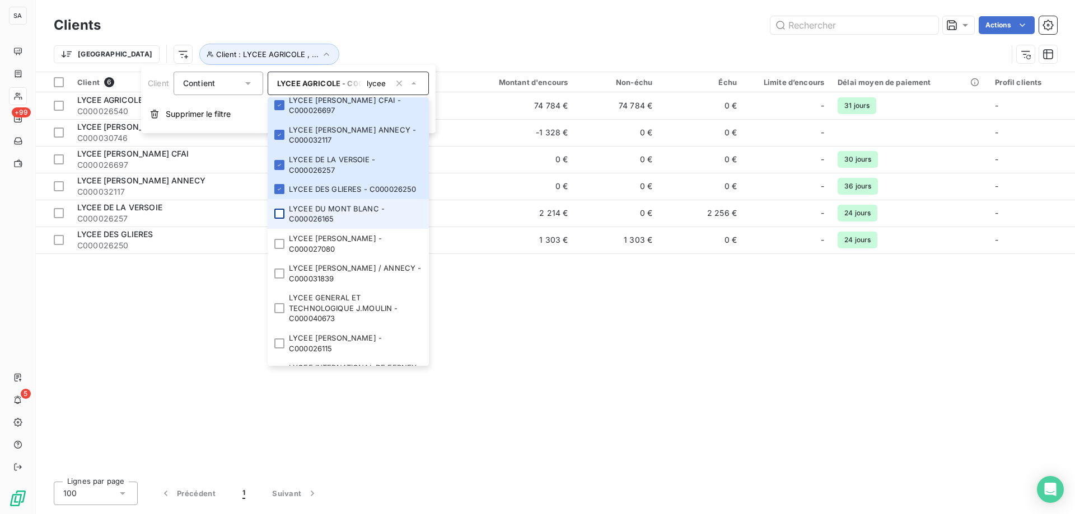
click at [282, 219] on div at bounding box center [279, 214] width 10 height 10
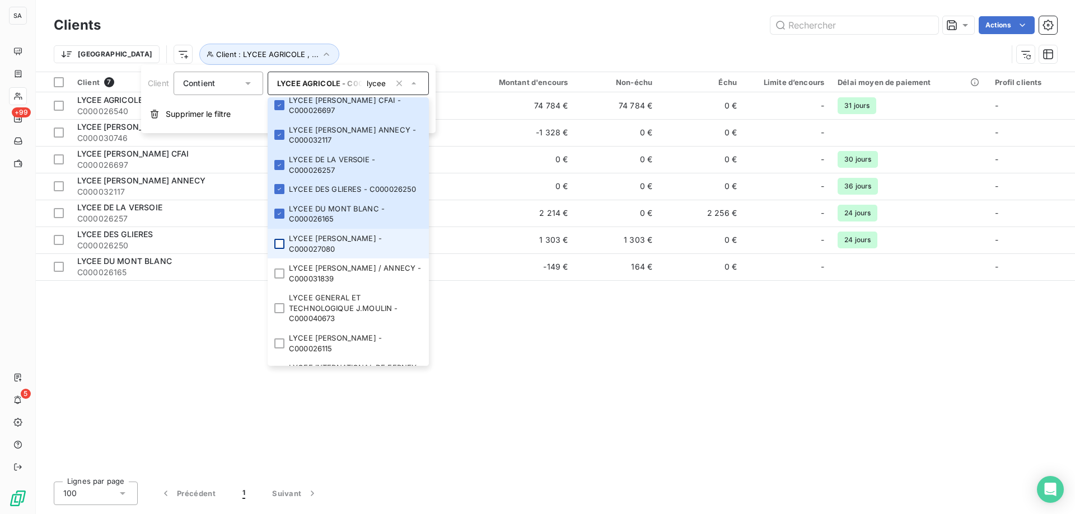
click at [279, 249] on div at bounding box center [279, 244] width 10 height 10
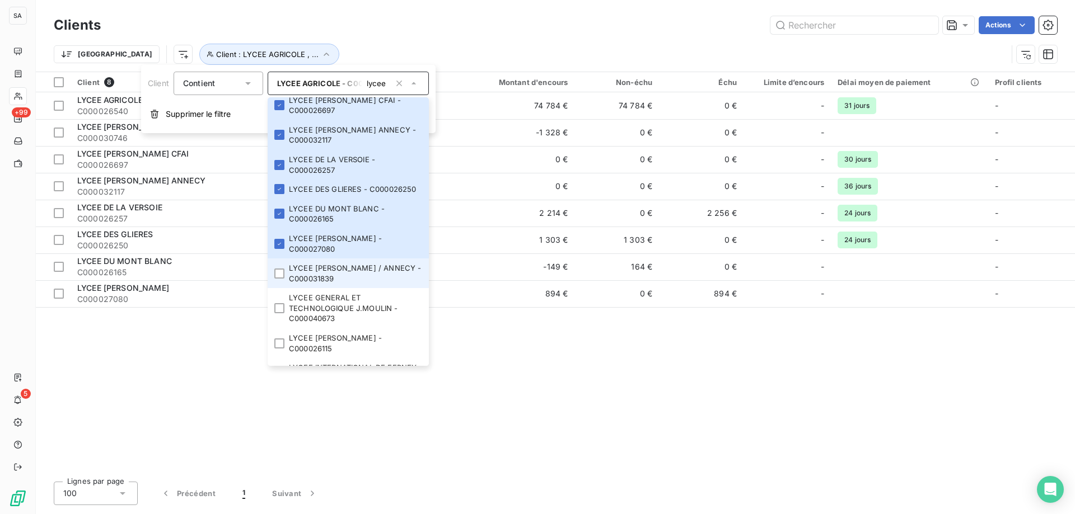
click at [279, 288] on li "LYCEE [PERSON_NAME] / ANNECY - C000031839" at bounding box center [348, 274] width 161 height 30
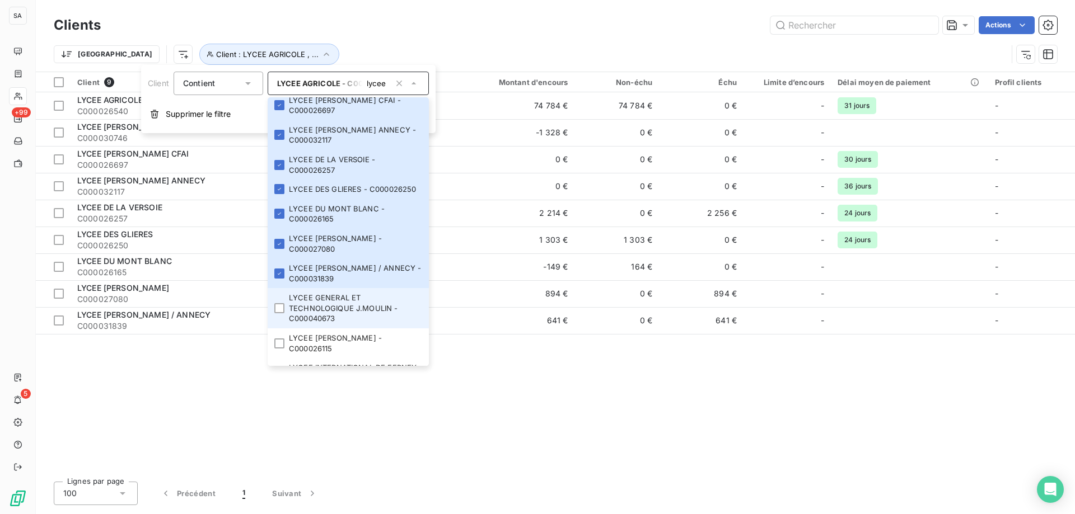
click at [285, 324] on li "LYCEE GENERAL ET TECHNOLOGIQUE J.MOULIN - C000040673" at bounding box center [348, 308] width 161 height 40
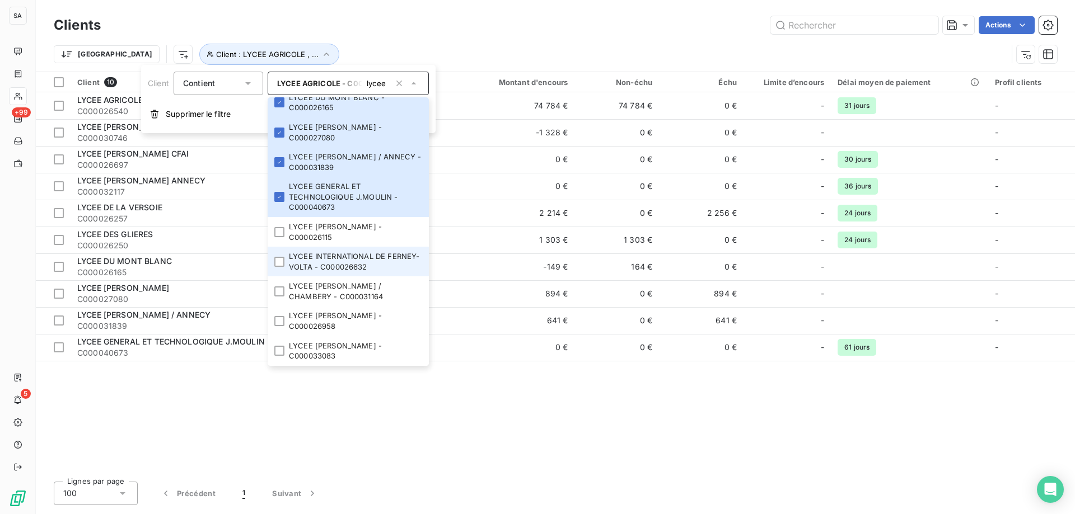
scroll to position [168, 0]
drag, startPoint x: 279, startPoint y: 243, endPoint x: 279, endPoint y: 273, distance: 29.7
click at [279, 237] on div at bounding box center [279, 232] width 10 height 10
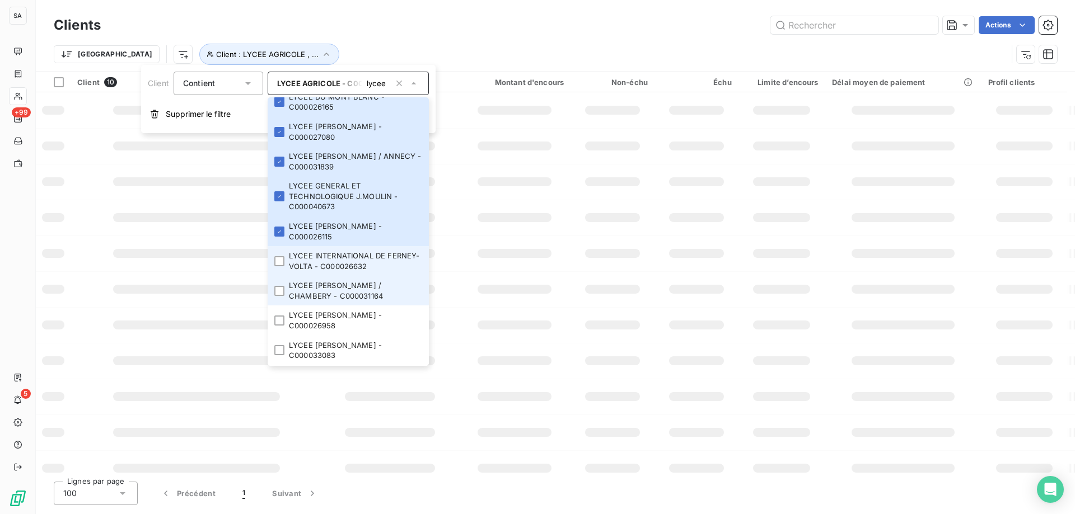
drag, startPoint x: 279, startPoint y: 276, endPoint x: 279, endPoint y: 287, distance: 10.6
click at [279, 276] on li "LYCEE INTERNATIONAL DE FERNEY-VOLTA - C000026632" at bounding box center [348, 261] width 161 height 30
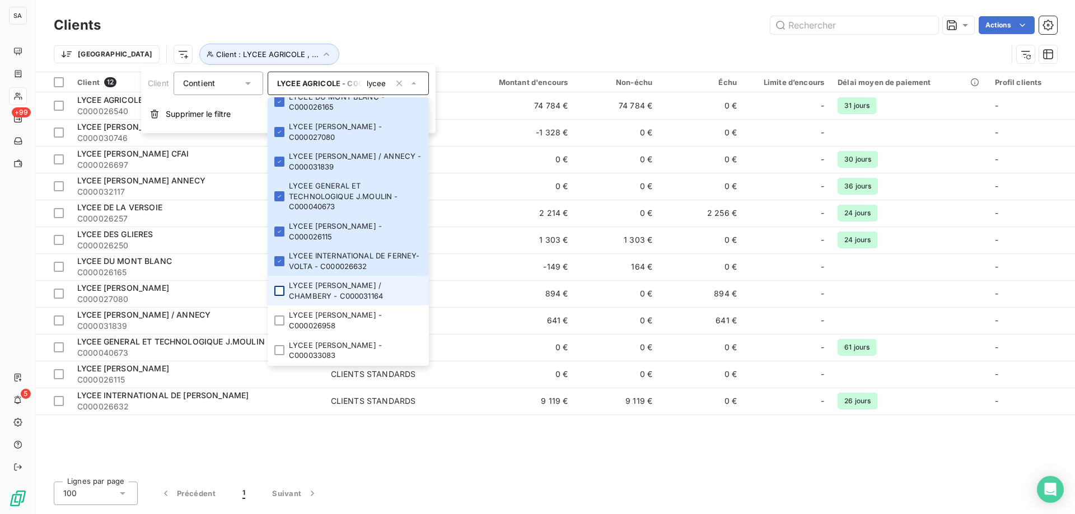
click at [278, 296] on div at bounding box center [279, 291] width 10 height 10
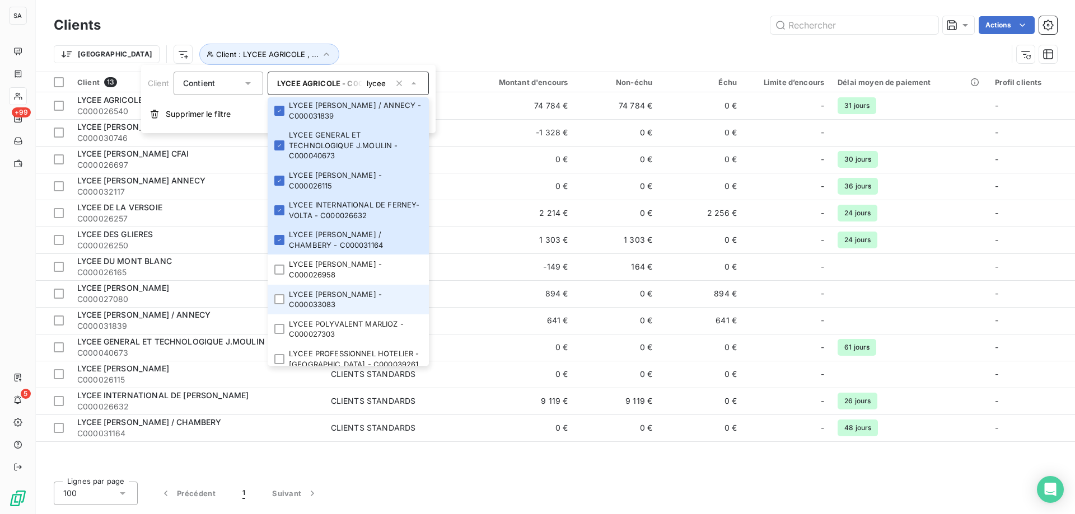
scroll to position [280, 0]
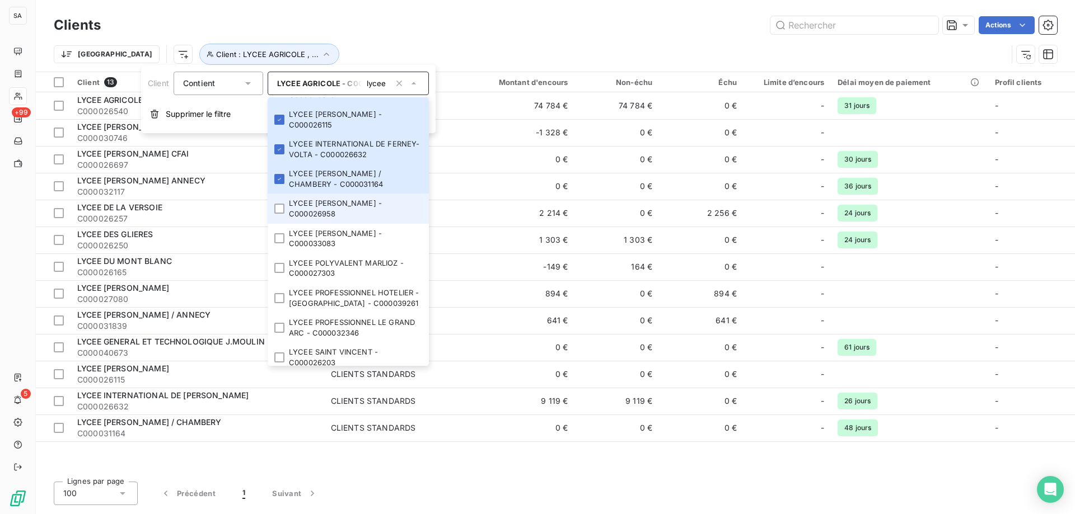
click at [279, 223] on li "LYCEE [PERSON_NAME] - C000026958" at bounding box center [348, 209] width 161 height 30
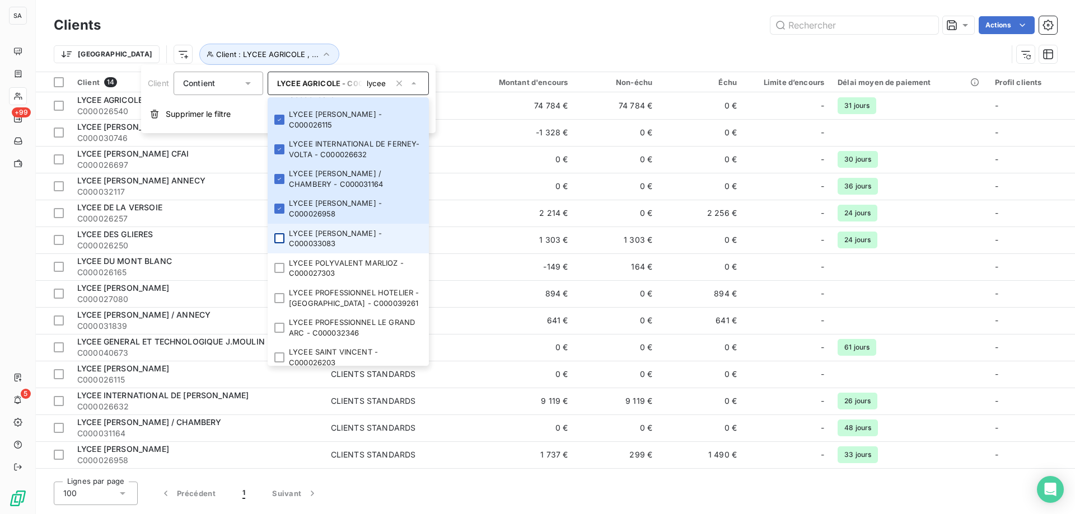
click at [280, 243] on div at bounding box center [279, 238] width 10 height 10
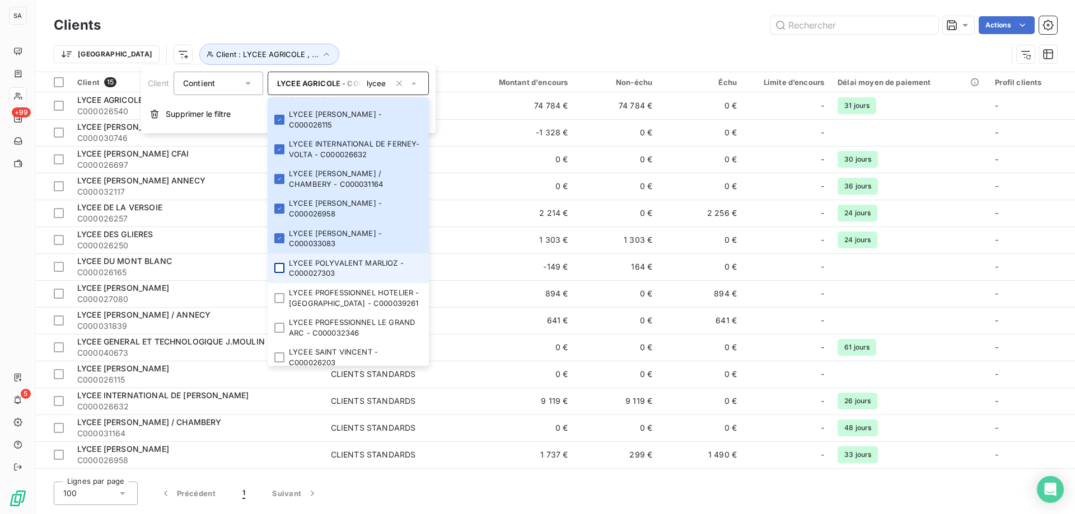
click at [276, 273] on div at bounding box center [279, 268] width 10 height 10
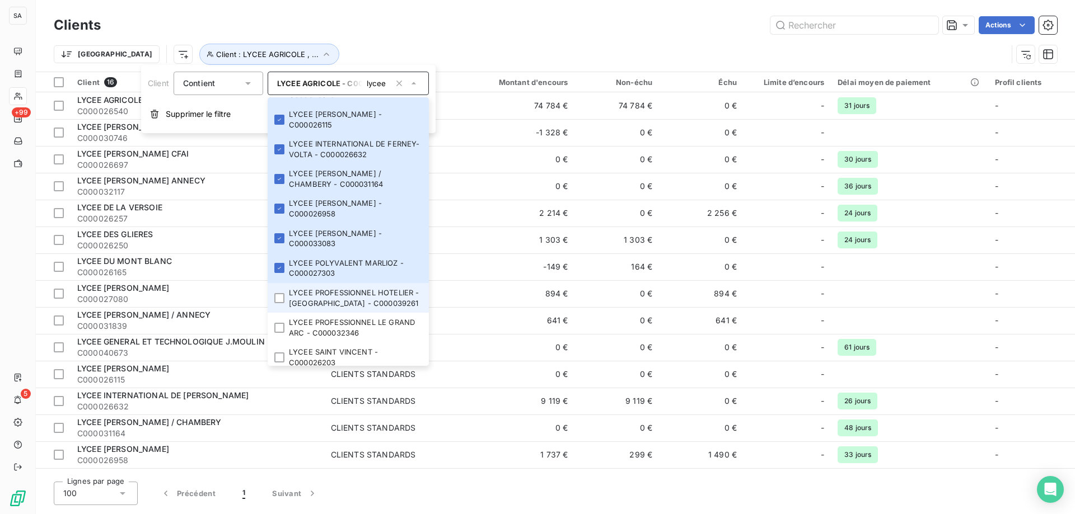
click at [276, 303] on li "LYCEE PROFESSIONNEL HOTELIER - [GEOGRAPHIC_DATA] - C000039261" at bounding box center [348, 298] width 161 height 30
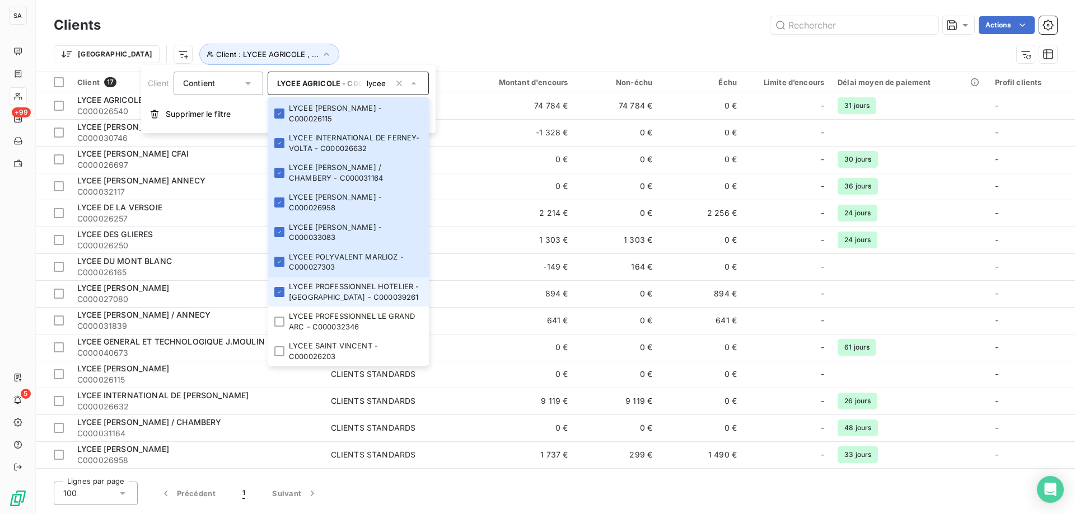
scroll to position [307, 0]
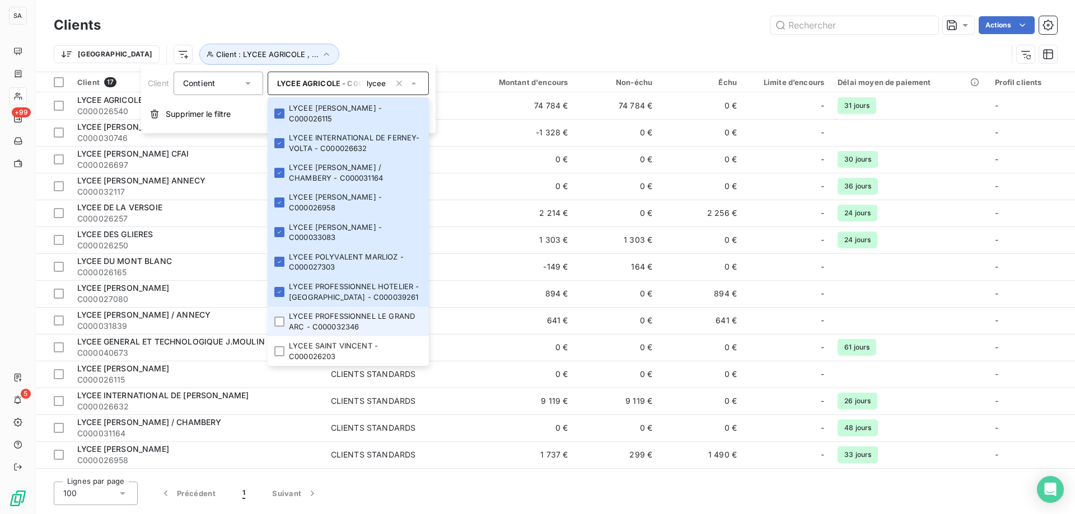
drag, startPoint x: 287, startPoint y: 318, endPoint x: 275, endPoint y: 329, distance: 16.2
click at [287, 318] on li "LYCEE PROFESSIONNEL LE GRAND ARC - C000032346" at bounding box center [348, 322] width 161 height 30
click at [279, 351] on div at bounding box center [279, 351] width 10 height 10
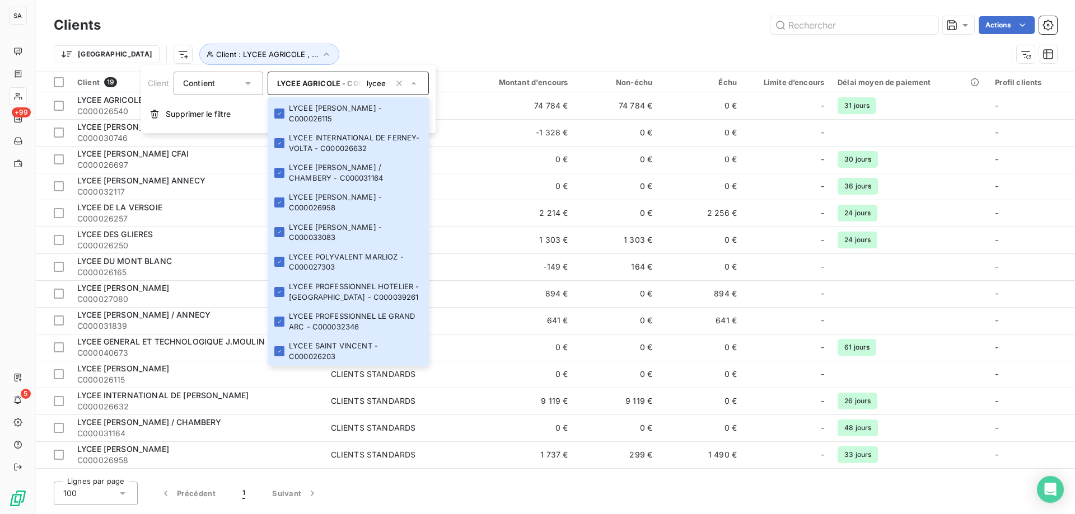
click at [468, 45] on div "Trier Client : LYCEE AGRICOLE , ..." at bounding box center [530, 54] width 953 height 21
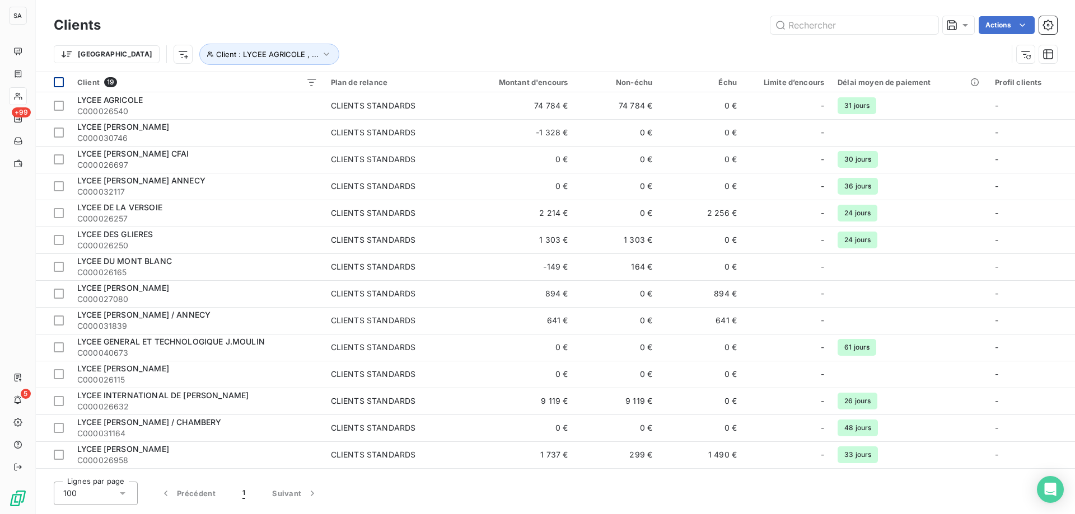
click at [58, 80] on div at bounding box center [59, 82] width 10 height 10
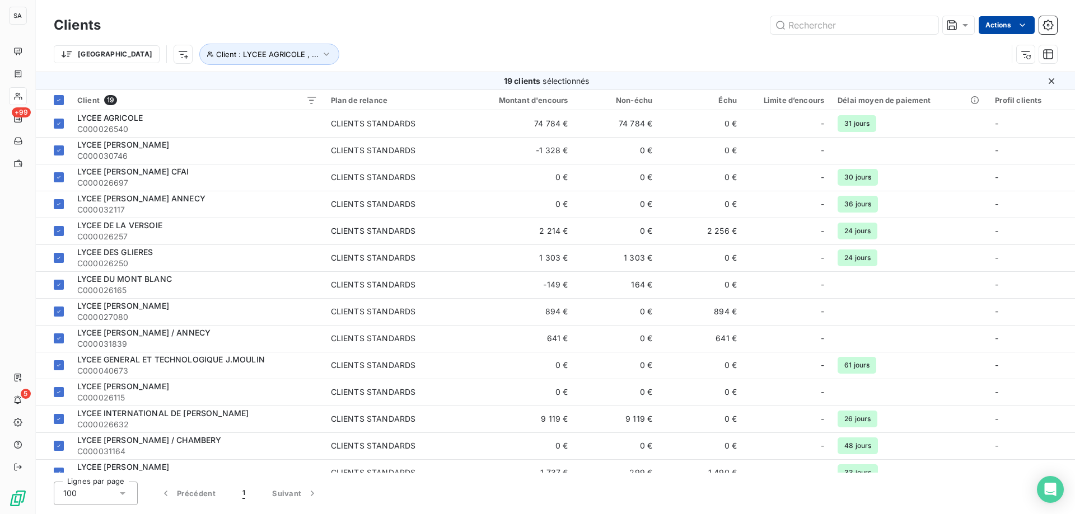
click at [1023, 18] on html "SA +99 5 Clients Actions Trier Client : LYCEE AGRICOLE , ... 19 clients sélecti…" at bounding box center [537, 257] width 1075 height 514
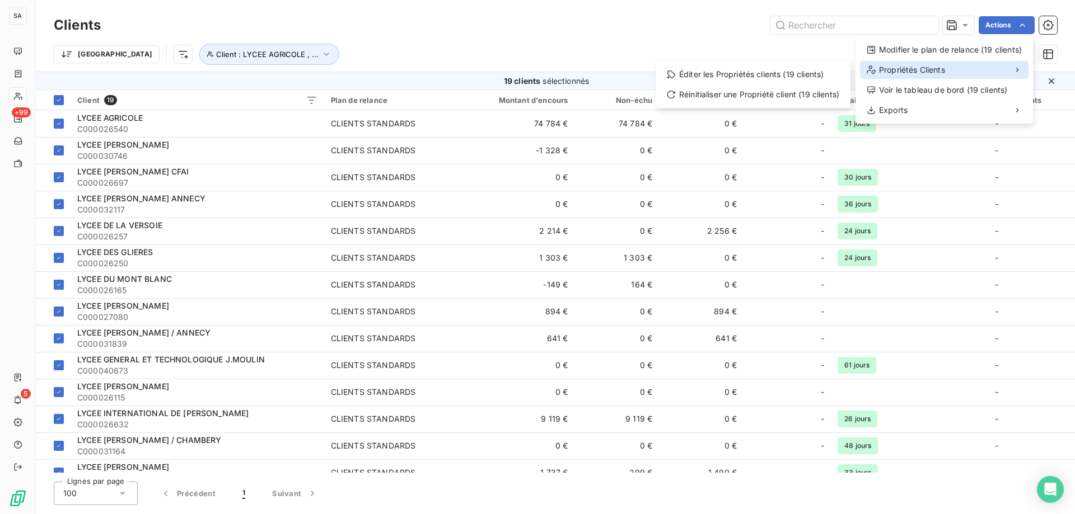
click at [968, 73] on div "Propriétés Clients" at bounding box center [944, 70] width 168 height 18
click at [786, 74] on div "Éditer les Propriétés clients (19 clients)" at bounding box center [753, 74] width 186 height 18
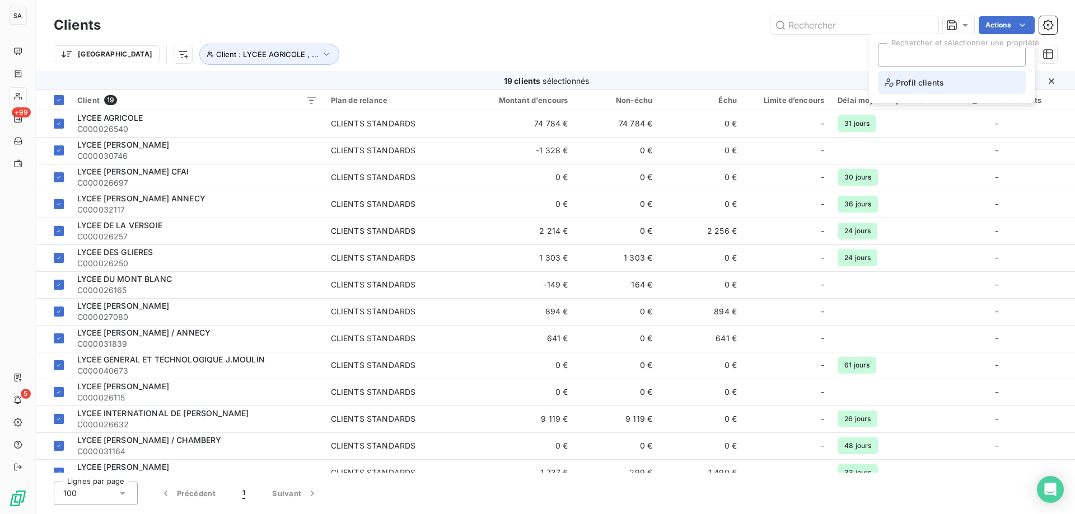
click at [984, 88] on li "Profil clients" at bounding box center [952, 82] width 148 height 23
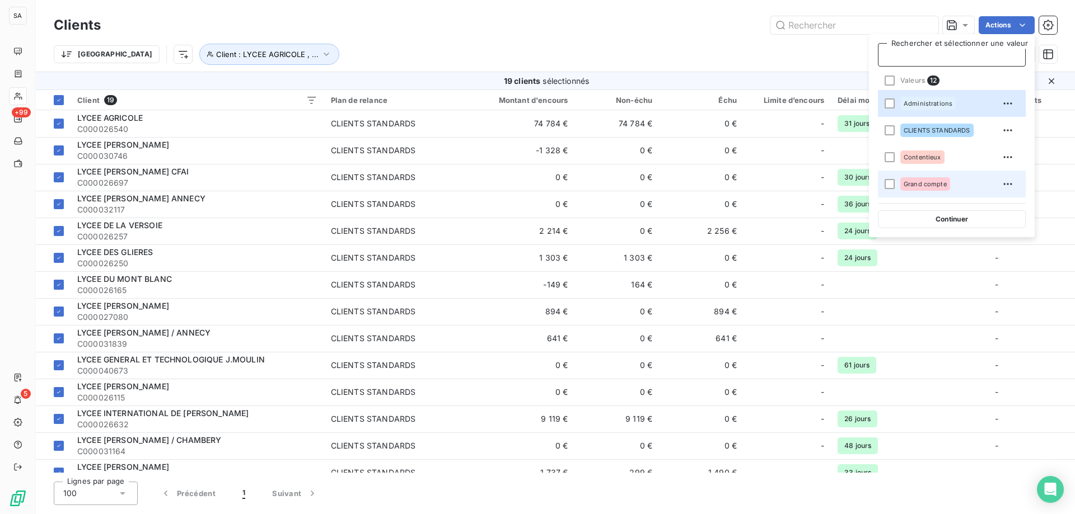
drag, startPoint x: 891, startPoint y: 101, endPoint x: 924, endPoint y: 195, distance: 99.7
click at [890, 101] on div at bounding box center [889, 104] width 10 height 10
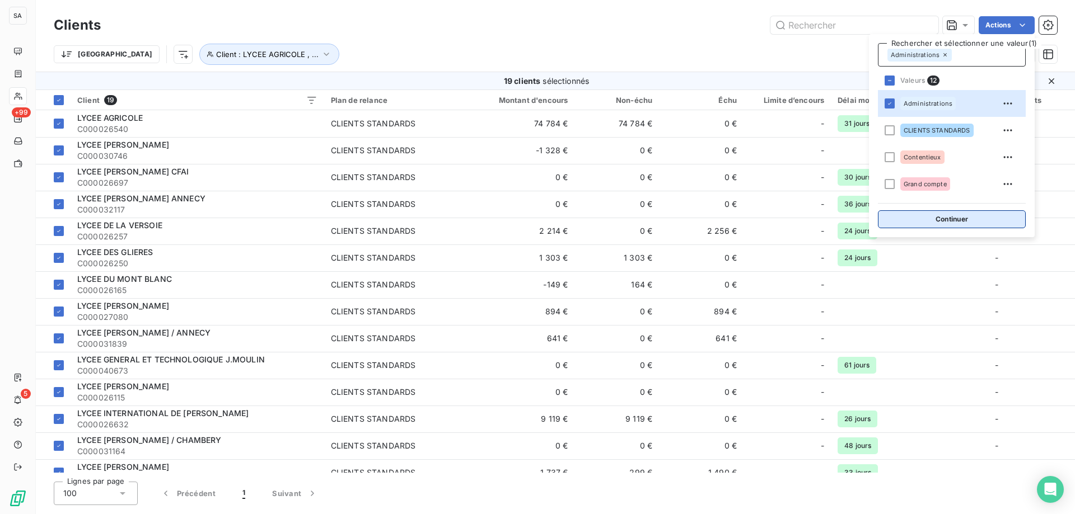
click at [929, 219] on button "Continuer" at bounding box center [952, 219] width 148 height 18
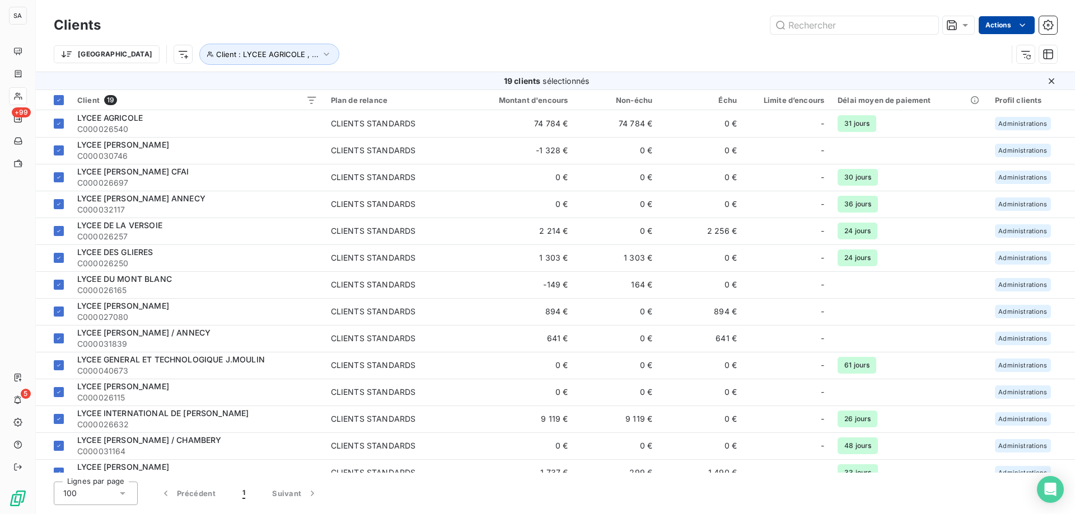
click at [1001, 31] on html "SA +99 5 Clients Actions Trier Client : LYCEE AGRICOLE , ... 19 clients sélecti…" at bounding box center [537, 257] width 1075 height 514
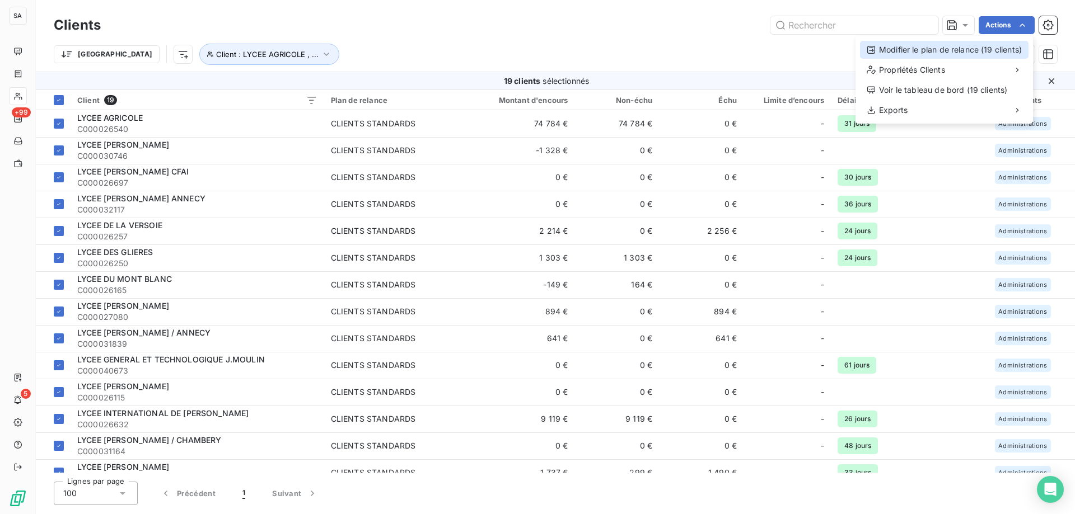
click at [911, 46] on div "Modifier le plan de relance (19 clients)" at bounding box center [944, 50] width 168 height 18
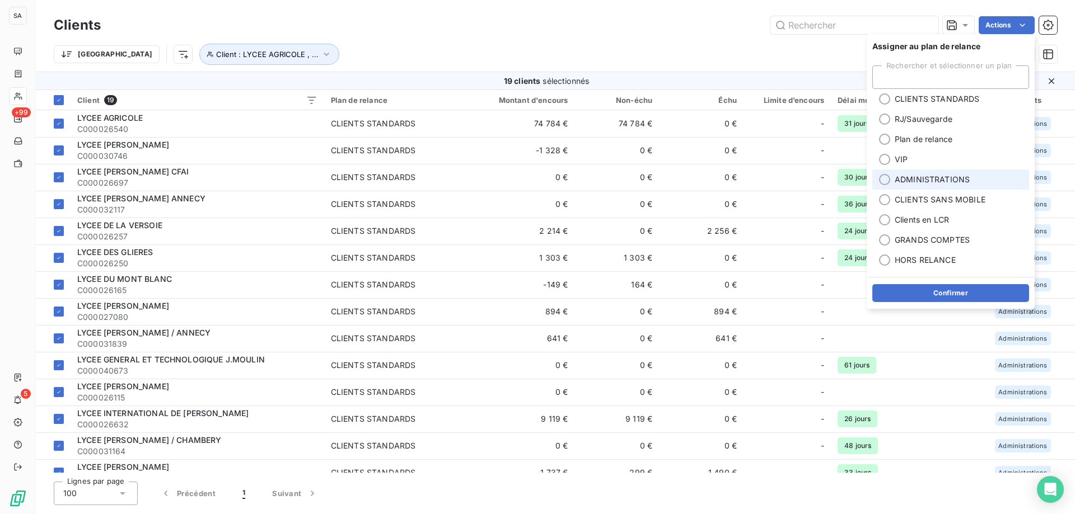
click at [879, 177] on div at bounding box center [884, 179] width 11 height 11
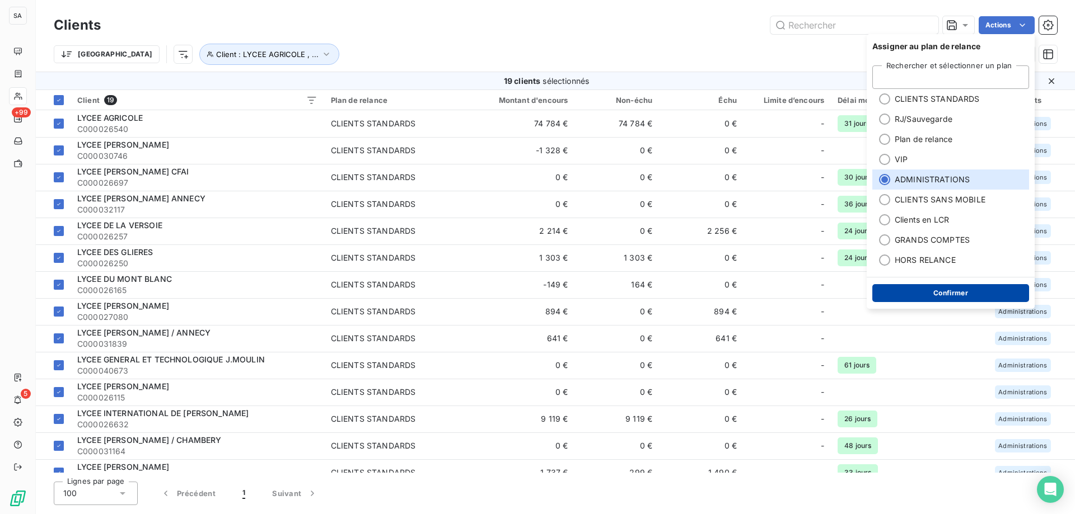
click at [907, 291] on button "Confirmer" at bounding box center [950, 293] width 157 height 18
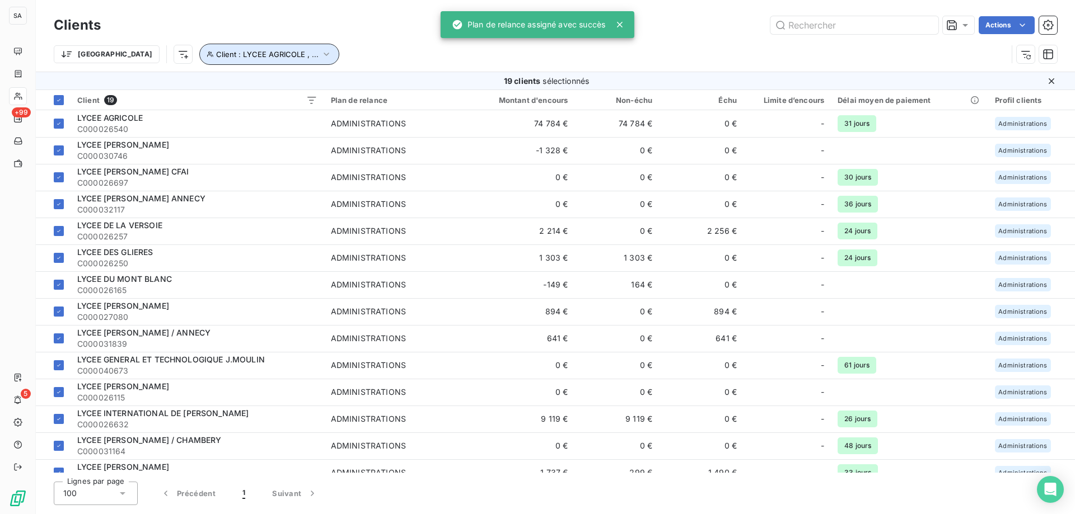
click at [252, 53] on span "Client : LYCEE AGRICOLE , ..." at bounding box center [267, 54] width 102 height 9
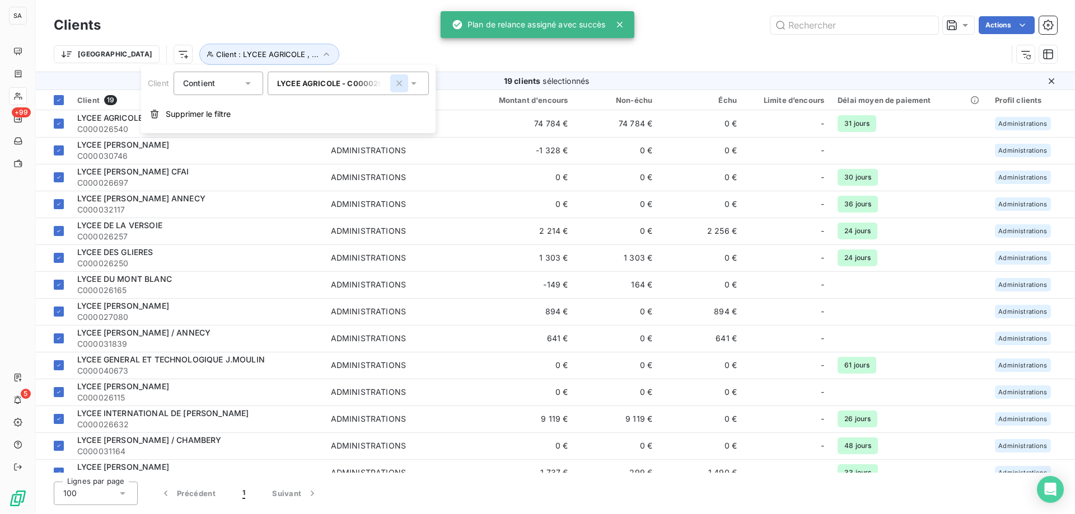
click at [402, 79] on icon "button" at bounding box center [398, 83] width 11 height 11
type input "lycee"
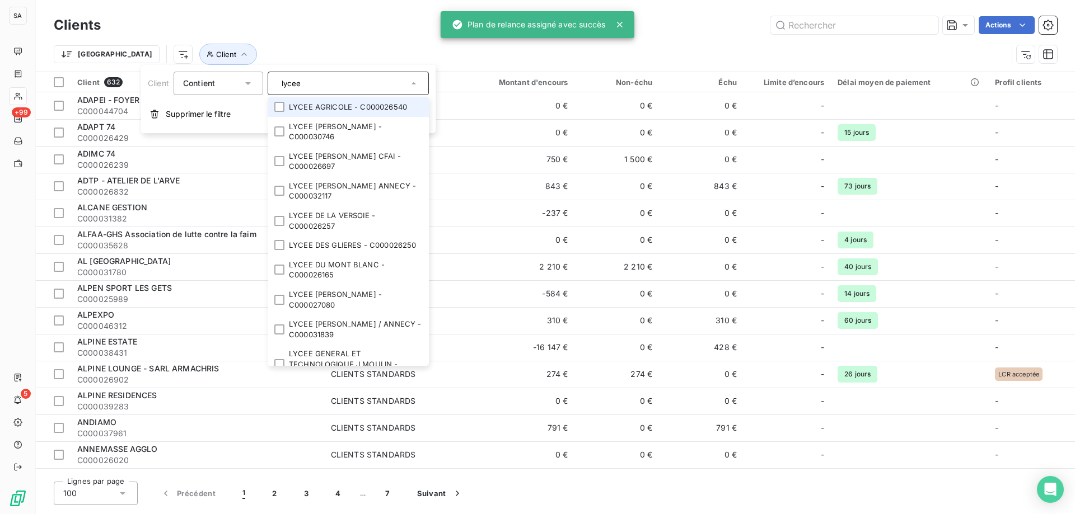
drag, startPoint x: 313, startPoint y: 84, endPoint x: 225, endPoint y: 71, distance: 89.4
click at [225, 71] on div "Client Contient lycee LYCEE AGRICOLE - C000026540 LYCEE [PERSON_NAME] - C000030…" at bounding box center [288, 99] width 294 height 68
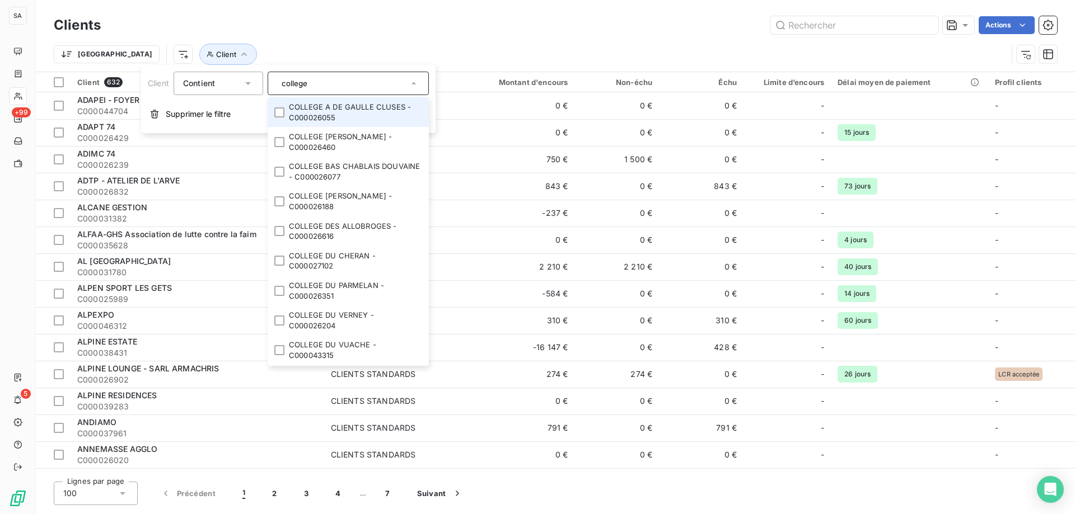
type input "college"
click at [276, 109] on div at bounding box center [279, 112] width 10 height 10
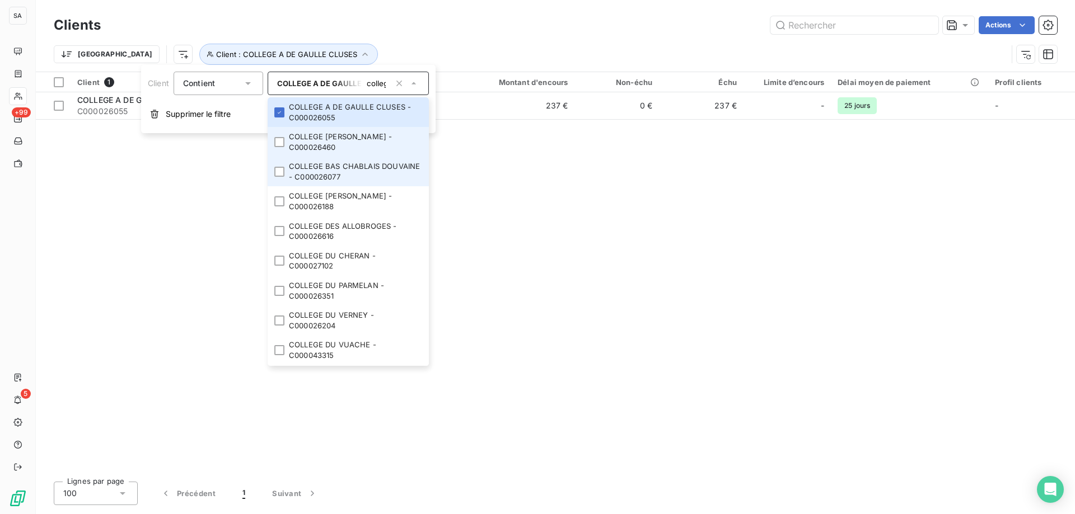
drag, startPoint x: 278, startPoint y: 141, endPoint x: 270, endPoint y: 182, distance: 41.6
click at [278, 143] on div at bounding box center [279, 142] width 10 height 10
click at [279, 181] on li "COLLEGE BAS CHABLAIS DOUVAINE - C000026077" at bounding box center [348, 172] width 161 height 30
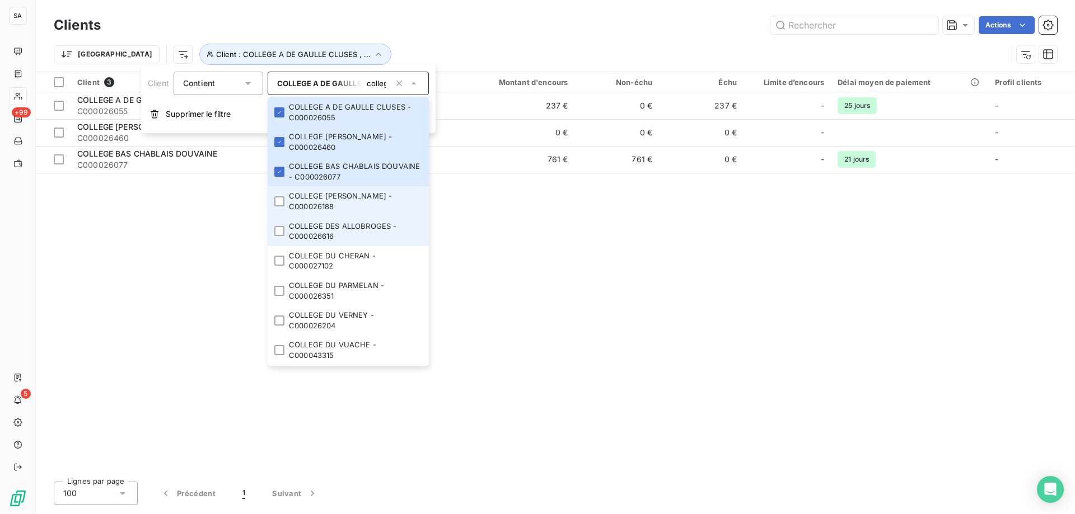
drag, startPoint x: 279, startPoint y: 206, endPoint x: 277, endPoint y: 237, distance: 30.9
click at [279, 209] on li "COLLEGE [PERSON_NAME] - C000026188" at bounding box center [348, 201] width 161 height 30
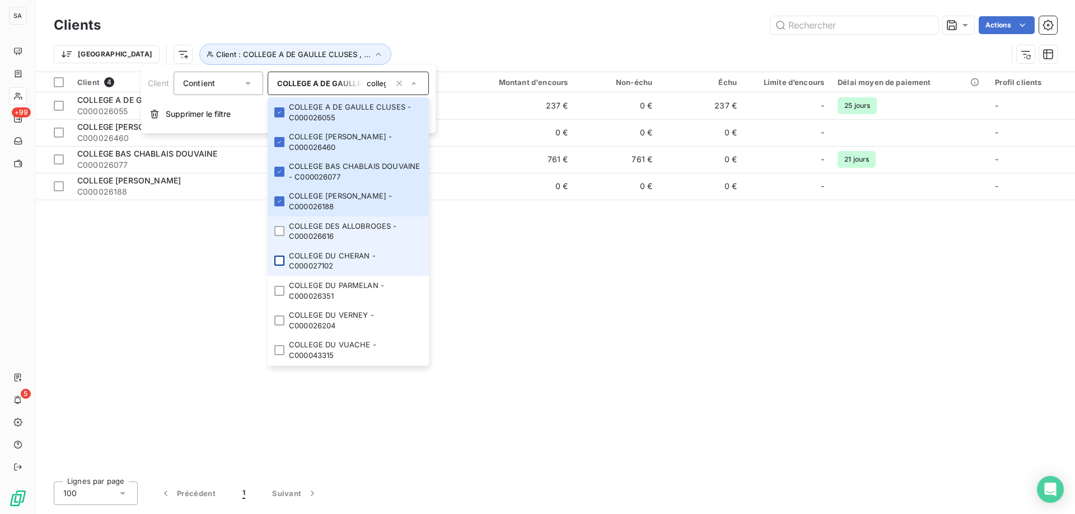
drag, startPoint x: 277, startPoint y: 237, endPoint x: 277, endPoint y: 261, distance: 24.6
click at [277, 237] on li "COLLEGE DES ALLOBROGES - C000026616" at bounding box center [348, 232] width 161 height 30
click at [279, 268] on li "COLLEGE DU CHERAN - C000027102" at bounding box center [348, 261] width 161 height 30
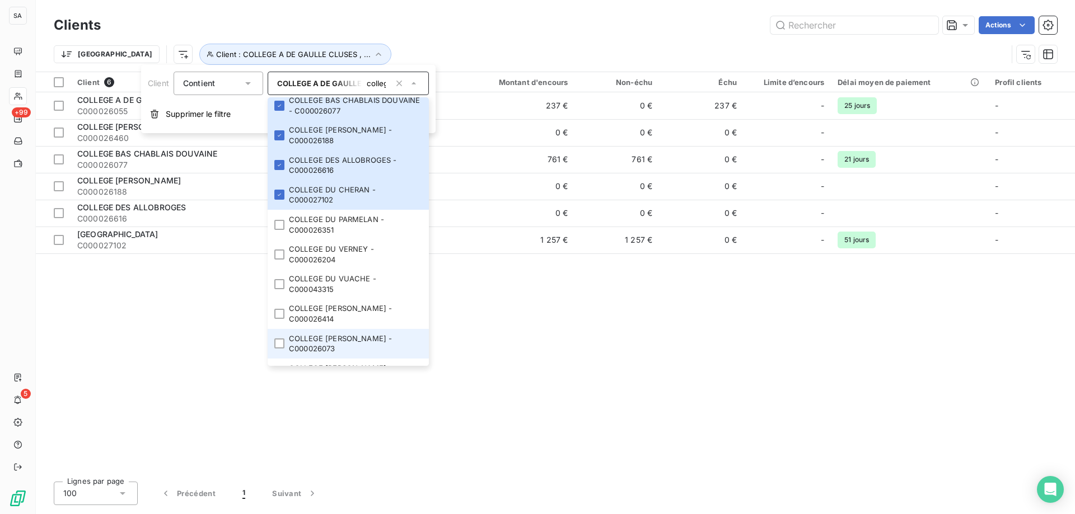
scroll to position [168, 0]
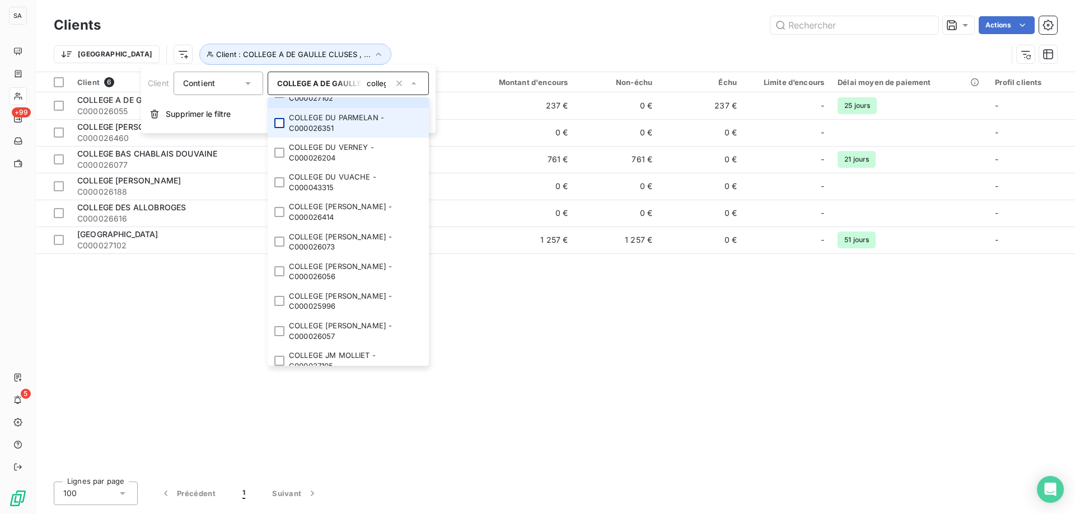
click at [280, 122] on div at bounding box center [279, 123] width 10 height 10
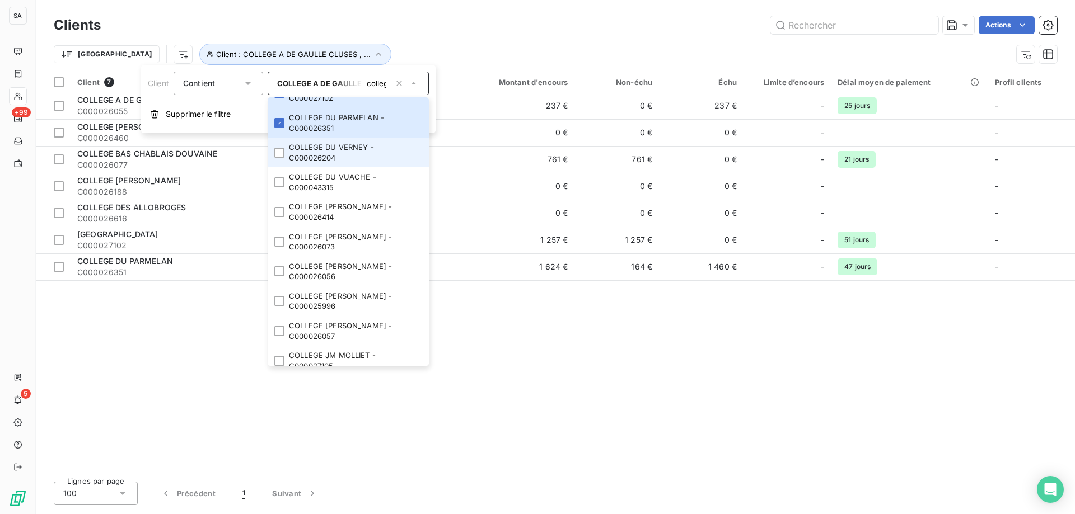
click at [278, 165] on li "COLLEGE DU VERNEY - C000026204" at bounding box center [348, 153] width 161 height 30
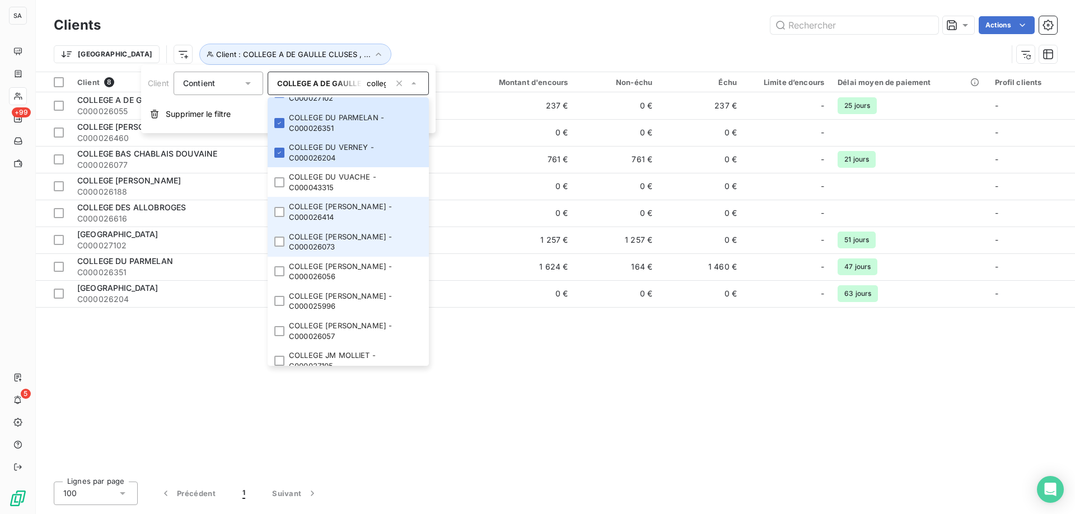
drag, startPoint x: 278, startPoint y: 204, endPoint x: 276, endPoint y: 235, distance: 30.3
click at [277, 206] on li "COLLEGE [PERSON_NAME] - C000026414" at bounding box center [348, 212] width 161 height 30
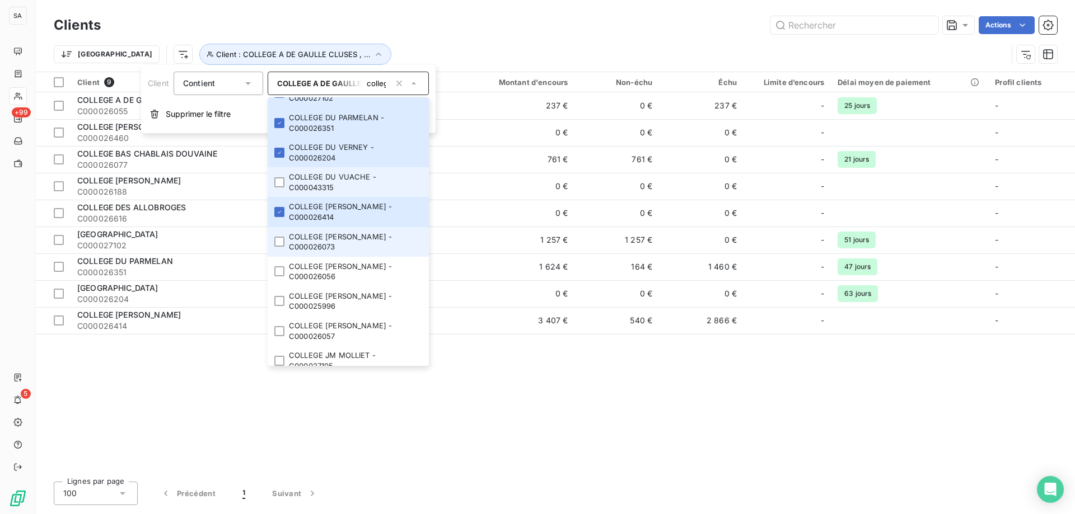
drag, startPoint x: 281, startPoint y: 183, endPoint x: 274, endPoint y: 242, distance: 59.2
click at [280, 183] on div at bounding box center [279, 182] width 10 height 10
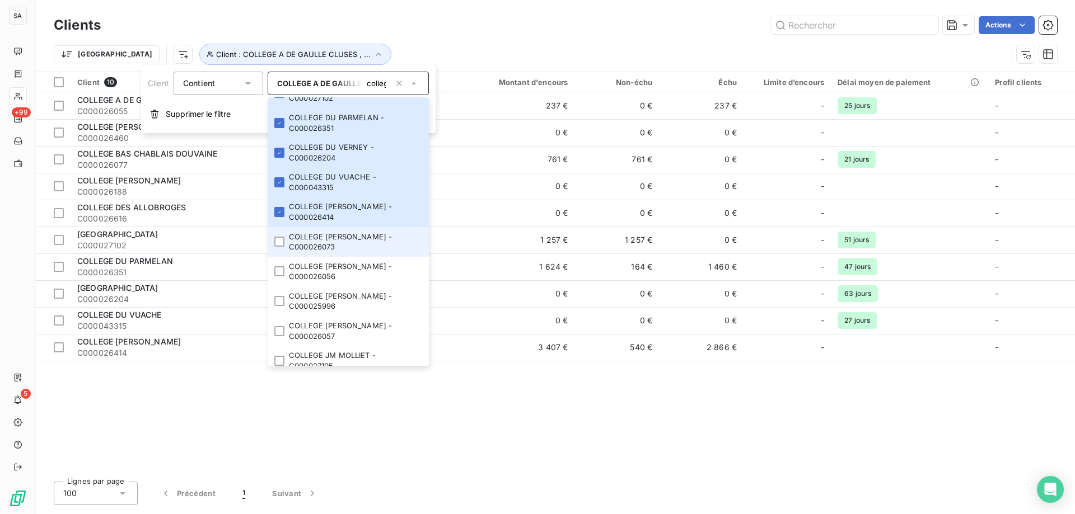
click at [274, 246] on li "COLLEGE [PERSON_NAME] - C000026073" at bounding box center [348, 242] width 161 height 30
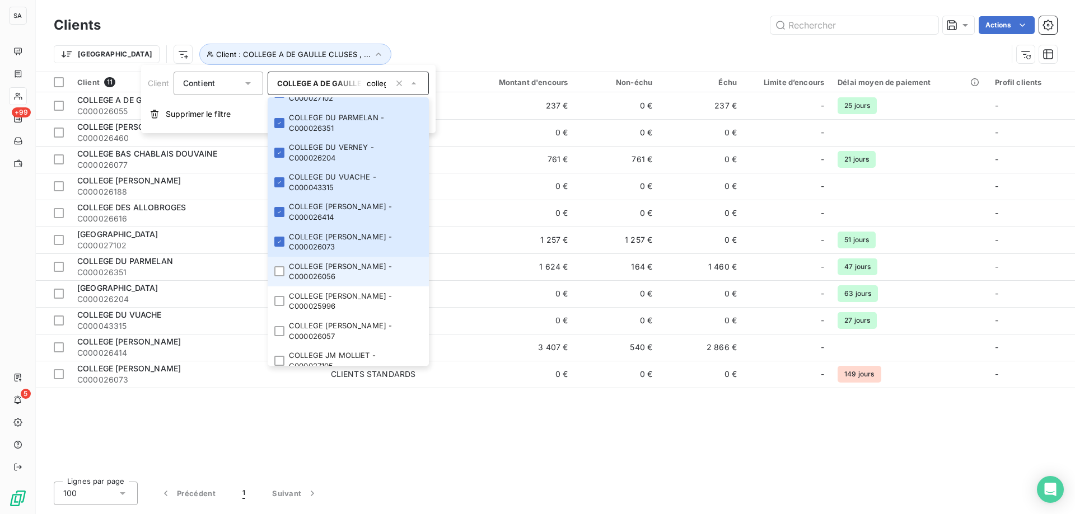
click at [278, 284] on li "COLLEGE [PERSON_NAME] - C000026056" at bounding box center [348, 272] width 161 height 30
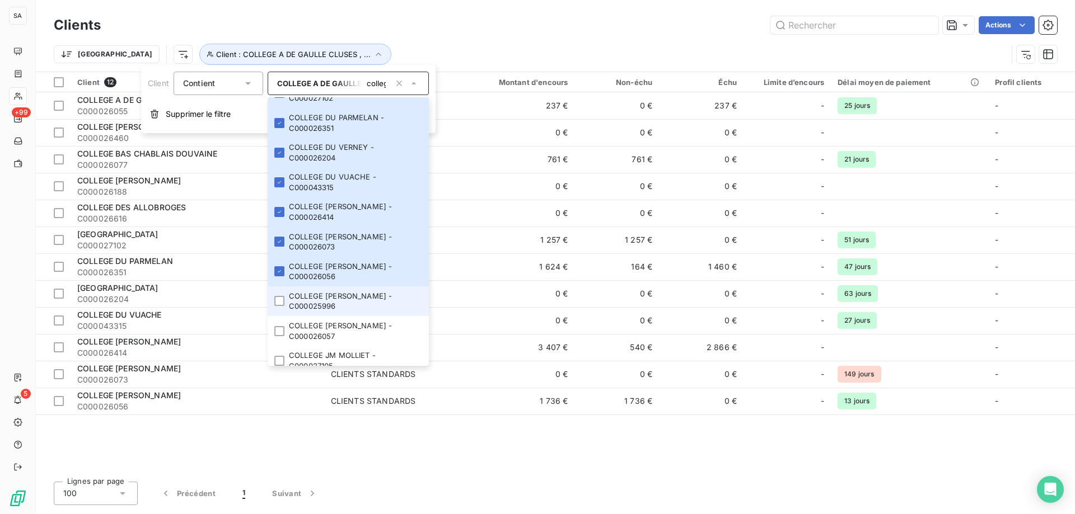
click at [280, 310] on li "COLLEGE [PERSON_NAME] - C000025996" at bounding box center [348, 302] width 161 height 30
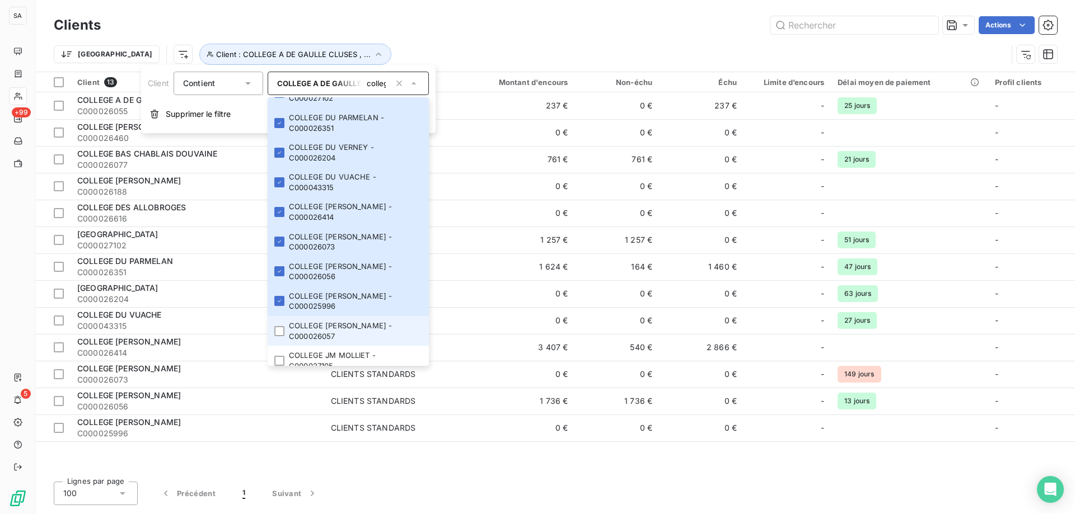
click at [280, 337] on li "COLLEGE [PERSON_NAME] - C000026057" at bounding box center [348, 331] width 161 height 30
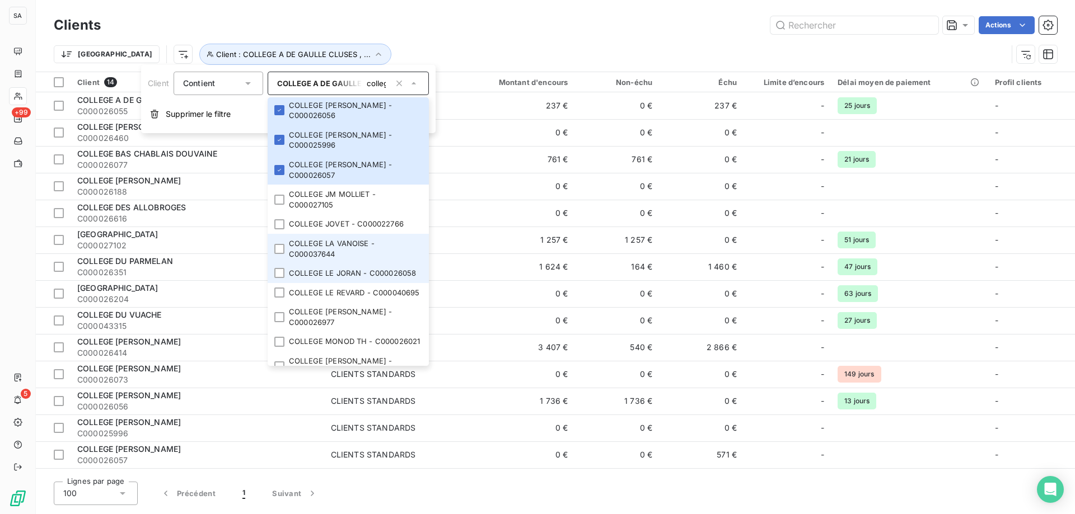
scroll to position [336, 0]
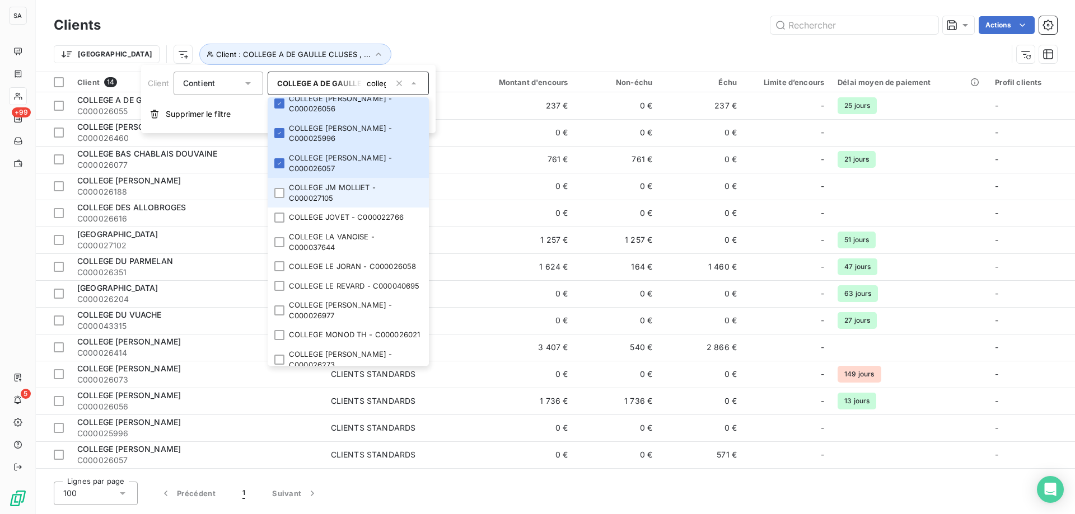
click at [277, 199] on li "COLLEGE JM MOLLIET - C000027105" at bounding box center [348, 193] width 161 height 30
click at [280, 215] on div at bounding box center [279, 218] width 10 height 10
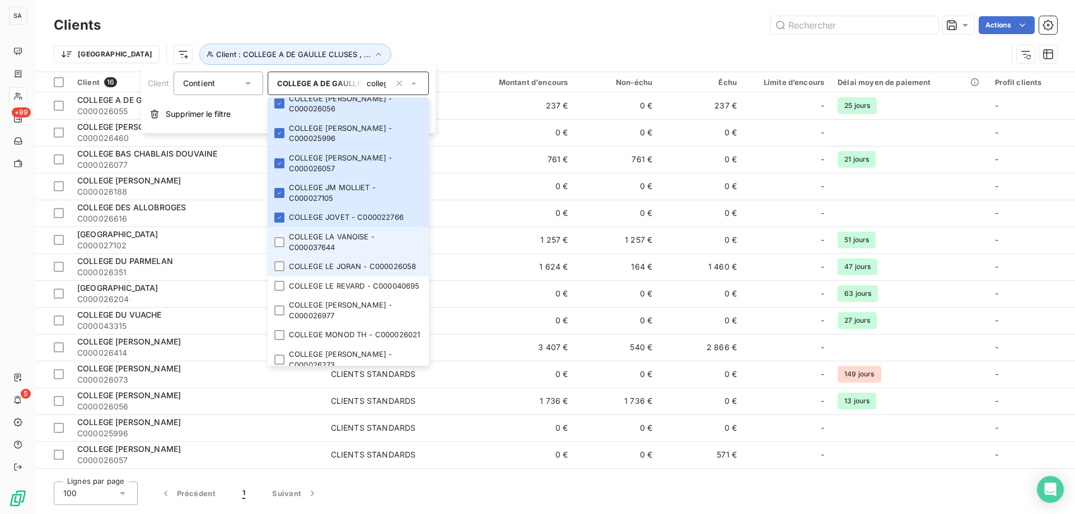
drag, startPoint x: 279, startPoint y: 245, endPoint x: 274, endPoint y: 264, distance: 19.5
click at [277, 251] on li "COLLEGE LA VANOISE - C000037644" at bounding box center [348, 242] width 161 height 30
click at [276, 271] on div at bounding box center [279, 266] width 10 height 10
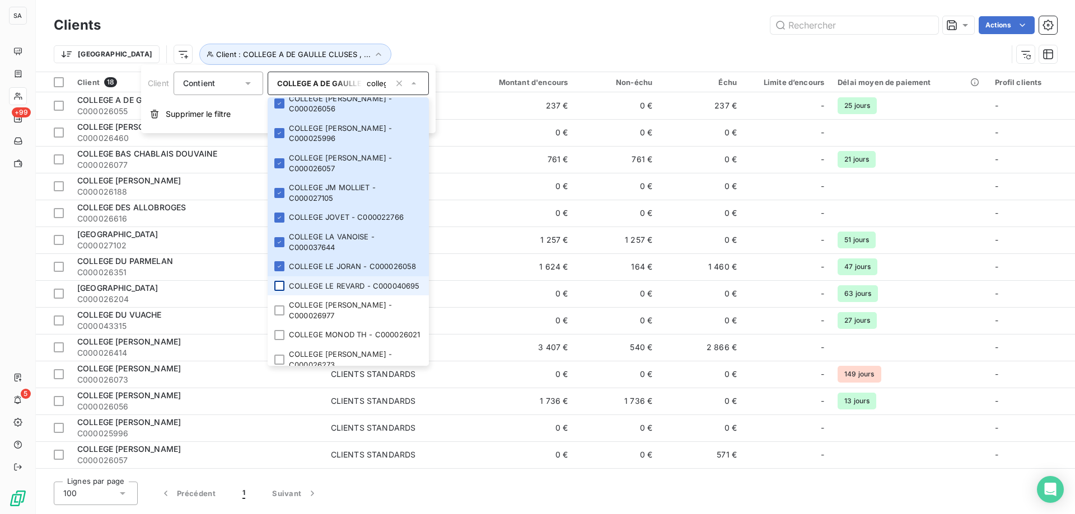
click at [280, 291] on div at bounding box center [279, 286] width 10 height 10
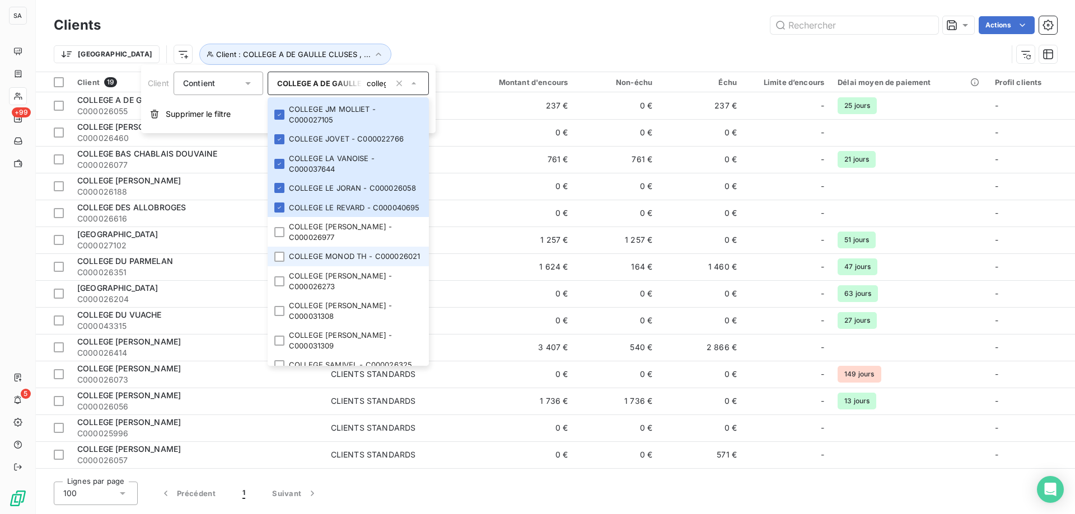
scroll to position [448, 0]
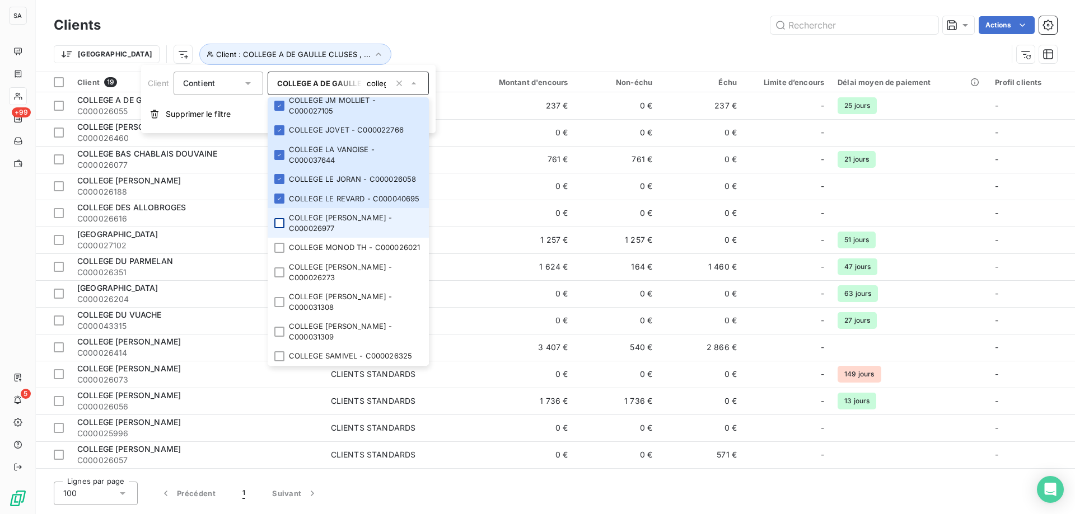
click at [277, 218] on div at bounding box center [279, 223] width 10 height 10
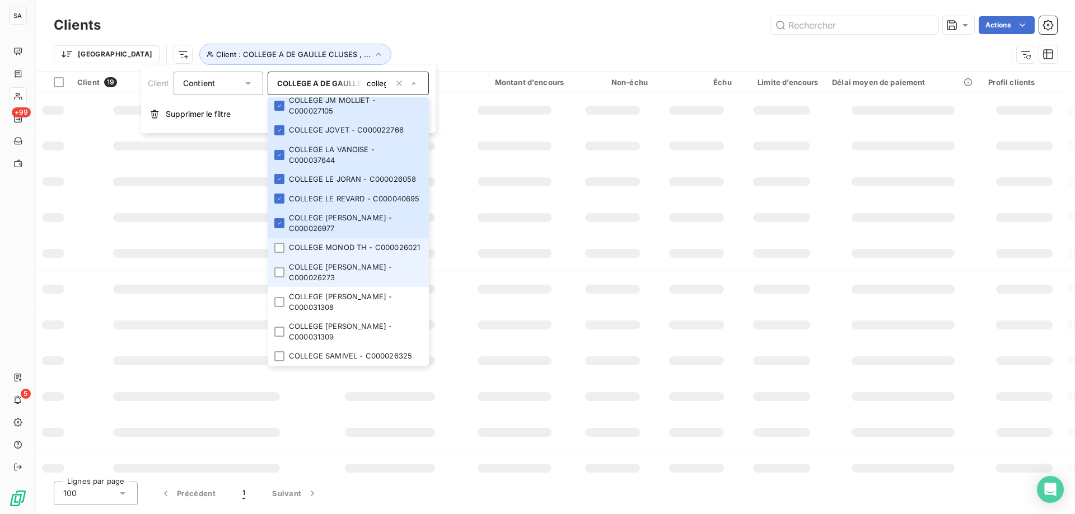
drag, startPoint x: 283, startPoint y: 246, endPoint x: 276, endPoint y: 265, distance: 19.7
click at [283, 247] on div at bounding box center [279, 248] width 10 height 10
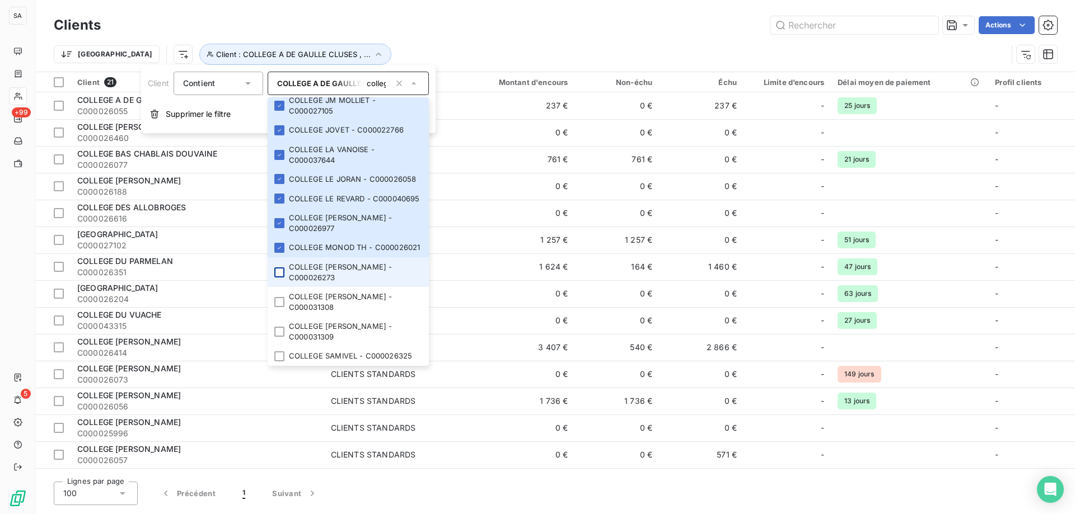
click at [280, 275] on div at bounding box center [279, 273] width 10 height 10
drag, startPoint x: 280, startPoint y: 306, endPoint x: 316, endPoint y: 270, distance: 50.7
click at [280, 307] on div at bounding box center [279, 302] width 10 height 10
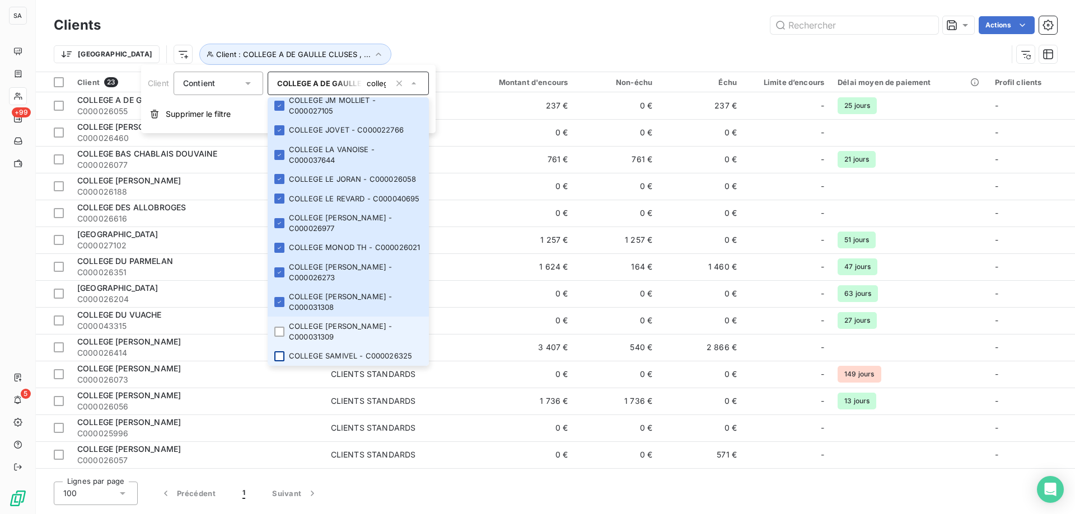
drag, startPoint x: 276, startPoint y: 332, endPoint x: 278, endPoint y: 352, distance: 19.6
click at [278, 332] on div at bounding box center [279, 332] width 10 height 10
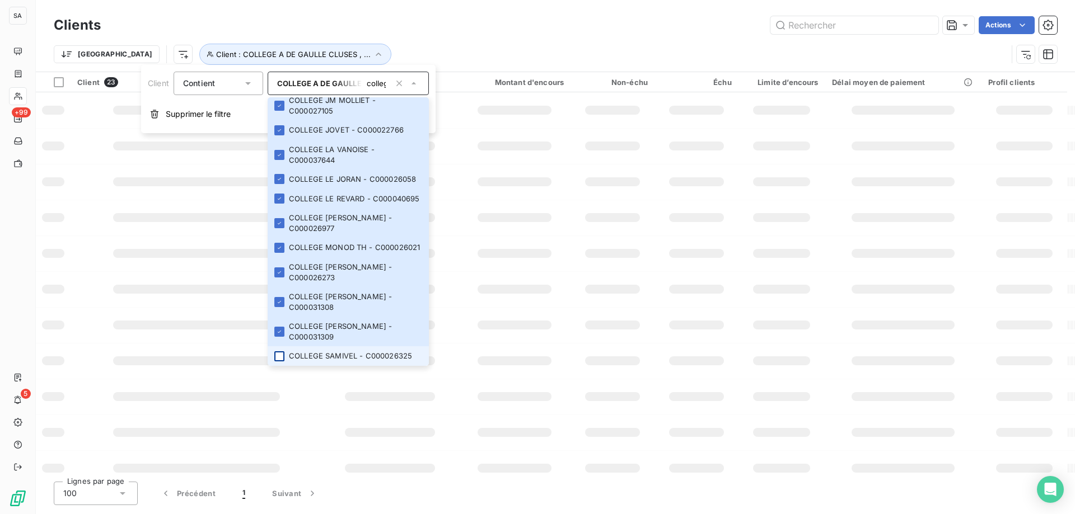
click at [278, 357] on div at bounding box center [279, 356] width 10 height 10
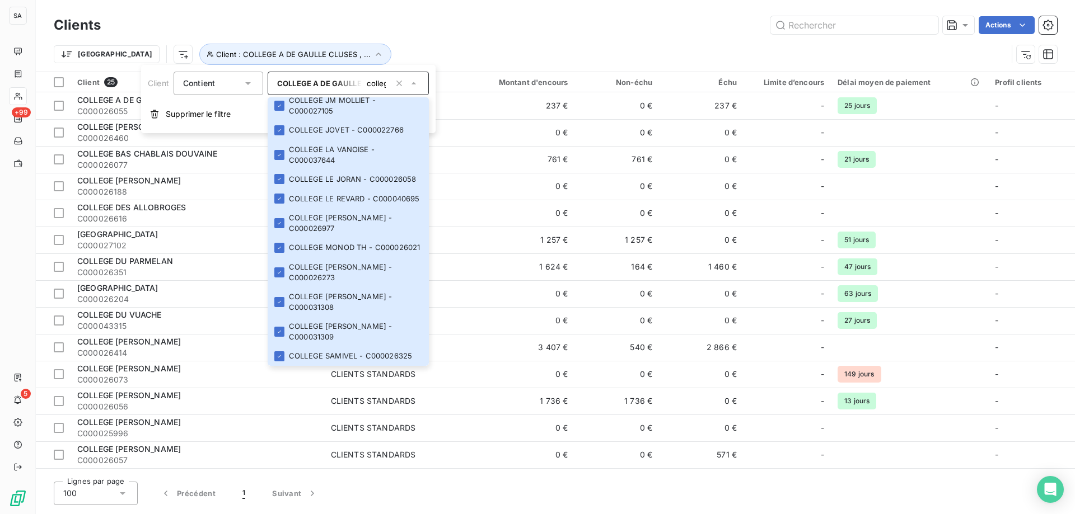
click at [520, 37] on div "Trier Client : COLLEGE A DE GAULLE CLUSES , ..." at bounding box center [555, 54] width 1003 height 35
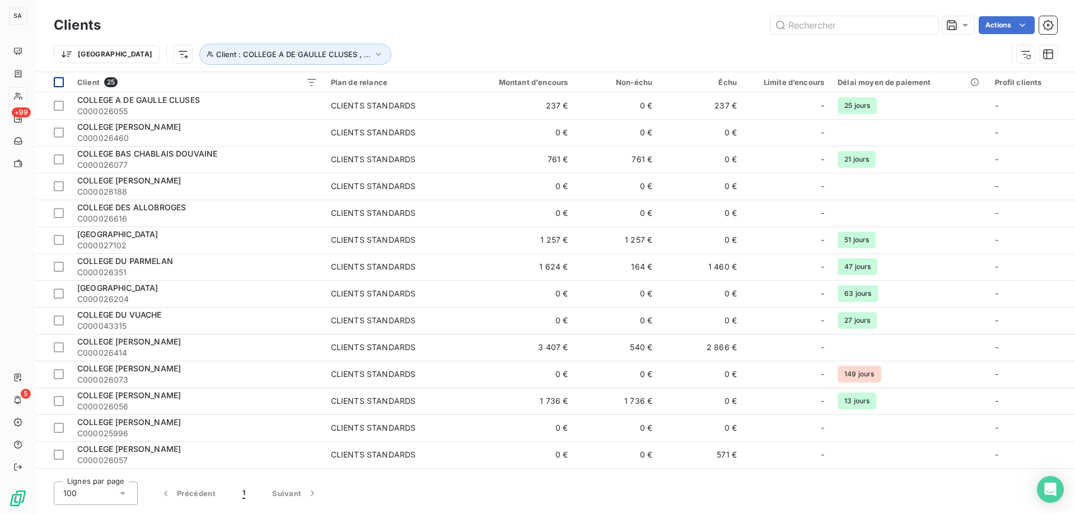
click at [64, 80] on th at bounding box center [53, 82] width 35 height 20
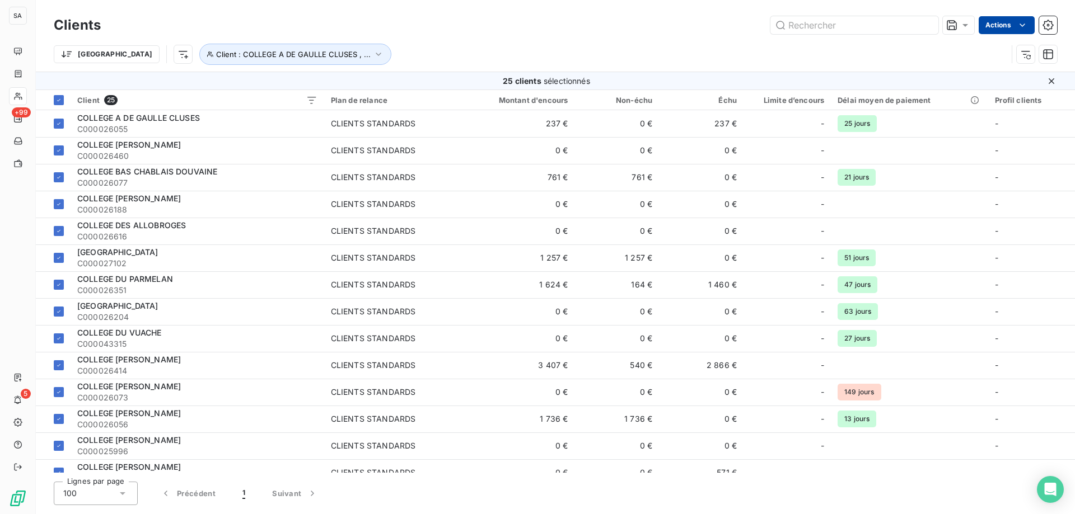
click at [995, 26] on html "SA +99 5 Clients Actions Trier Client : COLLEGE A DE GAULLE CLUSES , ... 25 cli…" at bounding box center [537, 257] width 1075 height 514
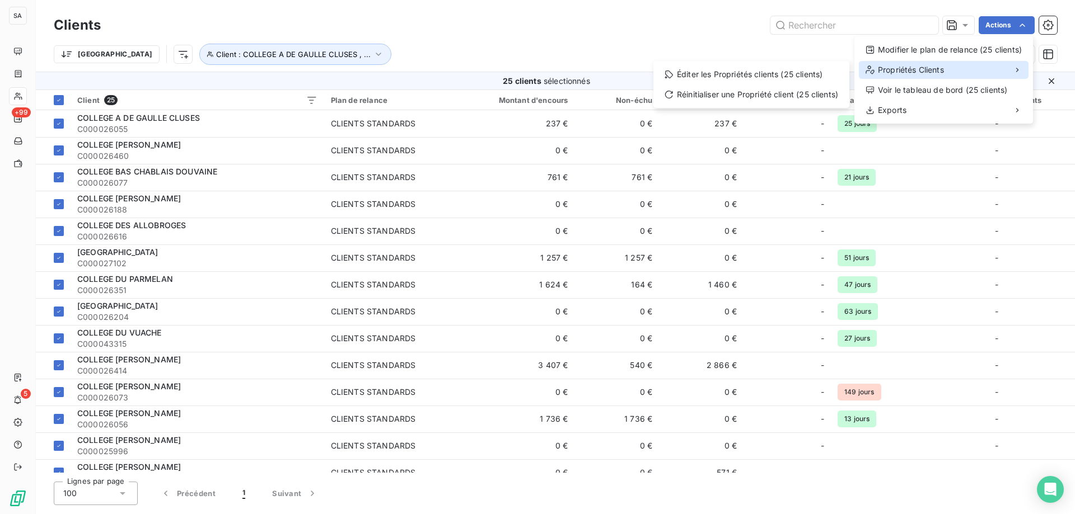
click at [942, 68] on span "Propriétés Clients" at bounding box center [911, 69] width 66 height 11
click at [782, 76] on div "Éditer les Propriétés clients (25 clients)" at bounding box center [751, 74] width 187 height 18
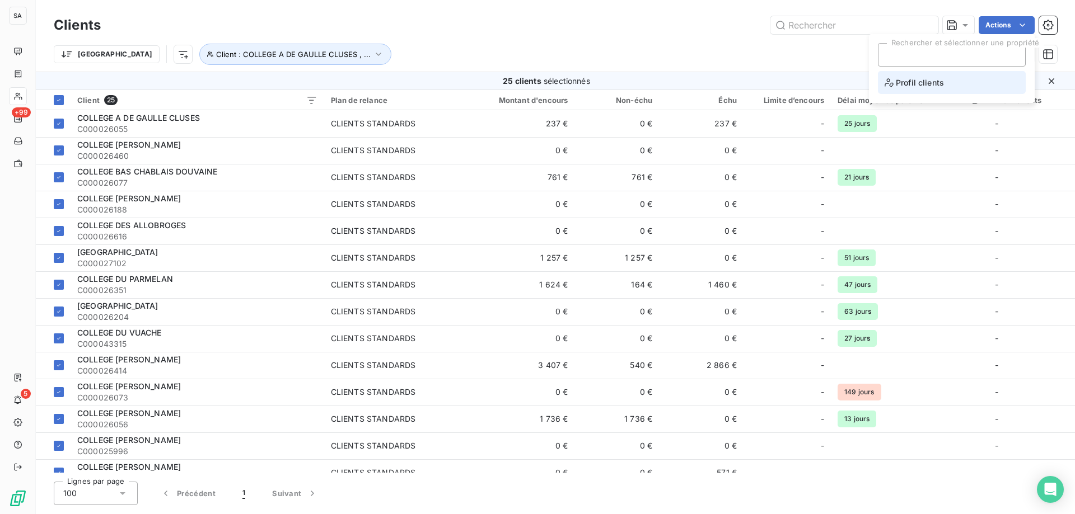
click at [933, 92] on li "Profil clients" at bounding box center [952, 82] width 148 height 23
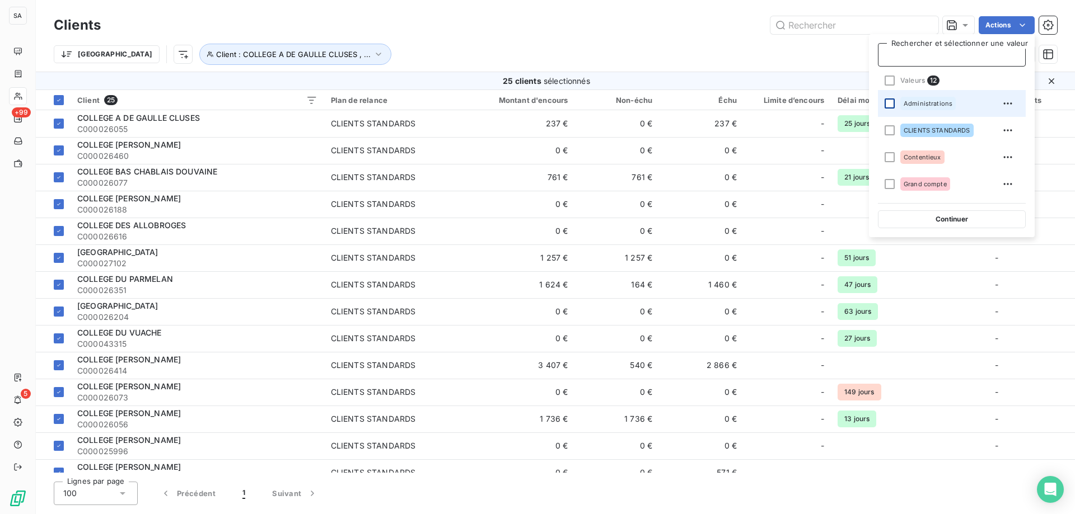
click at [886, 102] on div at bounding box center [889, 104] width 10 height 10
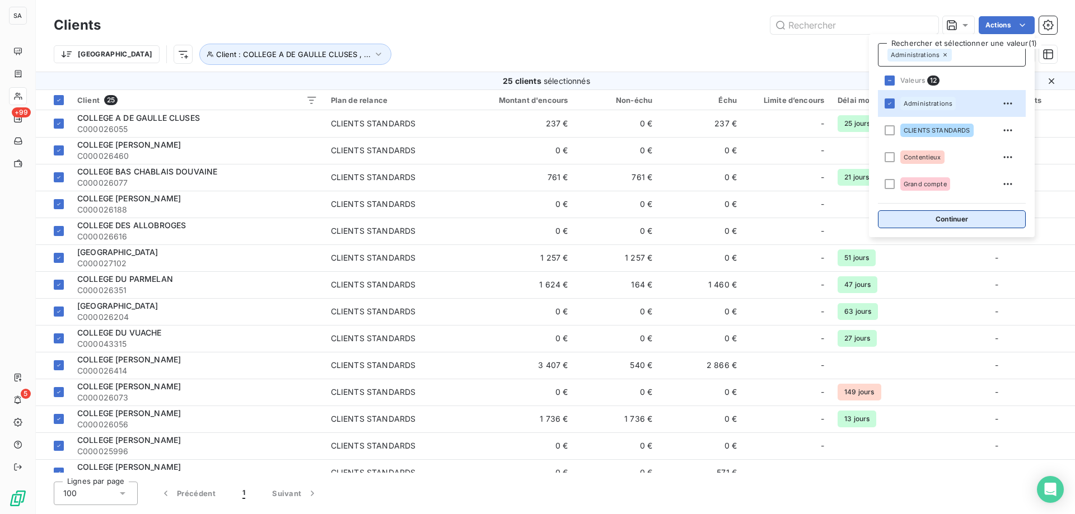
click at [916, 214] on button "Continuer" at bounding box center [952, 219] width 148 height 18
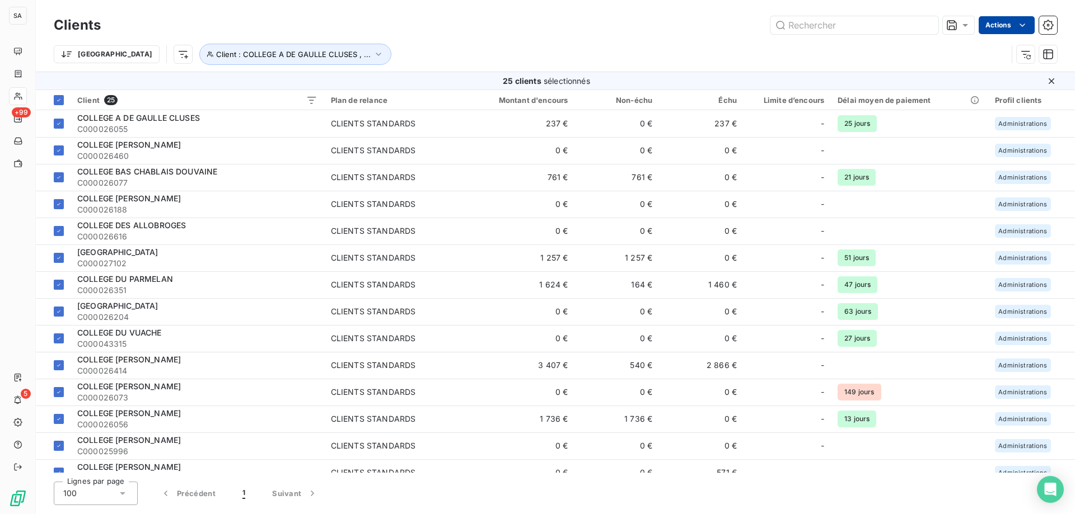
click at [988, 24] on html "SA +99 5 Clients Actions Trier Client : COLLEGE A DE GAULLE CLUSES , ... 25 cli…" at bounding box center [537, 257] width 1075 height 514
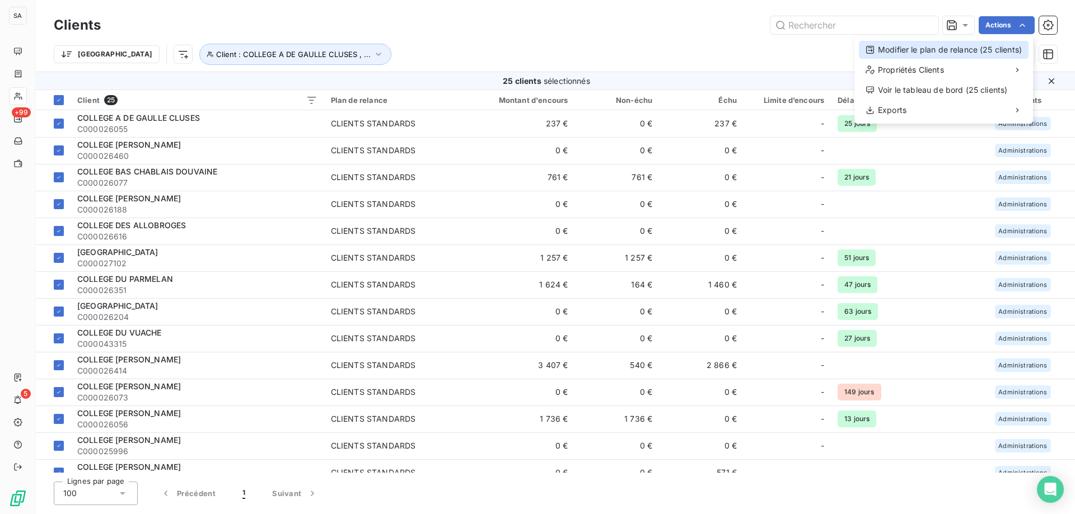
click at [929, 51] on div "Modifier le plan de relance (25 clients)" at bounding box center [944, 50] width 170 height 18
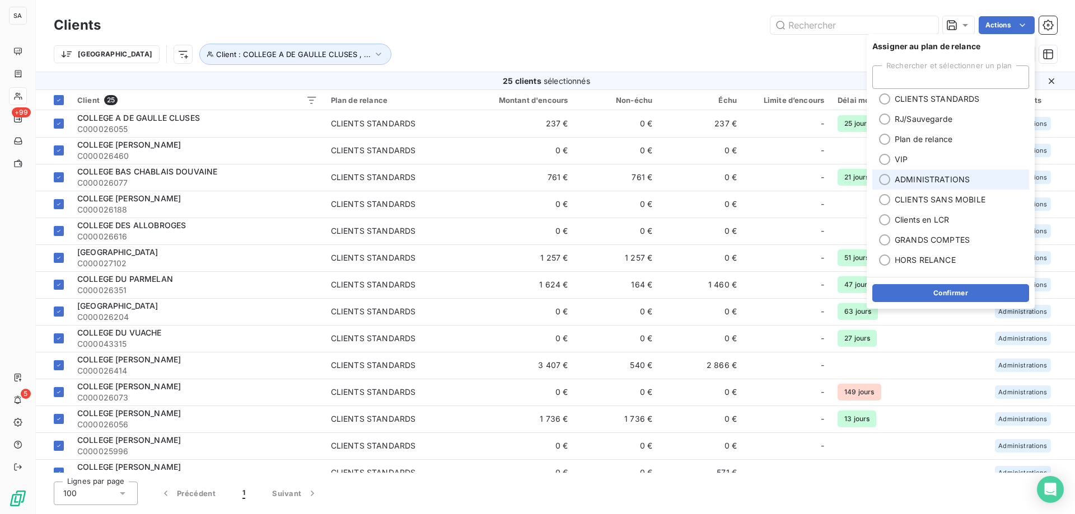
click at [925, 175] on span "ADMINISTRATIONS" at bounding box center [931, 179] width 75 height 11
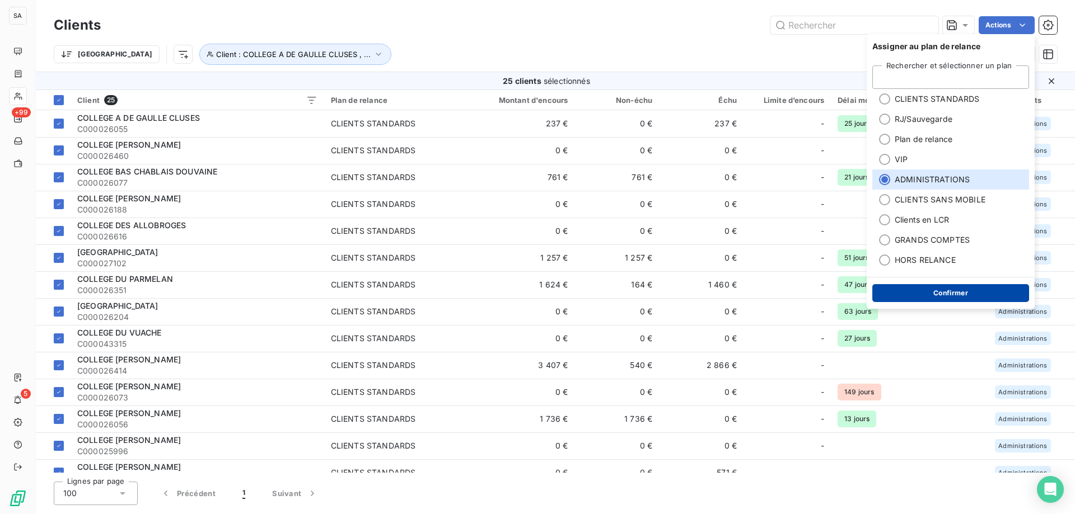
click at [922, 289] on button "Confirmer" at bounding box center [950, 293] width 157 height 18
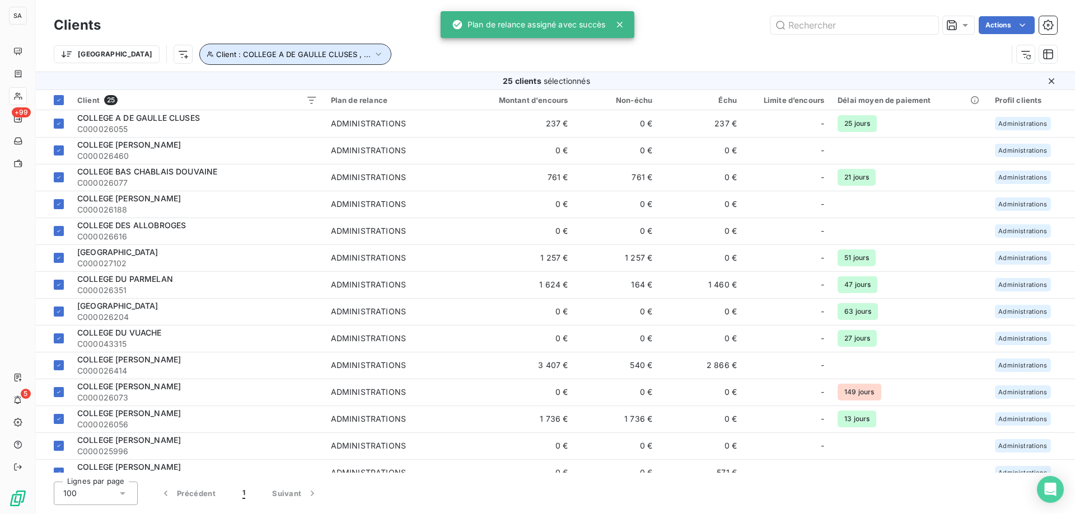
click at [303, 55] on span "Client : COLLEGE A DE GAULLE CLUSES , ..." at bounding box center [293, 54] width 154 height 9
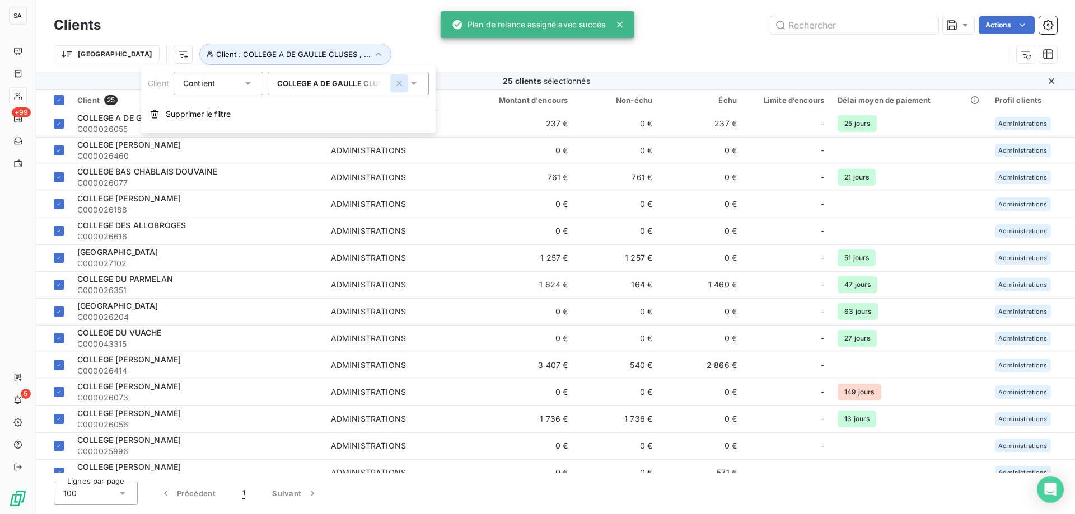
click at [397, 86] on icon "button" at bounding box center [398, 83] width 11 height 11
type input "college"
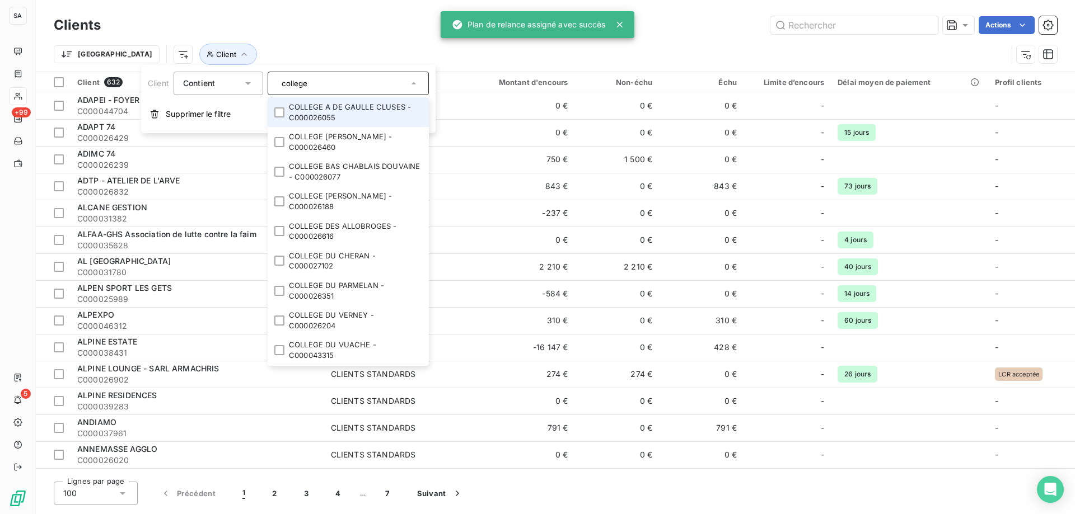
drag, startPoint x: 350, startPoint y: 86, endPoint x: 223, endPoint y: 86, distance: 127.0
click at [223, 86] on div "Client [GEOGRAPHIC_DATA] A DE GAULLE CLUSES - C000026055 COLLEGE [PERSON_NAME] …" at bounding box center [288, 84] width 281 height 24
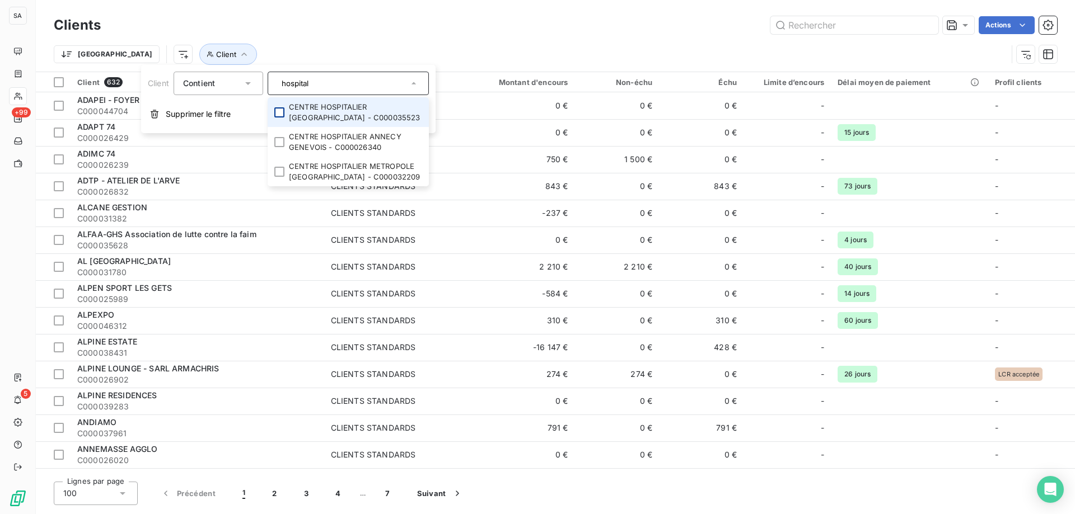
type input "hospital"
click at [278, 112] on div at bounding box center [279, 112] width 10 height 10
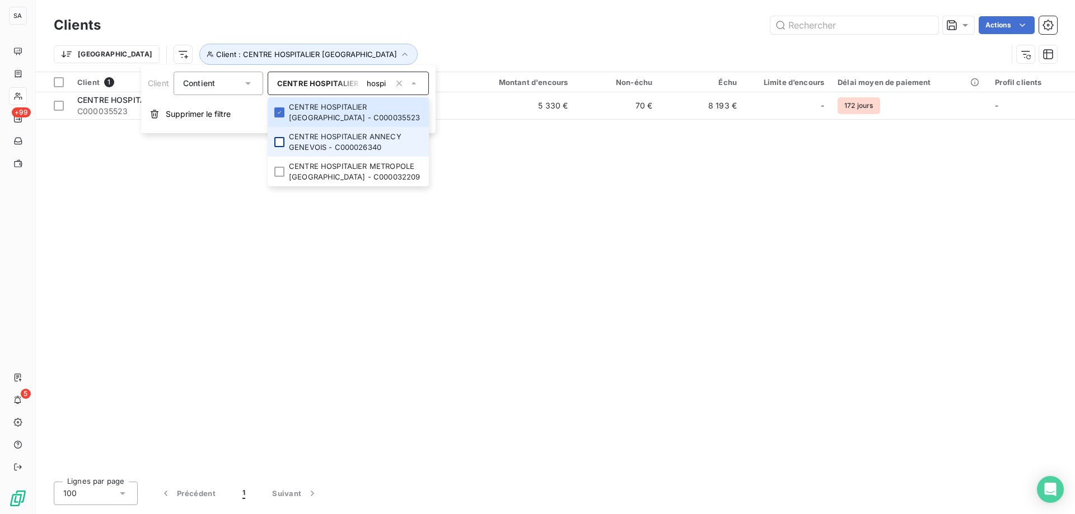
click at [282, 140] on div at bounding box center [279, 142] width 10 height 10
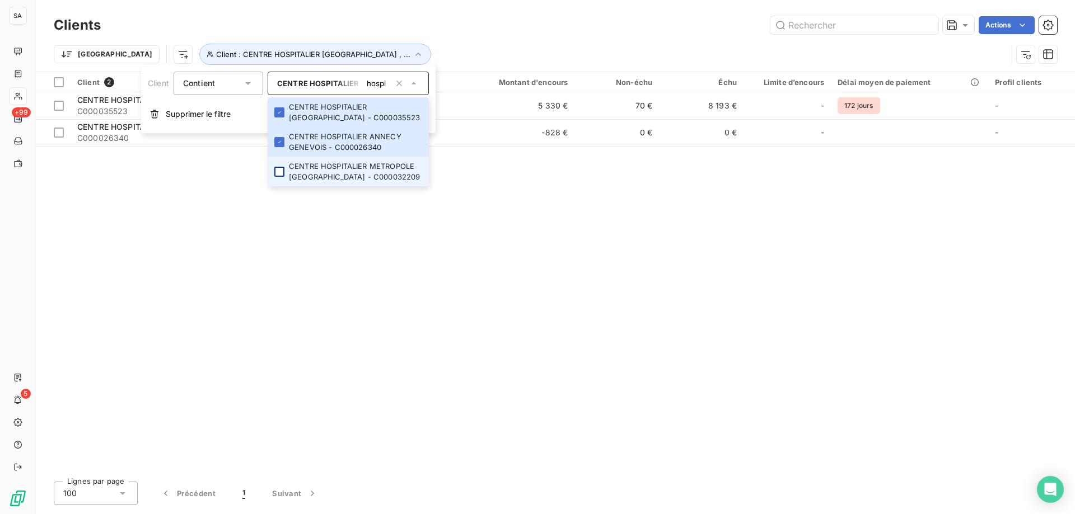
click at [280, 169] on div at bounding box center [279, 172] width 10 height 10
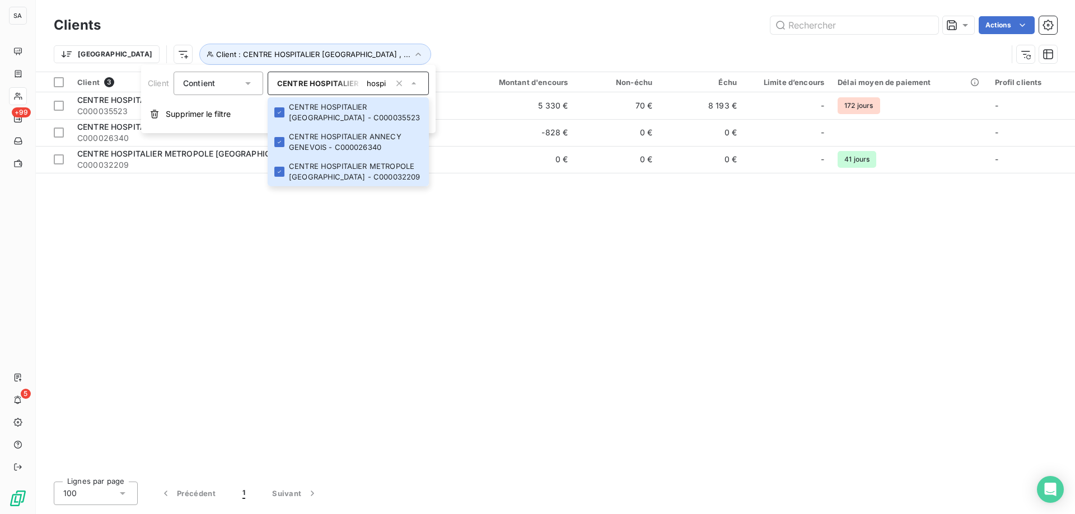
click at [628, 28] on div "Actions" at bounding box center [585, 25] width 943 height 18
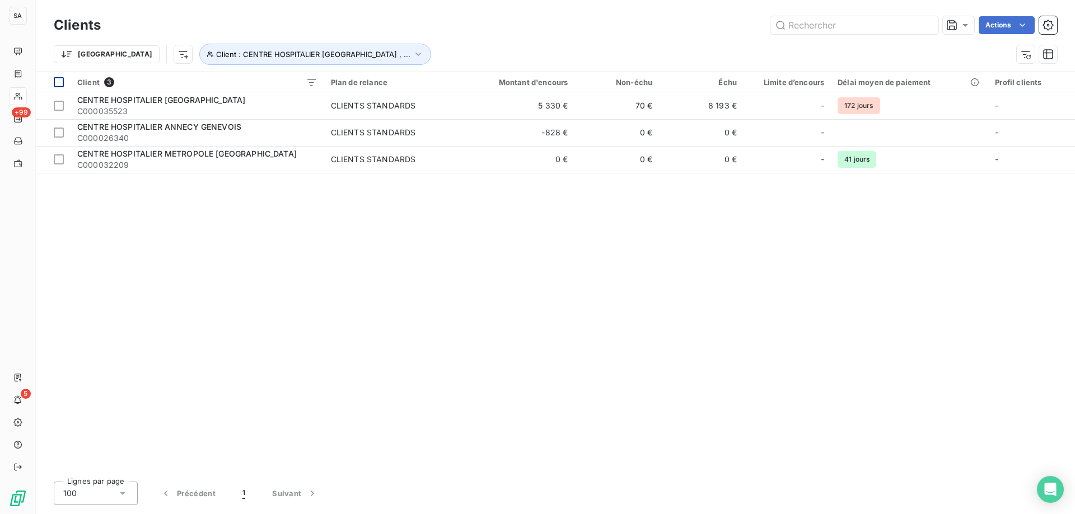
click at [60, 81] on div at bounding box center [59, 82] width 10 height 10
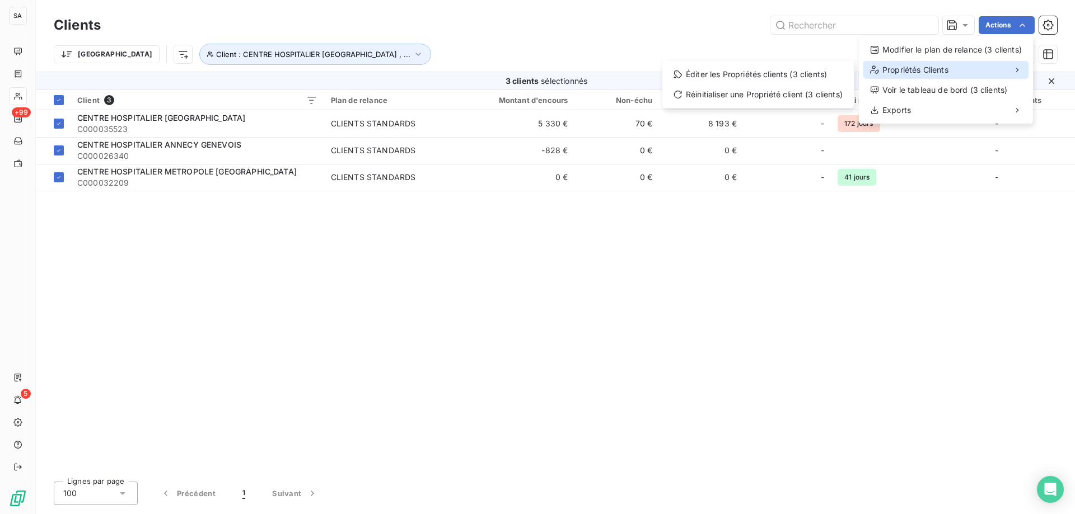
click at [936, 73] on span "Propriétés Clients" at bounding box center [915, 69] width 66 height 11
click at [745, 81] on div "Éditer les Propriétés clients (3 clients)" at bounding box center [758, 74] width 182 height 18
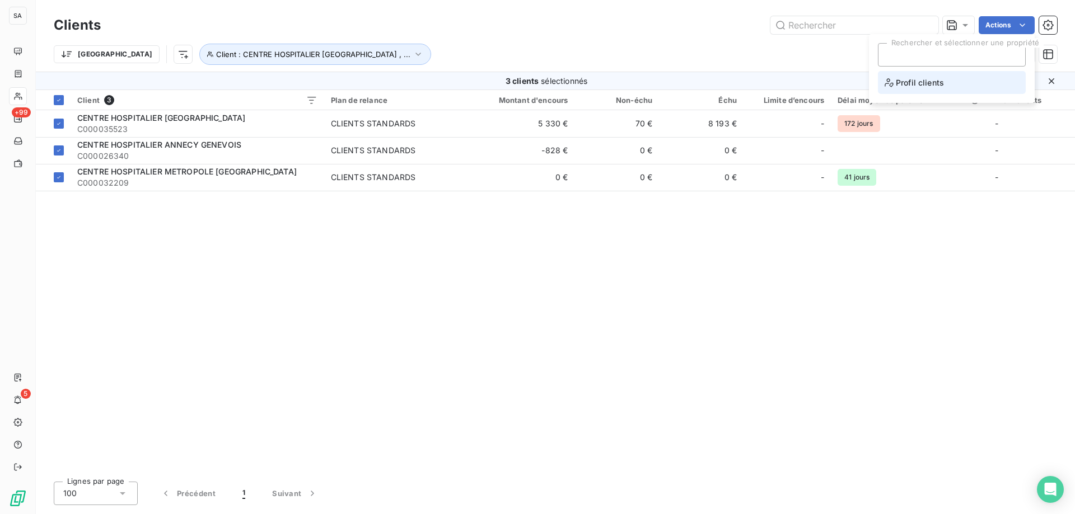
click at [981, 87] on li "Profil clients" at bounding box center [952, 82] width 148 height 23
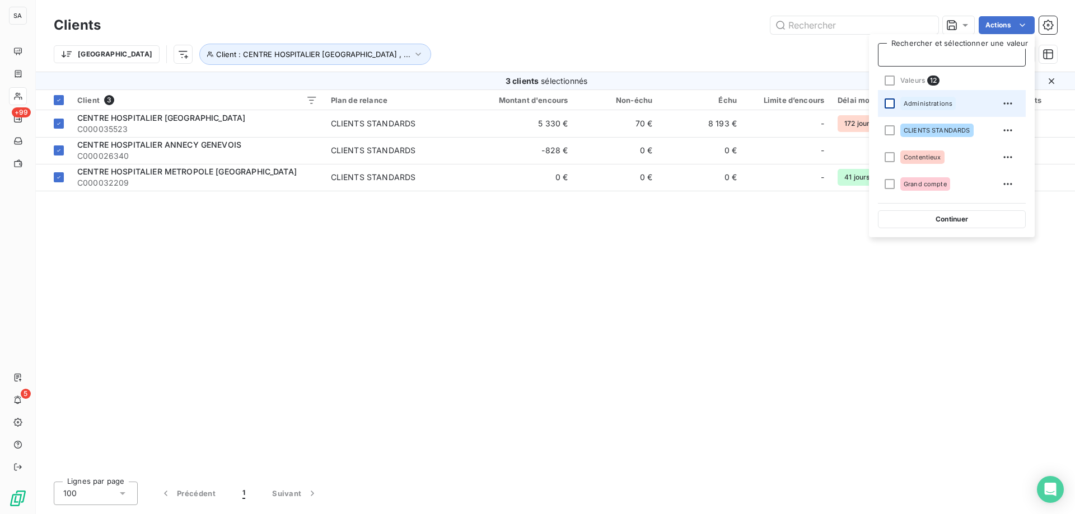
click at [890, 99] on div at bounding box center [889, 104] width 10 height 10
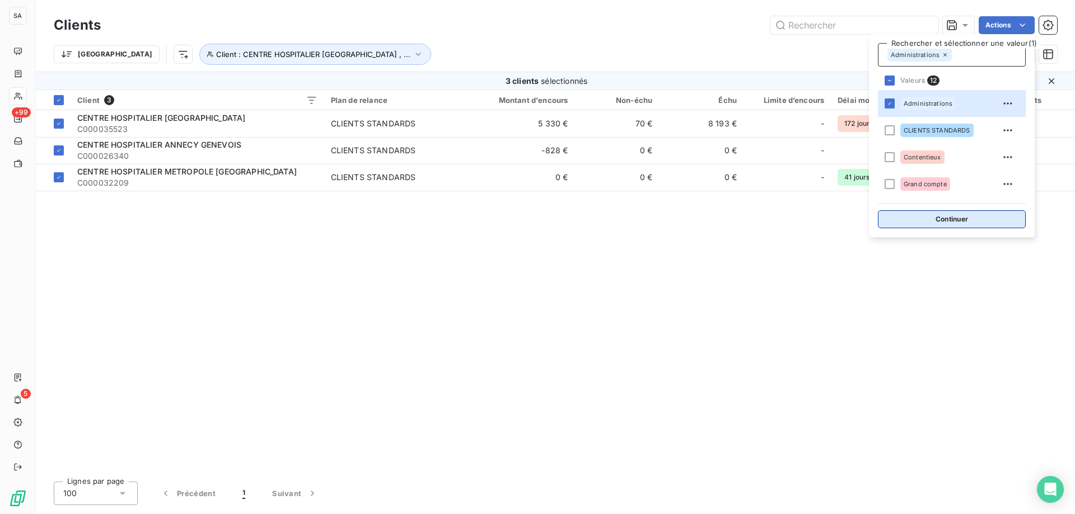
click at [908, 220] on button "Continuer" at bounding box center [952, 219] width 148 height 18
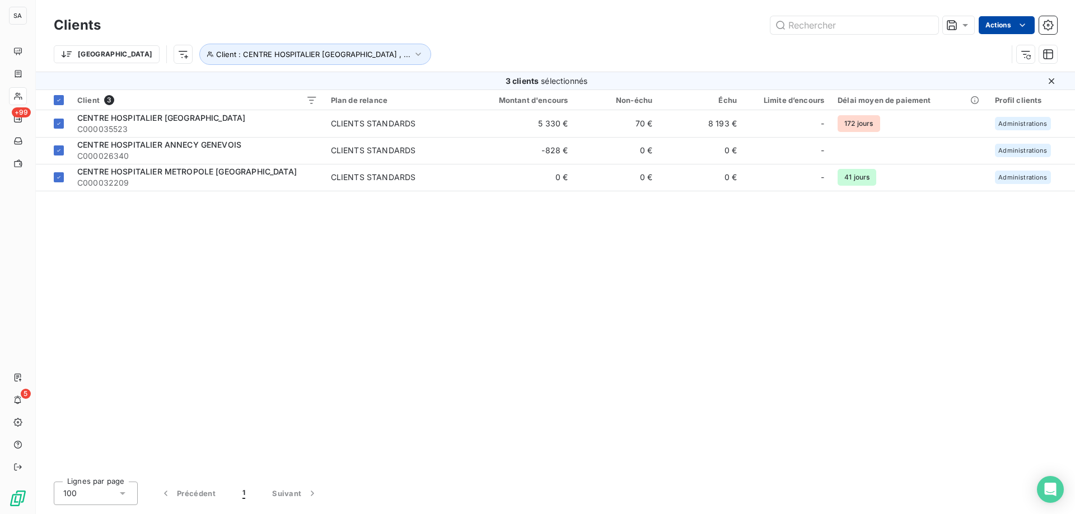
click at [990, 27] on html "SA +99 5 Clients Actions Trier Client : [GEOGRAPHIC_DATA] , ... 3 clients sélec…" at bounding box center [537, 257] width 1075 height 514
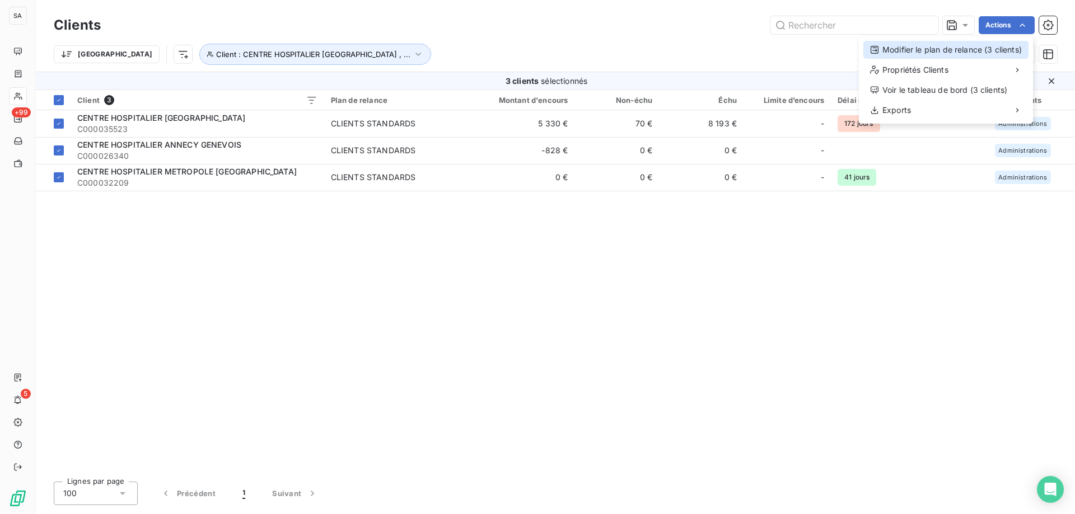
click at [925, 48] on div "Modifier le plan de relance (3 clients)" at bounding box center [945, 50] width 165 height 18
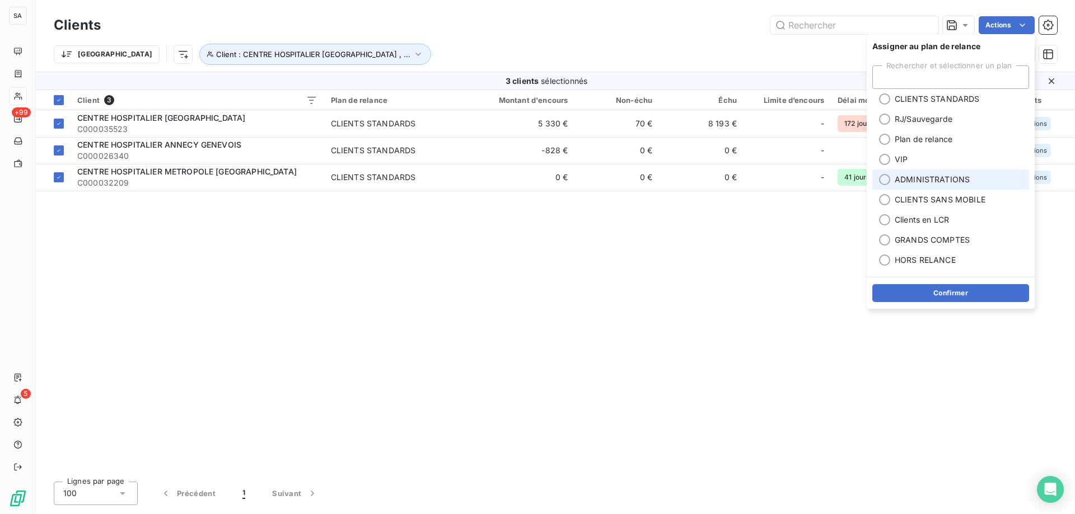
click at [881, 174] on li "ADMINISTRATIONS" at bounding box center [950, 180] width 157 height 20
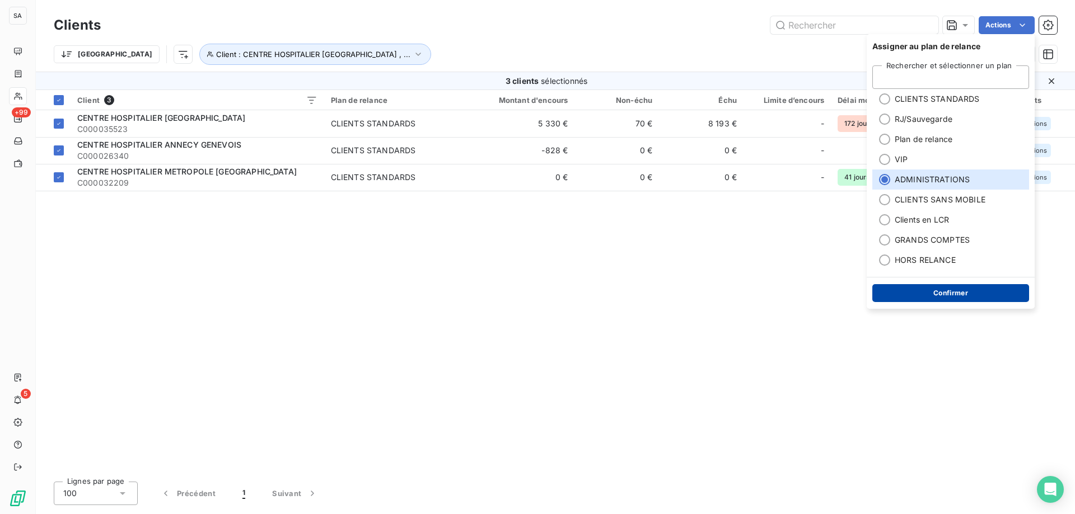
click at [903, 292] on button "Confirmer" at bounding box center [950, 293] width 157 height 18
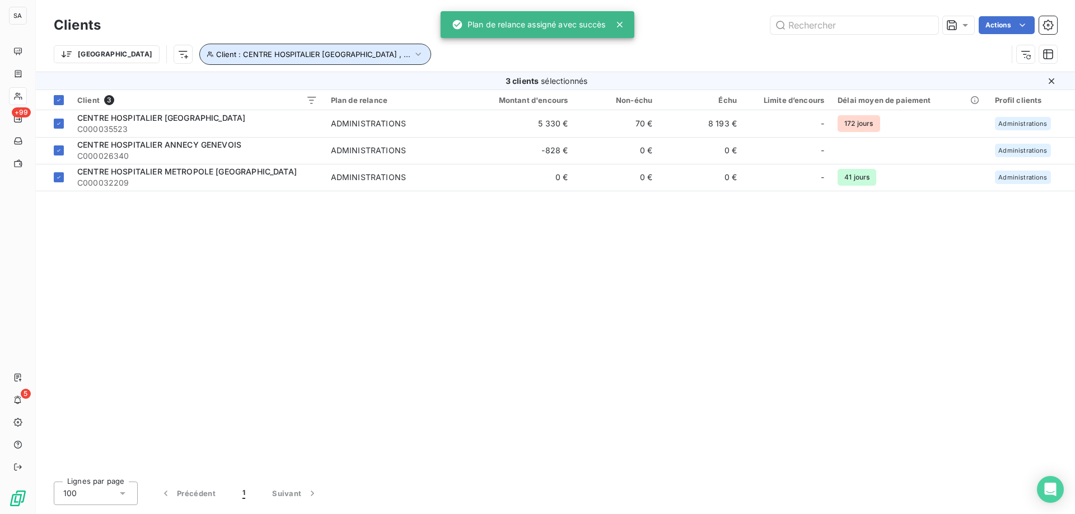
click at [283, 55] on span "Client : CENTRE HOSPITALIER [GEOGRAPHIC_DATA] , ..." at bounding box center [313, 54] width 194 height 9
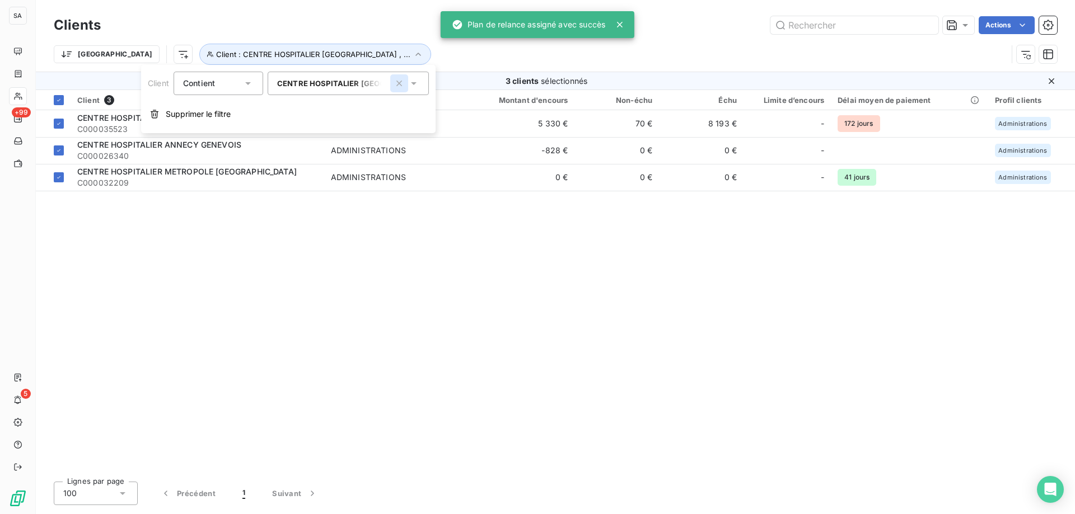
click at [397, 81] on icon "button" at bounding box center [398, 83] width 11 height 11
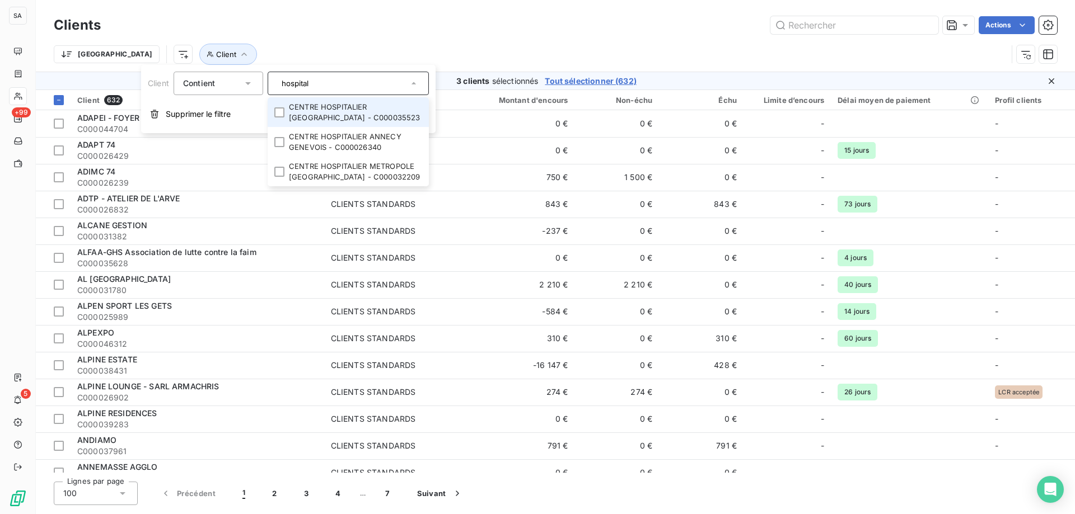
click at [320, 82] on input "hospital" at bounding box center [342, 83] width 131 height 10
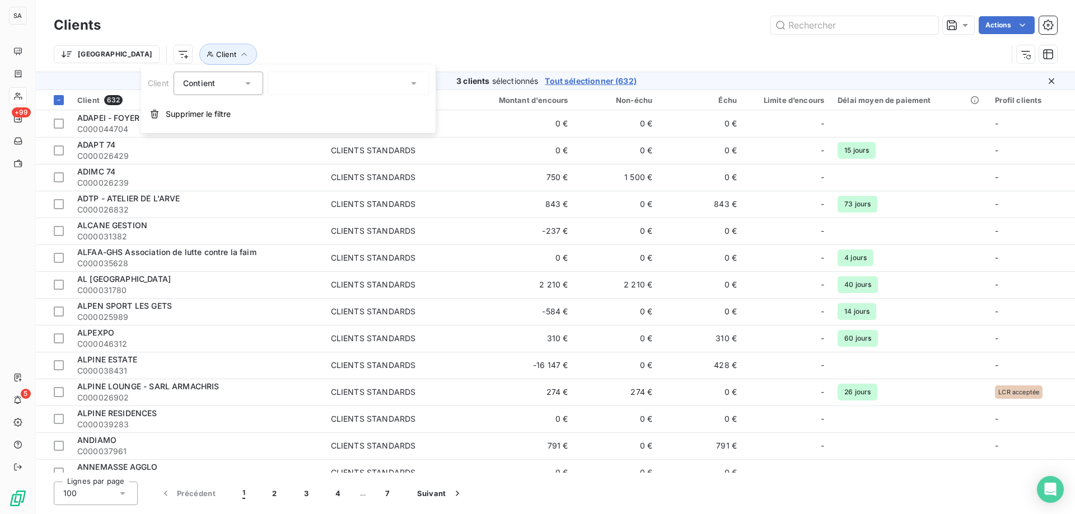
click at [323, 89] on div "hospital" at bounding box center [348, 84] width 161 height 24
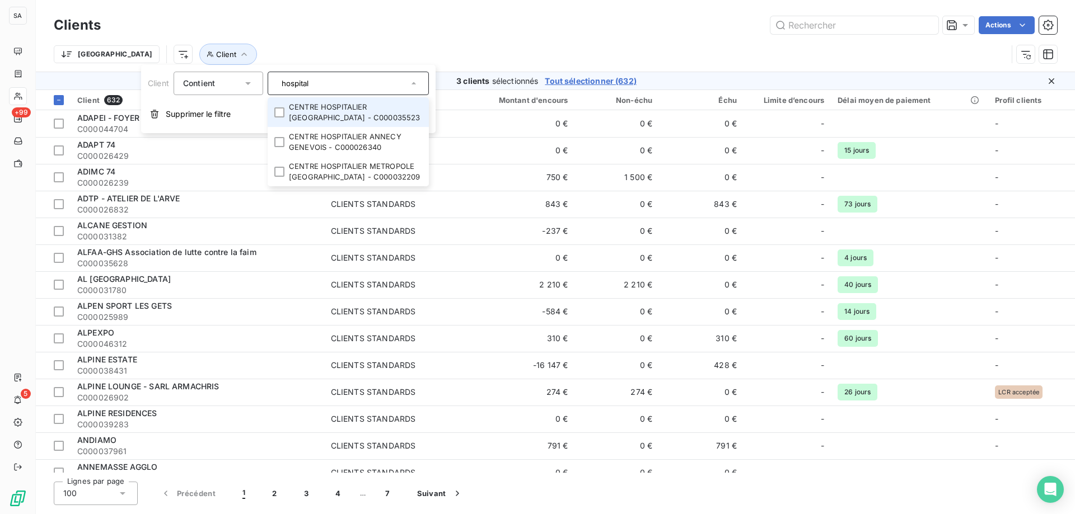
click at [332, 85] on input "hospital" at bounding box center [342, 83] width 131 height 10
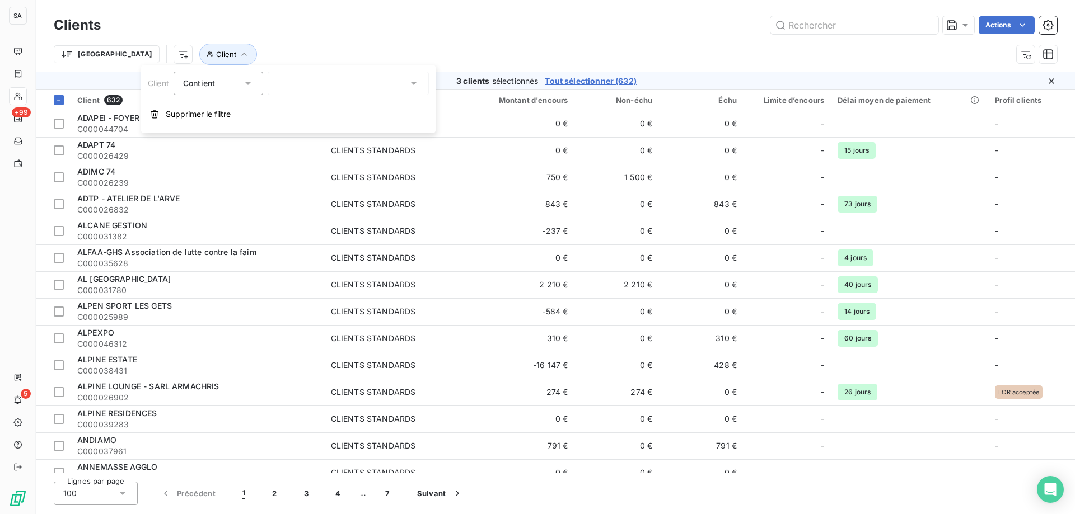
click at [368, 82] on div "hospital" at bounding box center [348, 84] width 161 height 24
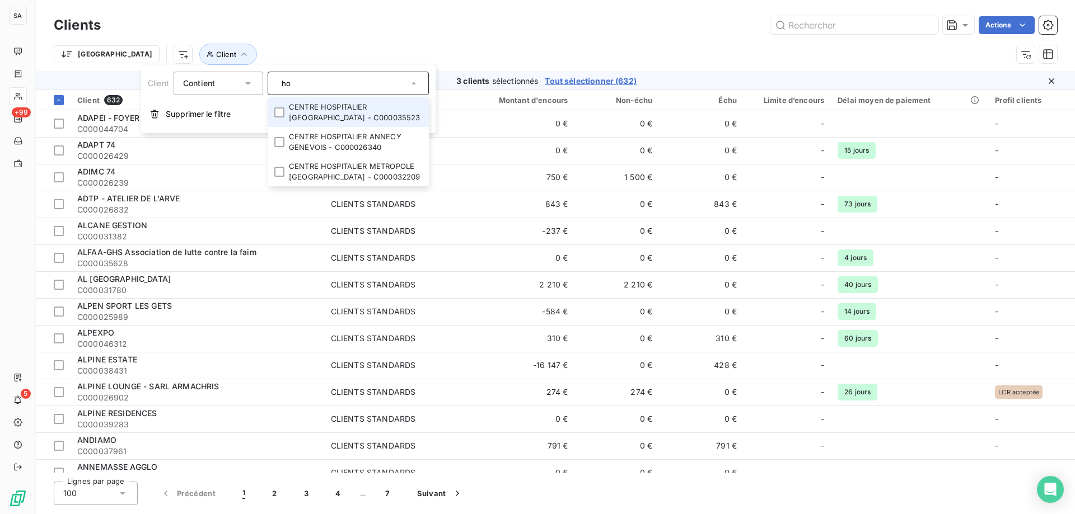
type input "h"
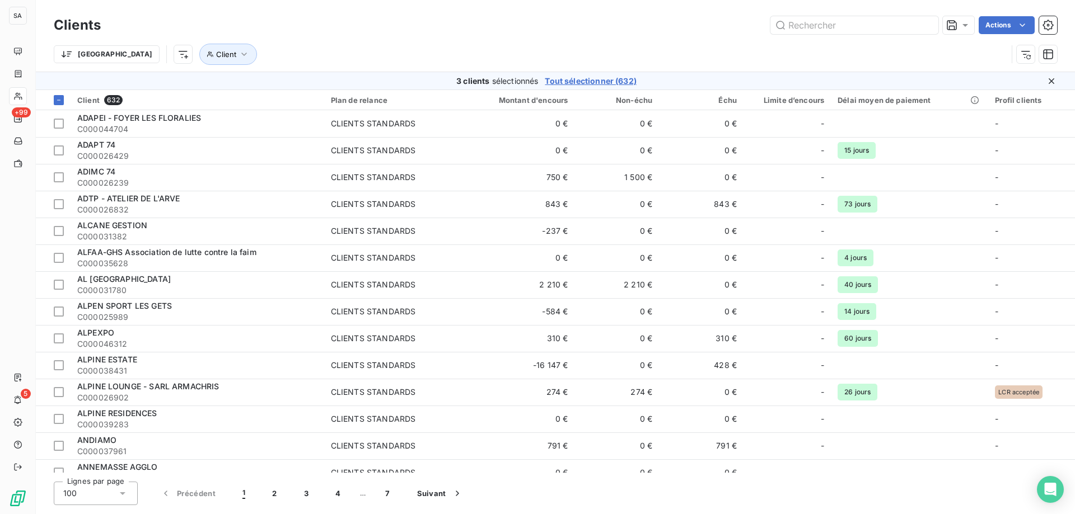
click at [358, 48] on div "Trier Client" at bounding box center [530, 54] width 953 height 21
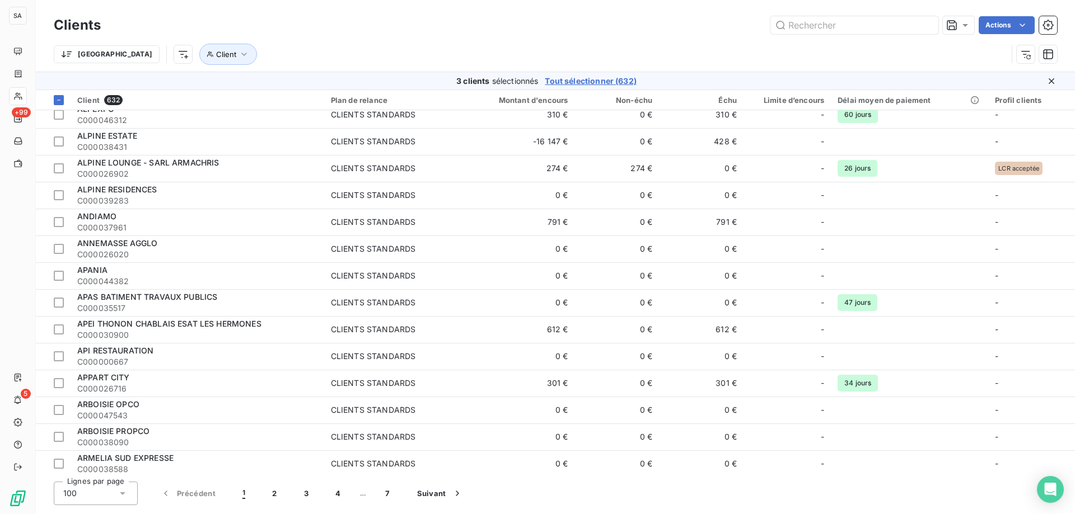
scroll to position [0, 0]
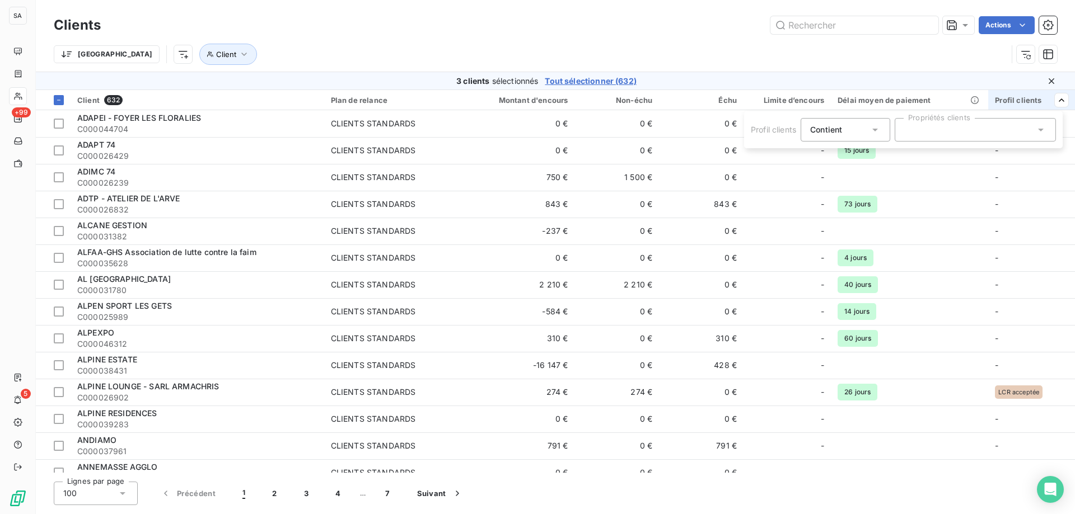
click at [978, 138] on div at bounding box center [974, 130] width 161 height 24
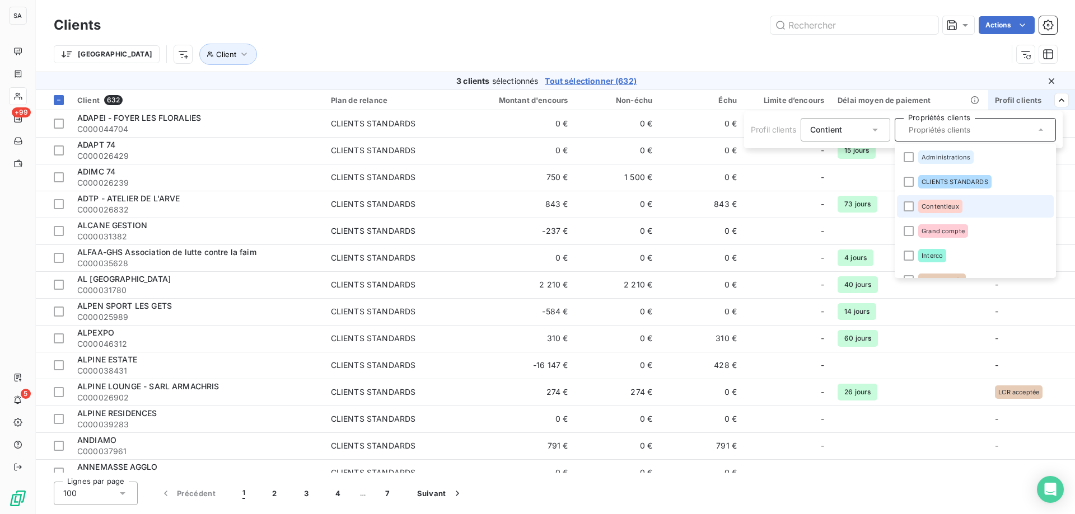
click at [912, 201] on li "Contentieux" at bounding box center [975, 206] width 157 height 22
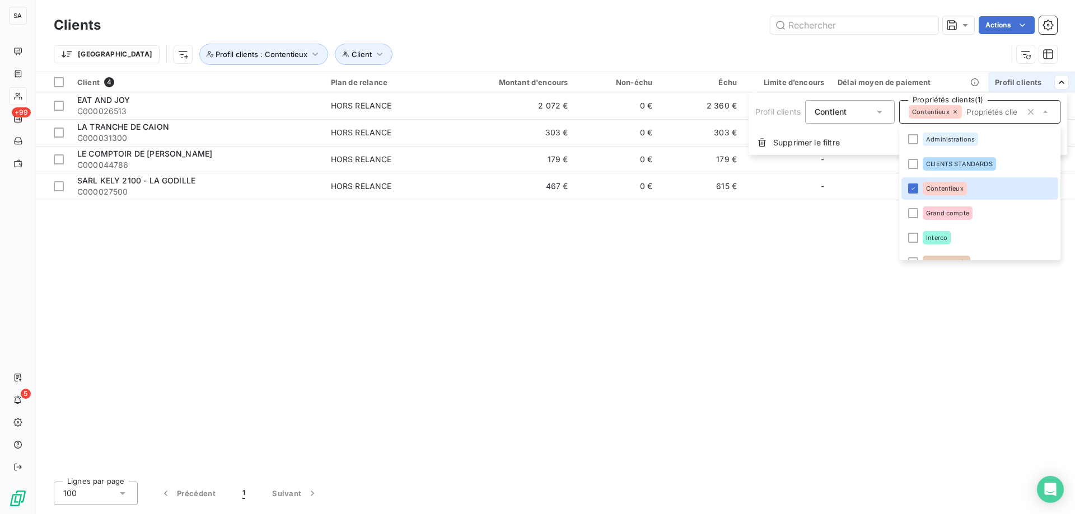
click at [525, 36] on html "SA +99 5 Clients Actions Trier Client Profil clients : Contentieux Client 4 Pla…" at bounding box center [537, 257] width 1075 height 514
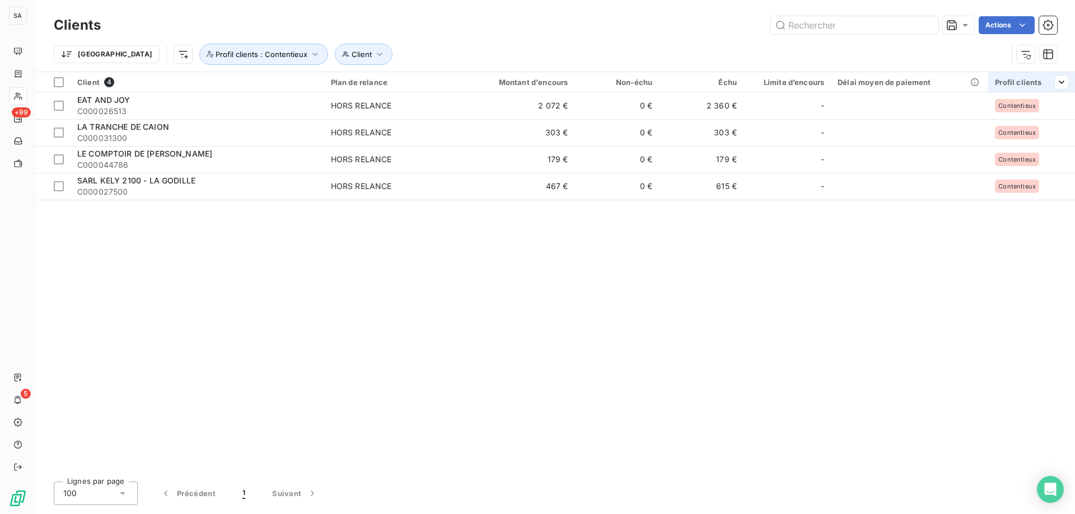
click at [1017, 81] on div "Profil clients" at bounding box center [1031, 82] width 73 height 9
click at [1006, 111] on div "Contentieux" at bounding box center [979, 112] width 161 height 24
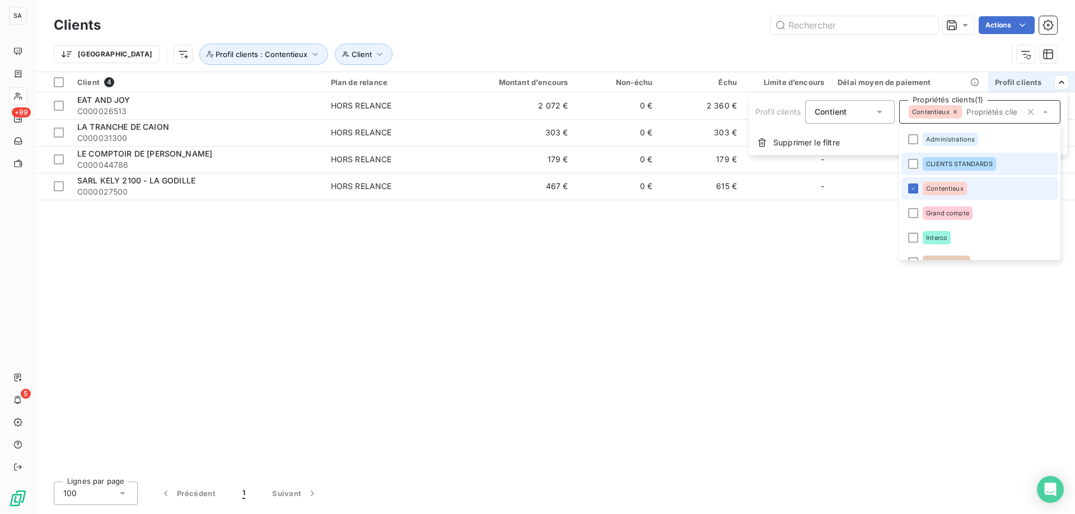
drag, startPoint x: 912, startPoint y: 182, endPoint x: 920, endPoint y: 172, distance: 12.3
click at [912, 182] on li "Contentieux" at bounding box center [979, 188] width 157 height 22
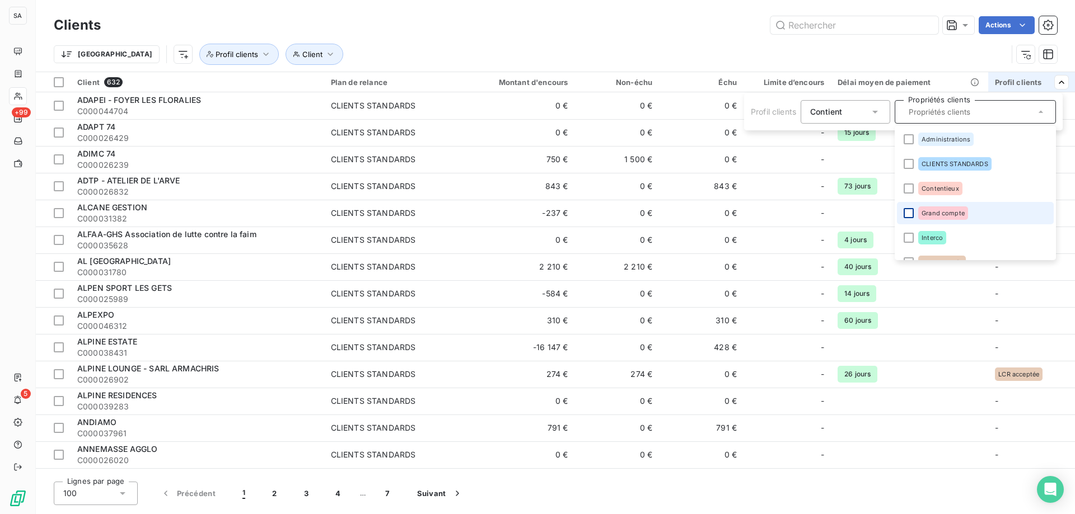
click at [907, 214] on div at bounding box center [908, 213] width 10 height 10
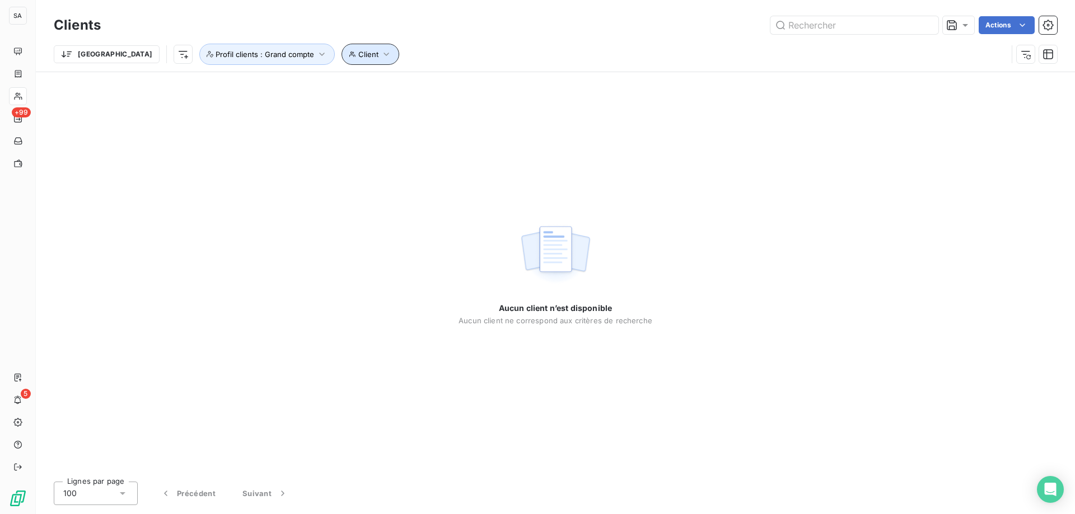
click at [341, 54] on button "Client" at bounding box center [370, 54] width 58 height 21
click at [222, 55] on span "Profil clients : Grand compte" at bounding box center [264, 54] width 99 height 9
click at [365, 86] on input "text" at bounding box center [364, 83] width 9 height 10
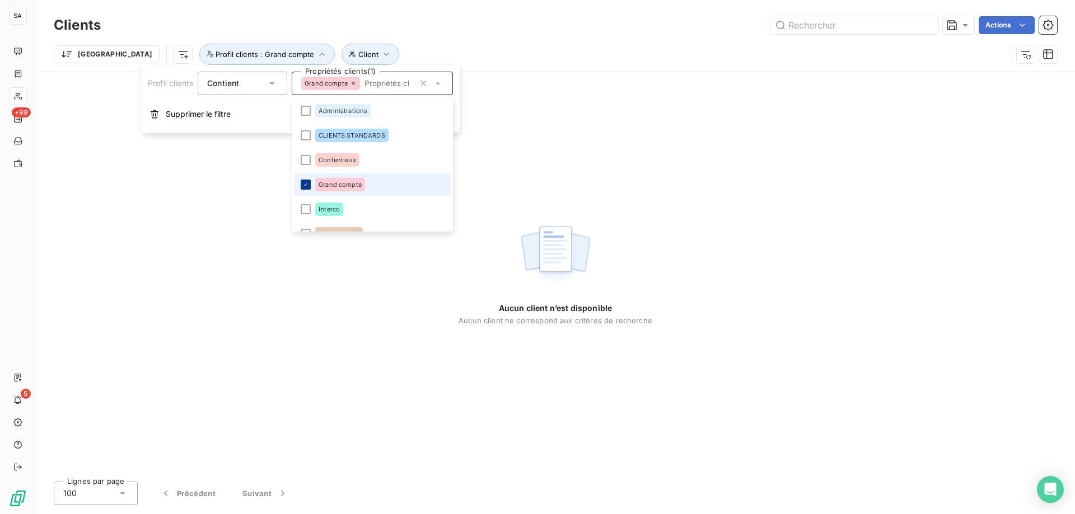
click at [306, 184] on icon at bounding box center [305, 184] width 7 height 7
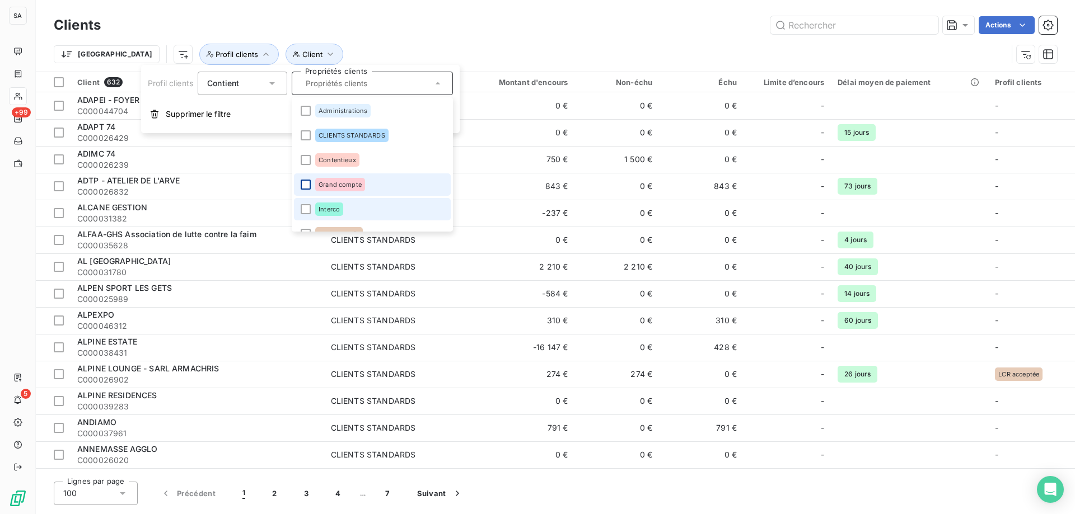
click at [306, 204] on li "Interco" at bounding box center [372, 209] width 157 height 22
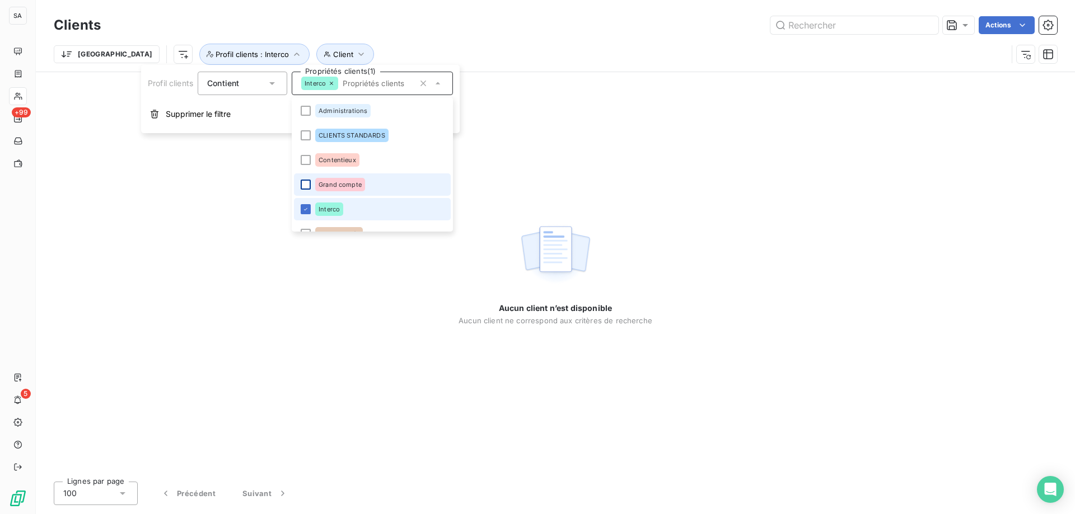
click at [306, 204] on li "Interco" at bounding box center [372, 209] width 157 height 22
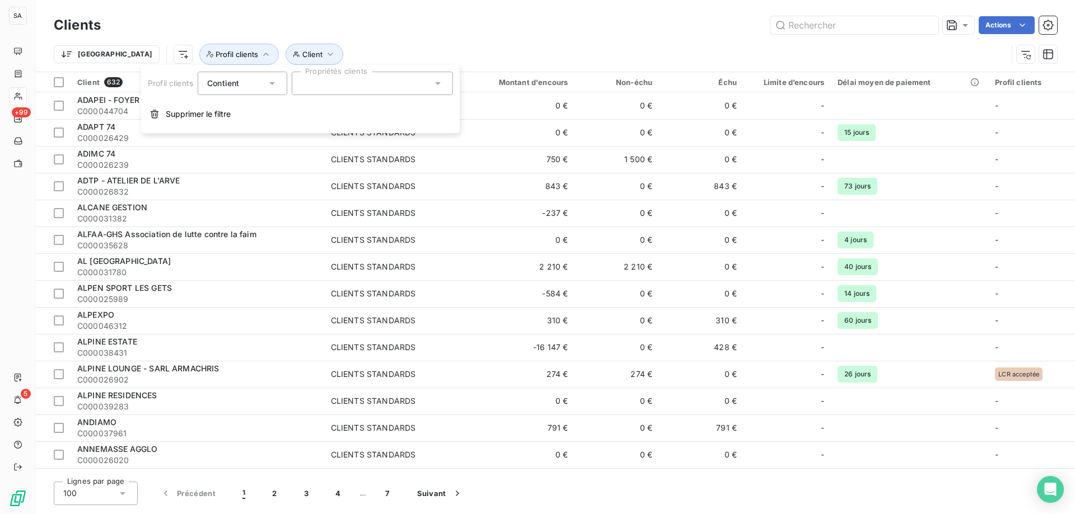
click at [396, 90] on div at bounding box center [372, 84] width 161 height 24
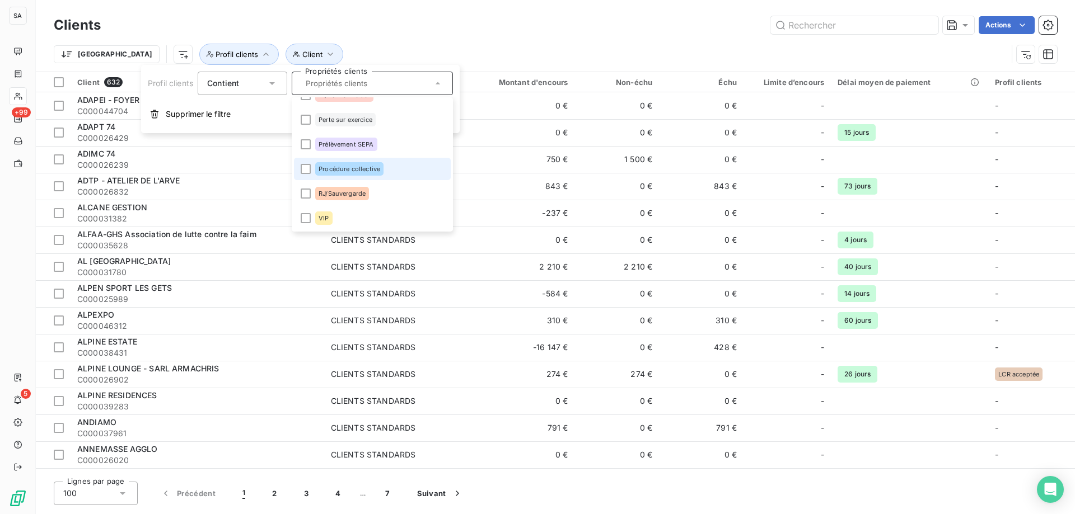
scroll to position [51, 0]
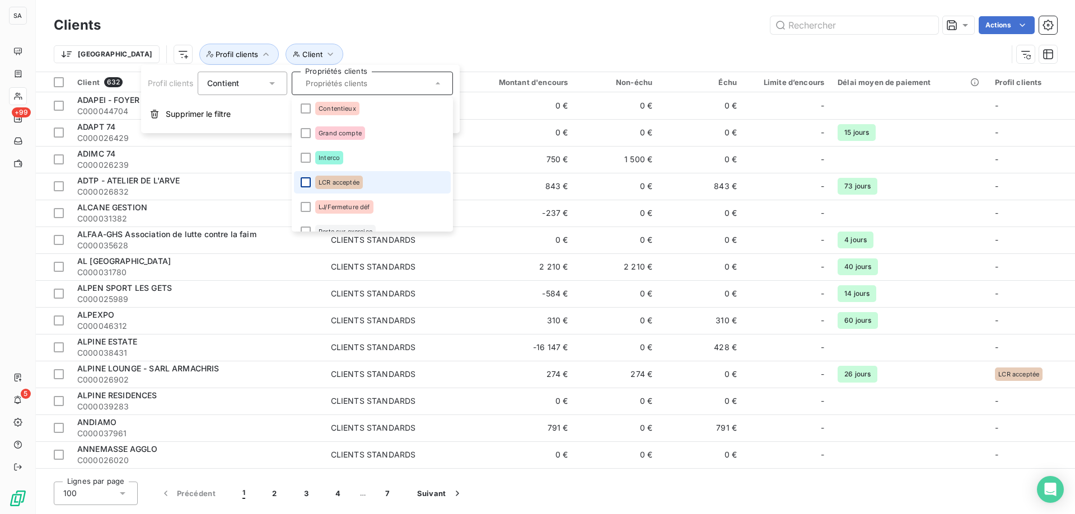
click at [302, 181] on div at bounding box center [306, 182] width 10 height 10
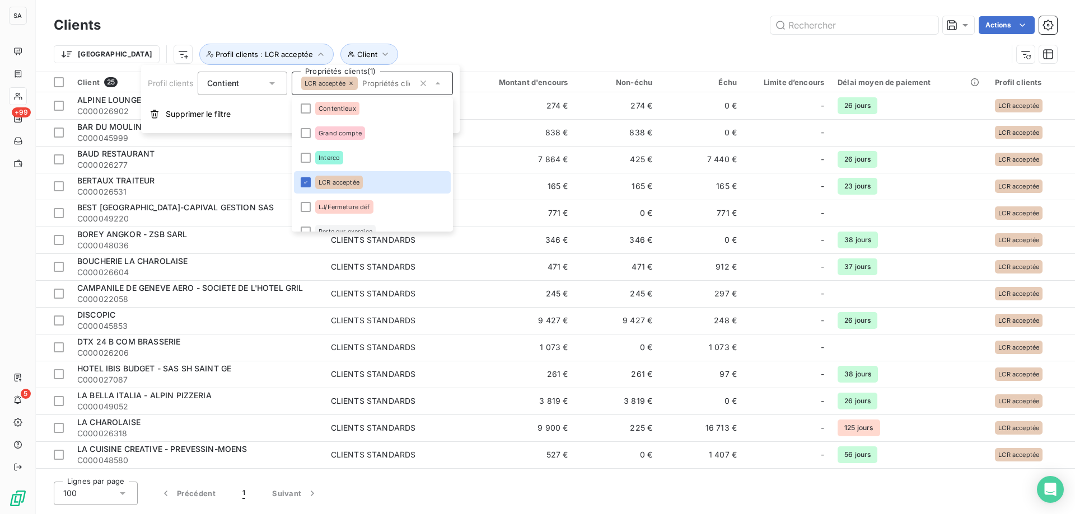
click at [531, 34] on div "Actions" at bounding box center [585, 25] width 943 height 18
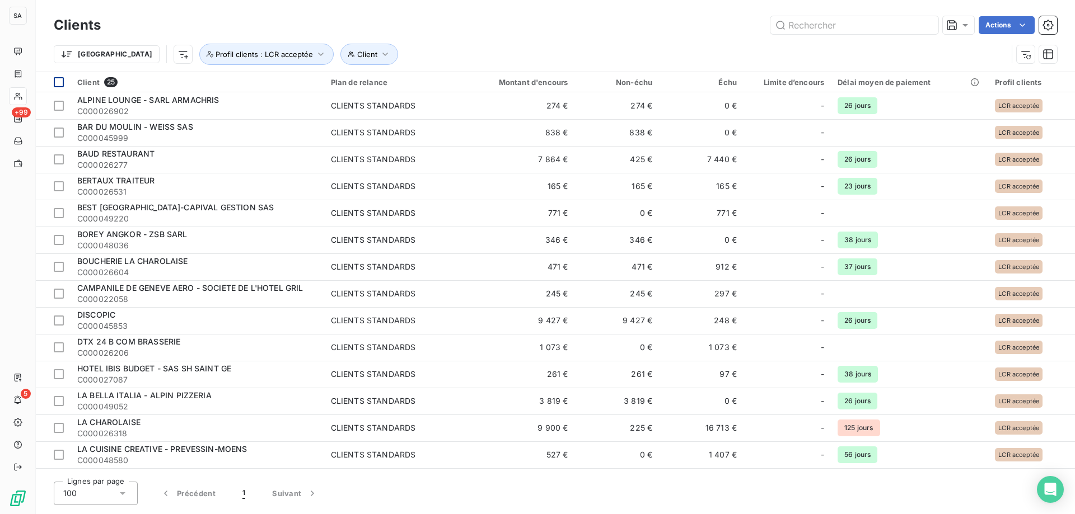
click at [62, 76] on th at bounding box center [53, 82] width 35 height 20
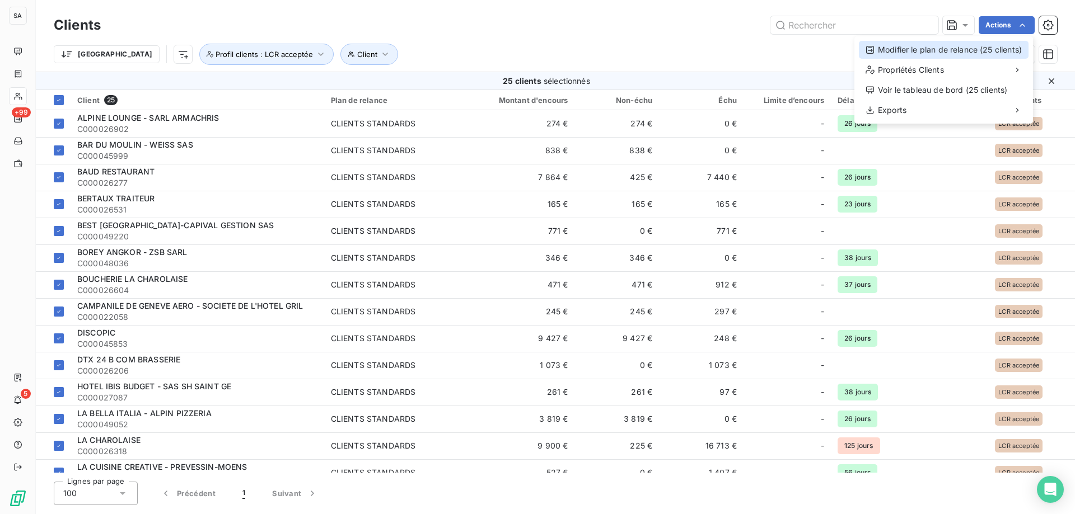
click at [971, 48] on div "Modifier le plan de relance (25 clients)" at bounding box center [944, 50] width 170 height 18
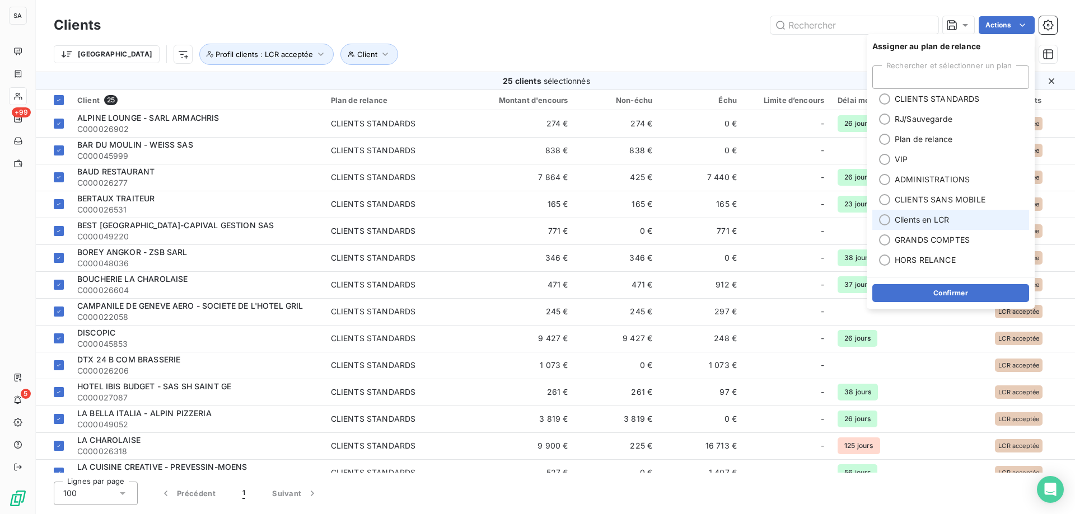
click at [889, 217] on div at bounding box center [884, 219] width 11 height 11
click at [921, 289] on button "Confirmer" at bounding box center [950, 293] width 157 height 18
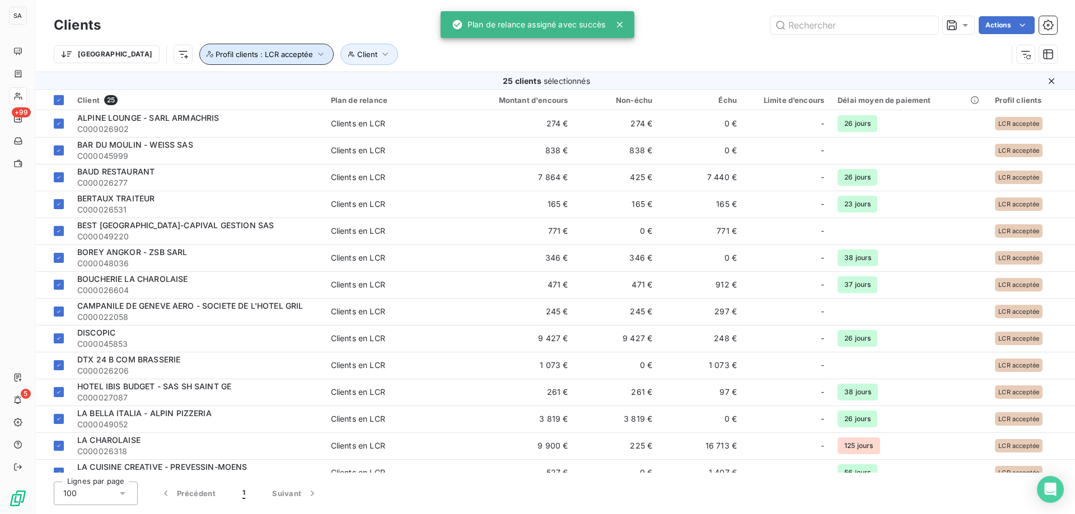
click at [228, 57] on span "Profil clients : LCR acceptée" at bounding box center [263, 54] width 97 height 9
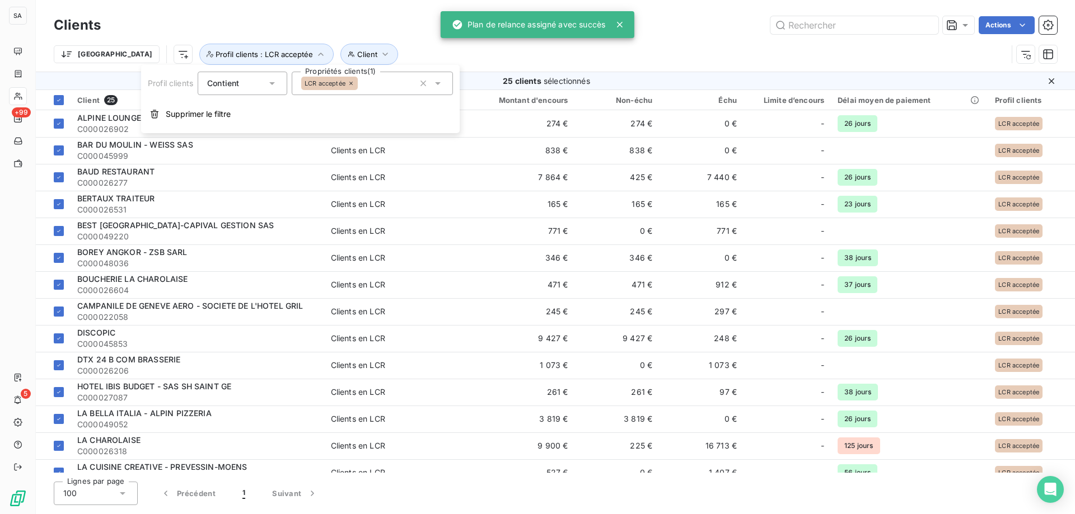
click at [378, 89] on div "LCR acceptée" at bounding box center [372, 84] width 161 height 24
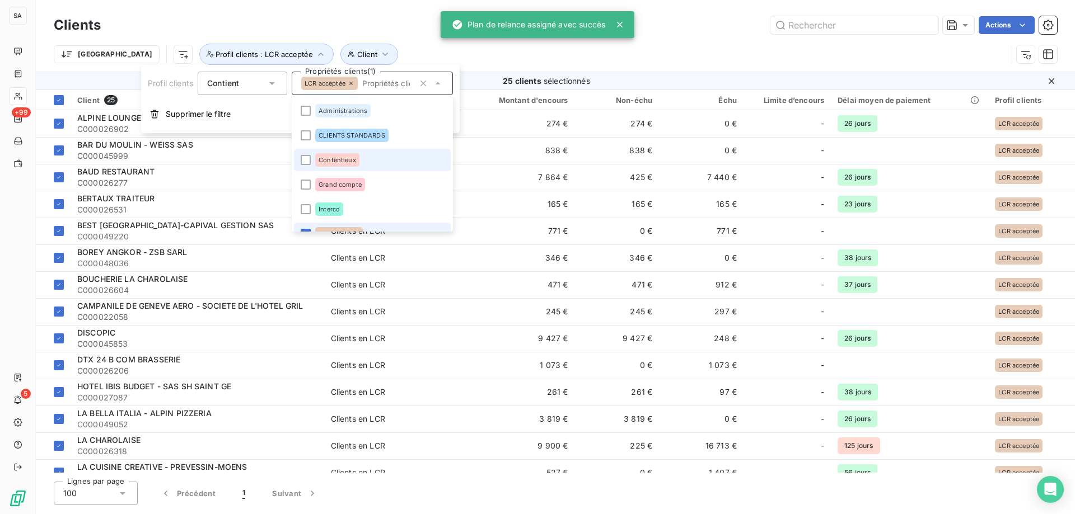
scroll to position [13, 0]
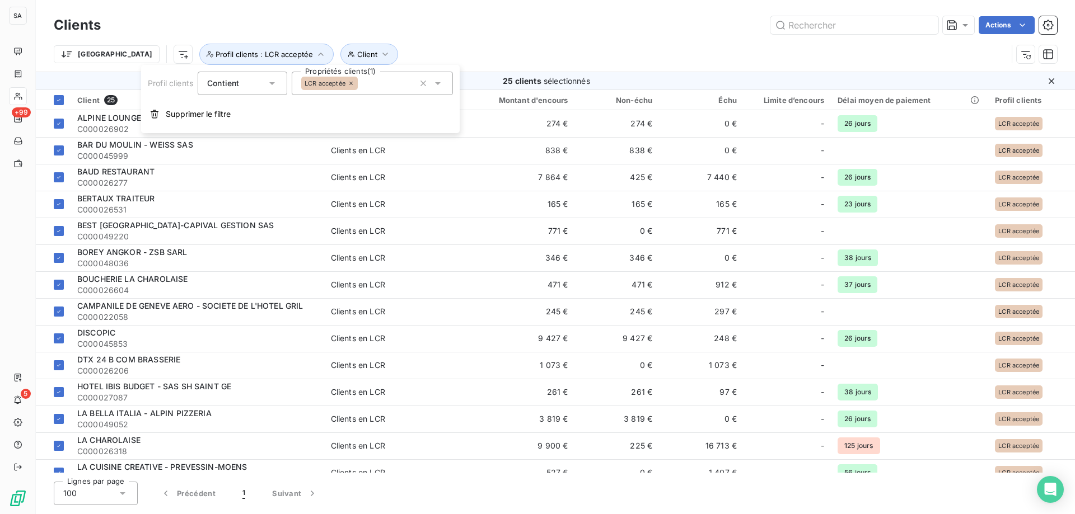
click at [400, 85] on div "LCR acceptée" at bounding box center [372, 84] width 161 height 24
click at [443, 87] on icon at bounding box center [437, 83] width 11 height 11
click at [443, 83] on icon at bounding box center [437, 83] width 11 height 11
click at [374, 82] on div "LCR acceptée" at bounding box center [372, 84] width 161 height 24
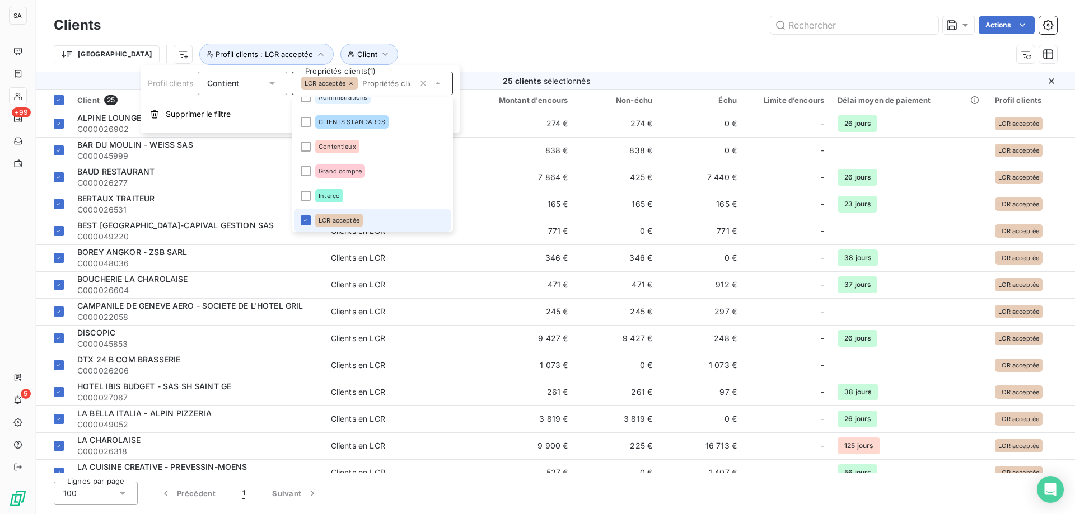
click at [308, 219] on icon at bounding box center [305, 220] width 7 height 7
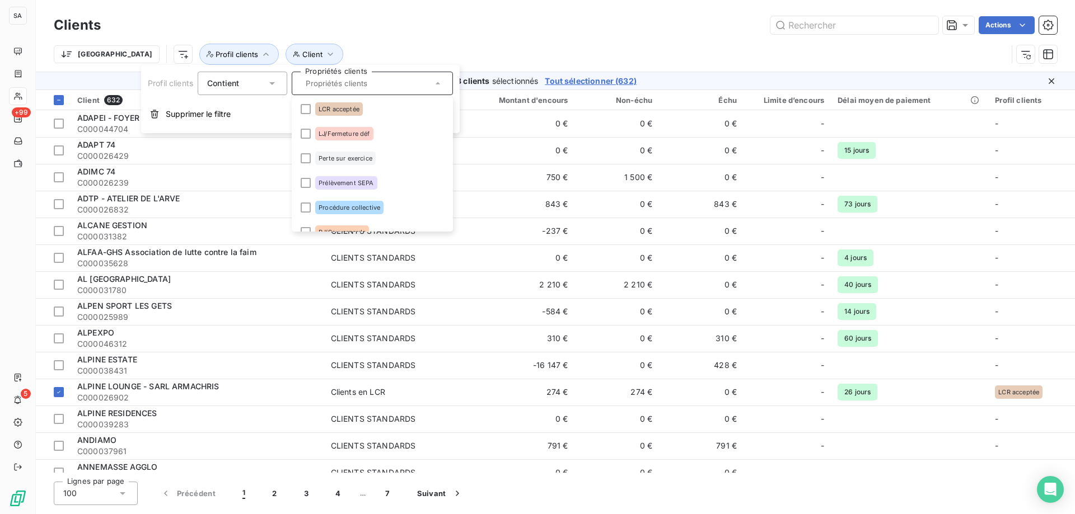
scroll to position [125, 0]
click at [305, 133] on div at bounding box center [306, 133] width 10 height 10
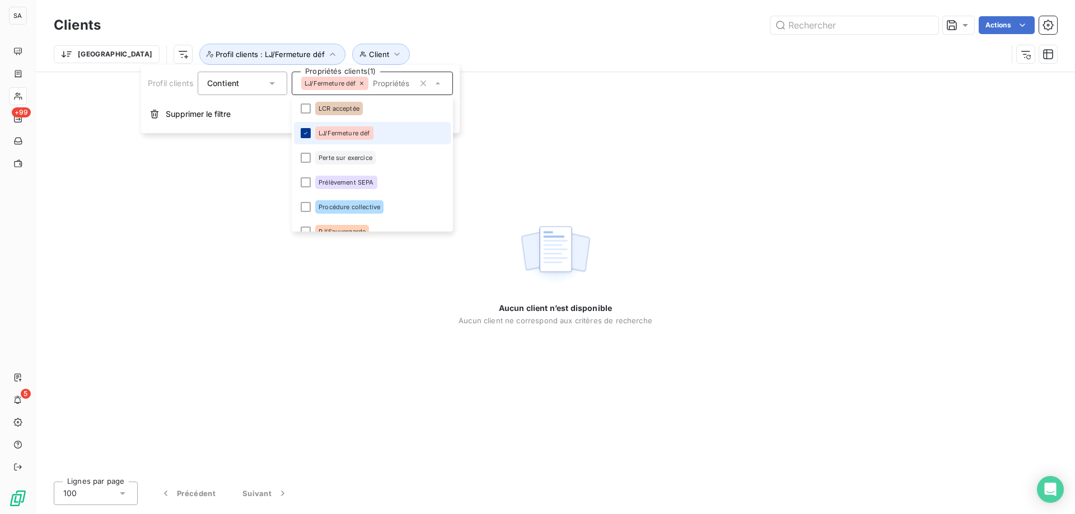
click at [305, 133] on icon at bounding box center [305, 133] width 7 height 7
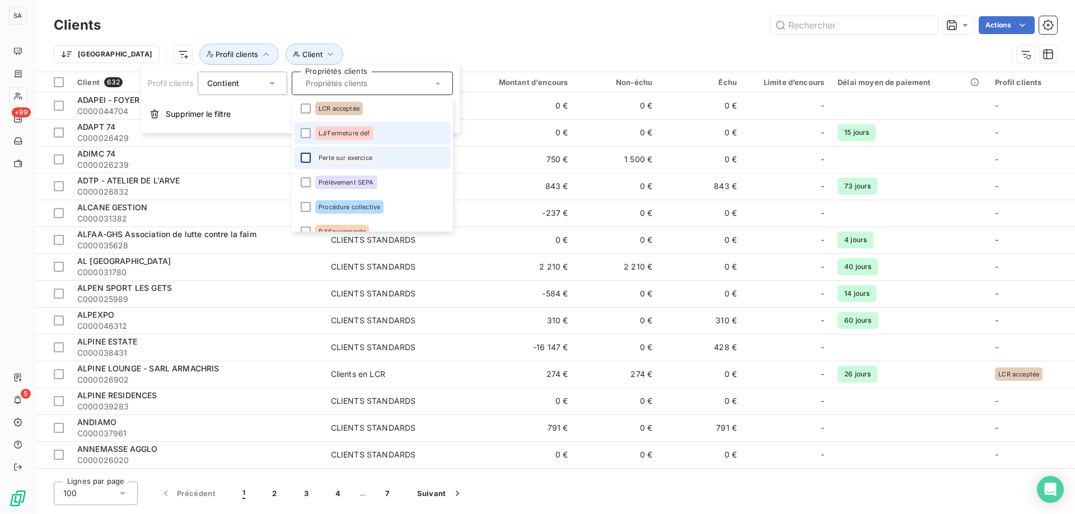
click at [305, 160] on div at bounding box center [306, 158] width 10 height 10
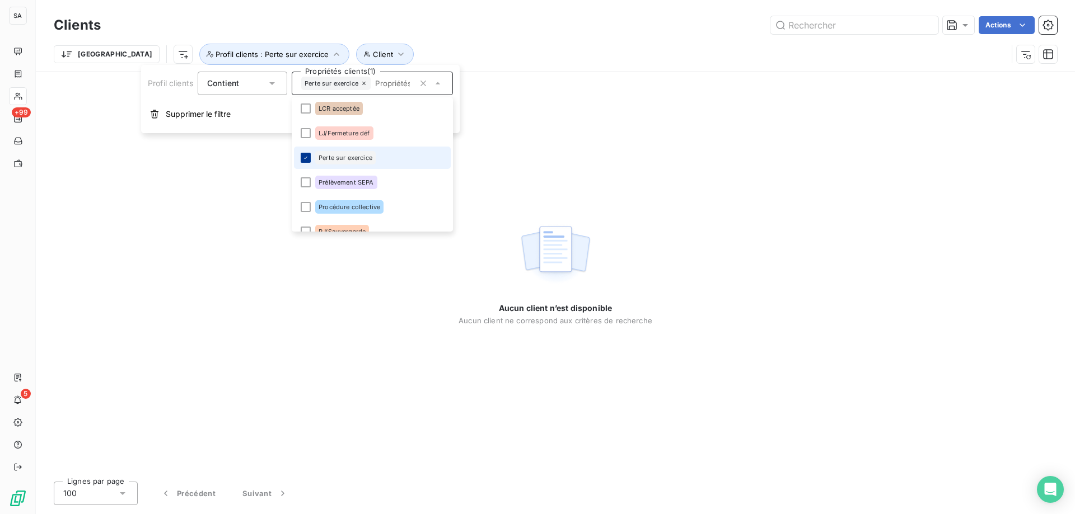
click at [305, 160] on icon at bounding box center [305, 157] width 7 height 7
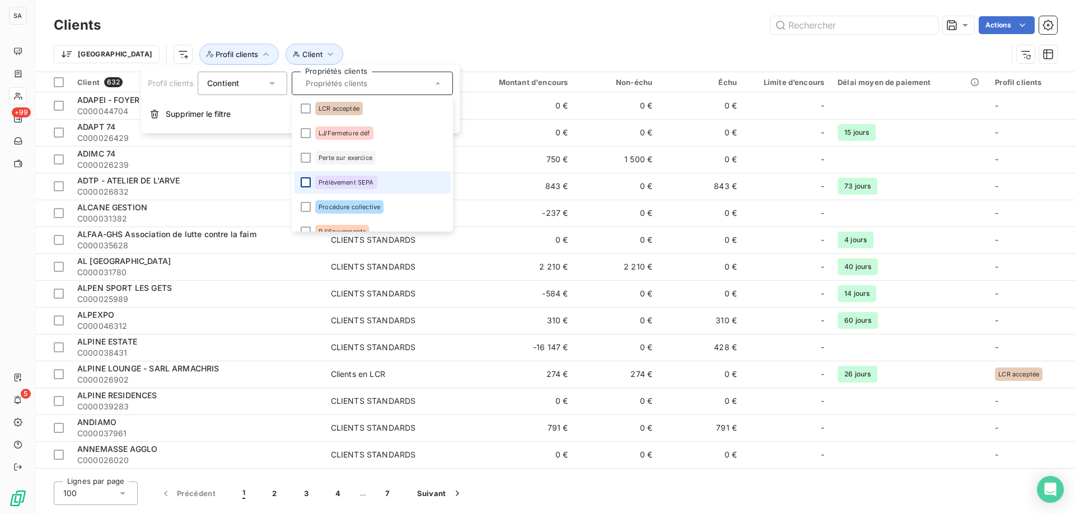
click at [306, 182] on div at bounding box center [306, 182] width 10 height 10
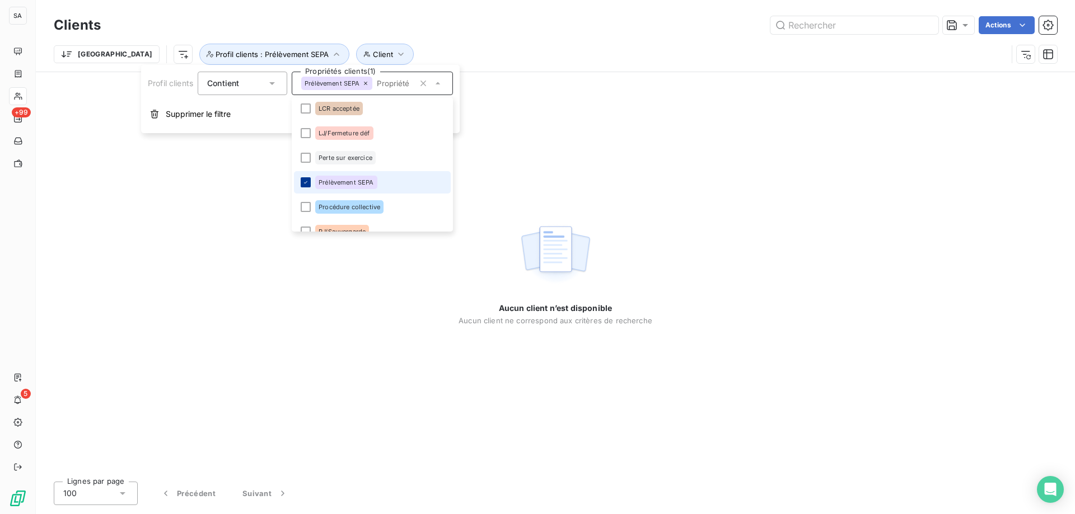
click at [306, 182] on icon at bounding box center [305, 182] width 7 height 7
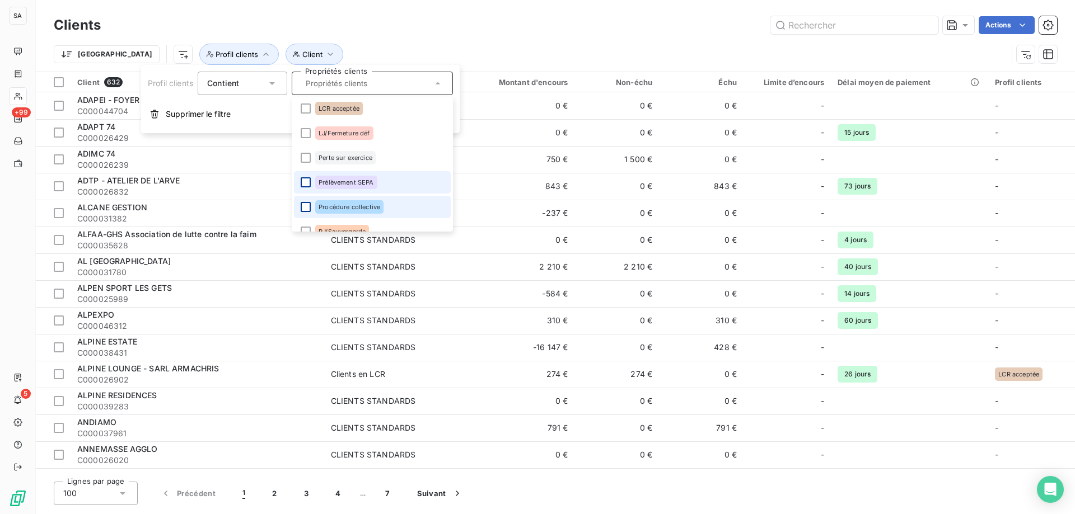
click at [304, 204] on div at bounding box center [306, 207] width 10 height 10
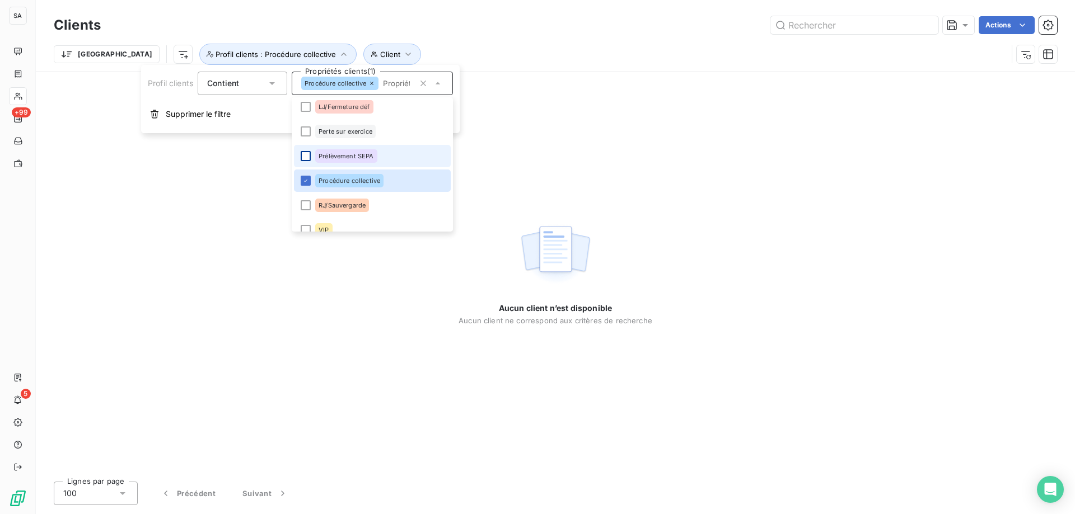
scroll to position [163, 0]
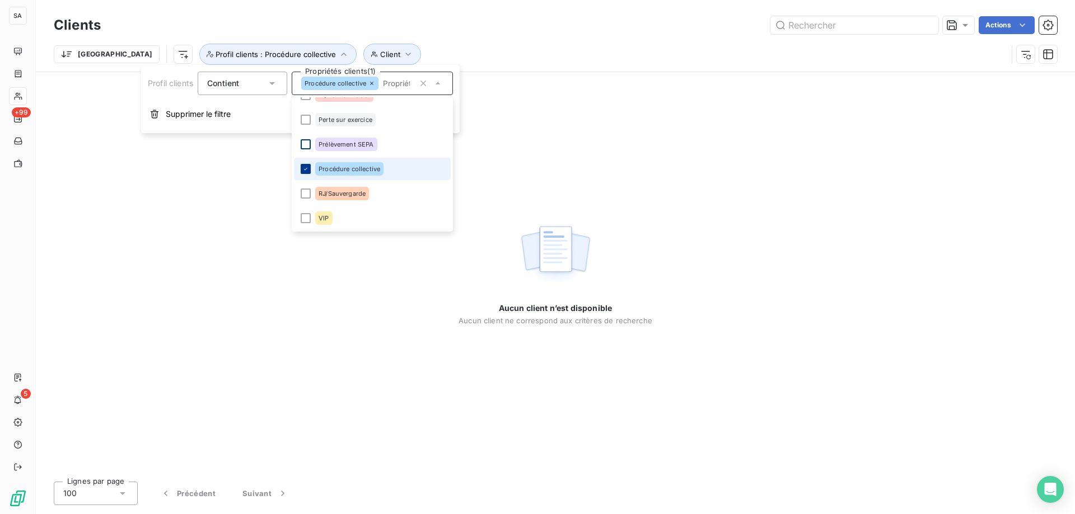
click at [307, 165] on div at bounding box center [306, 169] width 10 height 10
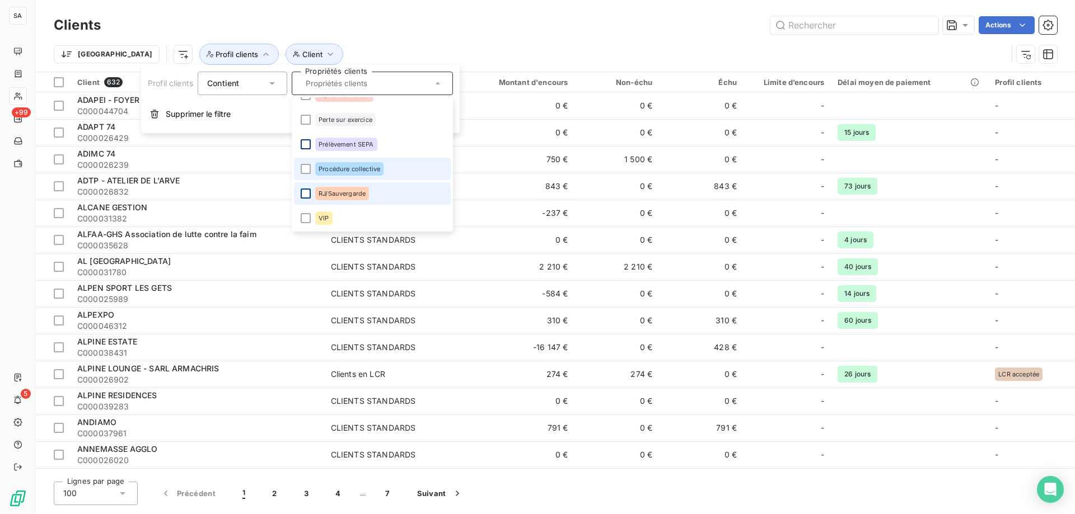
click at [308, 196] on div at bounding box center [306, 194] width 10 height 10
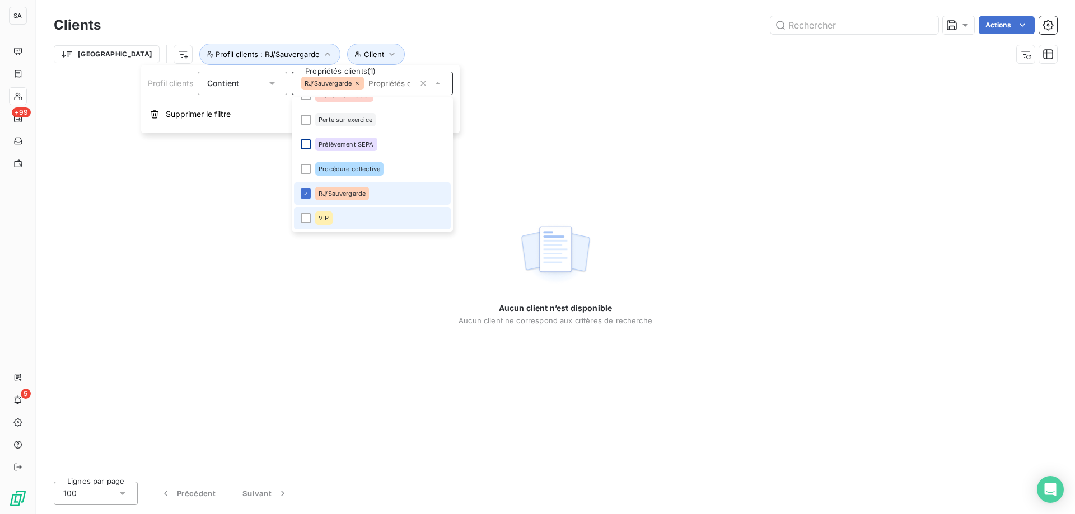
drag, startPoint x: 305, startPoint y: 198, endPoint x: 305, endPoint y: 211, distance: 13.4
click at [305, 199] on li "RJ/Sauvergarde" at bounding box center [372, 193] width 157 height 22
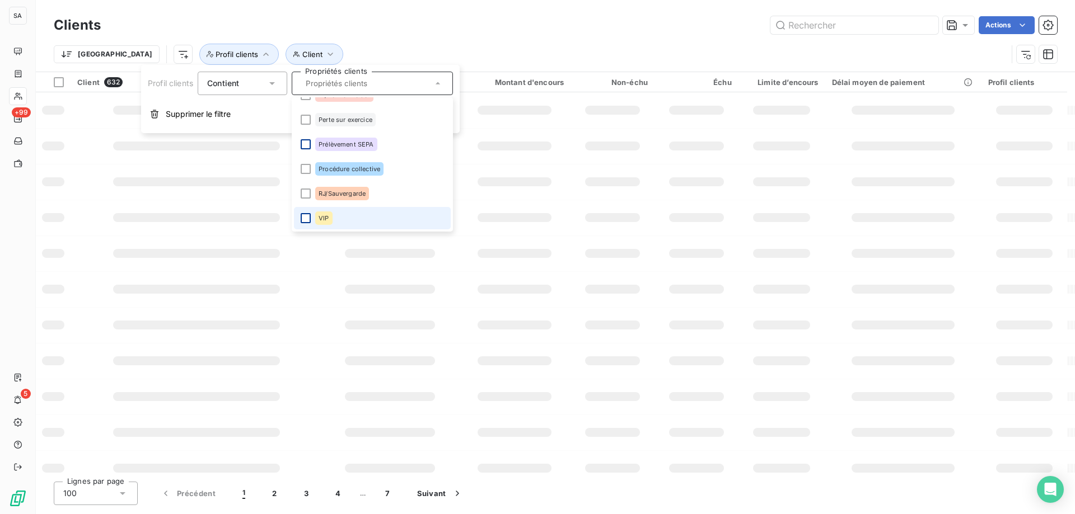
click at [305, 220] on div at bounding box center [306, 218] width 10 height 10
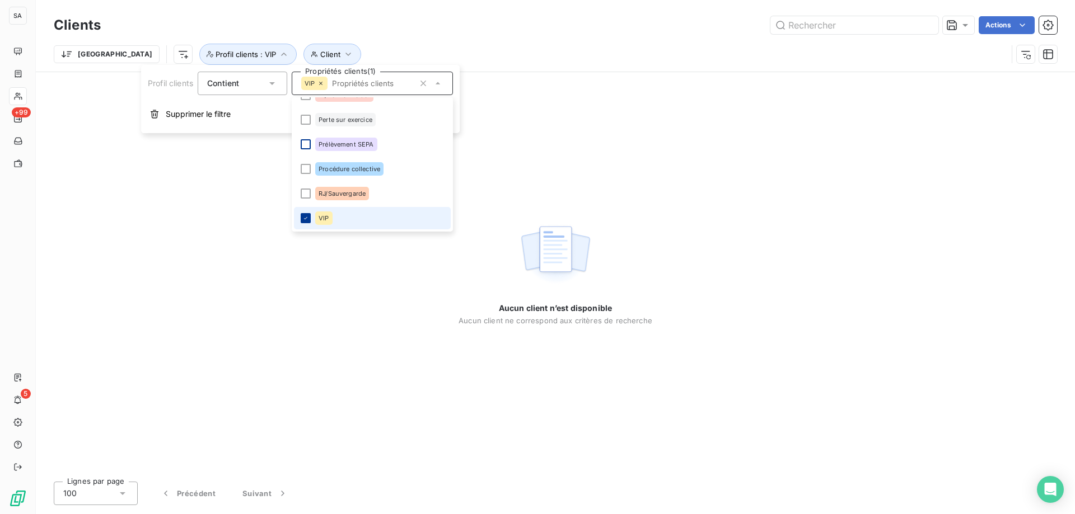
click at [305, 220] on icon at bounding box center [305, 218] width 7 height 7
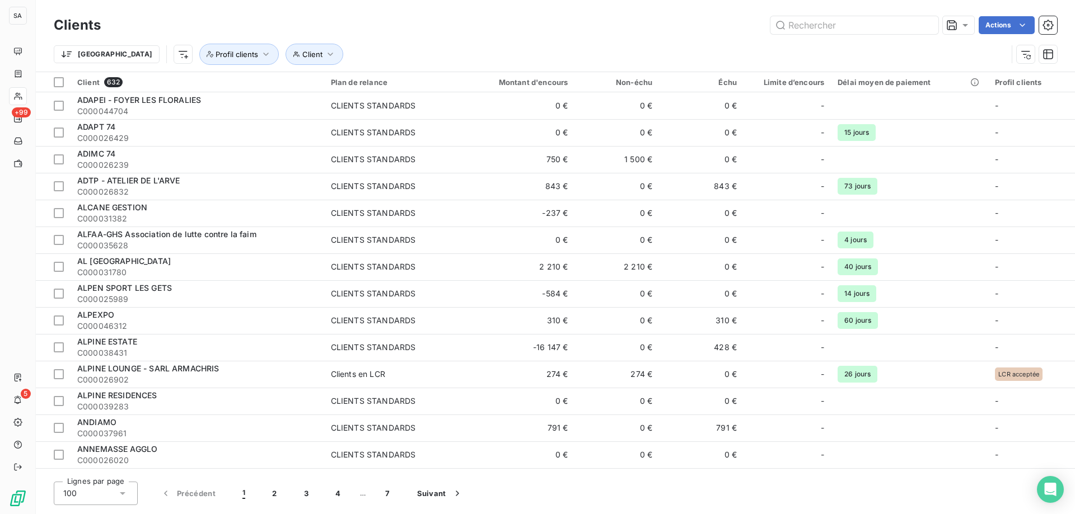
click at [433, 44] on div "Trier Client Profil clients" at bounding box center [530, 54] width 953 height 21
click at [1051, 27] on icon "button" at bounding box center [1047, 25] width 11 height 11
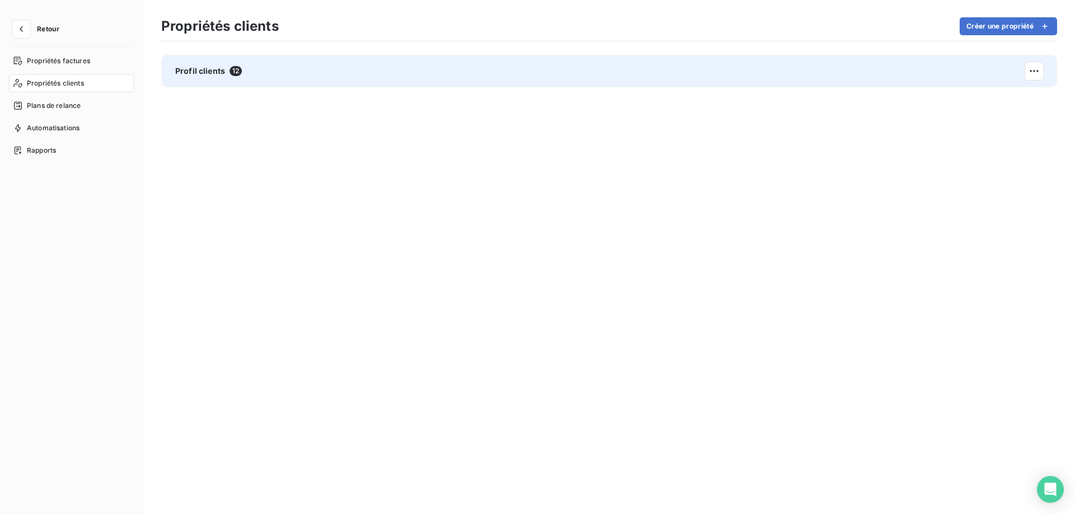
click at [284, 67] on div "Profil clients 12" at bounding box center [609, 71] width 896 height 32
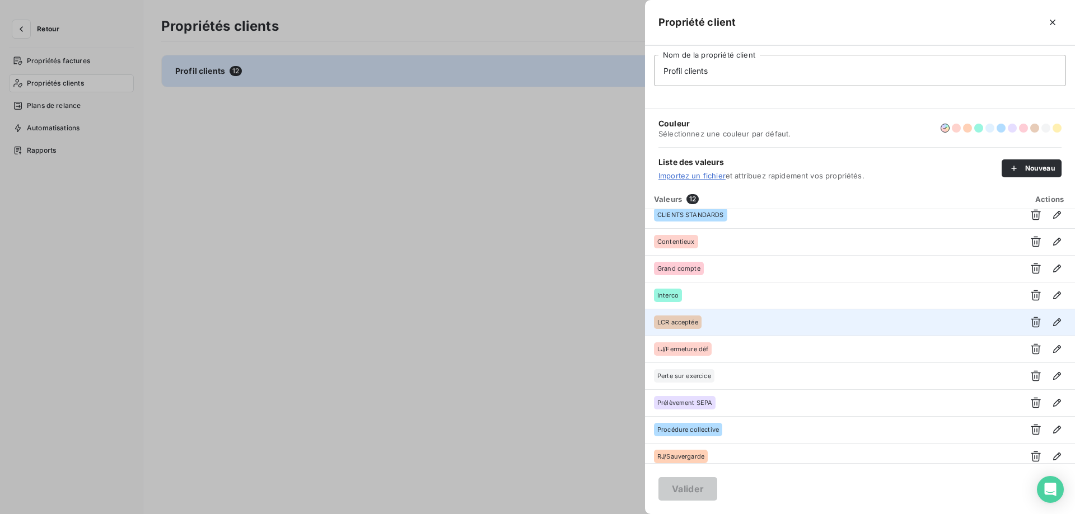
scroll to position [69, 0]
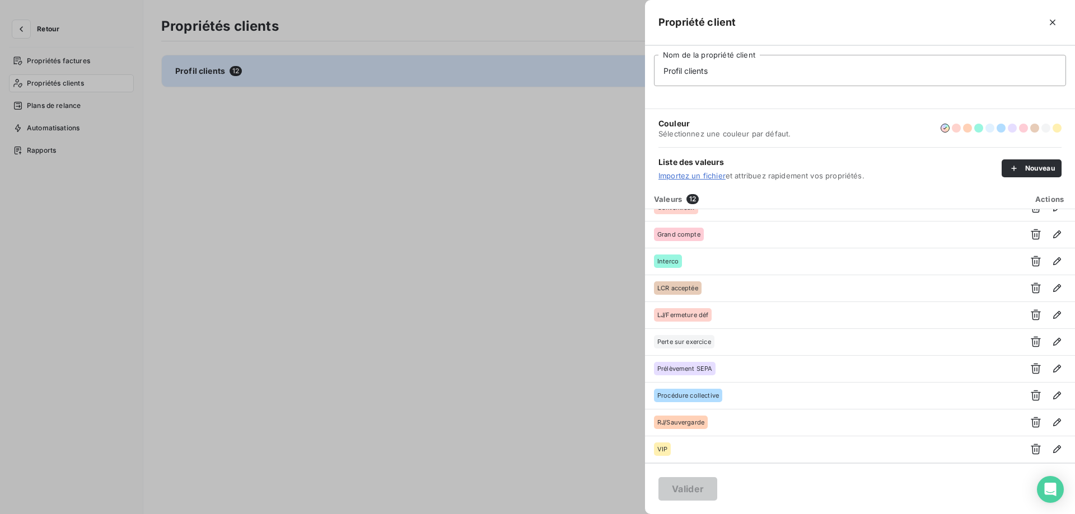
click at [411, 260] on div at bounding box center [537, 257] width 1075 height 514
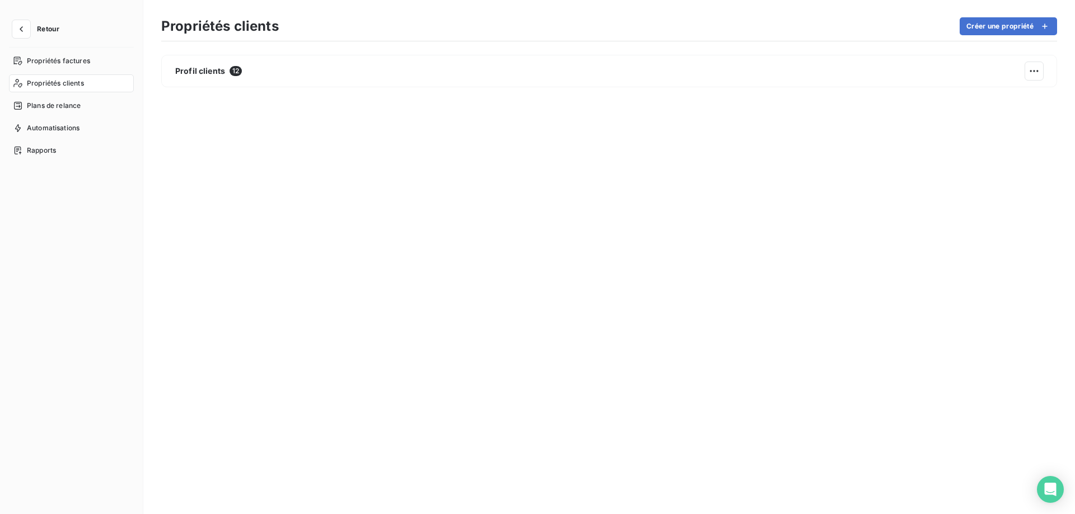
click at [12, 26] on button "Retour" at bounding box center [38, 29] width 59 height 18
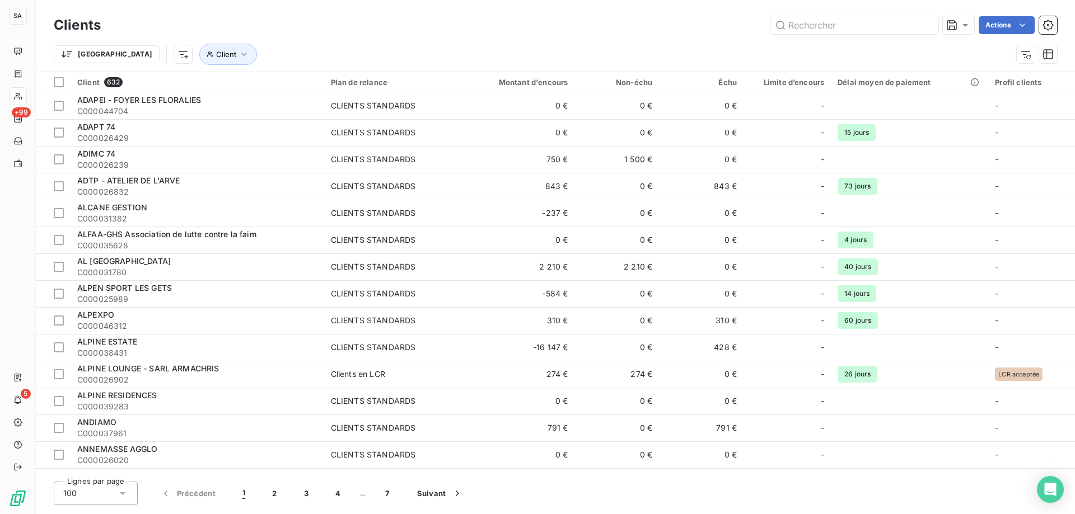
click at [118, 61] on html "SA +99 5 Clients Actions Trier Client Client 632 Plan de relance Montant d'enco…" at bounding box center [537, 257] width 1075 height 514
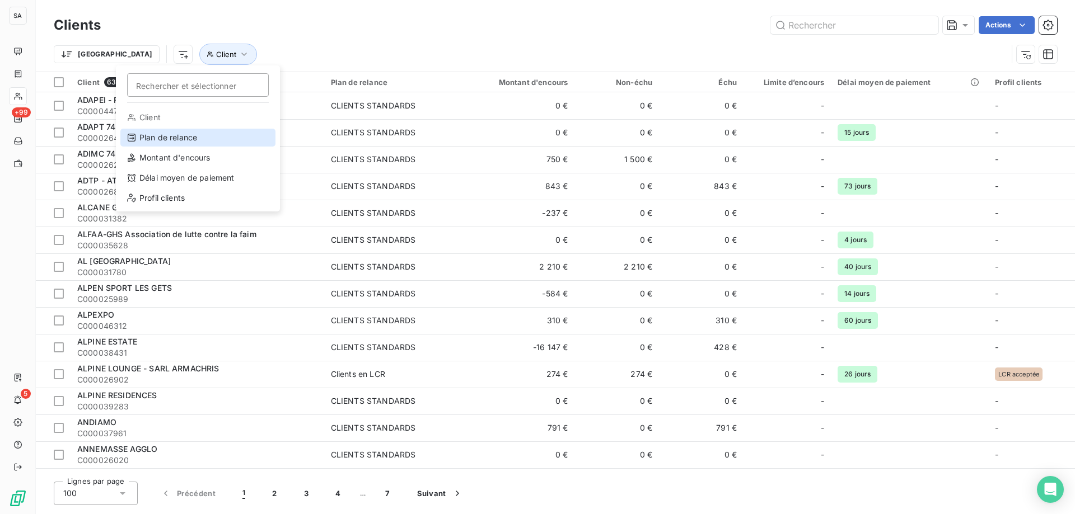
click at [156, 138] on div "Plan de relance" at bounding box center [197, 138] width 155 height 18
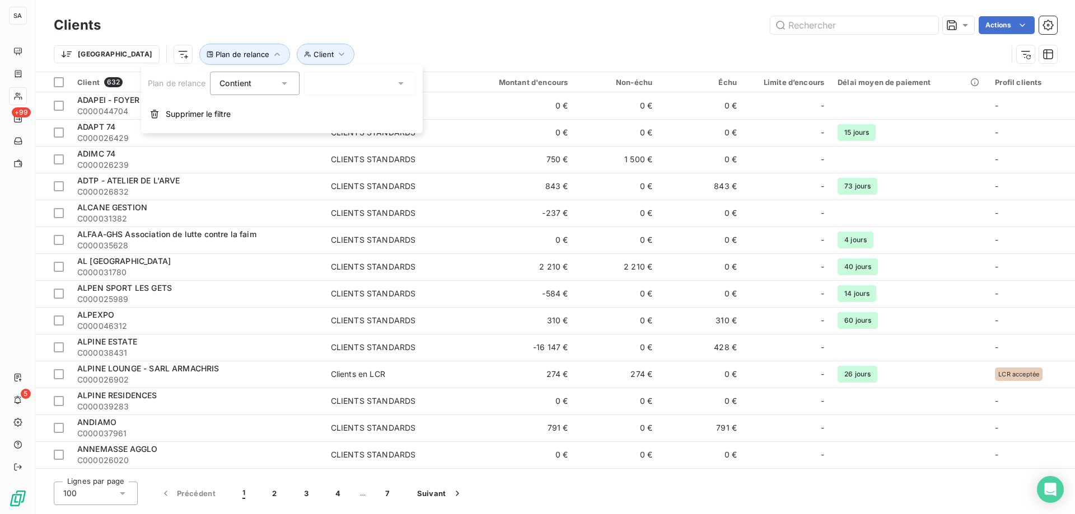
click at [310, 86] on div at bounding box center [360, 84] width 112 height 24
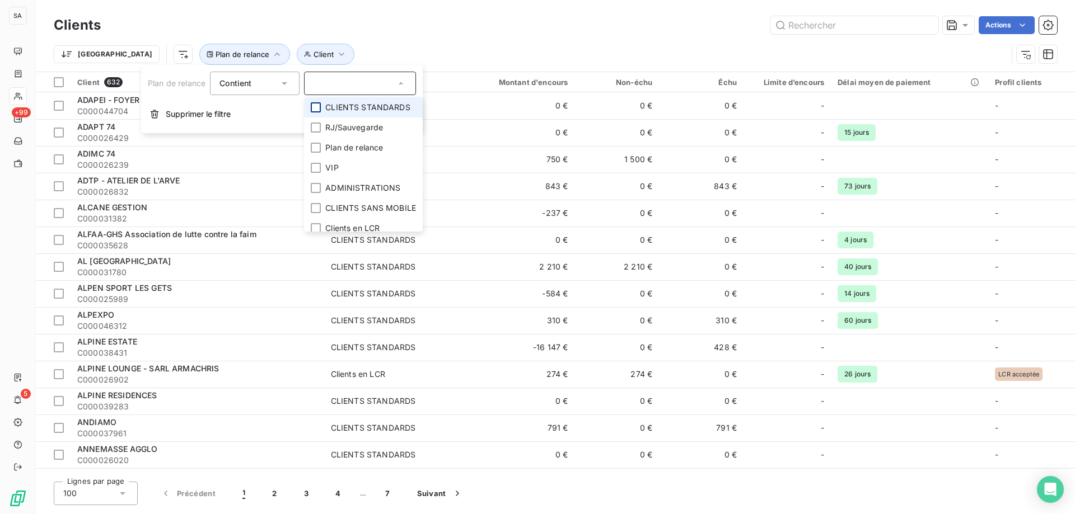
click at [318, 105] on div at bounding box center [316, 107] width 10 height 10
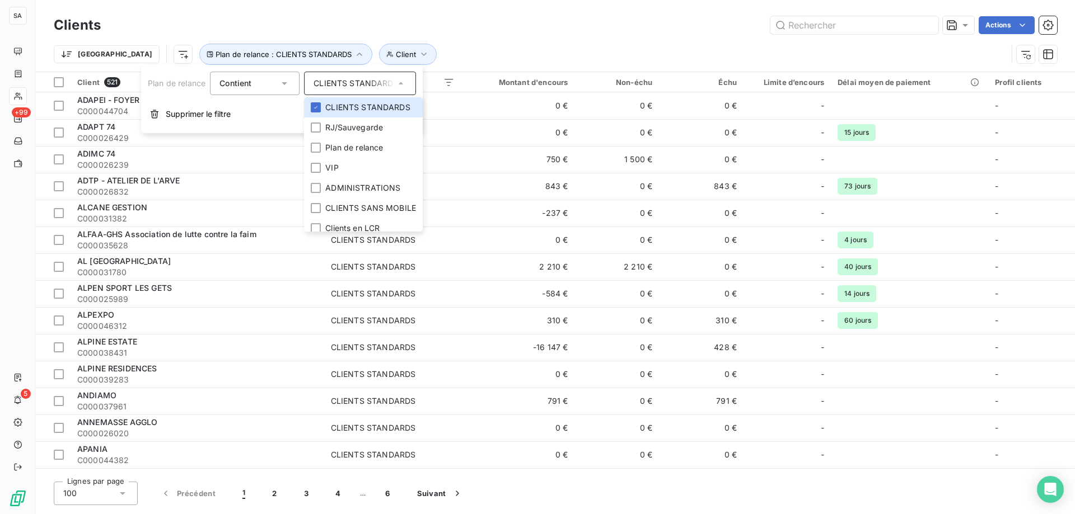
click at [480, 39] on div "Trier Client Plan de relance : CLIENTS STANDARDS" at bounding box center [555, 54] width 1003 height 35
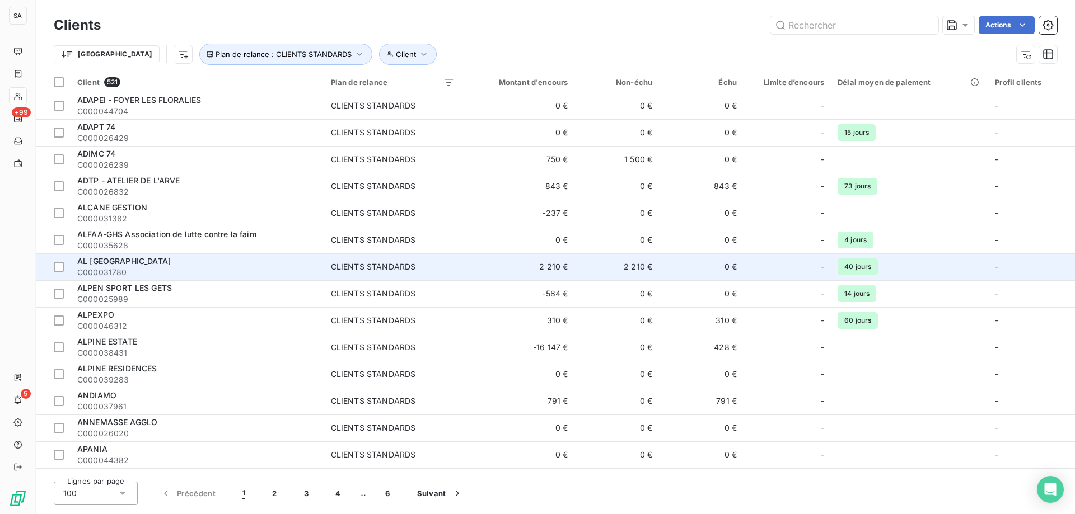
click at [167, 268] on span "C000031780" at bounding box center [197, 272] width 240 height 11
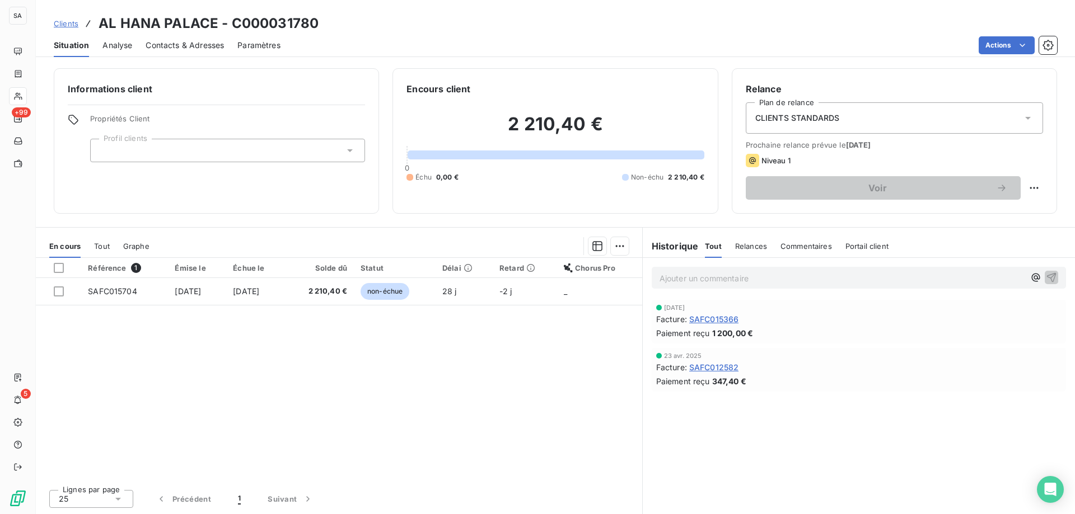
click at [803, 131] on div "CLIENTS STANDARDS" at bounding box center [894, 117] width 297 height 31
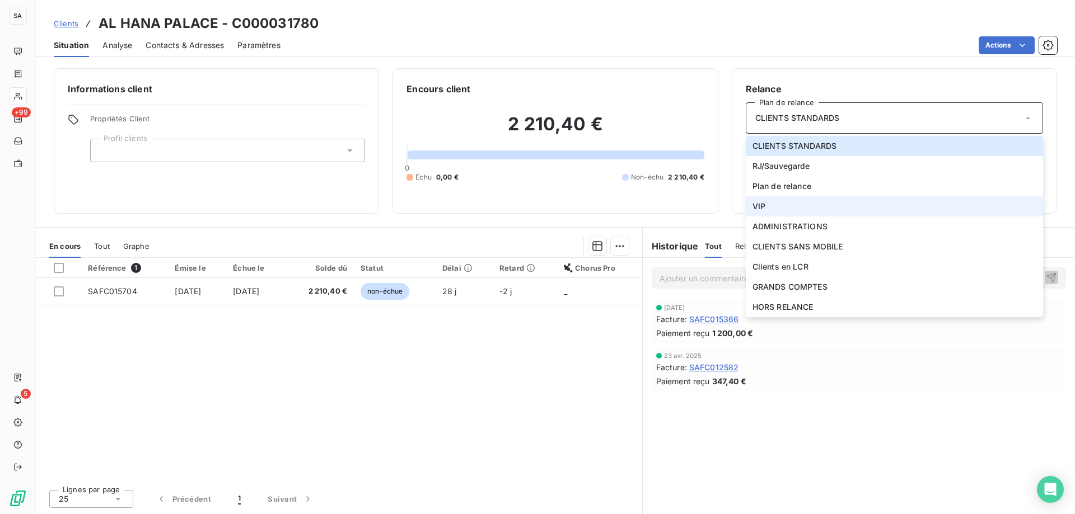
click at [795, 198] on li "VIP" at bounding box center [894, 206] width 297 height 20
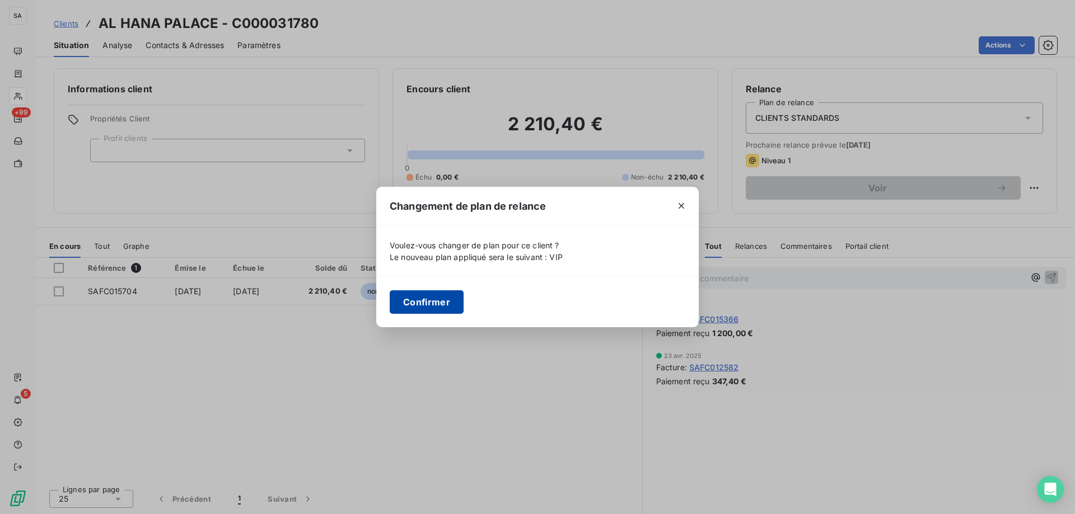
click at [428, 297] on button "Confirmer" at bounding box center [427, 302] width 74 height 24
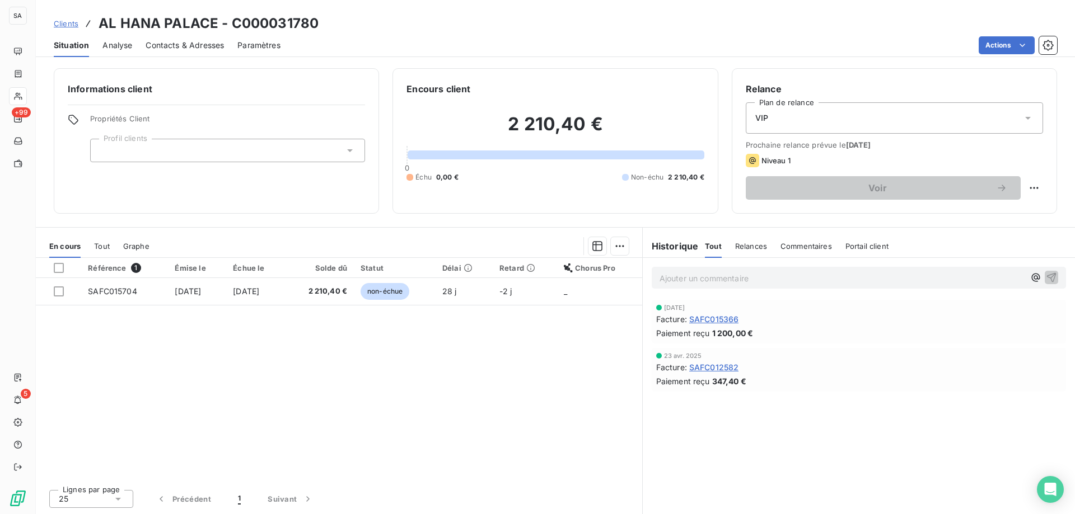
click at [208, 145] on div at bounding box center [227, 151] width 275 height 24
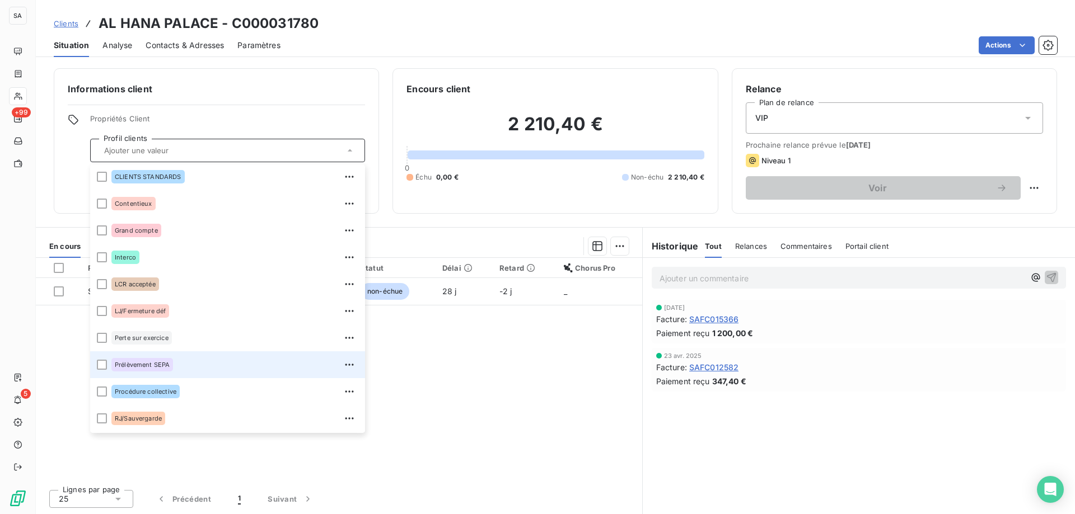
scroll to position [54, 0]
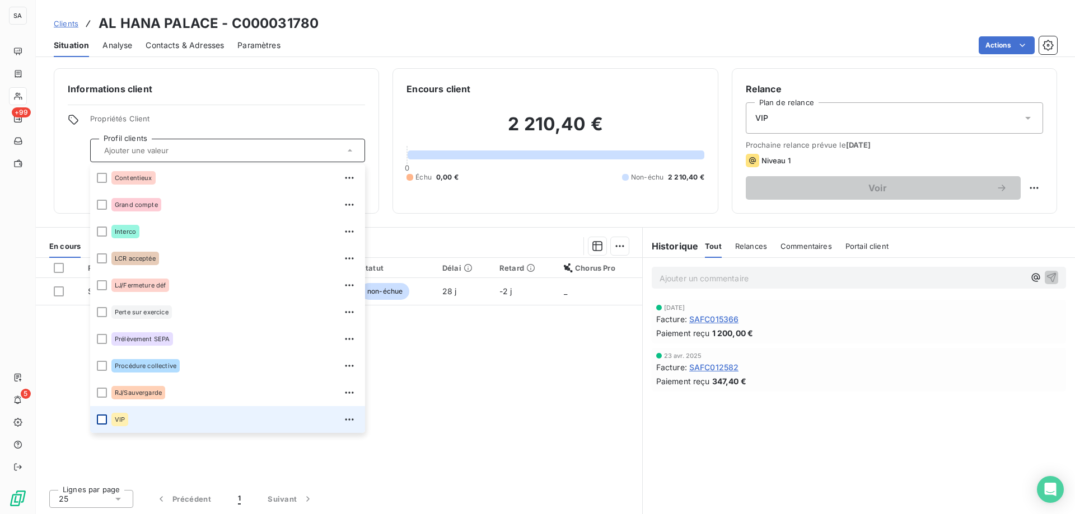
click at [102, 420] on div at bounding box center [102, 420] width 10 height 10
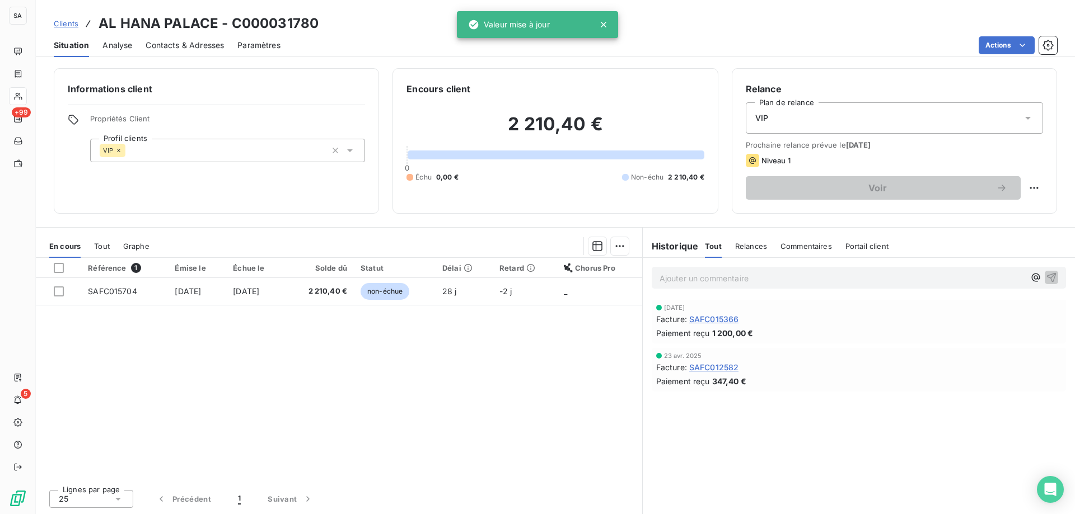
click at [371, 36] on div "Actions" at bounding box center [675, 45] width 763 height 18
click at [65, 21] on span "Clients" at bounding box center [66, 23] width 25 height 9
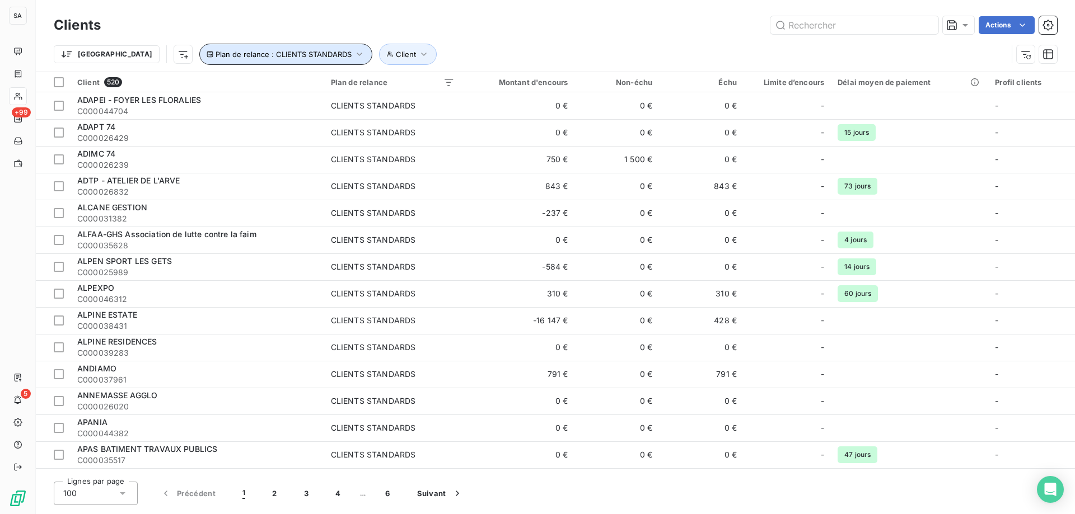
click at [354, 51] on icon "button" at bounding box center [359, 54] width 11 height 11
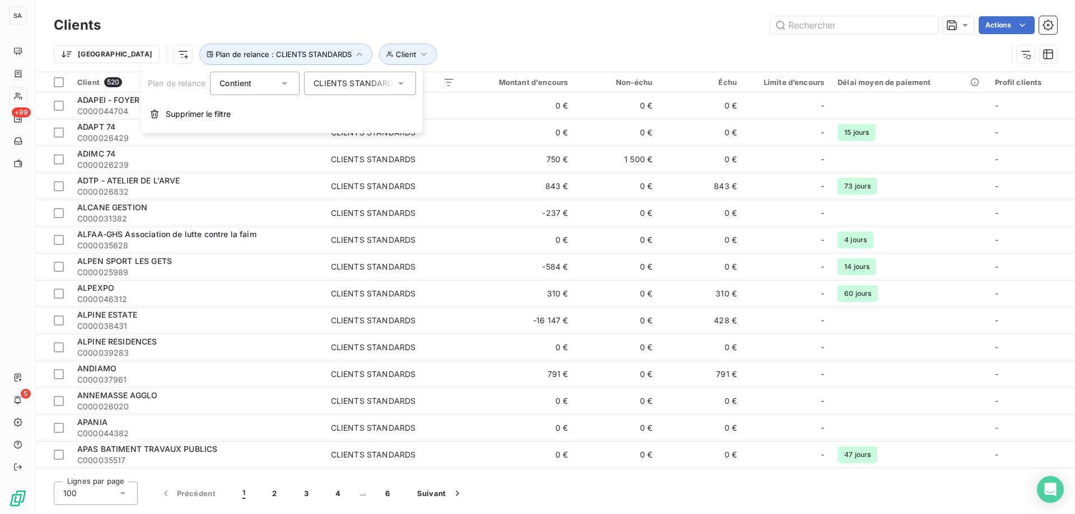
click at [394, 80] on div "CLIENTS STANDARDS" at bounding box center [354, 83] width 82 height 11
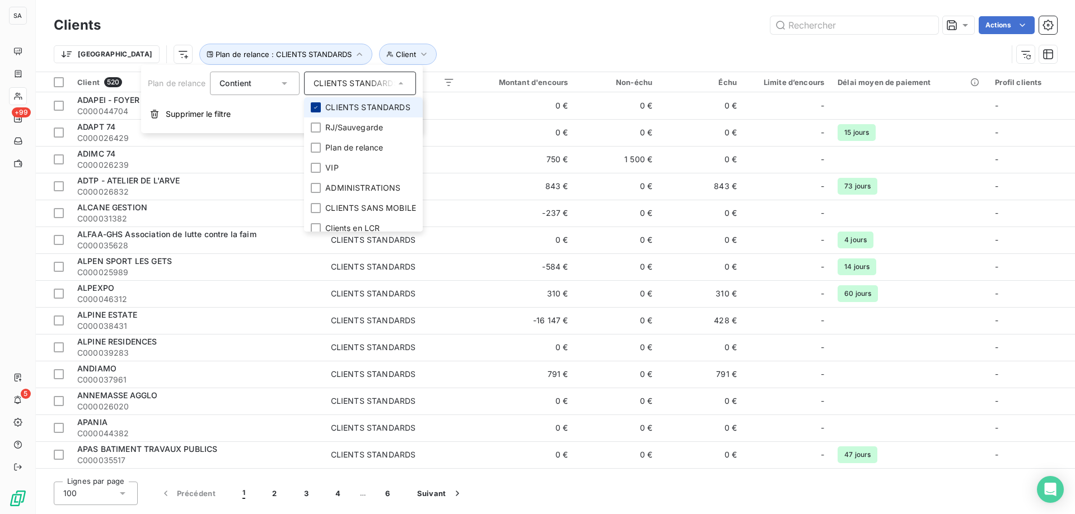
click at [316, 105] on icon at bounding box center [315, 107] width 7 height 7
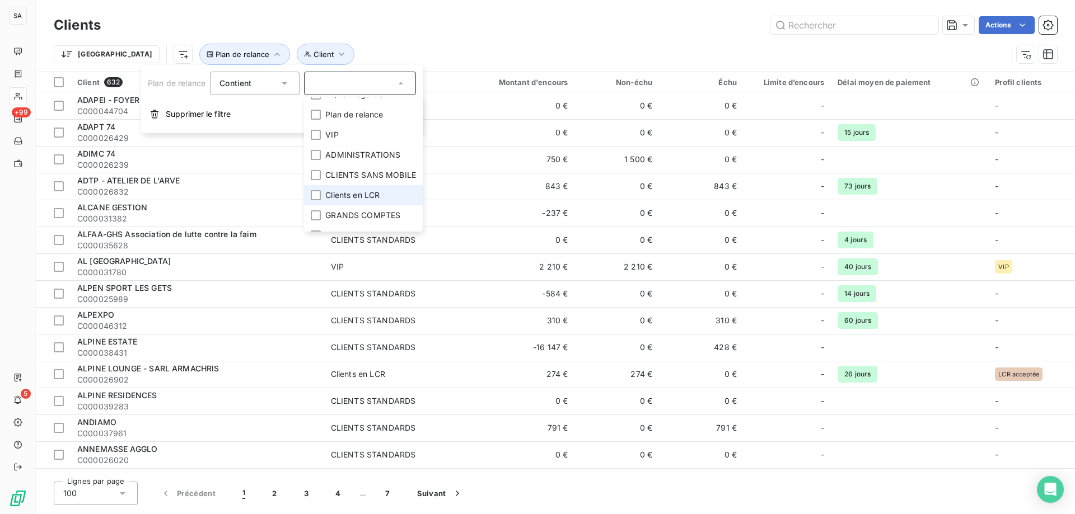
scroll to position [47, 0]
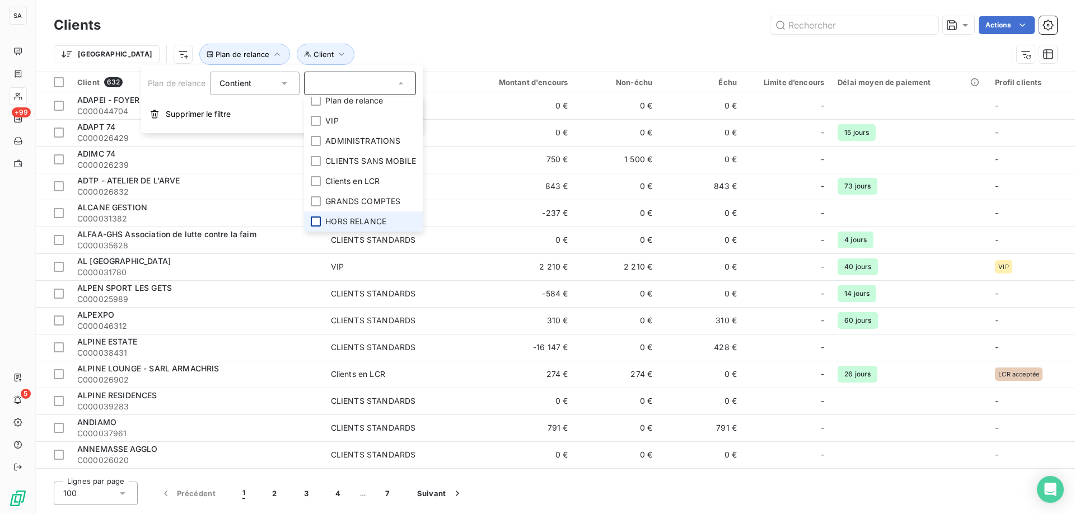
click at [315, 221] on div at bounding box center [316, 222] width 10 height 10
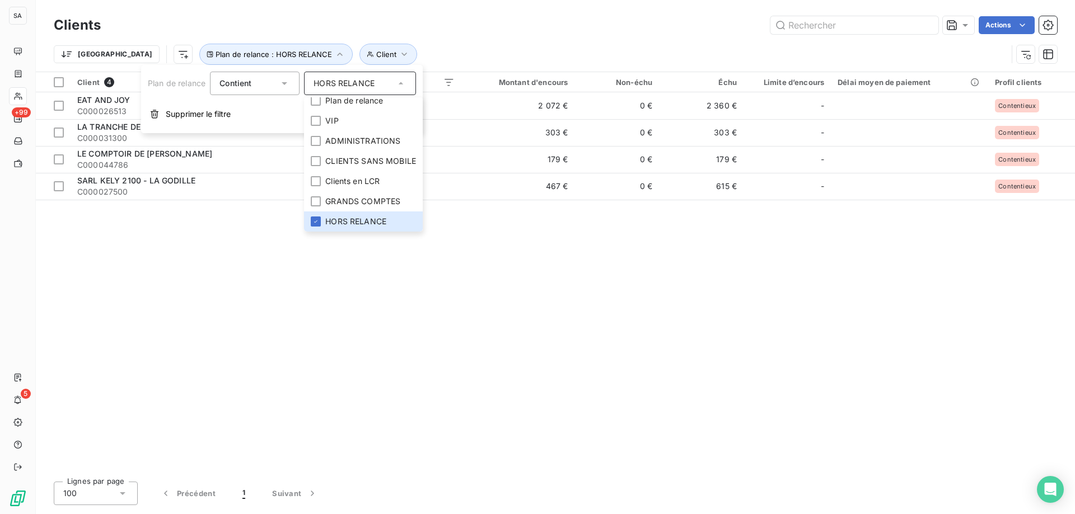
click at [545, 16] on div "Clients Actions" at bounding box center [555, 25] width 1003 height 24
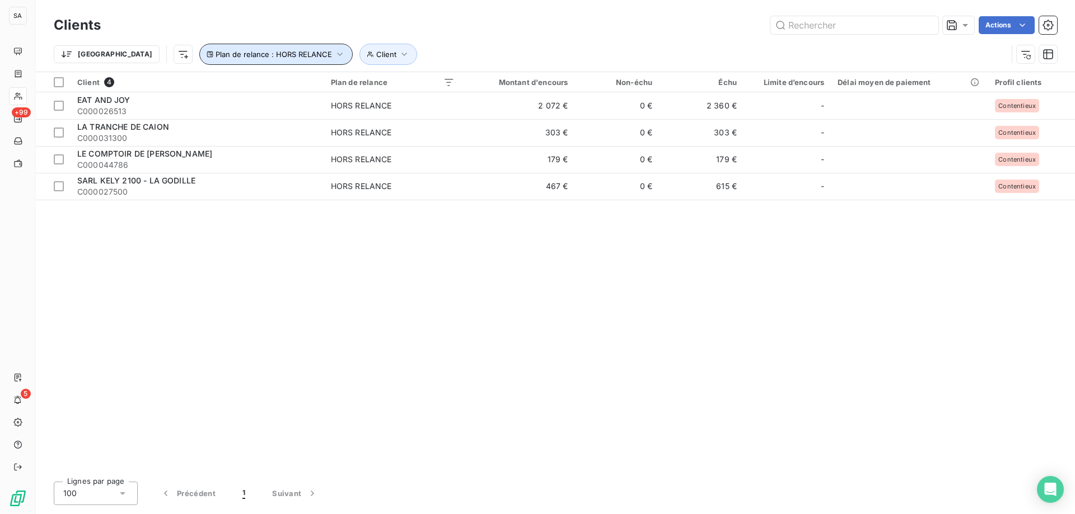
click at [256, 55] on span "Plan de relance : HORS RELANCE" at bounding box center [273, 54] width 116 height 9
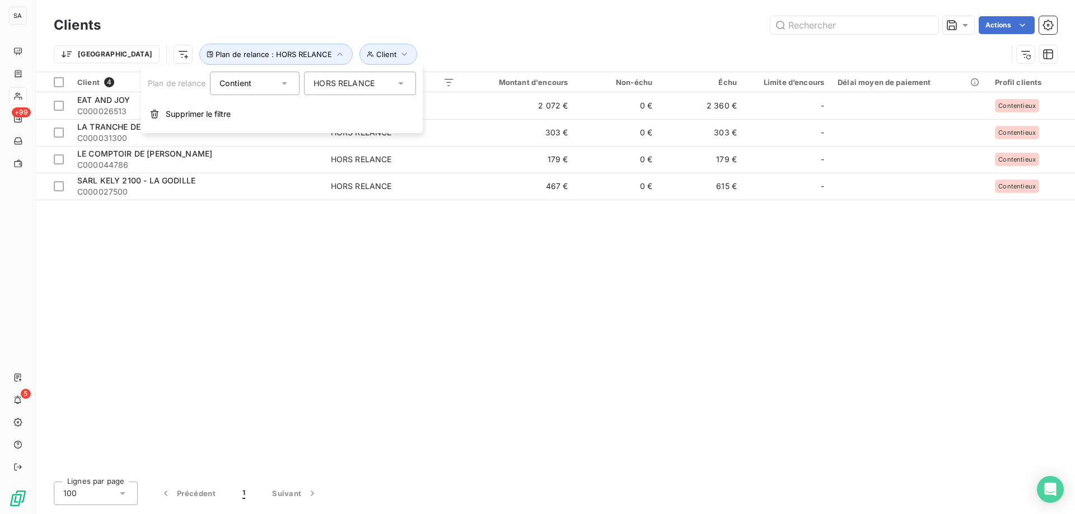
click at [359, 91] on div "HORS RELANCE" at bounding box center [360, 84] width 112 height 24
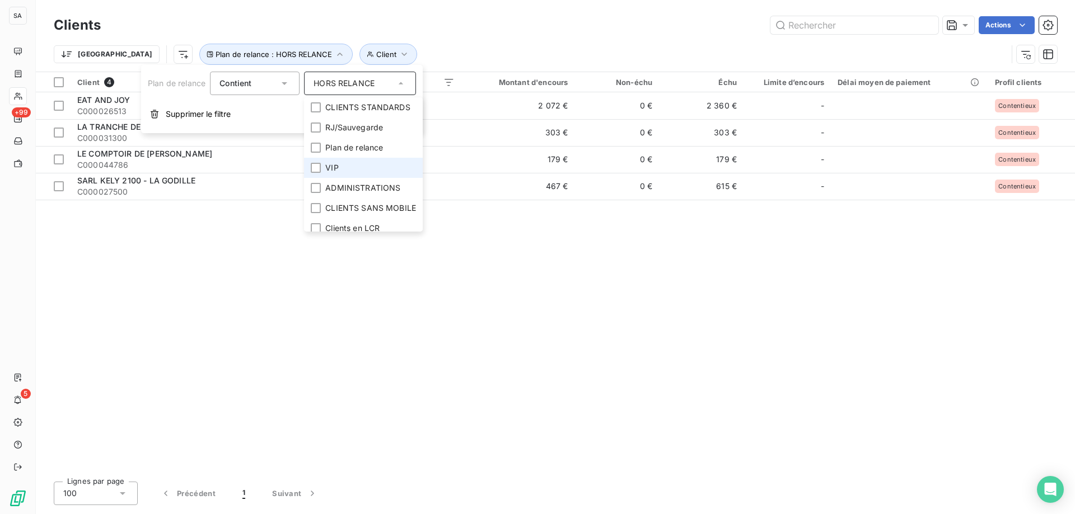
scroll to position [55, 0]
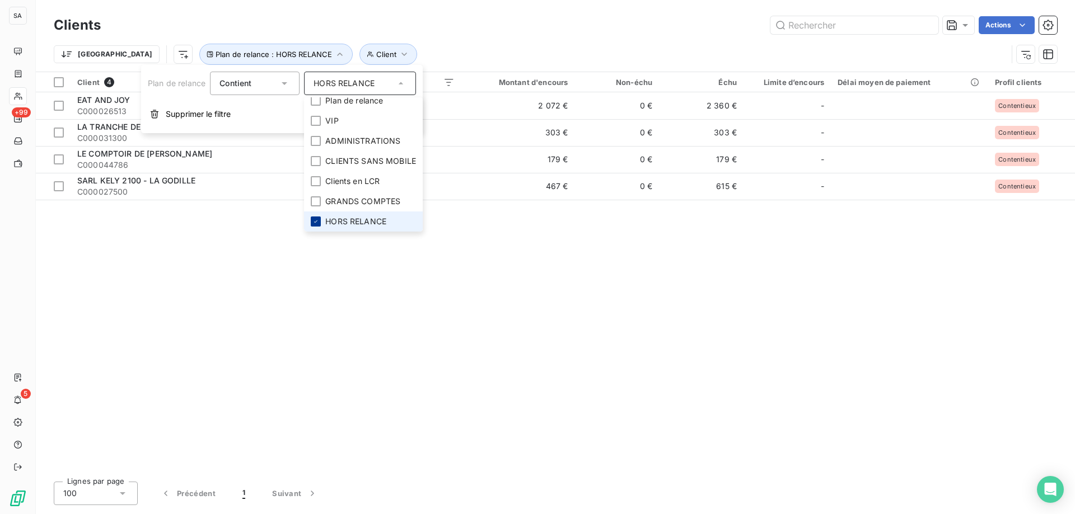
click at [315, 218] on icon at bounding box center [315, 221] width 7 height 7
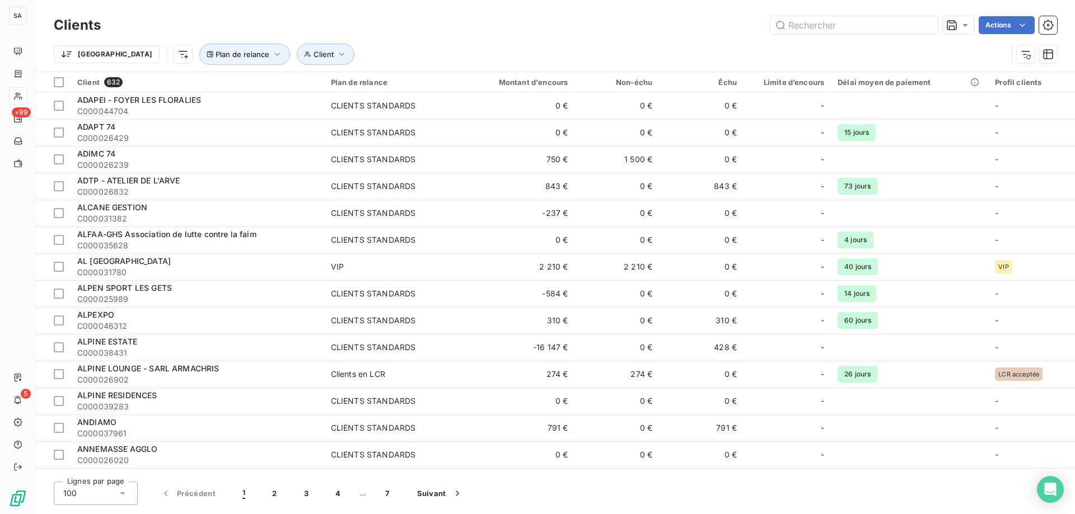
click at [537, 32] on div "Actions" at bounding box center [585, 25] width 943 height 18
click at [908, 19] on input "text" at bounding box center [854, 25] width 168 height 18
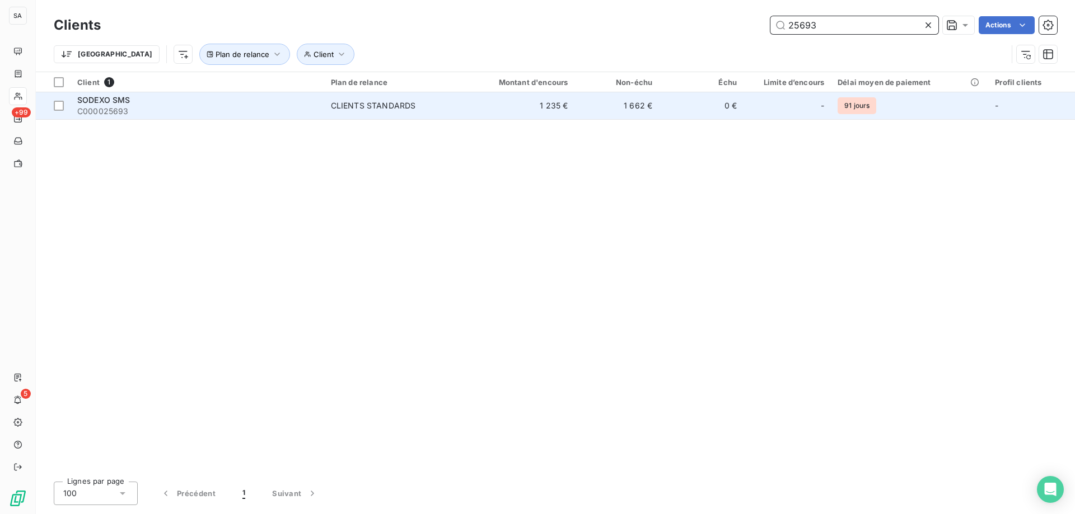
type input "25693"
click at [247, 104] on div "SODEXO SMS" at bounding box center [197, 100] width 240 height 11
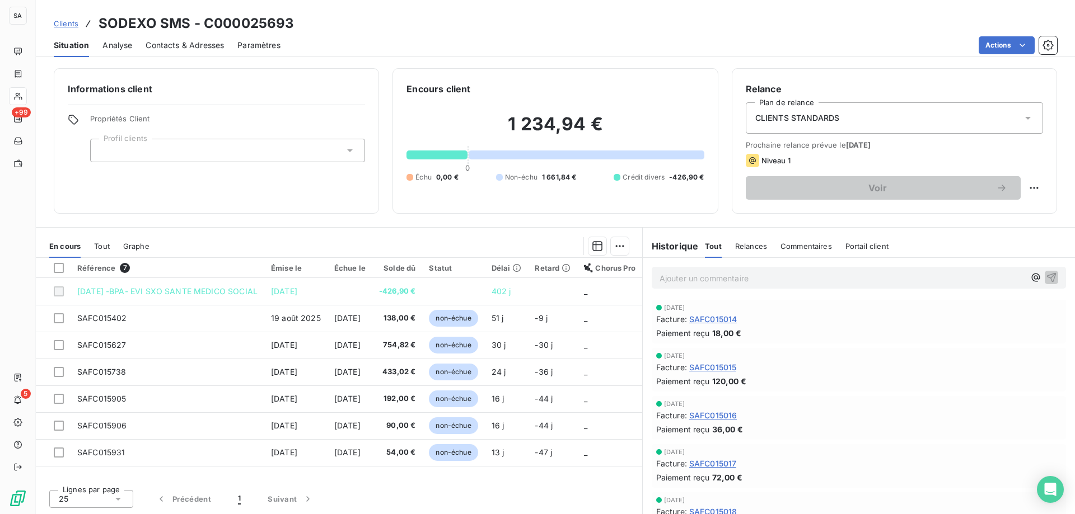
click at [813, 120] on span "CLIENTS STANDARDS" at bounding box center [797, 117] width 85 height 11
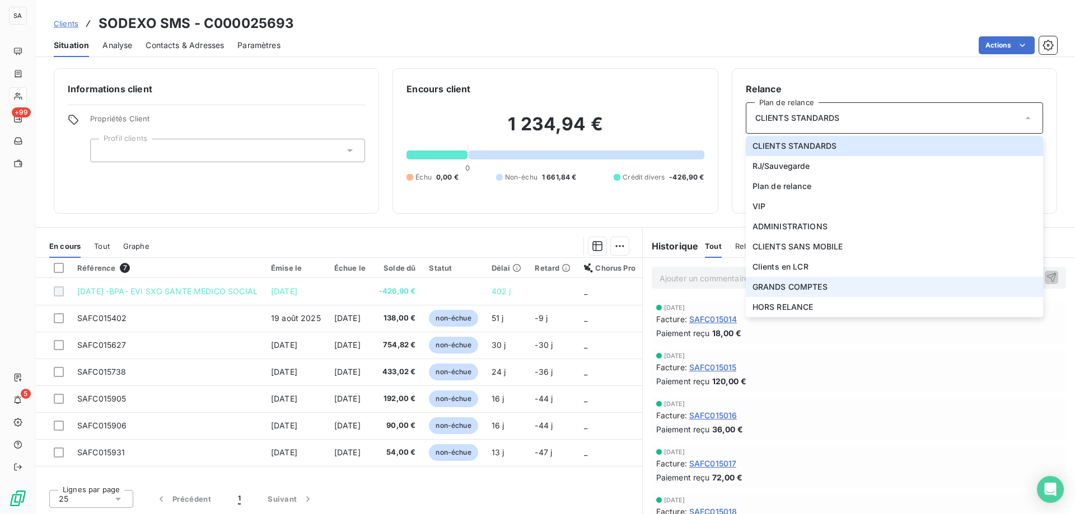
click at [778, 281] on li "GRANDS COMPTES" at bounding box center [894, 287] width 297 height 20
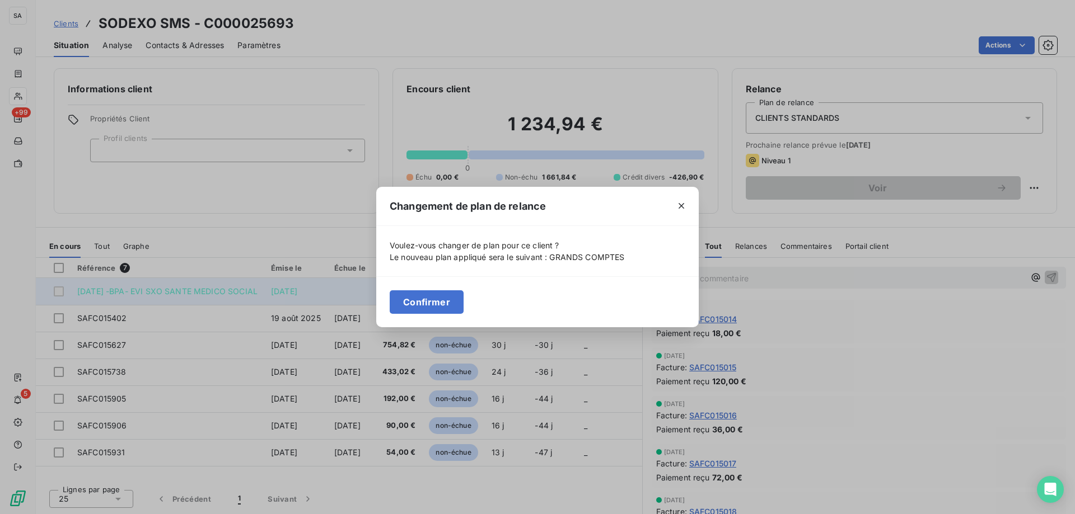
drag, startPoint x: 446, startPoint y: 303, endPoint x: 427, endPoint y: 302, distance: 18.5
click at [445, 303] on button "Confirmer" at bounding box center [427, 302] width 74 height 24
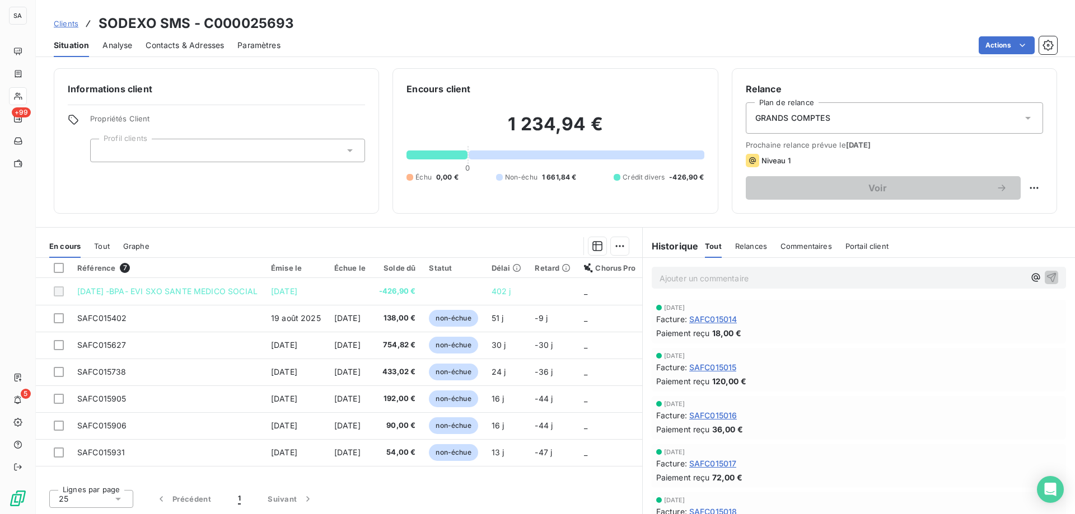
click at [239, 148] on div at bounding box center [227, 151] width 275 height 24
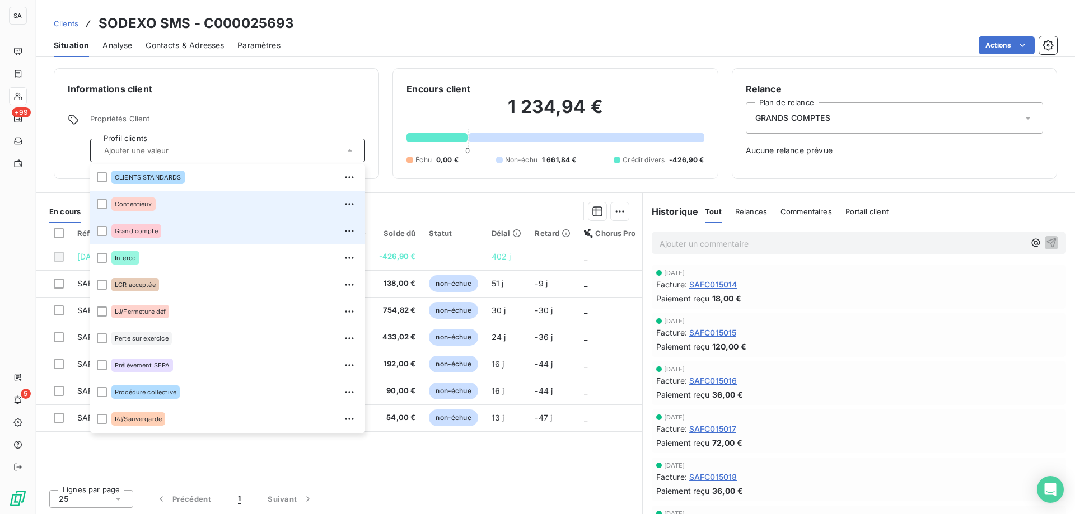
scroll to position [54, 0]
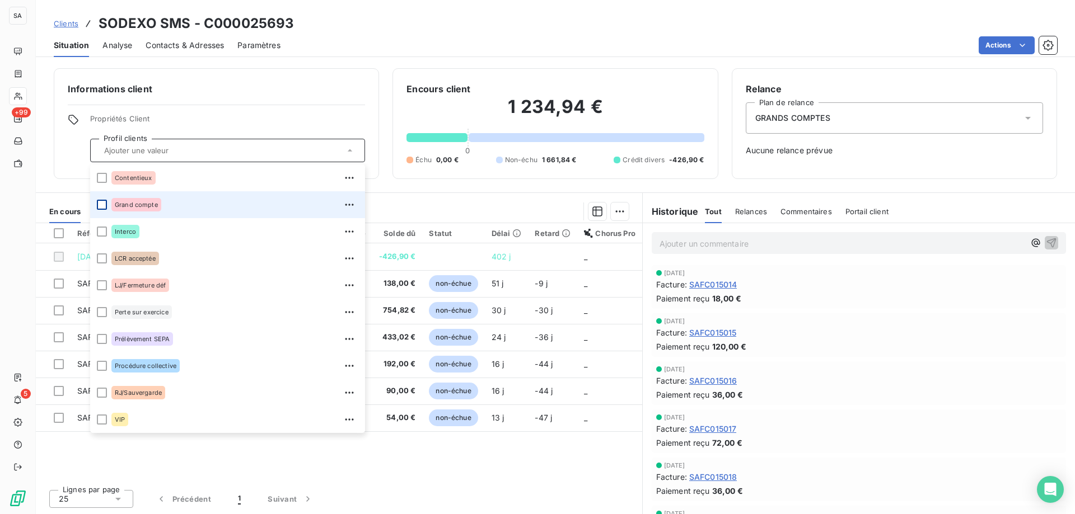
click at [101, 206] on div at bounding box center [102, 205] width 10 height 10
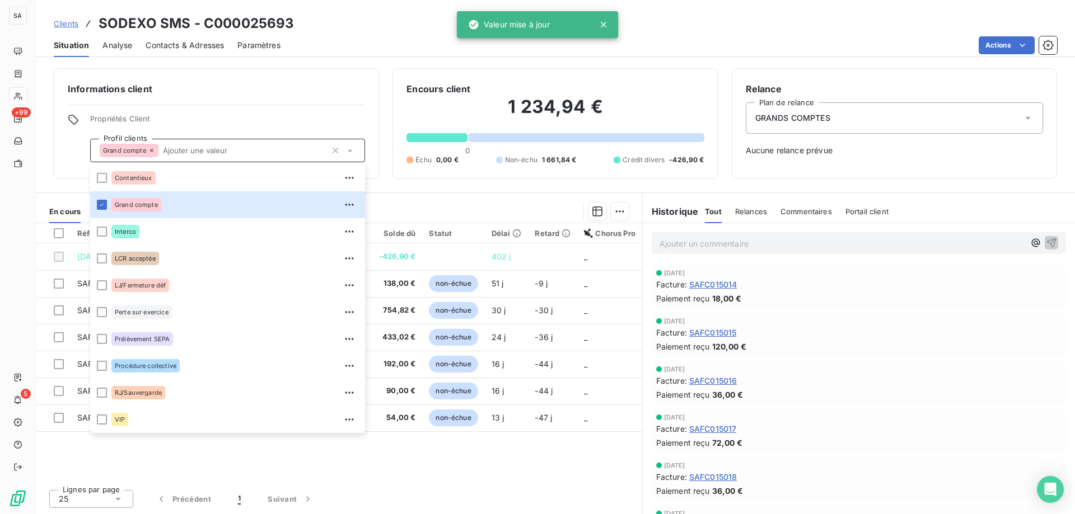
click at [64, 19] on span "Clients" at bounding box center [66, 23] width 25 height 9
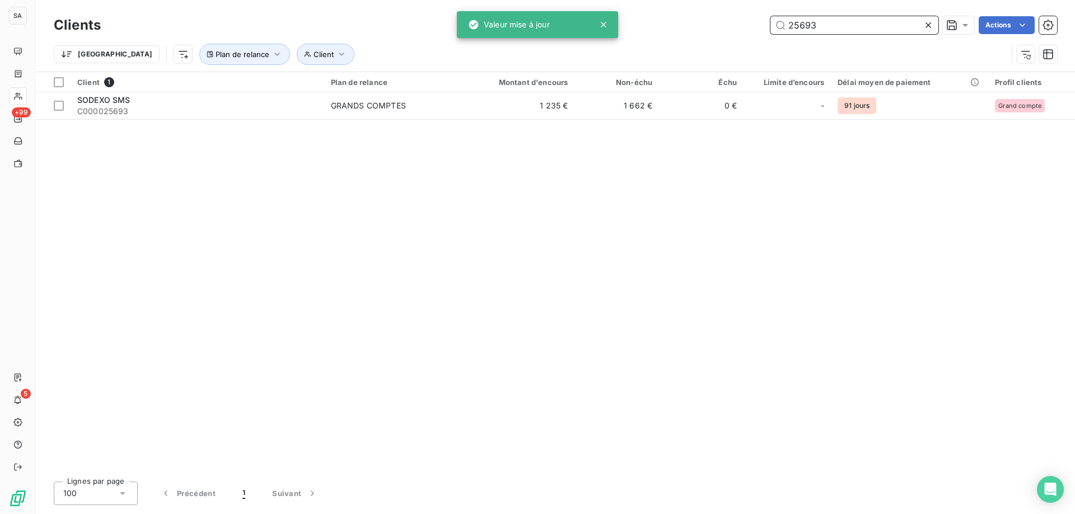
drag, startPoint x: 847, startPoint y: 27, endPoint x: 574, endPoint y: 21, distance: 273.2
click at [578, 18] on div "SA +99 5 Clients 25693 Actions Trier Client Plan de relance Client 1 Plan de re…" at bounding box center [537, 257] width 1075 height 514
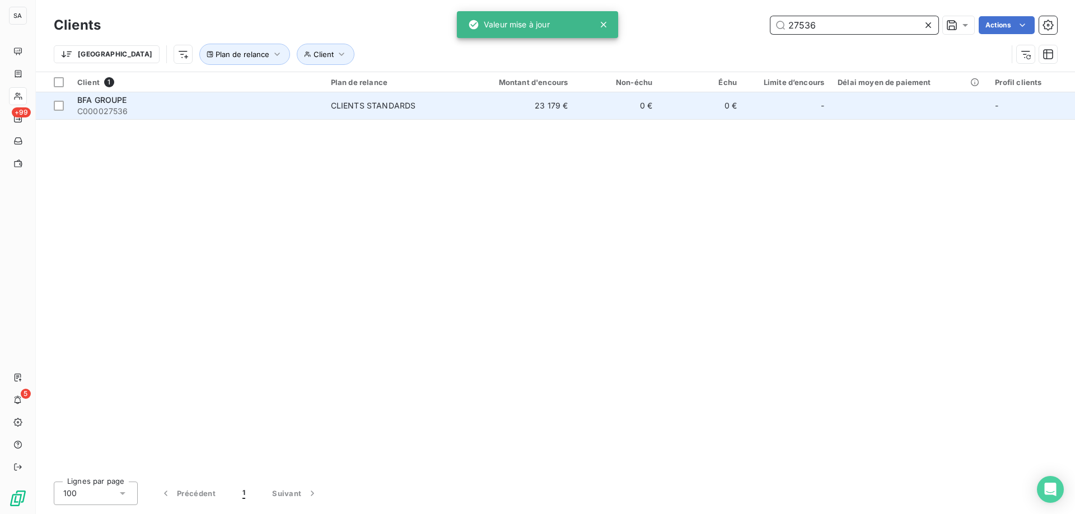
type input "27536"
click at [227, 103] on div "BFA GROUPE" at bounding box center [197, 100] width 240 height 11
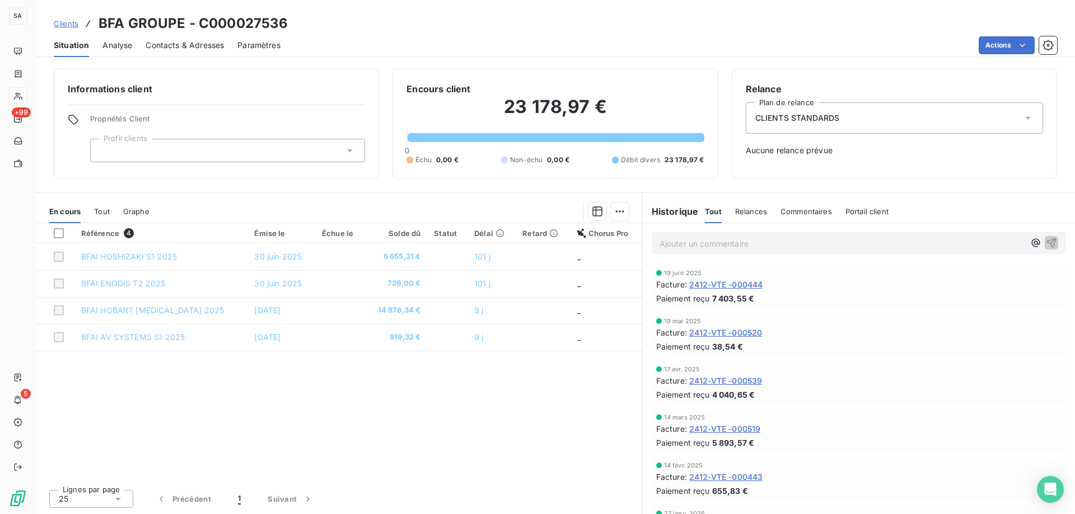
click at [873, 110] on div "CLIENTS STANDARDS" at bounding box center [894, 117] width 297 height 31
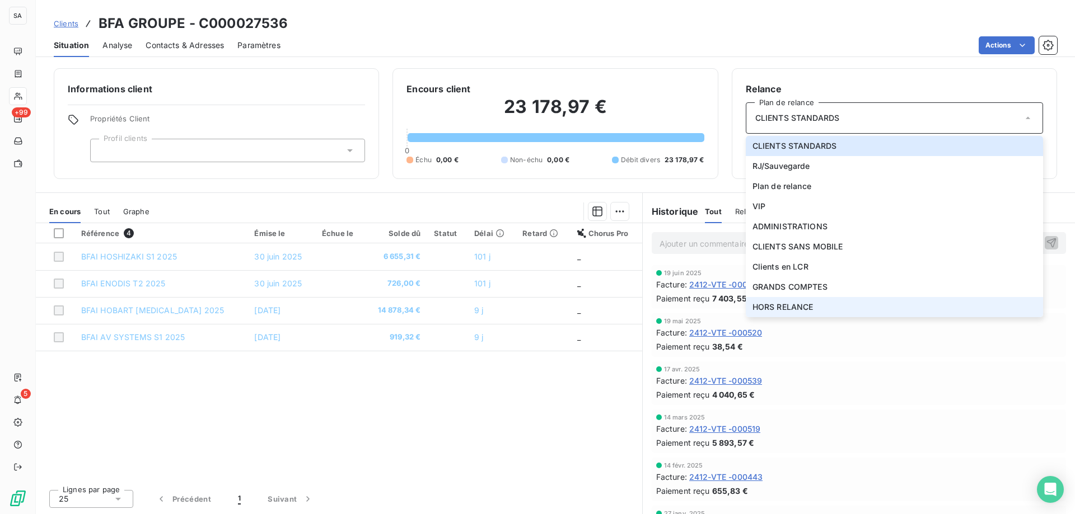
click at [812, 308] on span "HORS RELANCE" at bounding box center [782, 307] width 61 height 11
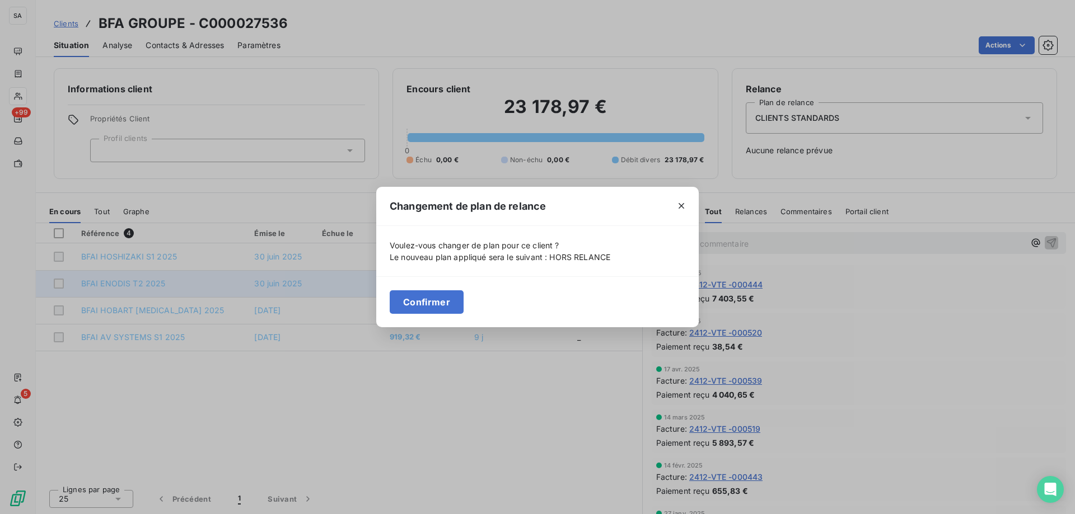
click at [435, 299] on button "Confirmer" at bounding box center [427, 302] width 74 height 24
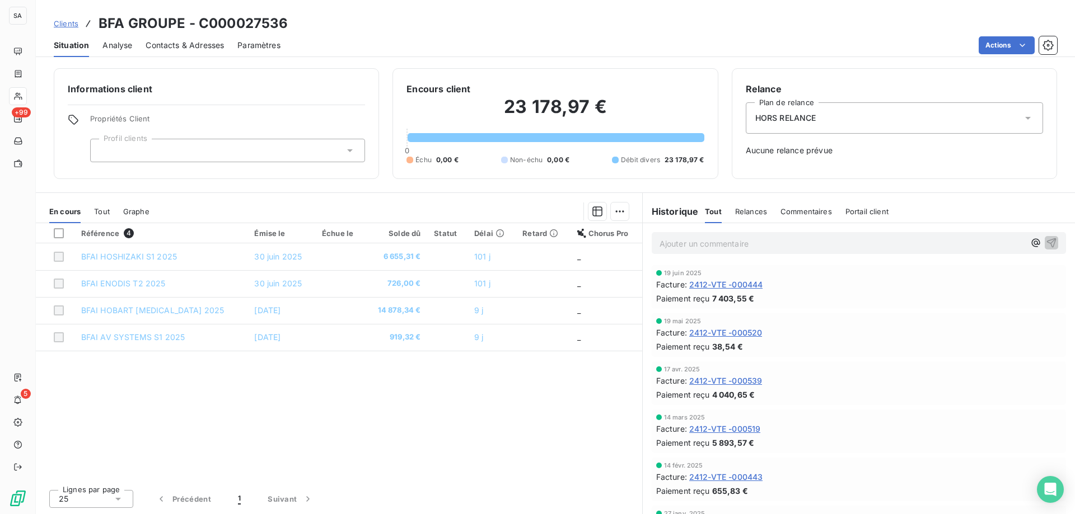
click at [235, 153] on div at bounding box center [227, 151] width 275 height 24
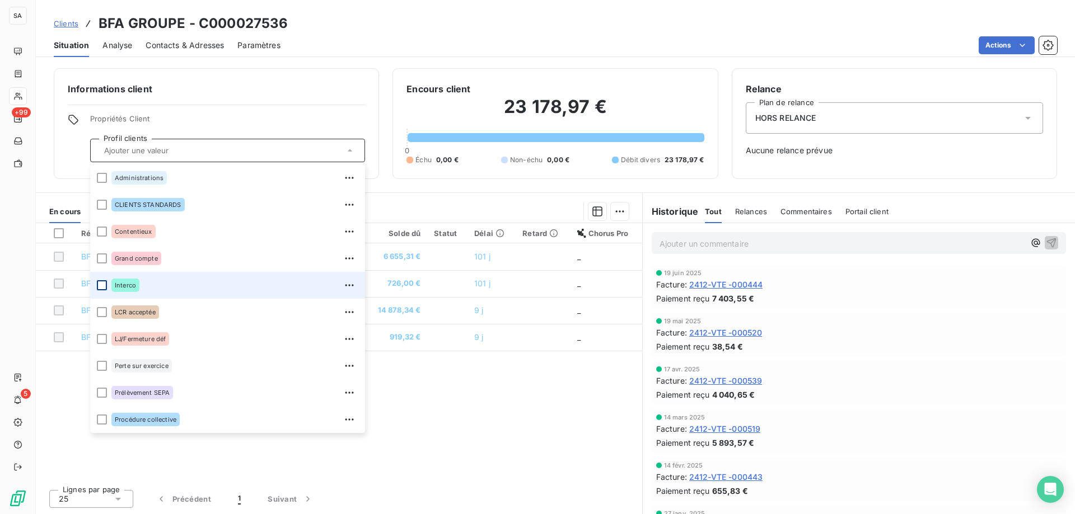
click at [102, 287] on div at bounding box center [102, 285] width 10 height 10
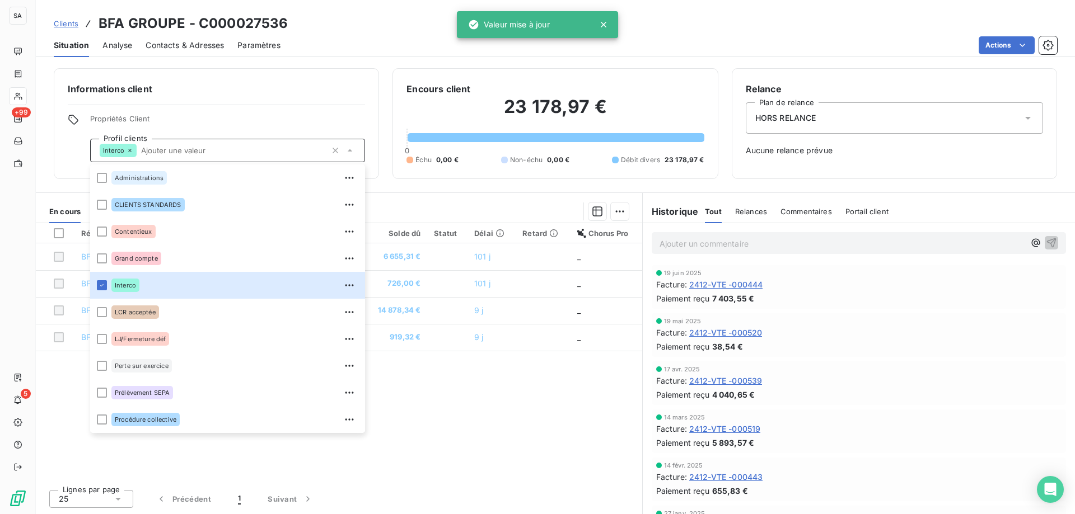
click at [61, 21] on span "Clients" at bounding box center [66, 23] width 25 height 9
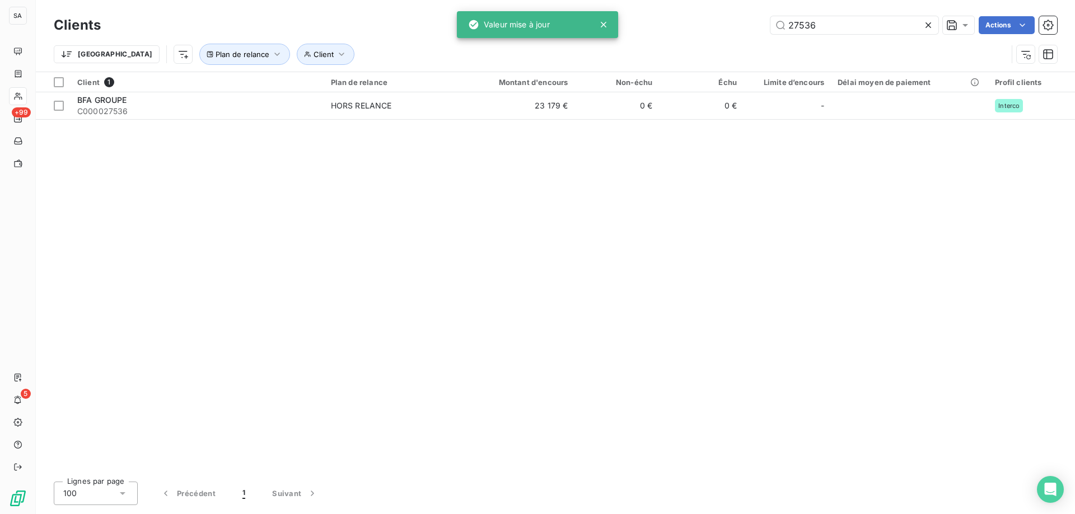
drag, startPoint x: 847, startPoint y: 27, endPoint x: 552, endPoint y: 7, distance: 295.1
click at [555, 6] on div "Clients 27536 Actions Trier Client Plan de relance" at bounding box center [555, 36] width 1039 height 72
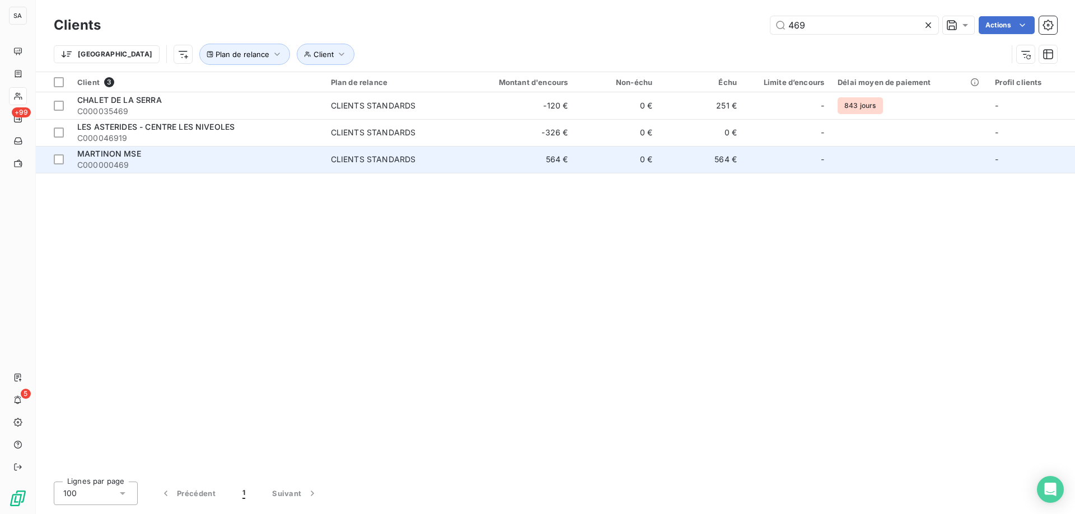
type input "469"
click at [218, 163] on span "C000000469" at bounding box center [197, 165] width 240 height 11
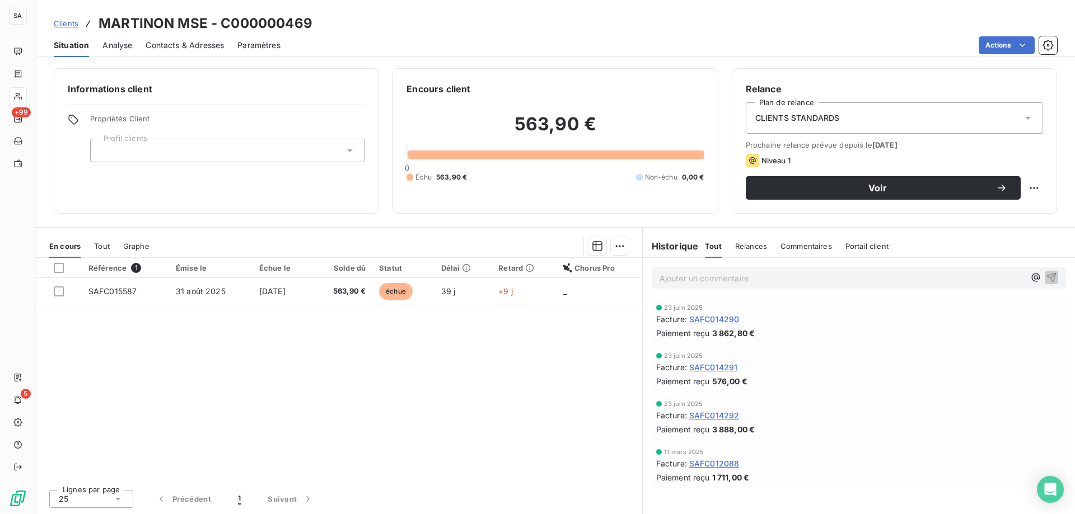
click at [832, 120] on span "CLIENTS STANDARDS" at bounding box center [797, 117] width 85 height 11
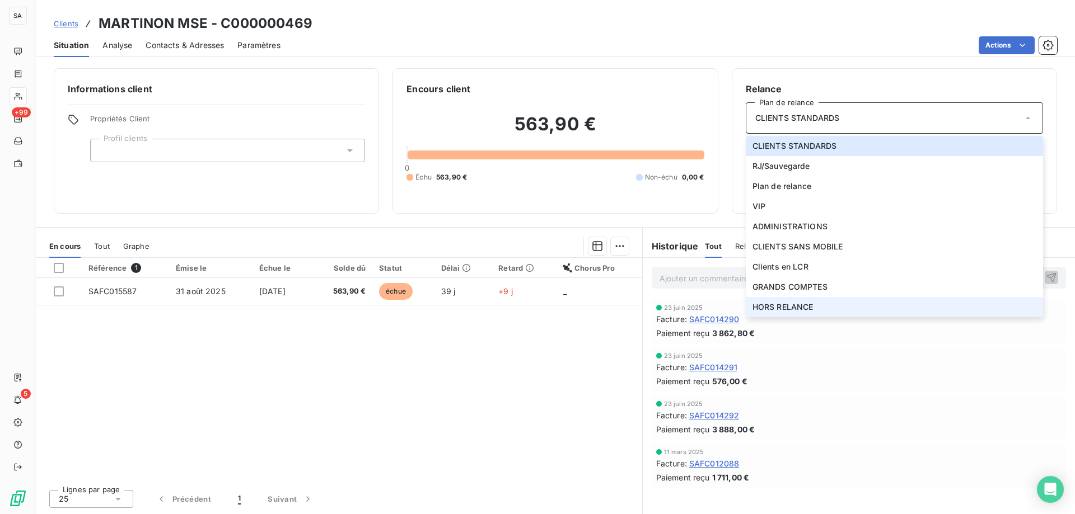
click at [790, 304] on span "HORS RELANCE" at bounding box center [782, 307] width 61 height 11
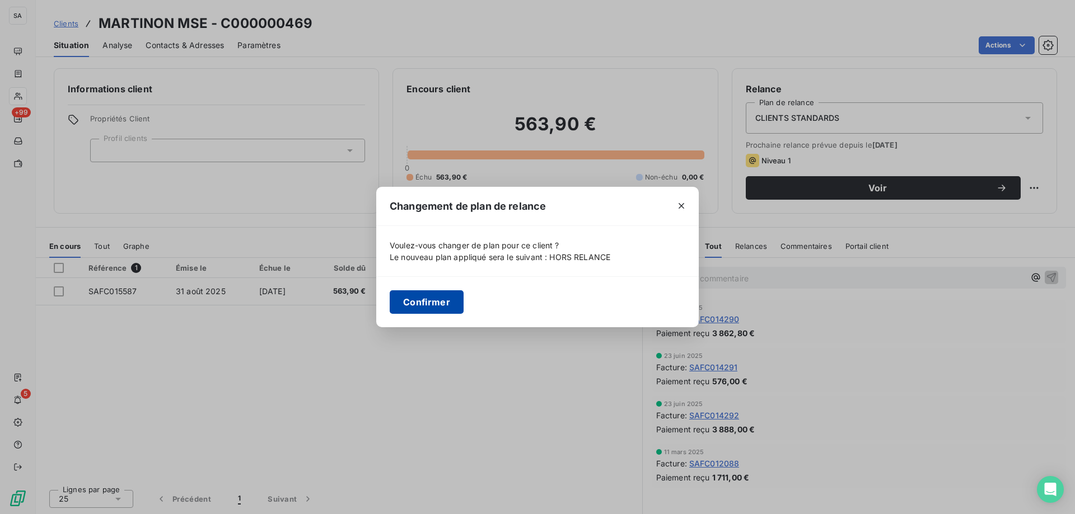
click at [444, 301] on button "Confirmer" at bounding box center [427, 302] width 74 height 24
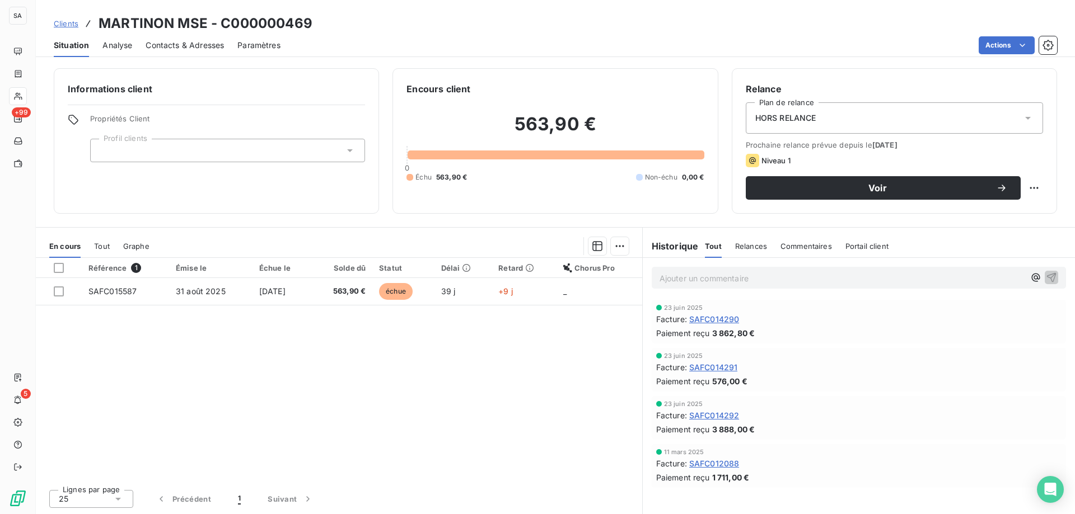
click at [316, 149] on div at bounding box center [227, 151] width 275 height 24
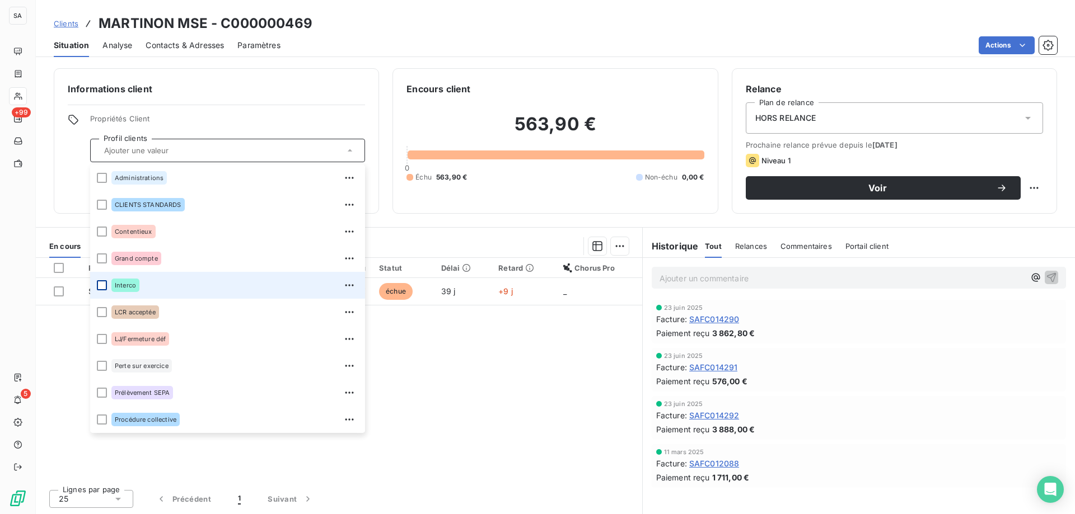
click at [102, 284] on div at bounding box center [102, 285] width 10 height 10
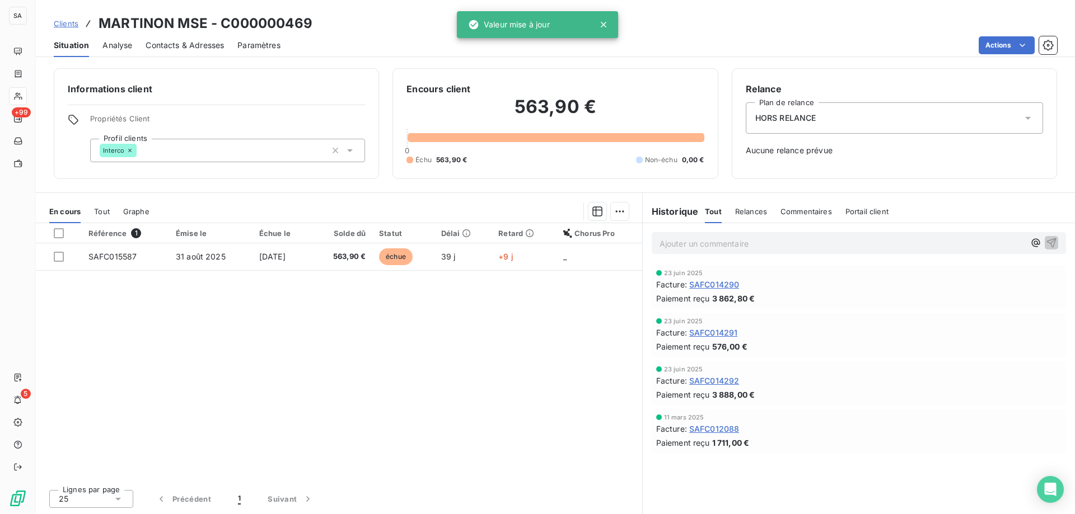
click at [462, 374] on div "Référence 1 Émise le Échue le Solde dû Statut Délai Retard Chorus Pro SAFC01558…" at bounding box center [339, 351] width 606 height 257
click at [73, 26] on span "Clients" at bounding box center [66, 23] width 25 height 9
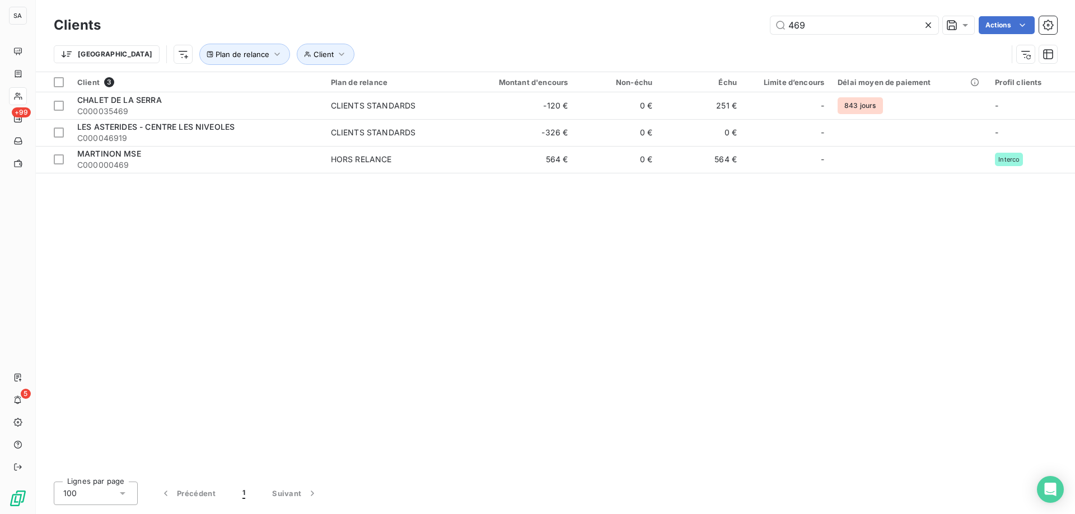
click at [926, 27] on icon at bounding box center [927, 25] width 11 height 11
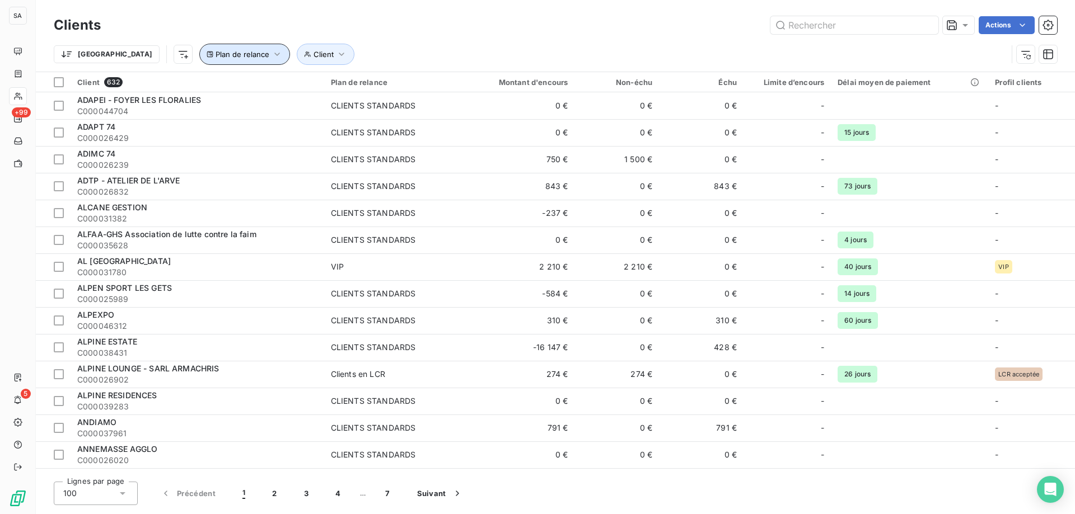
click at [215, 57] on span "Plan de relance" at bounding box center [242, 54] width 54 height 9
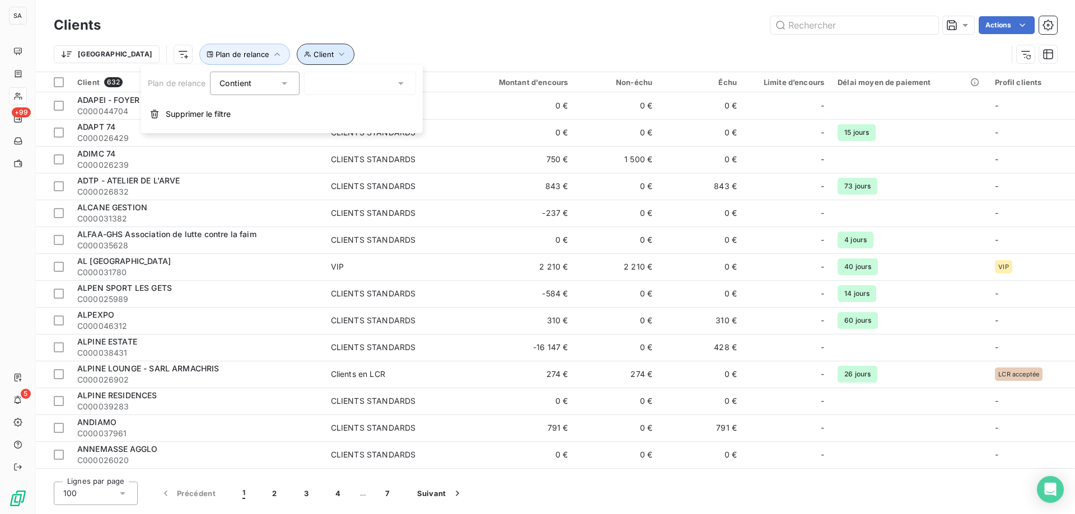
click at [297, 49] on button "Client" at bounding box center [326, 54] width 58 height 21
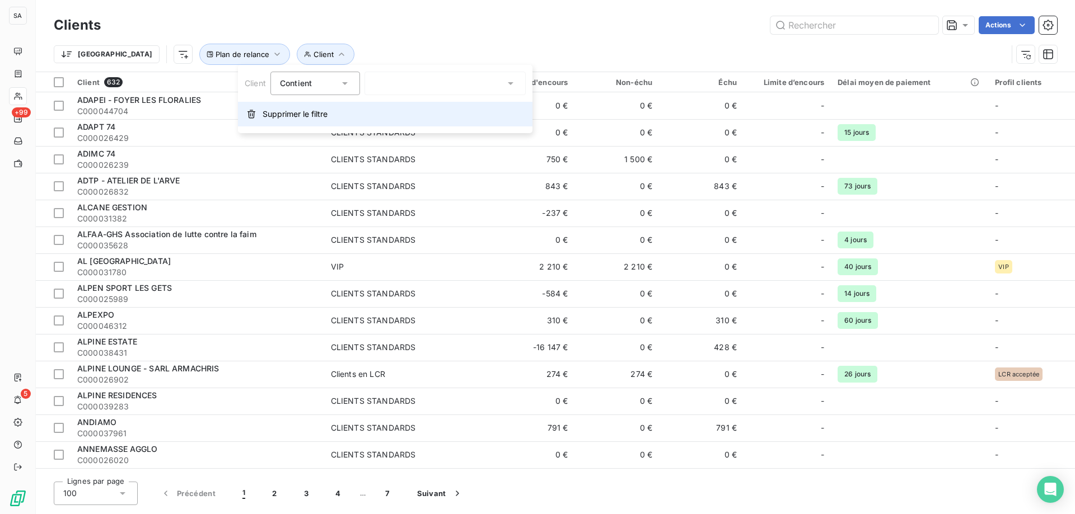
click at [265, 114] on span "Supprimer le filtre" at bounding box center [294, 114] width 65 height 11
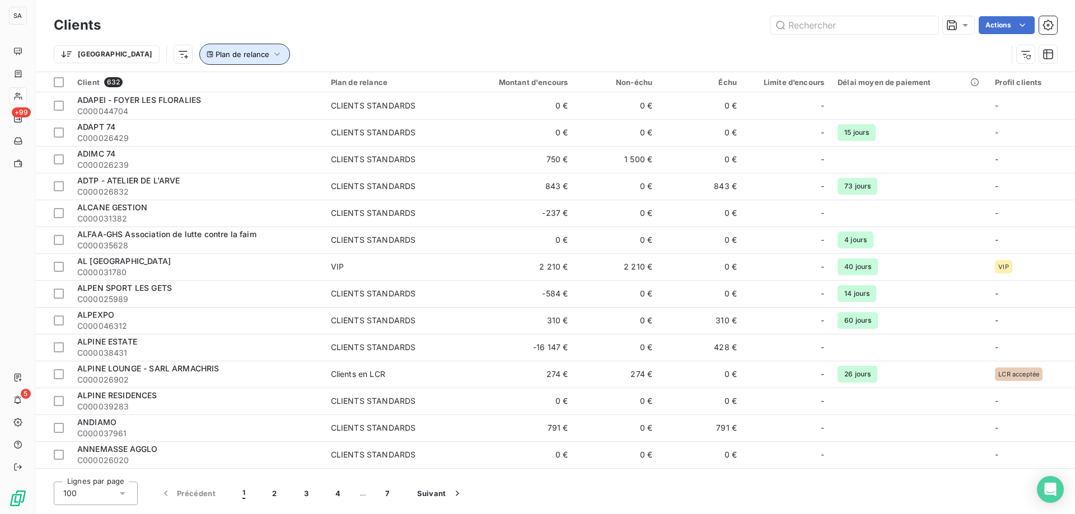
click at [215, 51] on span "Plan de relance" at bounding box center [242, 54] width 54 height 9
click at [339, 76] on div at bounding box center [360, 84] width 112 height 24
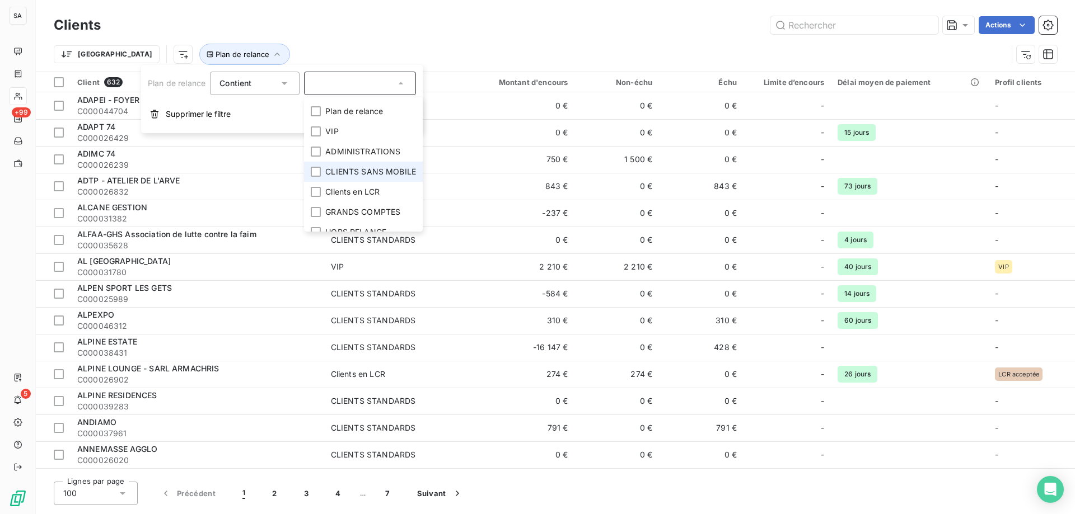
scroll to position [38, 0]
click at [315, 190] on div at bounding box center [316, 190] width 10 height 10
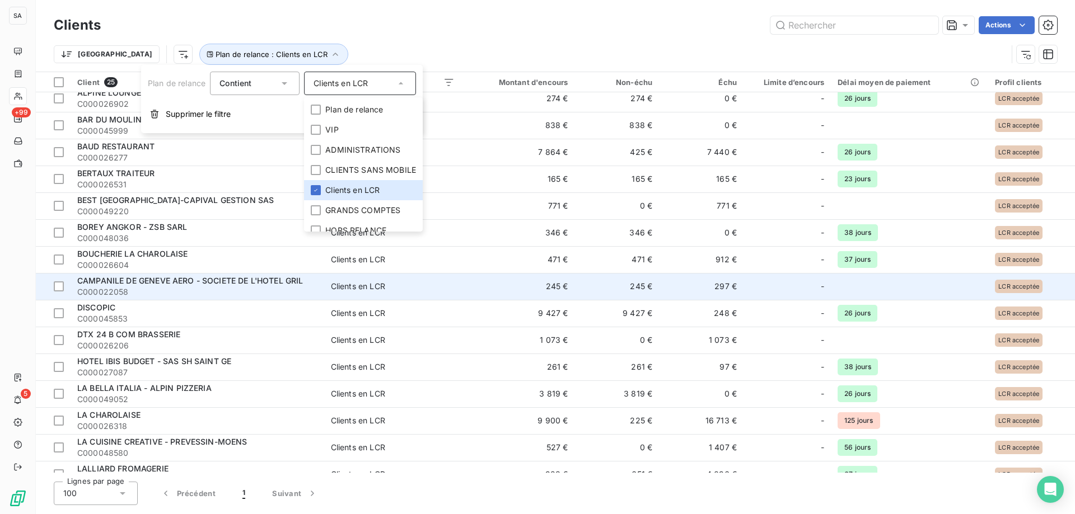
scroll to position [0, 0]
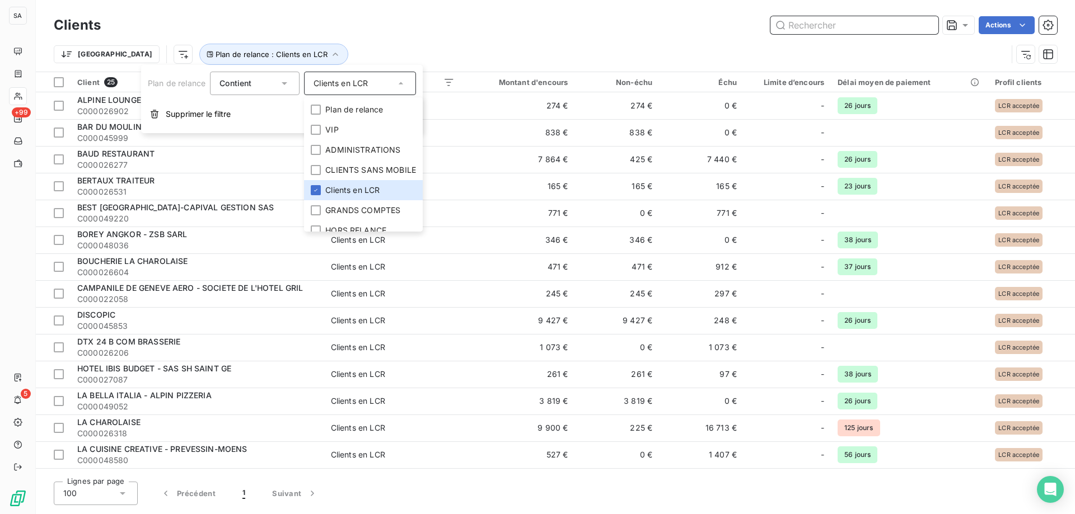
click at [797, 24] on input "text" at bounding box center [854, 25] width 168 height 18
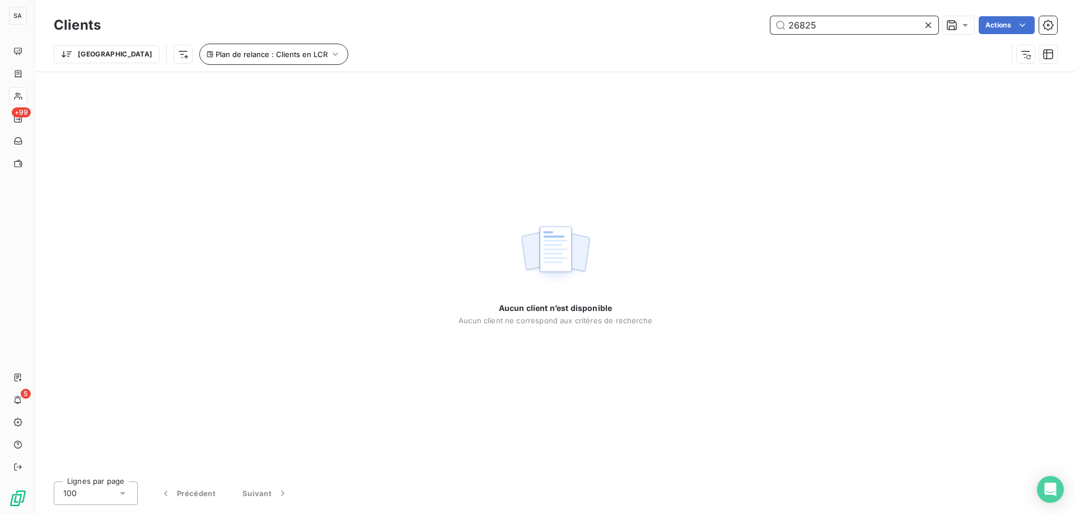
type input "26825"
click at [330, 53] on icon "button" at bounding box center [335, 54] width 11 height 11
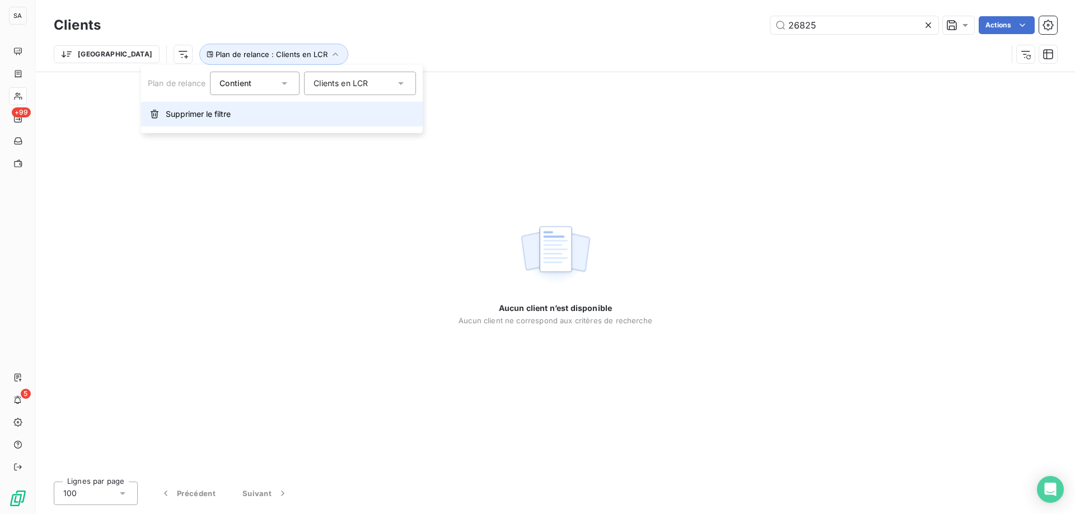
click at [308, 114] on button "Supprimer le filtre" at bounding box center [282, 114] width 282 height 25
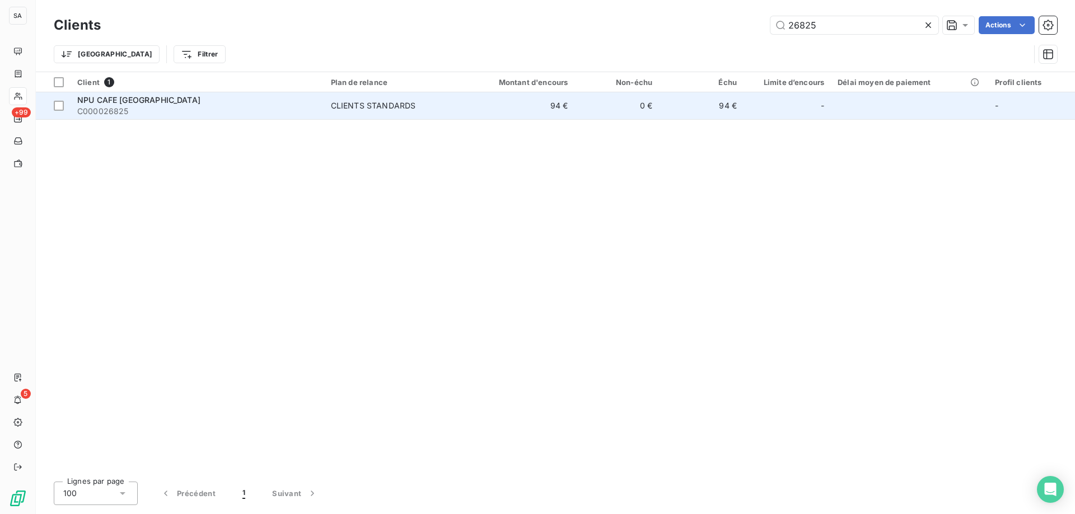
click at [336, 111] on td "CLIENTS STANDARDS" at bounding box center [392, 105] width 137 height 27
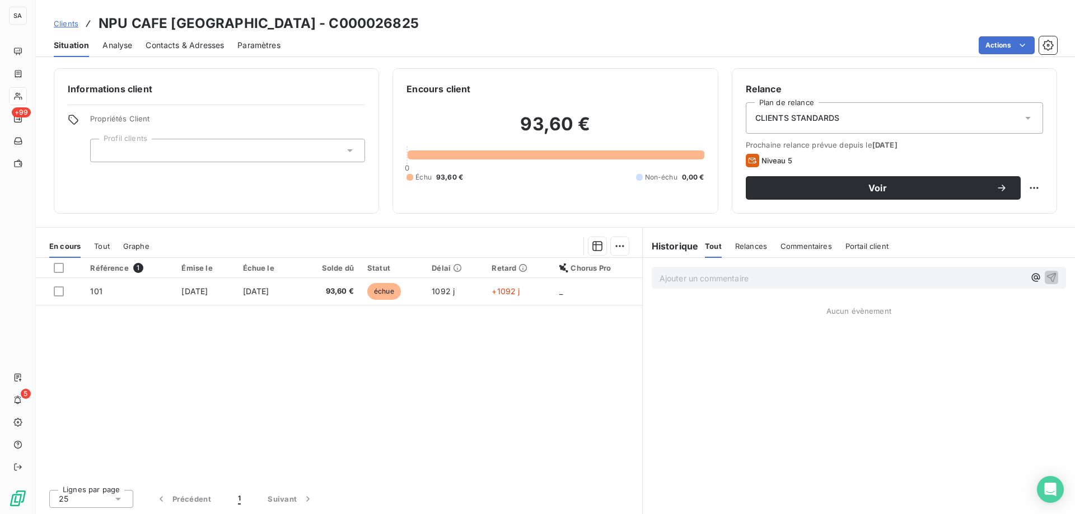
click at [878, 122] on div "CLIENTS STANDARDS" at bounding box center [894, 117] width 297 height 31
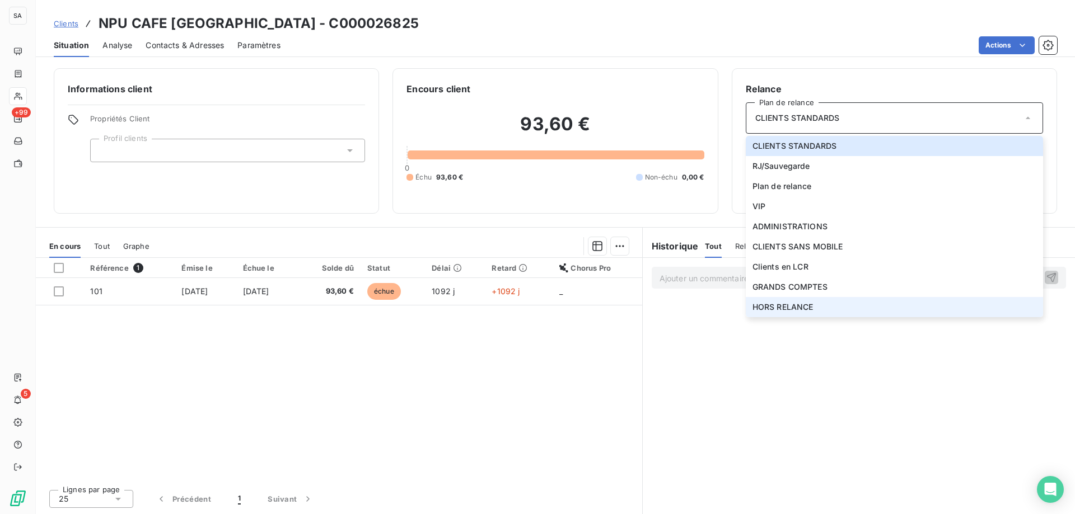
click at [762, 303] on span "HORS RELANCE" at bounding box center [782, 307] width 61 height 11
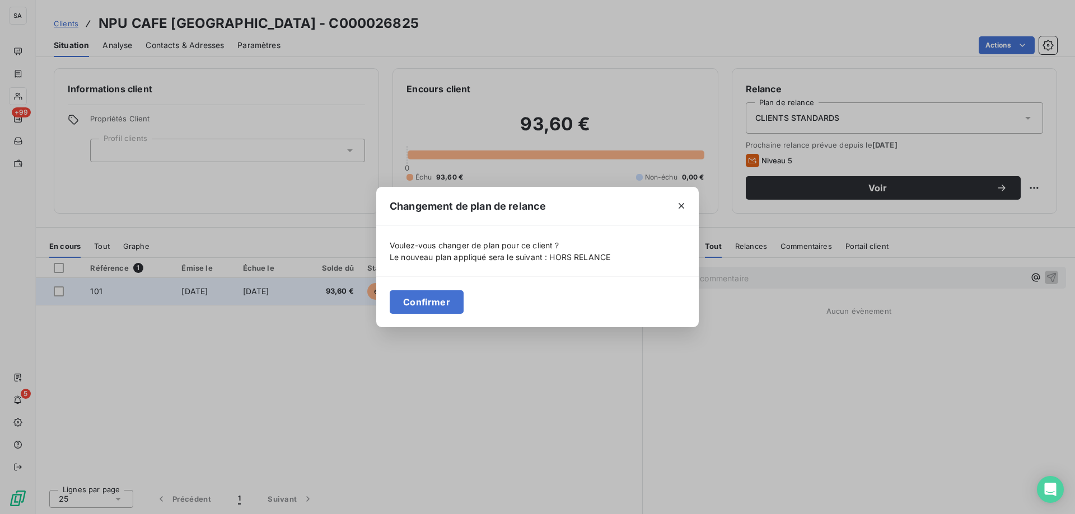
click at [438, 307] on button "Confirmer" at bounding box center [427, 302] width 74 height 24
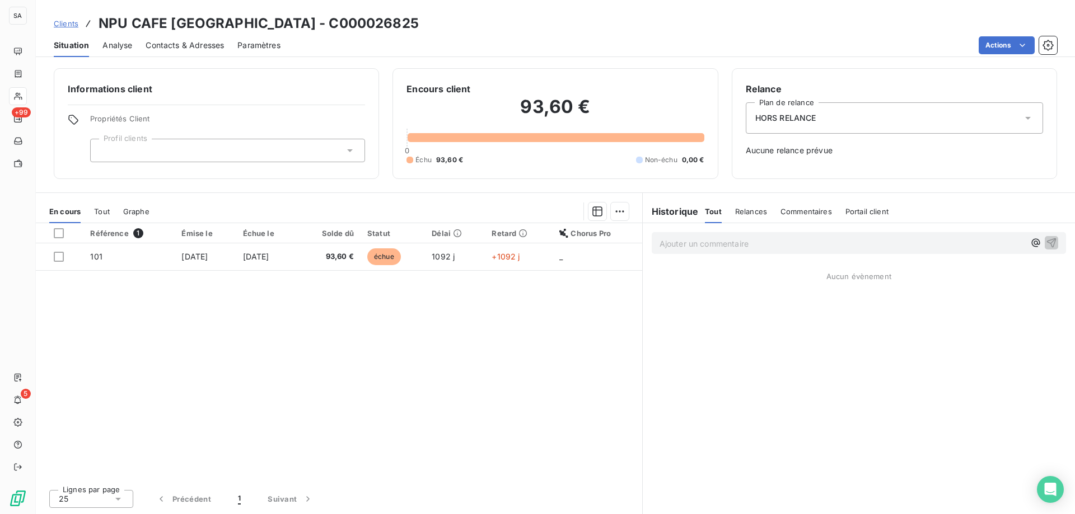
click at [232, 135] on div "Propriétés Client Profil clients" at bounding box center [227, 138] width 275 height 48
click at [236, 146] on div at bounding box center [227, 151] width 275 height 24
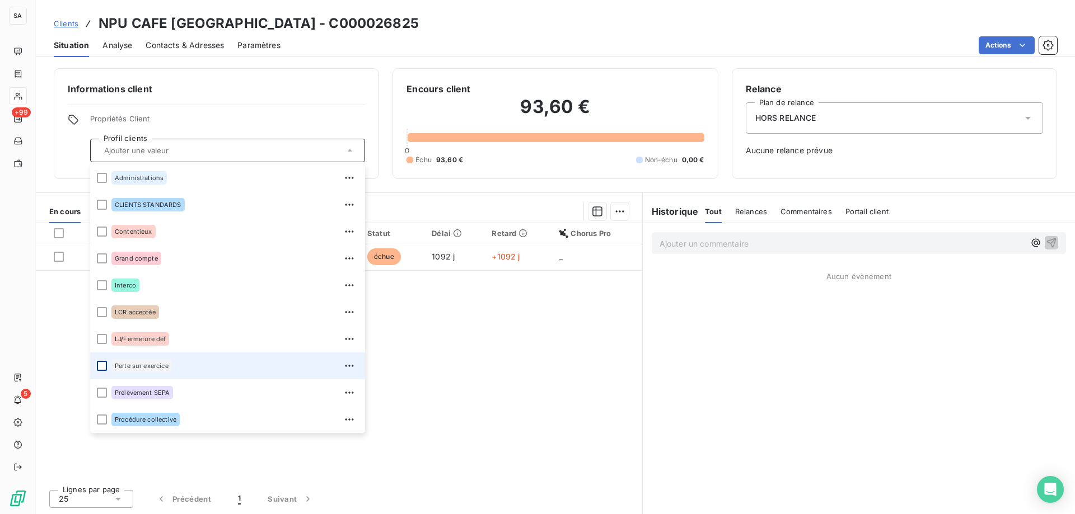
click at [97, 366] on div at bounding box center [102, 366] width 10 height 10
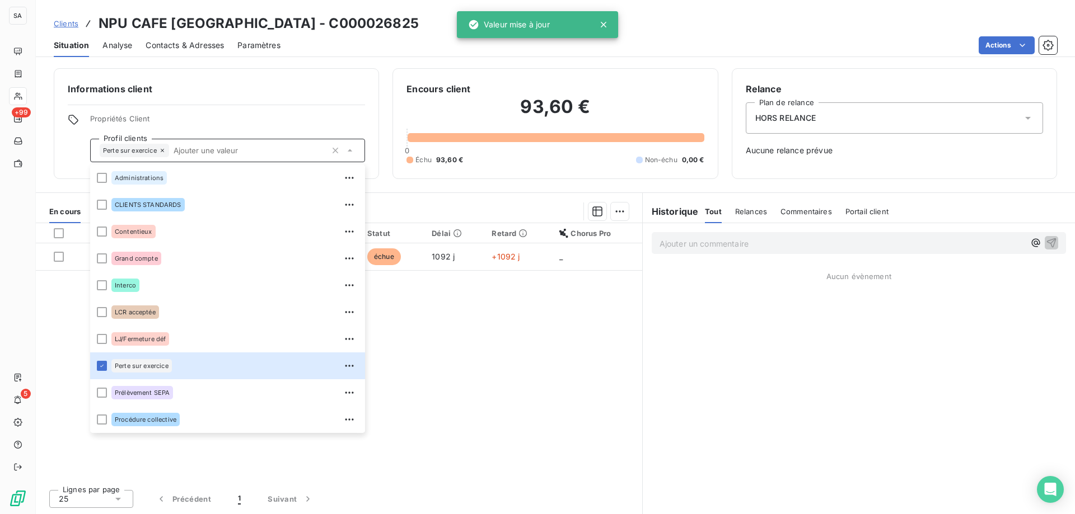
click at [59, 24] on span "Clients" at bounding box center [66, 23] width 25 height 9
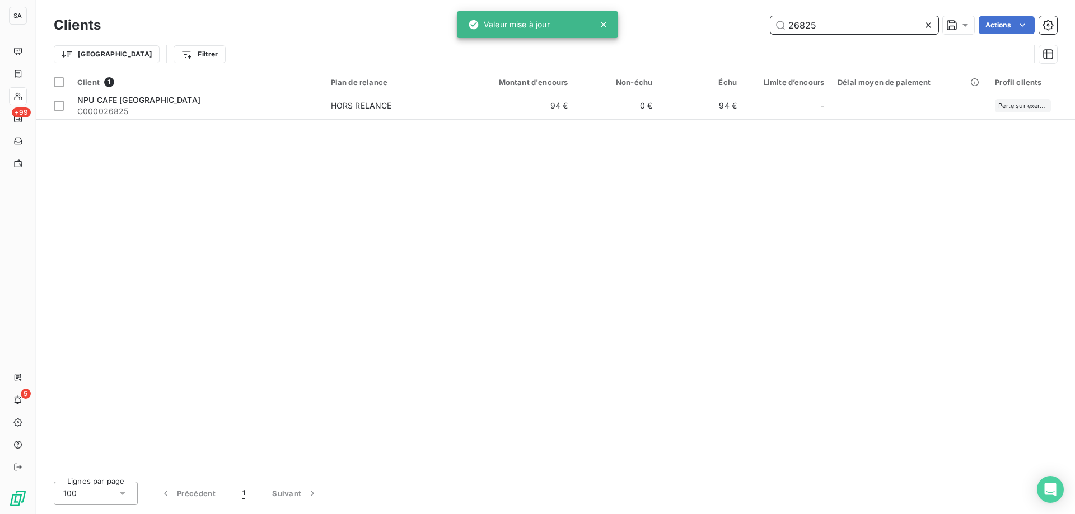
drag, startPoint x: 832, startPoint y: 27, endPoint x: 530, endPoint y: -6, distance: 304.1
click at [530, 0] on html "SA +99 5 Clients 26825 Actions Trier Filtrer Client 1 Plan de relance Montant d…" at bounding box center [537, 257] width 1075 height 514
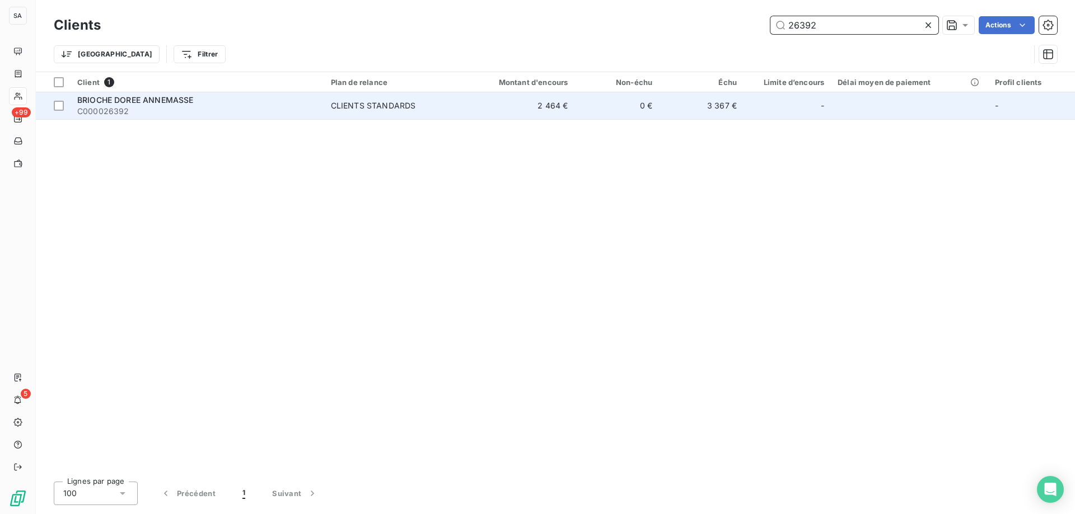
type input "26392"
click at [194, 108] on span "C000026392" at bounding box center [197, 111] width 240 height 11
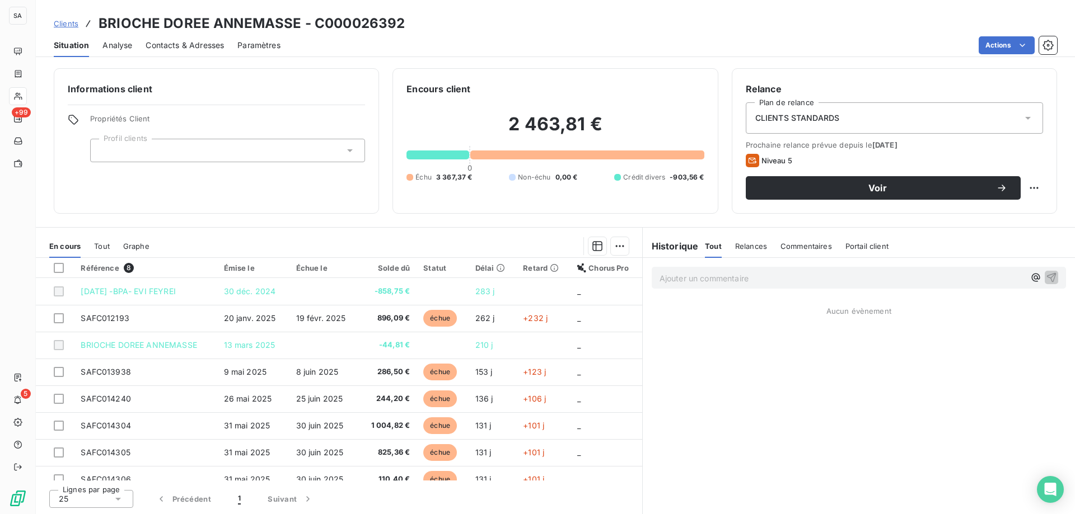
click at [850, 106] on div "CLIENTS STANDARDS" at bounding box center [894, 117] width 297 height 31
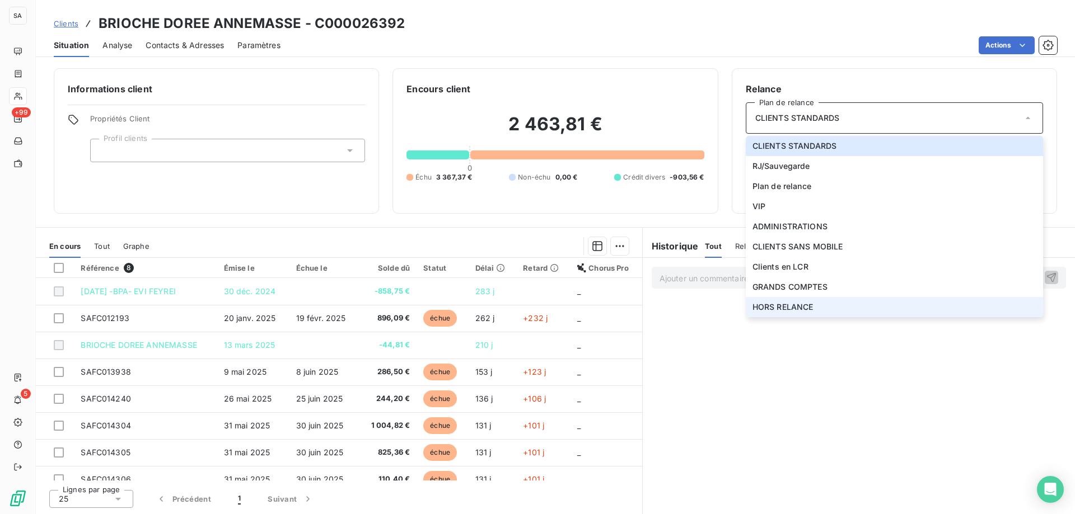
click at [797, 302] on span "HORS RELANCE" at bounding box center [782, 307] width 61 height 11
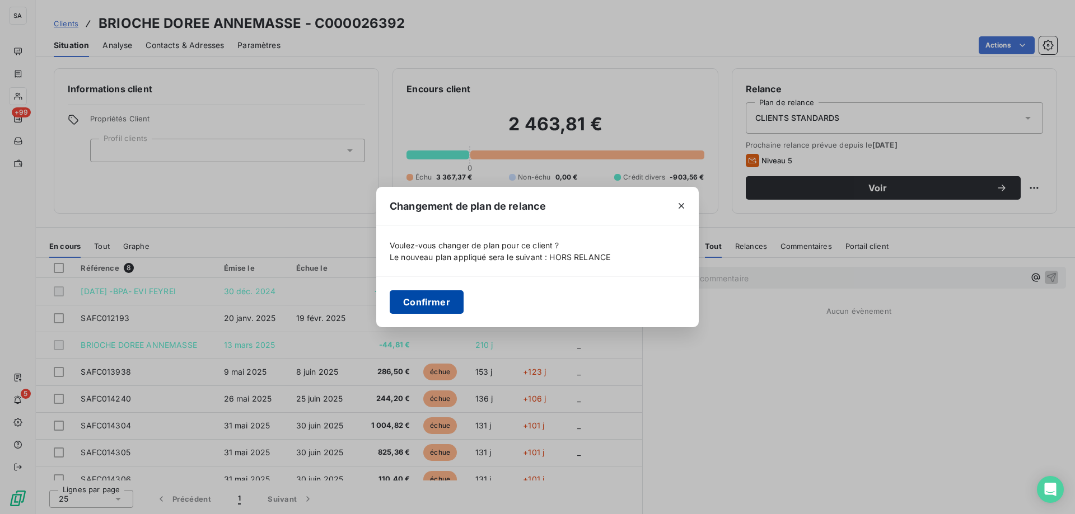
click at [432, 298] on button "Confirmer" at bounding box center [427, 302] width 74 height 24
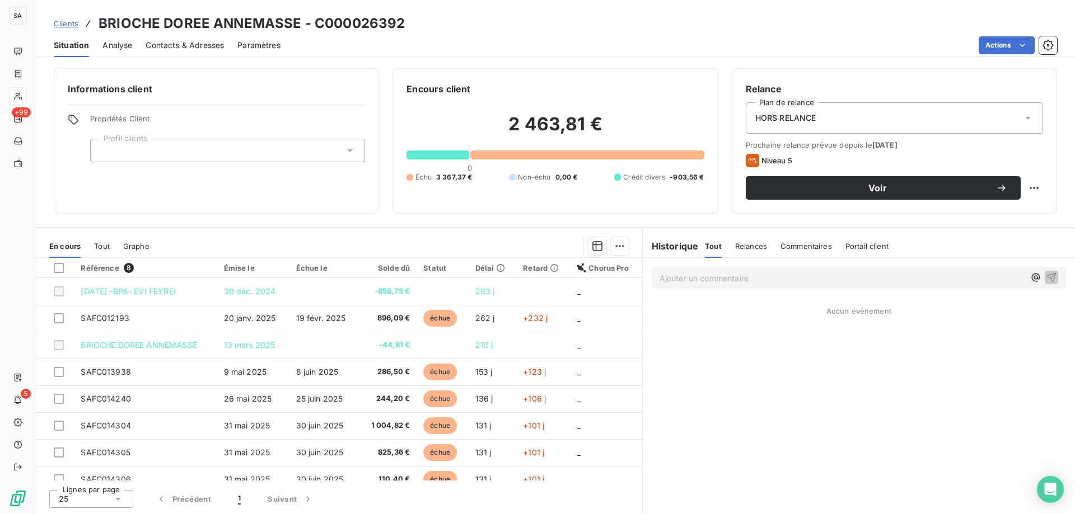
click at [274, 153] on div at bounding box center [227, 151] width 275 height 24
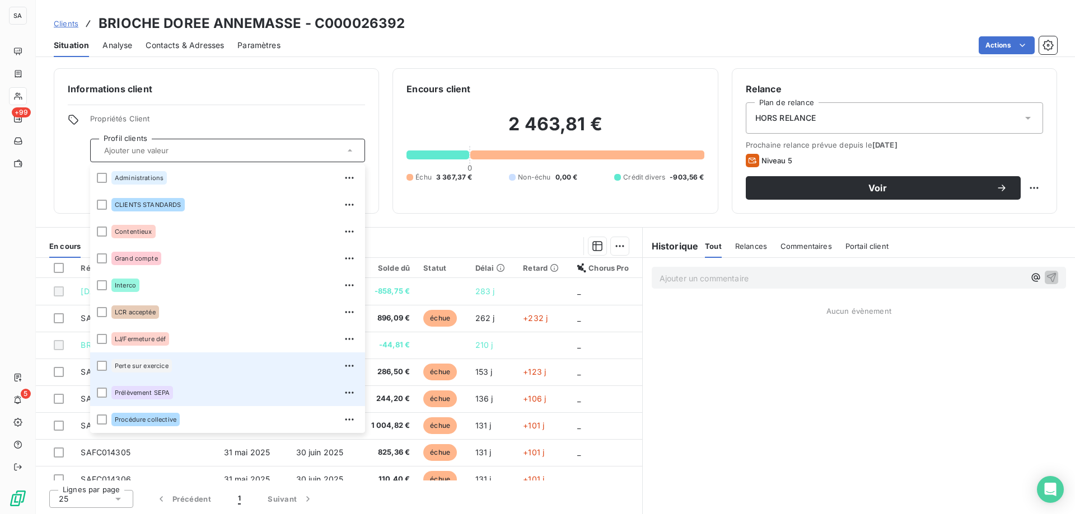
scroll to position [54, 0]
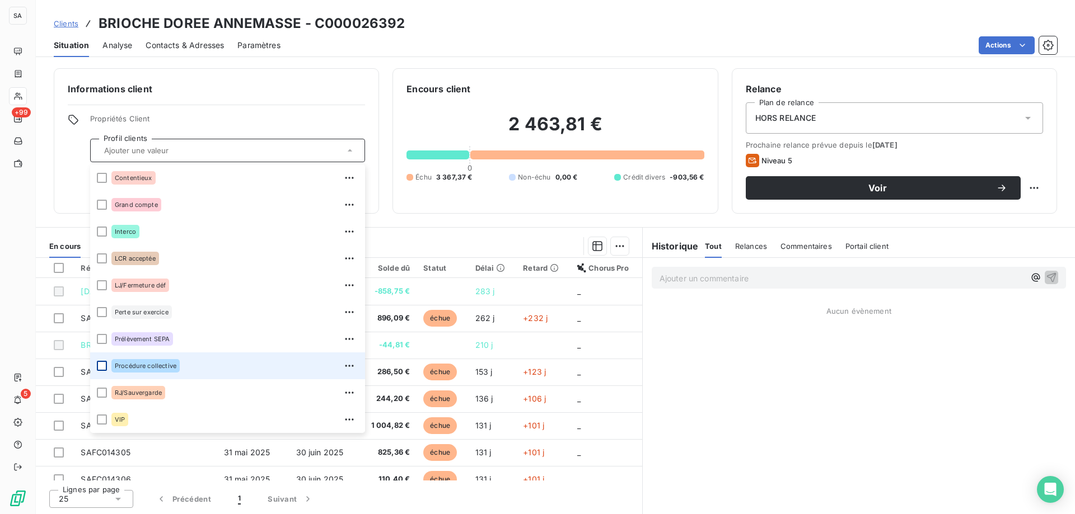
click at [97, 363] on div at bounding box center [102, 366] width 10 height 10
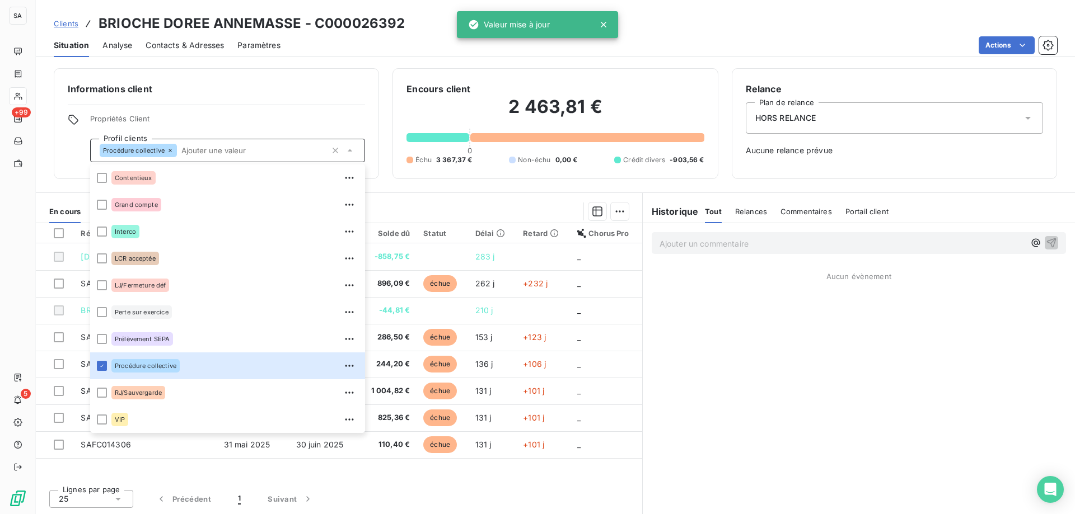
click at [677, 29] on div "Clients BRIOCHE DOREE ANNEMASSE - C000026392" at bounding box center [555, 23] width 1039 height 20
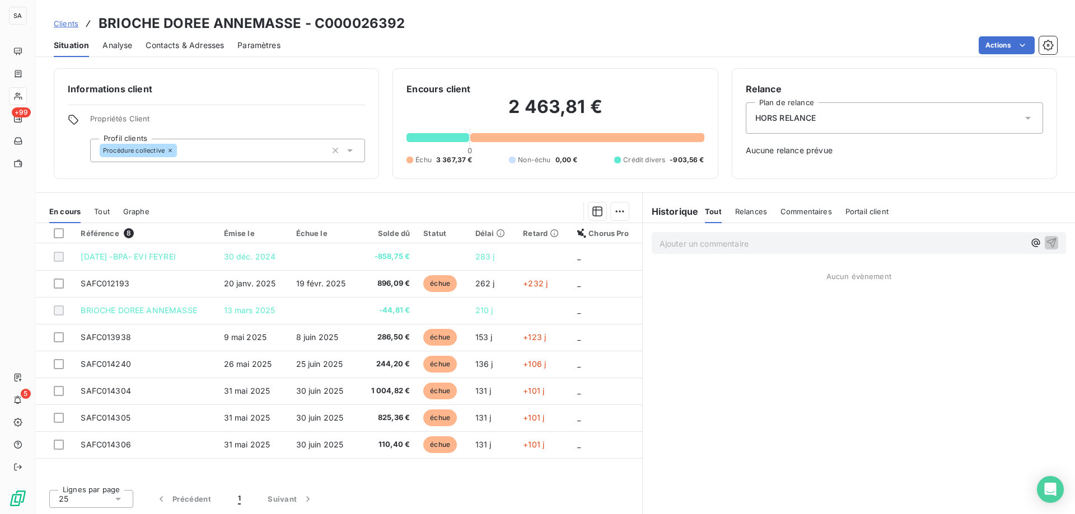
click at [62, 23] on span "Clients" at bounding box center [66, 23] width 25 height 9
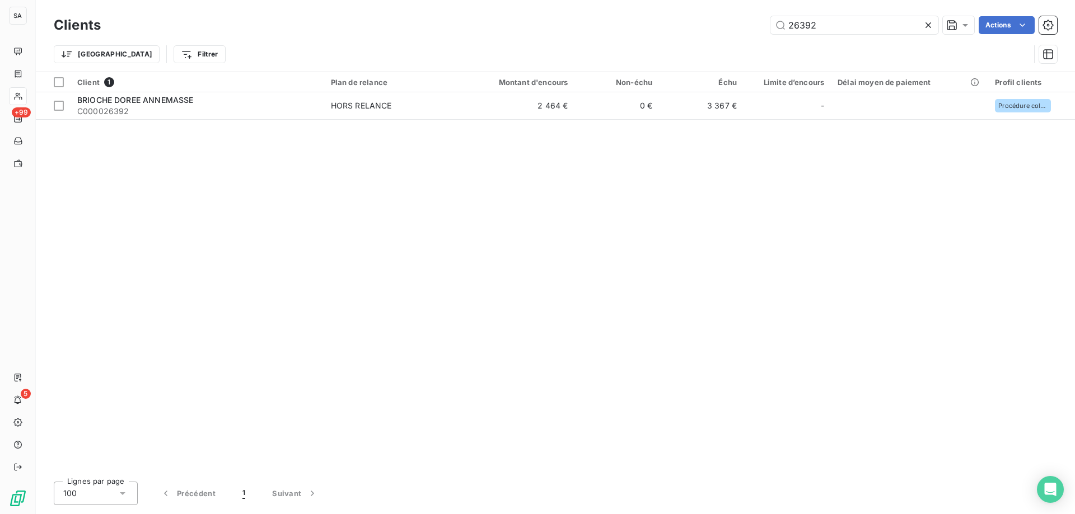
drag, startPoint x: 705, startPoint y: 30, endPoint x: 696, endPoint y: 35, distance: 10.5
click at [700, 32] on div "26392 Actions" at bounding box center [585, 25] width 943 height 18
drag, startPoint x: 832, startPoint y: 27, endPoint x: 673, endPoint y: 31, distance: 159.0
click at [687, 31] on div "26392 Actions" at bounding box center [585, 25] width 943 height 18
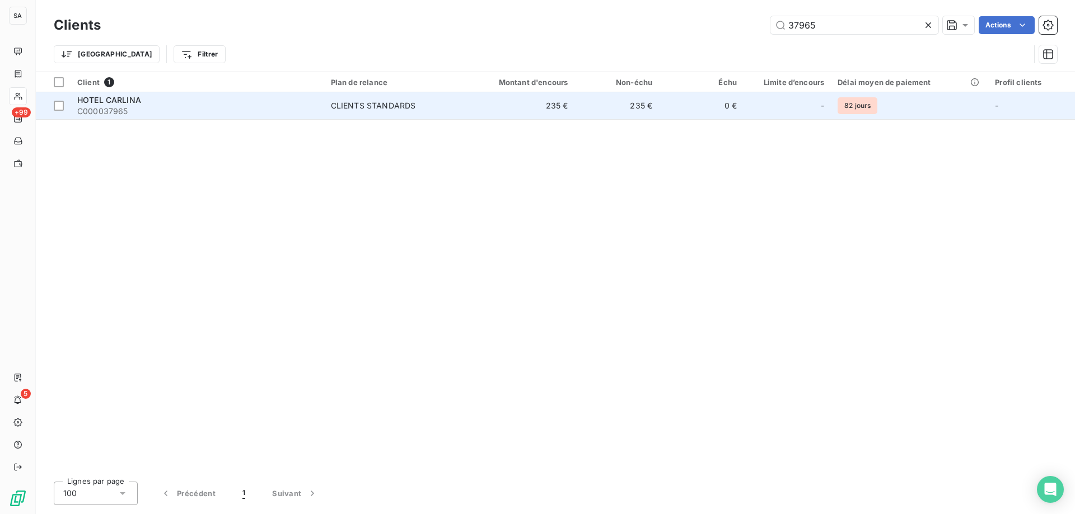
type input "37965"
click at [236, 97] on div "HOTEL CARLINA" at bounding box center [197, 100] width 240 height 11
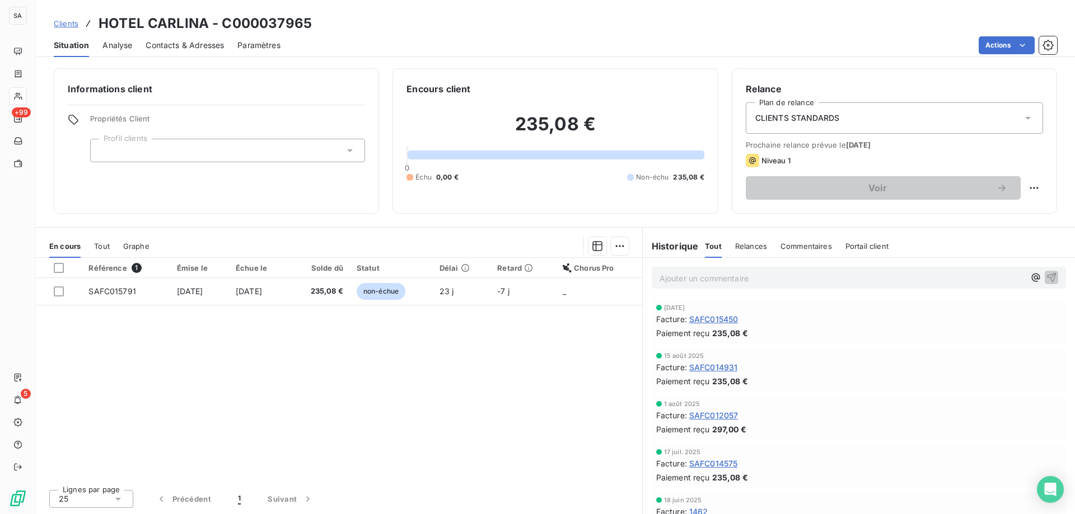
click at [971, 112] on div "CLIENTS STANDARDS" at bounding box center [894, 117] width 297 height 31
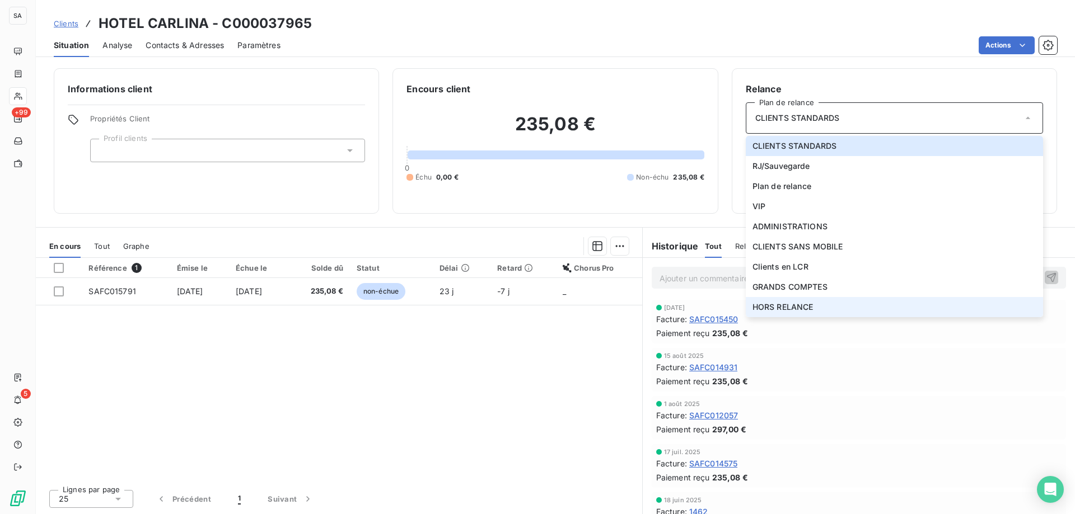
click at [789, 301] on li "HORS RELANCE" at bounding box center [894, 307] width 297 height 20
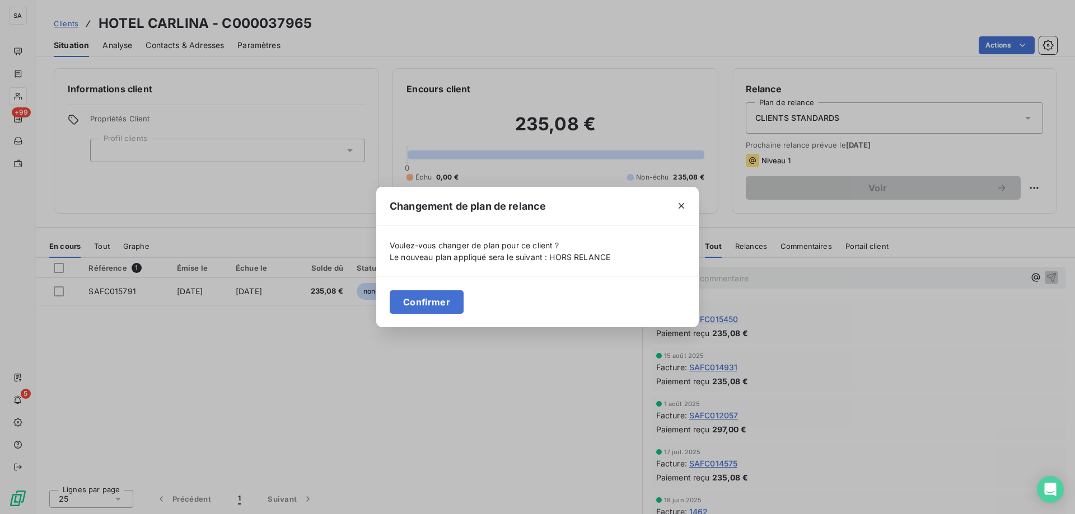
drag, startPoint x: 681, startPoint y: 202, endPoint x: 694, endPoint y: 191, distance: 17.5
click at [682, 202] on icon "button" at bounding box center [681, 205] width 11 height 11
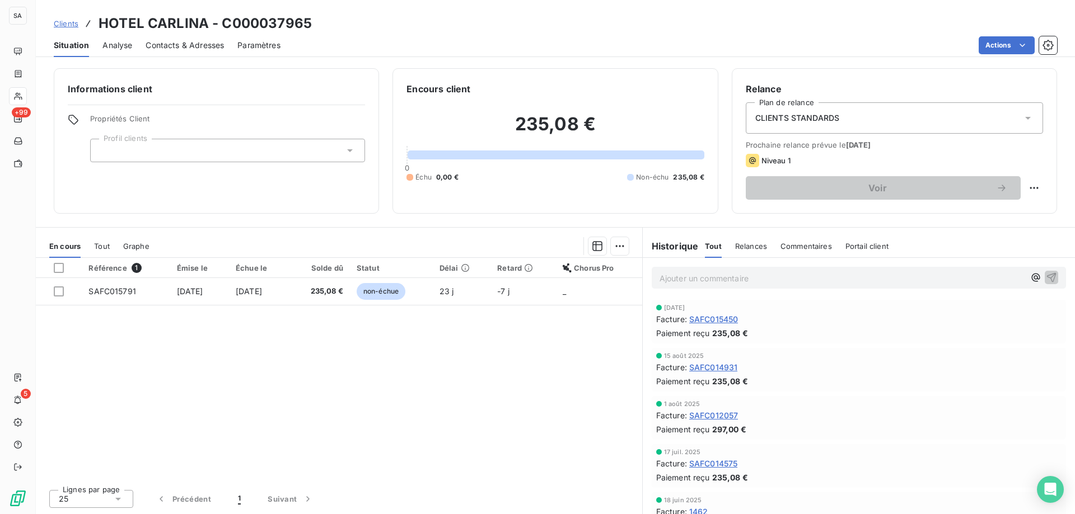
click at [810, 129] on div "CLIENTS STANDARDS" at bounding box center [894, 117] width 297 height 31
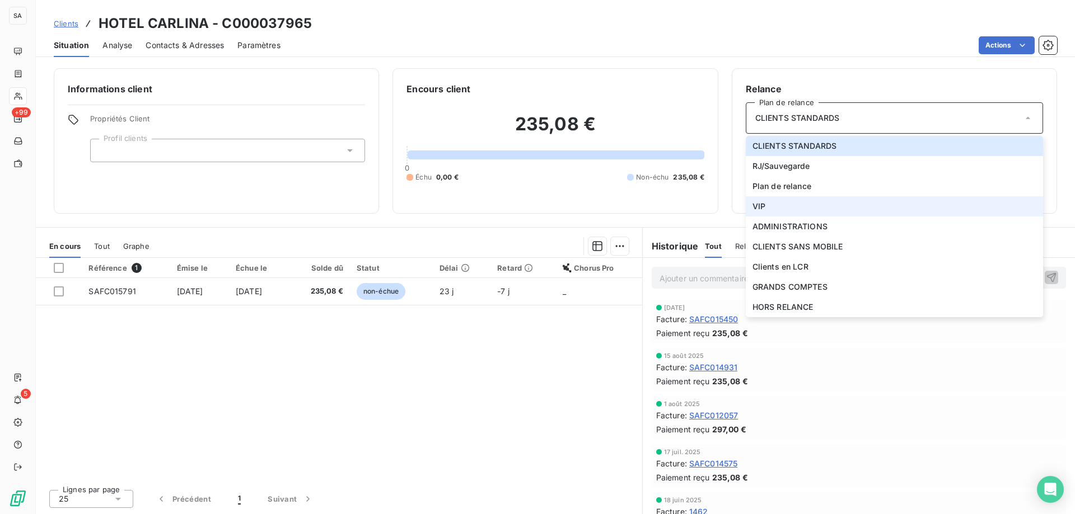
click at [770, 205] on li "VIP" at bounding box center [894, 206] width 297 height 20
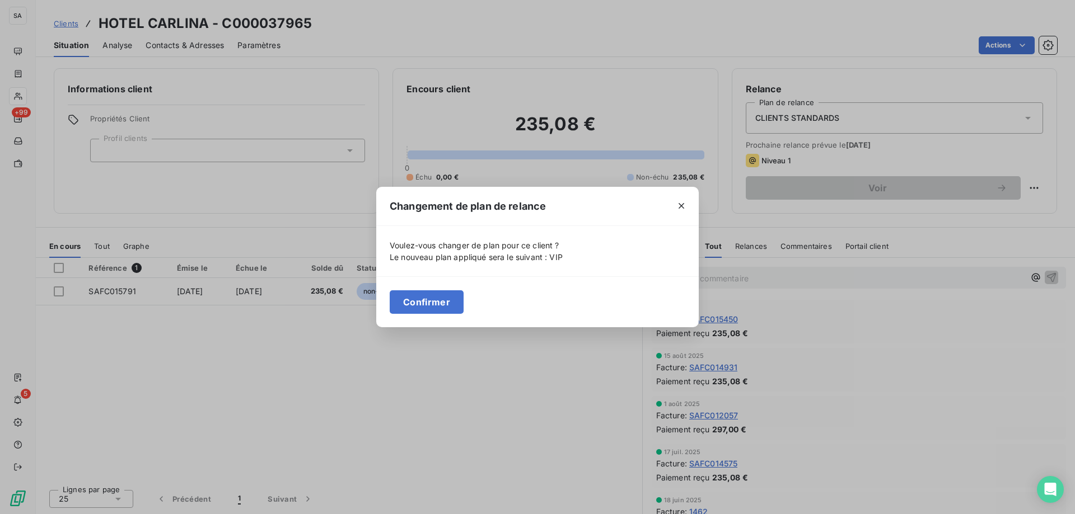
drag, startPoint x: 442, startPoint y: 307, endPoint x: 346, endPoint y: 261, distance: 106.1
click at [442, 307] on button "Confirmer" at bounding box center [427, 302] width 74 height 24
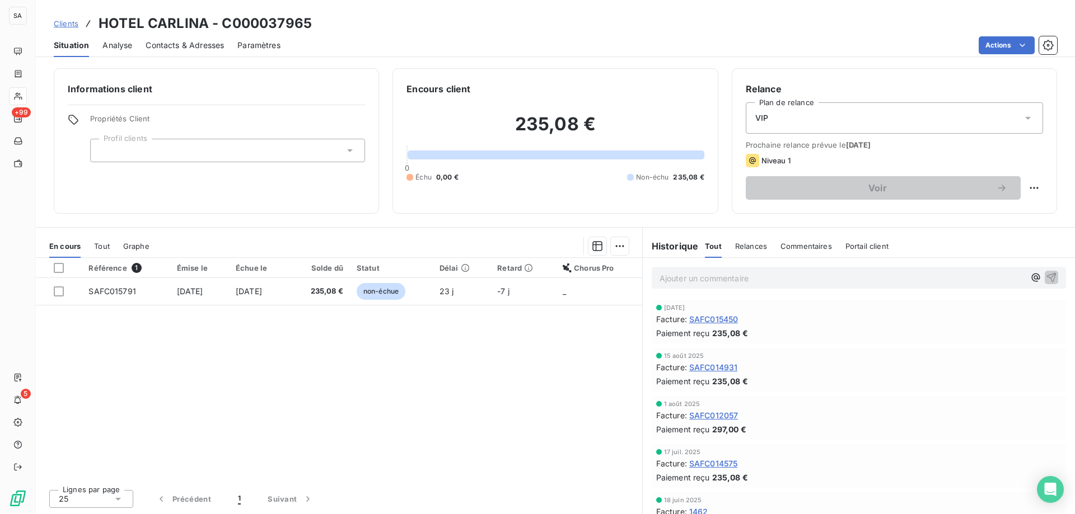
click at [231, 147] on div at bounding box center [227, 151] width 275 height 24
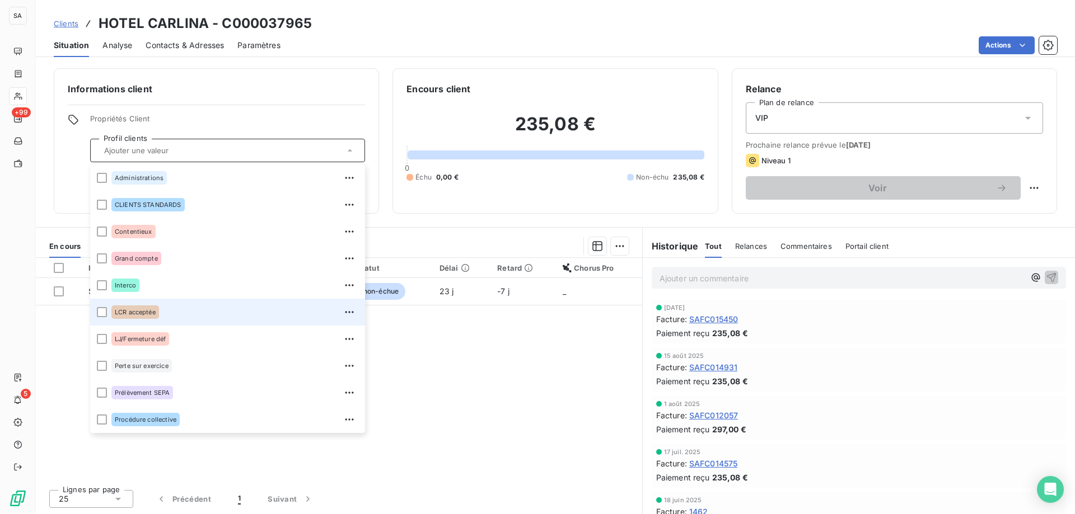
scroll to position [54, 0]
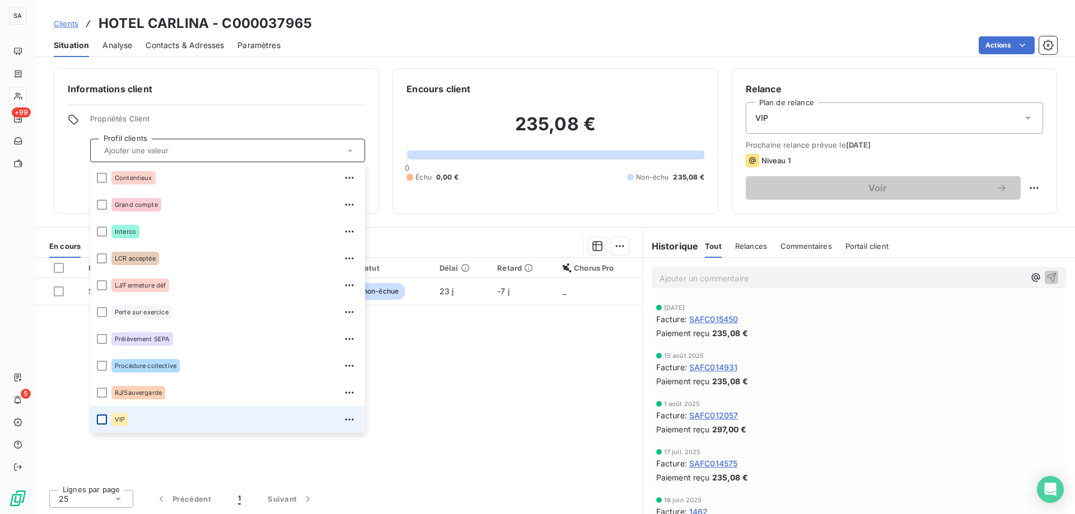
click at [104, 422] on div at bounding box center [102, 420] width 10 height 10
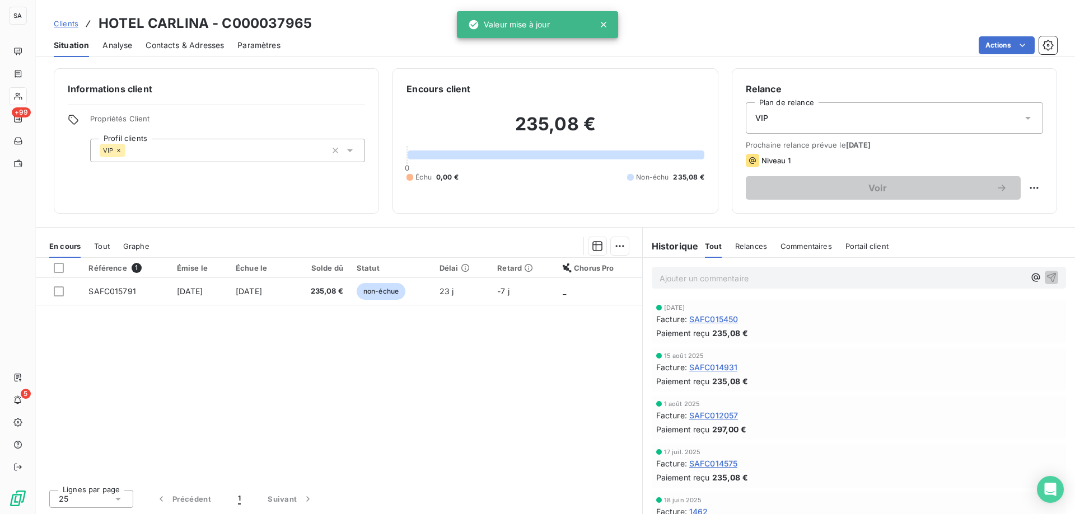
click at [65, 30] on div "Clients HOTEL CARLINA - C000037965" at bounding box center [183, 23] width 258 height 20
click at [62, 27] on span "Clients" at bounding box center [66, 23] width 25 height 9
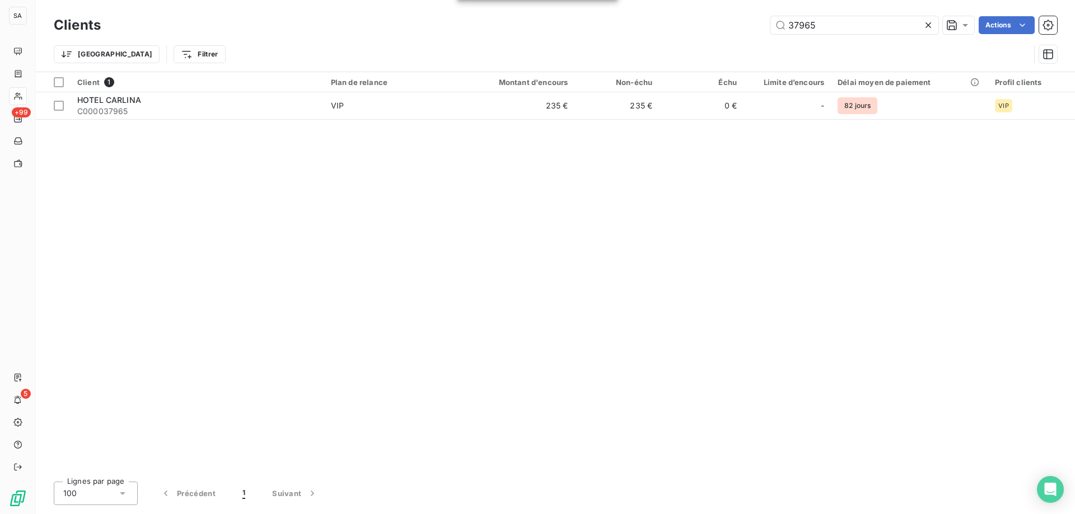
drag, startPoint x: 855, startPoint y: 26, endPoint x: 553, endPoint y: 6, distance: 302.9
click at [554, 6] on div "SA +99 5 Clients 37965 Actions Trier Filtrer Client 1 Plan de relance Montant d…" at bounding box center [537, 257] width 1075 height 514
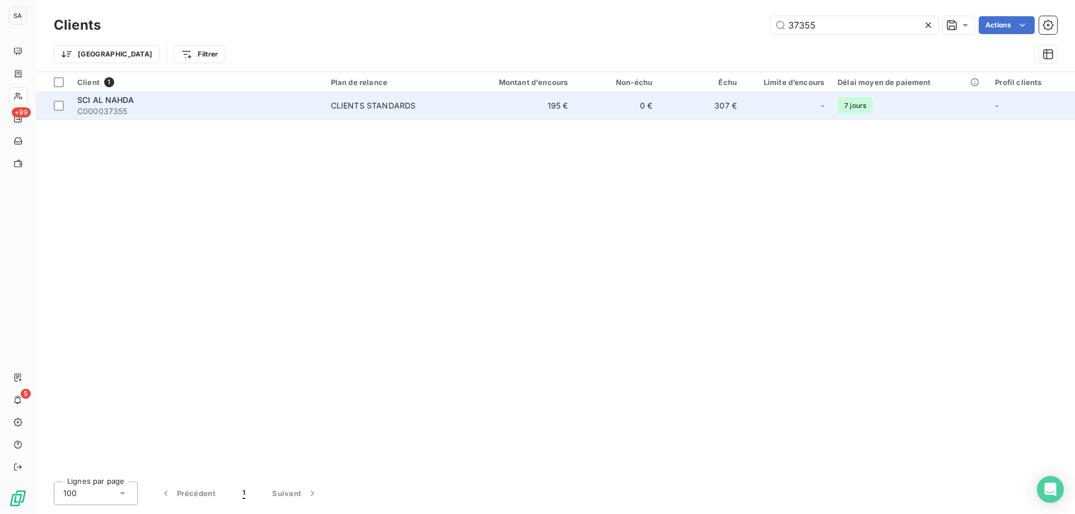
type input "37355"
click at [262, 100] on div "SCI AL NAHDA" at bounding box center [197, 100] width 240 height 11
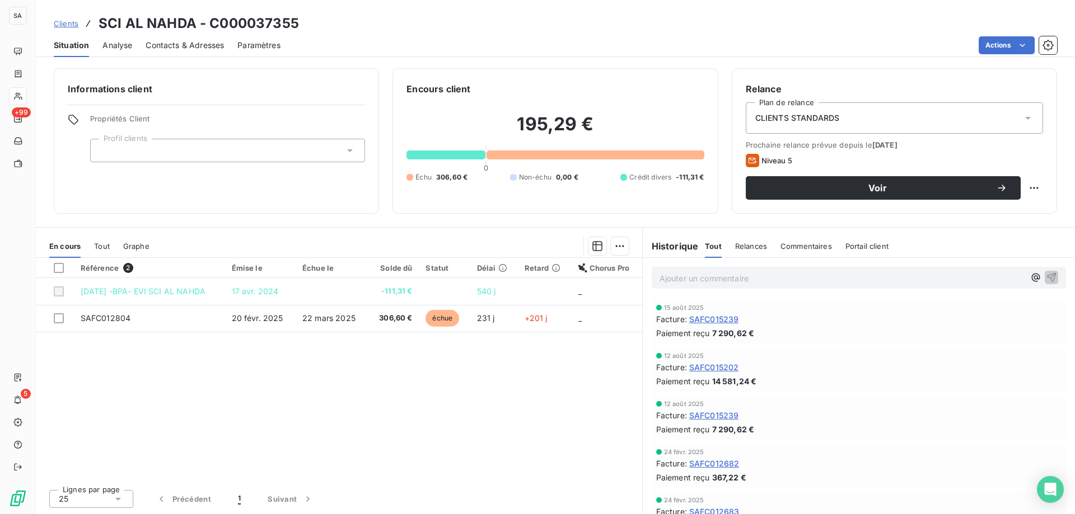
click at [823, 114] on span "CLIENTS STANDARDS" at bounding box center [797, 117] width 85 height 11
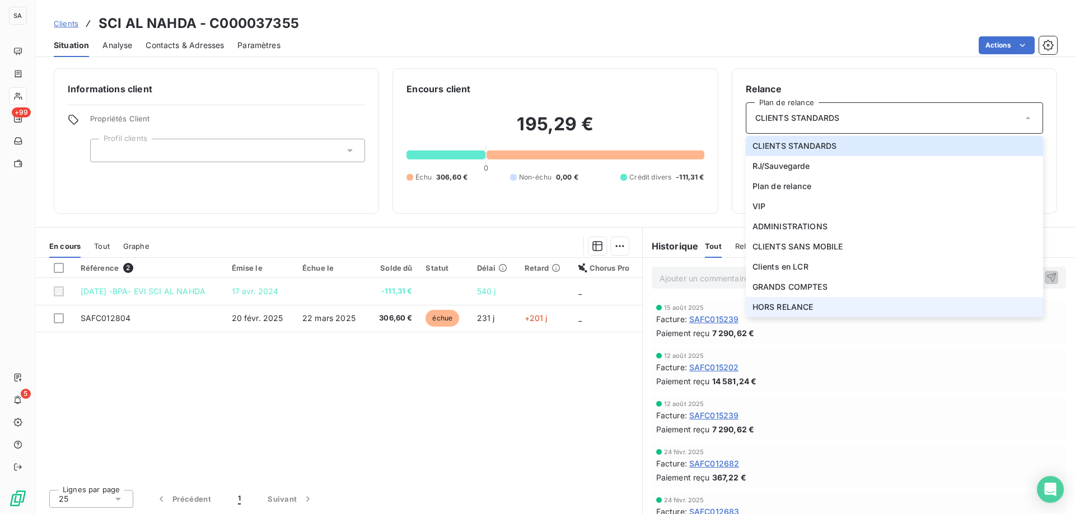
scroll to position [24, 0]
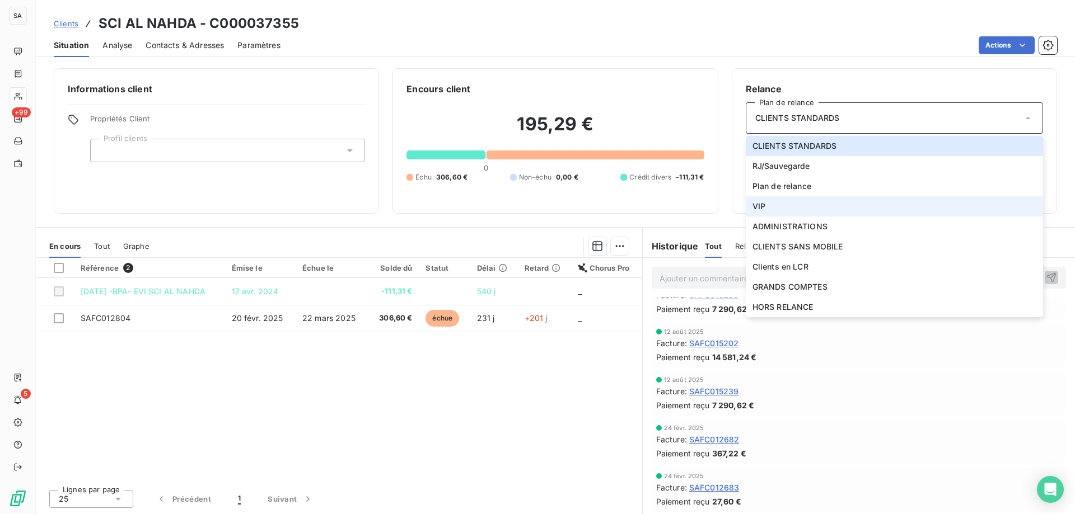
click at [781, 206] on li "VIP" at bounding box center [894, 206] width 297 height 20
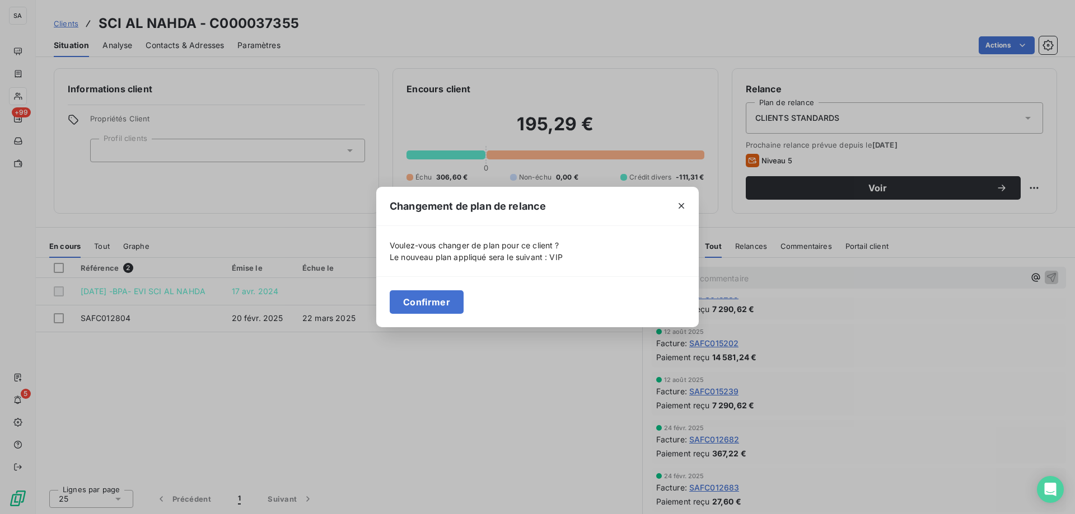
click at [437, 301] on button "Confirmer" at bounding box center [427, 302] width 74 height 24
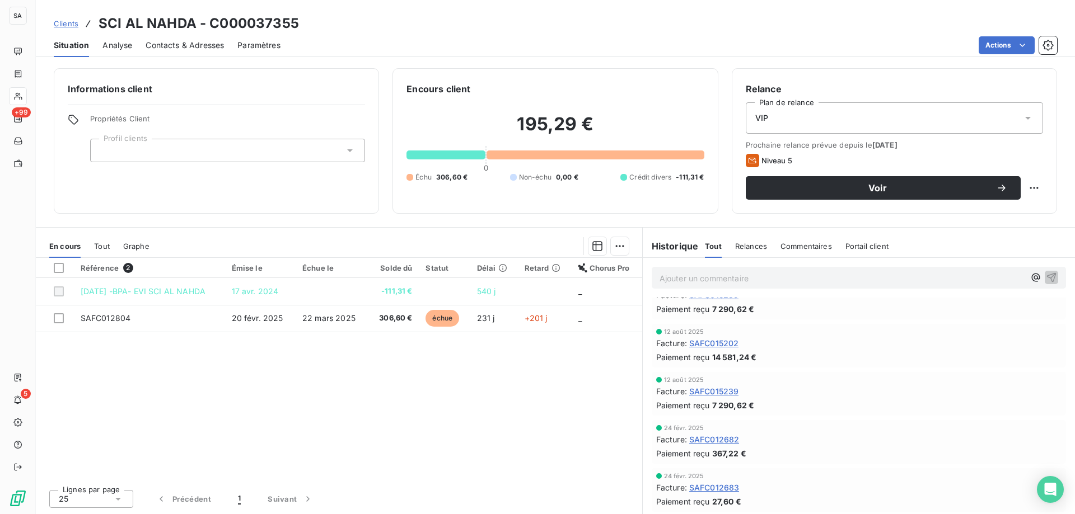
click at [279, 148] on div at bounding box center [227, 151] width 275 height 24
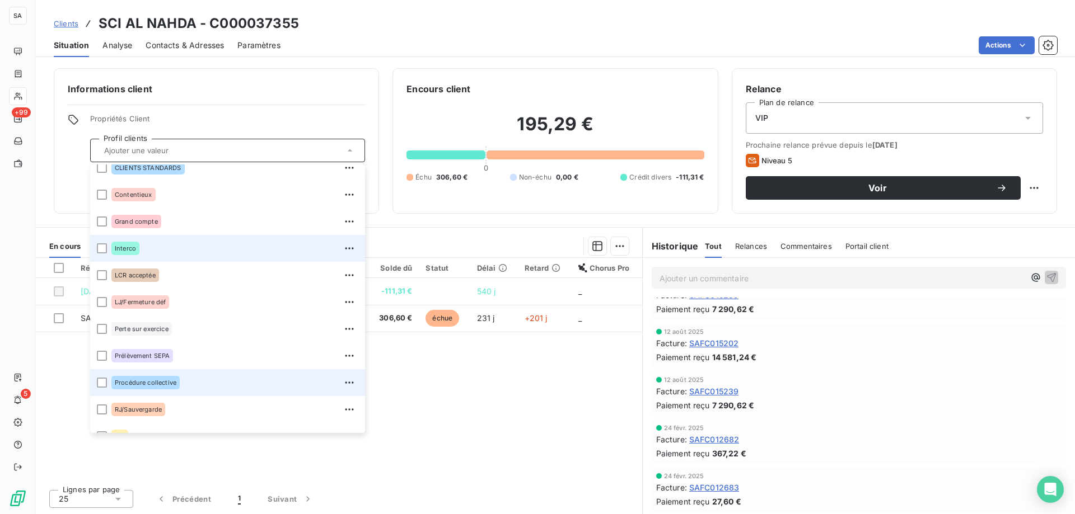
scroll to position [54, 0]
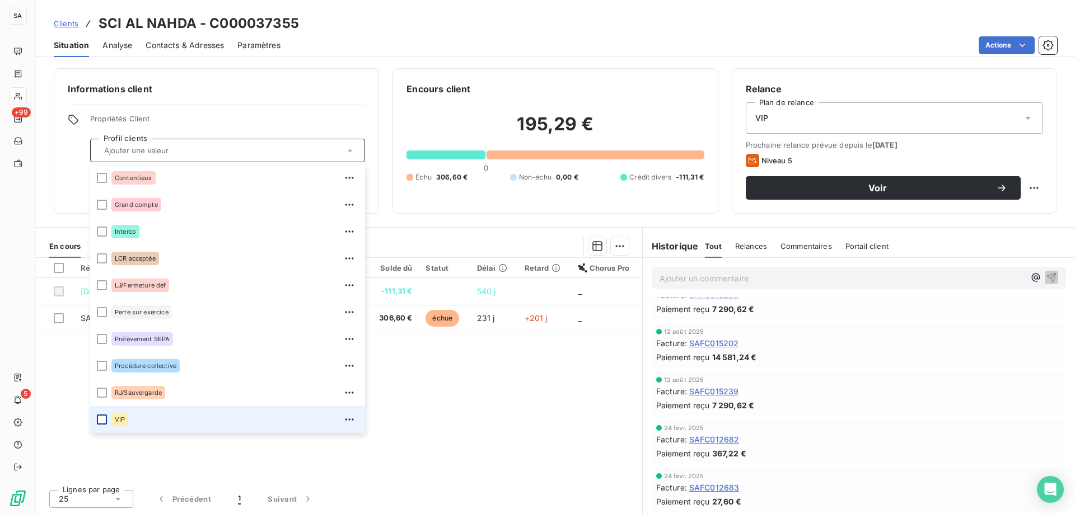
click at [102, 415] on li "VIP" at bounding box center [227, 419] width 275 height 27
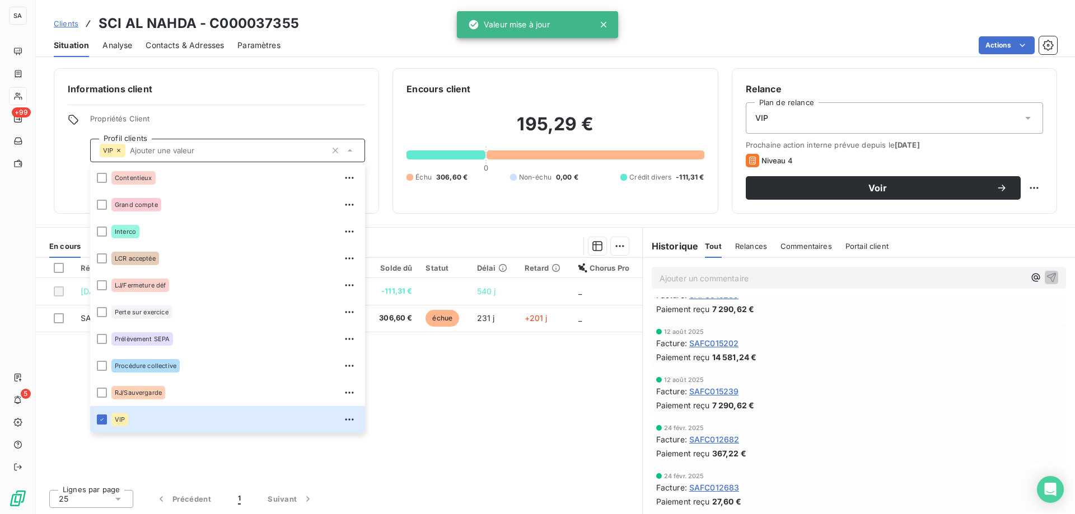
click at [68, 18] on link "Clients" at bounding box center [66, 23] width 25 height 11
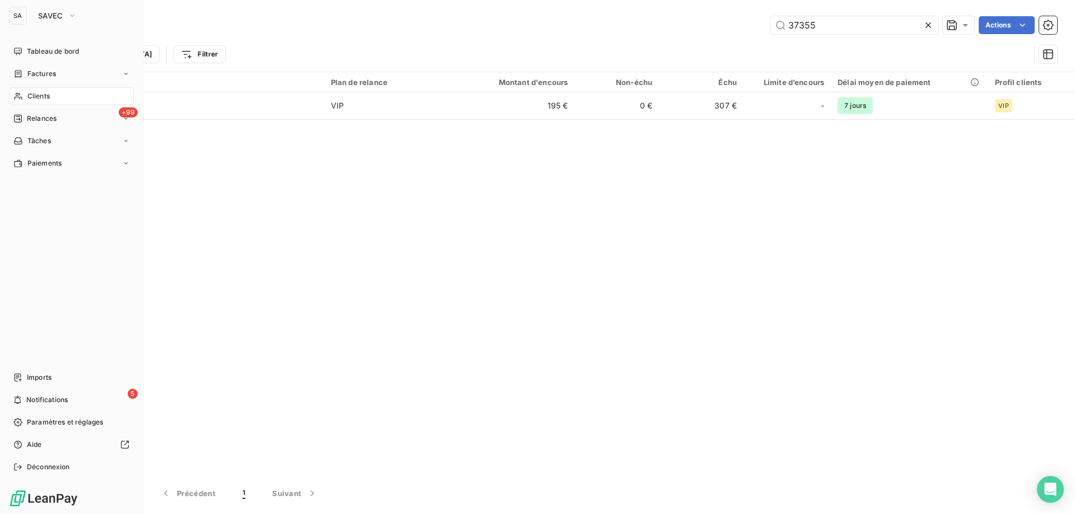
click at [31, 96] on span "Clients" at bounding box center [38, 96] width 22 height 10
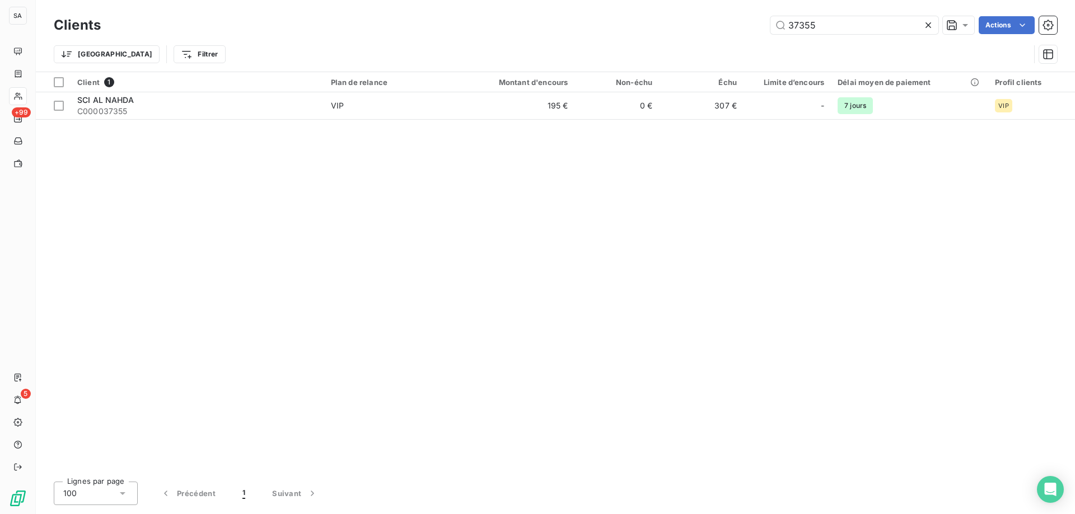
click at [930, 26] on icon at bounding box center [927, 25] width 11 height 11
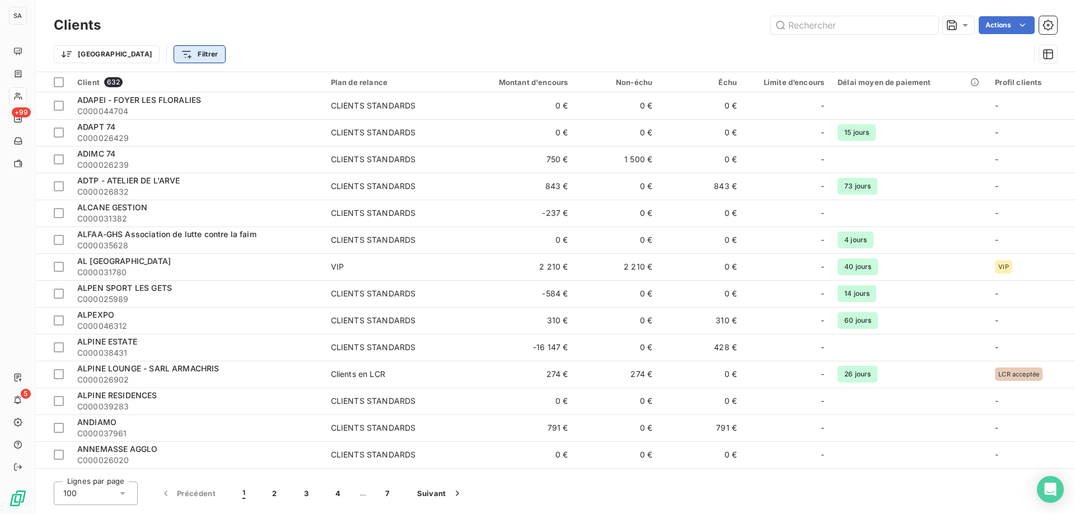
click at [150, 57] on html "SA +99 5 Clients Actions Trier Filtrer Client 632 Plan de relance Montant d'enc…" at bounding box center [537, 257] width 1075 height 514
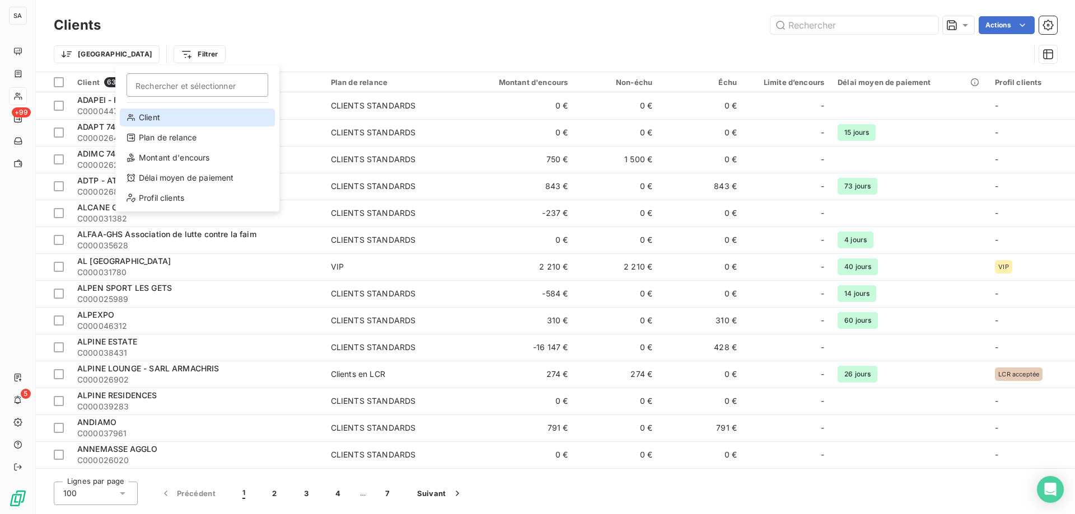
click at [167, 118] on div "Client" at bounding box center [197, 118] width 155 height 18
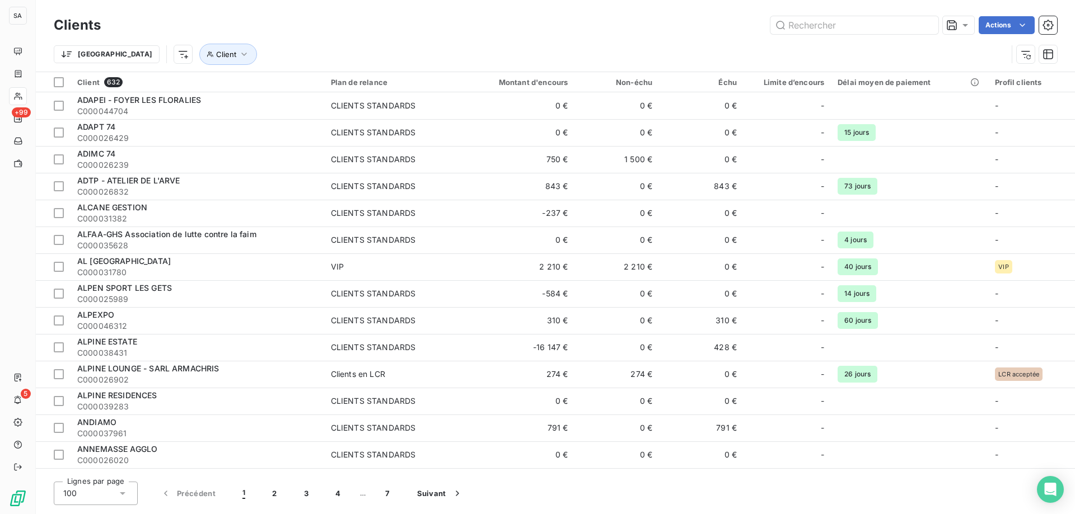
click at [364, 29] on div "Actions" at bounding box center [585, 25] width 943 height 18
click at [238, 53] on icon "button" at bounding box center [243, 54] width 11 height 11
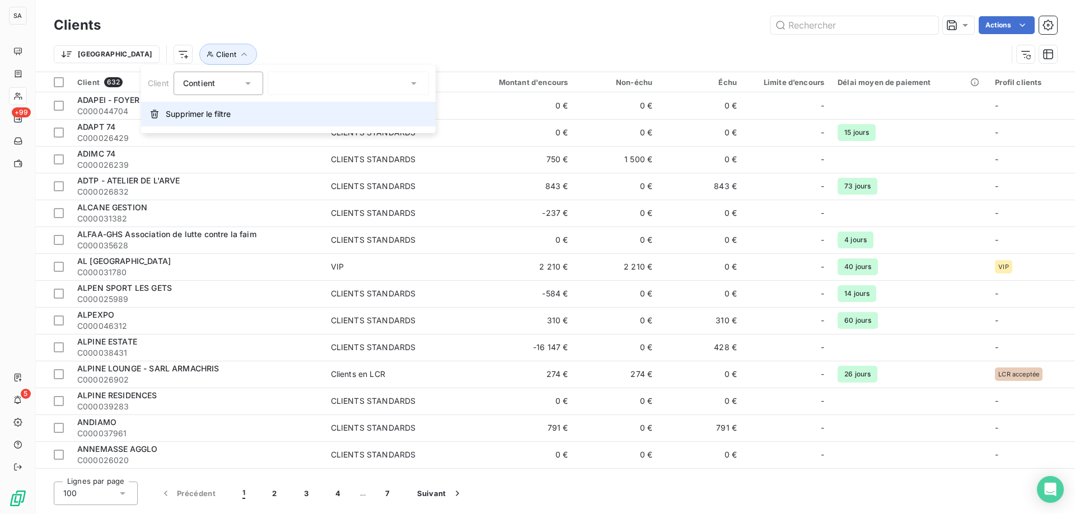
click at [205, 116] on span "Supprimer le filtre" at bounding box center [198, 114] width 65 height 11
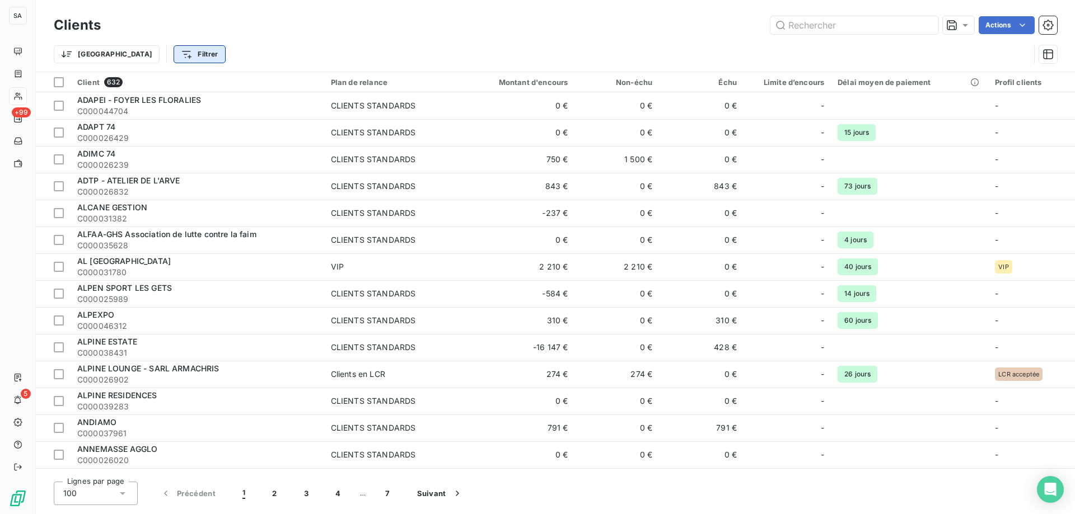
click at [126, 57] on html "SA +99 5 Clients Actions Trier Filtrer Client 632 Plan de relance Montant d'enc…" at bounding box center [537, 257] width 1075 height 514
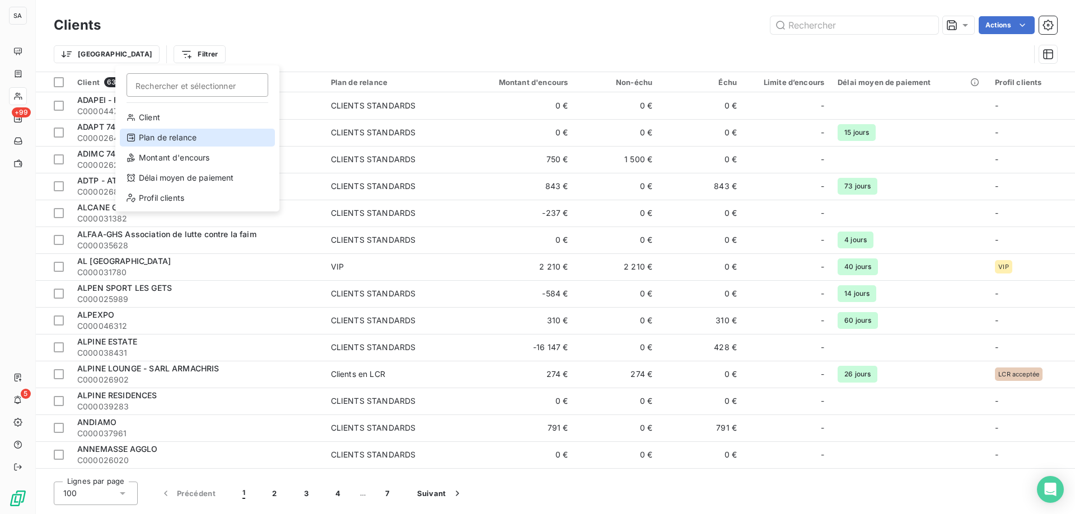
click at [186, 135] on div "Plan de relance" at bounding box center [197, 138] width 155 height 18
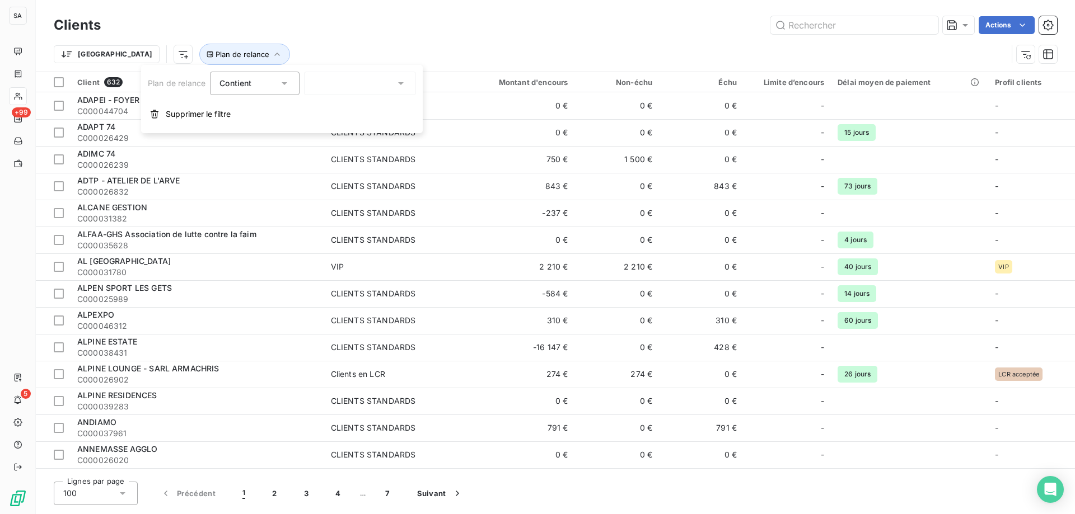
click at [387, 86] on div at bounding box center [360, 84] width 112 height 24
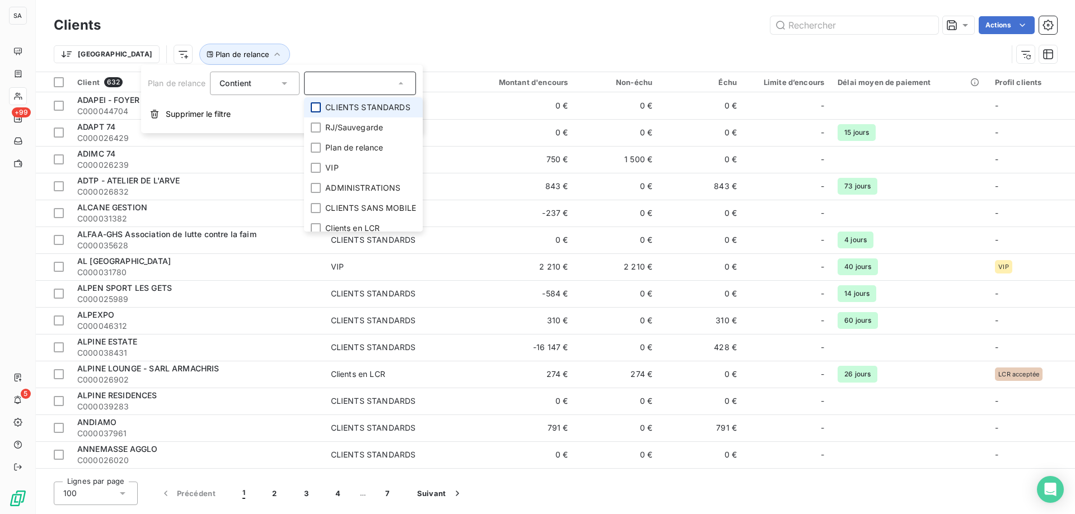
click at [315, 106] on div at bounding box center [316, 107] width 10 height 10
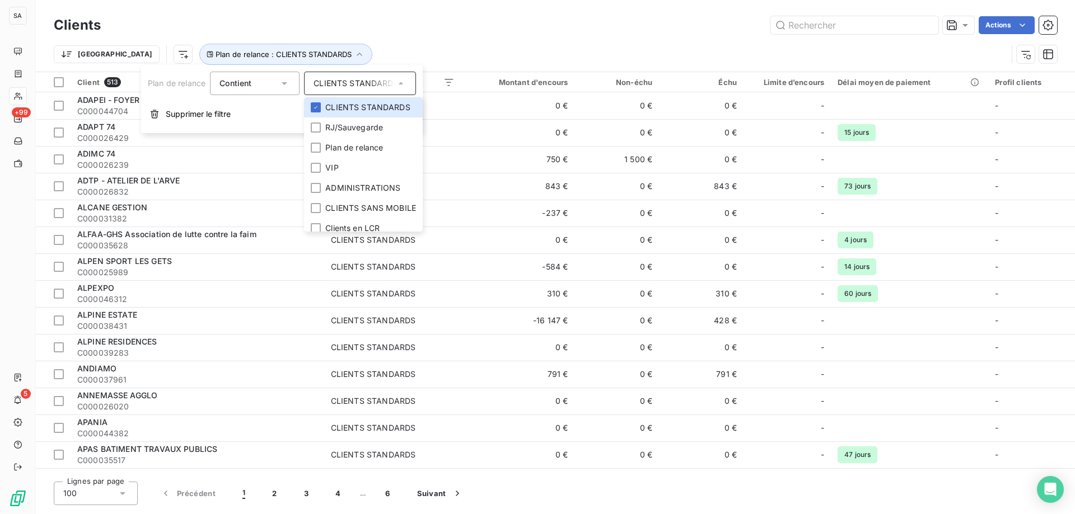
click at [414, 40] on div "Trier Plan de relance : CLIENTS STANDARDS" at bounding box center [555, 54] width 1003 height 35
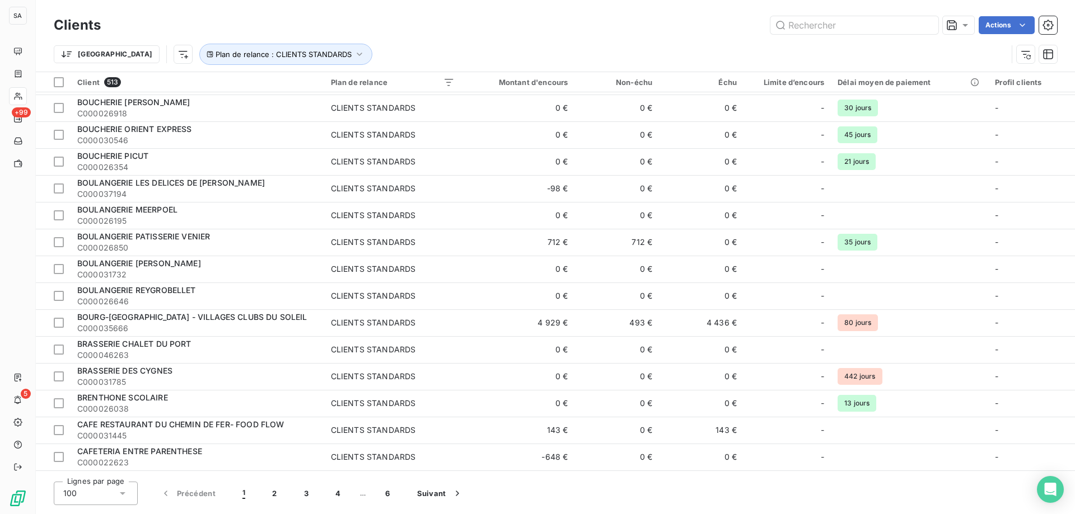
scroll to position [1411, 0]
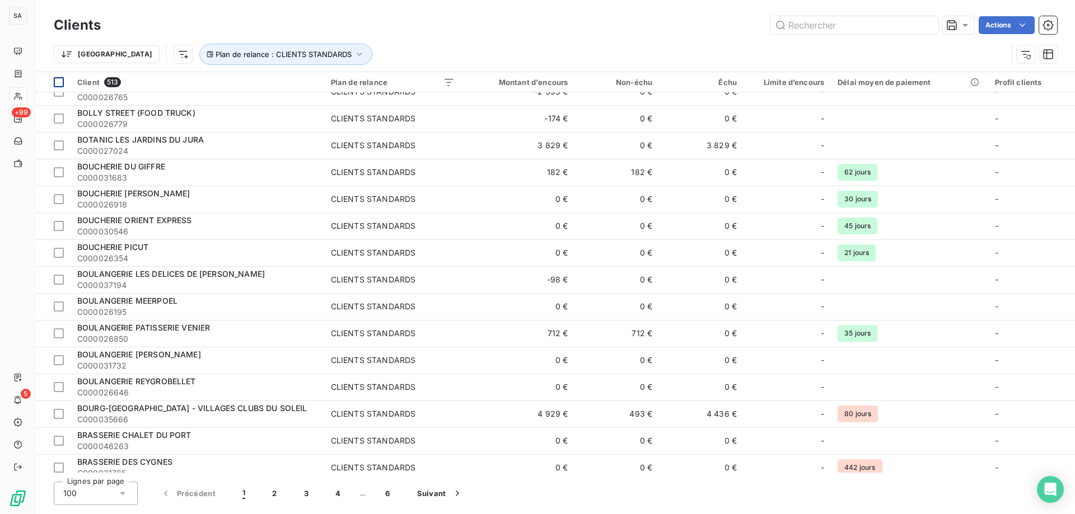
click at [57, 82] on div at bounding box center [59, 82] width 10 height 10
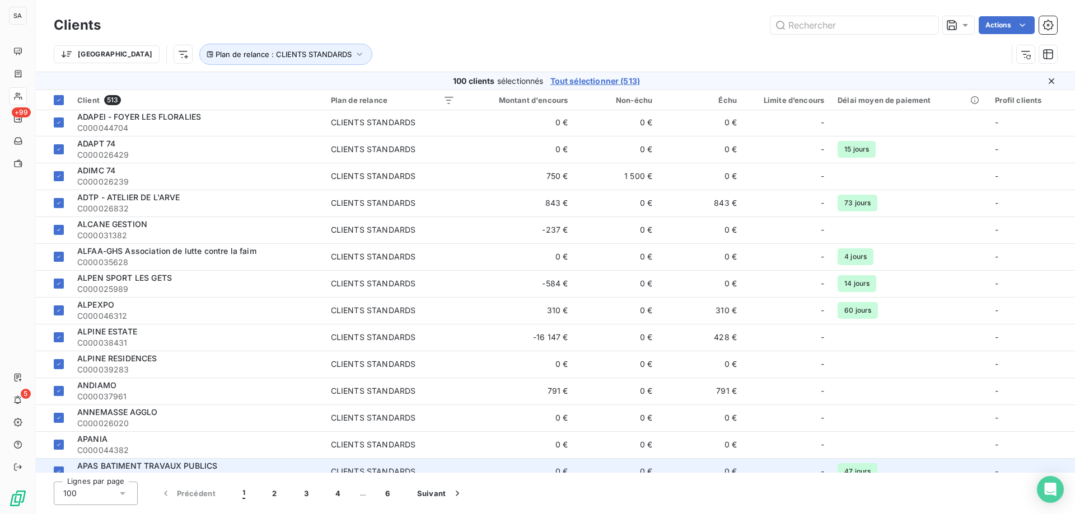
scroll to position [0, 0]
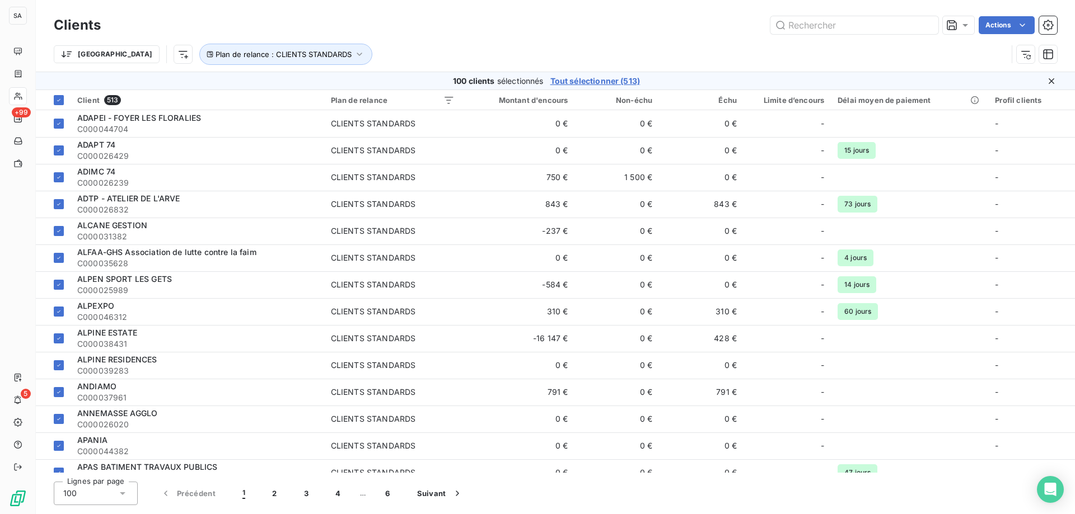
click at [584, 85] on span "Tout sélectionner (513)" at bounding box center [595, 81] width 90 height 11
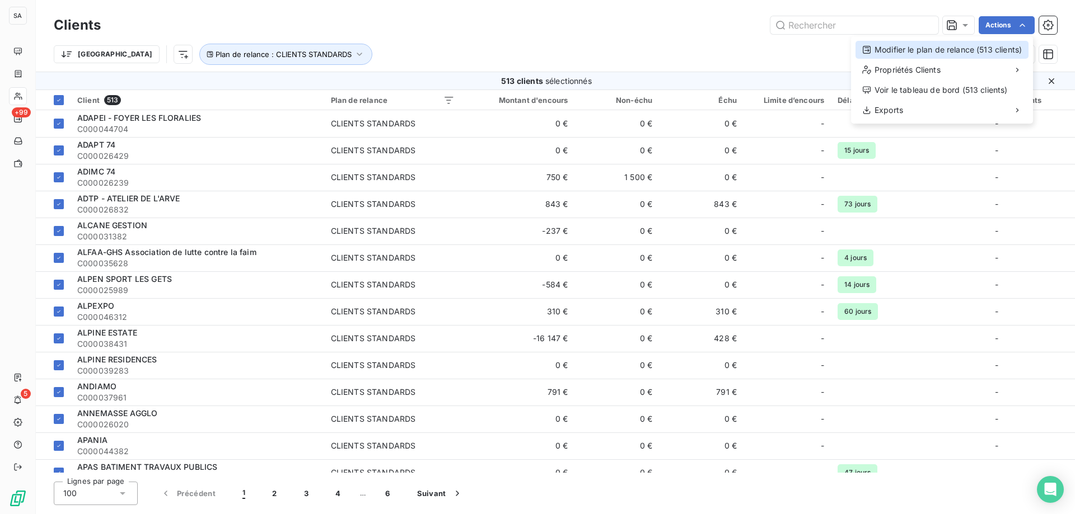
click at [954, 51] on div "Modifier le plan de relance (513 clients)" at bounding box center [941, 50] width 173 height 18
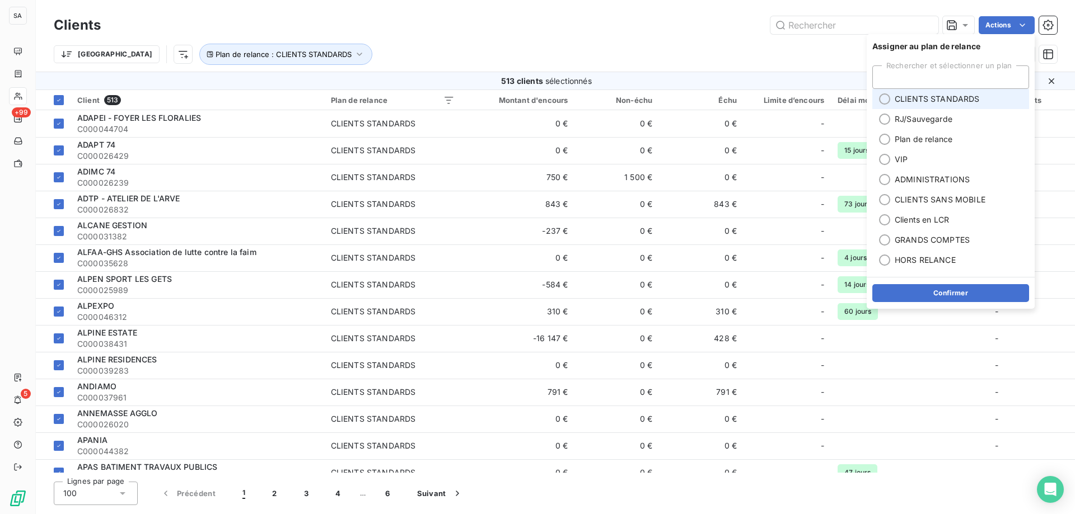
click at [887, 101] on div at bounding box center [884, 98] width 11 height 11
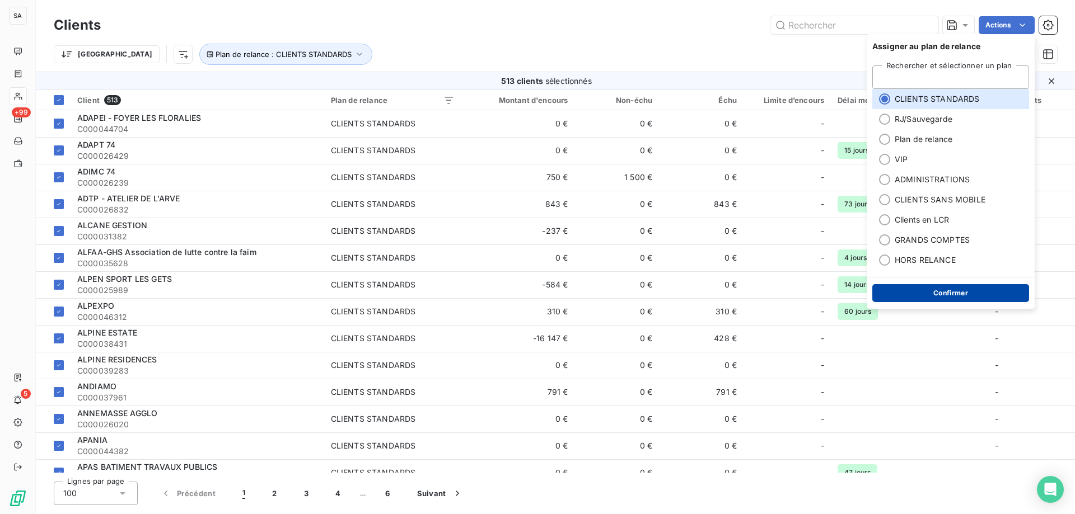
click at [906, 290] on button "Confirmer" at bounding box center [950, 293] width 157 height 18
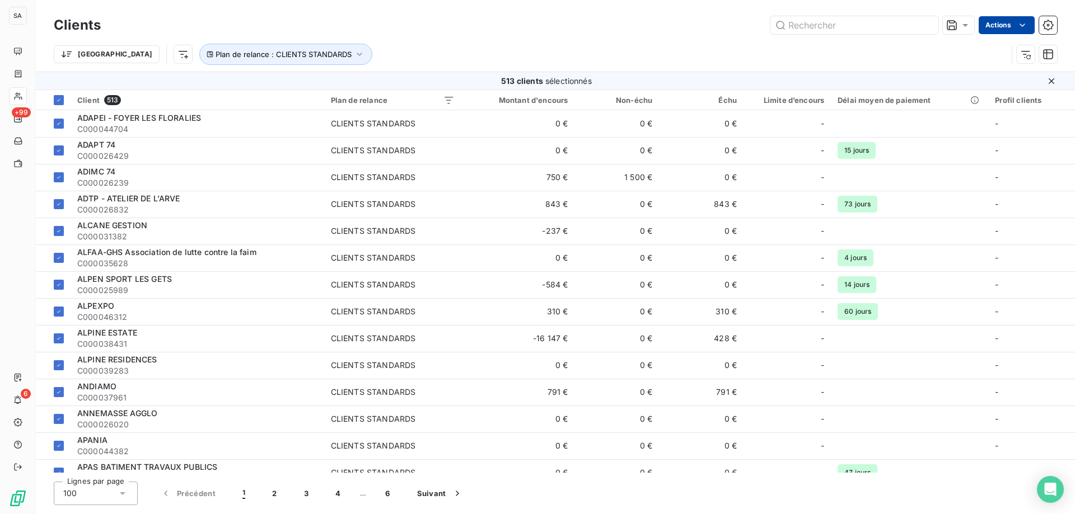
click at [1000, 27] on html "SA +99 6 Clients Actions Trier Plan de relance : CLIENTS STANDARDS 513 clients …" at bounding box center [537, 257] width 1075 height 514
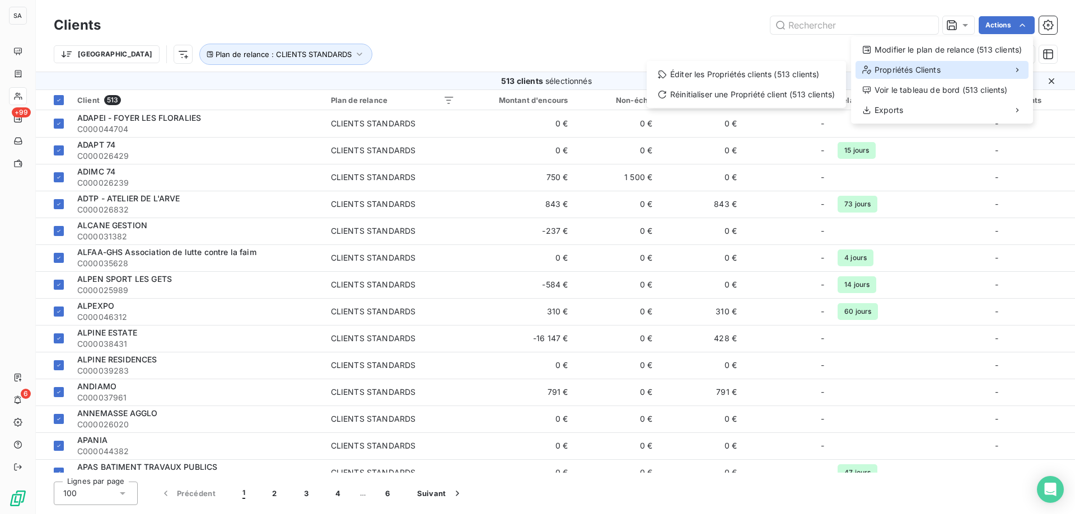
click at [956, 69] on div "Propriétés Clients" at bounding box center [941, 70] width 173 height 18
click at [761, 72] on div "Éditer les Propriétés clients (513 clients)" at bounding box center [746, 74] width 190 height 18
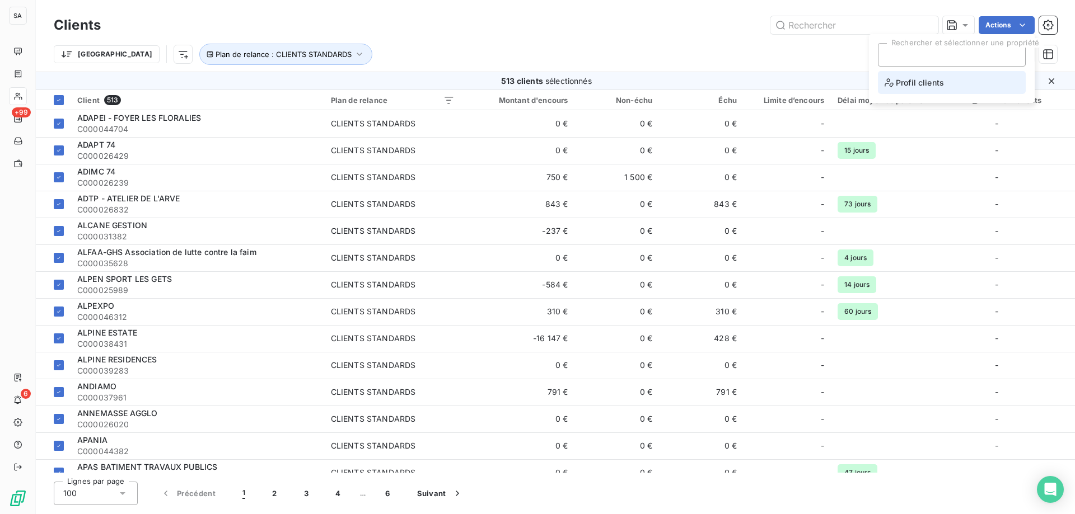
click at [908, 86] on span "Profil clients" at bounding box center [913, 83] width 59 height 14
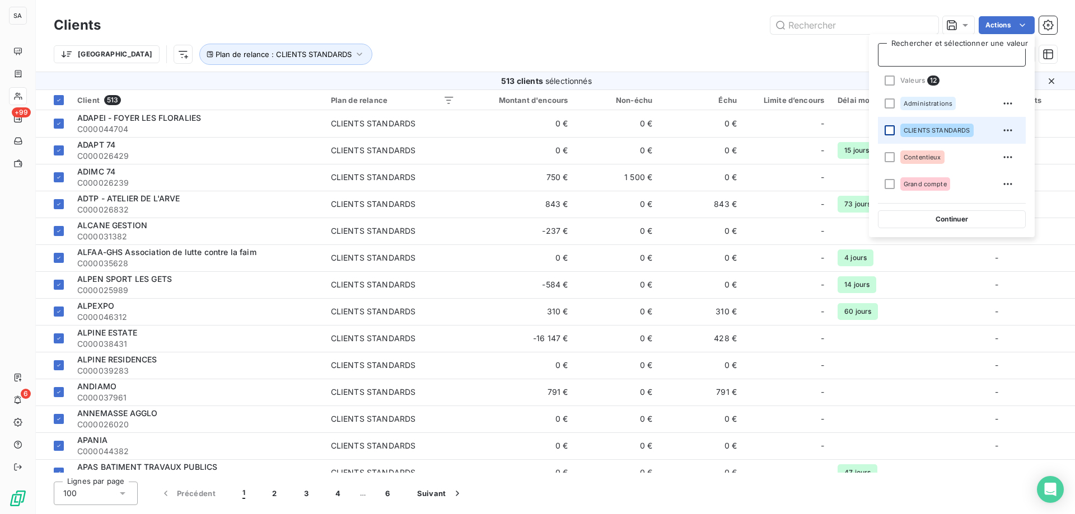
click at [887, 132] on div at bounding box center [889, 130] width 10 height 10
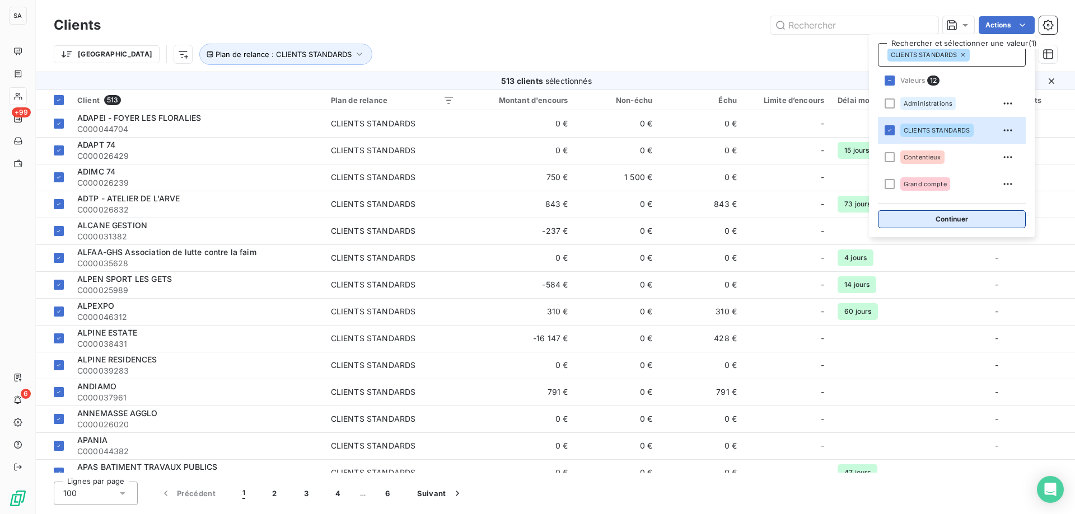
click at [914, 215] on button "Continuer" at bounding box center [952, 219] width 148 height 18
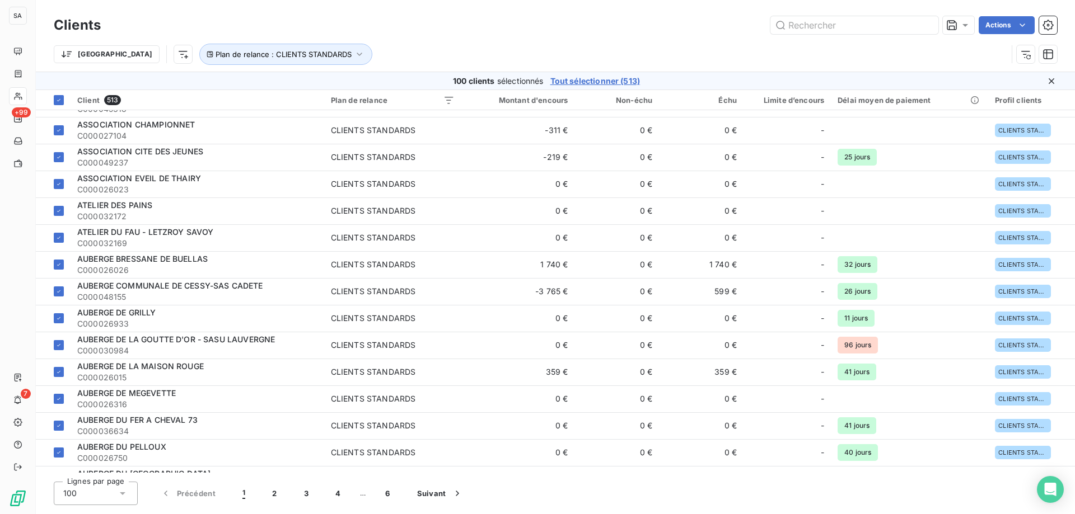
scroll to position [840, 0]
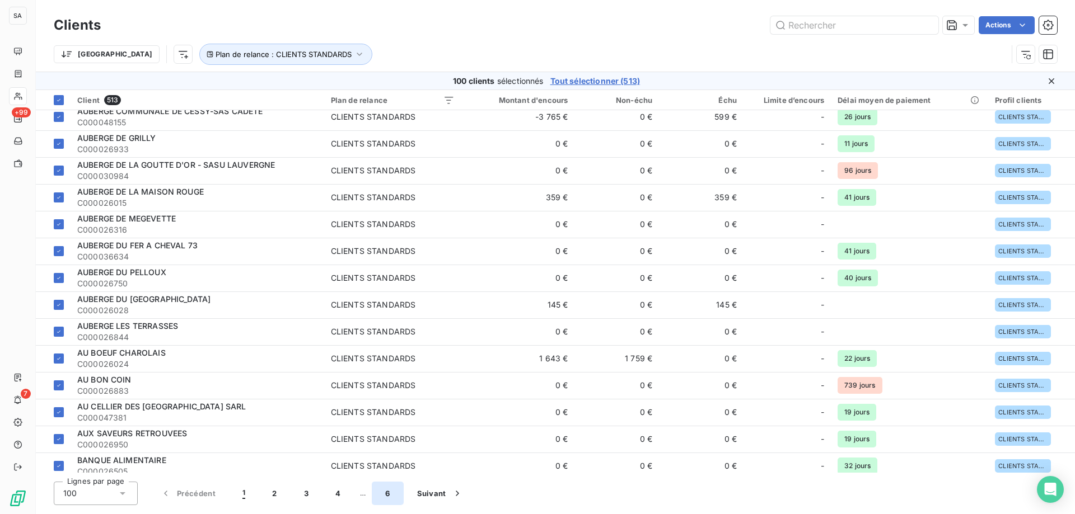
click at [378, 495] on button "6" at bounding box center [387, 494] width 31 height 24
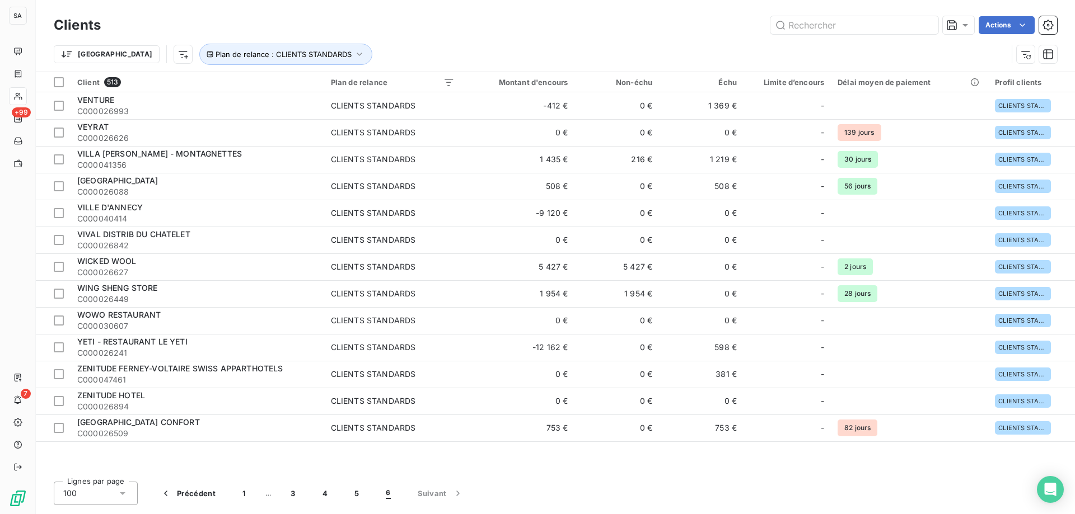
click at [384, 24] on div "Actions" at bounding box center [585, 25] width 943 height 18
click at [280, 55] on span "Plan de relance : CLIENTS STANDARDS" at bounding box center [283, 54] width 136 height 9
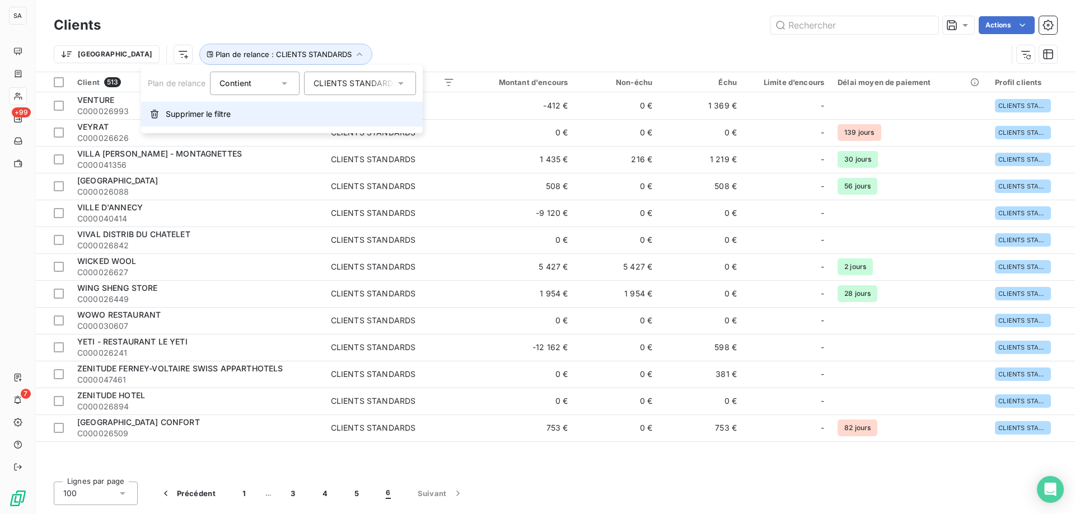
click at [211, 111] on span "Supprimer le filtre" at bounding box center [198, 114] width 65 height 11
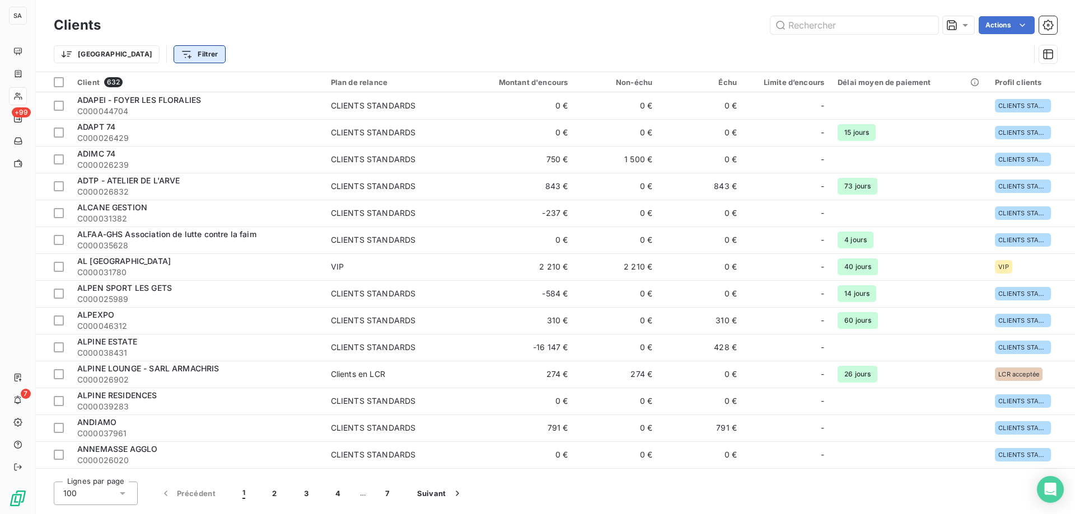
click at [159, 55] on html "SA +99 7 Clients Actions Trier Filtrer Client 632 Plan de relance Montant d'enc…" at bounding box center [537, 257] width 1075 height 514
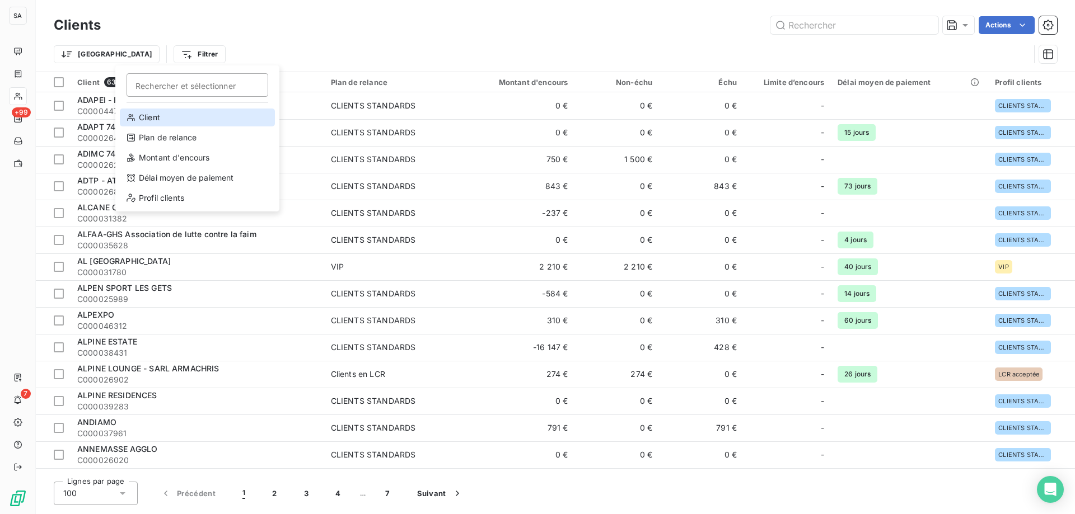
click at [171, 111] on div "Client" at bounding box center [197, 118] width 155 height 18
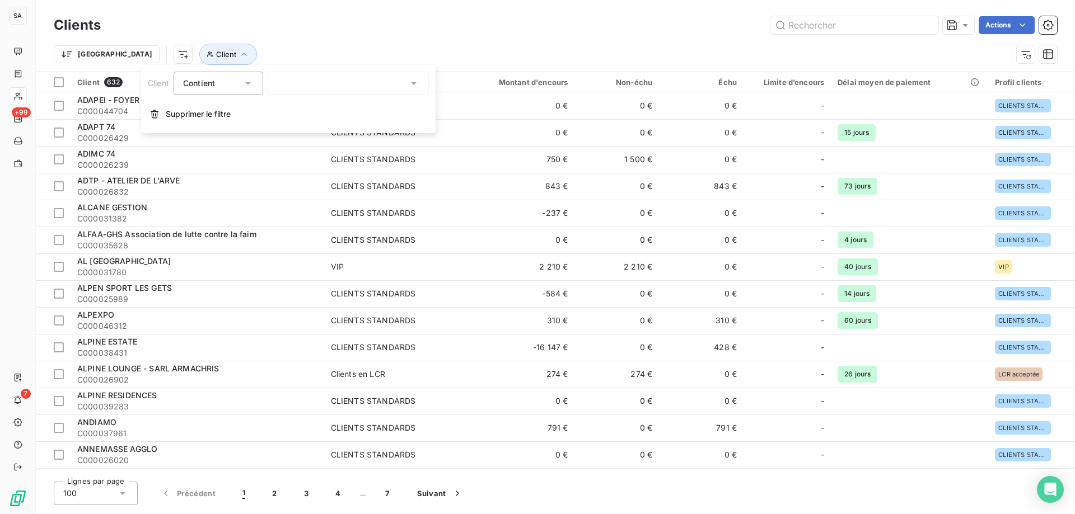
click at [313, 81] on div at bounding box center [348, 84] width 161 height 24
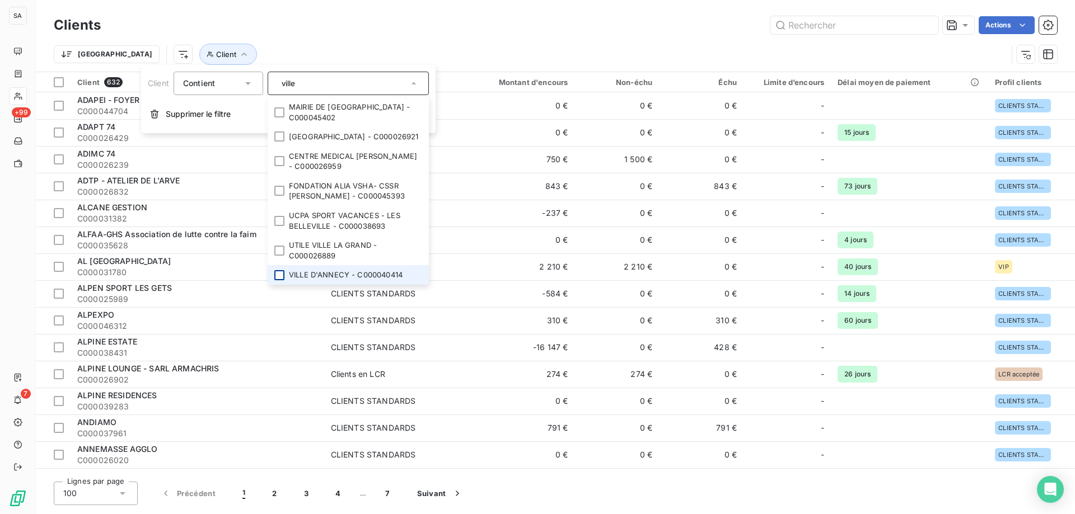
type input "ville"
click at [277, 280] on div at bounding box center [279, 275] width 10 height 10
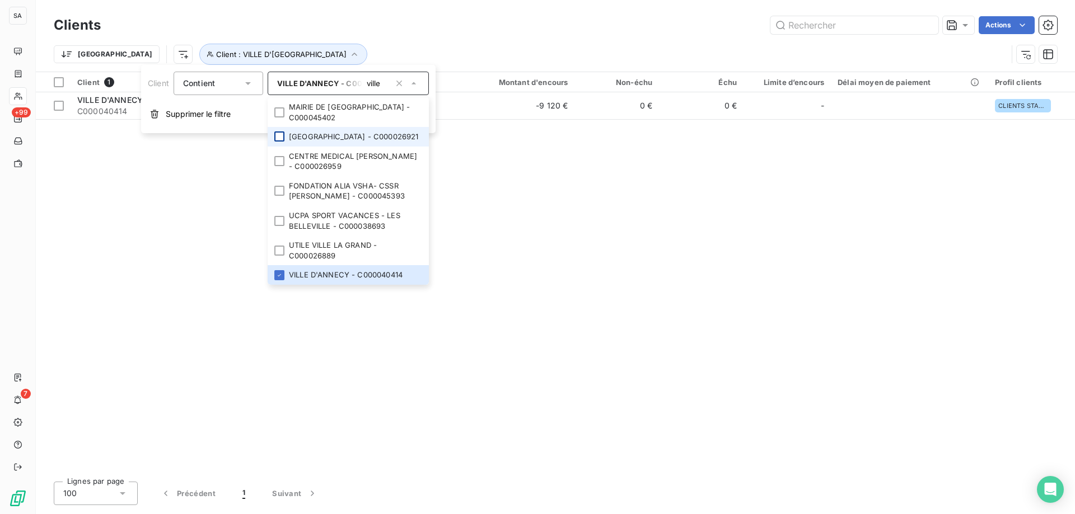
click at [277, 142] on div at bounding box center [279, 137] width 10 height 10
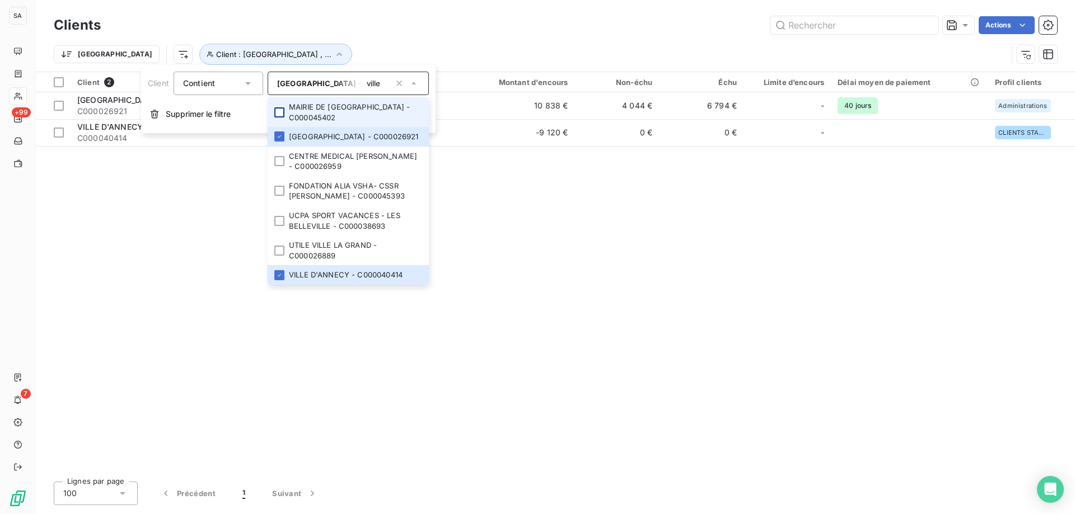
click at [279, 117] on div at bounding box center [279, 112] width 10 height 10
click at [278, 117] on div at bounding box center [279, 112] width 10 height 10
click at [277, 140] on icon at bounding box center [279, 136] width 7 height 7
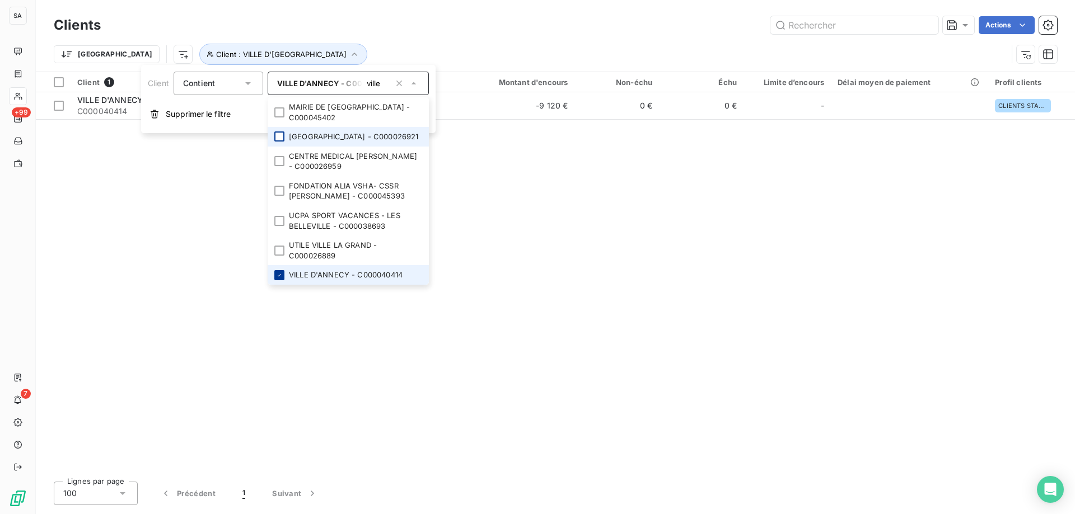
click at [278, 279] on icon at bounding box center [279, 275] width 7 height 7
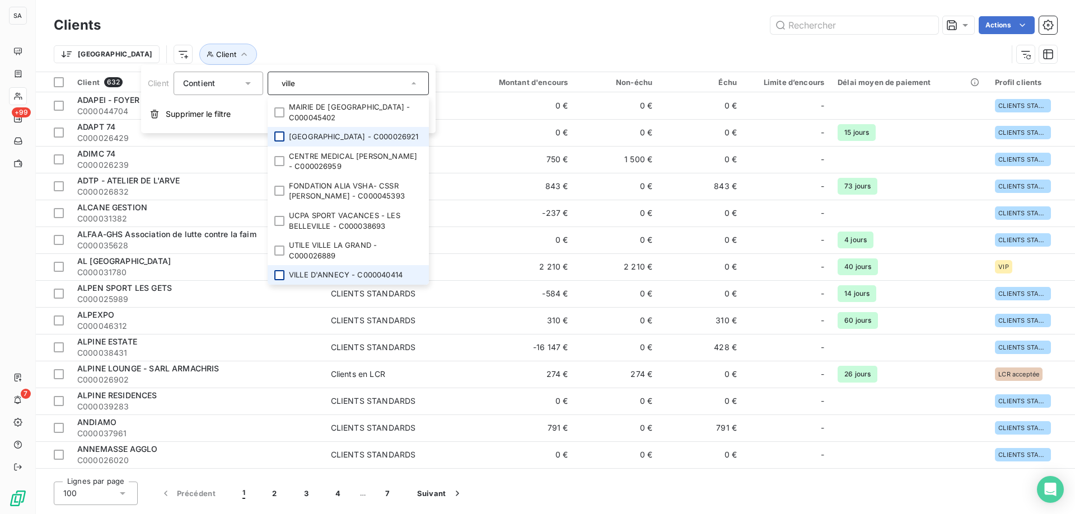
click at [414, 43] on div "Trier Client" at bounding box center [555, 54] width 1003 height 35
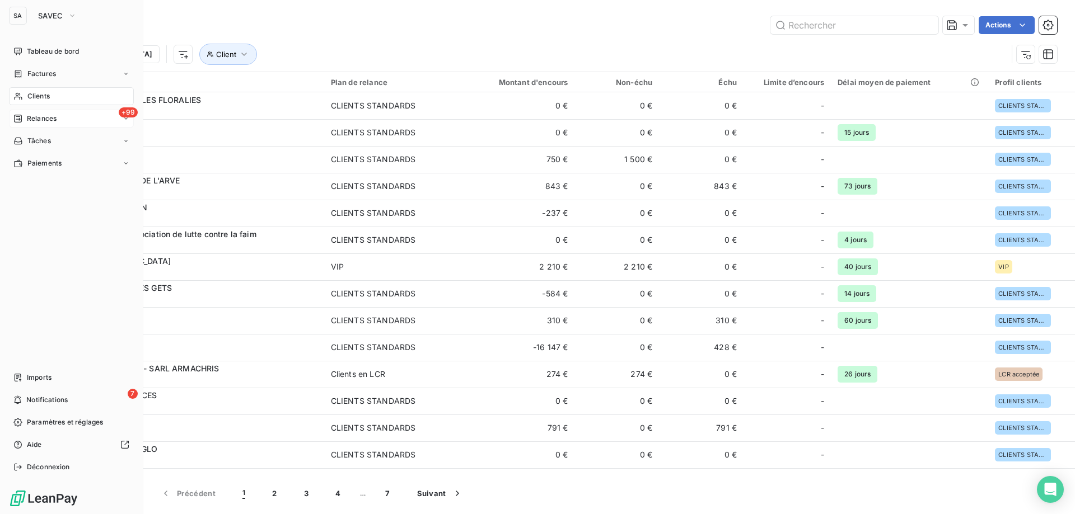
click at [54, 118] on span "Relances" at bounding box center [42, 119] width 30 height 10
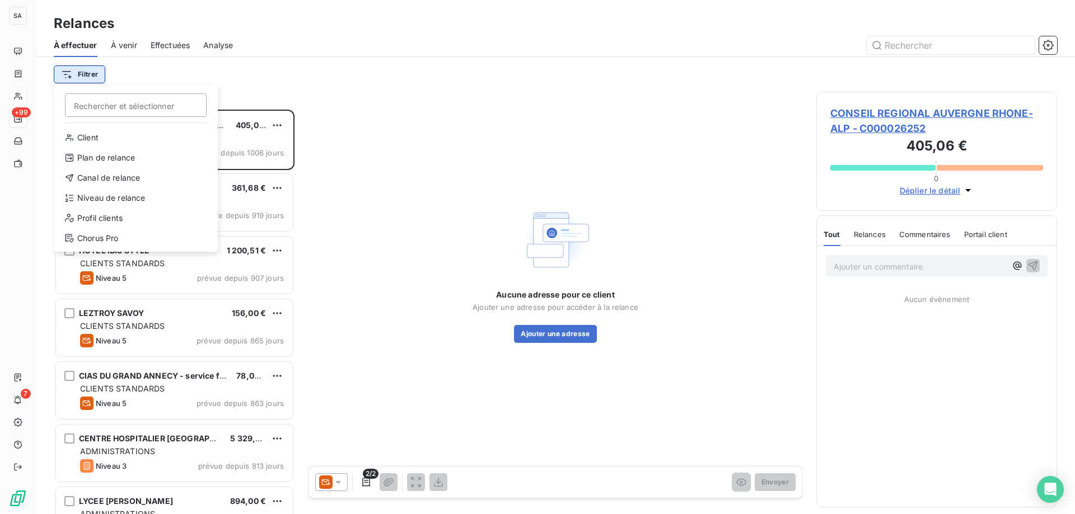
click at [96, 71] on html "SA +99 7 Relances À effectuer À venir Effectuées Analyse Filtrer Rechercher et …" at bounding box center [537, 257] width 1075 height 514
click at [150, 199] on div "Niveau de relance" at bounding box center [135, 198] width 155 height 18
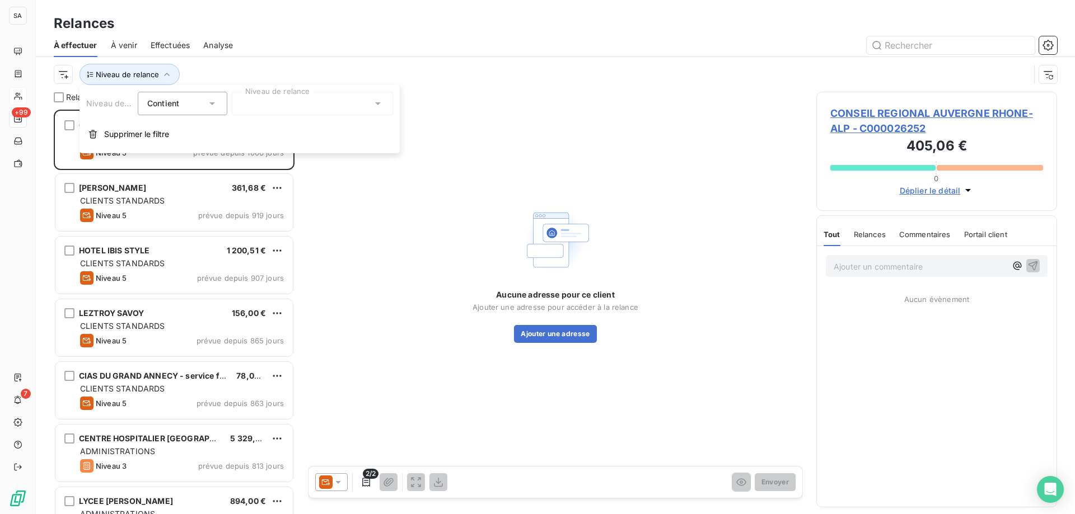
click at [280, 105] on div at bounding box center [312, 104] width 161 height 24
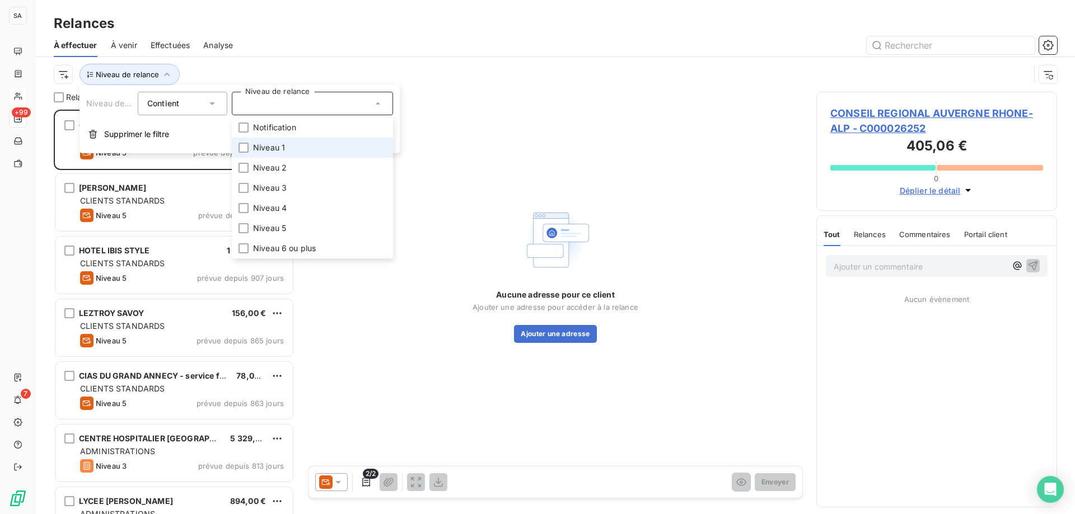
click at [279, 144] on span "Niveau 1" at bounding box center [269, 147] width 32 height 11
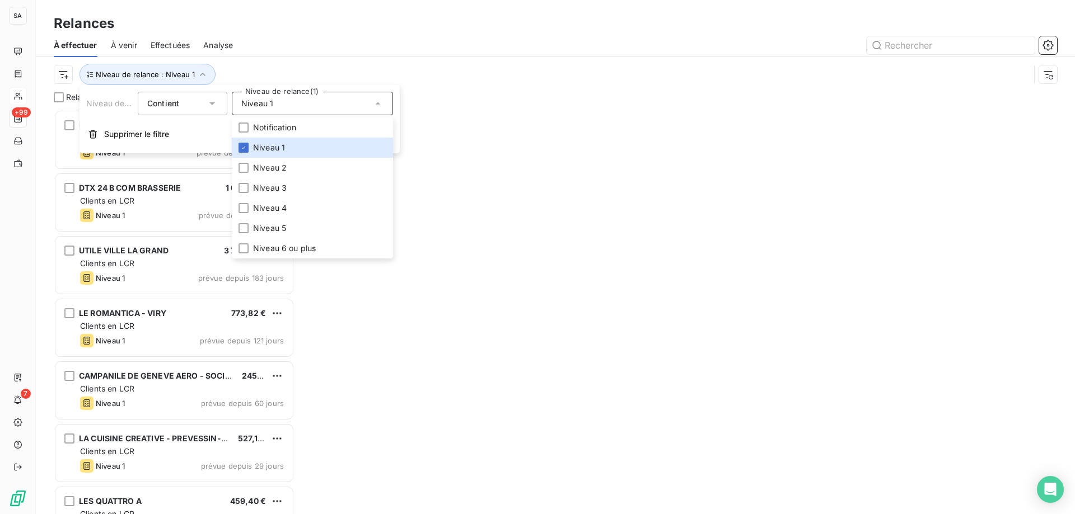
scroll to position [396, 232]
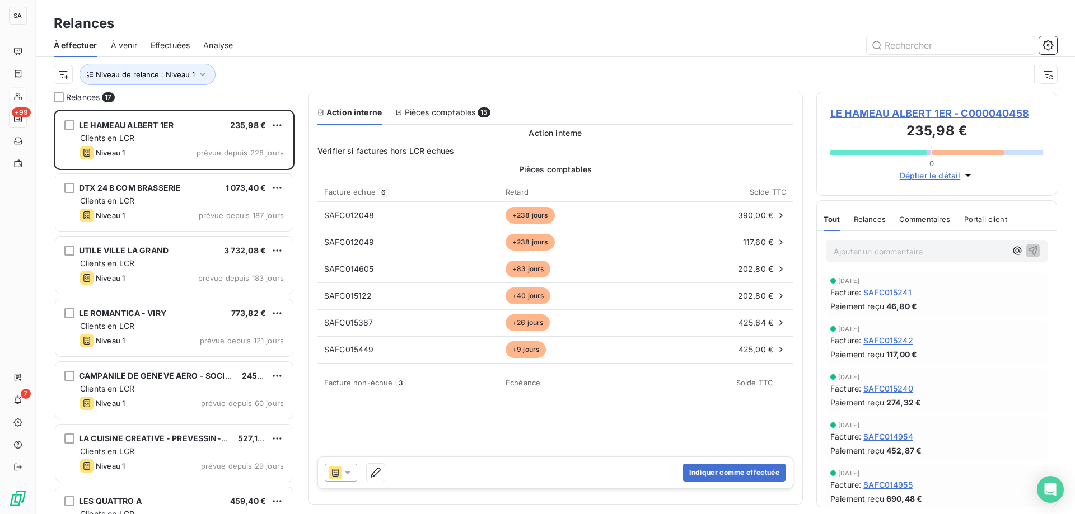
click at [363, 39] on div at bounding box center [651, 45] width 810 height 18
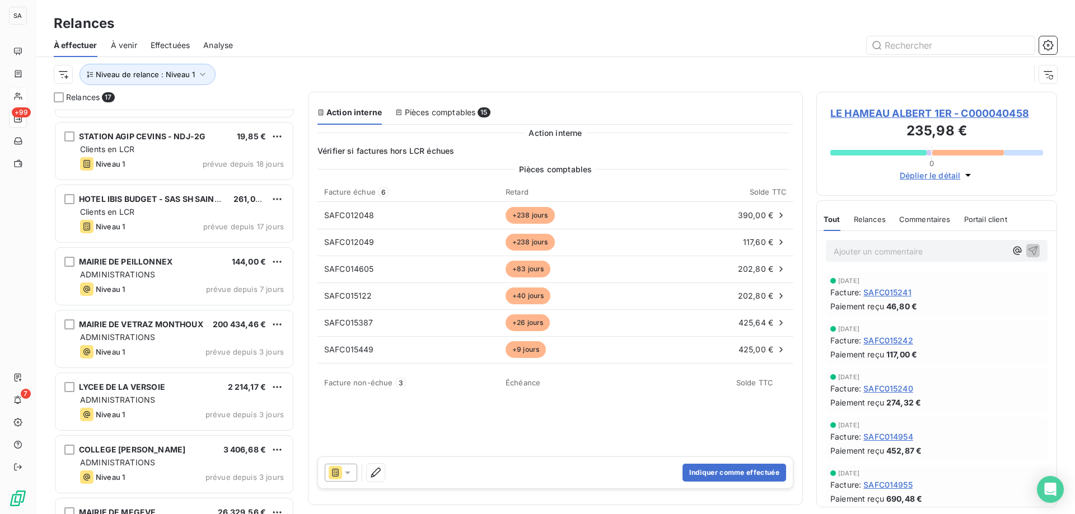
scroll to position [662, 0]
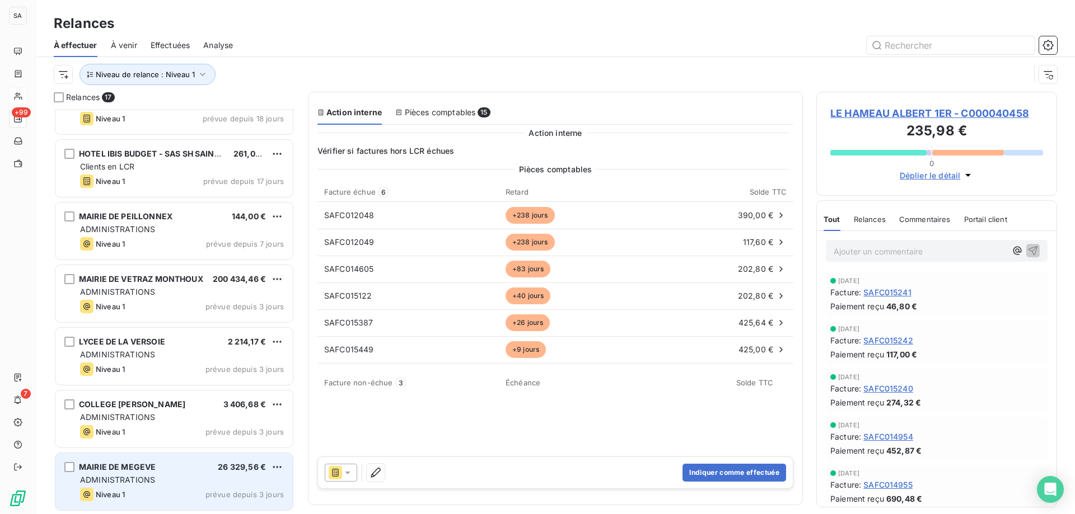
click at [130, 471] on span "MAIRIE DE MEGEVE" at bounding box center [117, 467] width 77 height 10
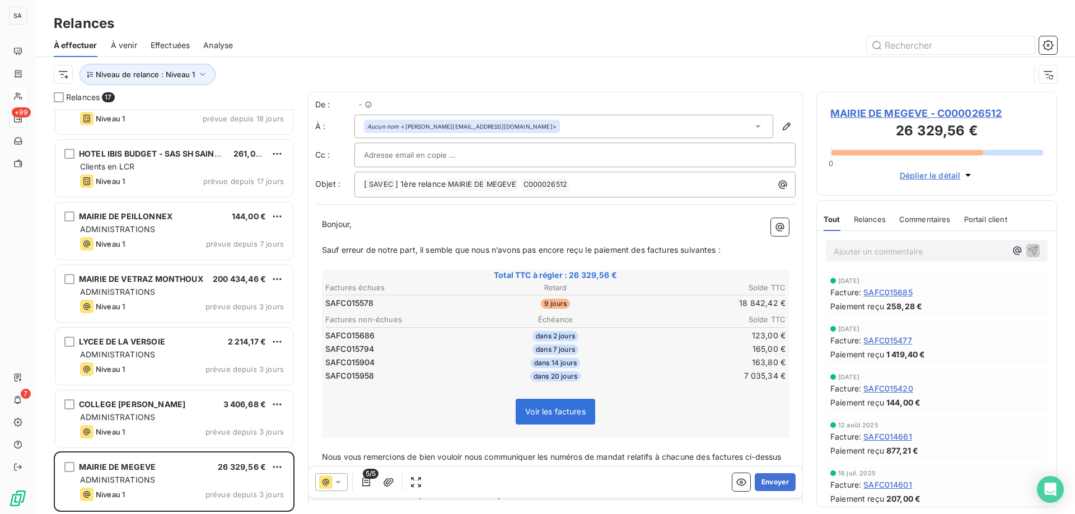
scroll to position [396, 232]
click at [919, 115] on span "MAIRIE DE MEGEVE - C000026512" at bounding box center [936, 113] width 213 height 15
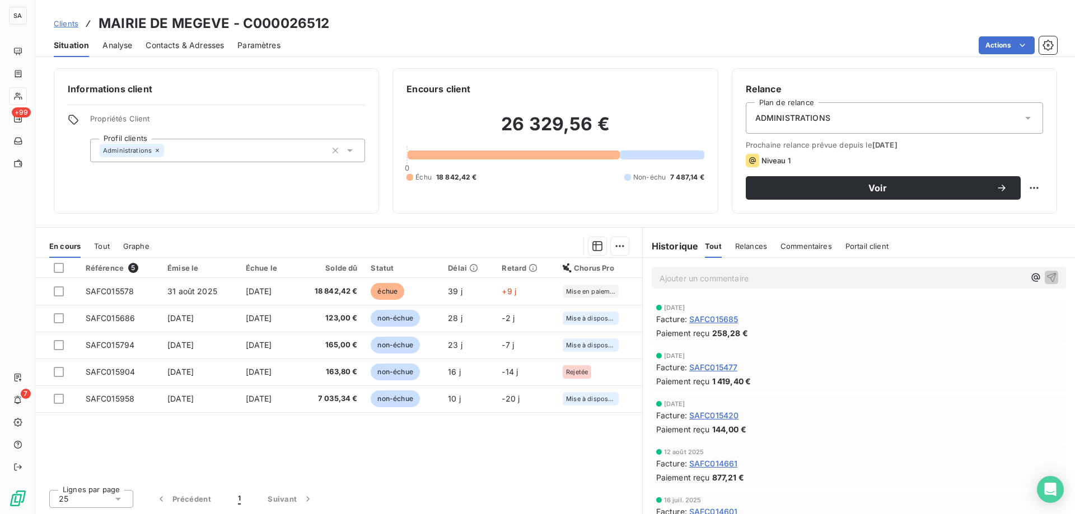
click at [180, 43] on span "Contacts & Adresses" at bounding box center [185, 45] width 78 height 11
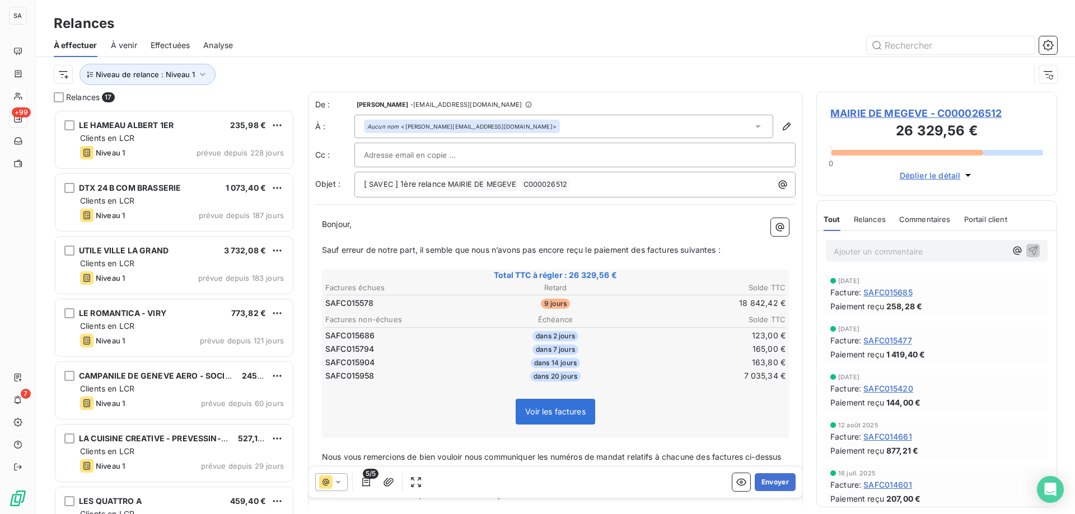
scroll to position [396, 232]
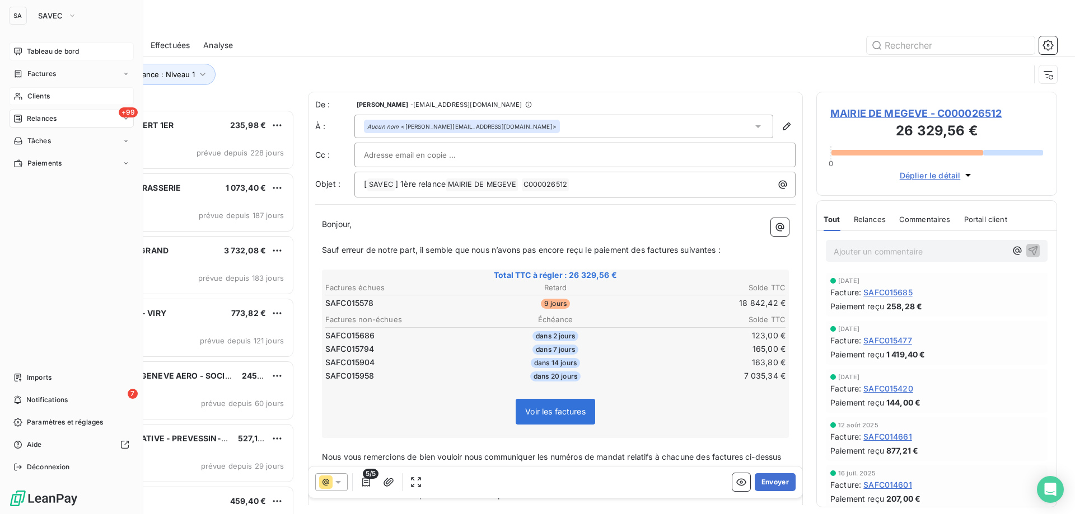
click at [52, 48] on span "Tableau de bord" at bounding box center [53, 51] width 52 height 10
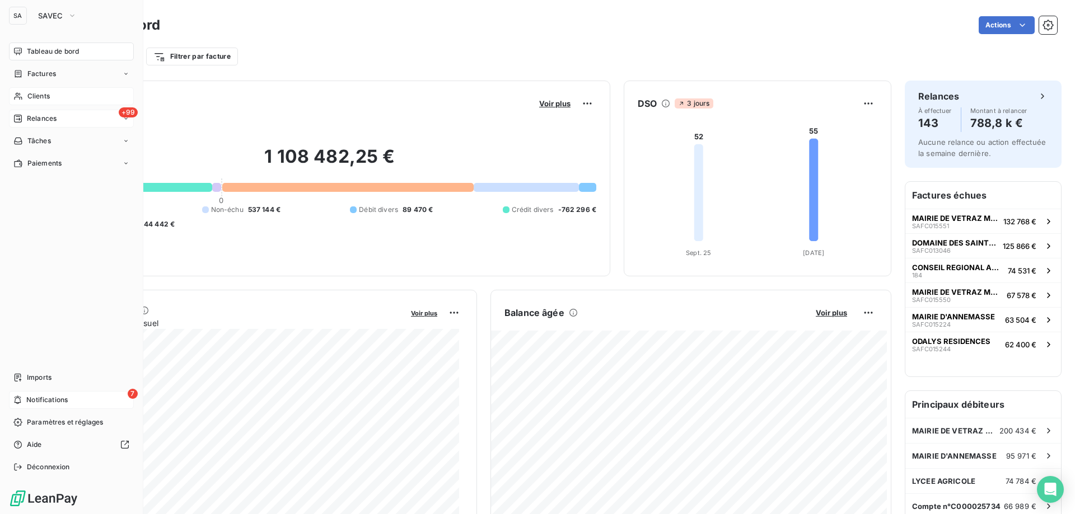
click at [82, 401] on div "7 Notifications" at bounding box center [71, 400] width 125 height 18
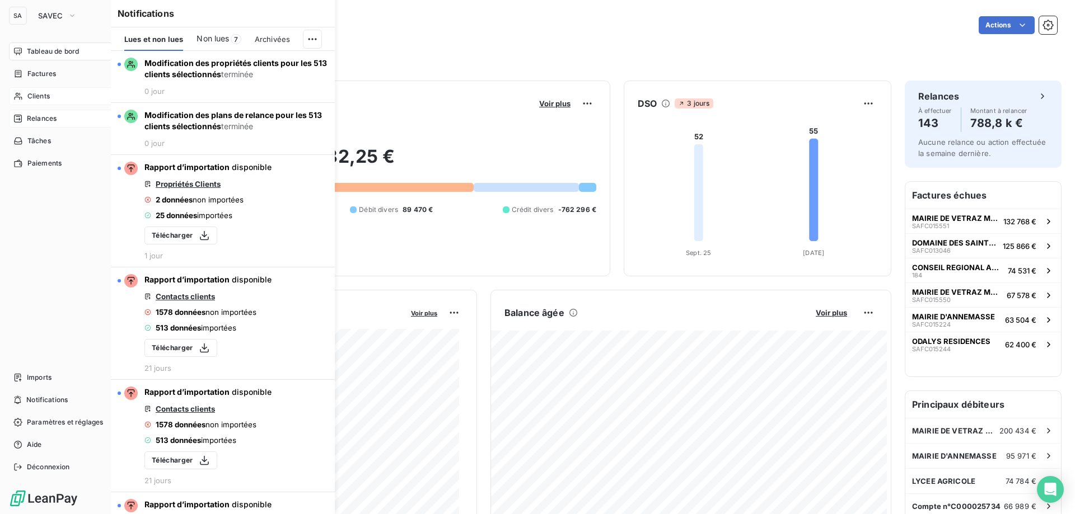
click at [24, 95] on div "Clients" at bounding box center [71, 96] width 125 height 18
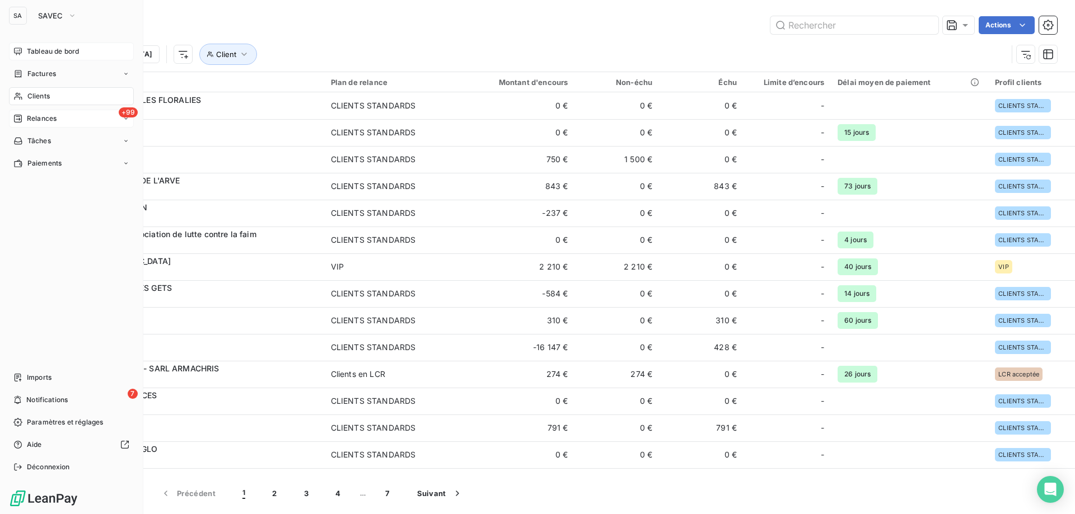
click at [41, 54] on span "Tableau de bord" at bounding box center [53, 51] width 52 height 10
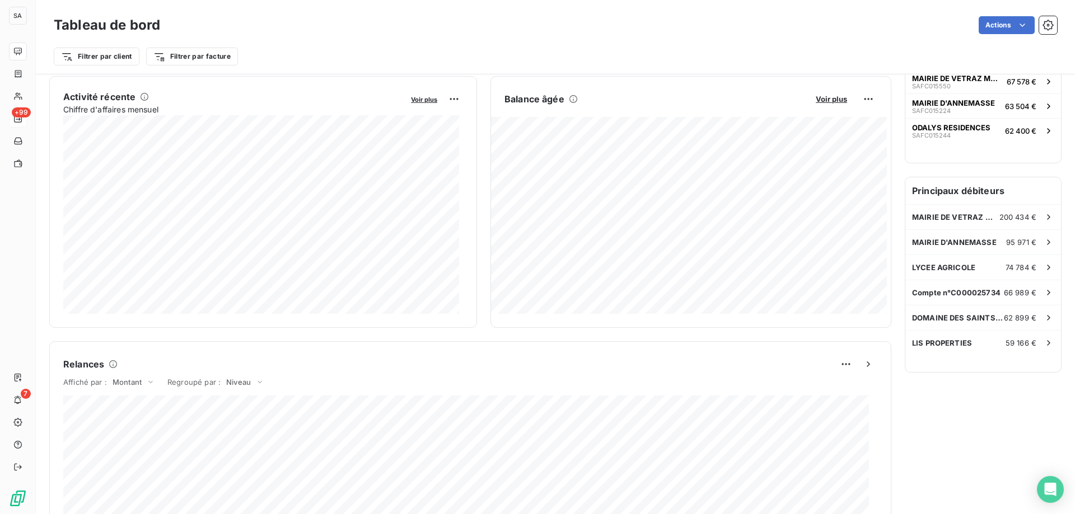
scroll to position [224, 0]
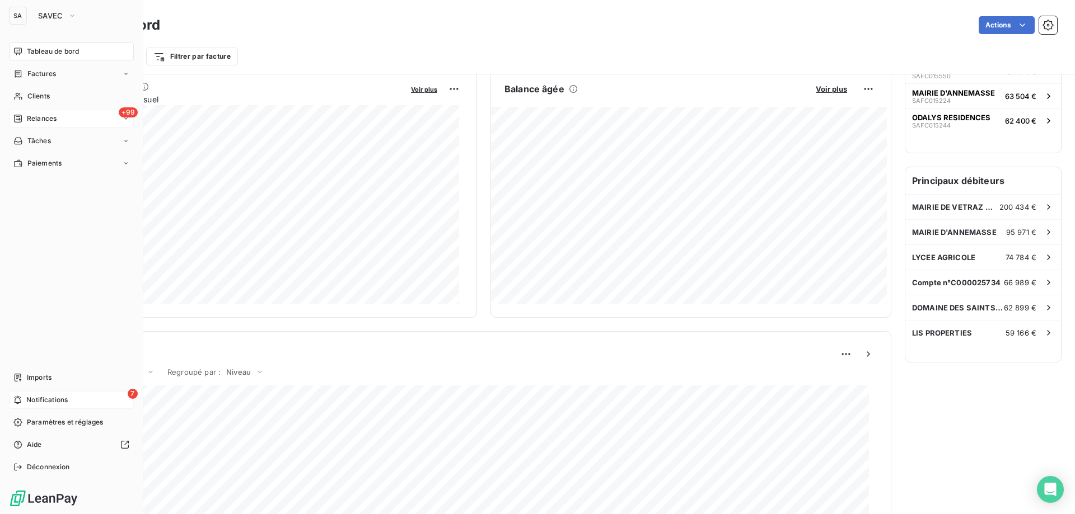
click at [26, 403] on span "Notifications" at bounding box center [46, 400] width 41 height 10
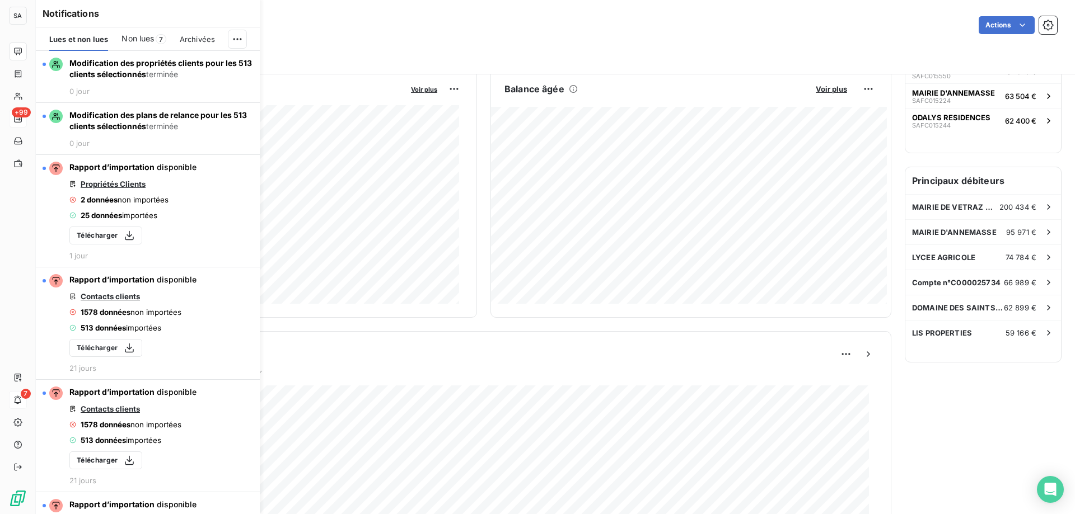
click at [158, 38] on span "7" at bounding box center [161, 39] width 11 height 10
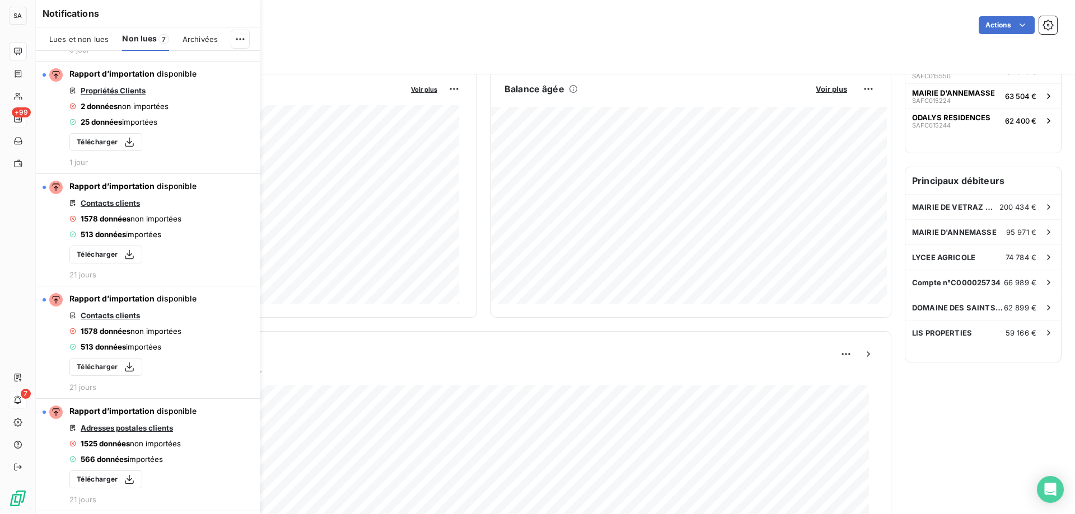
scroll to position [203, 0]
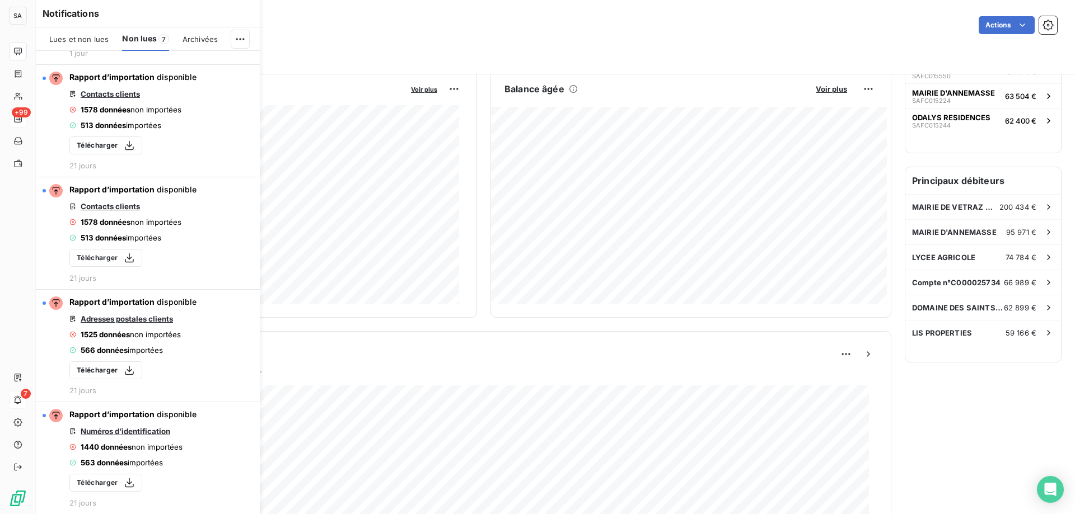
click at [89, 35] on span "Lues et non lues" at bounding box center [78, 39] width 59 height 9
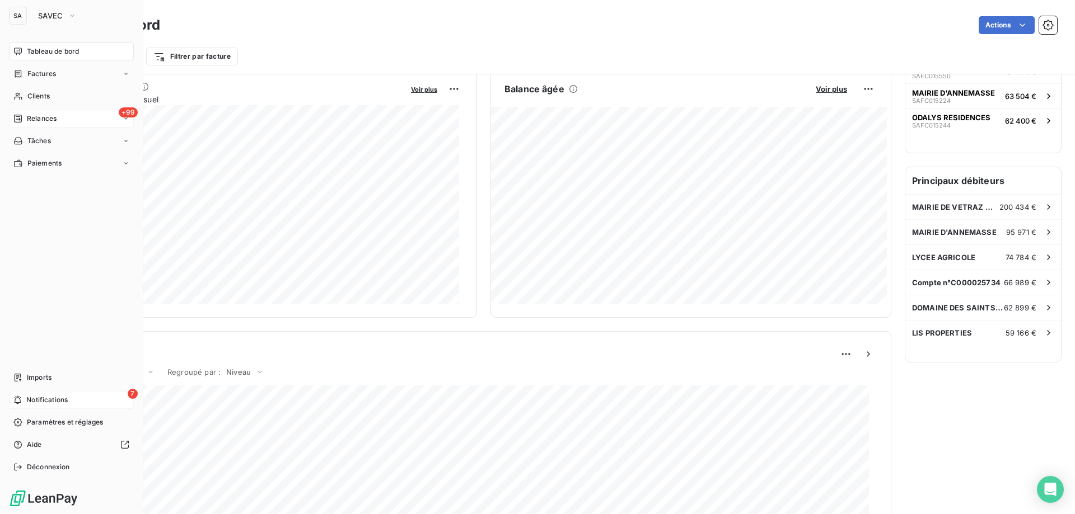
click at [34, 45] on div "Tableau de bord" at bounding box center [71, 52] width 125 height 18
click at [43, 92] on span "Clients" at bounding box center [38, 96] width 22 height 10
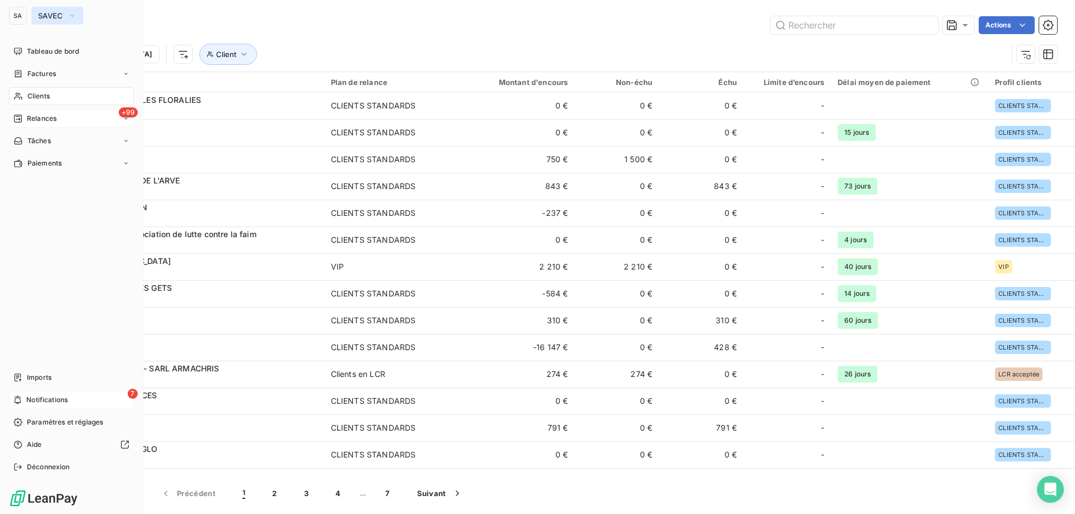
click at [53, 12] on span "SAVEC" at bounding box center [50, 15] width 25 height 9
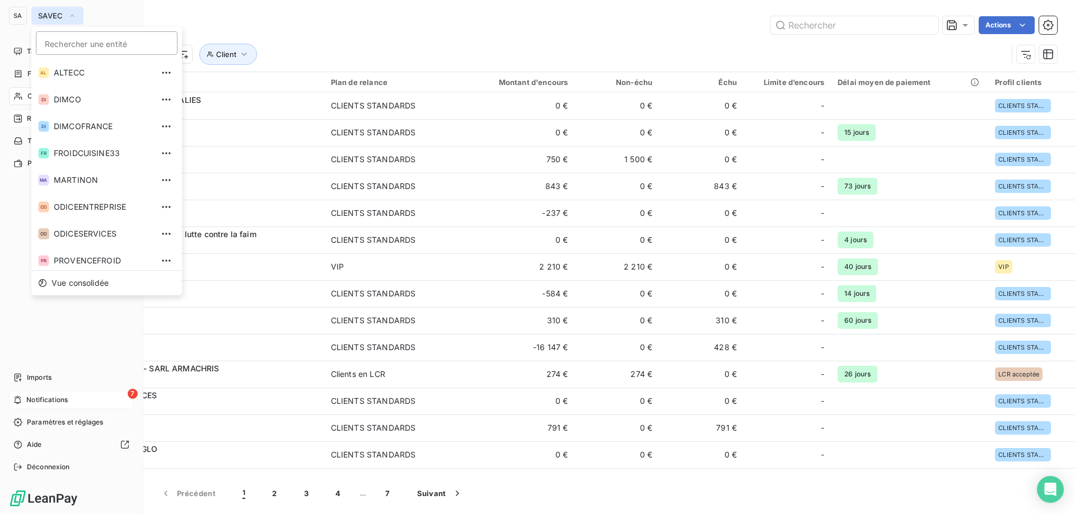
scroll to position [31, 0]
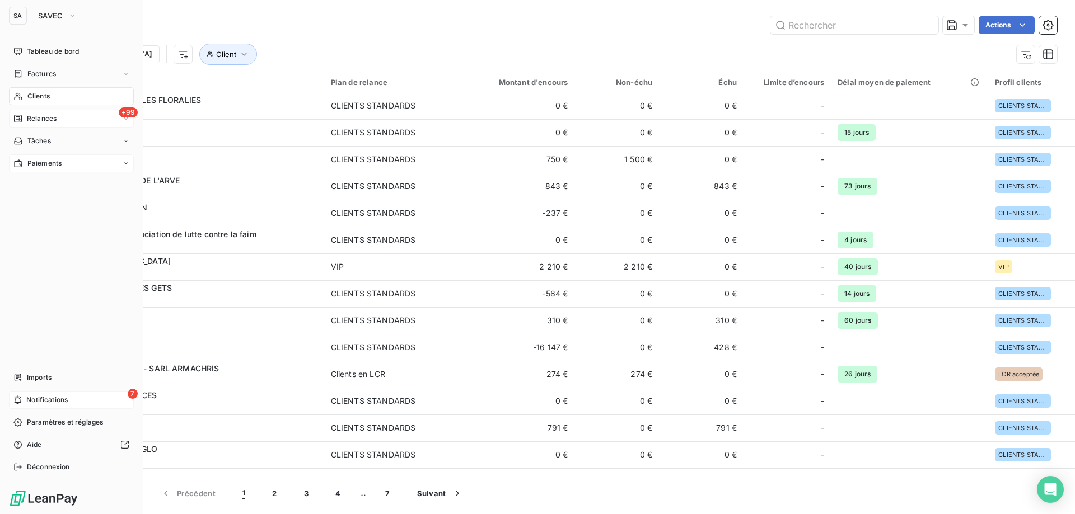
click at [76, 162] on div "Paiements" at bounding box center [71, 163] width 125 height 18
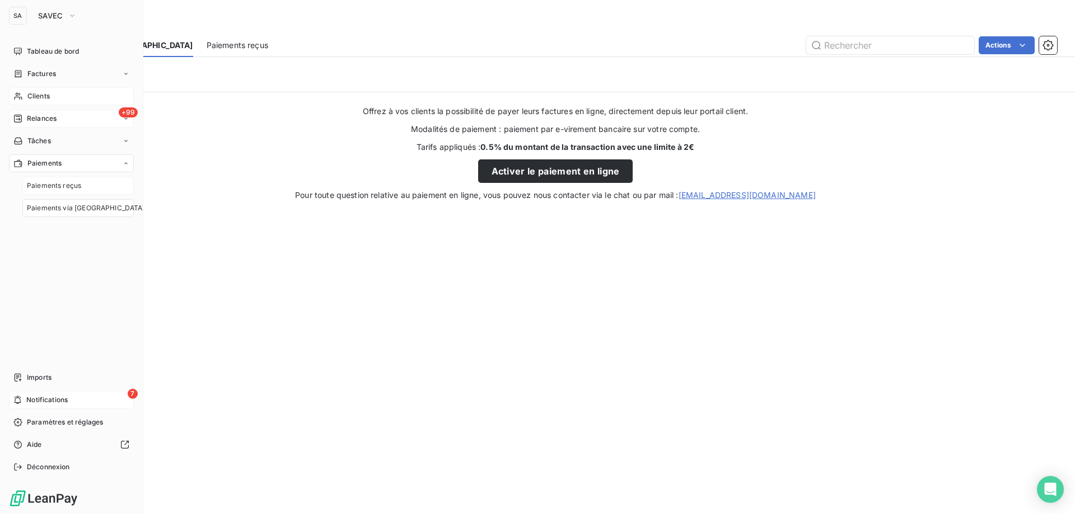
click at [66, 189] on span "Paiements reçus" at bounding box center [54, 186] width 54 height 10
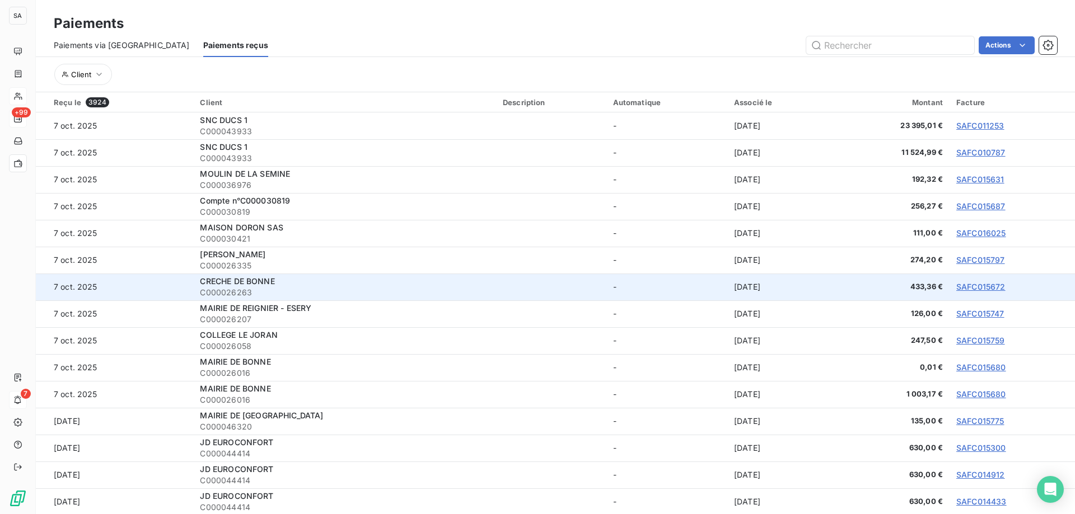
click at [237, 278] on span "CRECHE DE BONNE" at bounding box center [237, 281] width 74 height 10
click at [974, 286] on link "SAFC015672" at bounding box center [980, 287] width 49 height 10
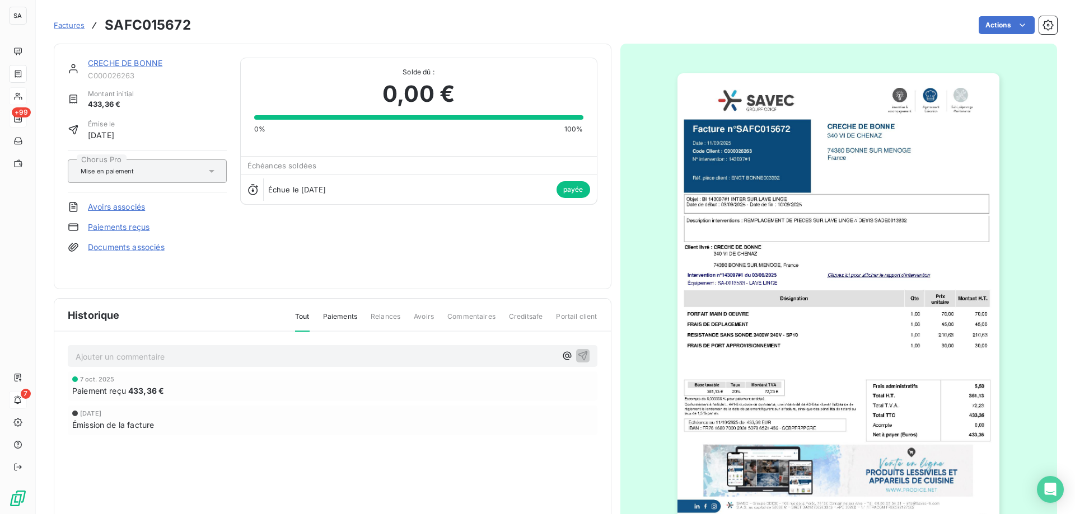
click at [139, 64] on link "CRECHE DE BONNE" at bounding box center [125, 63] width 74 height 10
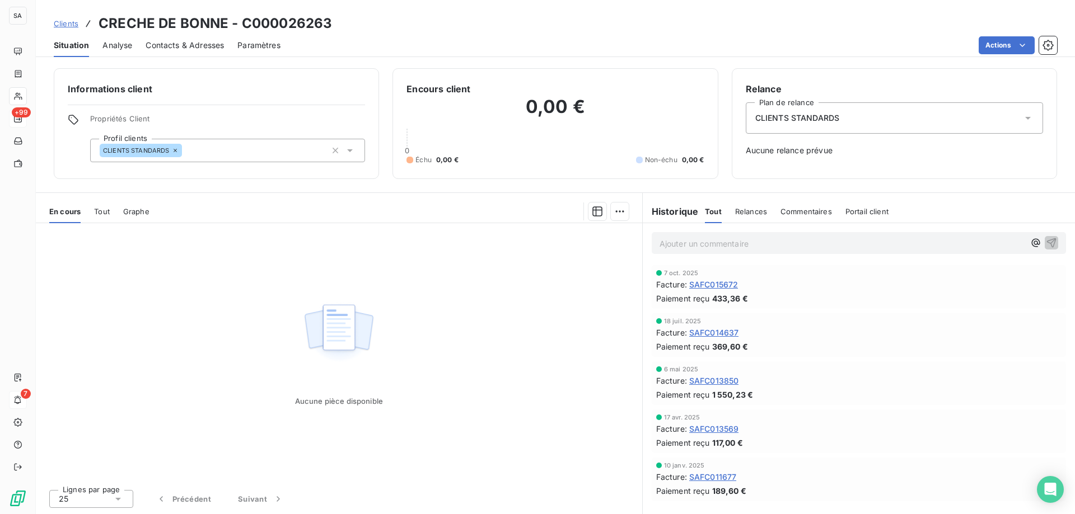
click at [207, 44] on span "Contacts & Adresses" at bounding box center [185, 45] width 78 height 11
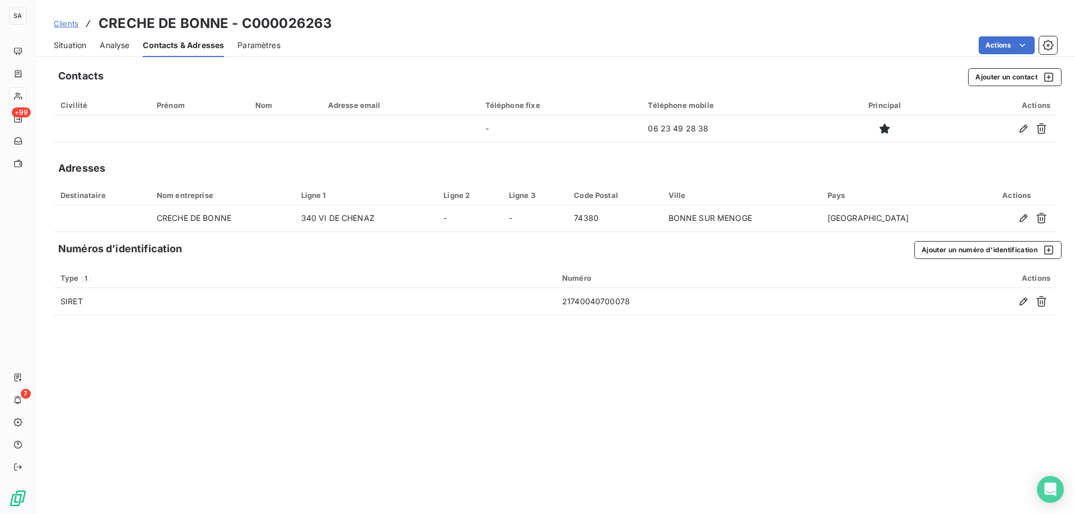
click at [76, 41] on span "Situation" at bounding box center [70, 45] width 32 height 11
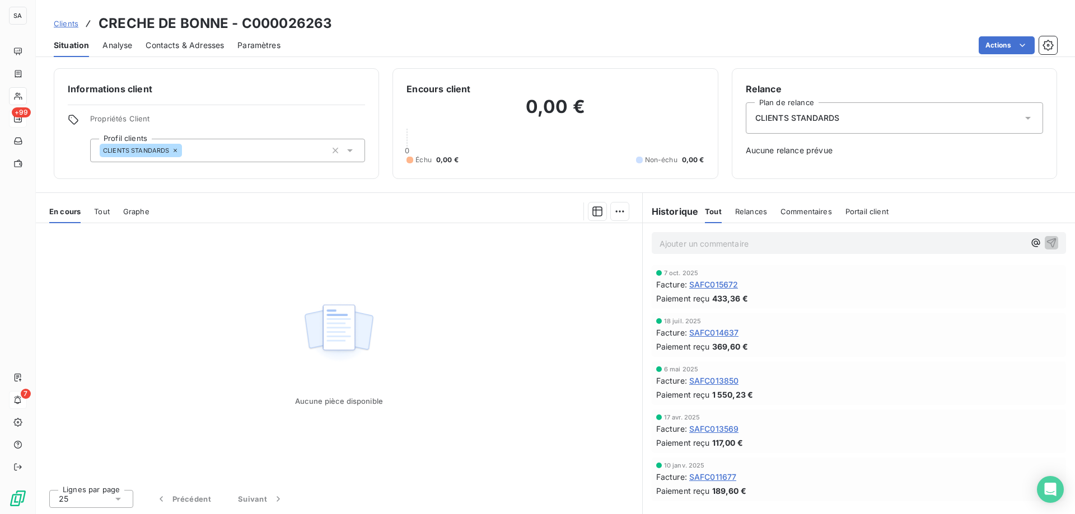
click at [940, 119] on div "CLIENTS STANDARDS" at bounding box center [894, 117] width 297 height 31
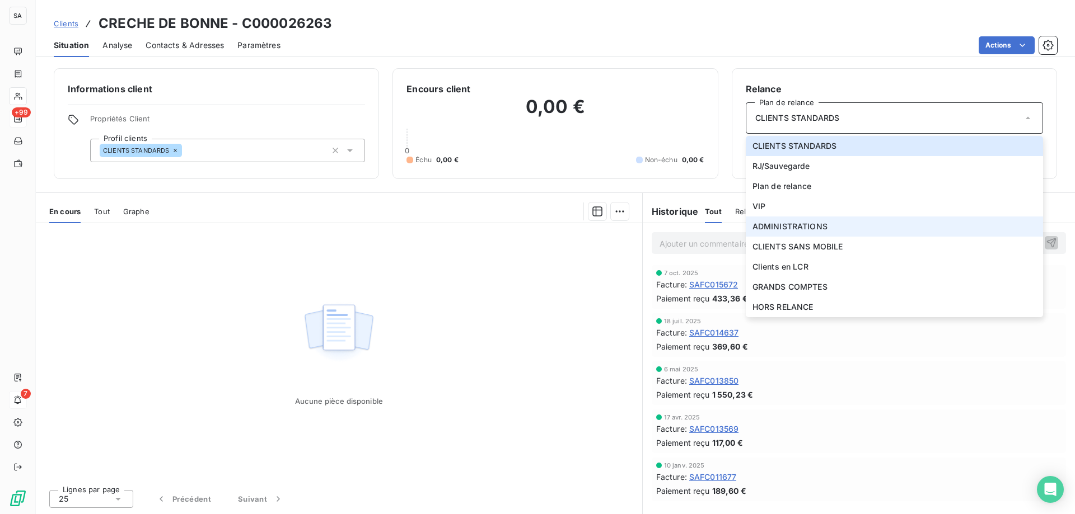
click at [800, 226] on span "ADMINISTRATIONS" at bounding box center [789, 226] width 75 height 11
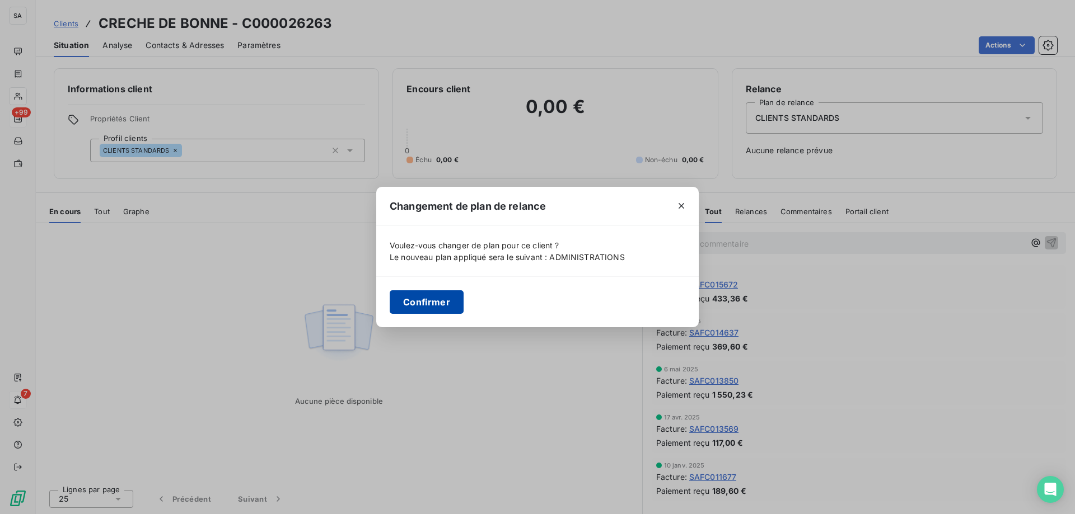
click at [420, 306] on button "Confirmer" at bounding box center [427, 302] width 74 height 24
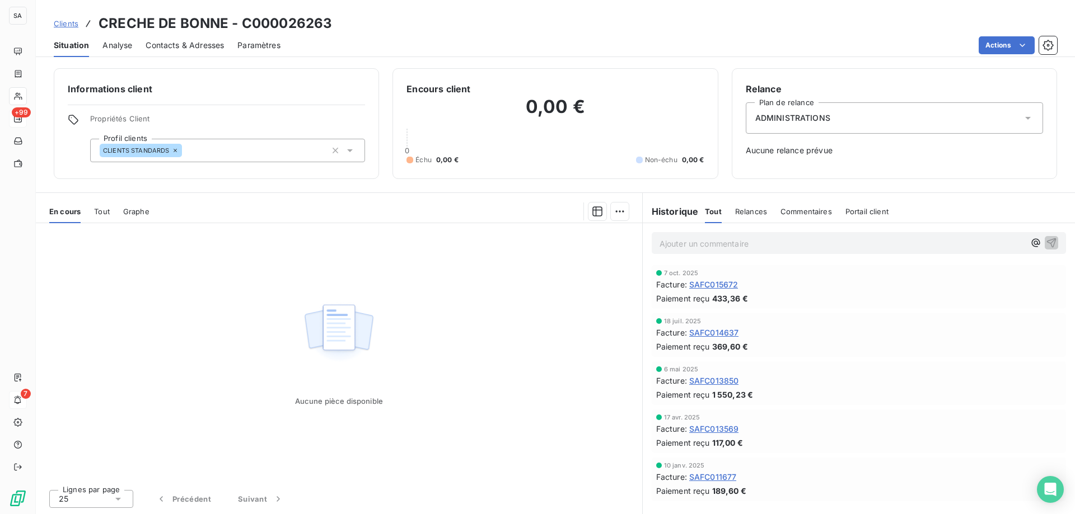
click at [272, 148] on div "CLIENTS STANDARDS" at bounding box center [227, 151] width 275 height 24
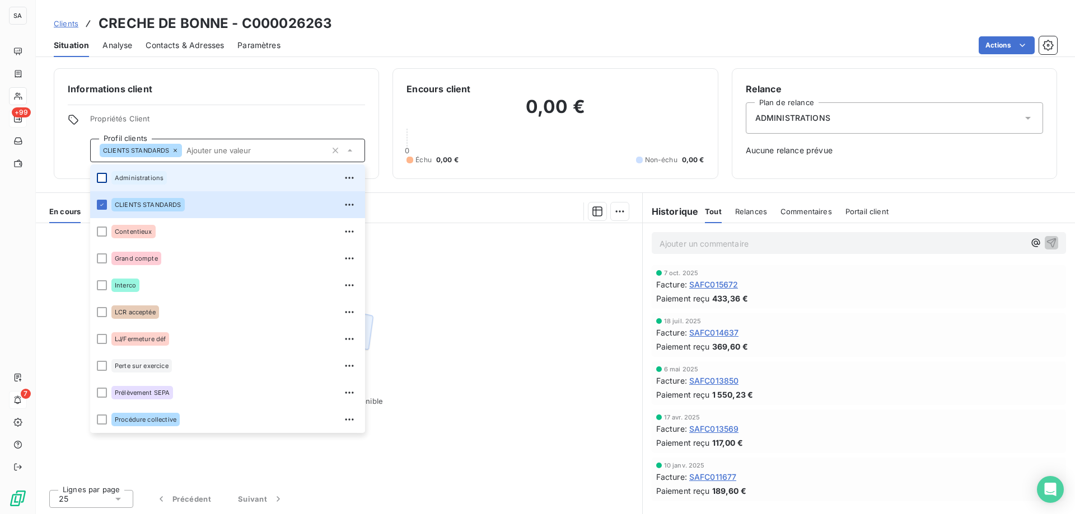
drag, startPoint x: 99, startPoint y: 173, endPoint x: 99, endPoint y: 188, distance: 15.1
click at [100, 174] on div at bounding box center [102, 178] width 10 height 10
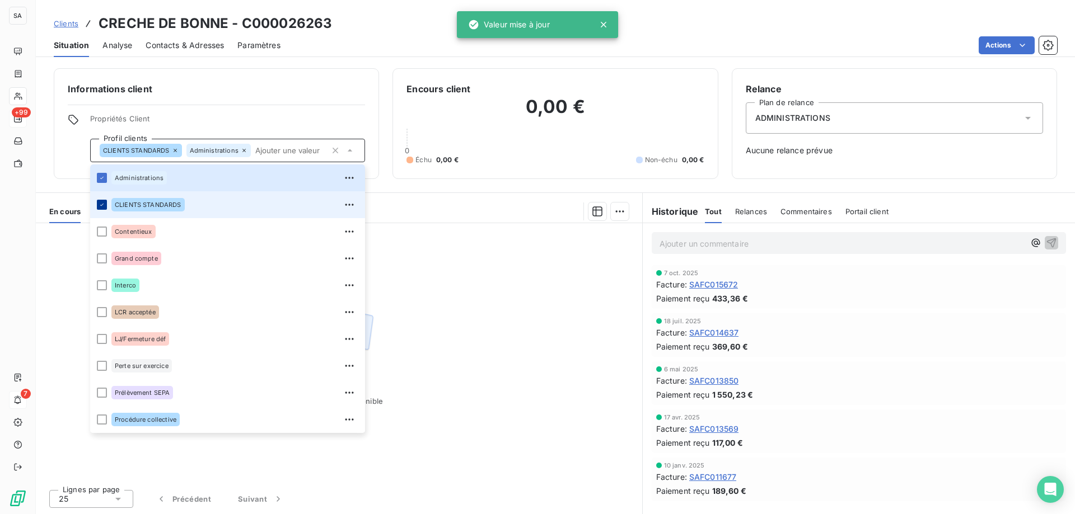
click at [99, 201] on icon at bounding box center [102, 204] width 7 height 7
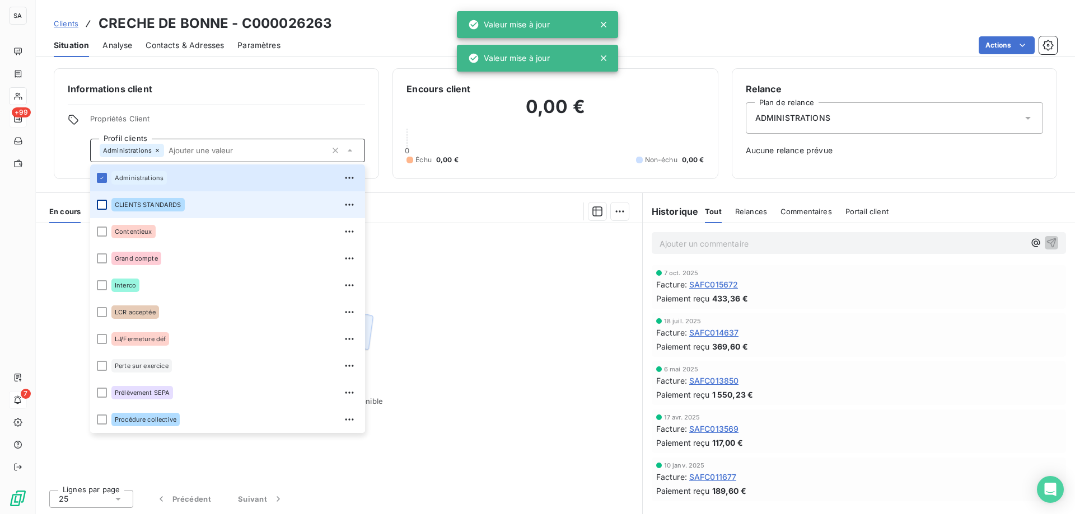
click at [372, 32] on div "Clients CRECHE DE BONNE - C000026263" at bounding box center [555, 23] width 1039 height 20
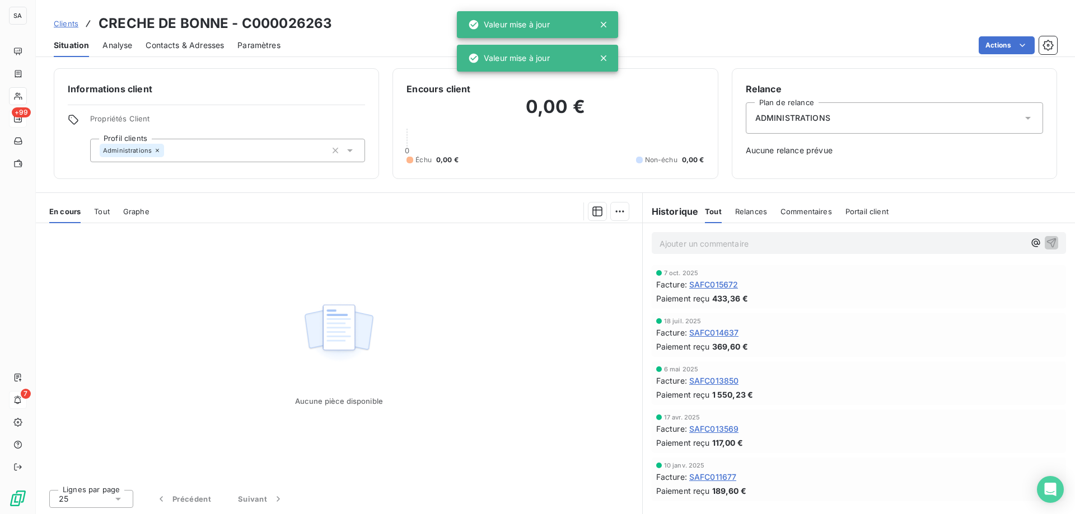
click at [65, 21] on span "Clients" at bounding box center [66, 23] width 25 height 9
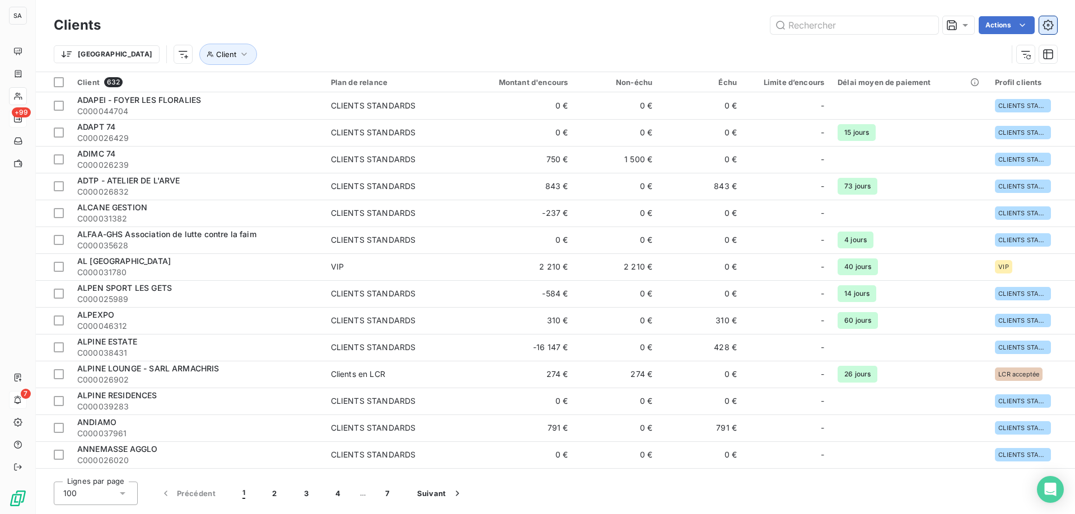
click at [1047, 32] on button "button" at bounding box center [1048, 25] width 18 height 18
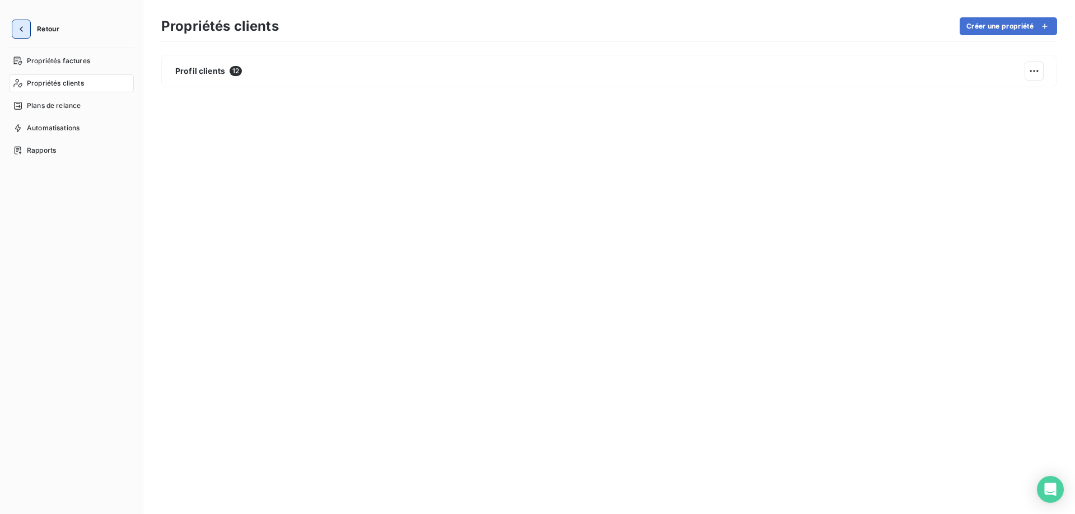
click at [26, 35] on button "button" at bounding box center [21, 29] width 18 height 18
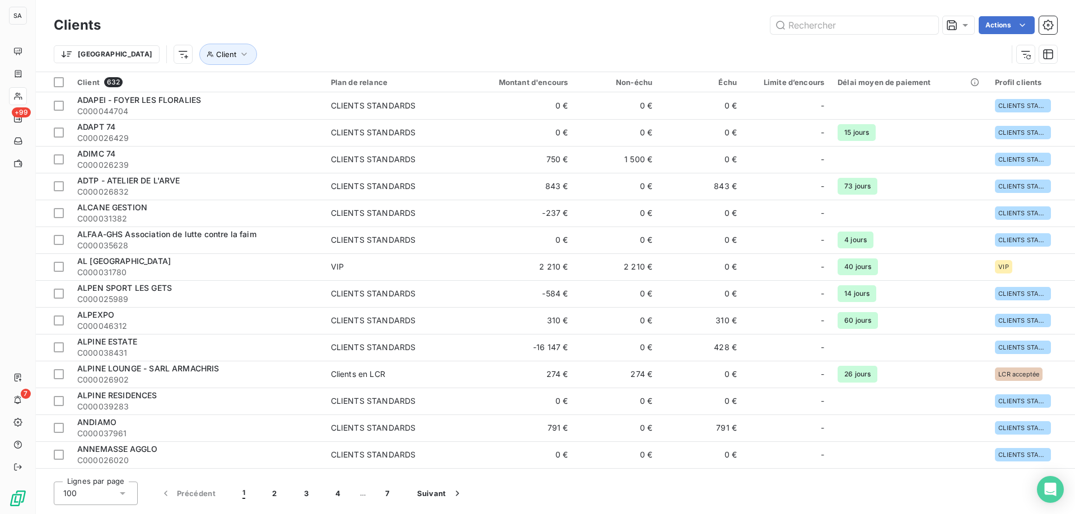
click at [113, 46] on div "Trier Client" at bounding box center [530, 54] width 953 height 21
click at [121, 52] on html "SA +99 7 Clients Actions Trier Client Client 632 Plan de relance Montant d'enco…" at bounding box center [537, 257] width 1075 height 514
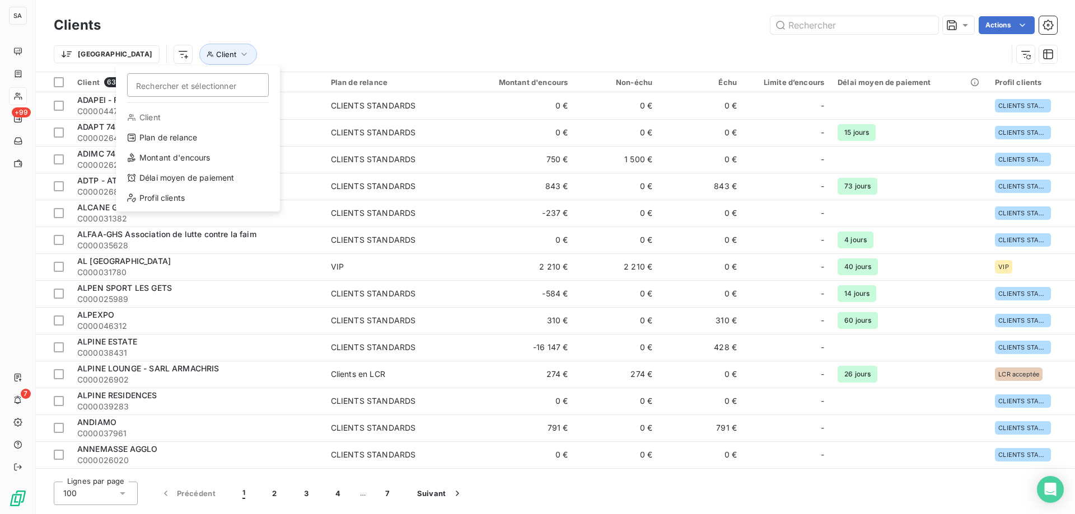
click at [1046, 24] on html "SA +99 7 Clients Actions Trier Rechercher et sélectionner Client Plan de relanc…" at bounding box center [537, 257] width 1075 height 514
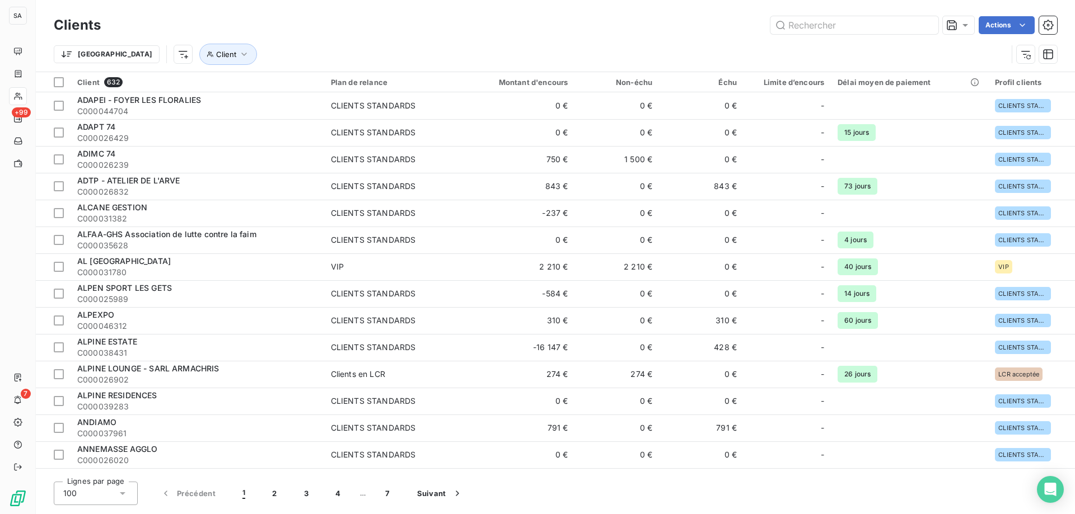
click at [1046, 24] on icon "button" at bounding box center [1047, 25] width 11 height 11
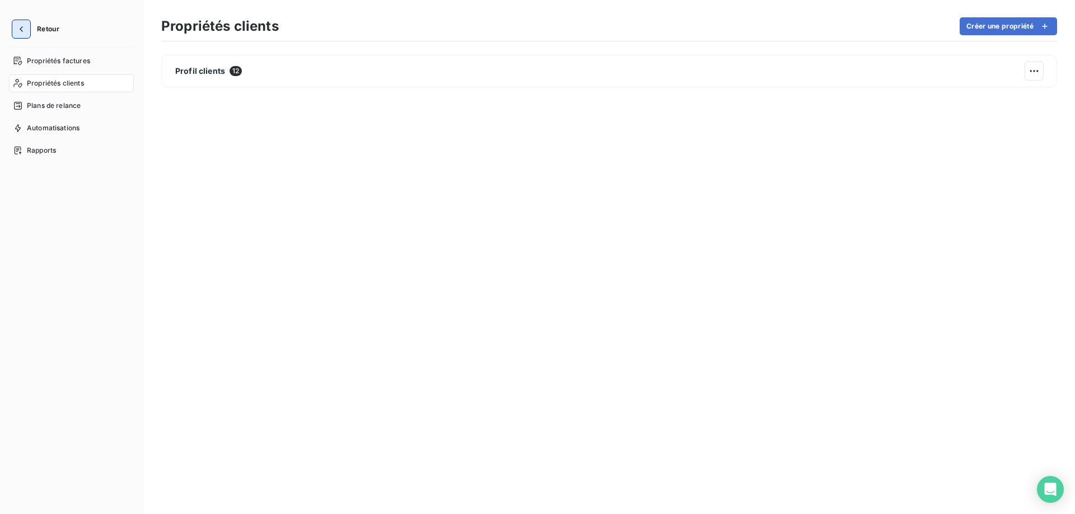
click at [22, 26] on icon "button" at bounding box center [21, 29] width 11 height 11
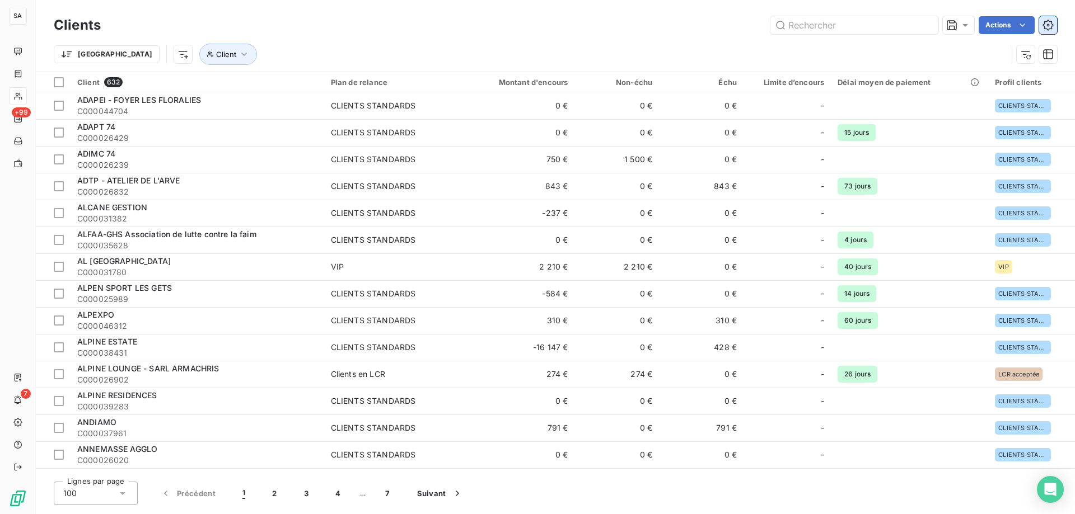
click at [1047, 22] on icon "button" at bounding box center [1047, 25] width 11 height 11
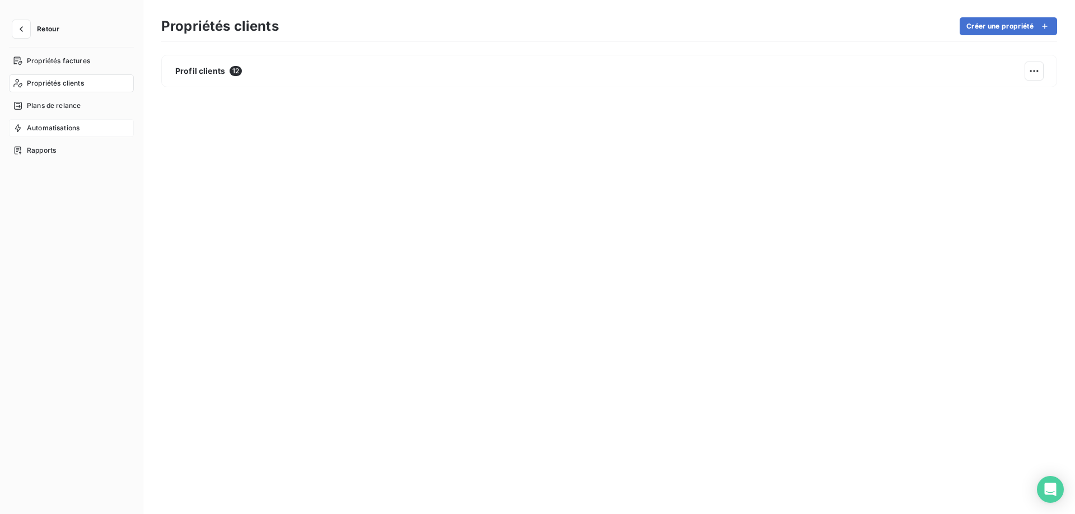
click at [40, 127] on span "Automatisations" at bounding box center [53, 128] width 53 height 10
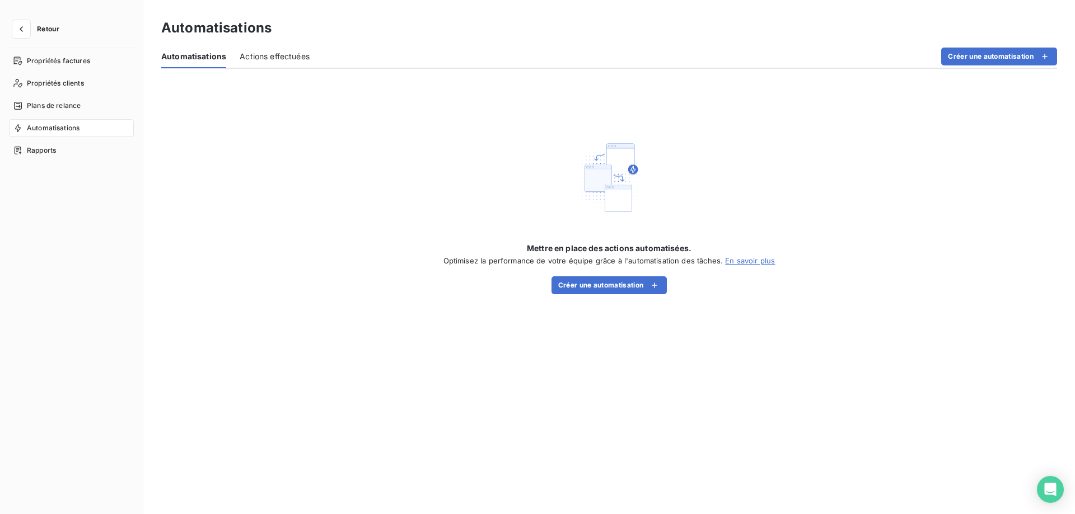
click at [273, 50] on div "Actions effectuées" at bounding box center [275, 57] width 70 height 24
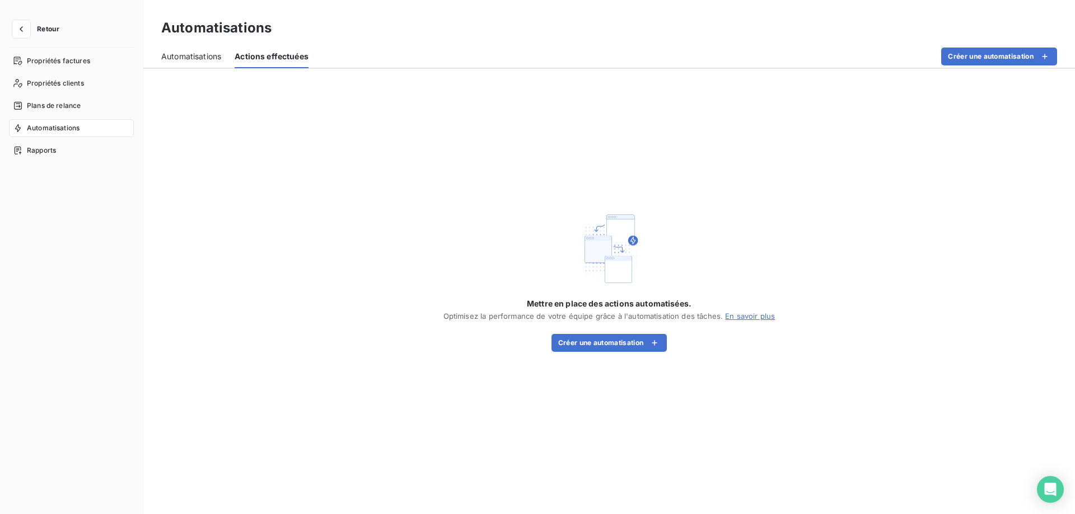
click at [200, 57] on span "Automatisations" at bounding box center [191, 56] width 60 height 11
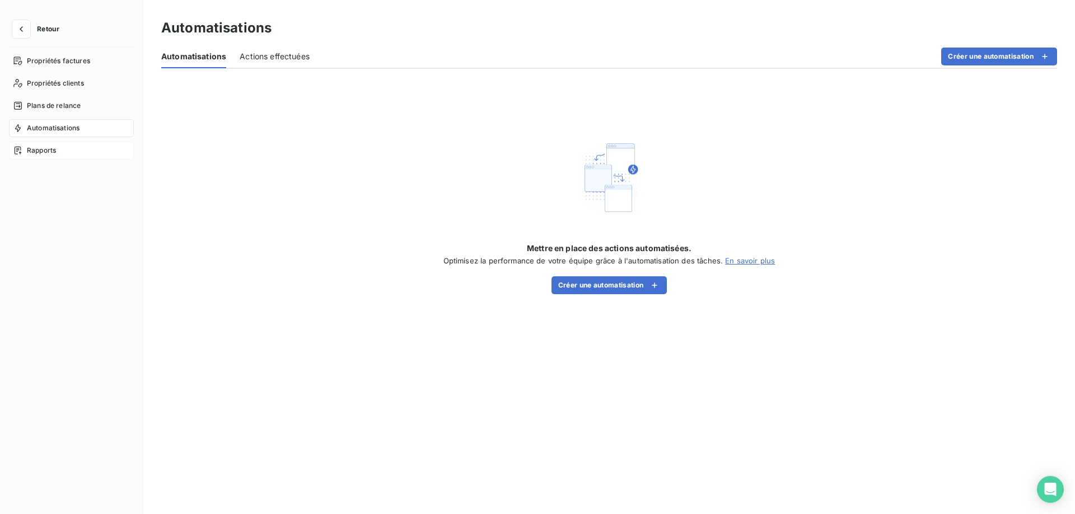
click at [51, 149] on span "Rapports" at bounding box center [41, 151] width 29 height 10
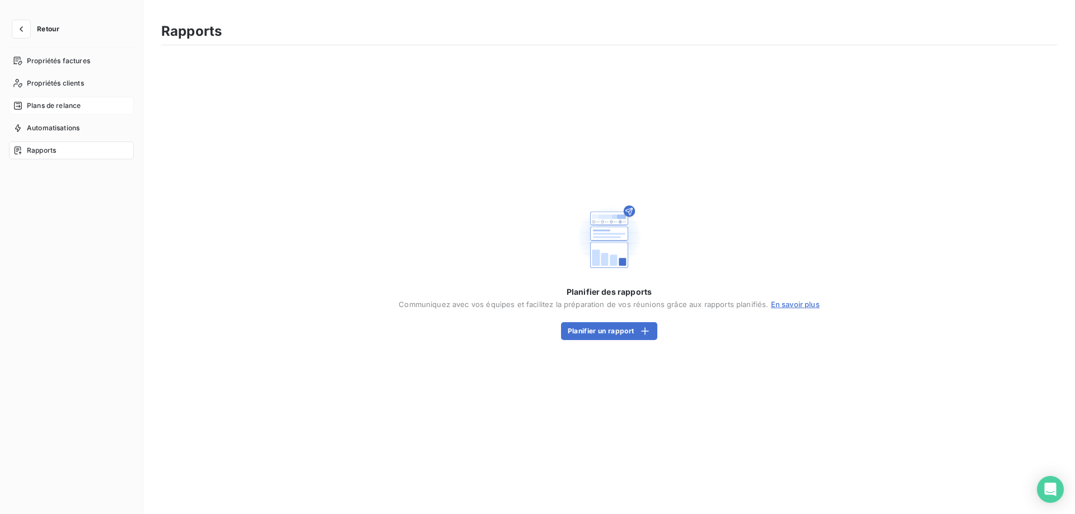
click at [79, 97] on div "Plans de relance" at bounding box center [71, 106] width 125 height 18
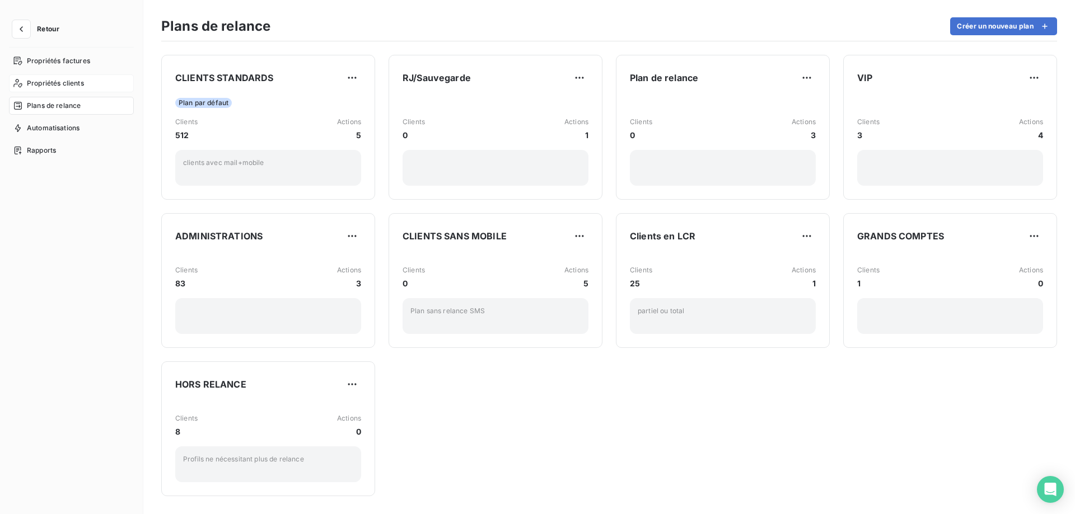
click at [79, 82] on span "Propriétés clients" at bounding box center [55, 83] width 57 height 10
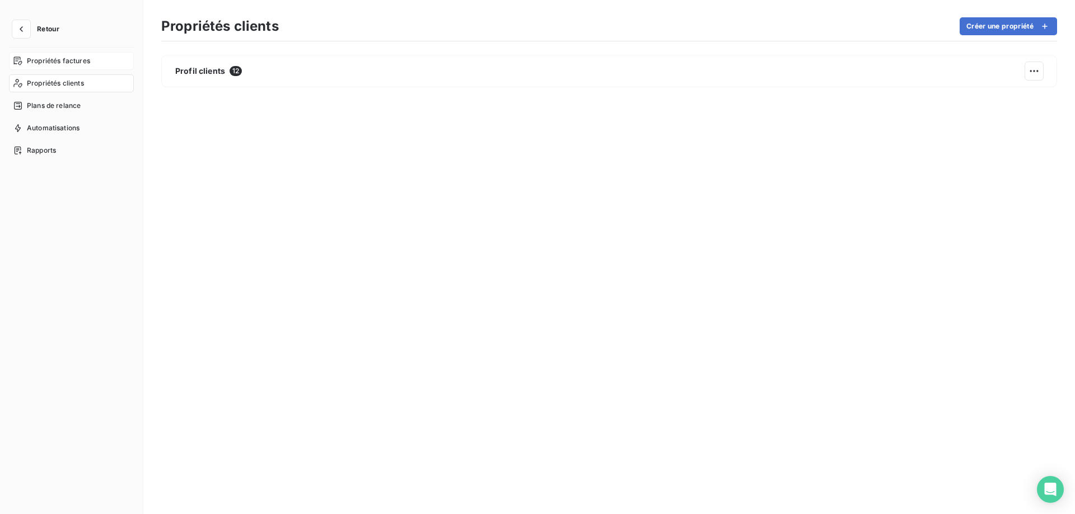
click at [78, 63] on span "Propriétés factures" at bounding box center [58, 61] width 63 height 10
click at [562, 88] on div "Chorus Pro 24" at bounding box center [609, 276] width 896 height 442
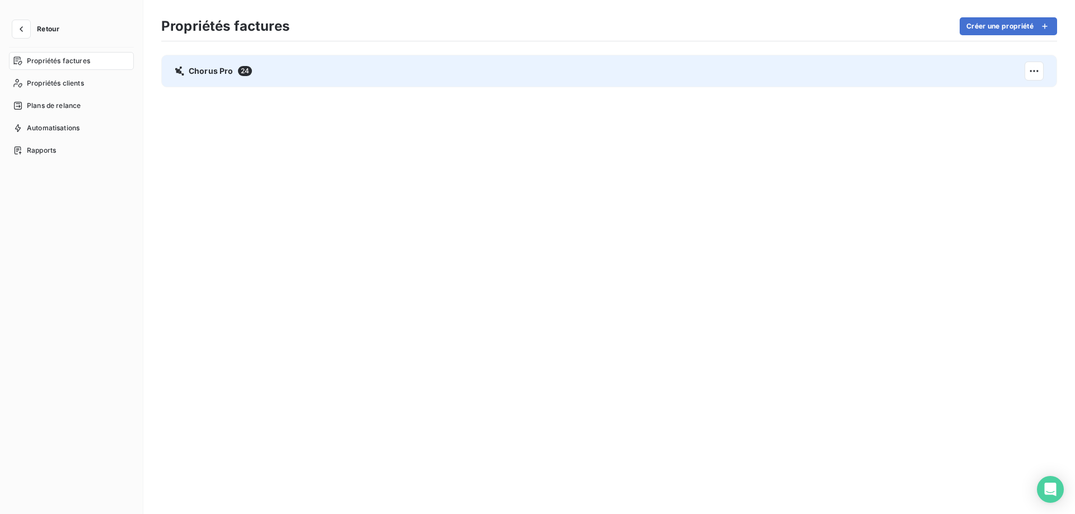
click at [581, 73] on div "Chorus Pro 24" at bounding box center [609, 71] width 896 height 32
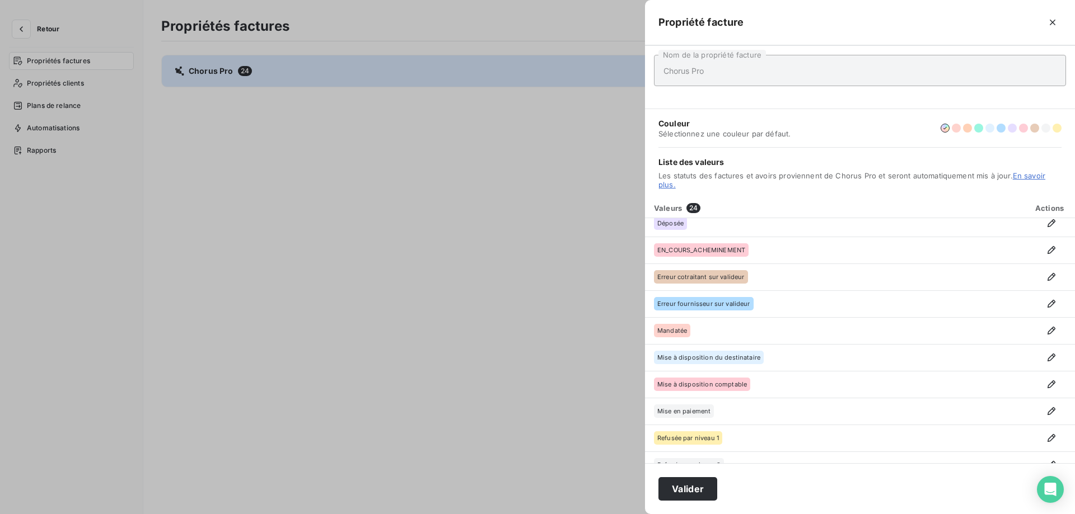
scroll to position [55, 0]
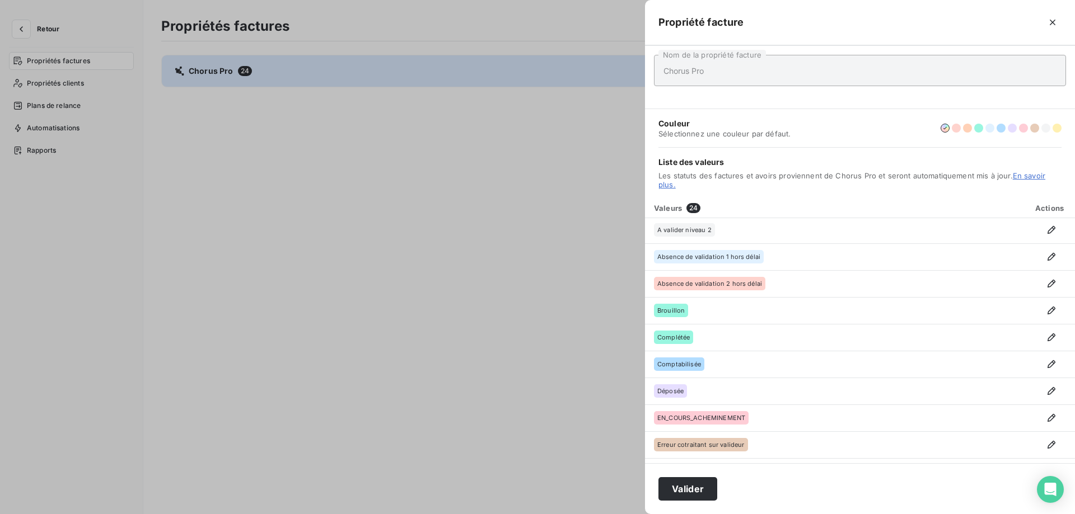
click at [454, 232] on div at bounding box center [537, 257] width 1075 height 514
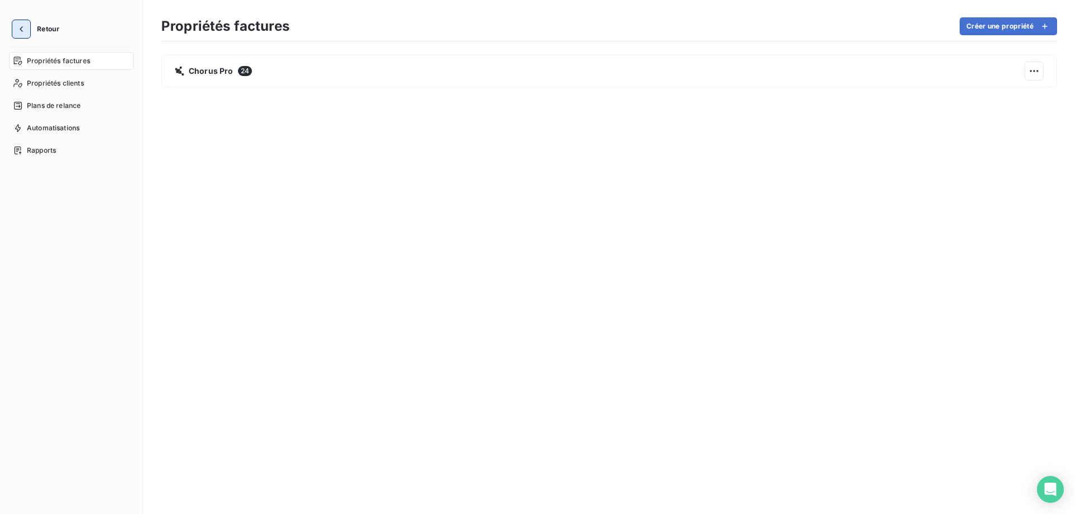
click at [23, 33] on icon "button" at bounding box center [21, 29] width 11 height 11
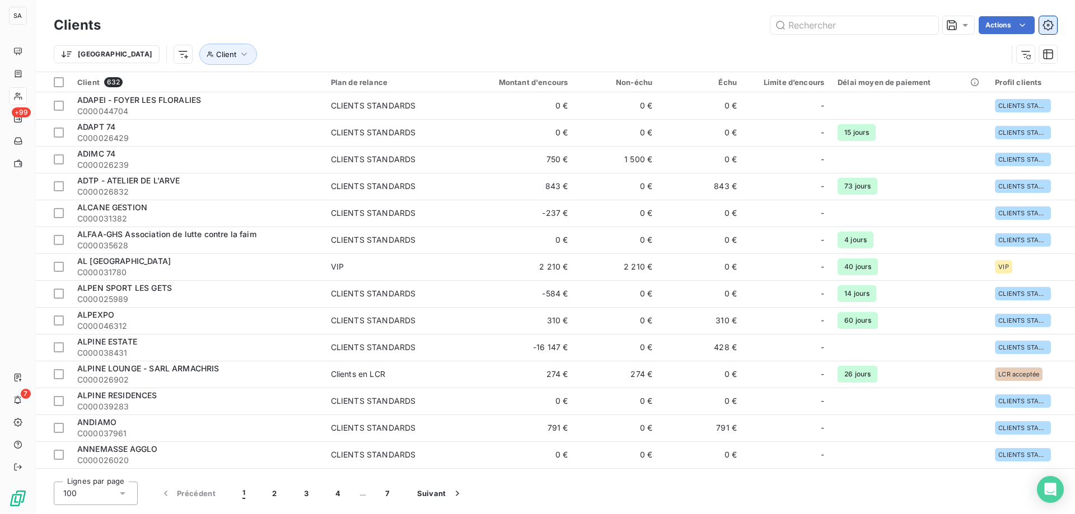
click at [1048, 24] on icon "button" at bounding box center [1047, 25] width 11 height 11
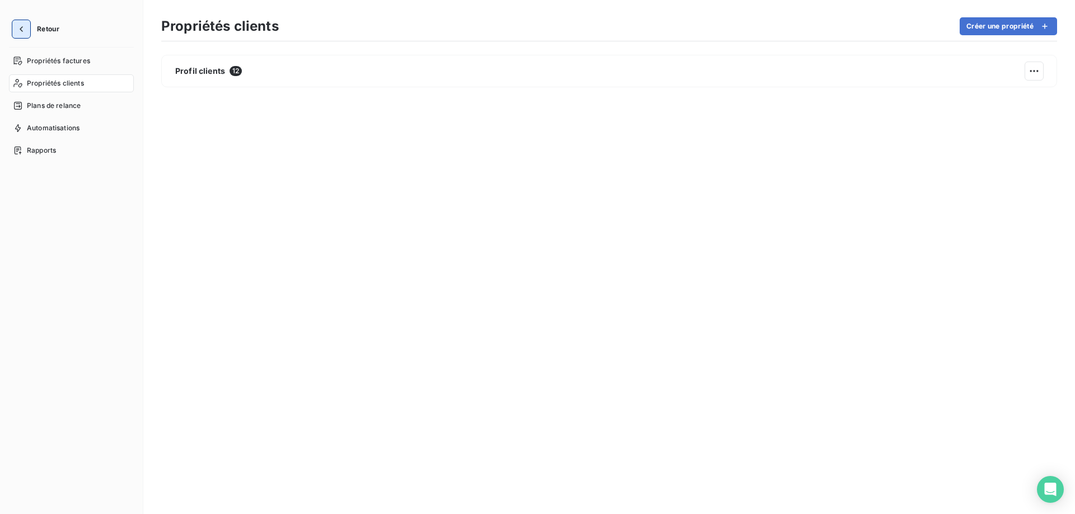
click at [26, 32] on icon "button" at bounding box center [21, 29] width 11 height 11
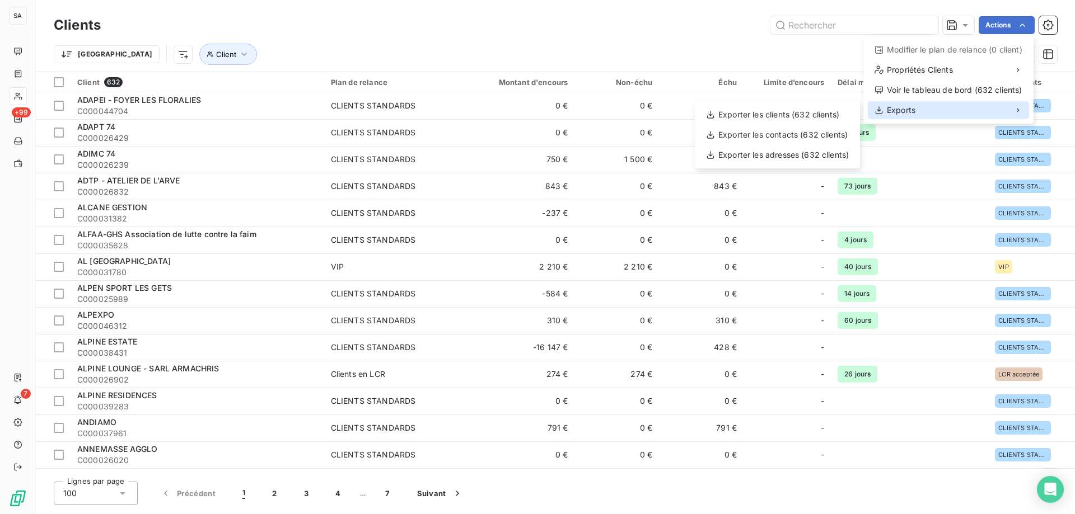
click at [935, 111] on div "Exports" at bounding box center [948, 110] width 161 height 18
click at [147, 101] on html "SA +99 7 Clients Actions Modifier le plan de relance (0 client) Propriétés Clie…" at bounding box center [537, 257] width 1075 height 514
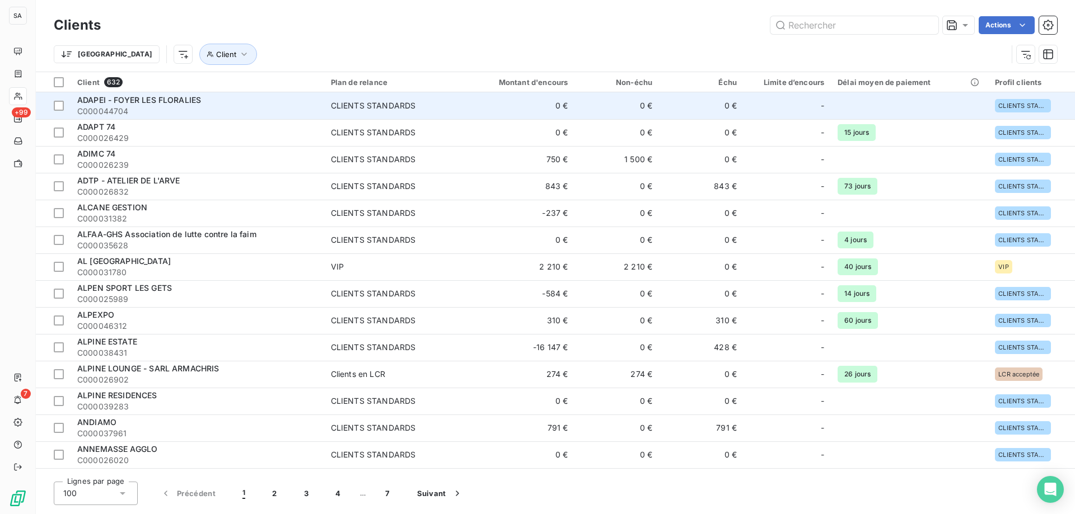
click at [153, 100] on span "ADAPEI - FOYER LES FLORALIES" at bounding box center [139, 100] width 124 height 10
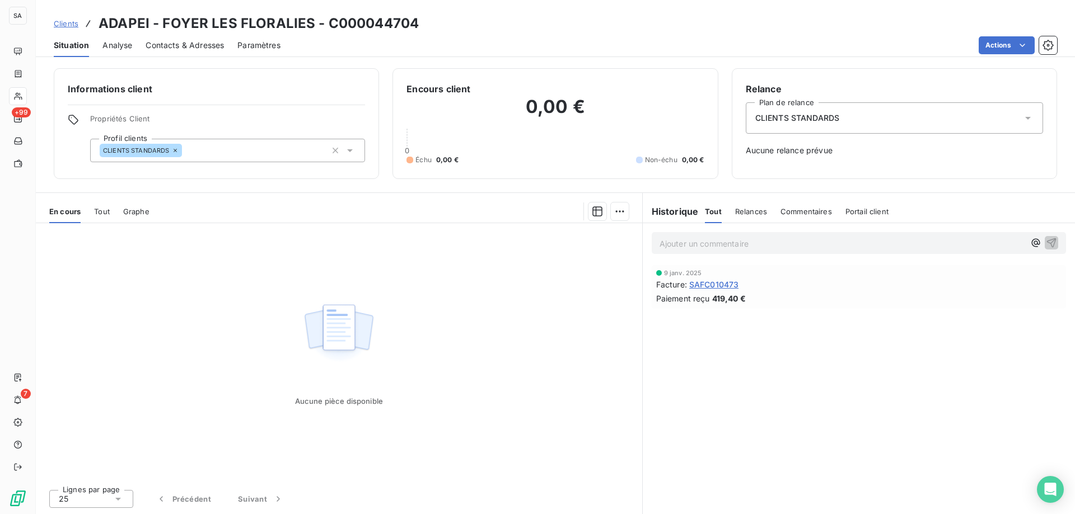
click at [174, 43] on span "Contacts & Adresses" at bounding box center [185, 45] width 78 height 11
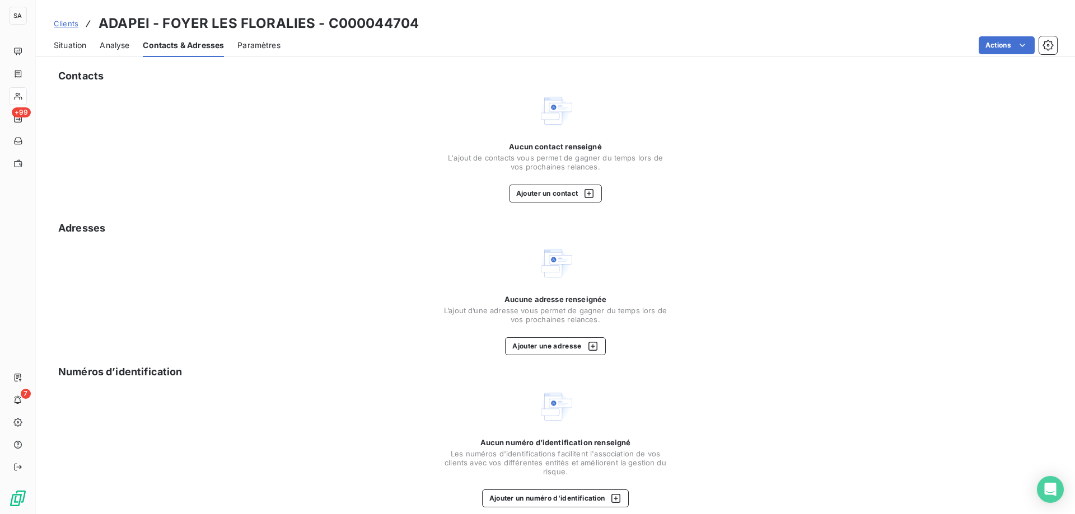
click at [73, 22] on span "Clients" at bounding box center [66, 23] width 25 height 9
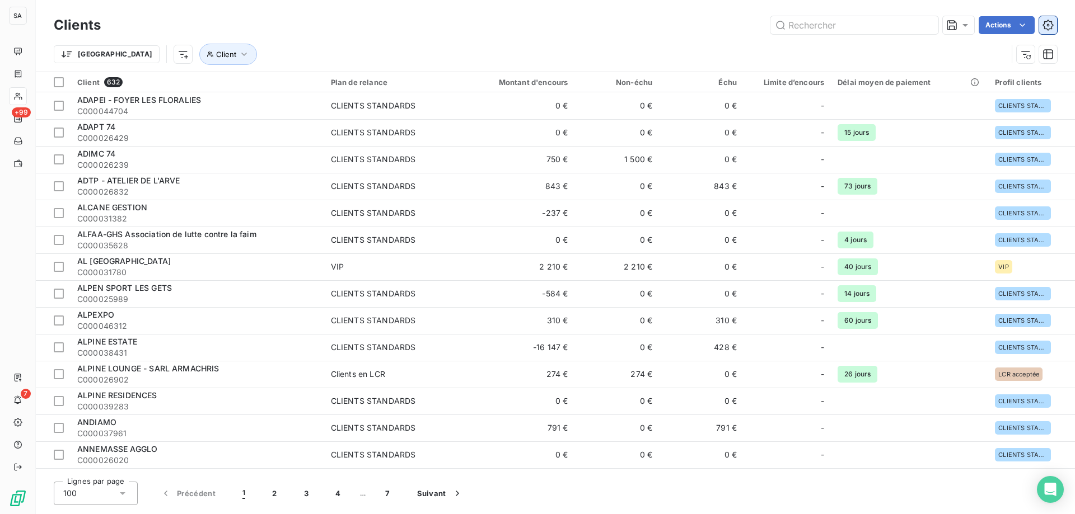
click at [1046, 26] on icon "button" at bounding box center [1047, 25] width 11 height 11
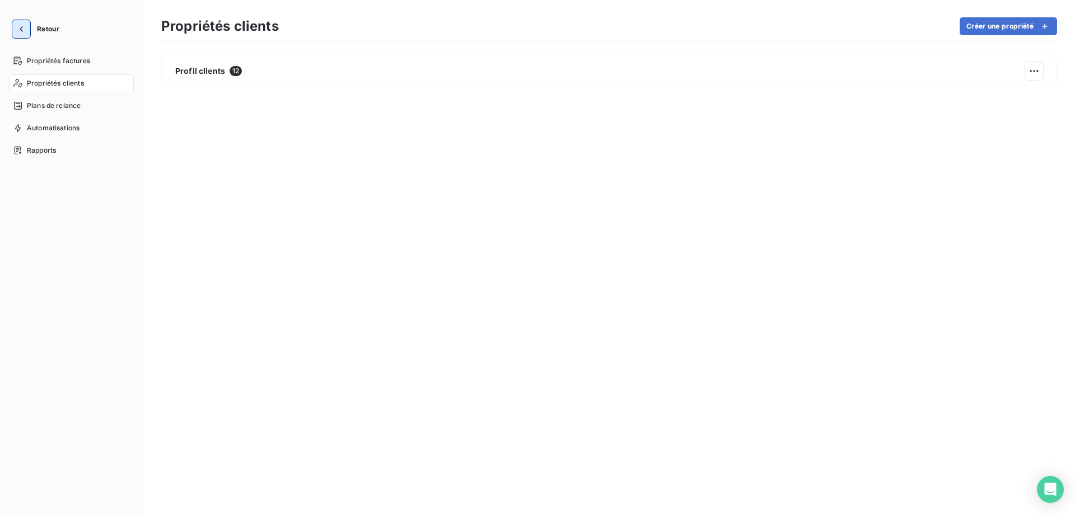
click at [18, 29] on icon "button" at bounding box center [21, 29] width 11 height 11
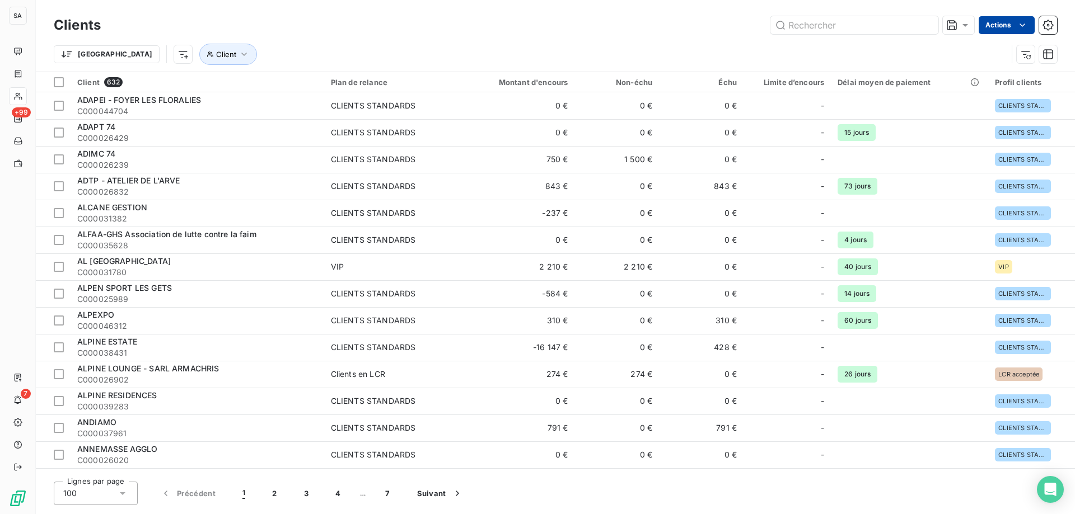
click at [1004, 27] on html "SA +99 7 Clients Actions Trier Client Client 632 Plan de relance Montant d'enco…" at bounding box center [537, 257] width 1075 height 514
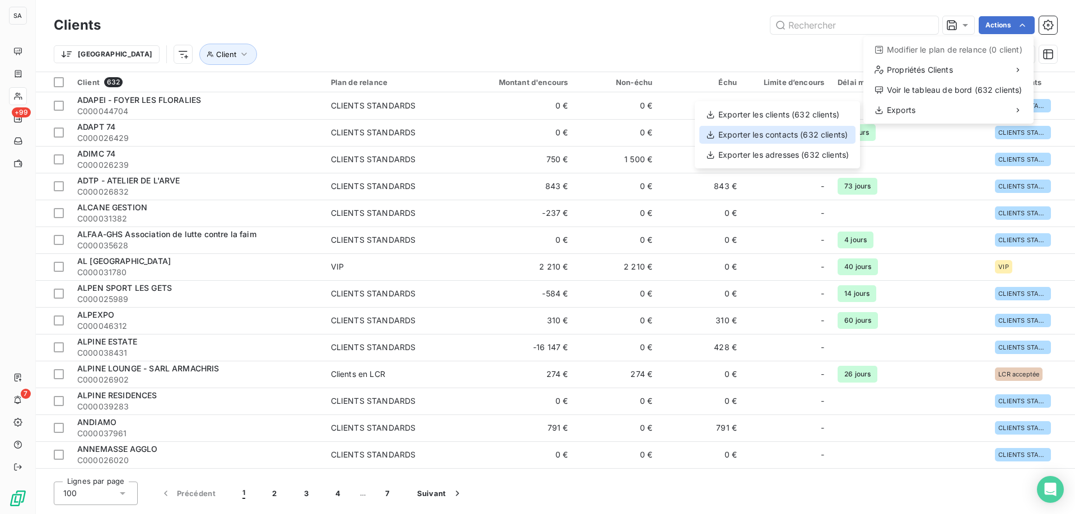
click at [792, 133] on div "Exporter les contacts (632 clients)" at bounding box center [777, 135] width 156 height 18
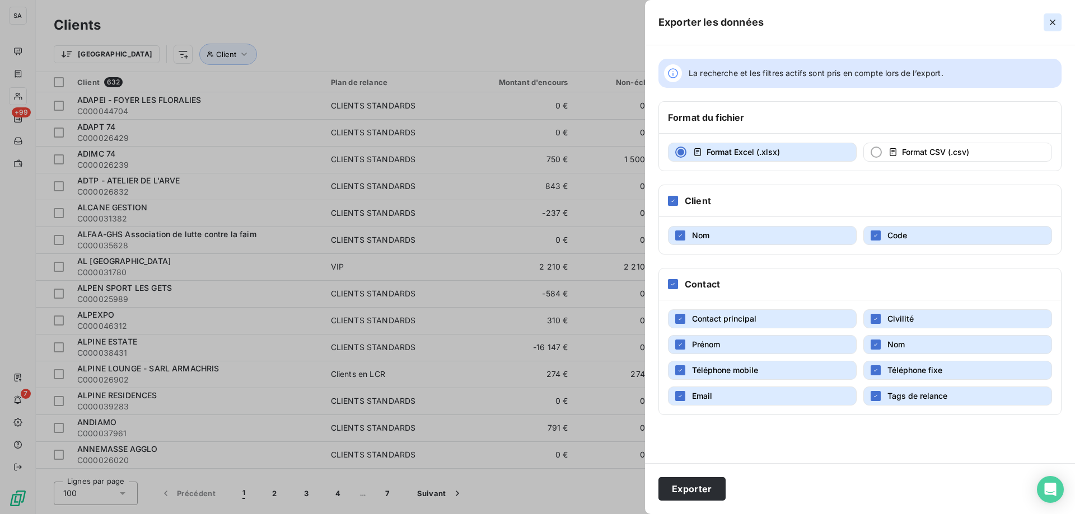
click at [1052, 24] on icon "button" at bounding box center [1052, 22] width 11 height 11
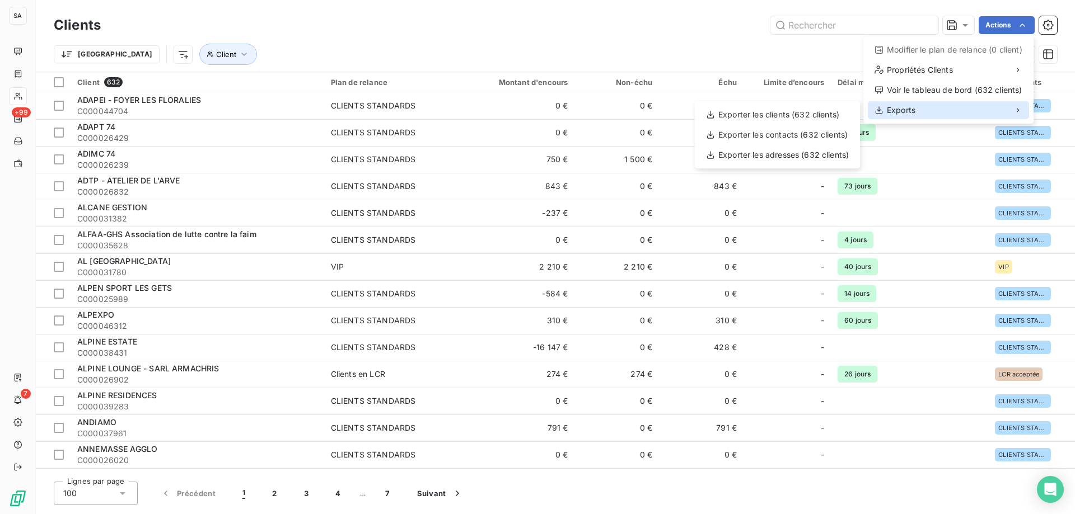
click at [915, 105] on span "Exports" at bounding box center [901, 110] width 29 height 11
click at [795, 111] on div "Exporter les clients (632 clients)" at bounding box center [777, 115] width 156 height 18
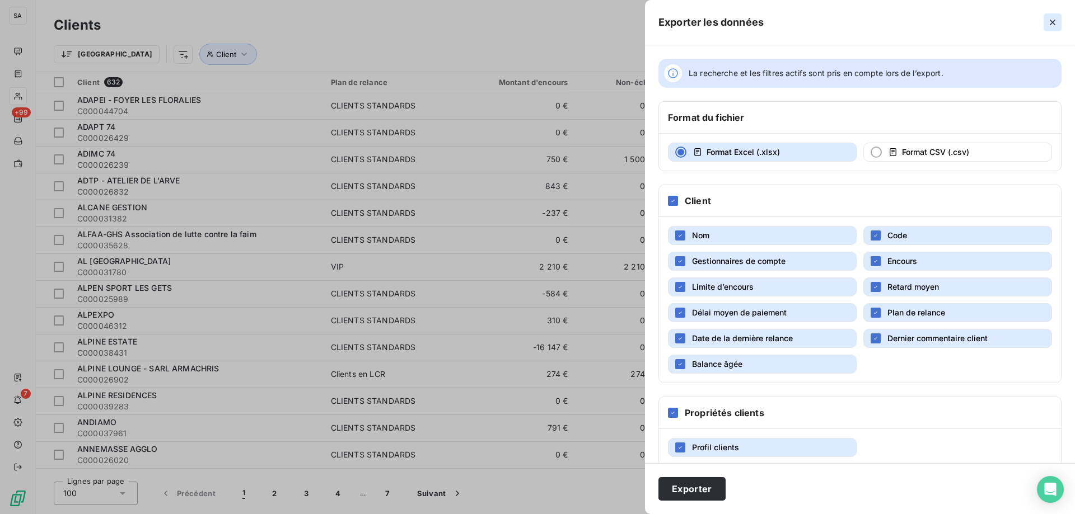
click at [1052, 25] on icon "button" at bounding box center [1052, 22] width 11 height 11
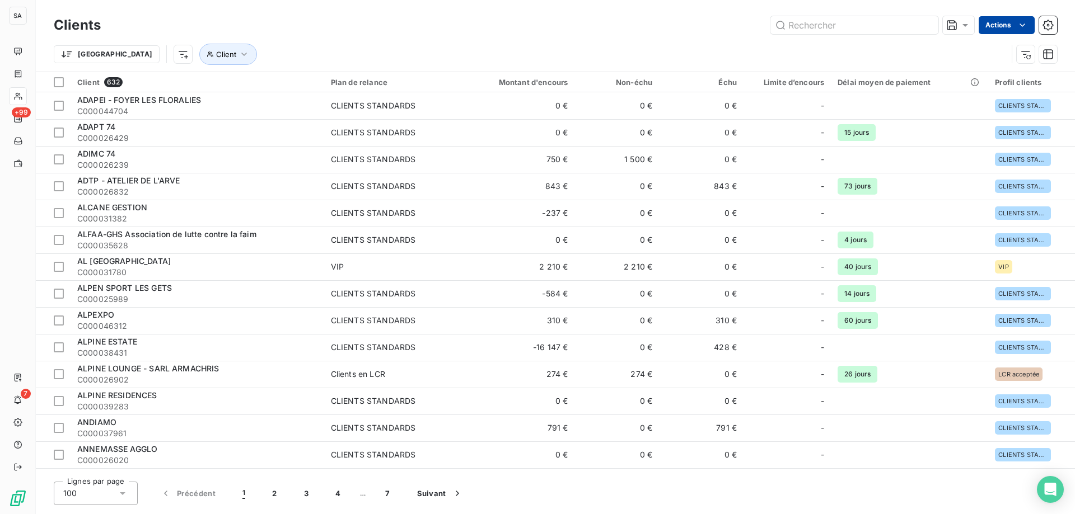
click at [1007, 25] on html "SA +99 7 Clients Actions Trier Client Client 632 Plan de relance Montant d'enco…" at bounding box center [537, 257] width 1075 height 514
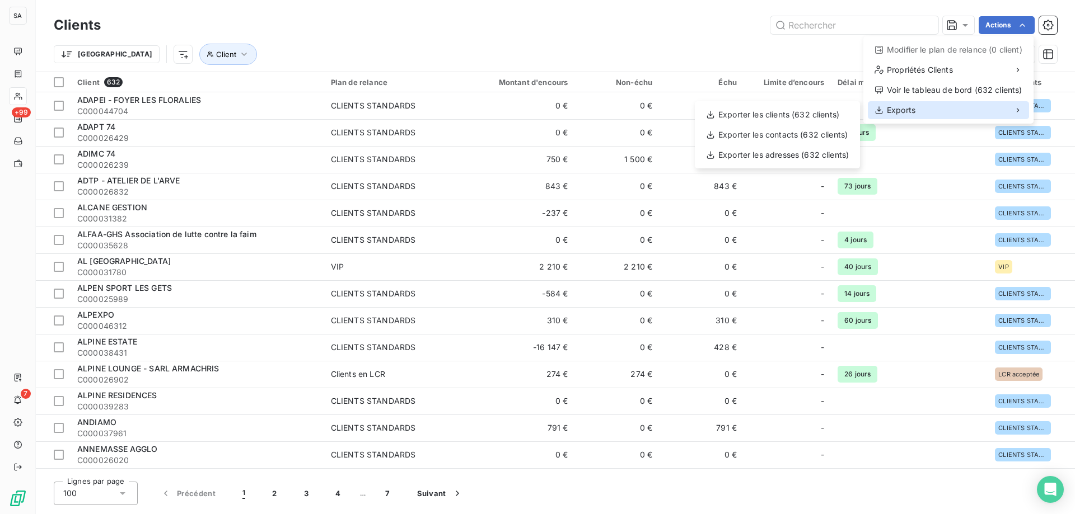
click at [935, 108] on div "Exports" at bounding box center [948, 110] width 161 height 18
click at [819, 154] on div "Exporter les adresses (632 clients)" at bounding box center [777, 155] width 156 height 18
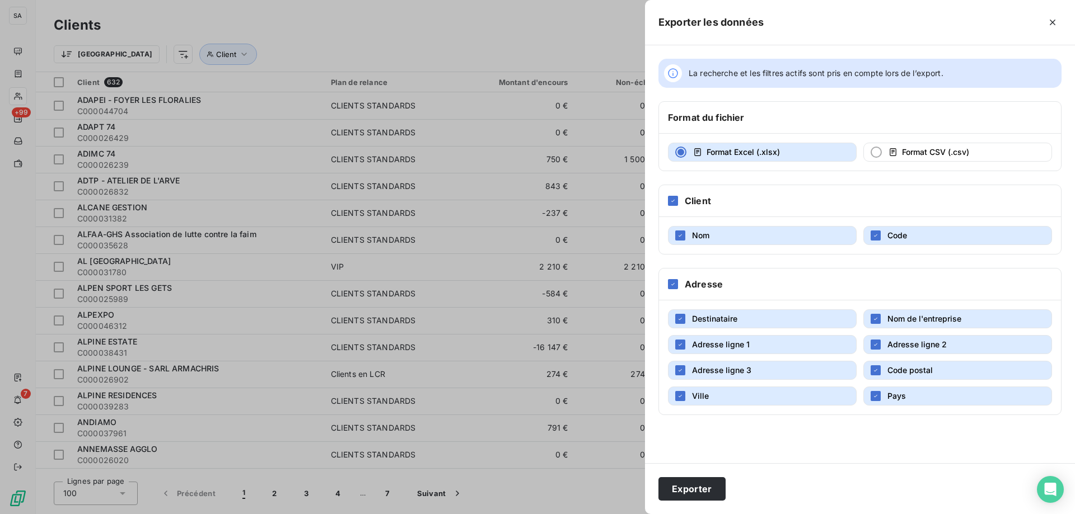
click at [674, 320] on button "Destinataire" at bounding box center [762, 319] width 189 height 19
click at [874, 318] on icon "button" at bounding box center [875, 319] width 7 height 7
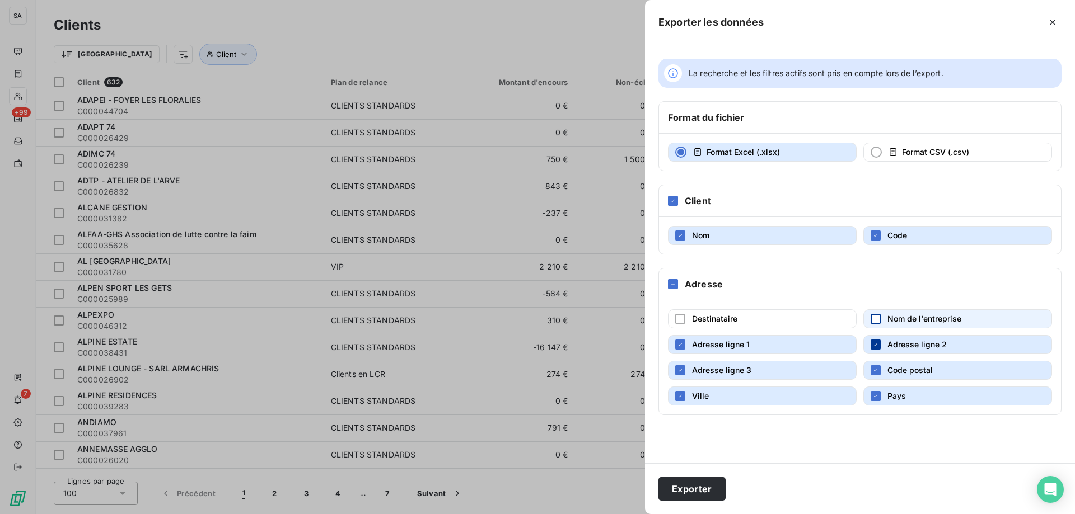
click at [874, 340] on div "button" at bounding box center [875, 345] width 10 height 10
click at [874, 367] on div "button" at bounding box center [875, 370] width 10 height 10
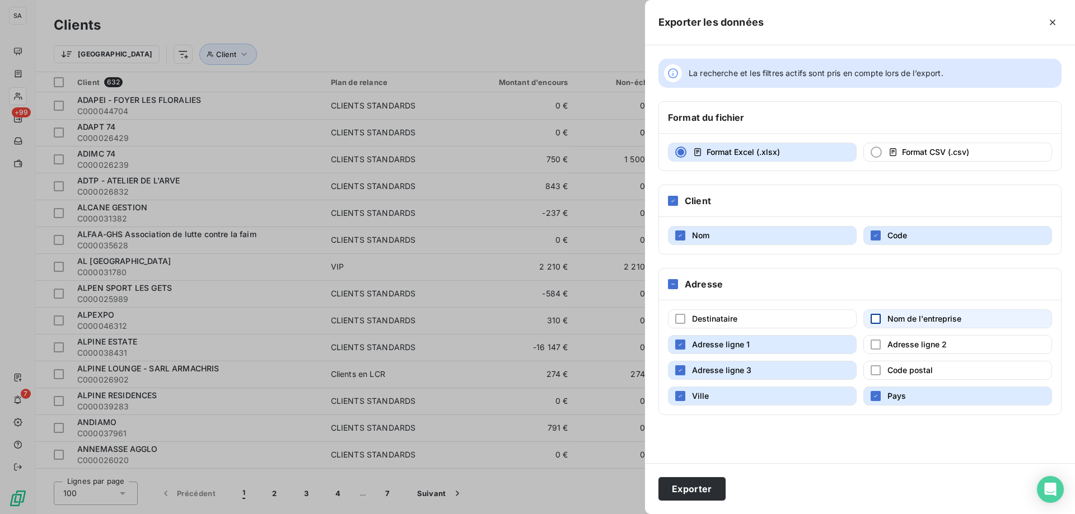
click at [686, 367] on button "Adresse ligne 3" at bounding box center [762, 370] width 189 height 19
click at [676, 391] on button "Ville" at bounding box center [762, 396] width 189 height 19
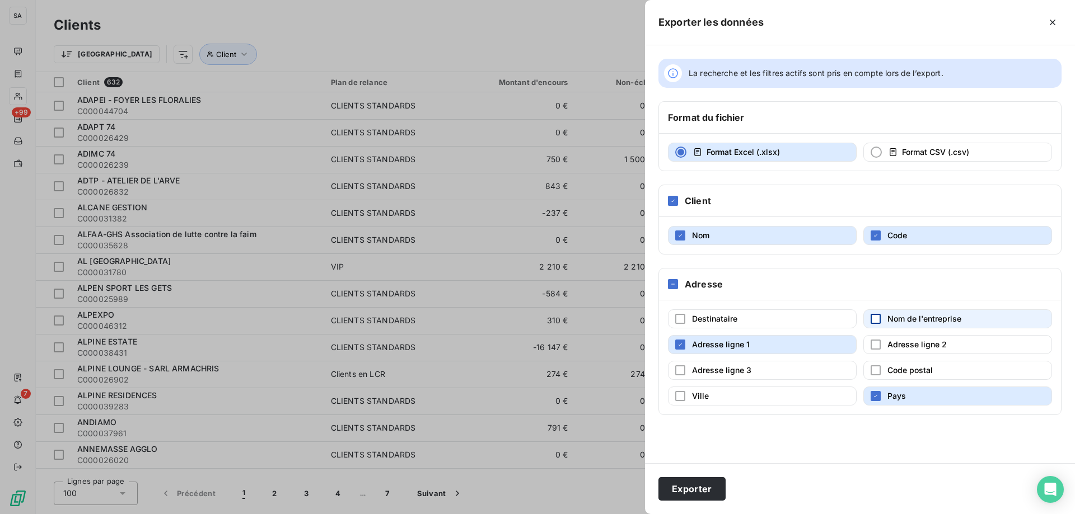
click at [889, 397] on span "Pays" at bounding box center [896, 396] width 18 height 10
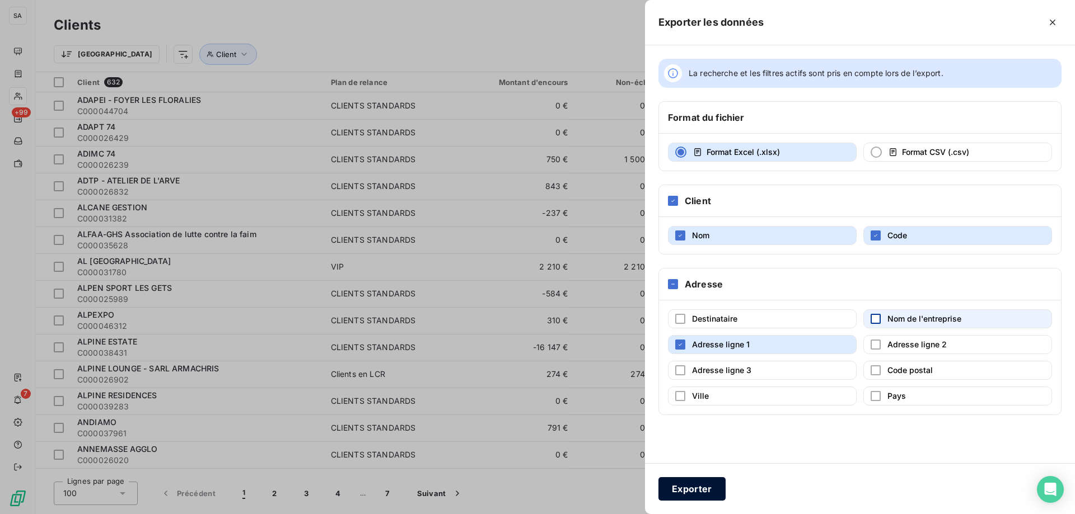
click at [696, 487] on button "Exporter" at bounding box center [691, 489] width 67 height 24
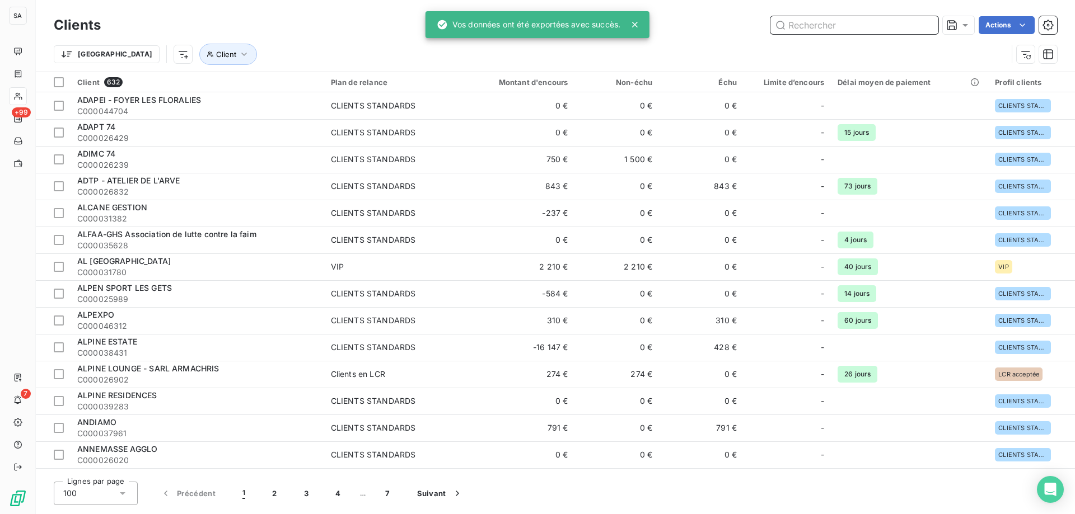
click at [802, 20] on input "text" at bounding box center [854, 25] width 168 height 18
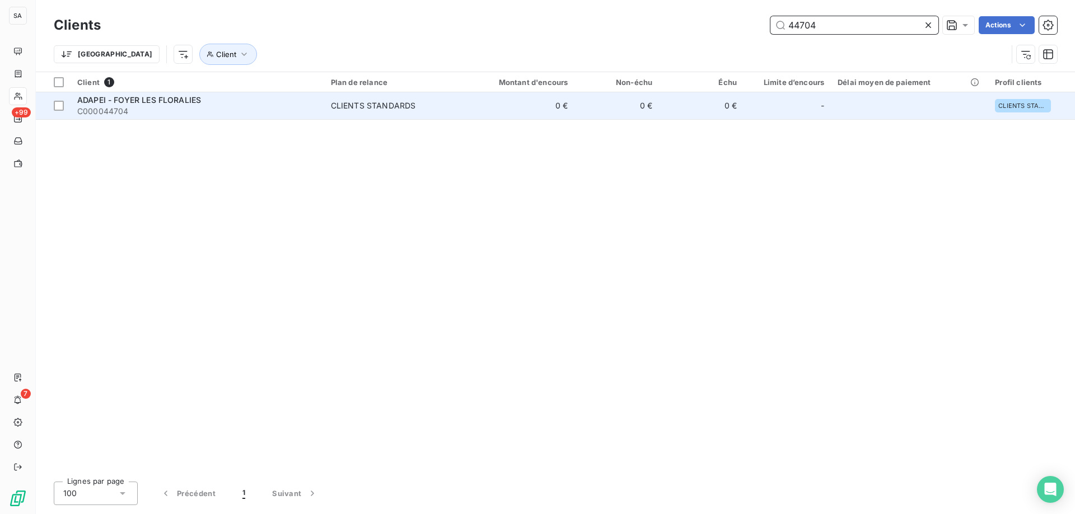
type input "44704"
click at [238, 113] on span "C000044704" at bounding box center [197, 111] width 240 height 11
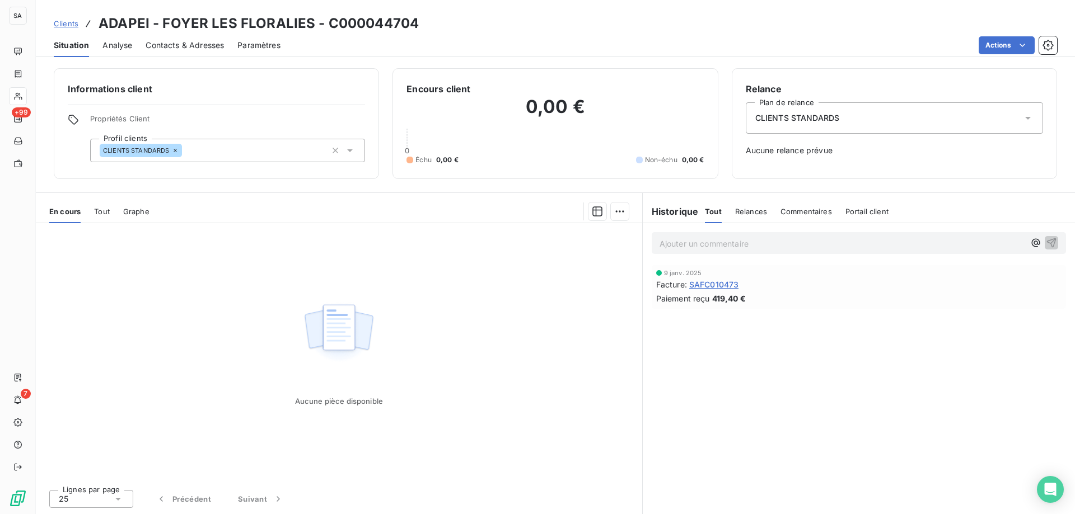
drag, startPoint x: 212, startPoint y: 49, endPoint x: 54, endPoint y: 49, distance: 157.8
click at [207, 49] on span "Contacts & Adresses" at bounding box center [185, 45] width 78 height 11
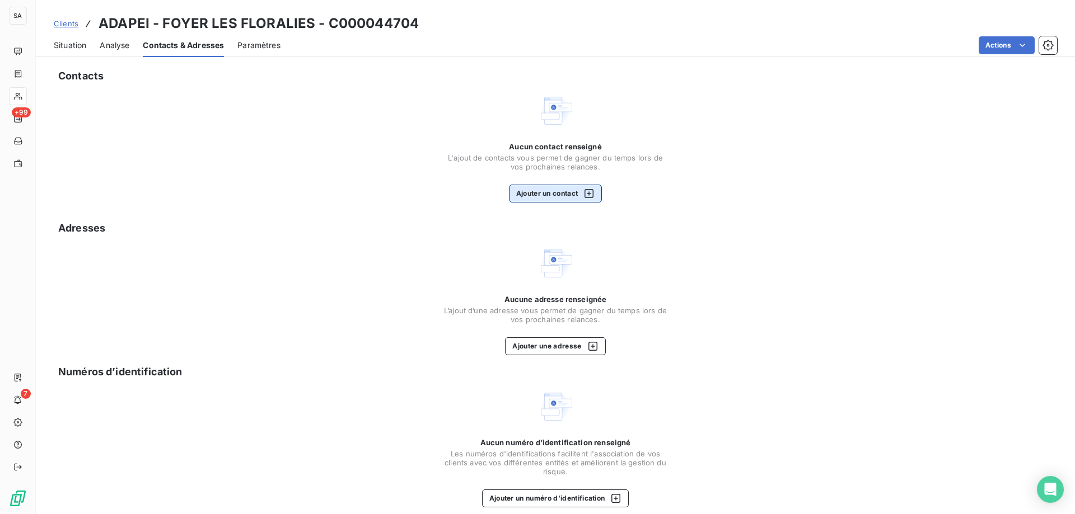
click at [543, 197] on button "Ajouter un contact" at bounding box center [555, 194] width 93 height 18
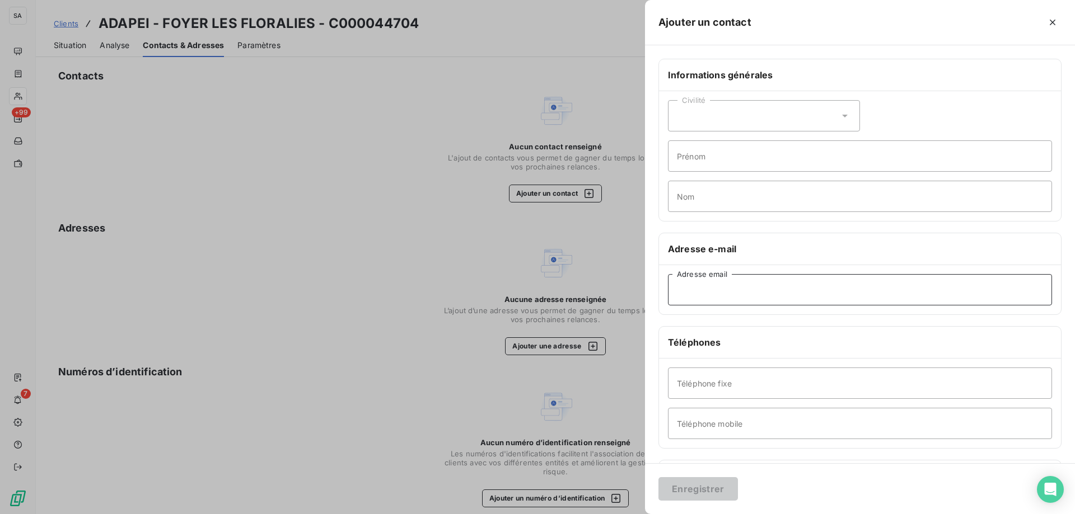
click at [782, 298] on input "Adresse email" at bounding box center [860, 289] width 384 height 31
paste input "[PERSON_NAME][EMAIL_ADDRESS][DOMAIN_NAME]"
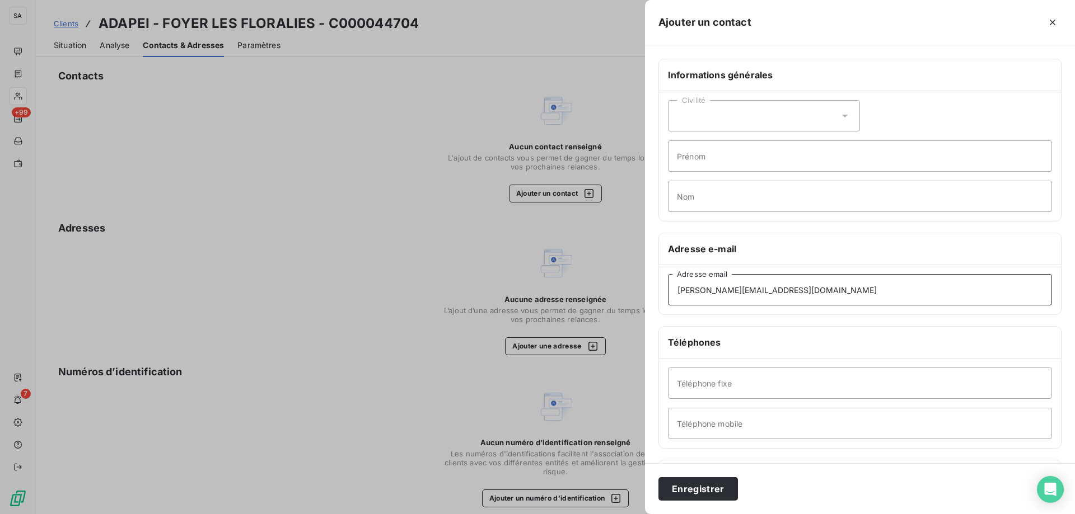
type input "[PERSON_NAME][EMAIL_ADDRESS][DOMAIN_NAME]"
click at [712, 377] on input "Téléphone fixe" at bounding box center [860, 383] width 384 height 31
paste input "04 50 56 03 89"
type input "04 50 56 03 89"
click at [696, 492] on button "Enregistrer" at bounding box center [697, 489] width 79 height 24
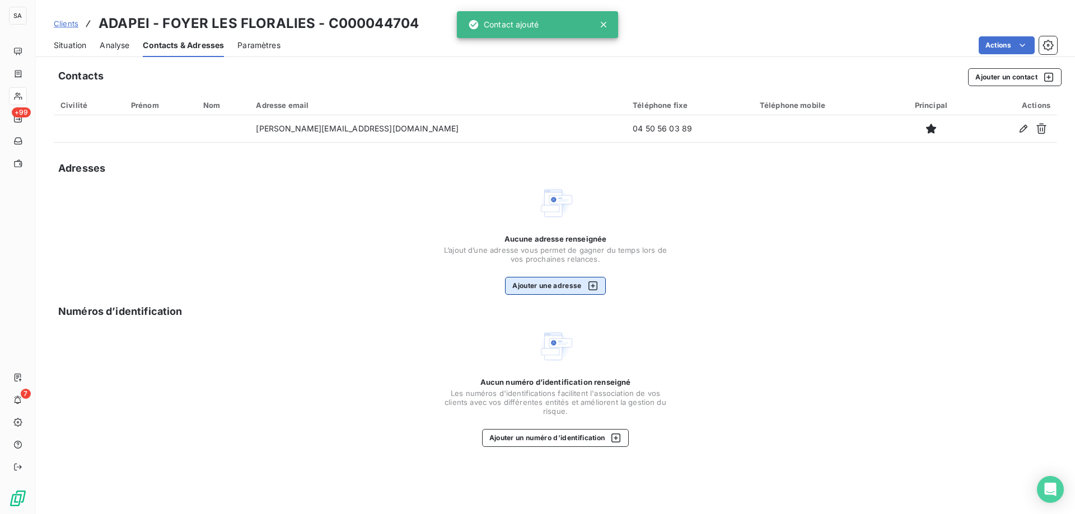
click at [554, 284] on button "Ajouter une adresse" at bounding box center [555, 286] width 100 height 18
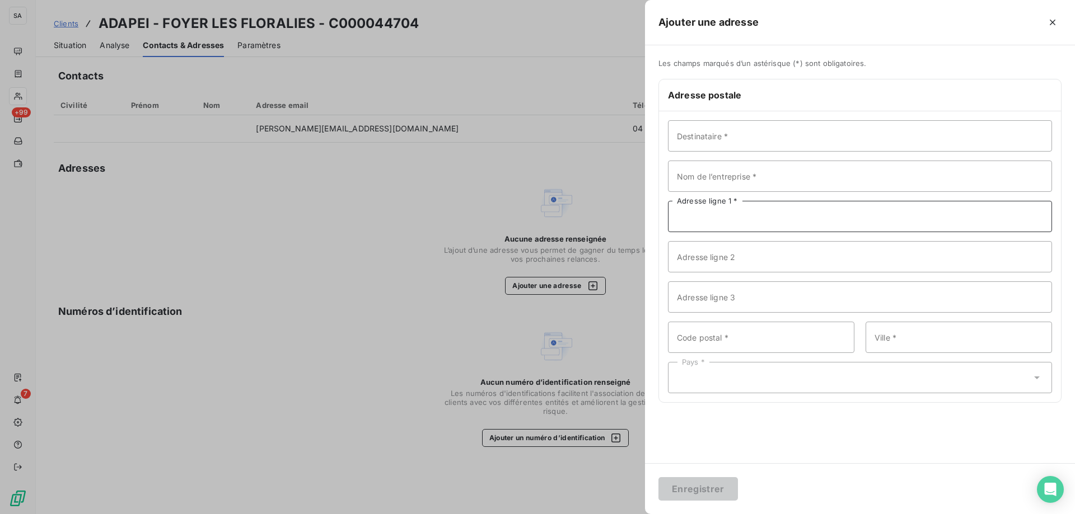
click at [753, 217] on input "Adresse ligne 1 *" at bounding box center [860, 216] width 384 height 31
paste input "allée [PERSON_NAME]"
type input "allée [PERSON_NAME]"
drag, startPoint x: 732, startPoint y: 146, endPoint x: 739, endPoint y: 151, distance: 8.5
click at [732, 146] on input "Destinataire *" at bounding box center [860, 135] width 384 height 31
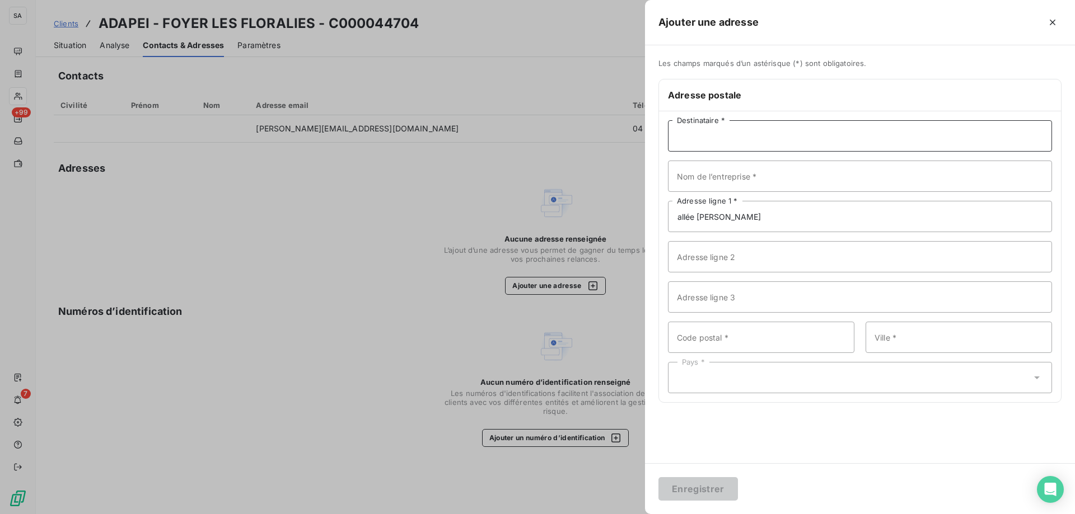
paste input "ADAPEI - FOYER LES FLORALIES"
type input "ADAPEI - FOYER LES FLORALIES"
drag, startPoint x: 718, startPoint y: 341, endPoint x: 603, endPoint y: 364, distance: 117.7
click at [718, 341] on input "Code postal *" at bounding box center [761, 337] width 186 height 31
paste input "01200"
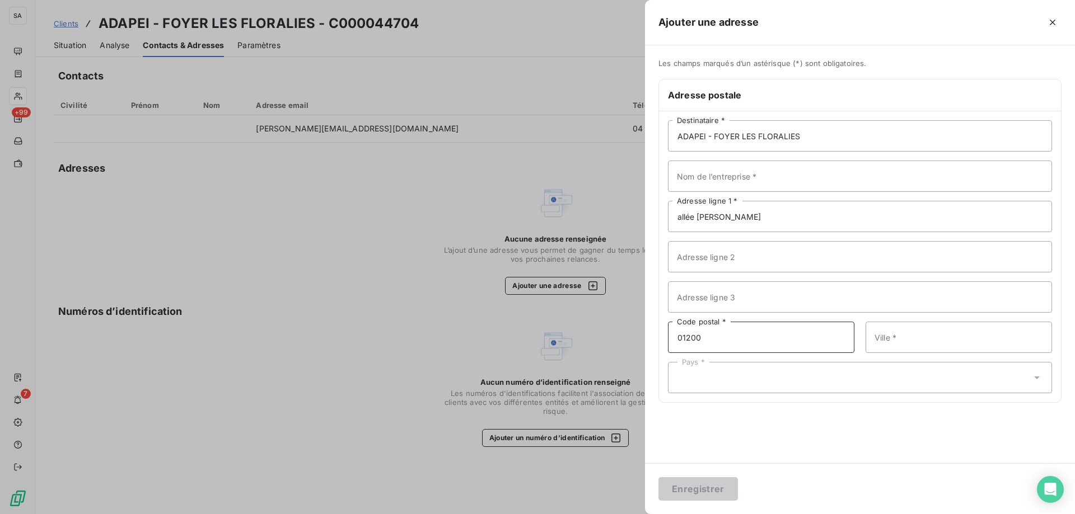
type input "01200"
drag, startPoint x: 918, startPoint y: 345, endPoint x: 912, endPoint y: 339, distance: 8.3
click at [918, 345] on input "Ville *" at bounding box center [958, 337] width 186 height 31
paste input "VALSERHONE"
type input "VALSERHONE"
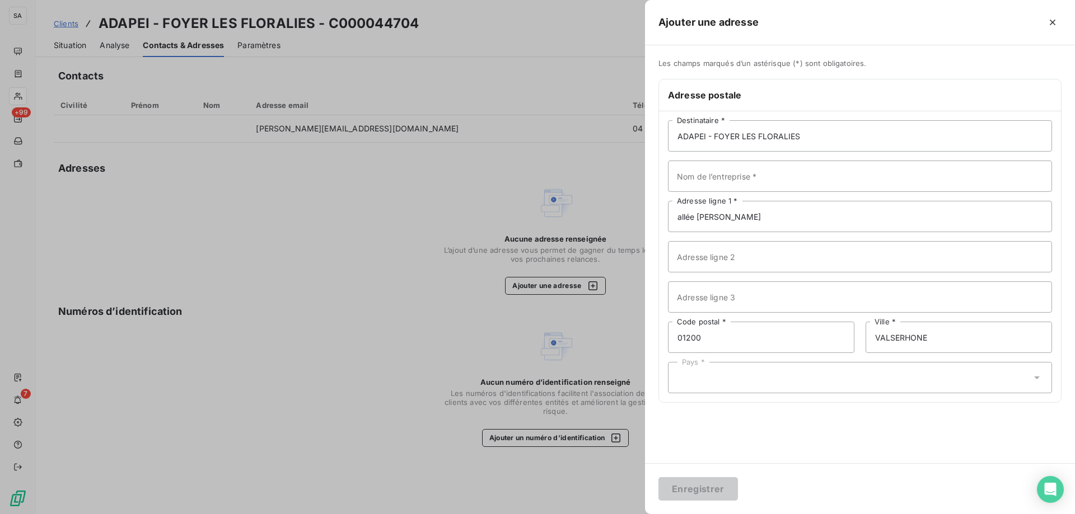
drag, startPoint x: 743, startPoint y: 388, endPoint x: 765, endPoint y: 369, distance: 28.2
click at [743, 388] on div "Pays *" at bounding box center [860, 377] width 384 height 31
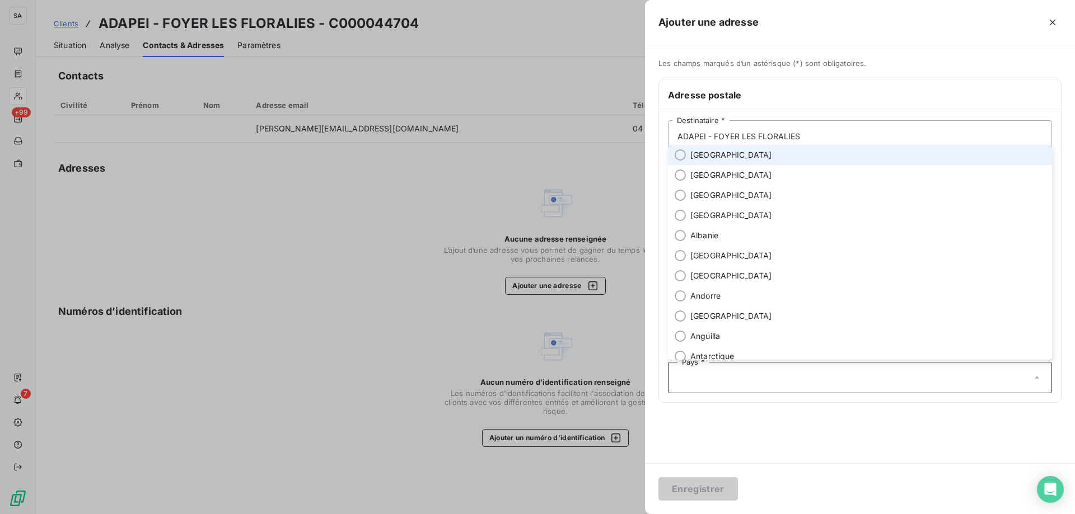
click at [771, 158] on li "[GEOGRAPHIC_DATA]" at bounding box center [860, 155] width 384 height 20
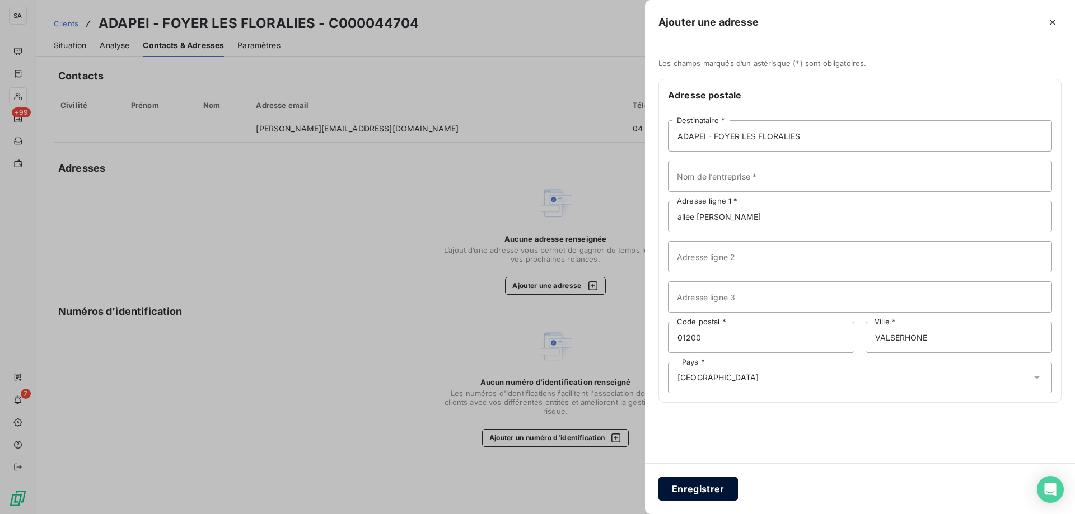
click at [707, 489] on button "Enregistrer" at bounding box center [697, 489] width 79 height 24
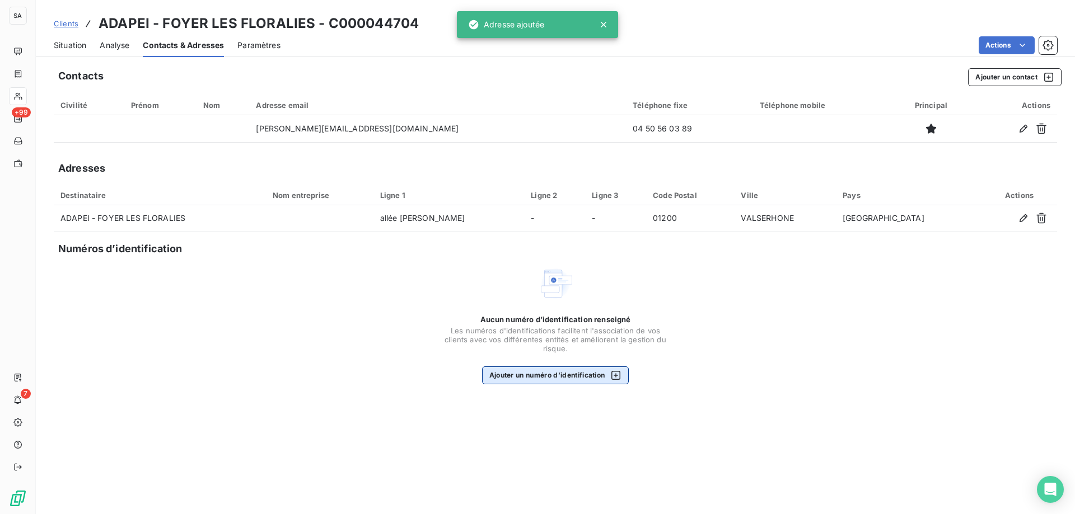
click at [521, 371] on button "Ajouter un numéro d’identification" at bounding box center [555, 376] width 147 height 18
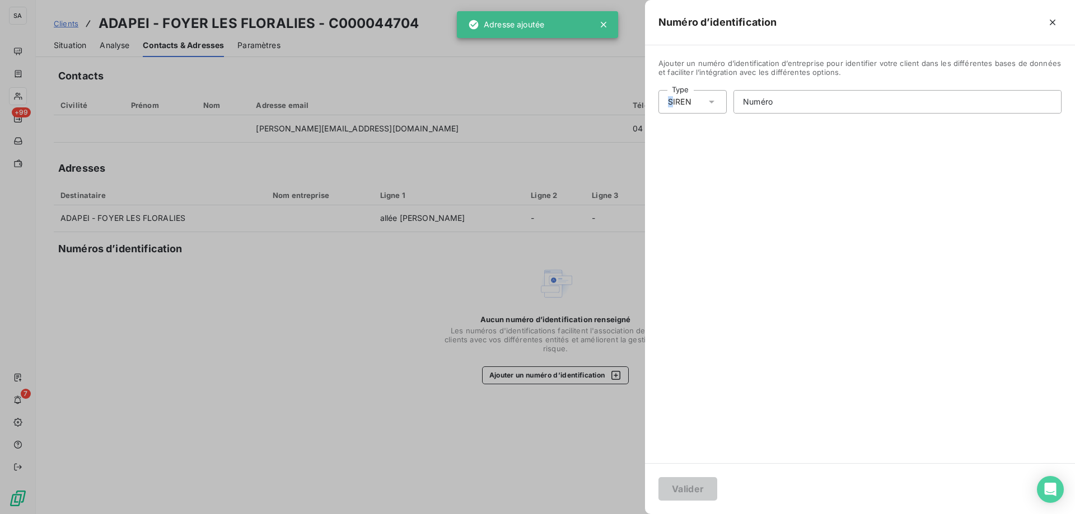
click at [671, 100] on div "SIREN" at bounding box center [680, 101] width 24 height 11
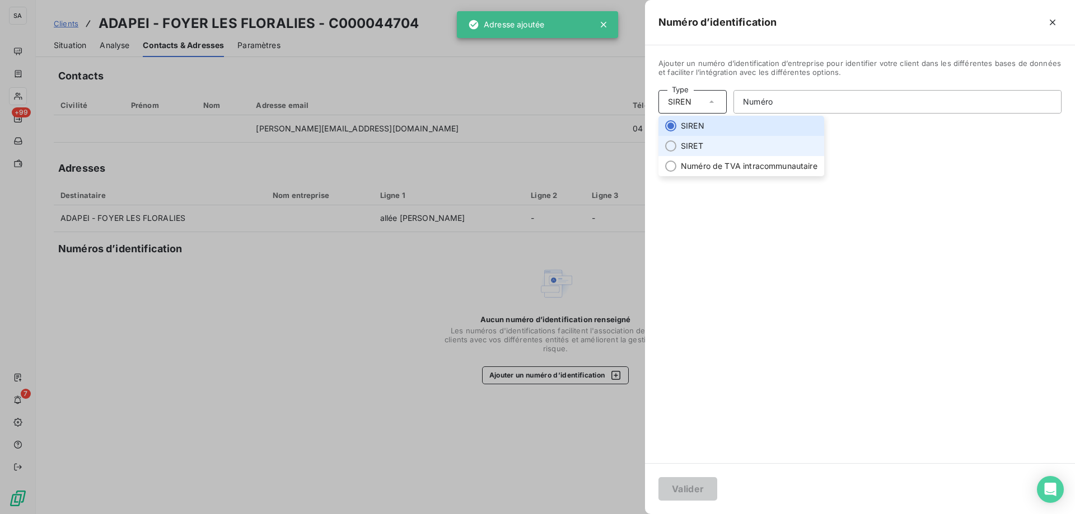
click at [683, 148] on li "SIRET" at bounding box center [741, 146] width 166 height 20
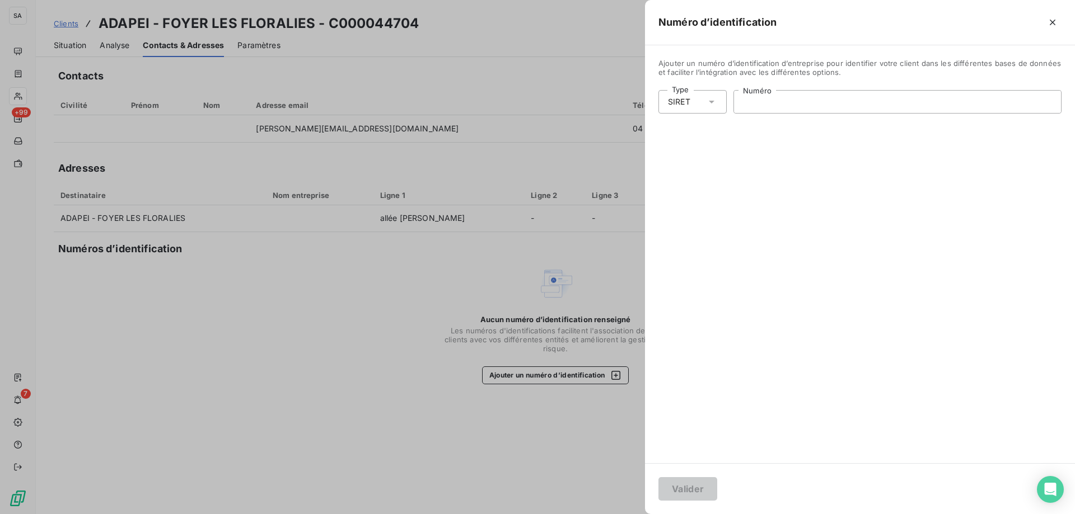
drag, startPoint x: 907, startPoint y: 93, endPoint x: 887, endPoint y: 112, distance: 27.3
click at [907, 93] on input "Numéro" at bounding box center [897, 102] width 327 height 22
paste input "775 544 083 00642"
type input "775 544 083 00642"
drag, startPoint x: 688, startPoint y: 483, endPoint x: 695, endPoint y: 463, distance: 20.7
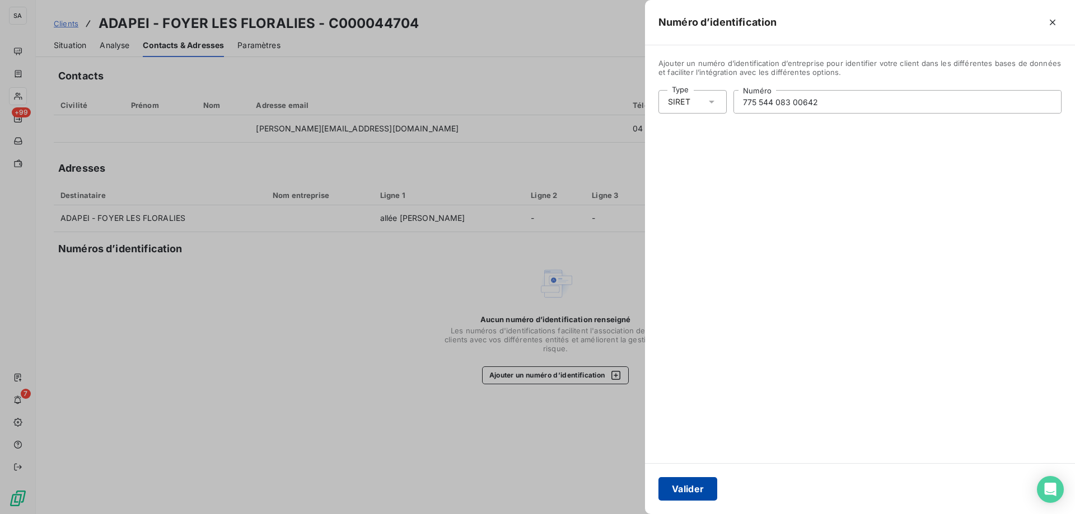
click at [688, 484] on button "Valider" at bounding box center [687, 489] width 59 height 24
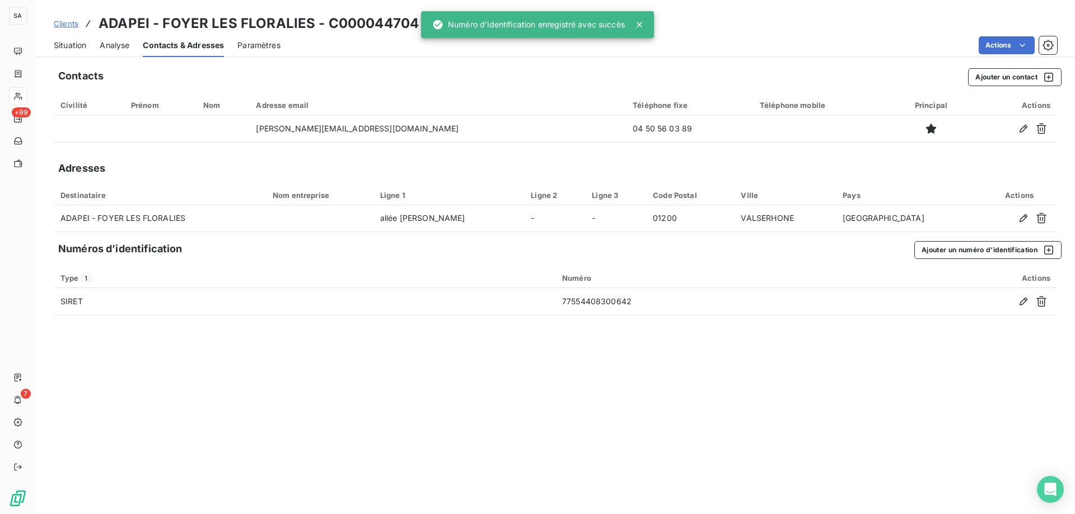
click at [62, 21] on span "Clients" at bounding box center [66, 23] width 25 height 9
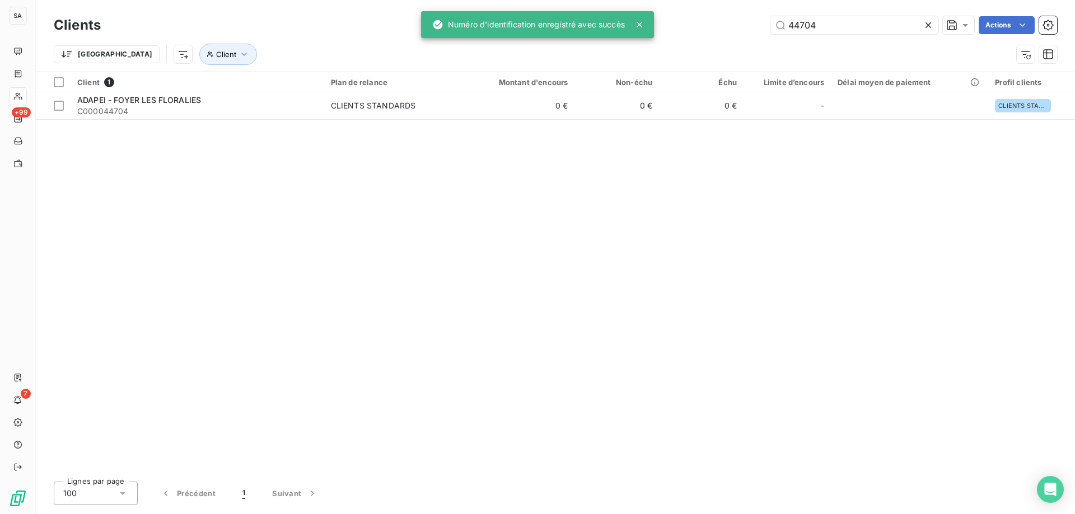
drag, startPoint x: 820, startPoint y: 26, endPoint x: 620, endPoint y: 22, distance: 199.8
click at [634, 22] on div "SA +99 7 Clients 44704 Actions Trier Client Client 1 Plan de relance Montant d'…" at bounding box center [537, 257] width 1075 height 514
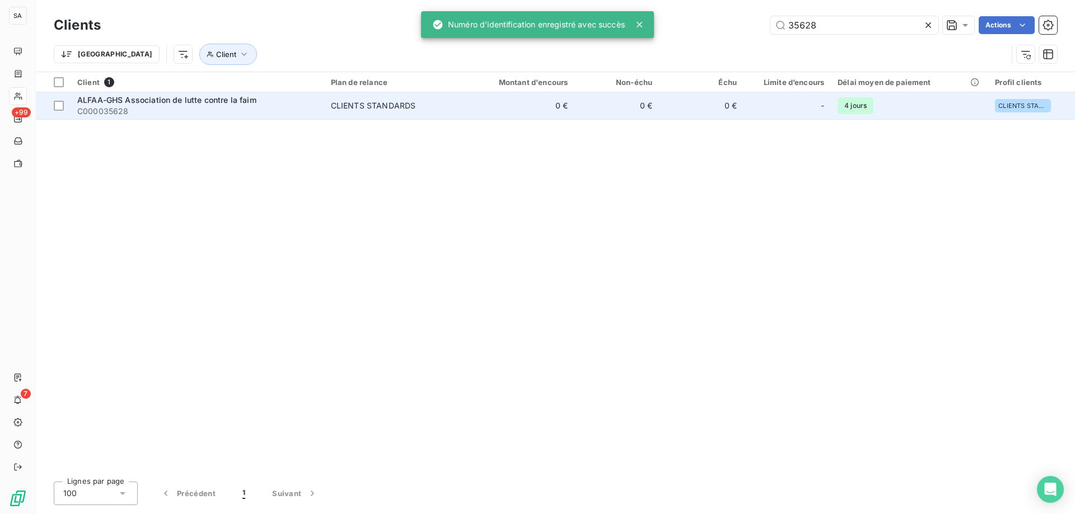
type input "35628"
click at [149, 100] on span "ALFAA-GHS Association de lutte contre la faim" at bounding box center [166, 100] width 179 height 10
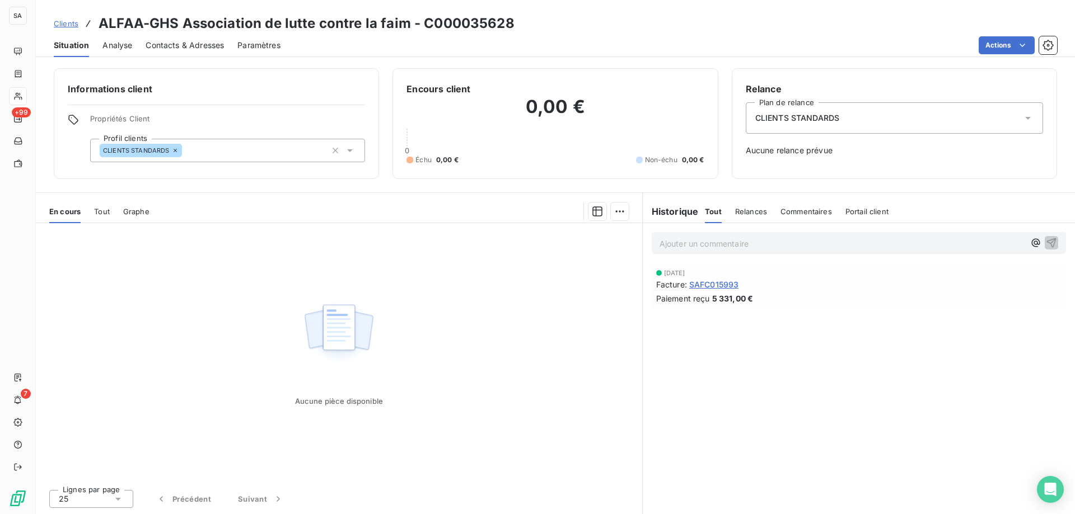
click at [171, 45] on span "Contacts & Adresses" at bounding box center [185, 45] width 78 height 11
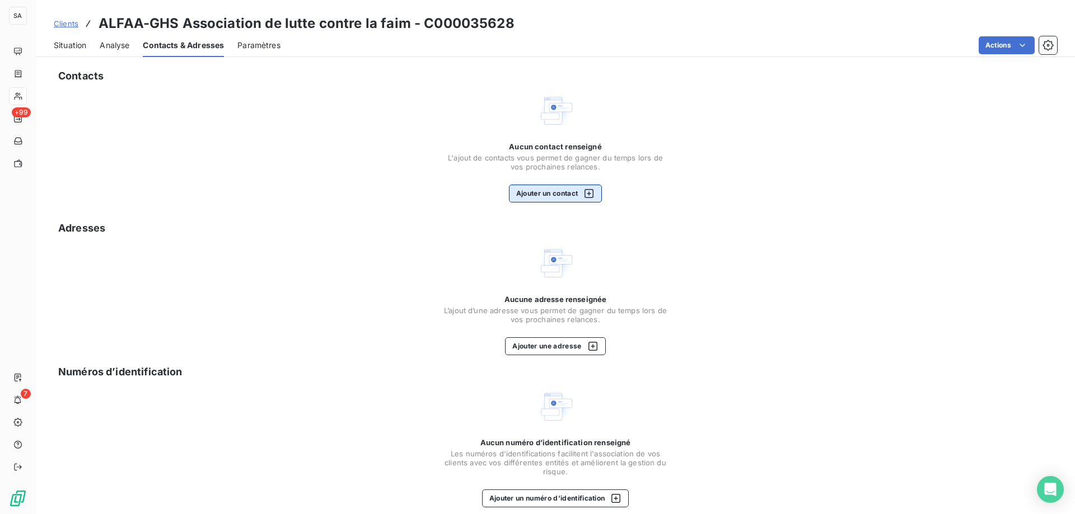
click at [517, 190] on button "Ajouter un contact" at bounding box center [555, 194] width 93 height 18
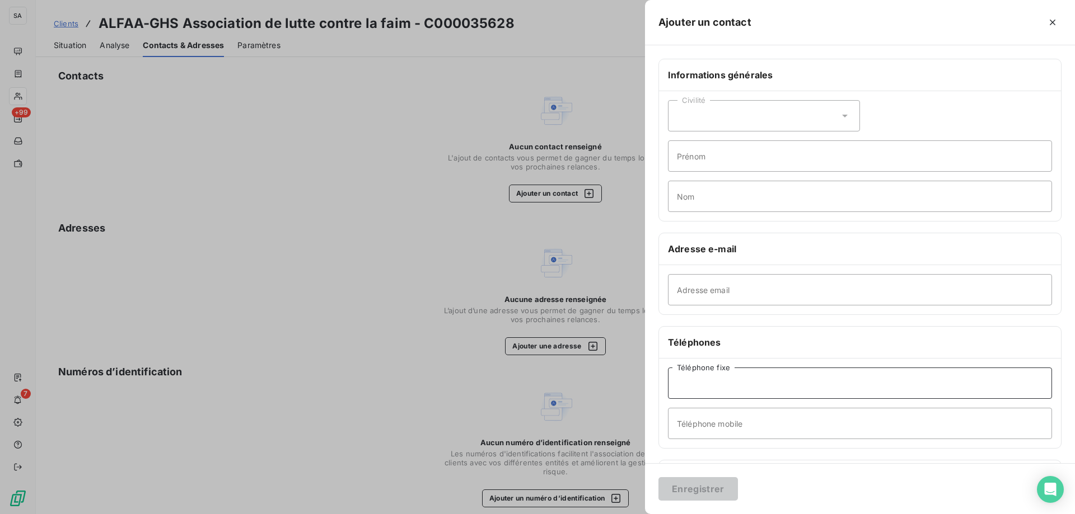
click at [705, 387] on input "Téléphone fixe" at bounding box center [860, 383] width 384 height 31
drag, startPoint x: 686, startPoint y: 299, endPoint x: 693, endPoint y: 294, distance: 8.8
click at [686, 299] on input "Adresse email" at bounding box center [860, 289] width 384 height 31
paste input "[EMAIL_ADDRESS][DOMAIN_NAME]"
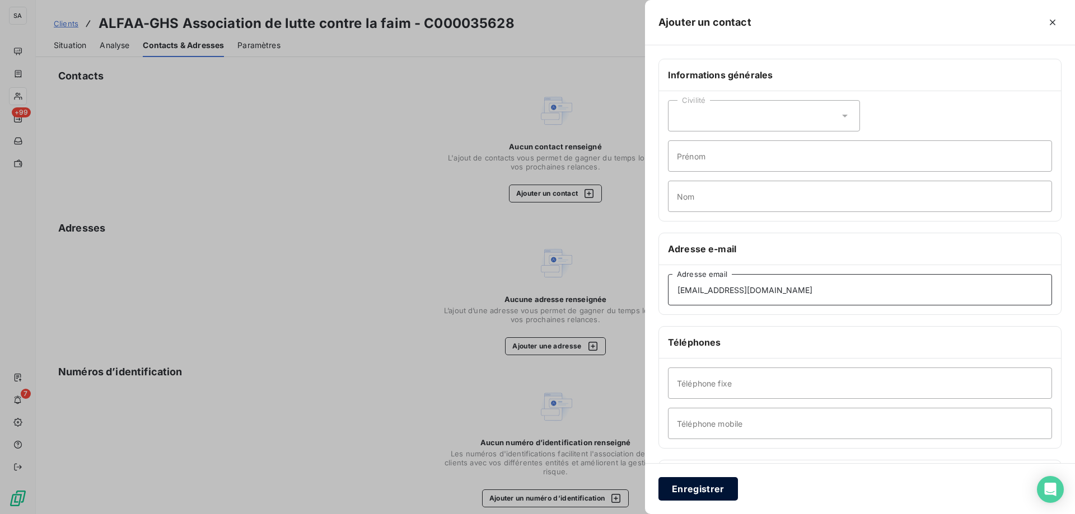
type input "[EMAIL_ADDRESS][DOMAIN_NAME]"
click at [702, 479] on button "Enregistrer" at bounding box center [697, 489] width 79 height 24
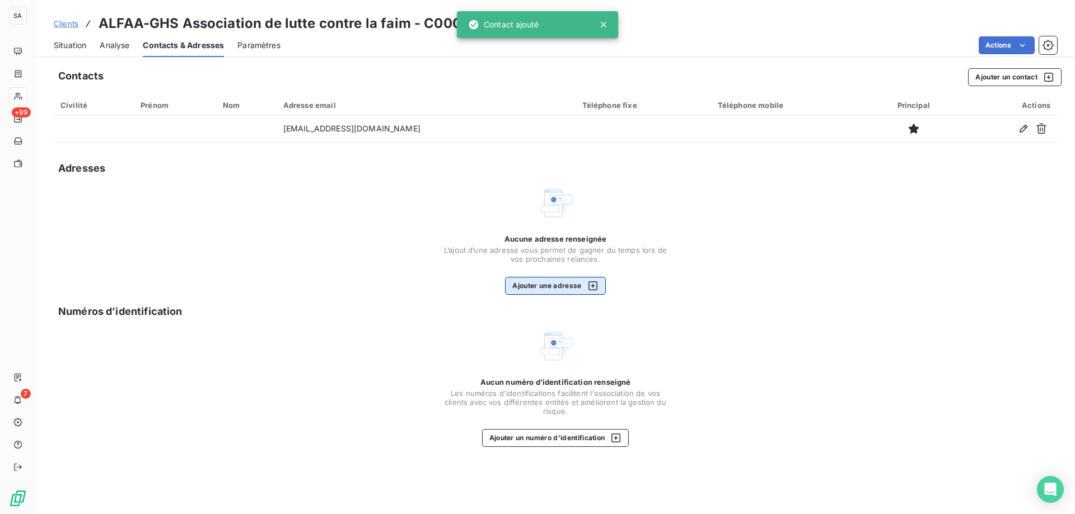
click at [529, 285] on button "Ajouter une adresse" at bounding box center [555, 286] width 100 height 18
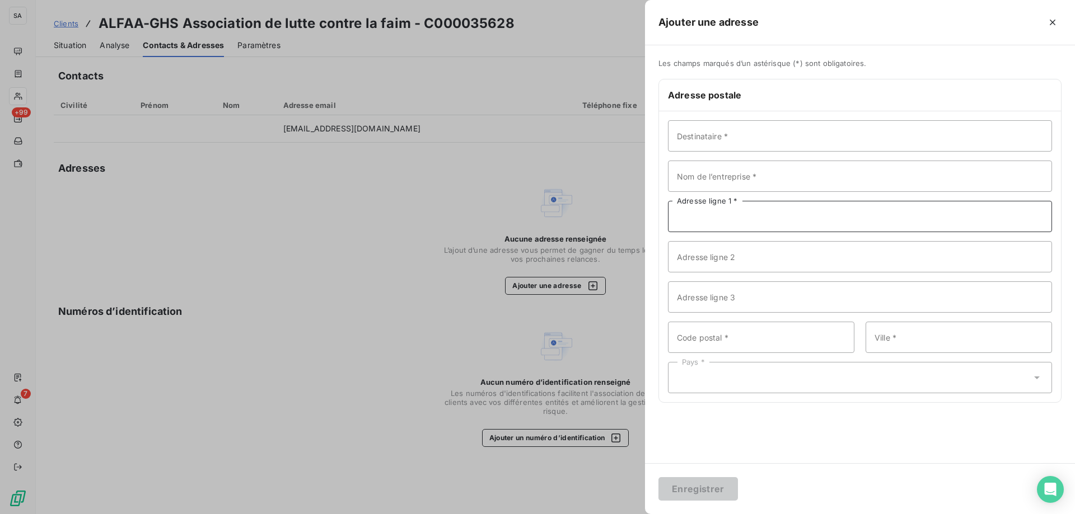
drag, startPoint x: 752, startPoint y: 226, endPoint x: 711, endPoint y: 256, distance: 51.6
click at [752, 226] on input "Adresse ligne 1 *" at bounding box center [860, 216] width 384 height 31
paste input "[STREET_ADDRESS]"
type input "[STREET_ADDRESS]"
click at [776, 255] on input "Adresse ligne 2" at bounding box center [860, 256] width 384 height 31
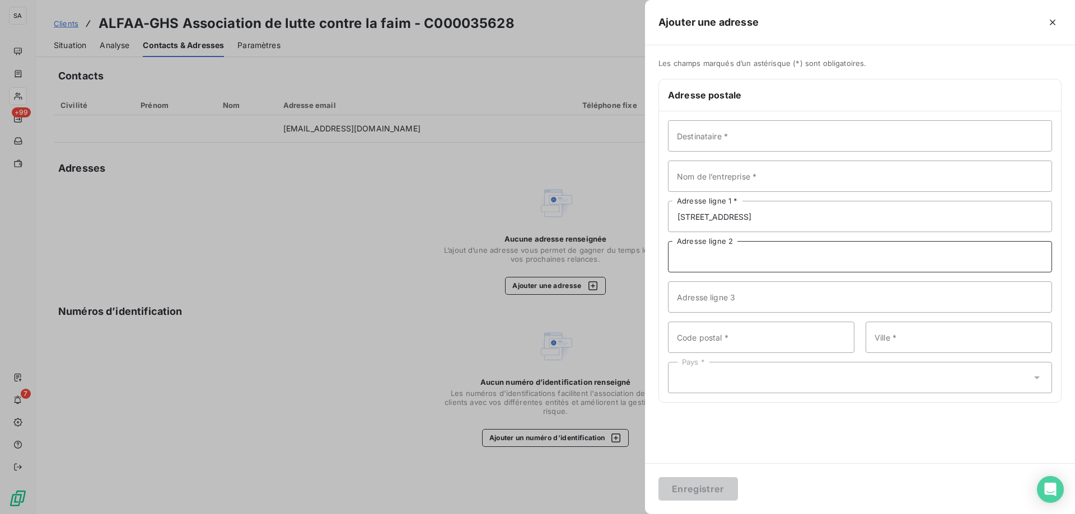
paste input "Espace [PERSON_NAME]"
type input "Espace [PERSON_NAME]"
drag, startPoint x: 696, startPoint y: 126, endPoint x: 697, endPoint y: 138, distance: 11.9
click at [697, 128] on input "Destinataire *" at bounding box center [860, 135] width 384 height 31
paste input "ALFAA-GHS Association de lutte contre la faim"
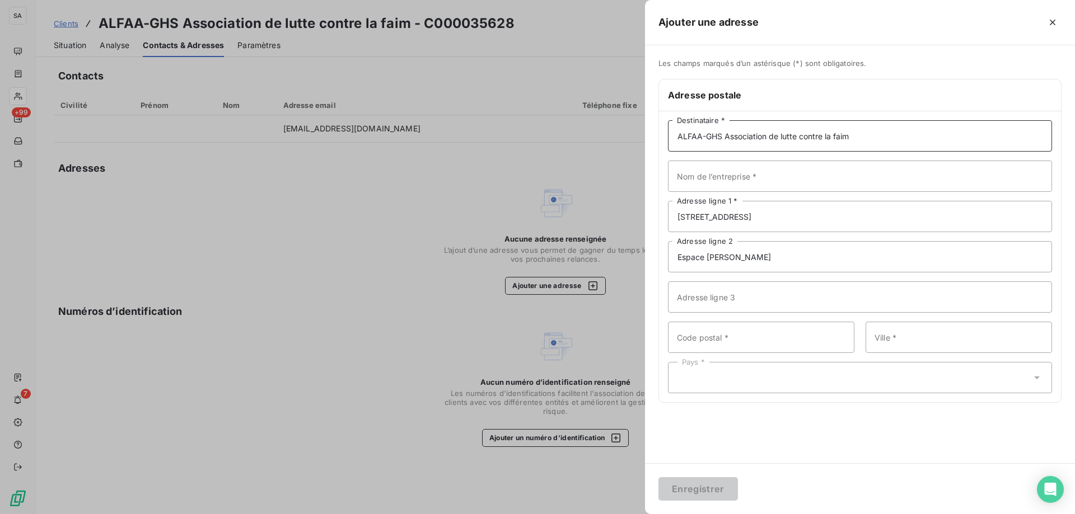
type input "ALFAA-GHS Association de lutte contre la faim"
drag, startPoint x: 724, startPoint y: 332, endPoint x: 716, endPoint y: 332, distance: 7.8
click at [724, 332] on input "Code postal *" at bounding box center [761, 337] width 186 height 31
paste input "74160"
type input "74160"
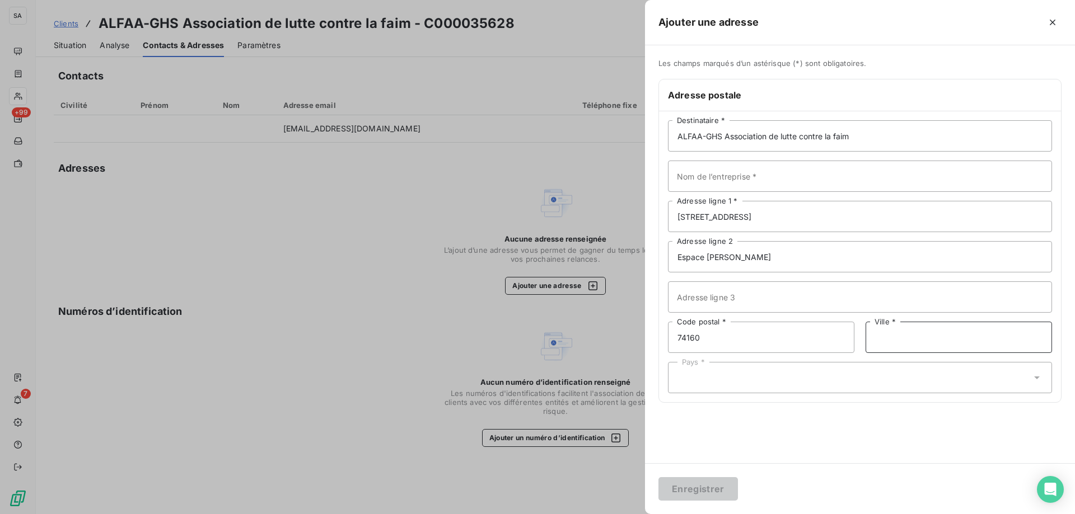
drag, startPoint x: 997, startPoint y: 330, endPoint x: 845, endPoint y: 363, distance: 155.9
click at [996, 330] on input "Ville *" at bounding box center [958, 337] width 186 height 31
paste input "LE CHABLE BEAUMONT"
type input "LE CHABLE BEAUMONT"
click at [776, 374] on div "Pays *" at bounding box center [860, 377] width 384 height 31
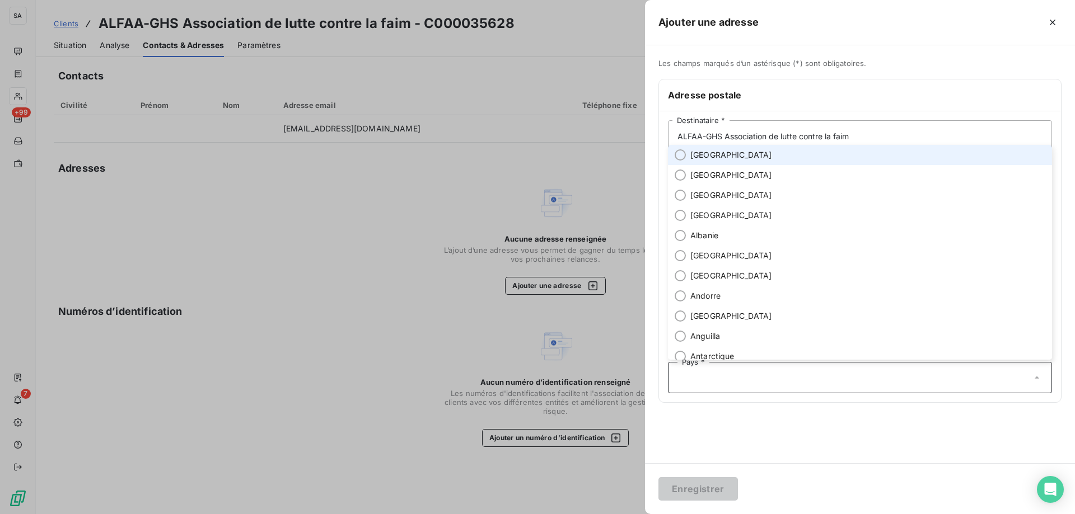
click at [729, 154] on li "[GEOGRAPHIC_DATA]" at bounding box center [860, 155] width 384 height 20
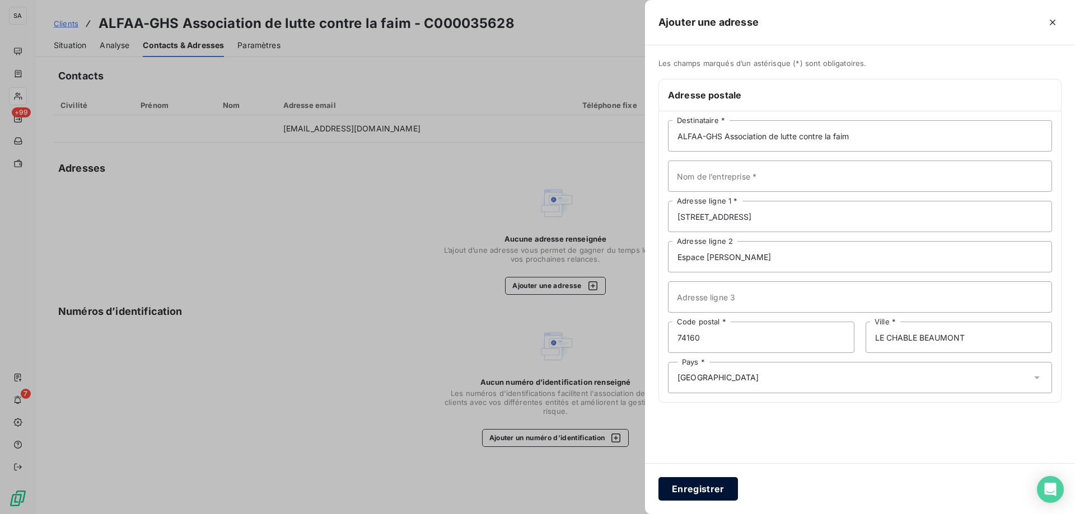
click at [677, 487] on button "Enregistrer" at bounding box center [697, 489] width 79 height 24
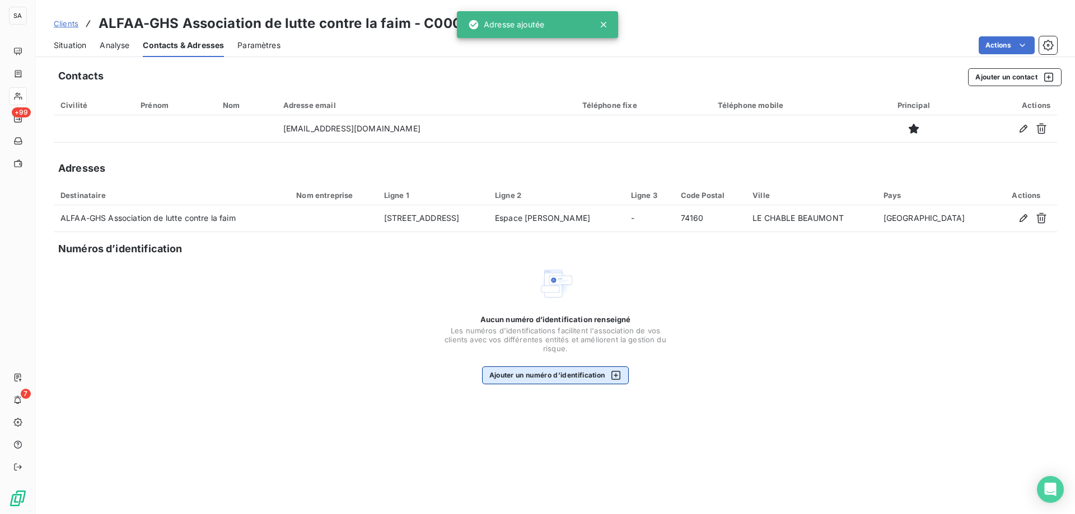
click at [546, 377] on button "Ajouter un numéro d’identification" at bounding box center [555, 376] width 147 height 18
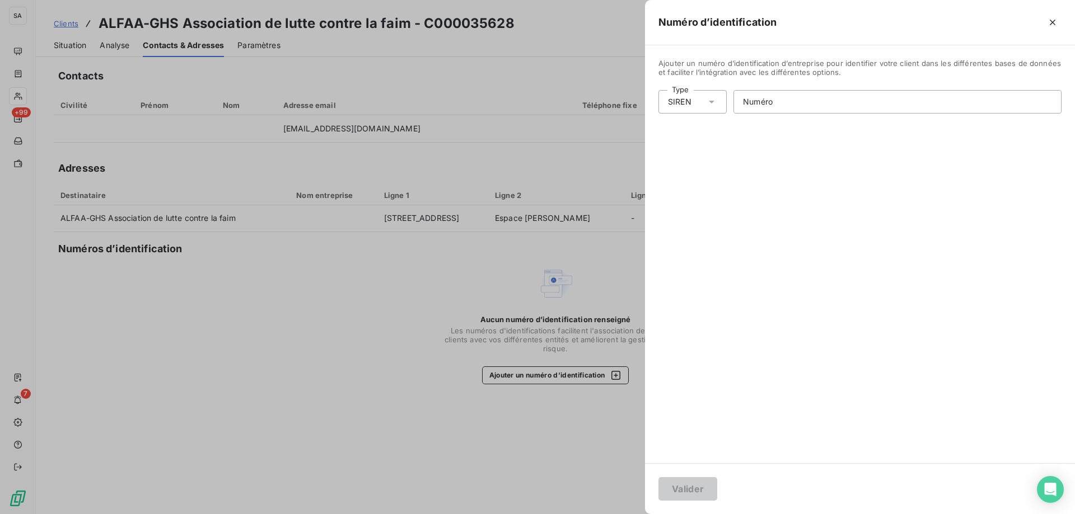
click at [680, 104] on div "SIREN" at bounding box center [680, 101] width 24 height 11
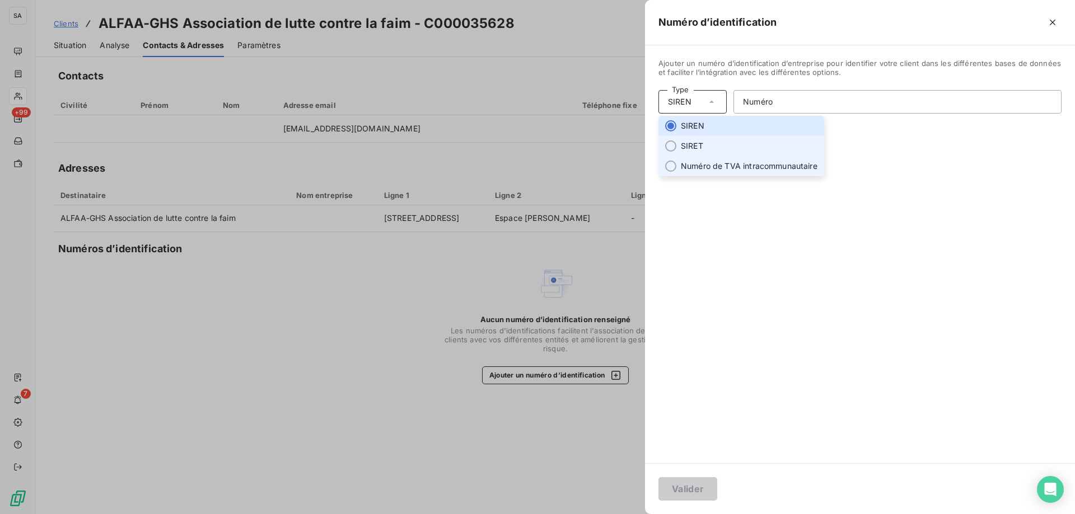
click at [692, 155] on li "SIRET" at bounding box center [741, 146] width 166 height 20
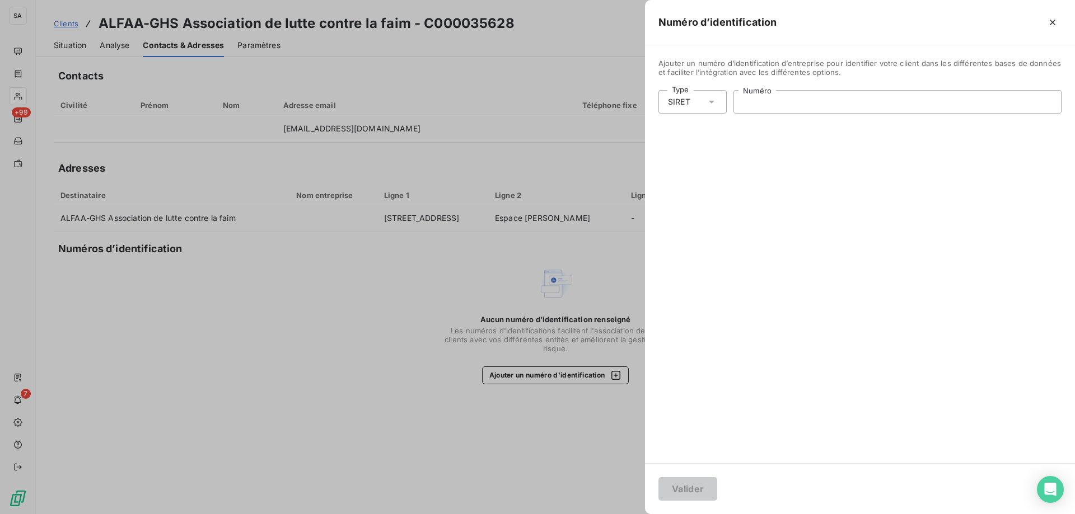
click at [796, 99] on input "Numéro" at bounding box center [897, 102] width 327 height 22
paste input "494 981 293 00017"
type input "494 981 293 00017"
click at [682, 491] on button "Valider" at bounding box center [687, 489] width 59 height 24
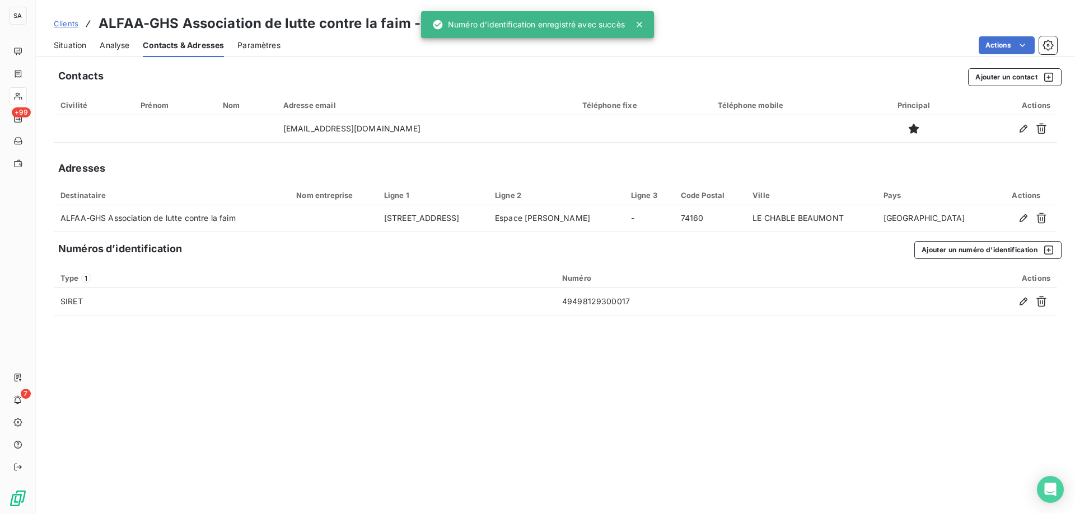
click at [72, 42] on span "Situation" at bounding box center [70, 45] width 32 height 11
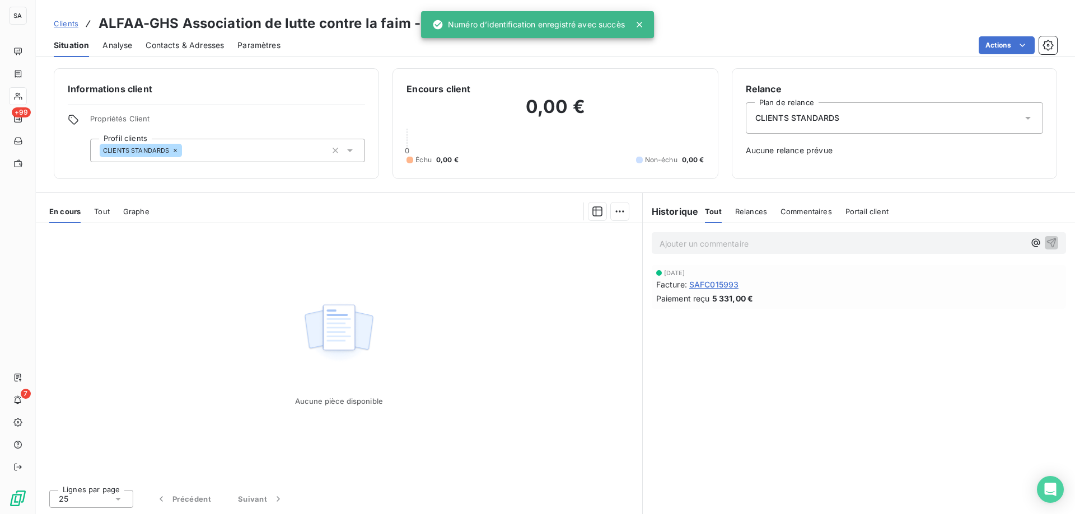
click at [849, 112] on div "CLIENTS STANDARDS" at bounding box center [894, 117] width 297 height 31
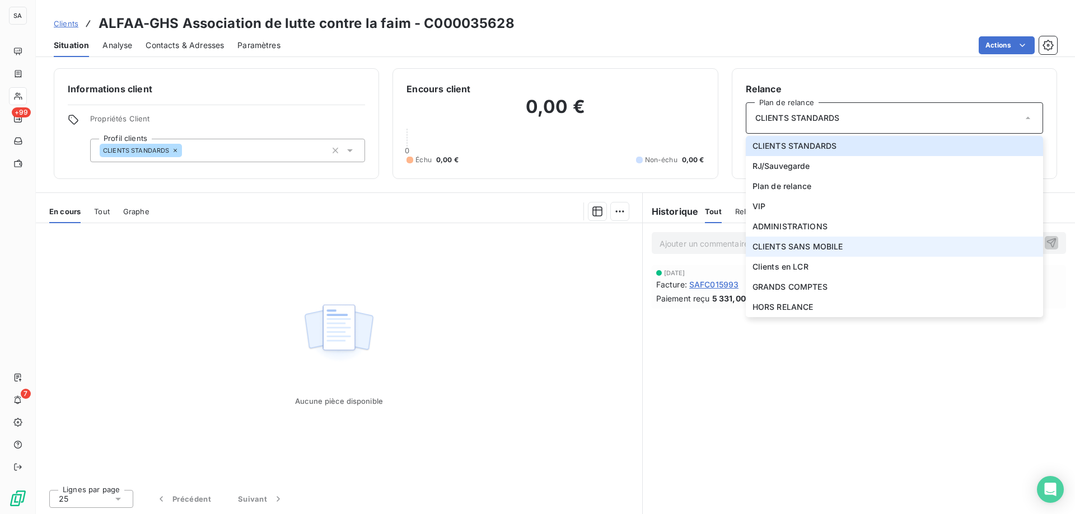
click at [839, 243] on span "CLIENTS SANS MOBILE" at bounding box center [797, 246] width 91 height 11
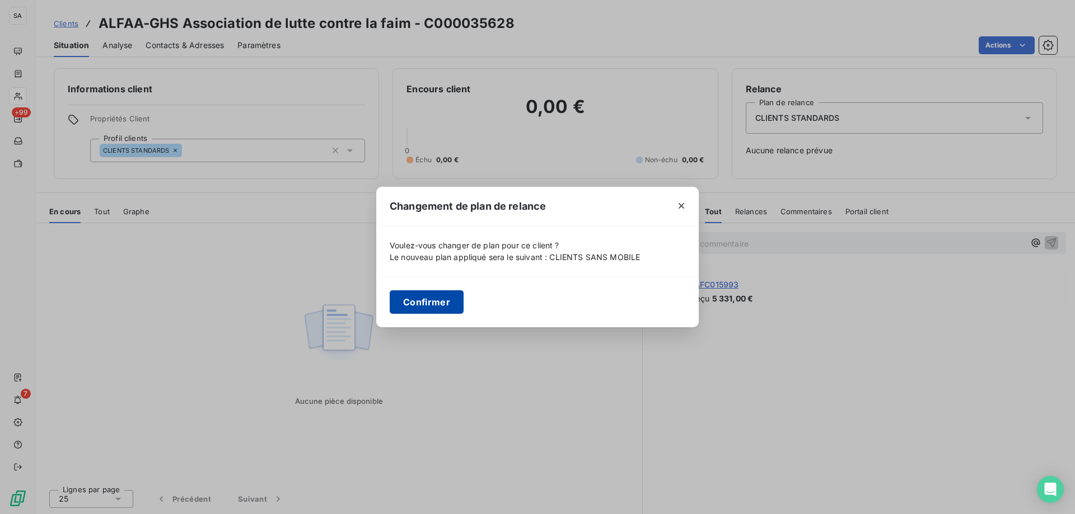
click at [444, 302] on button "Confirmer" at bounding box center [427, 302] width 74 height 24
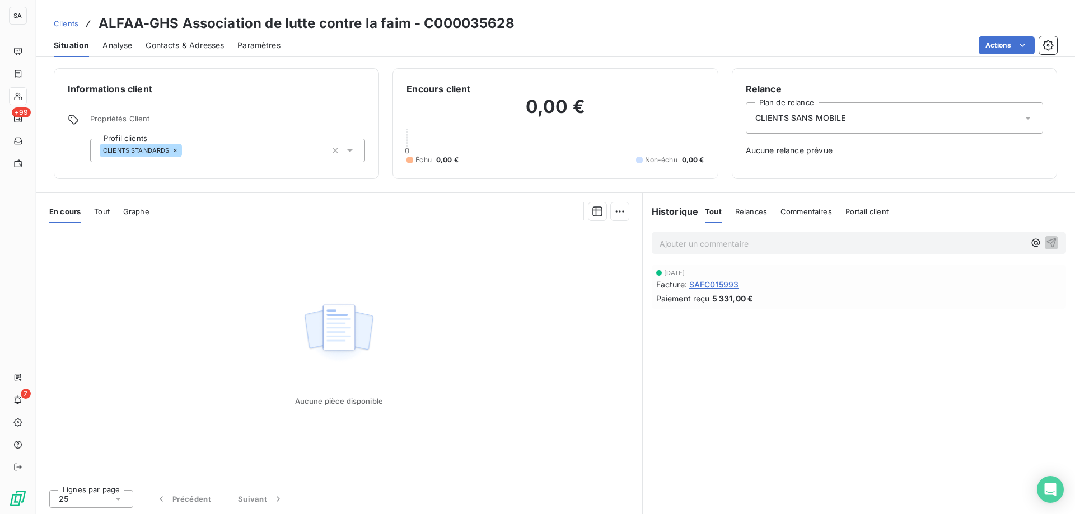
click at [58, 25] on span "Clients" at bounding box center [66, 23] width 25 height 9
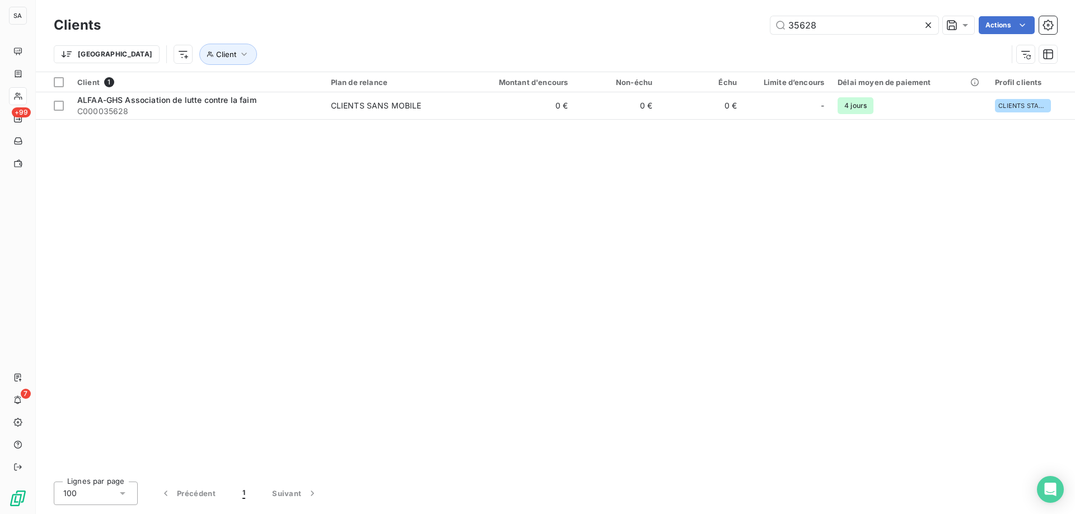
drag, startPoint x: 659, startPoint y: 21, endPoint x: 587, endPoint y: 27, distance: 72.4
click at [604, 25] on div "35628 Actions" at bounding box center [585, 25] width 943 height 18
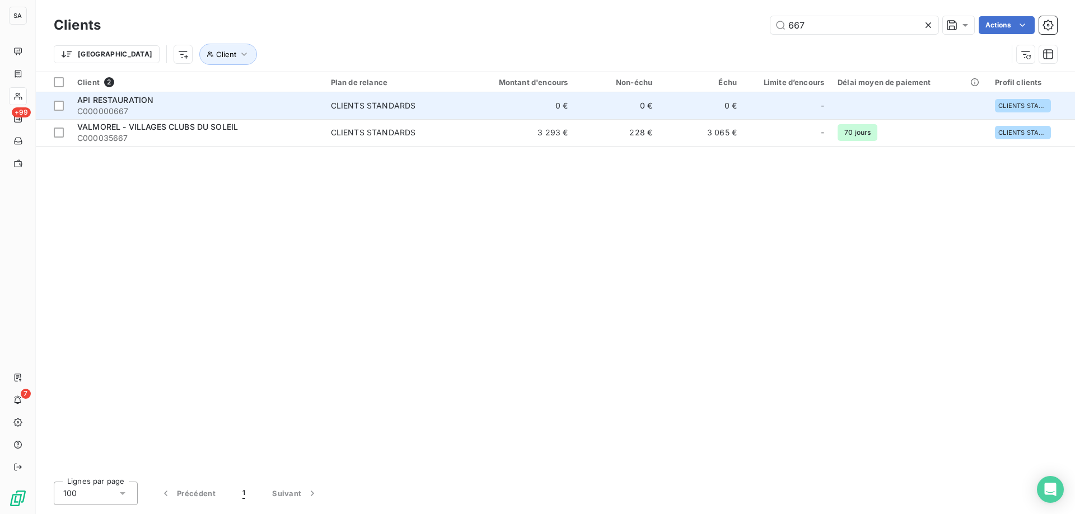
type input "667"
click at [172, 106] on span "C000000667" at bounding box center [197, 111] width 240 height 11
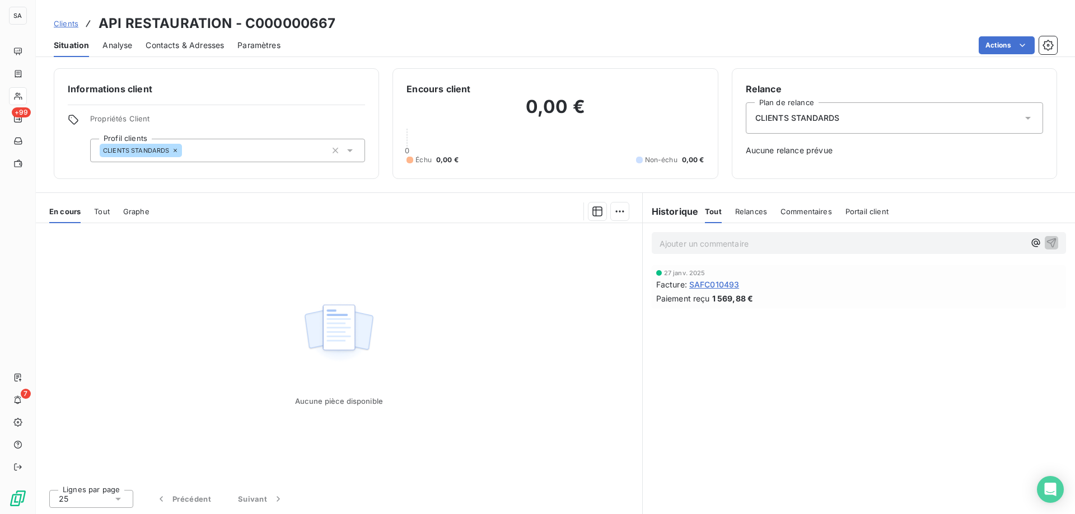
click at [170, 49] on span "Contacts & Adresses" at bounding box center [185, 45] width 78 height 11
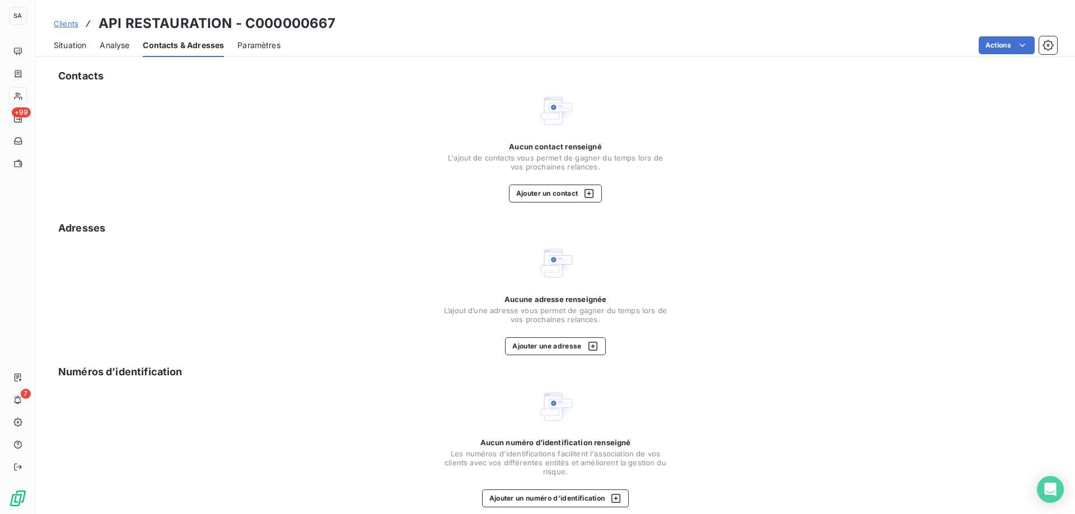
click at [573, 184] on div "Aucun contact renseigné L'ajout de contacts vous permet de gagner du temps lors…" at bounding box center [555, 172] width 224 height 60
click at [571, 194] on button "Ajouter un contact" at bounding box center [555, 194] width 93 height 18
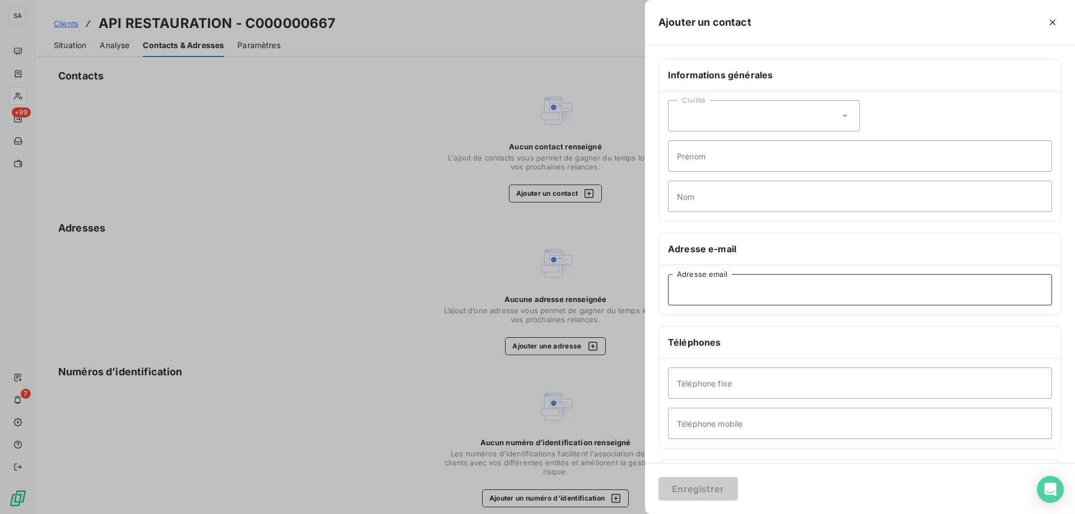
drag, startPoint x: 790, startPoint y: 284, endPoint x: 737, endPoint y: 293, distance: 54.4
click at [790, 284] on input "Adresse email" at bounding box center [860, 289] width 384 height 31
paste input "[EMAIL_ADDRESS][DOMAIN_NAME]"
type input "[EMAIL_ADDRESS][DOMAIN_NAME]"
click at [712, 383] on input "Téléphone fixe" at bounding box center [860, 383] width 384 height 31
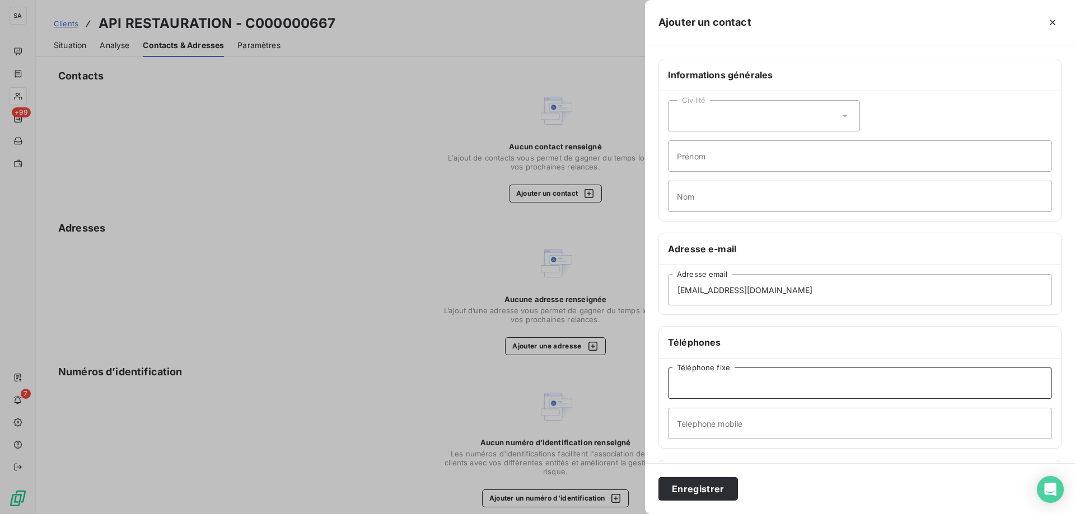
paste input "0442208717"
type input "0442208717"
click at [691, 492] on button "Enregistrer" at bounding box center [697, 489] width 79 height 24
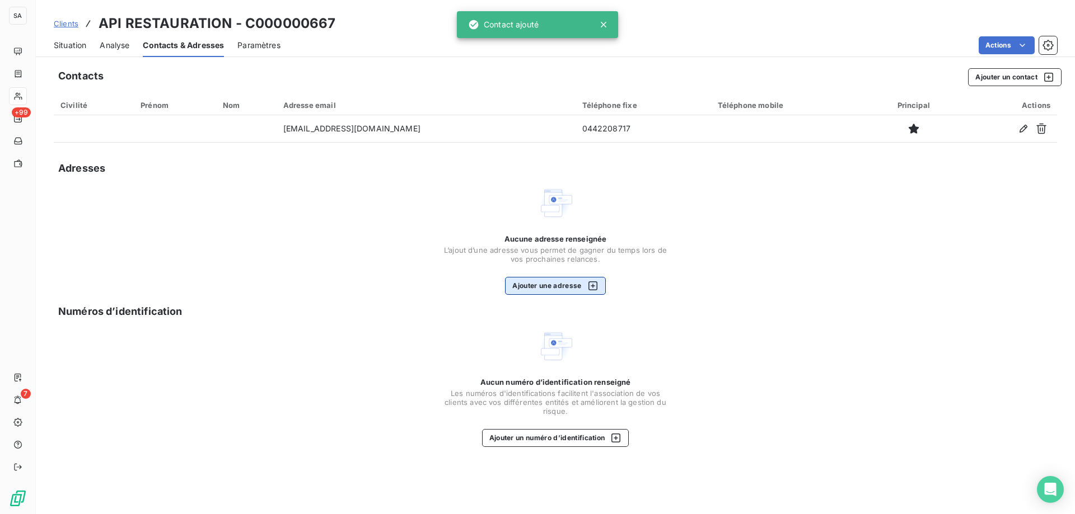
click at [561, 293] on button "Ajouter une adresse" at bounding box center [555, 286] width 100 height 18
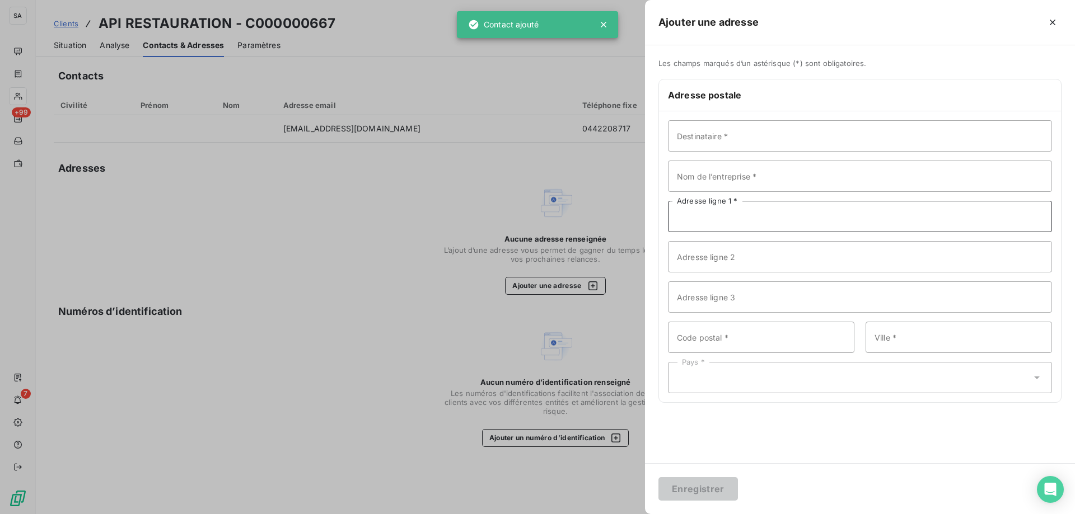
click at [720, 224] on input "Adresse ligne 1 *" at bounding box center [860, 216] width 384 height 31
paste input "[STREET_ADDRESS][PERSON_NAME]"
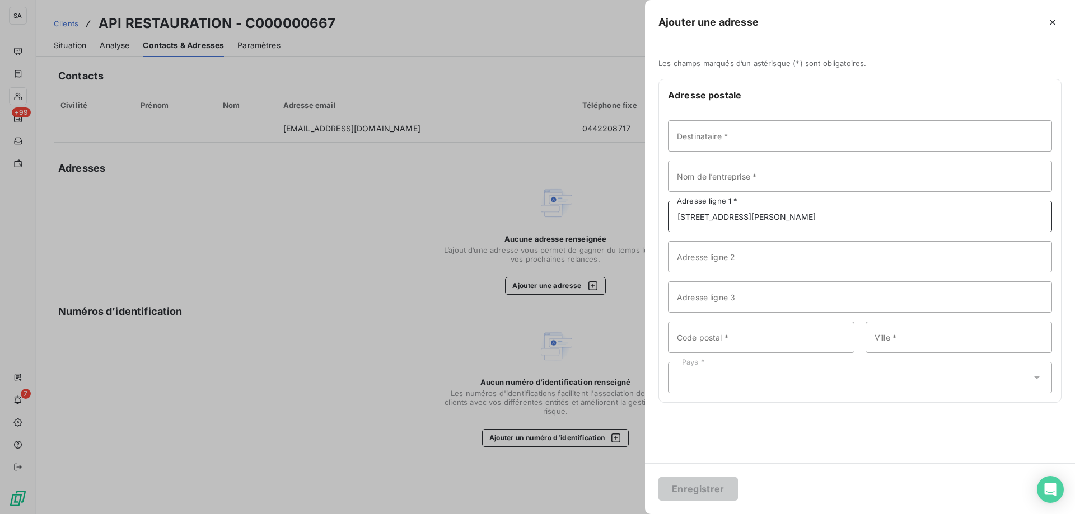
type input "[STREET_ADDRESS][PERSON_NAME]"
click at [687, 330] on input "Code postal *" at bounding box center [761, 337] width 186 height 31
paste input "59370"
type input "59370"
click at [906, 350] on input "Ville *" at bounding box center [958, 337] width 186 height 31
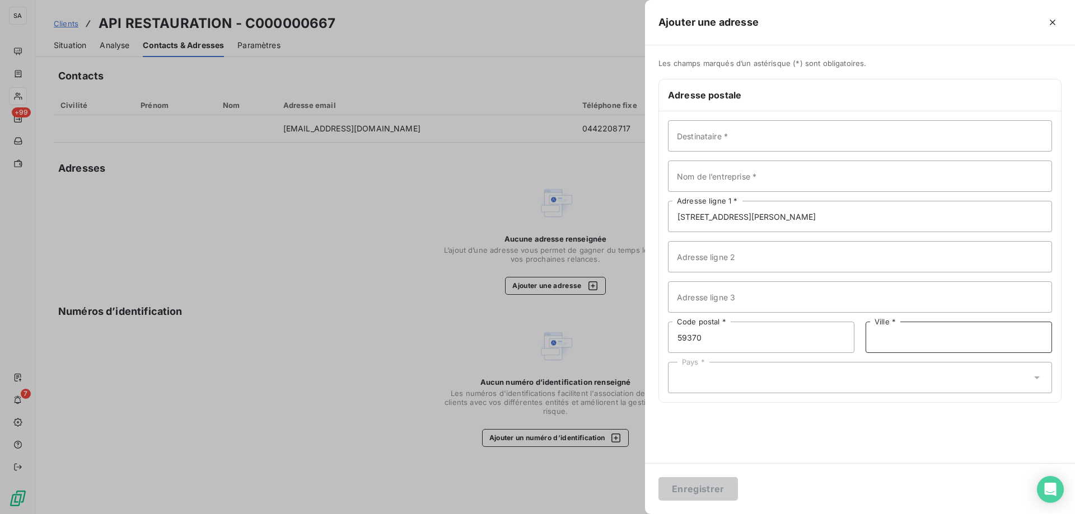
paste input "MONS EN BAROEUL"
type input "MONS EN BAROEUL"
click at [796, 387] on div "Pays *" at bounding box center [860, 377] width 384 height 31
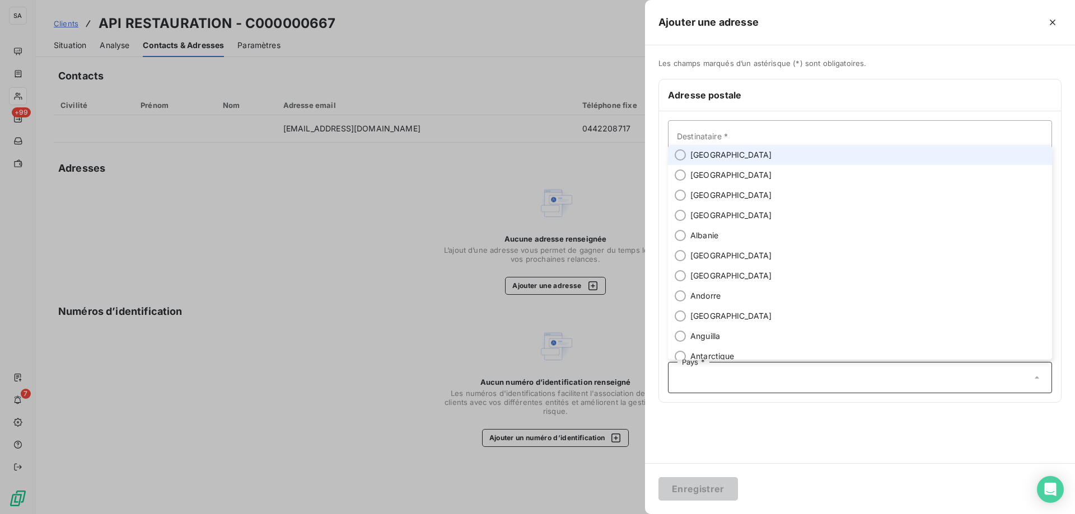
click at [715, 160] on span "[GEOGRAPHIC_DATA]" at bounding box center [731, 154] width 82 height 11
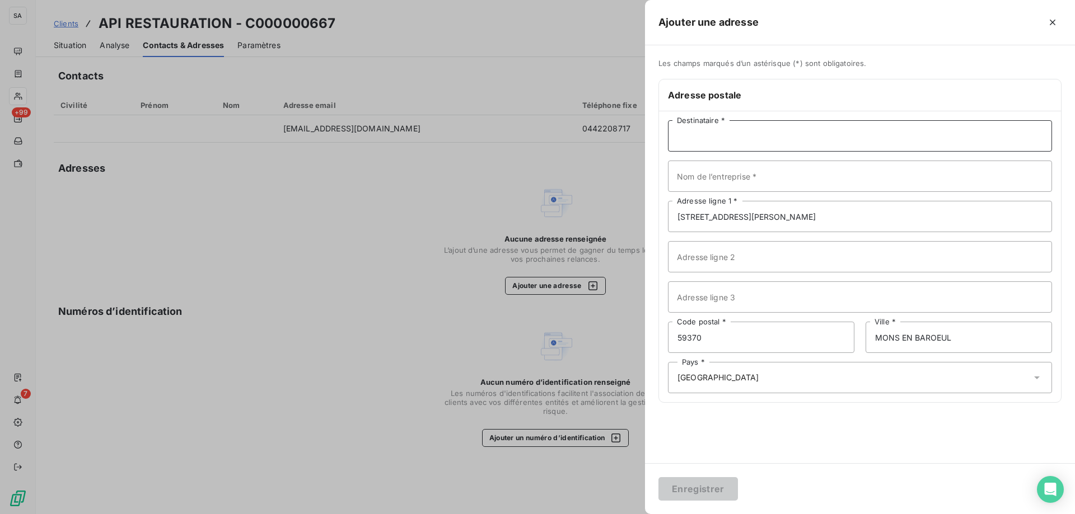
drag, startPoint x: 742, startPoint y: 134, endPoint x: 682, endPoint y: 178, distance: 73.7
click at [741, 134] on input "Destinataire *" at bounding box center [860, 135] width 384 height 31
paste input "API RESTAURATION"
type input "API RESTAURATION"
click at [687, 482] on button "Enregistrer" at bounding box center [697, 489] width 79 height 24
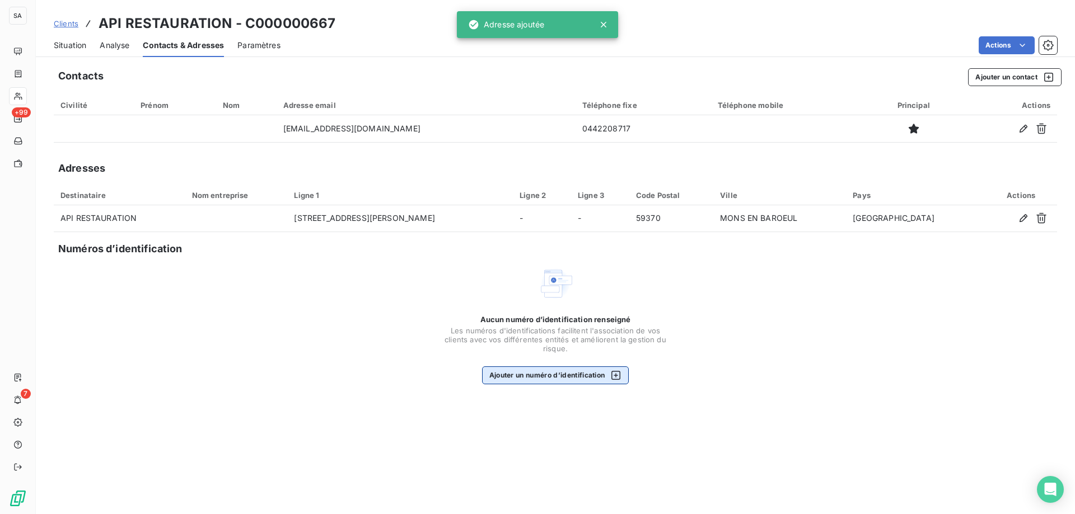
click at [529, 373] on button "Ajouter un numéro d’identification" at bounding box center [555, 376] width 147 height 18
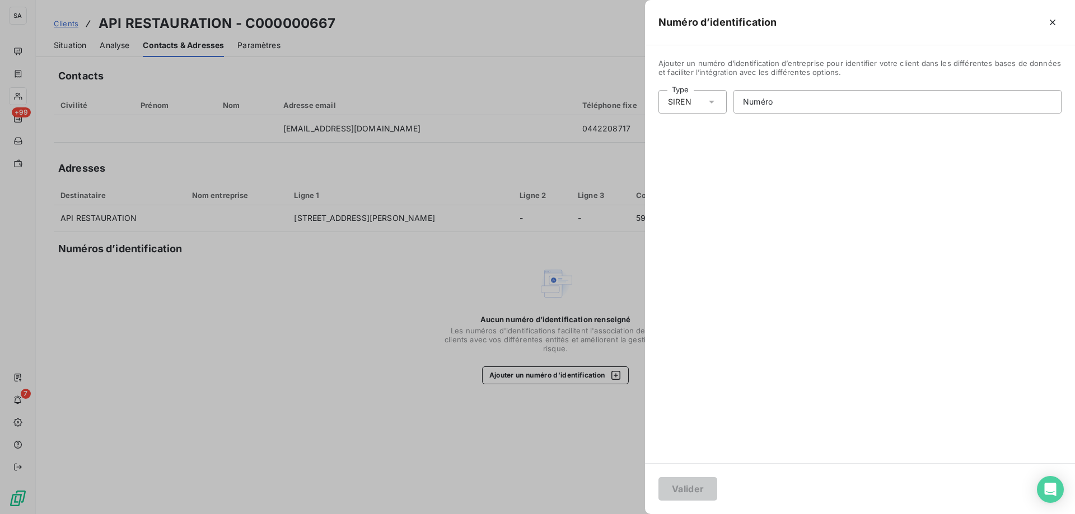
click at [716, 93] on div "SIREN" at bounding box center [692, 102] width 68 height 24
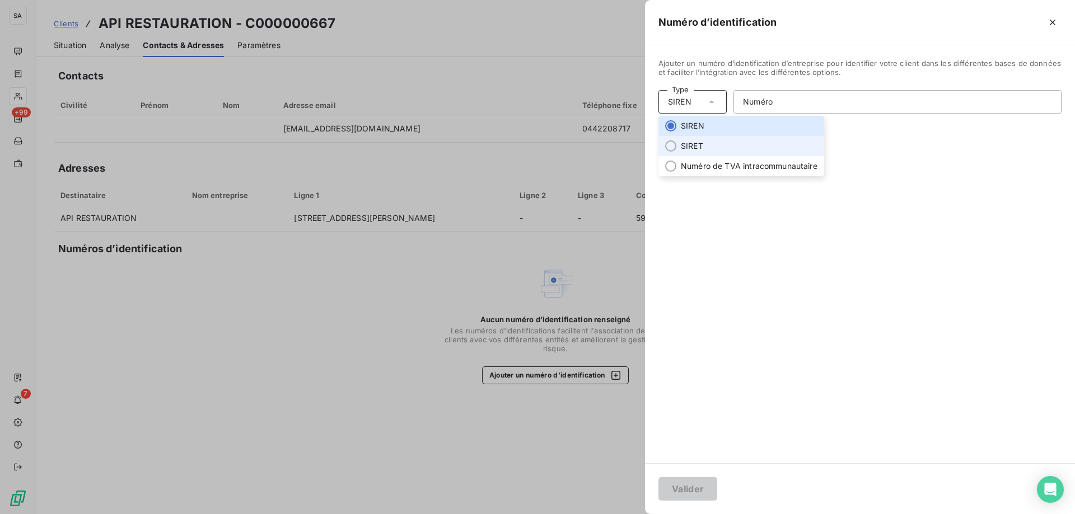
drag, startPoint x: 687, startPoint y: 149, endPoint x: 755, endPoint y: 142, distance: 68.1
click at [692, 149] on li "SIRET" at bounding box center [741, 146] width 166 height 20
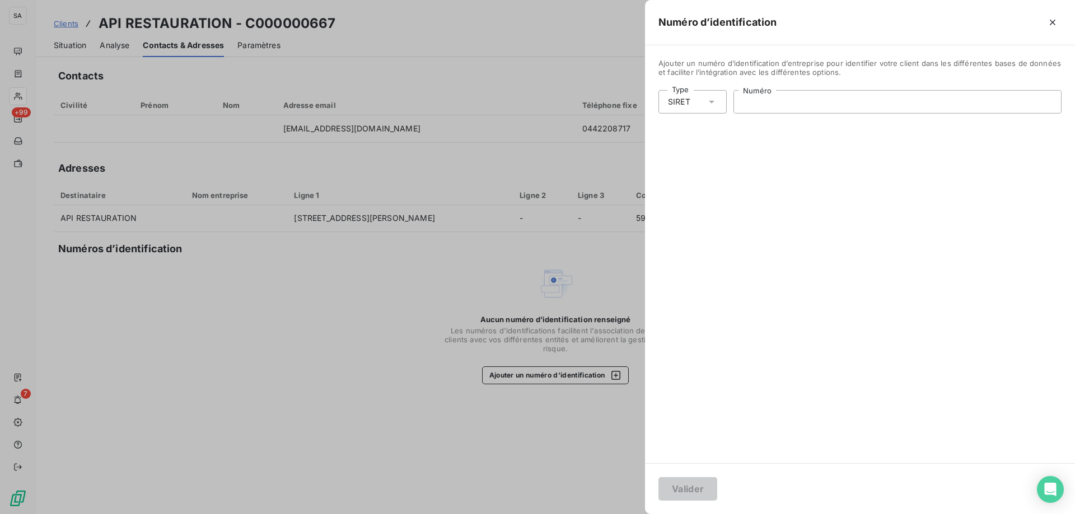
click at [819, 112] on input "Numéro" at bounding box center [897, 102] width 327 height 22
paste input "477 181 010 00729"
type input "477 181 010 00729"
click at [687, 500] on button "Valider" at bounding box center [687, 489] width 59 height 24
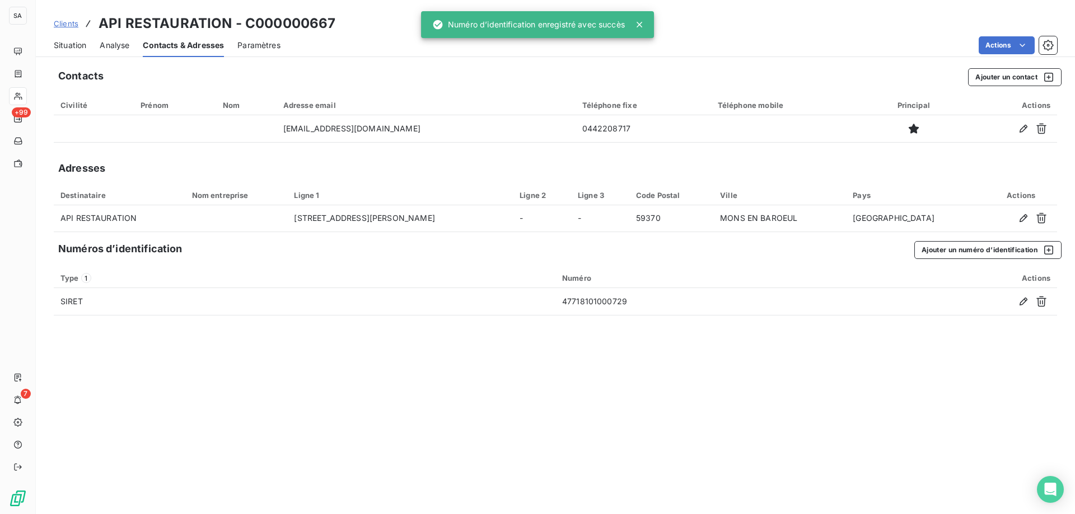
drag, startPoint x: 460, startPoint y: 343, endPoint x: 251, endPoint y: 239, distance: 233.3
click at [415, 325] on div "Contacts Ajouter un contact Civilité Prénom Nom Adresse email Téléphone fixe Té…" at bounding box center [555, 288] width 1039 height 453
